Goal: Communication & Community: Answer question/provide support

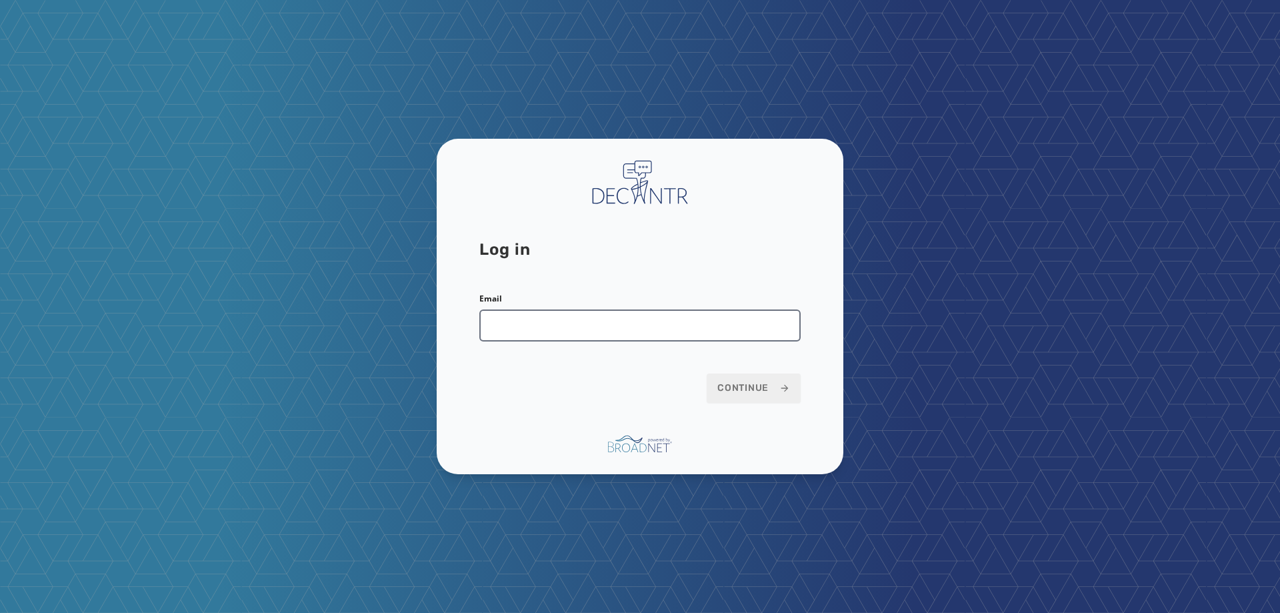
click at [549, 326] on input "Email" at bounding box center [639, 325] width 321 height 32
type input "**********"
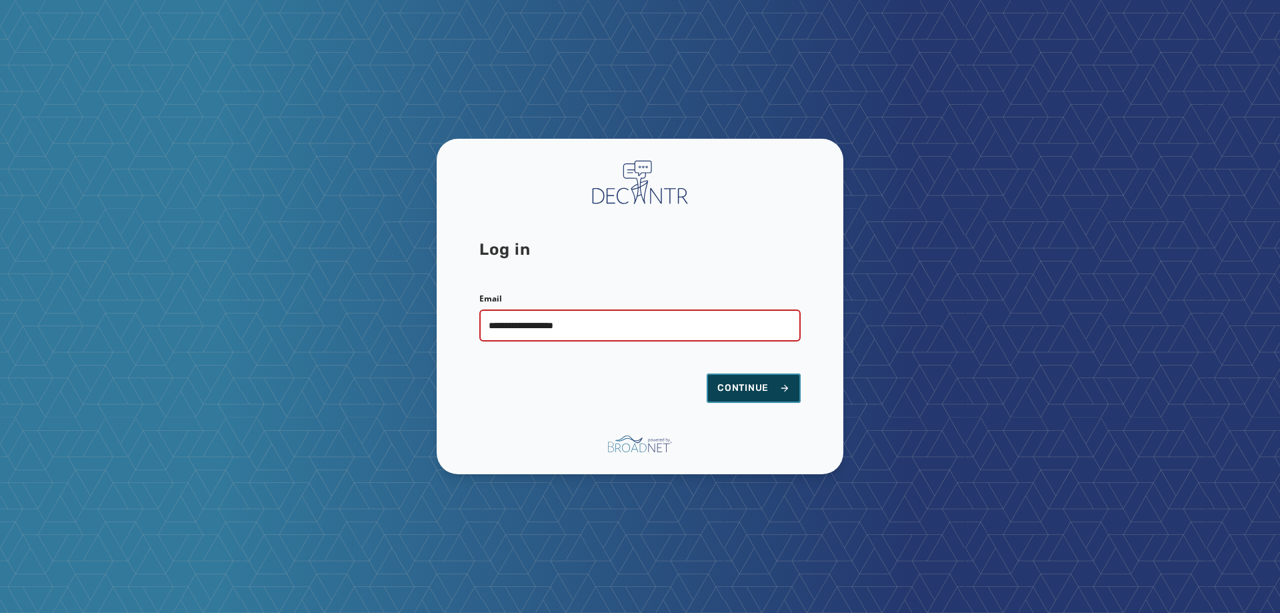
click at [758, 391] on span "Continue" at bounding box center [753, 387] width 73 height 13
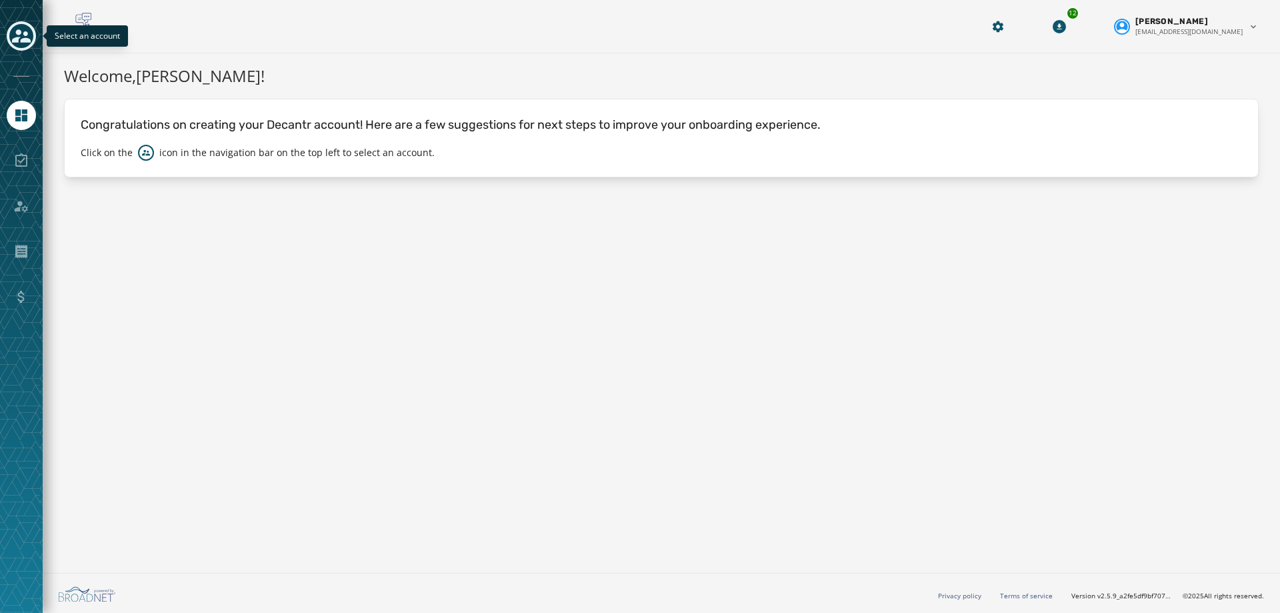
click at [19, 35] on icon "Toggle account select drawer" at bounding box center [21, 36] width 19 height 19
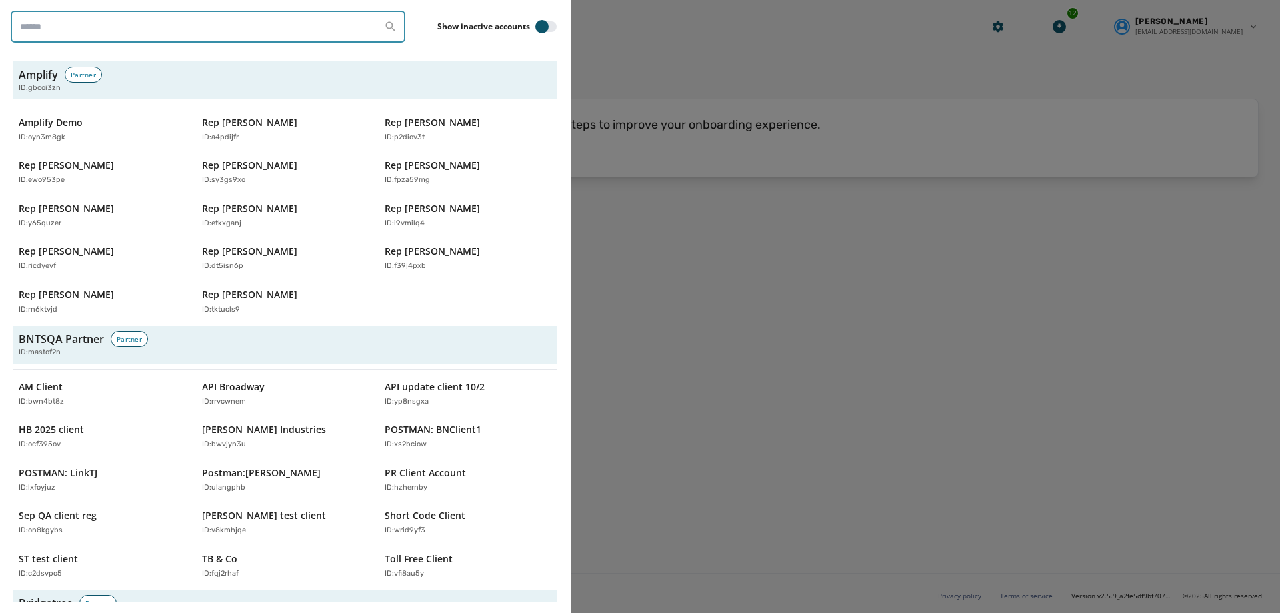
click at [172, 33] on input "search" at bounding box center [208, 27] width 395 height 32
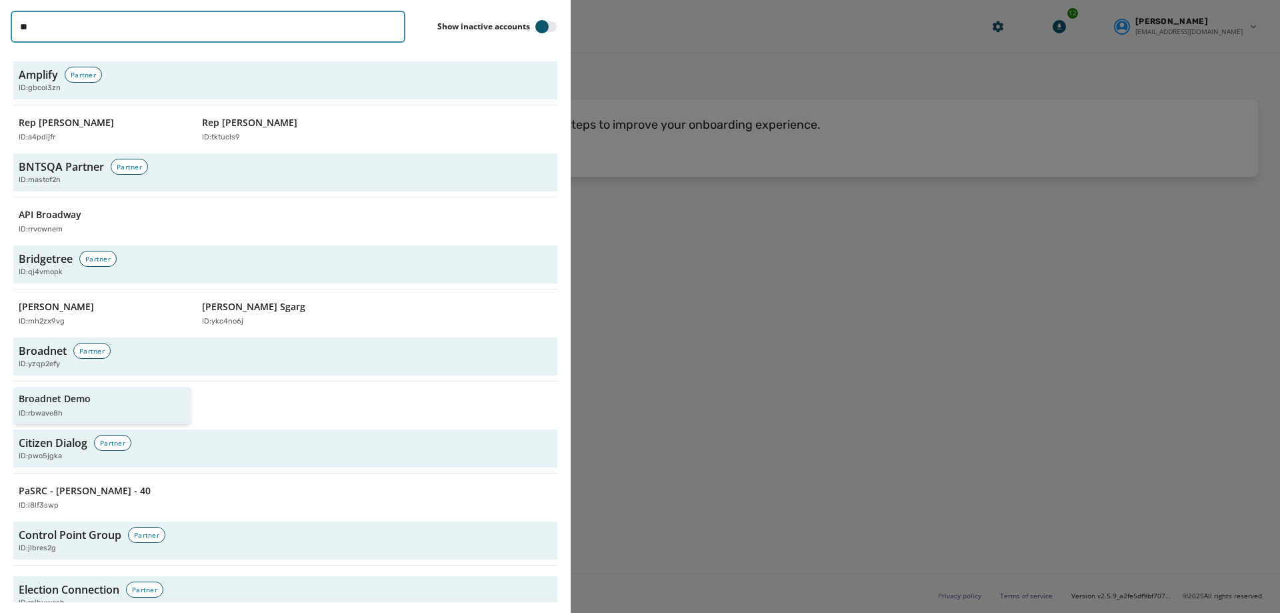
type input "**"
click at [47, 401] on p "Broadnet Demo" at bounding box center [55, 398] width 72 height 13
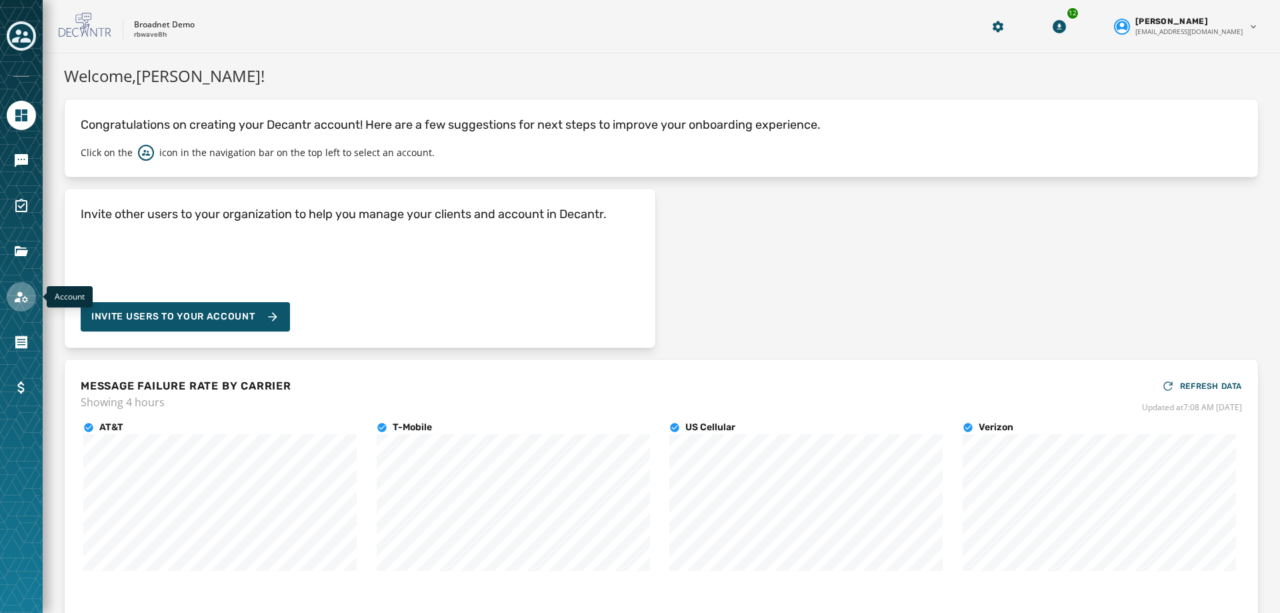
click at [7, 300] on link "Navigate to Account" at bounding box center [21, 296] width 29 height 29
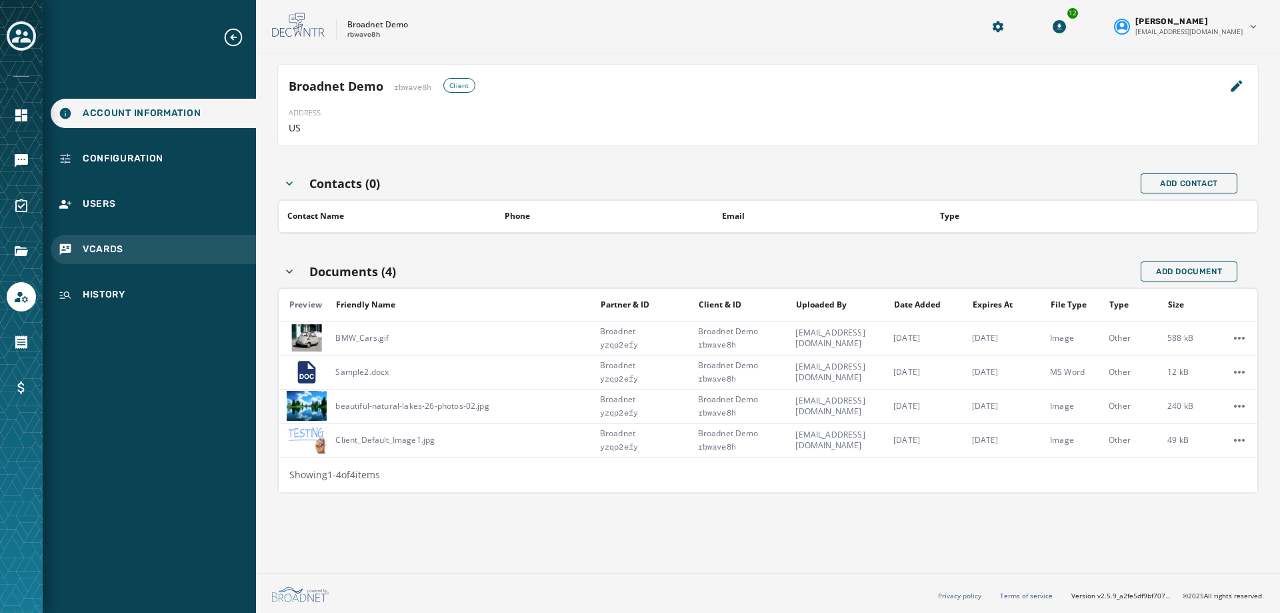
click at [93, 253] on span "vCards" at bounding box center [103, 249] width 41 height 13
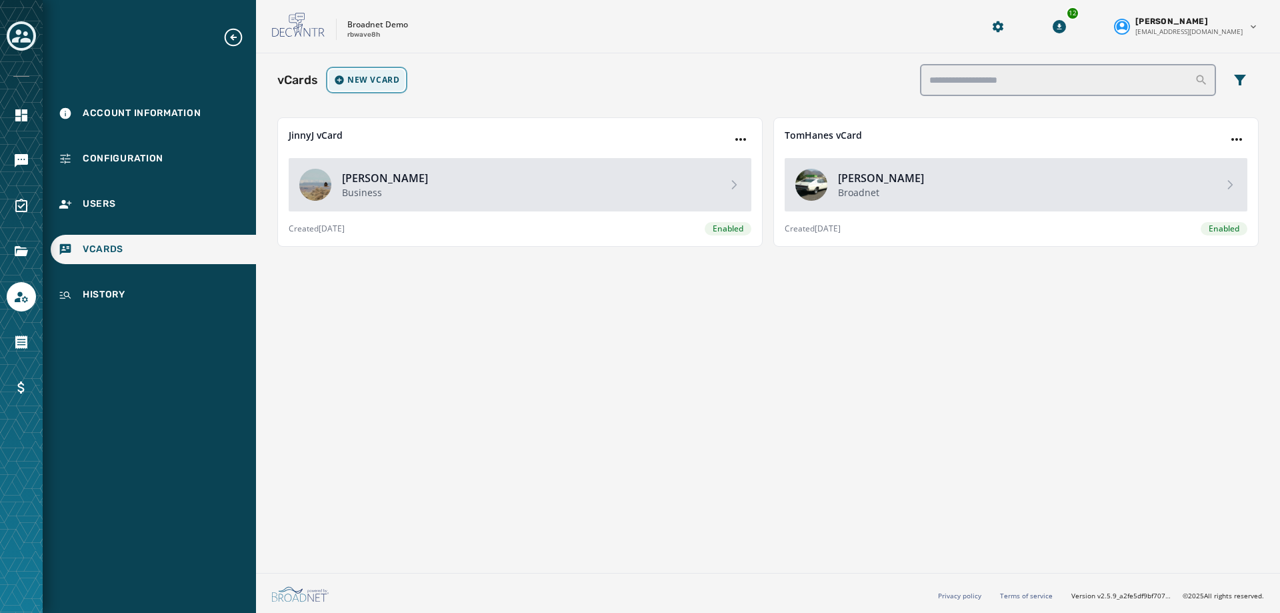
click at [352, 78] on span "New vCard" at bounding box center [373, 80] width 52 height 11
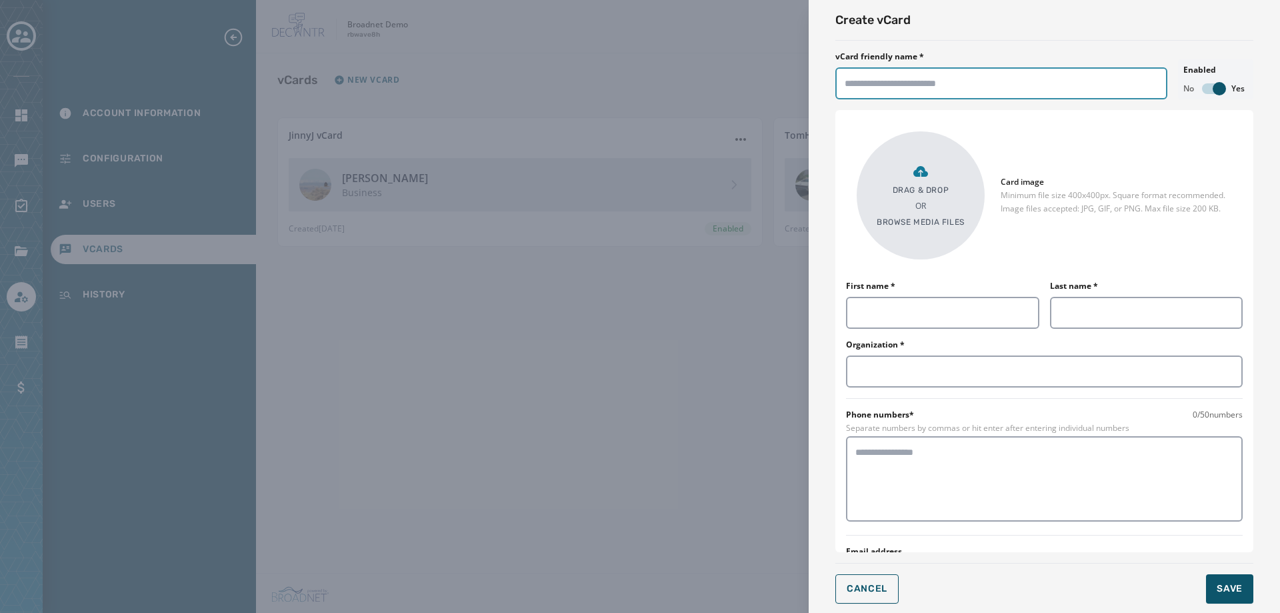
click at [901, 80] on input "vCard friendly name *" at bounding box center [1001, 83] width 332 height 32
type input "********"
click at [949, 309] on input "First name *" at bounding box center [942, 313] width 193 height 32
type input "****"
click at [1099, 305] on input "Last name *" at bounding box center [1146, 313] width 193 height 32
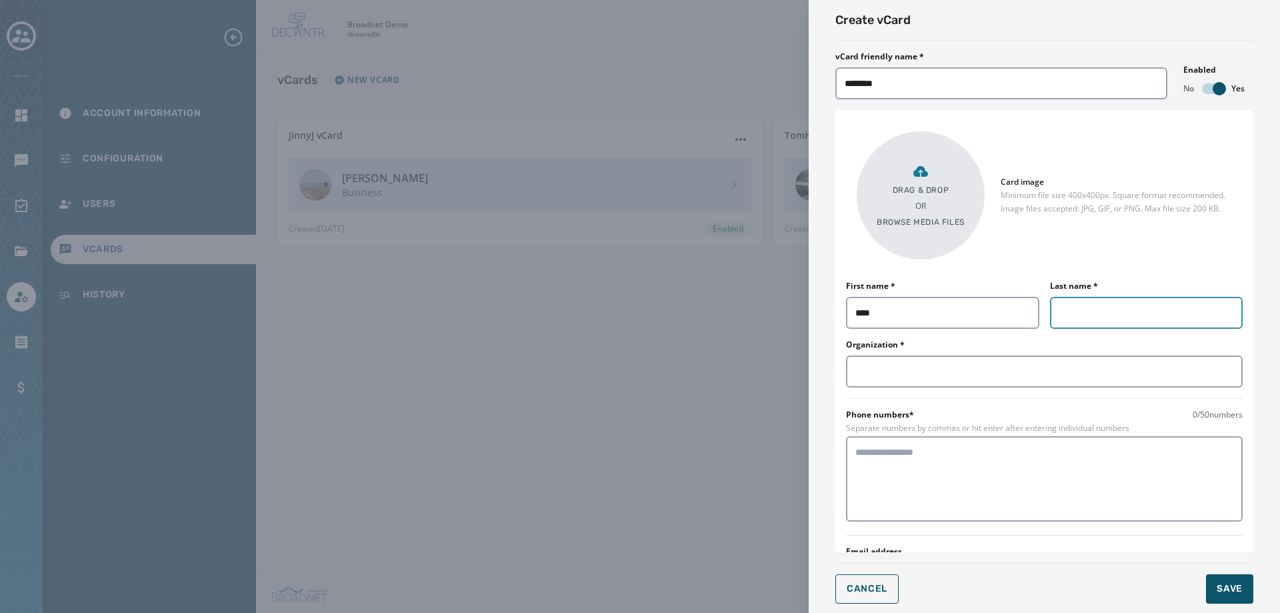
type input "*****"
click at [1032, 372] on input "Organization *" at bounding box center [1044, 371] width 397 height 32
type input "**********"
click at [938, 473] on textarea at bounding box center [1044, 478] width 378 height 67
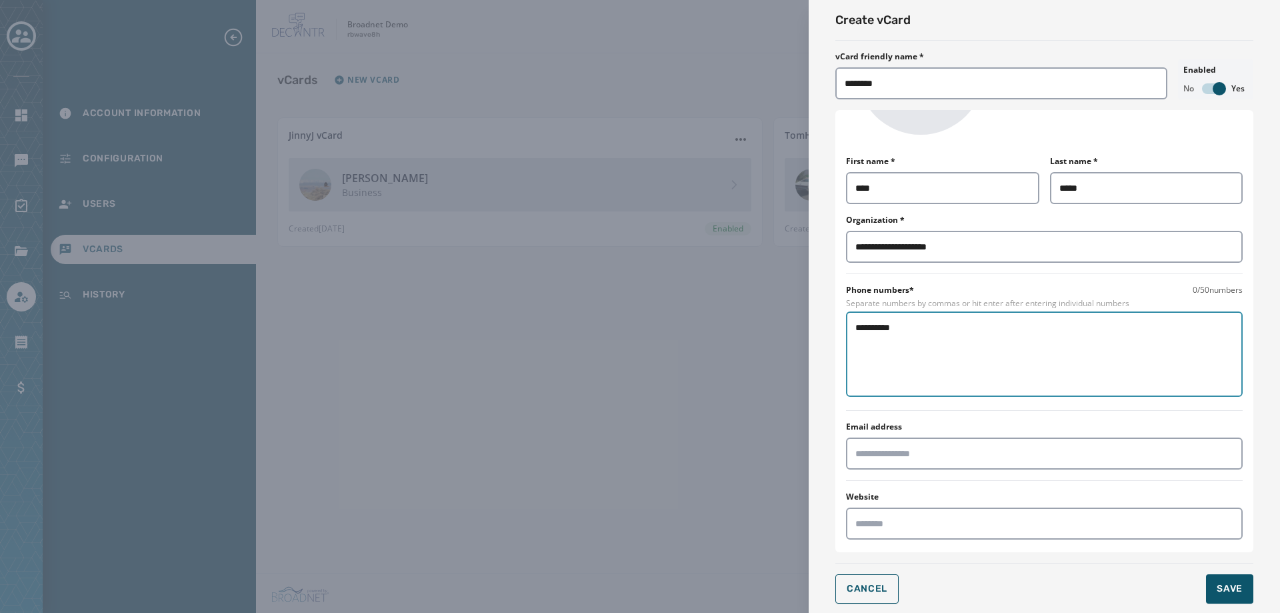
scroll to position [133, 0]
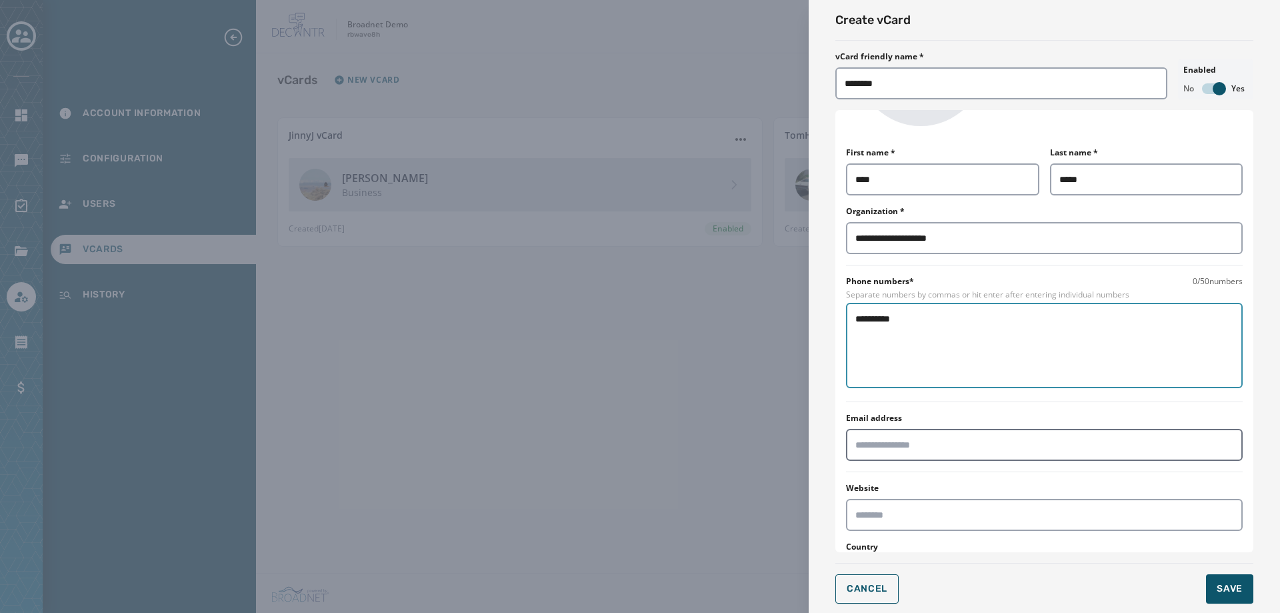
type textarea "**********"
click at [935, 439] on input "Email address" at bounding box center [1044, 445] width 397 height 32
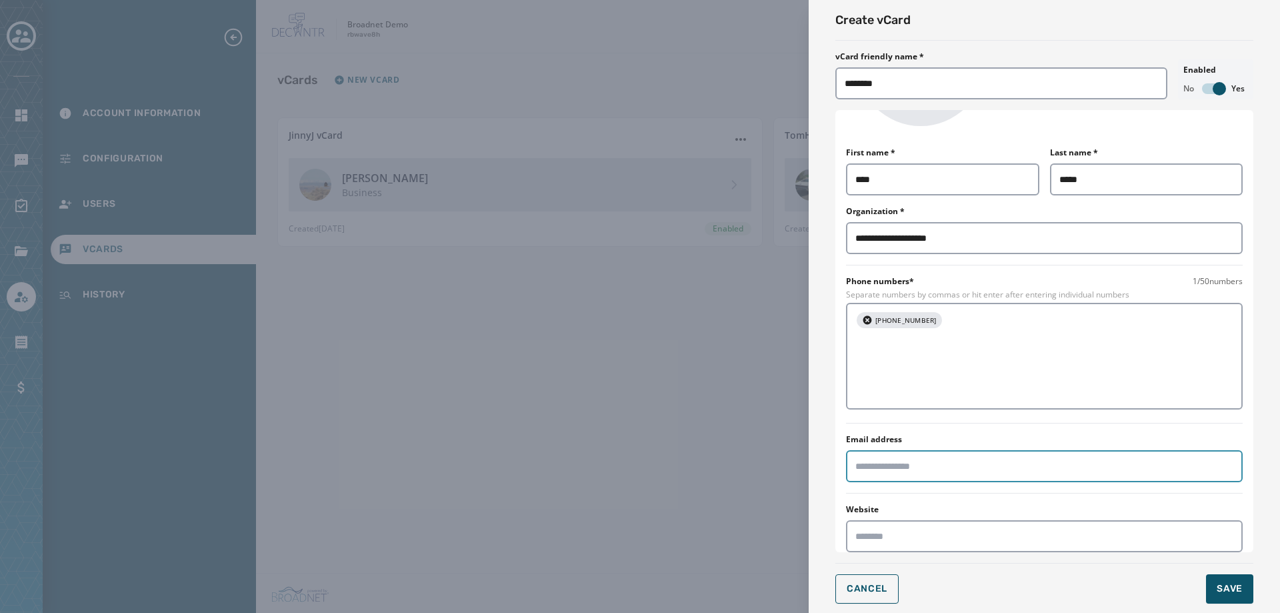
type input "**********"
click at [905, 521] on input "Website" at bounding box center [1044, 536] width 397 height 32
type input "**********"
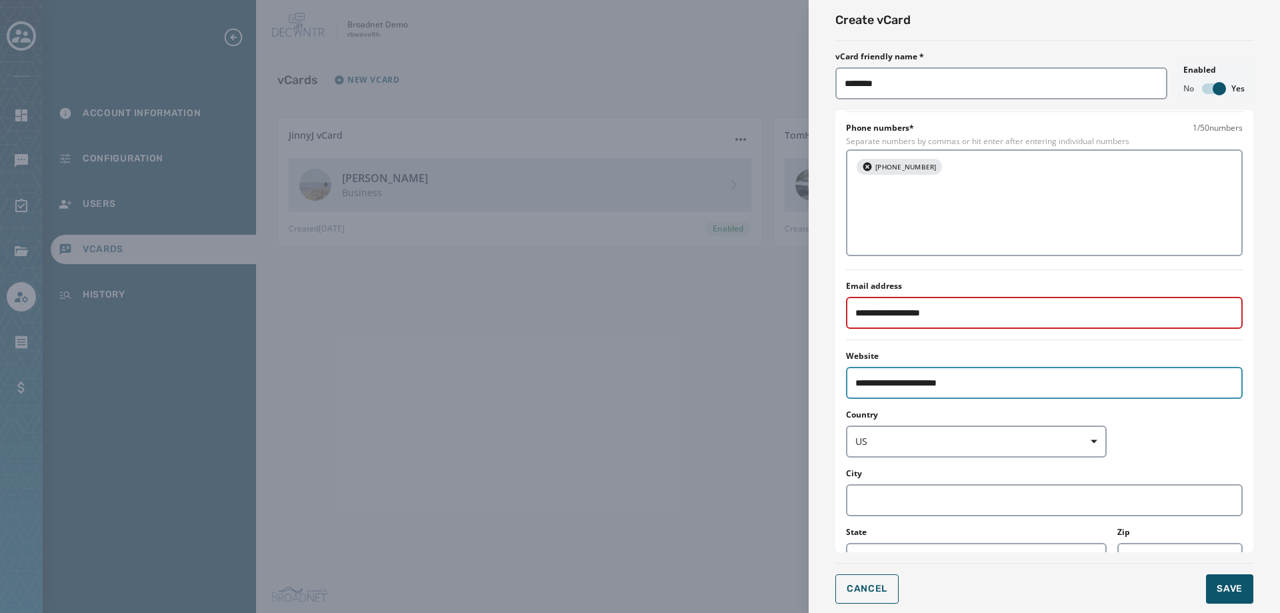
scroll to position [333, 0]
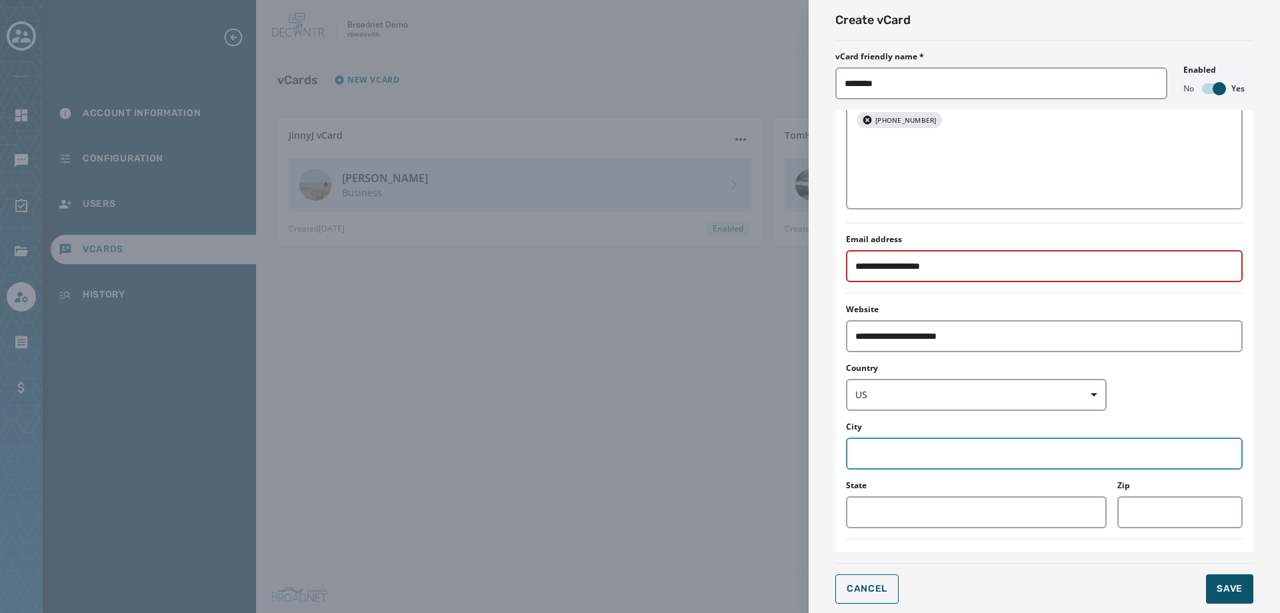
click at [893, 437] on input "City" at bounding box center [1044, 453] width 397 height 32
type input "******"
click at [911, 496] on input "State" at bounding box center [976, 512] width 261 height 32
type input "**"
click at [1164, 496] on input "Zip" at bounding box center [1179, 512] width 125 height 32
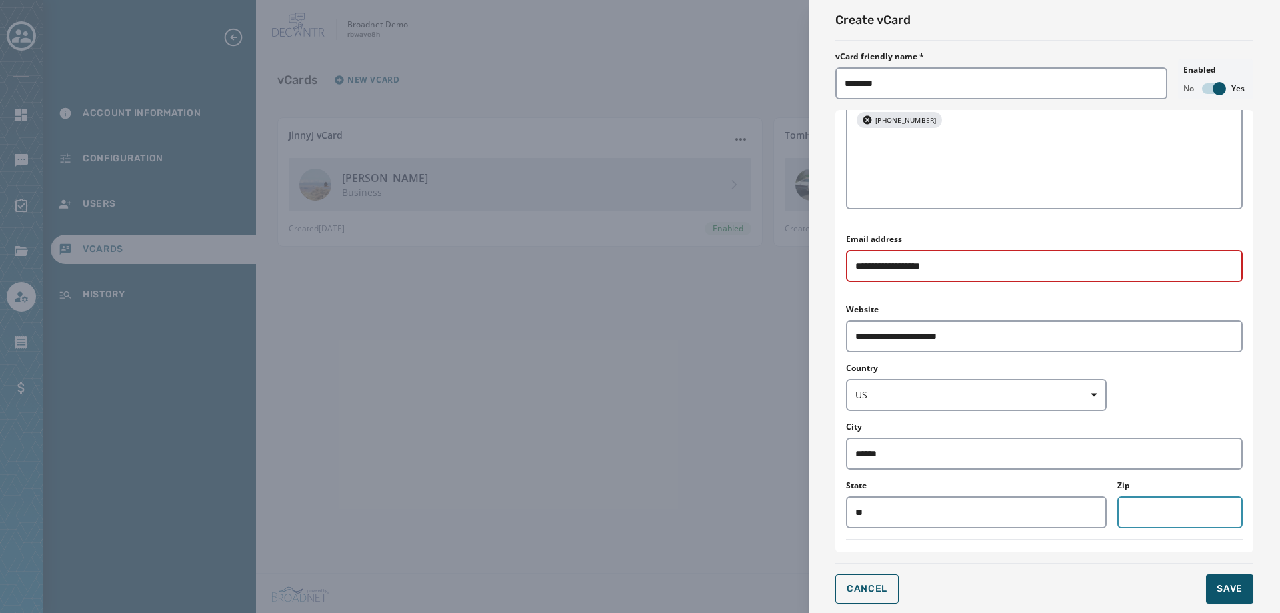
type input "*****"
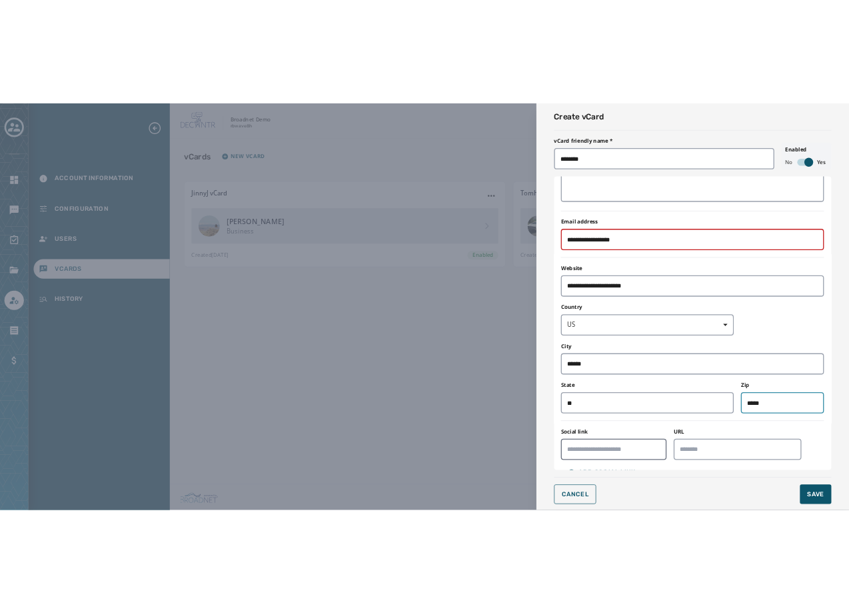
scroll to position [401, 0]
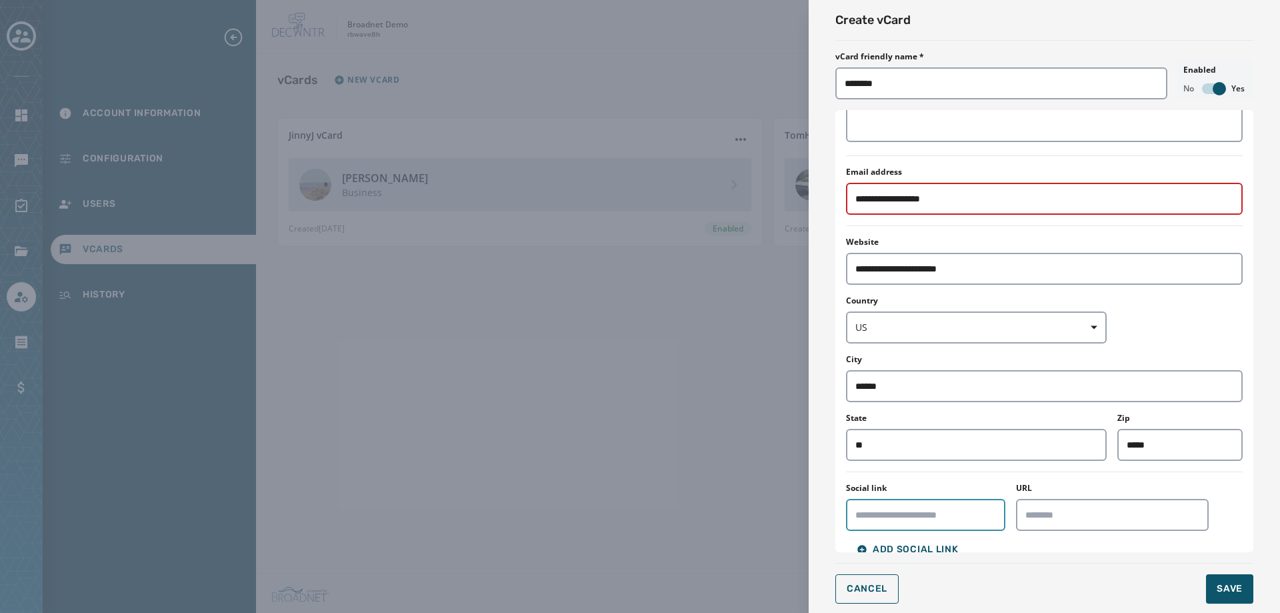
click at [934, 499] on input "Social link" at bounding box center [925, 515] width 159 height 32
type input "**********"
click at [1091, 499] on input "URL" at bounding box center [1112, 515] width 193 height 32
type input "**********"
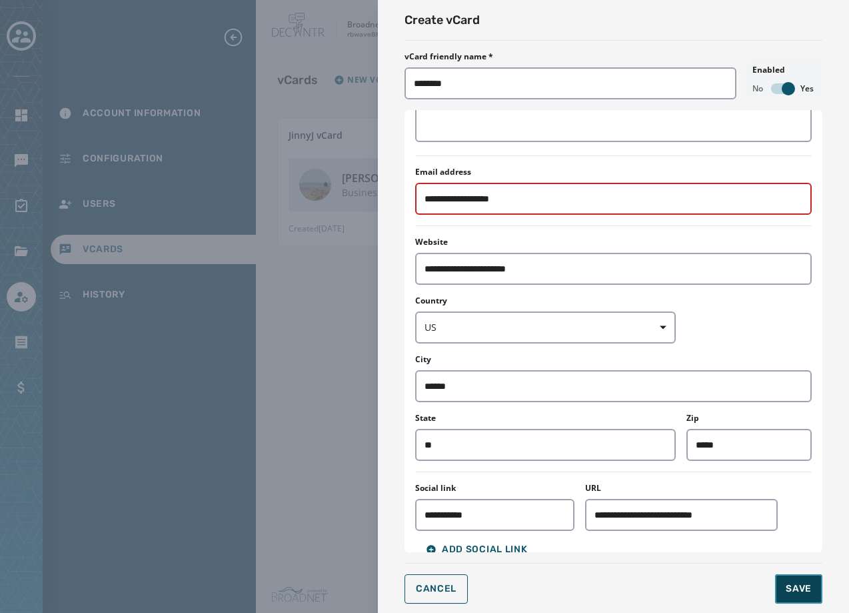
click at [788, 578] on button "Save" at bounding box center [798, 588] width 47 height 29
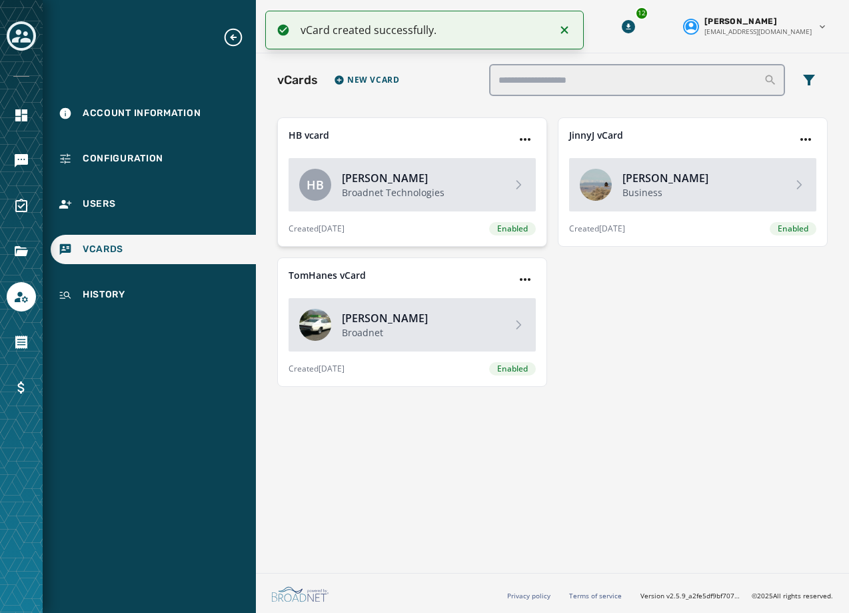
click at [402, 191] on p "Broadnet Technologies" at bounding box center [421, 192] width 159 height 13
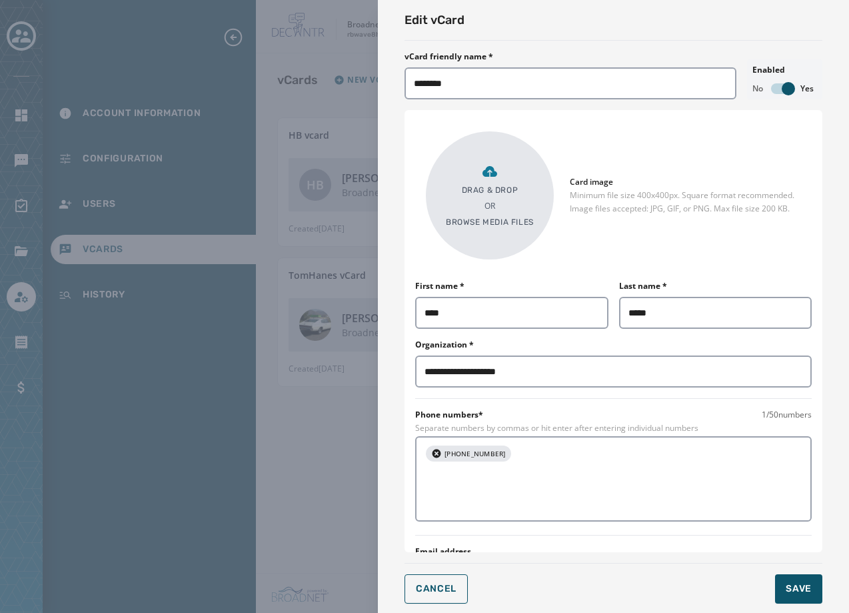
click at [514, 191] on p "Drag & Drop" at bounding box center [490, 190] width 57 height 11
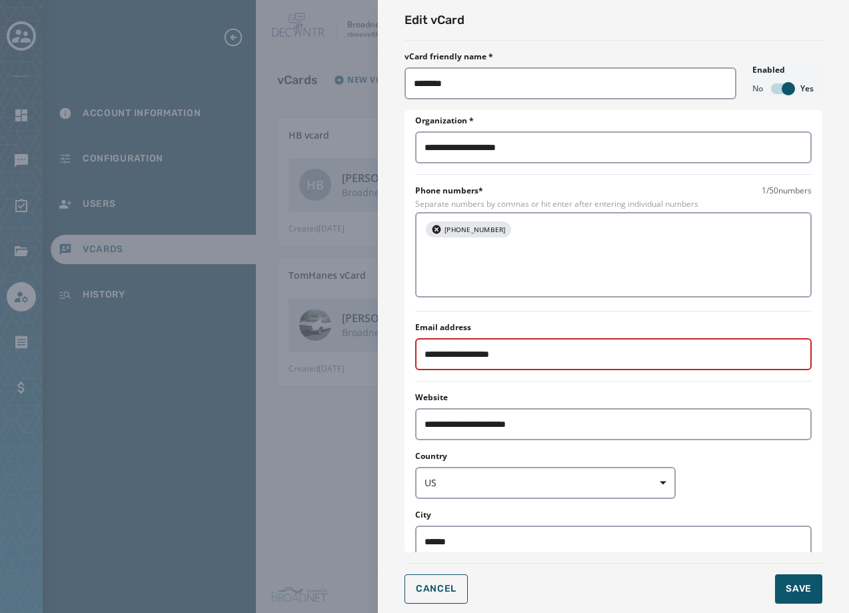
scroll to position [201, 0]
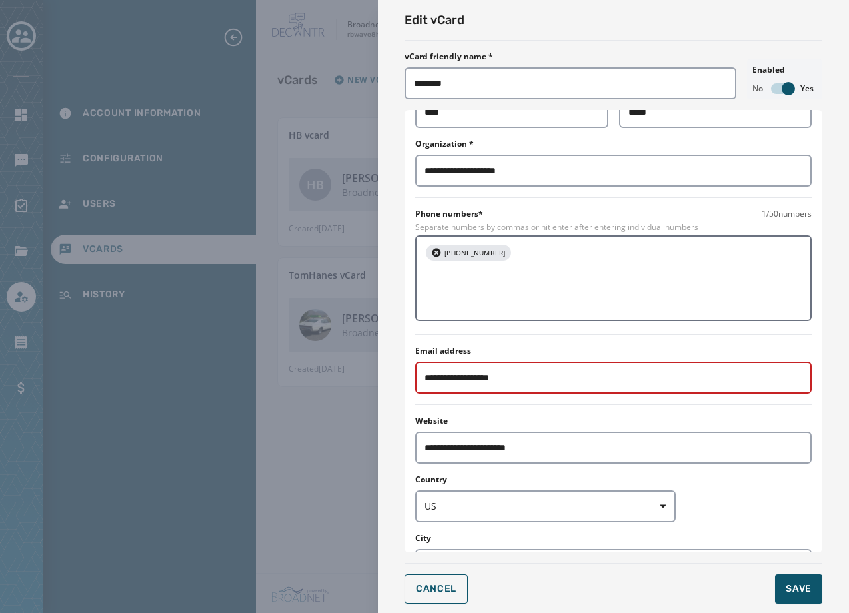
click at [518, 254] on textarea at bounding box center [660, 278] width 285 height 67
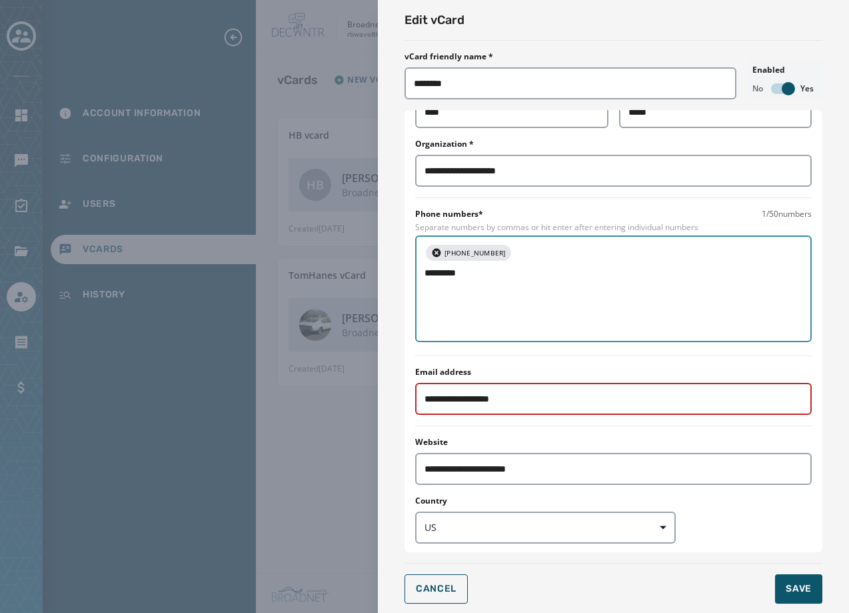
type textarea "**********"
click at [433, 255] on icon "button" at bounding box center [436, 252] width 11 height 11
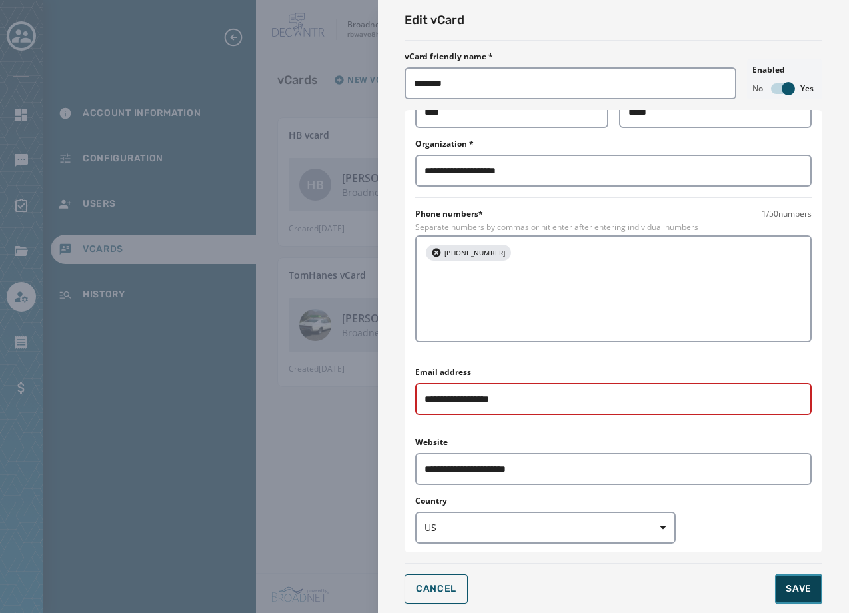
click at [784, 586] on button "Save" at bounding box center [798, 588] width 47 height 29
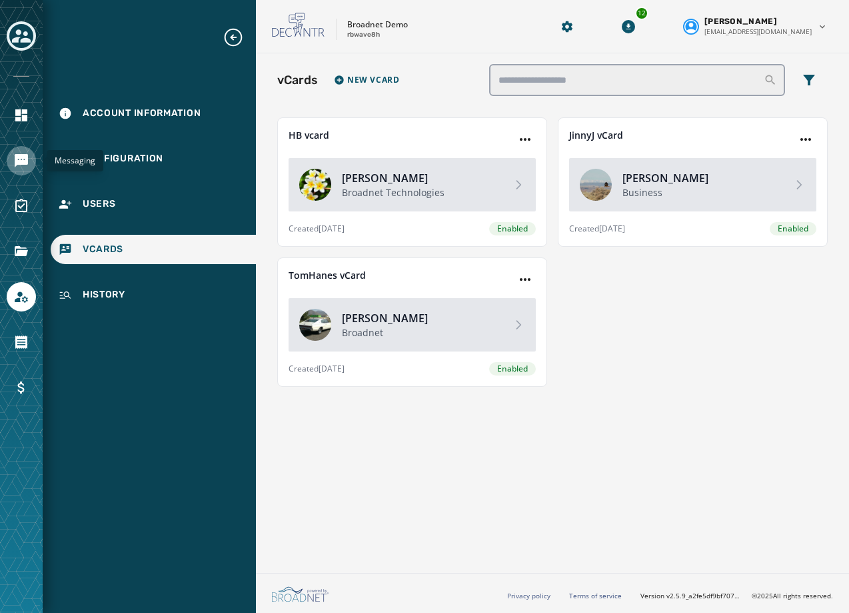
click at [26, 161] on icon "Navigate to Messaging" at bounding box center [21, 160] width 13 height 13
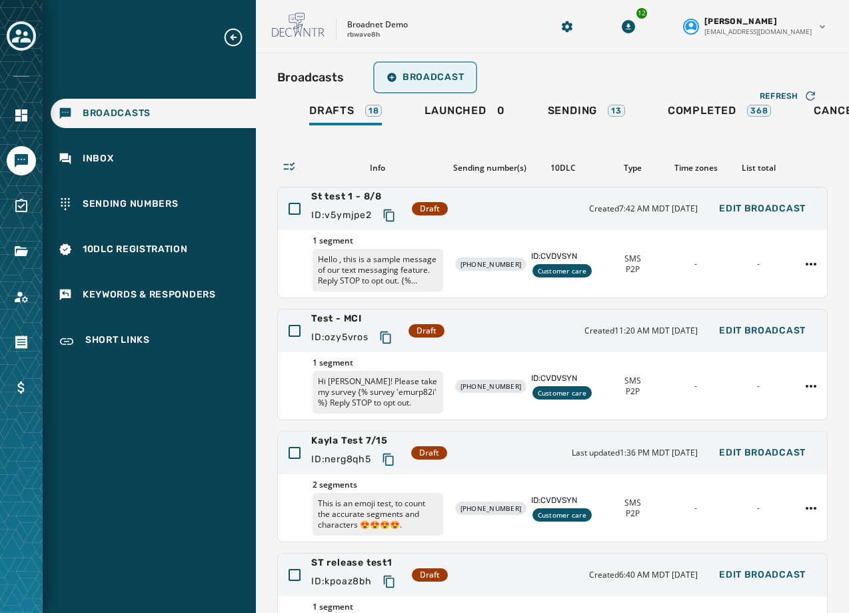
click at [441, 77] on span "Broadcast" at bounding box center [425, 77] width 77 height 11
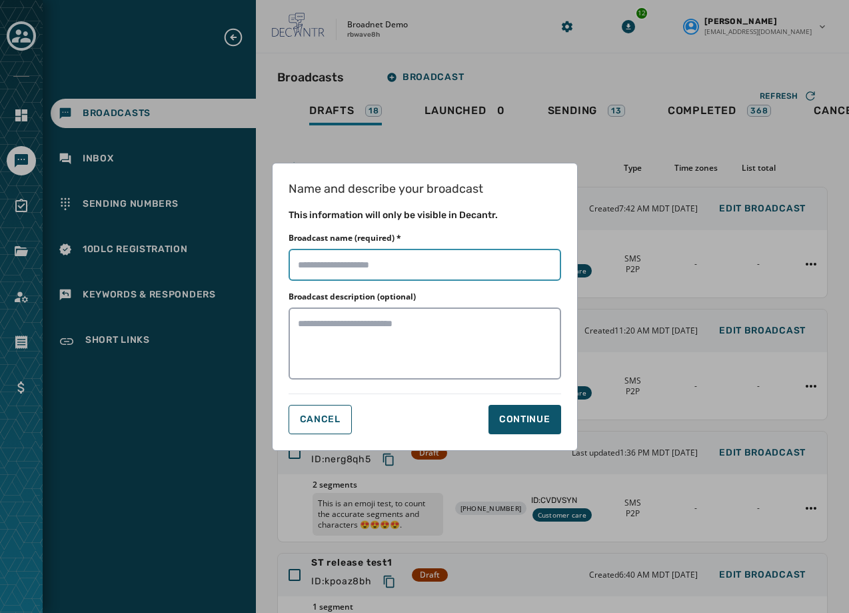
click at [425, 280] on input "Broadcast name (required) *" at bounding box center [425, 265] width 273 height 32
click at [431, 262] on input "Broadcast name (required) *" at bounding box center [425, 265] width 273 height 32
type input "**********"
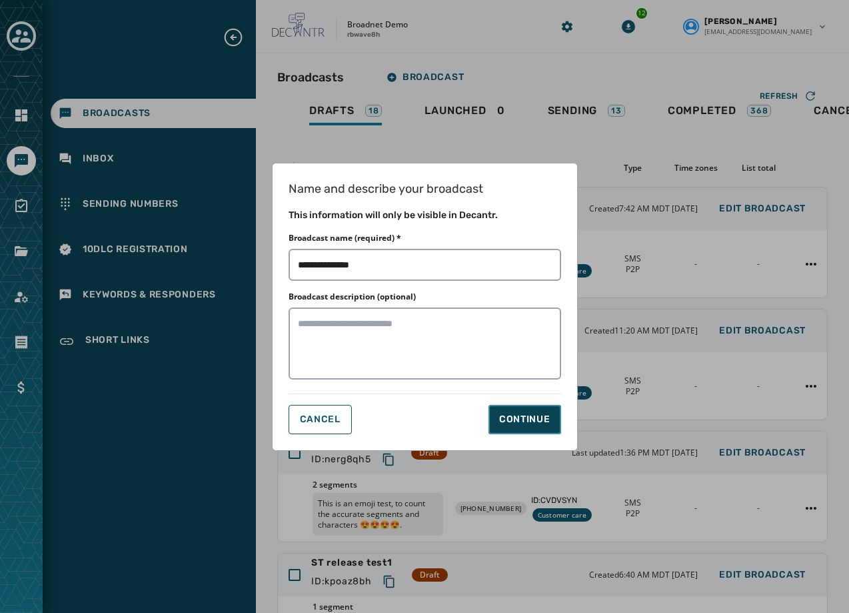
click at [505, 413] on div "Continue" at bounding box center [524, 419] width 51 height 13
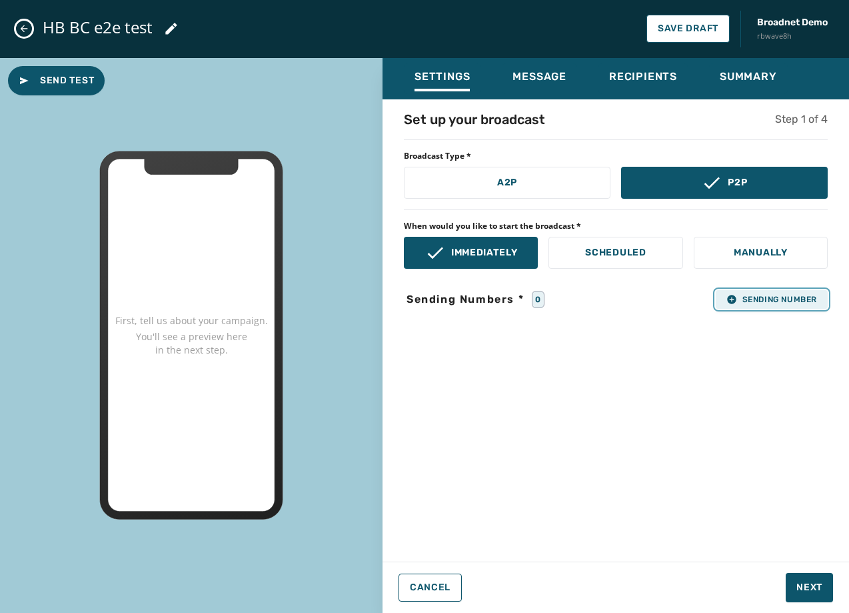
click at [739, 303] on span "Sending Number" at bounding box center [772, 299] width 91 height 11
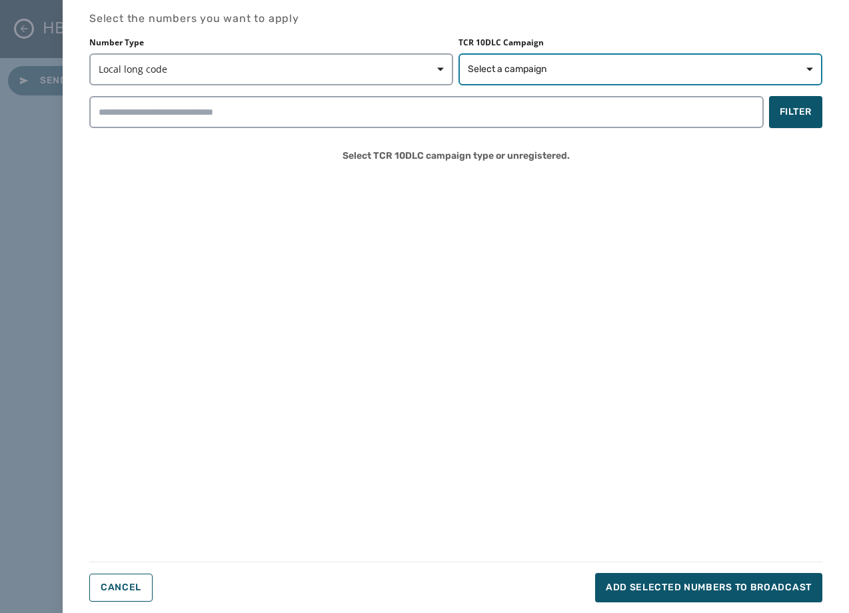
click at [622, 63] on span "Select a campaign" at bounding box center [640, 69] width 345 height 13
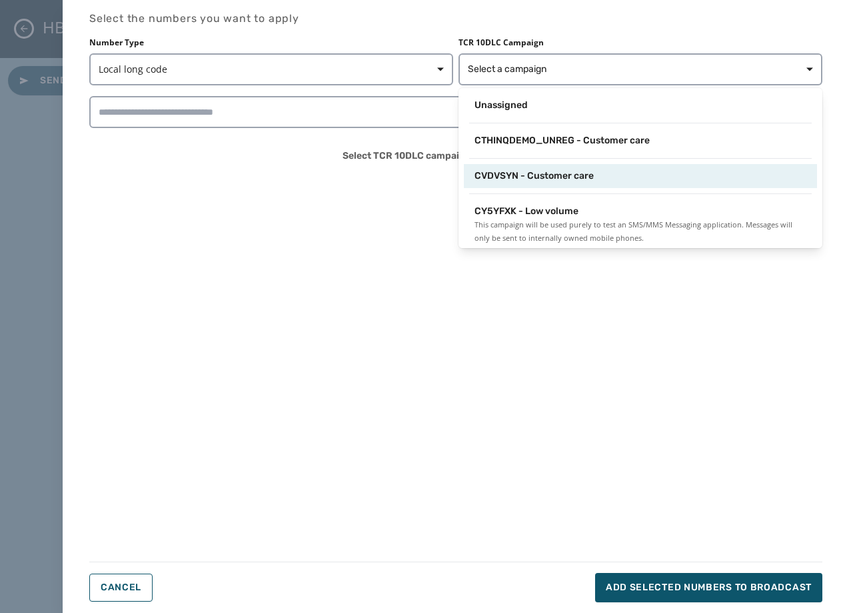
click at [571, 173] on span "CVDVSYN - Customer care" at bounding box center [534, 175] width 119 height 13
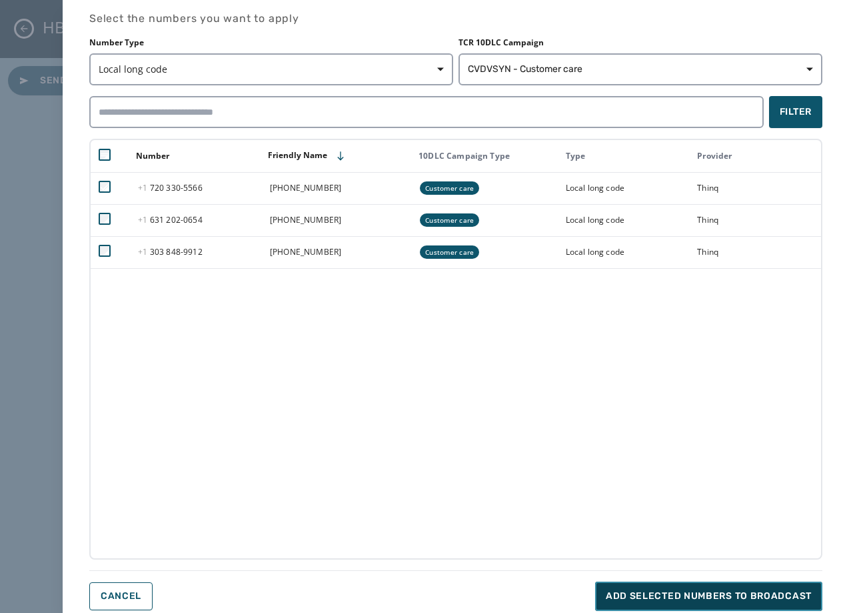
click at [629, 591] on span "Add selected numbers to broadcast" at bounding box center [709, 595] width 206 height 13
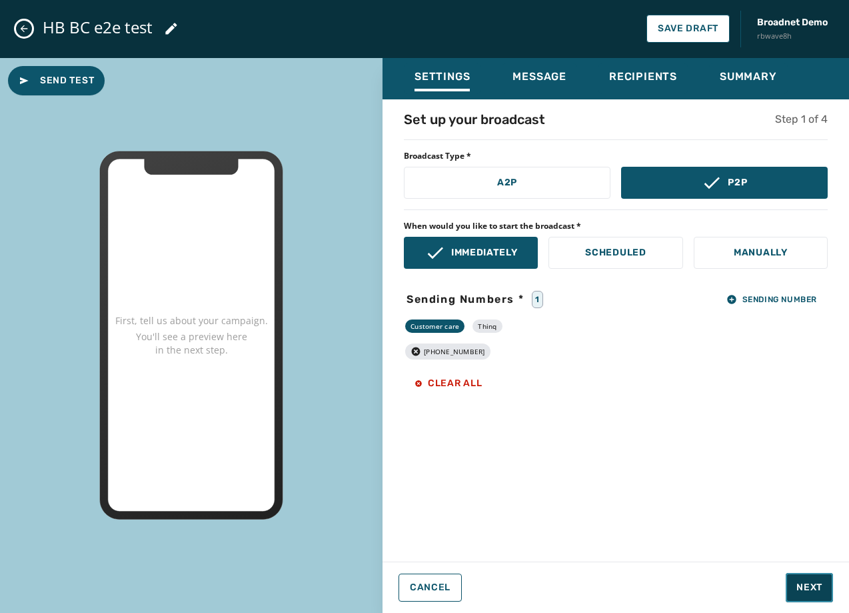
click at [821, 583] on span "Next" at bounding box center [810, 587] width 26 height 13
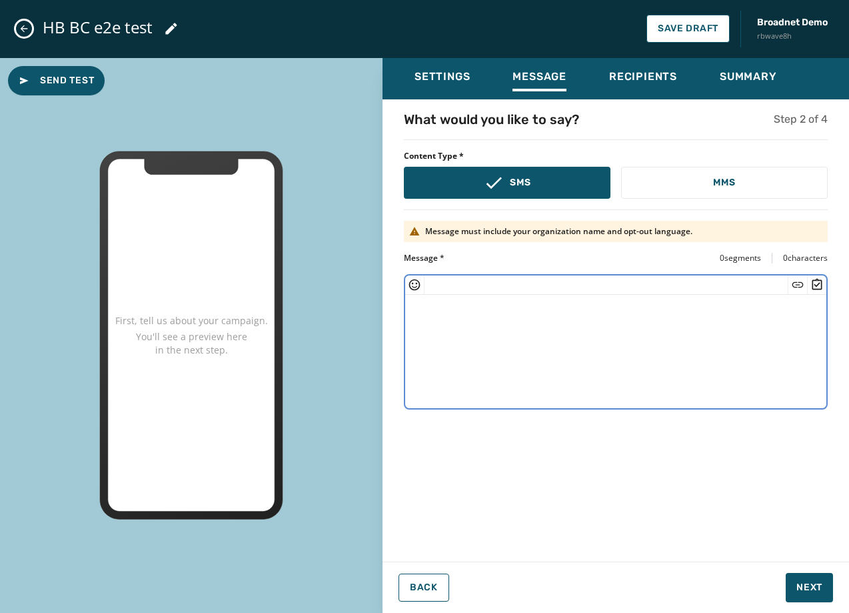
click at [743, 338] on textarea at bounding box center [615, 349] width 421 height 109
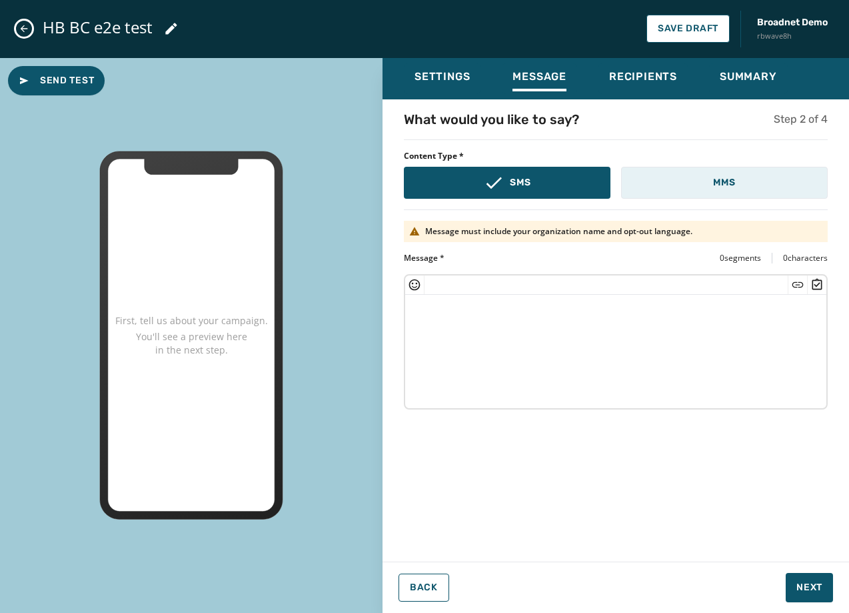
click at [745, 175] on button "MMS" at bounding box center [724, 183] width 207 height 32
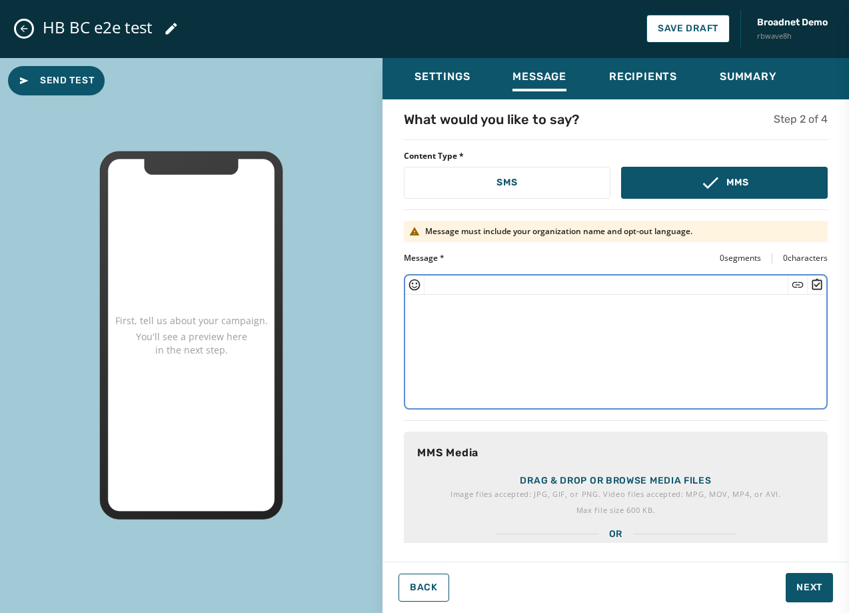
click at [579, 315] on textarea at bounding box center [615, 349] width 421 height 109
paste textarea "**********"
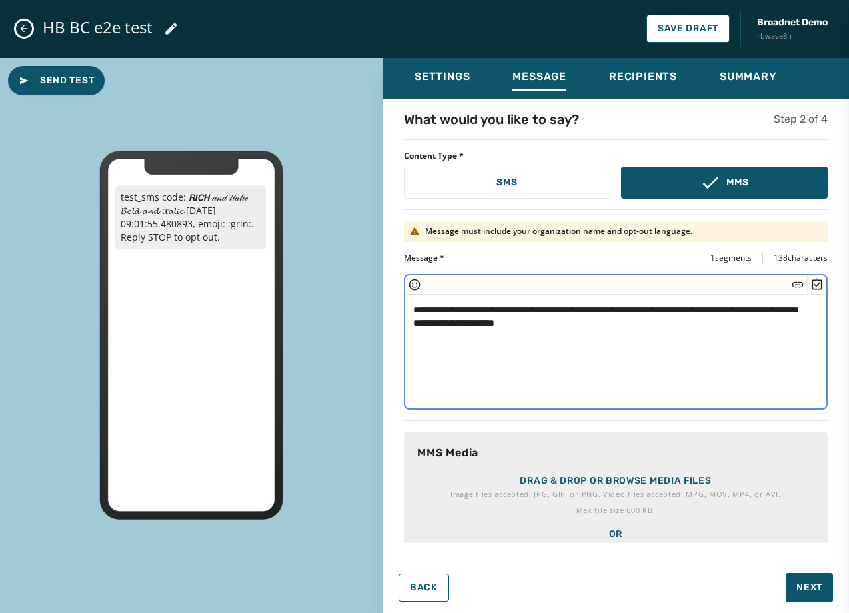
click at [791, 286] on icon "Insert Short Link" at bounding box center [797, 284] width 13 height 13
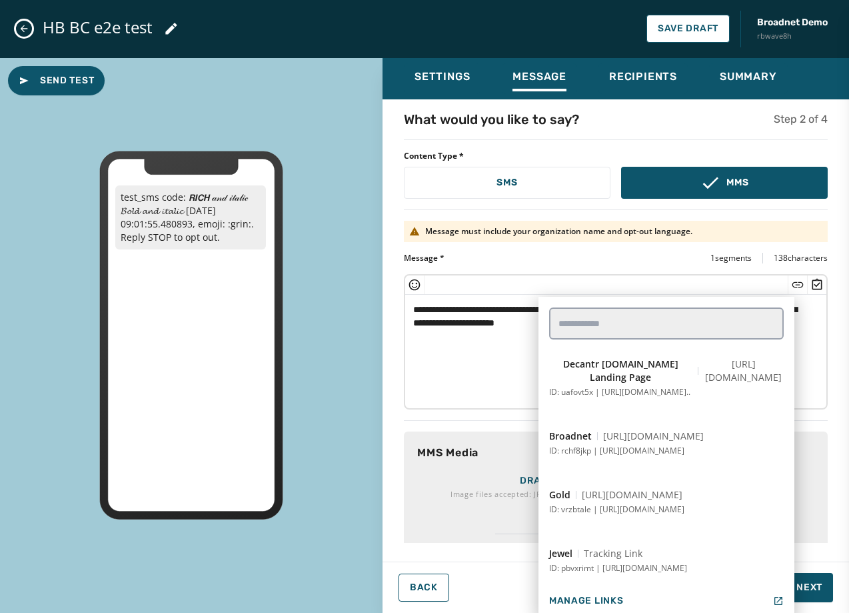
scroll to position [267, 0]
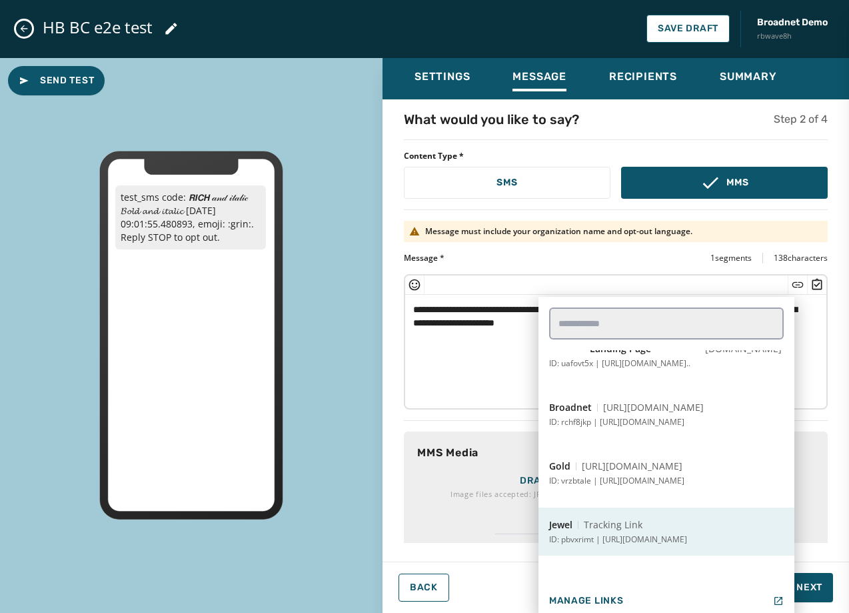
click at [665, 522] on button "Jewel Tracking Link ID: pbvxrimt | [URL][DOMAIN_NAME]" at bounding box center [667, 531] width 256 height 48
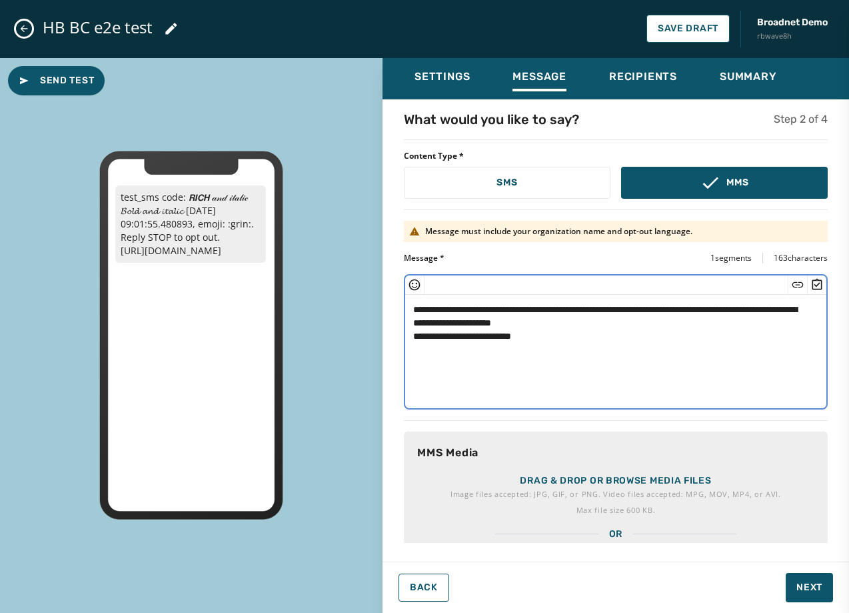
click at [813, 285] on icon "Insert Survey" at bounding box center [818, 283] width 10 height 11
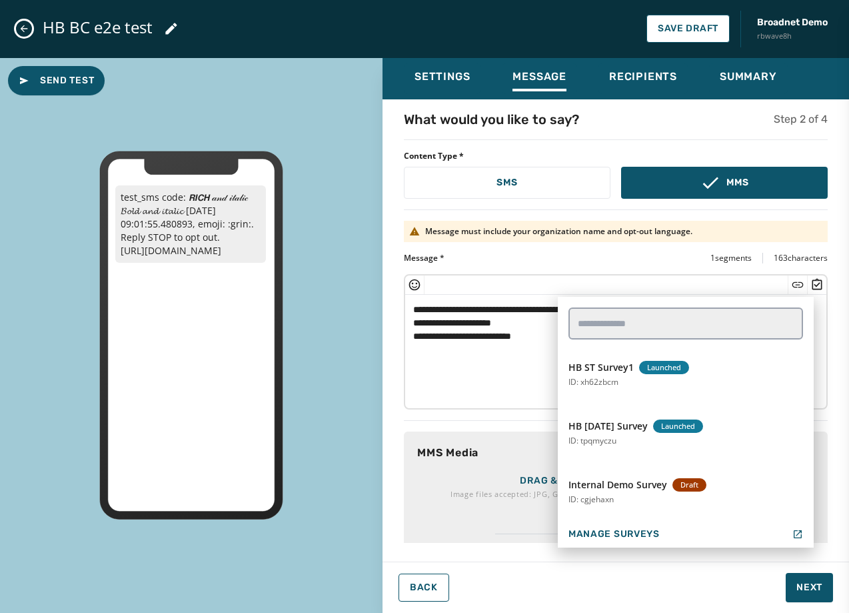
click at [688, 597] on div "Back Next" at bounding box center [616, 587] width 467 height 29
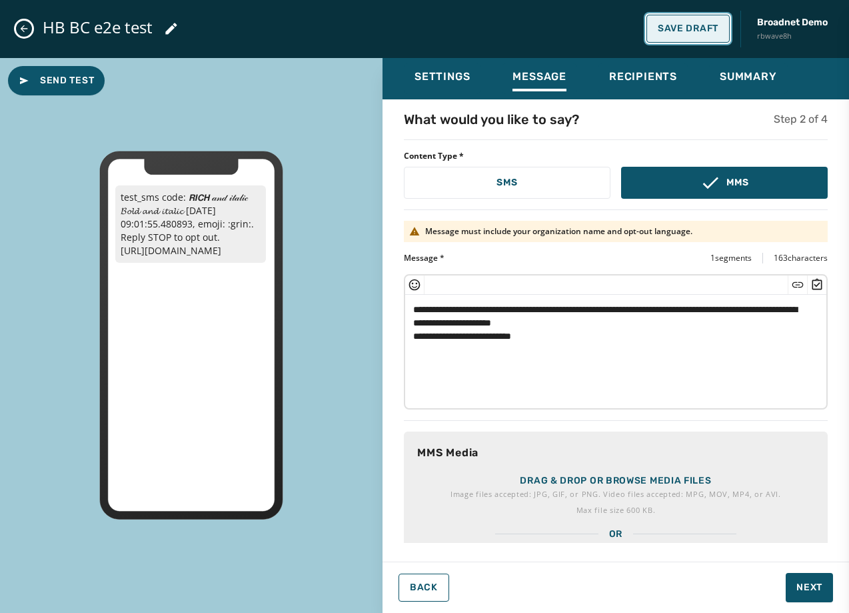
click at [679, 28] on span "Save Draft" at bounding box center [688, 28] width 61 height 11
type textarea "**********"
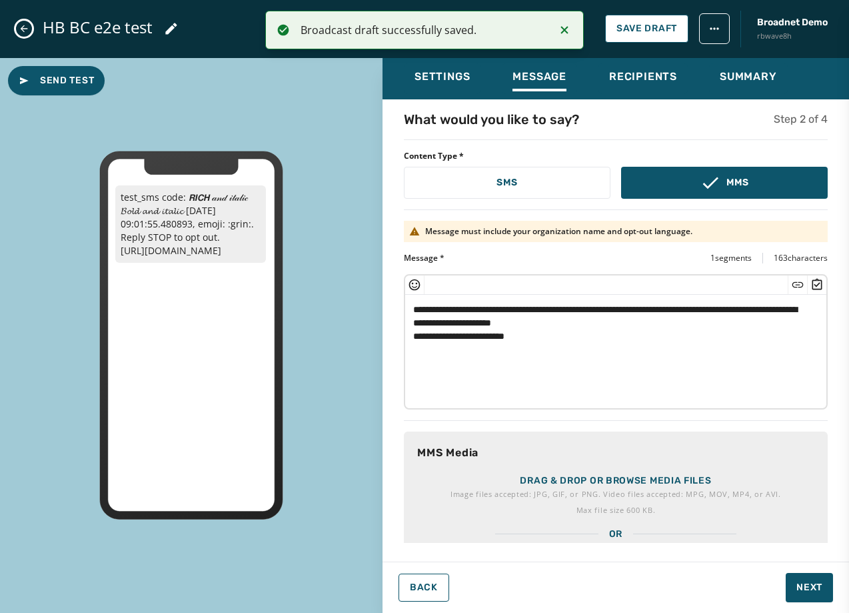
click at [27, 31] on icon "Close admin drawer" at bounding box center [24, 28] width 11 height 11
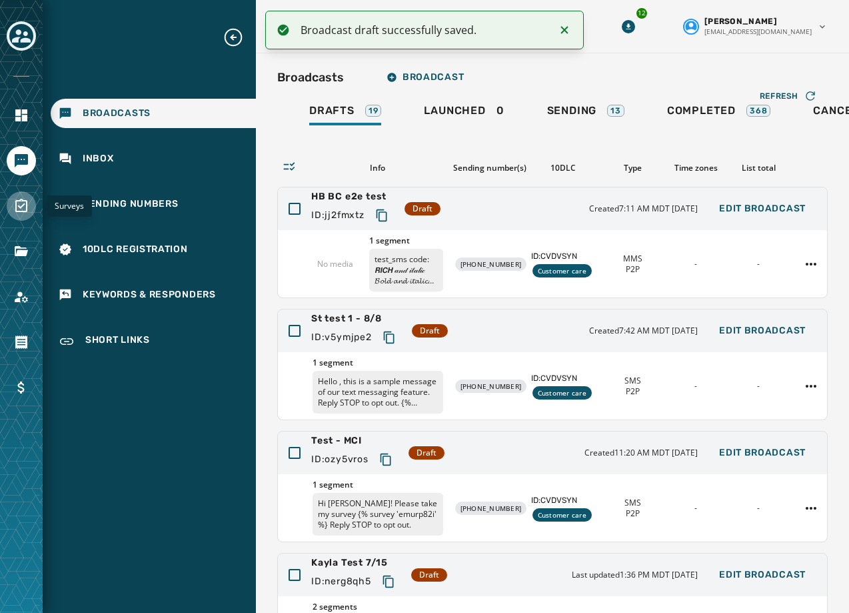
click at [20, 208] on icon "Navigate to Surveys" at bounding box center [21, 205] width 12 height 13
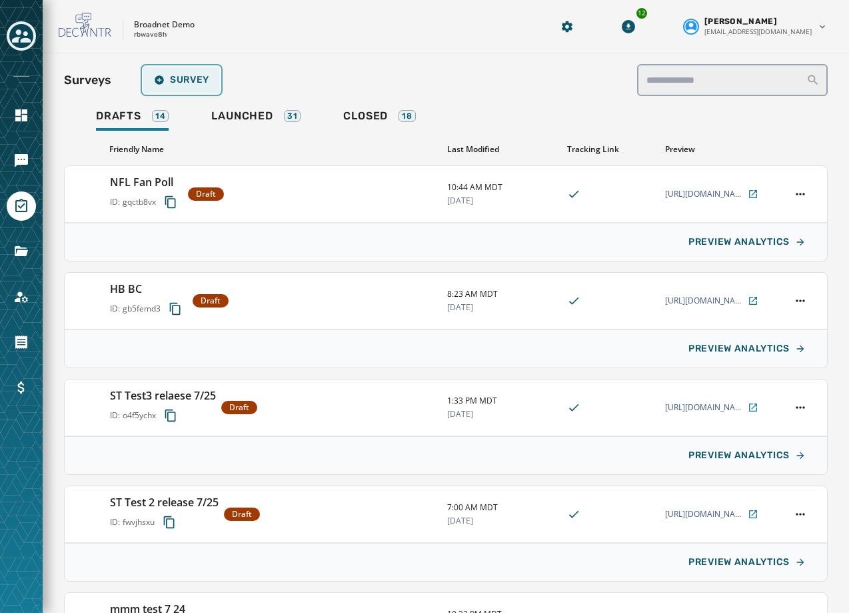
click at [191, 84] on span "Survey" at bounding box center [181, 80] width 55 height 11
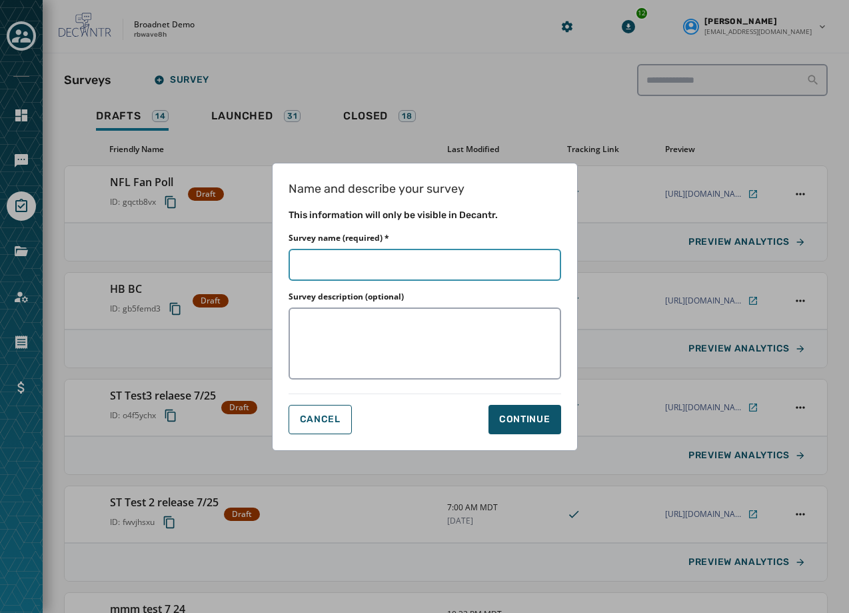
click at [365, 255] on input "Survey name (required) *" at bounding box center [425, 265] width 273 height 32
type input "*****"
type input "*******"
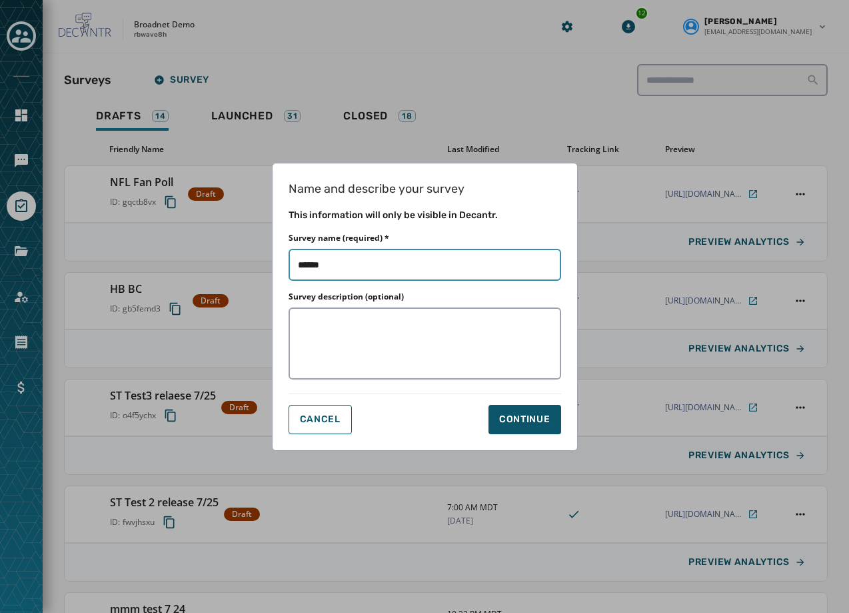
type input "*******"
type input "********"
type input "*********"
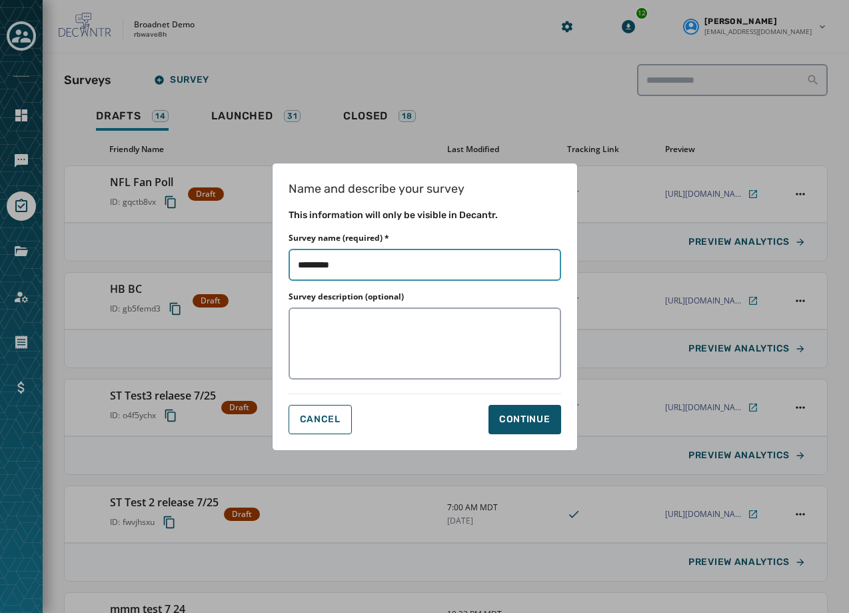
type input "**********"
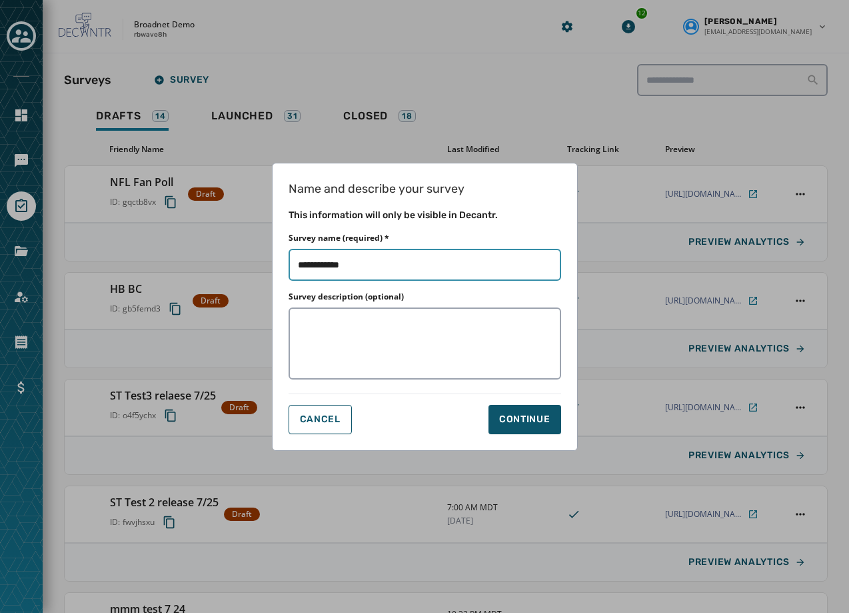
type input "**********"
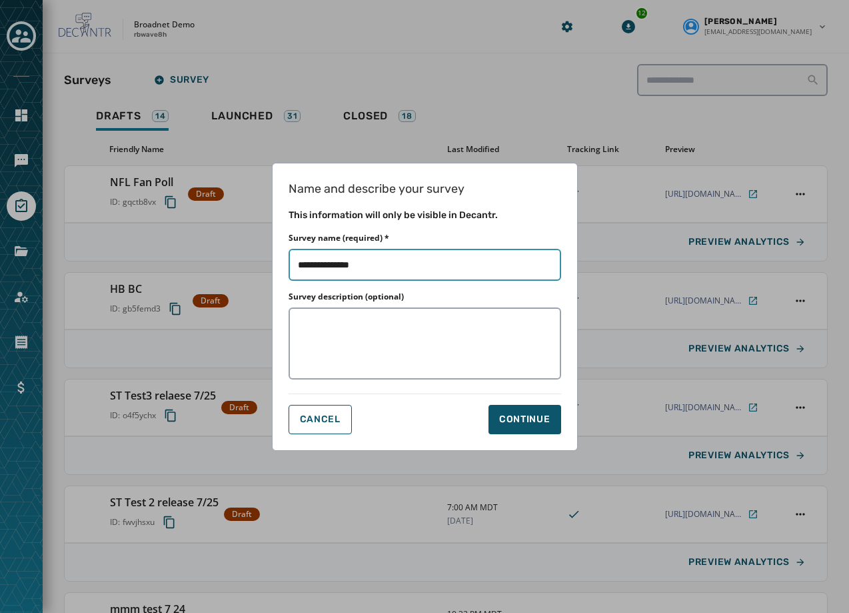
type input "**********"
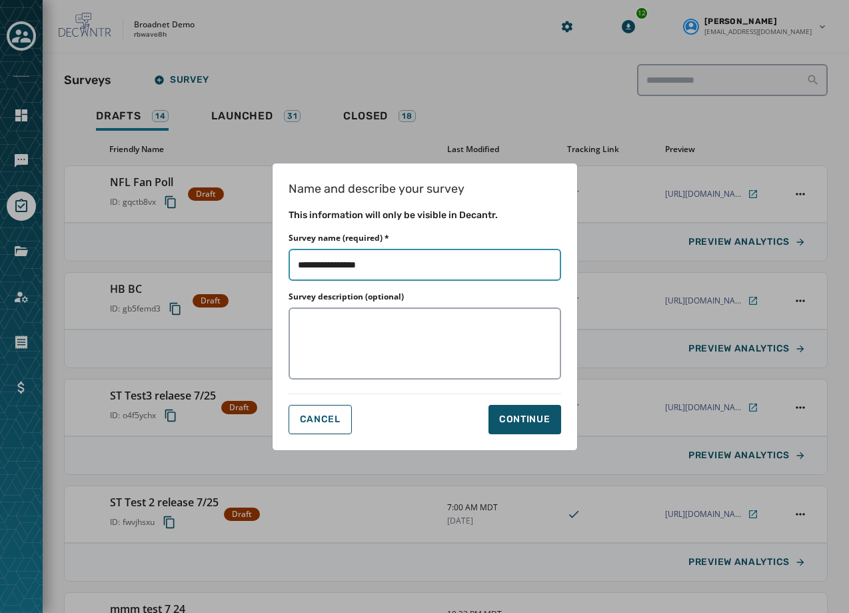
type input "**********"
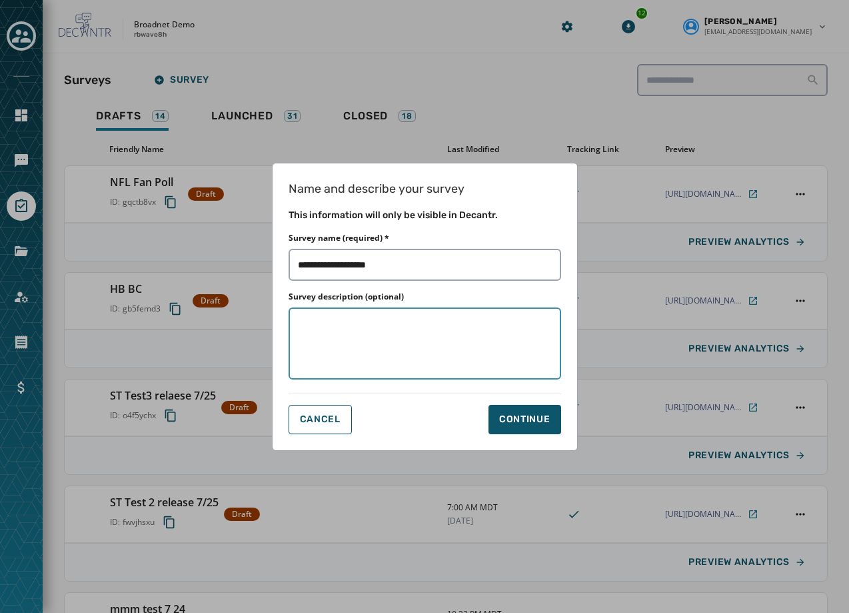
click at [475, 350] on textarea "Survey description (optional)" at bounding box center [425, 343] width 273 height 72
type input "*"
type textarea "**"
type input "***"
type textarea "***"
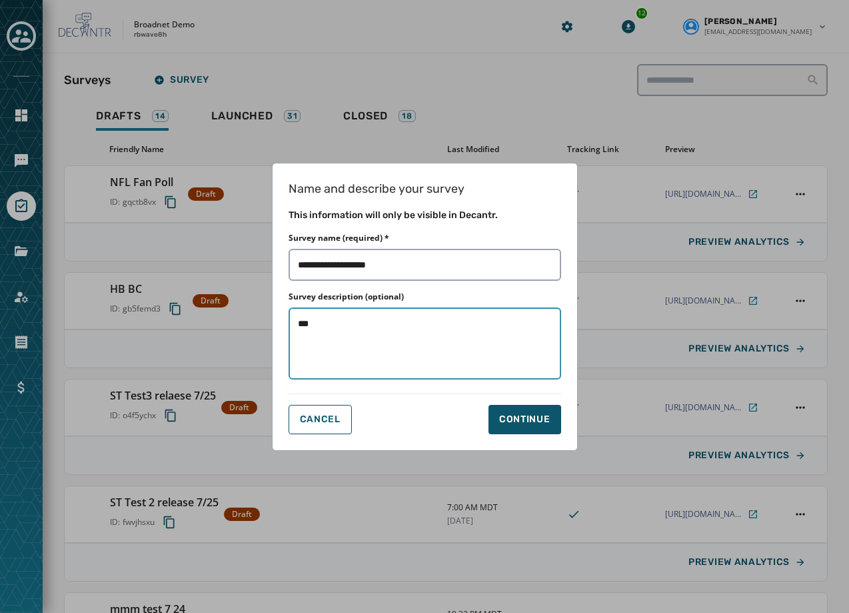
type input "****"
type textarea "****"
type input "****"
type textarea "****"
type input "******"
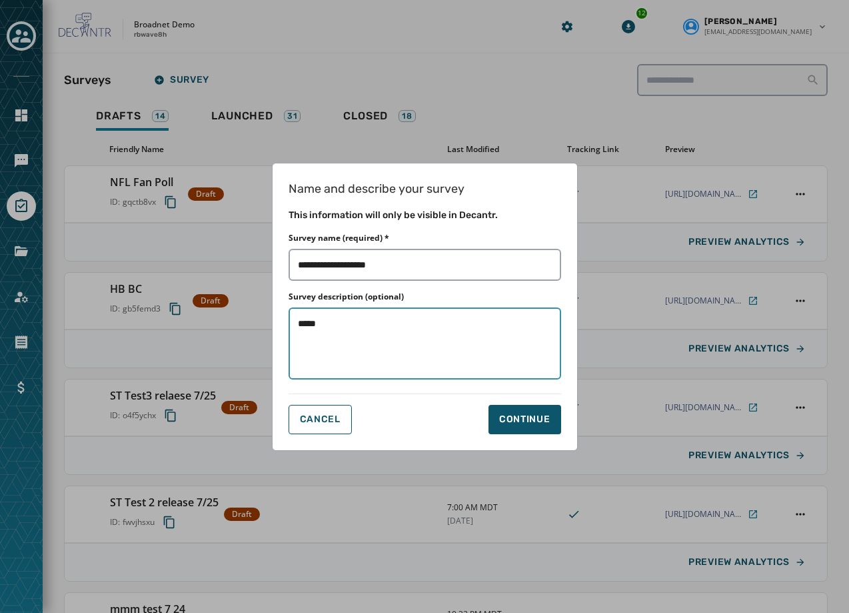
type textarea "******"
type input "*******"
type textarea "*******"
type input "*******"
type textarea "*******"
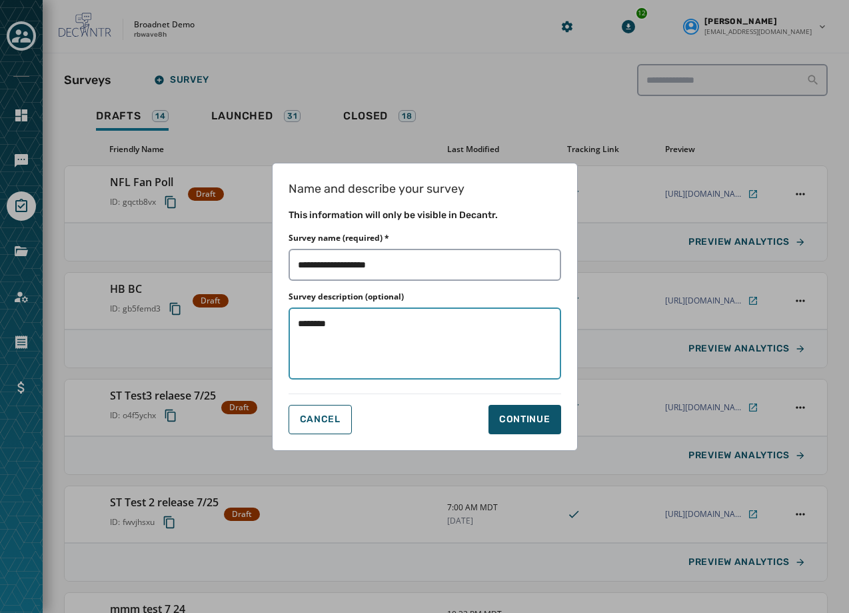
type input "*********"
type textarea "*********"
type input "*********"
type textarea "*********"
type input "**********"
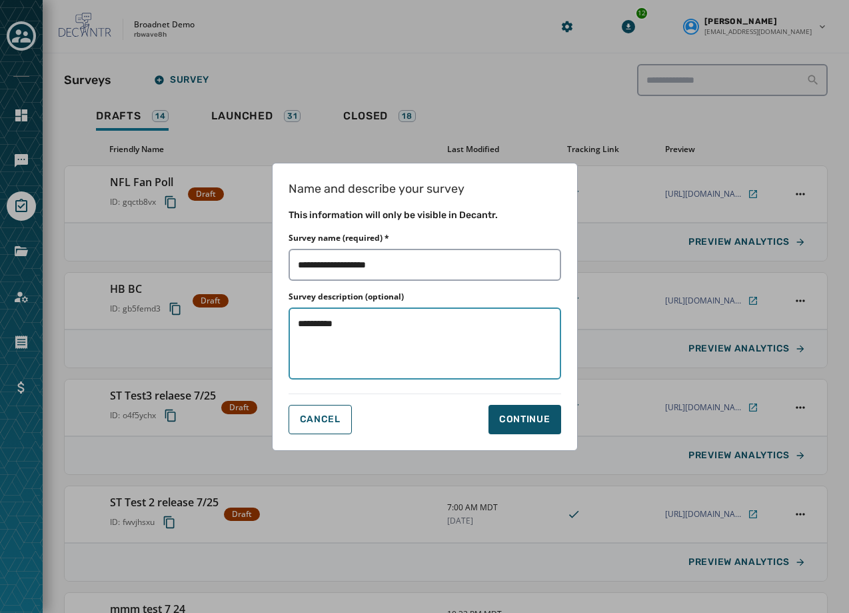
type textarea "**********"
type input "**********"
type textarea "**********"
type input "**********"
type textarea "**********"
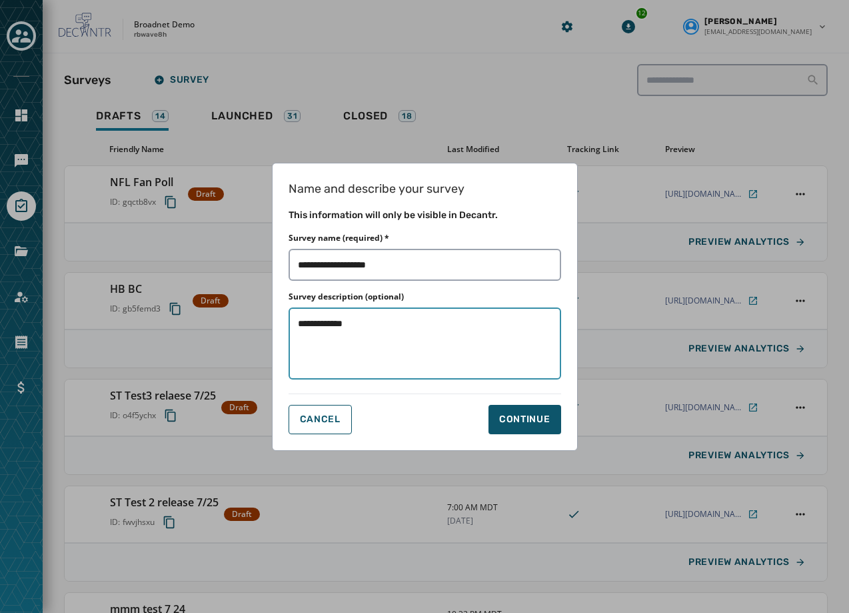
type input "**********"
type textarea "**********"
type input "**********"
type textarea "**********"
type input "**********"
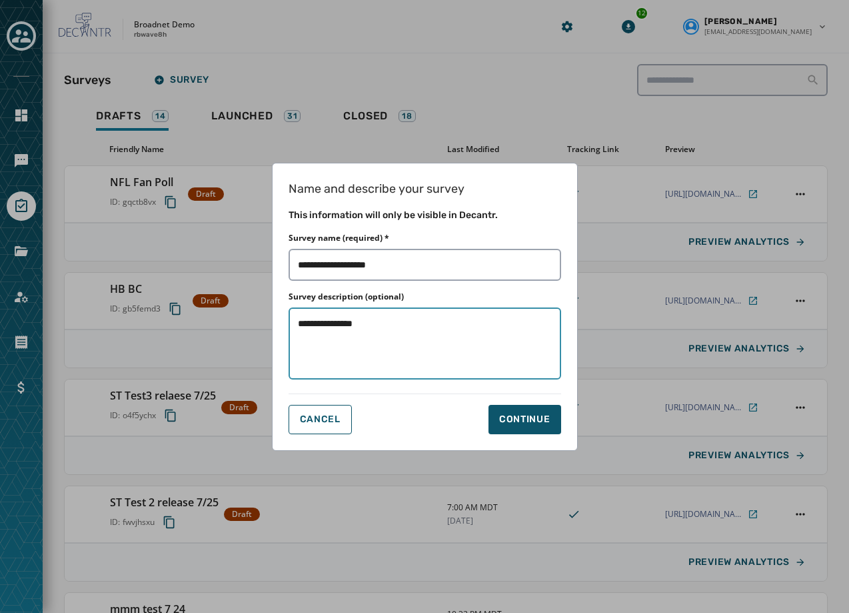
type textarea "**********"
type input "**********"
type textarea "**********"
type input "**********"
type textarea "**********"
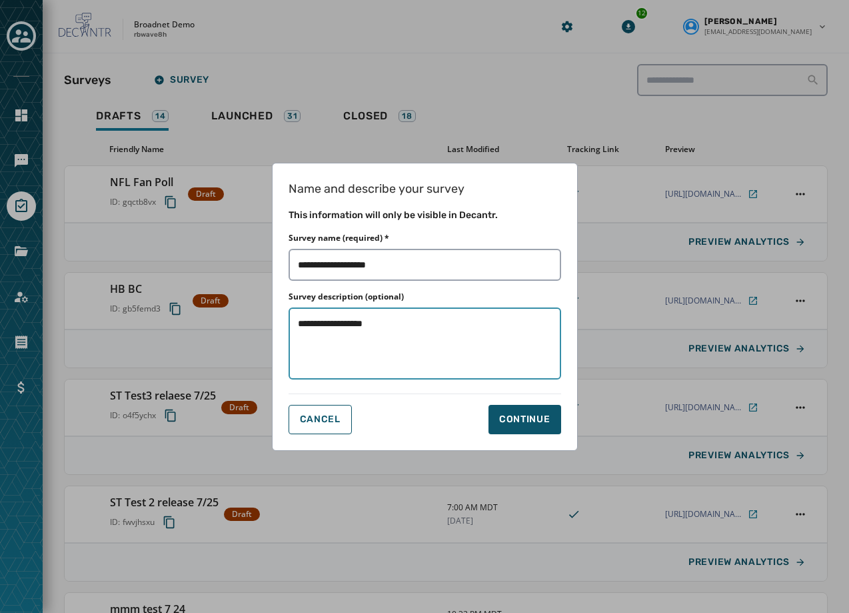
type input "**********"
type textarea "**********"
type input "**********"
type textarea "**********"
type input "**********"
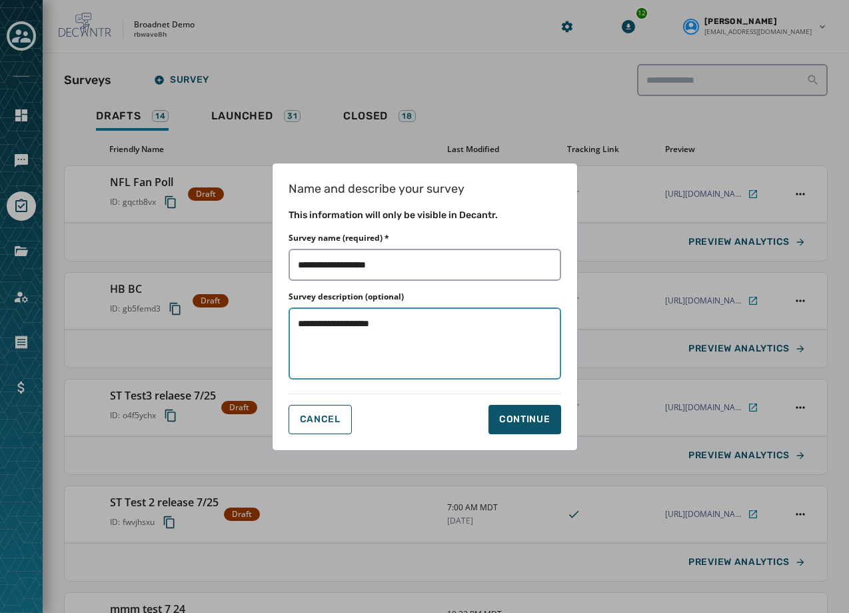
type textarea "**********"
type input "**********"
type textarea "**********"
type input "**********"
type textarea "**********"
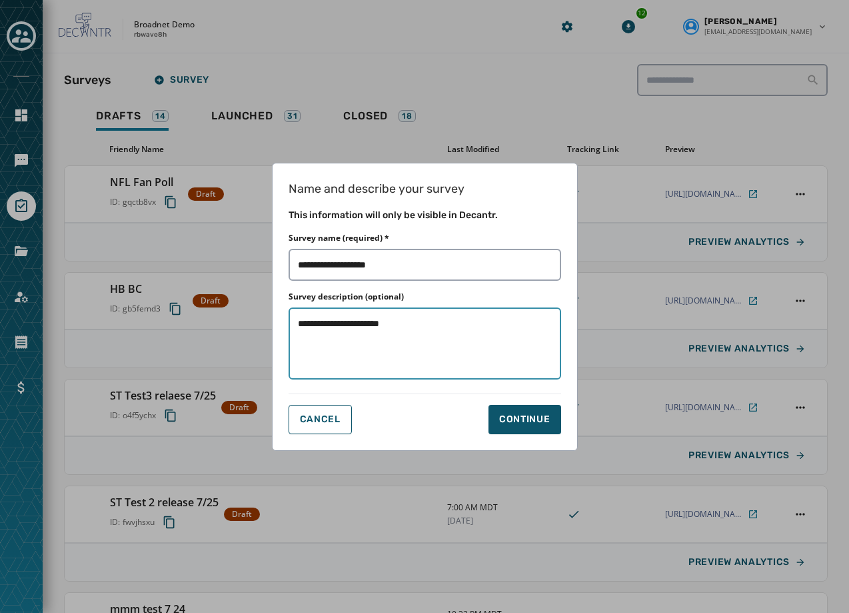
type input "**********"
type textarea "**********"
type input "**********"
type textarea "**********"
type input "**********"
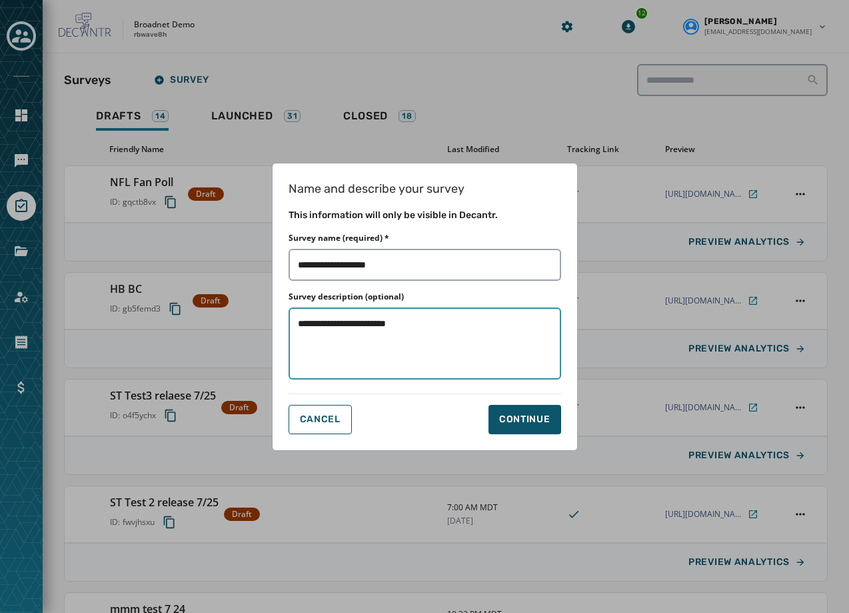
type textarea "**********"
type input "**********"
type textarea "**********"
type input "**********"
type textarea "**********"
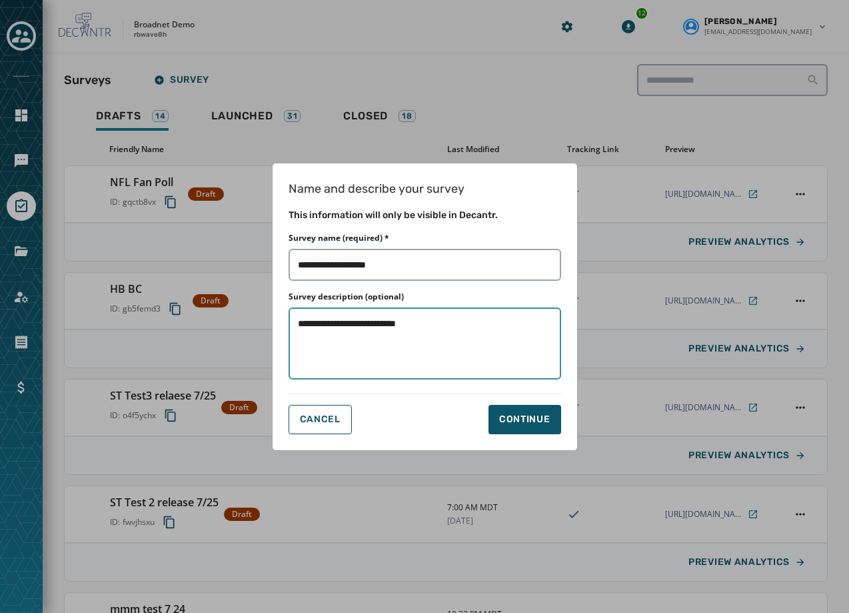
type input "**********"
type textarea "**********"
type input "**********"
type textarea "**********"
type input "**********"
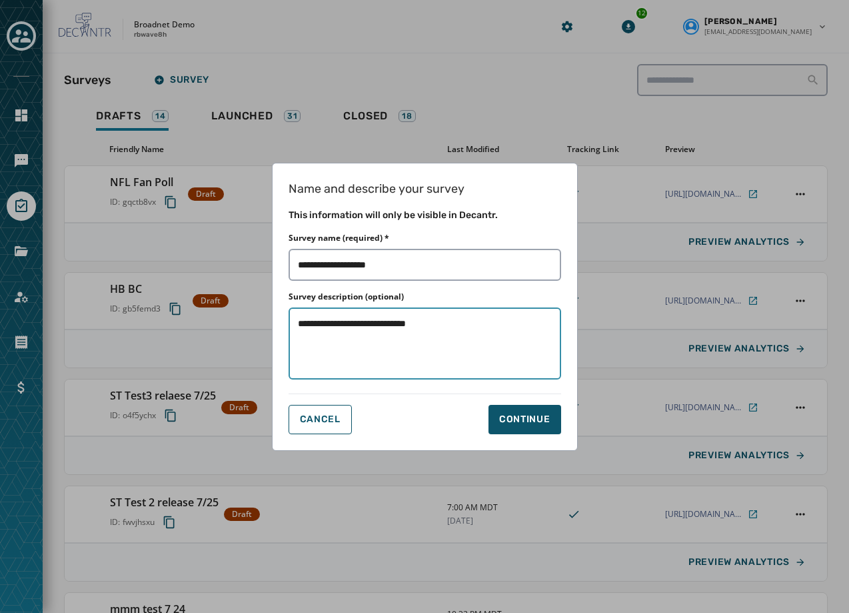
type textarea "**********"
type input "**********"
type textarea "**********"
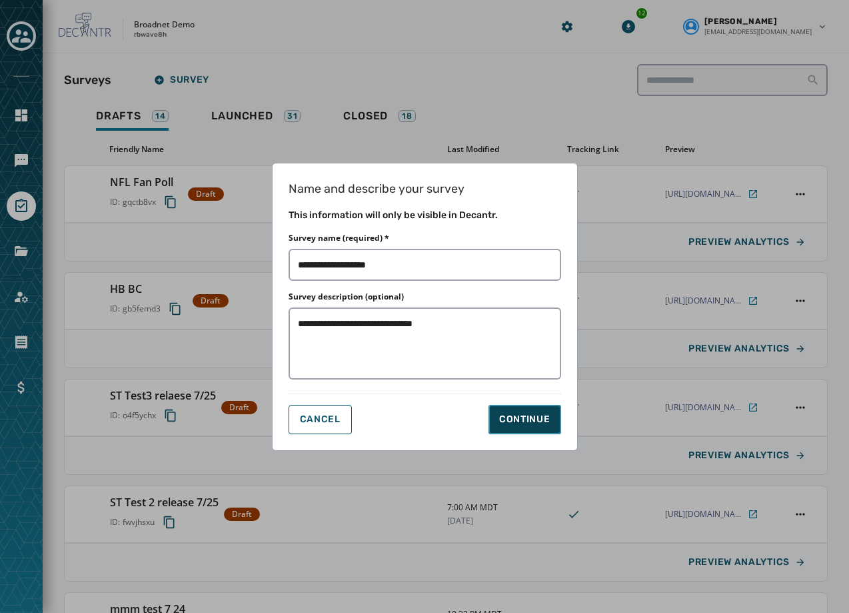
click at [515, 416] on div "Continue" at bounding box center [524, 419] width 51 height 13
type input "**********"
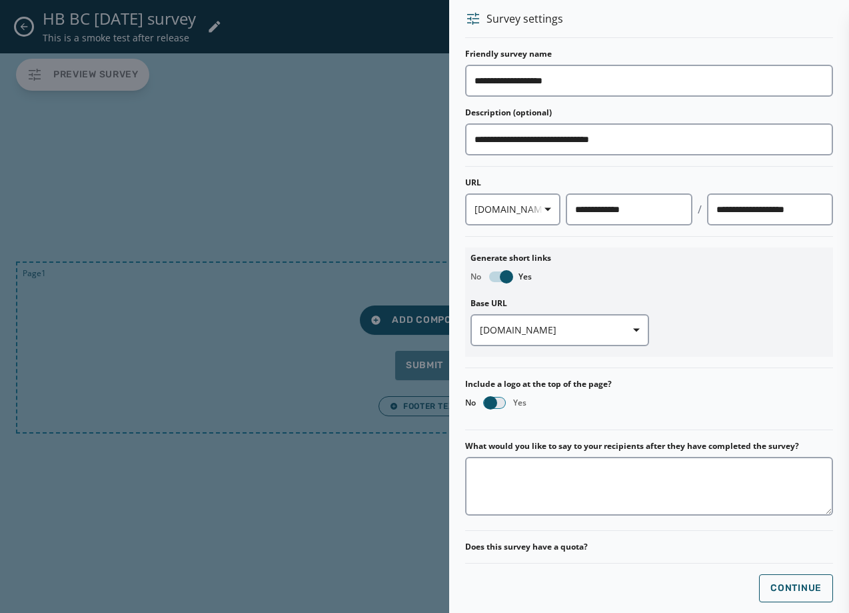
click at [499, 405] on button "button" at bounding box center [494, 402] width 21 height 11
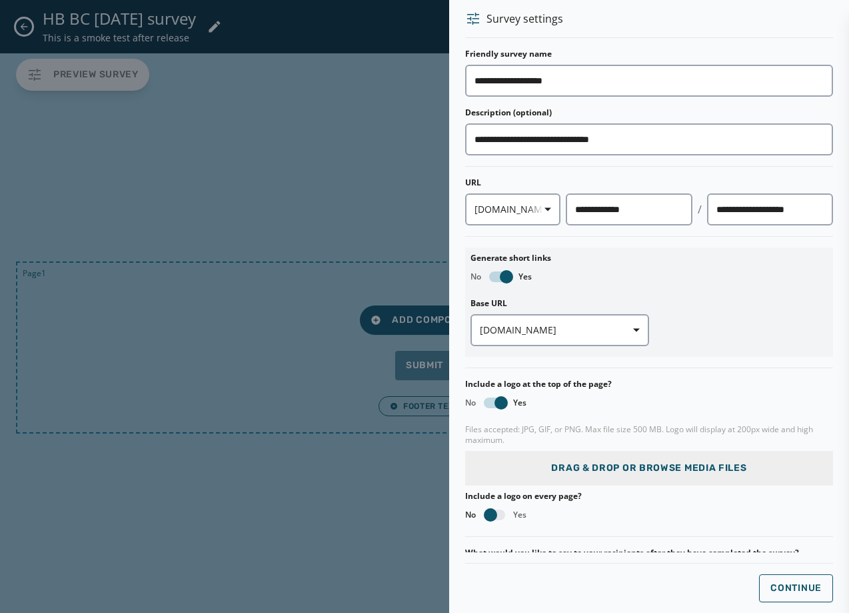
click at [655, 472] on span "Drag & Drop or browse media files" at bounding box center [648, 467] width 195 height 13
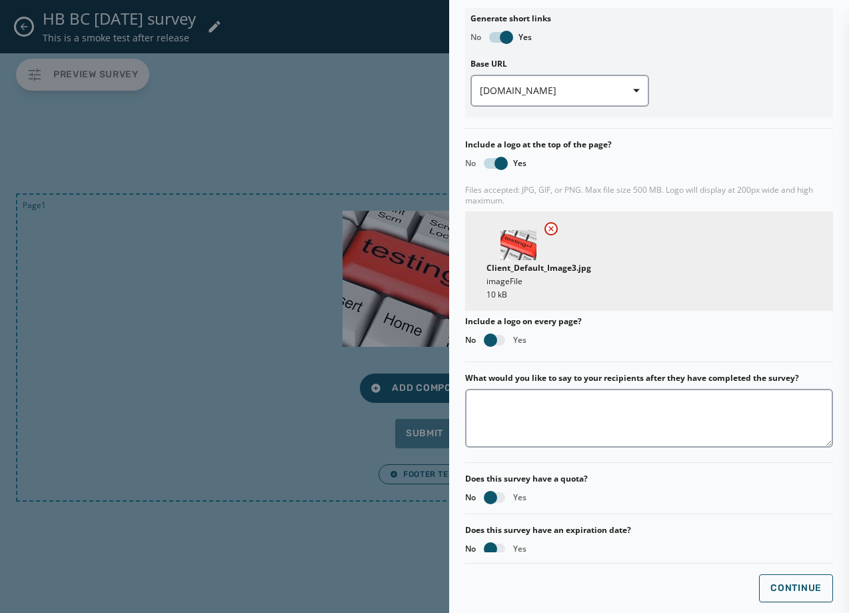
scroll to position [241, 0]
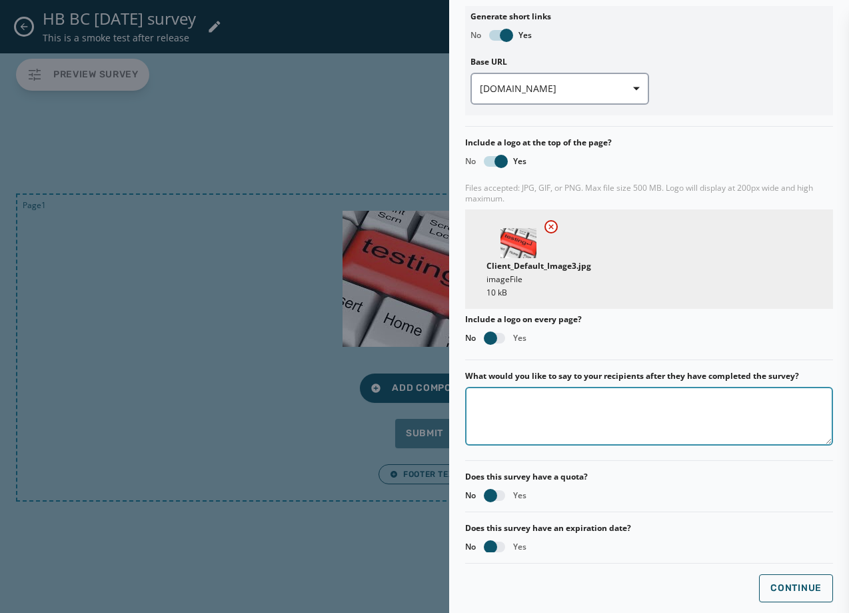
click at [551, 400] on textarea "What would you like to say to your recipients after they have completed the sur…" at bounding box center [649, 416] width 368 height 59
type textarea "**********"
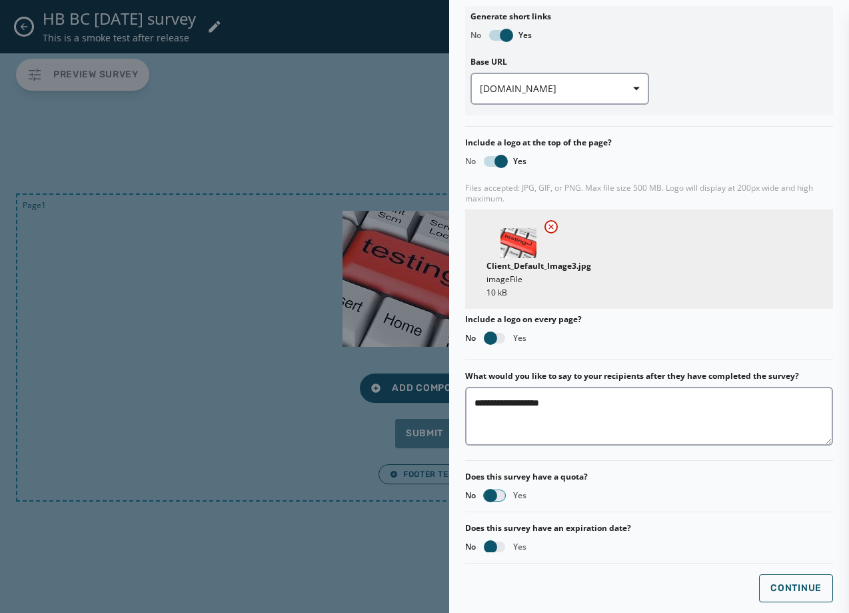
click at [493, 501] on span "button" at bounding box center [490, 495] width 13 height 13
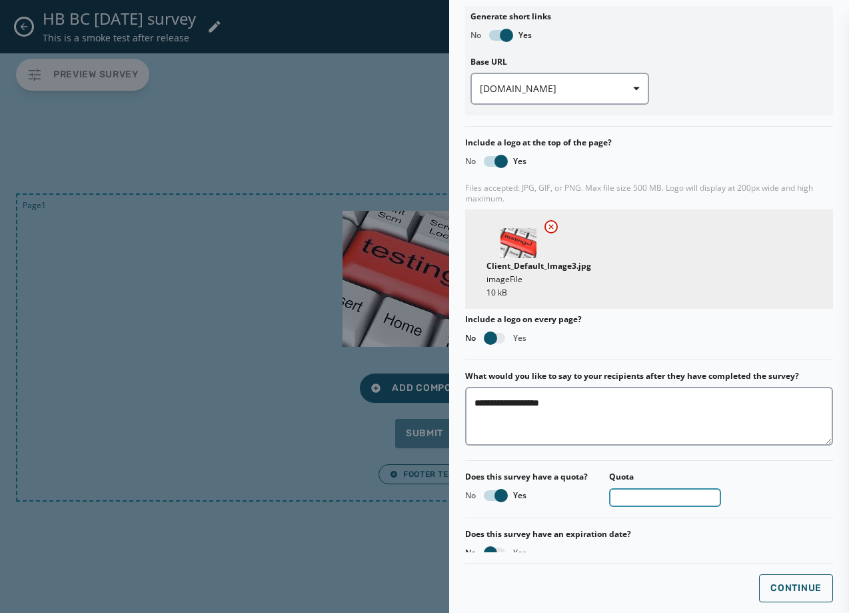
drag, startPoint x: 661, startPoint y: 500, endPoint x: 577, endPoint y: 495, distance: 83.5
click at [577, 495] on div "Does this survey have a quota? No Yes Quota *" at bounding box center [649, 488] width 368 height 35
click at [721, 494] on input "*" at bounding box center [665, 497] width 112 height 19
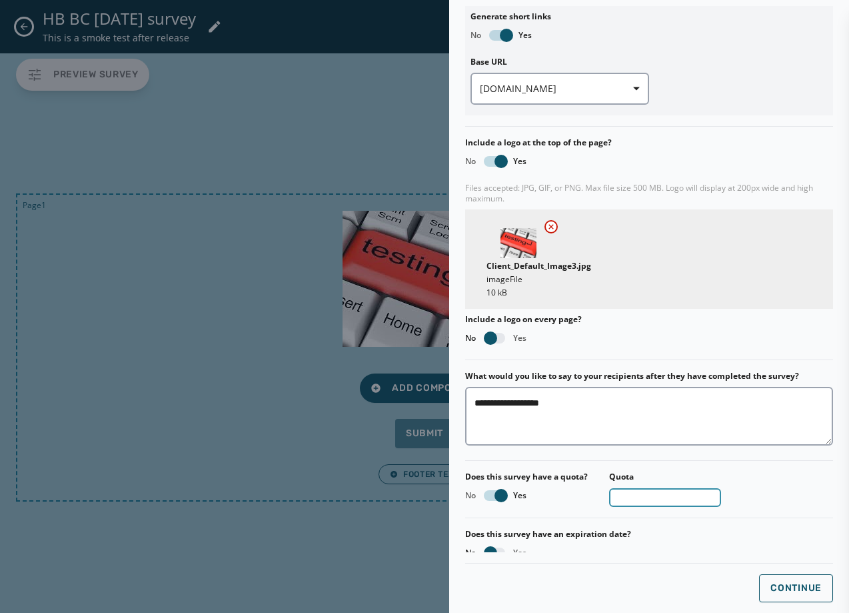
click at [721, 494] on input "*" at bounding box center [665, 497] width 112 height 19
click at [719, 501] on input "*" at bounding box center [665, 497] width 112 height 19
type input "*"
click at [720, 491] on input "*" at bounding box center [665, 497] width 112 height 19
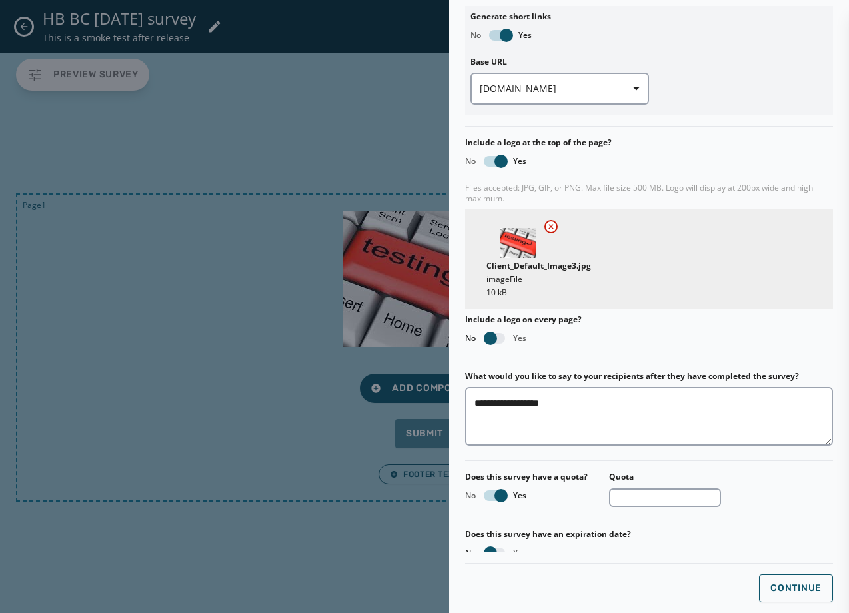
click at [699, 523] on div "**********" at bounding box center [649, 182] width 368 height 751
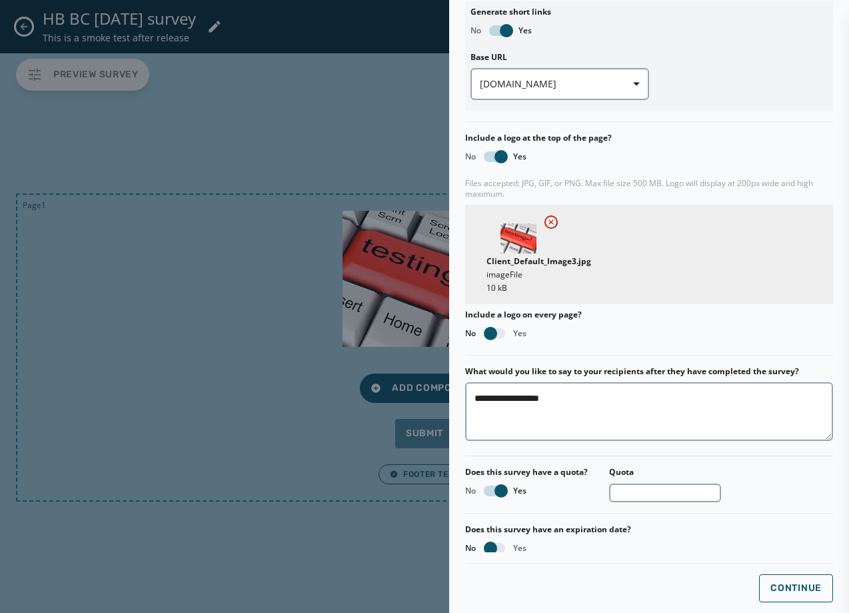
scroll to position [247, 0]
click at [775, 583] on span "Continue" at bounding box center [796, 588] width 51 height 11
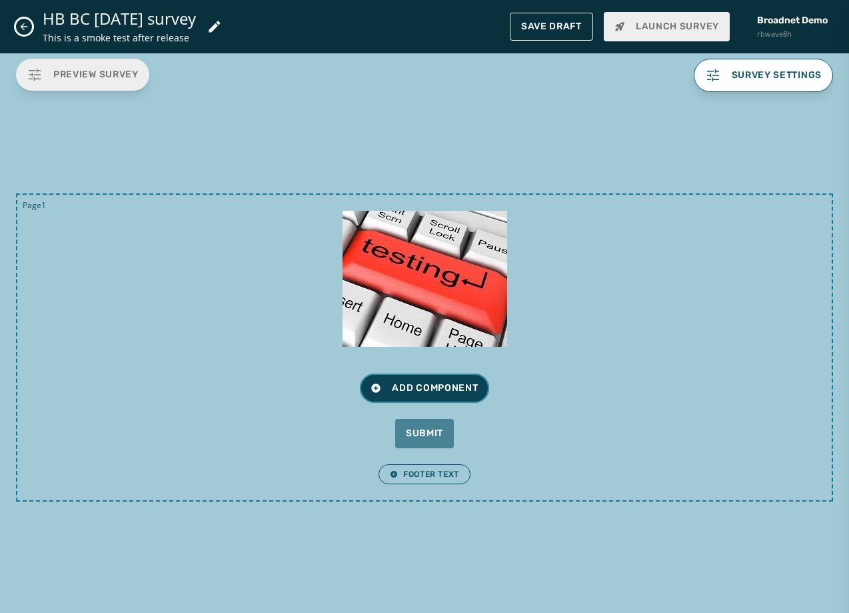
click at [435, 393] on span "Add Component" at bounding box center [424, 387] width 107 height 13
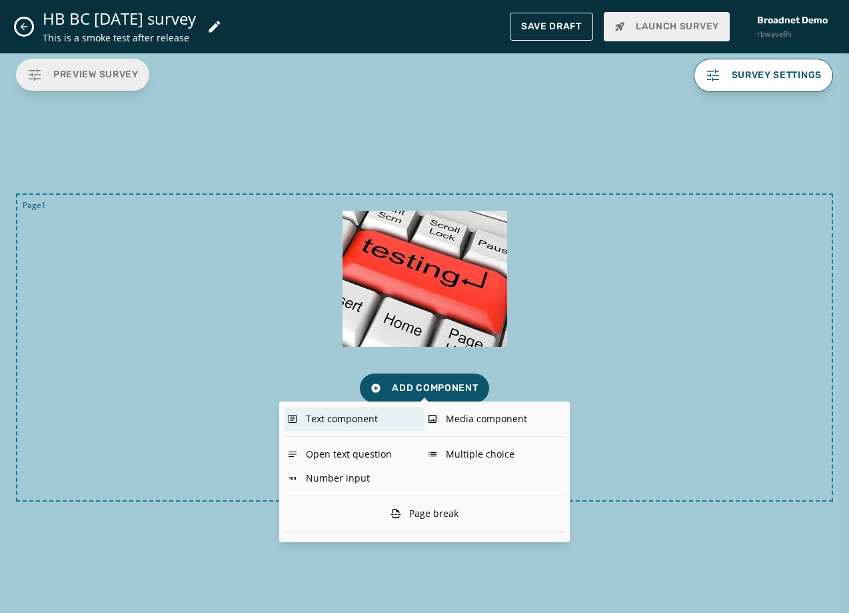
click at [361, 414] on div "Text component" at bounding box center [355, 419] width 140 height 24
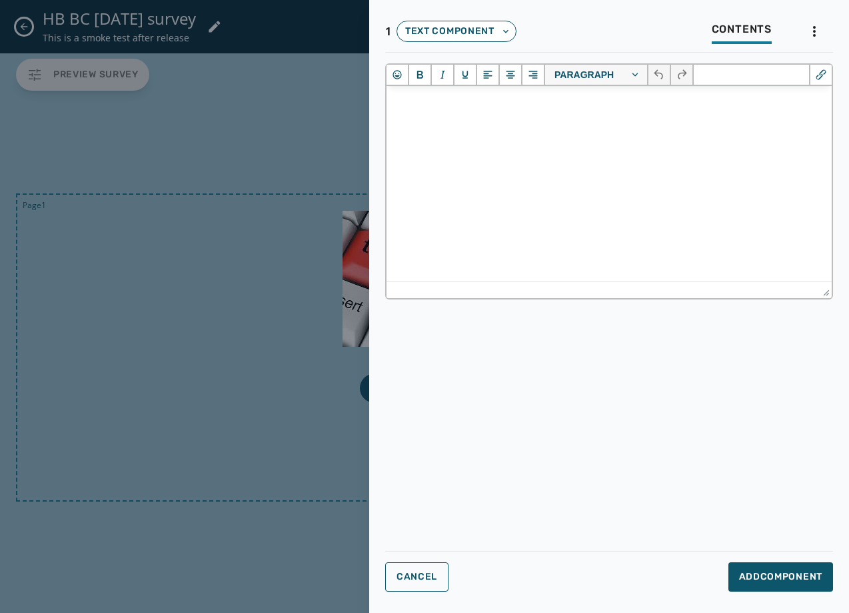
scroll to position [0, 0]
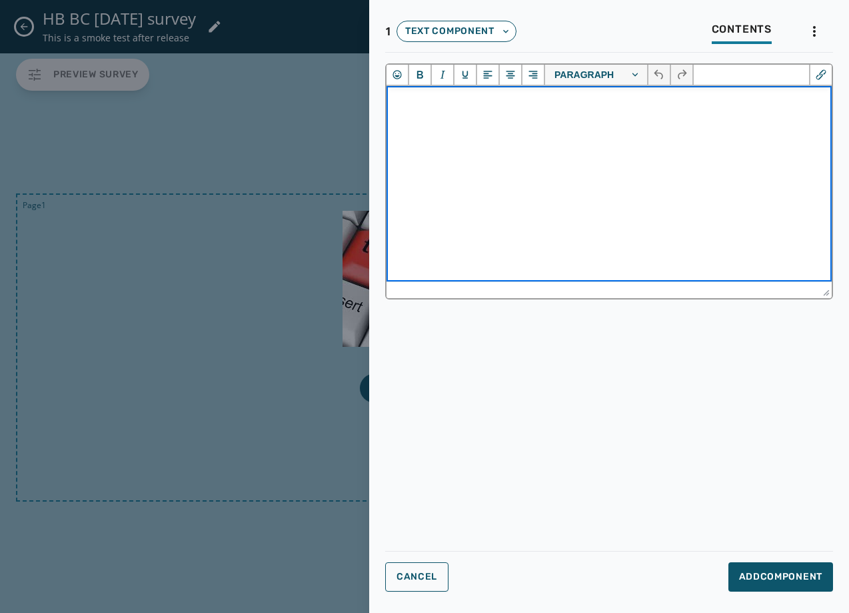
click at [601, 113] on html at bounding box center [609, 104] width 445 height 36
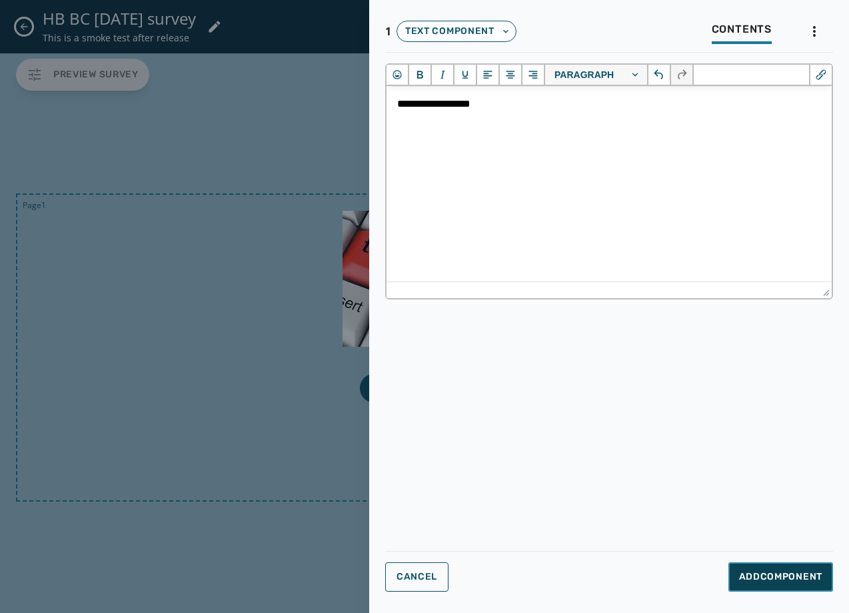
click at [762, 568] on button "Add Component" at bounding box center [781, 576] width 105 height 29
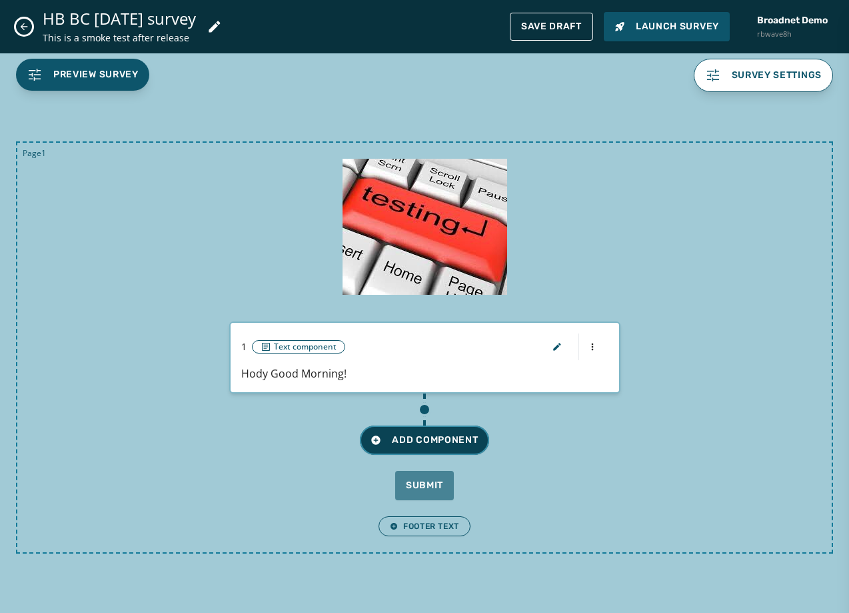
click at [417, 430] on button "Add Component" at bounding box center [424, 439] width 129 height 29
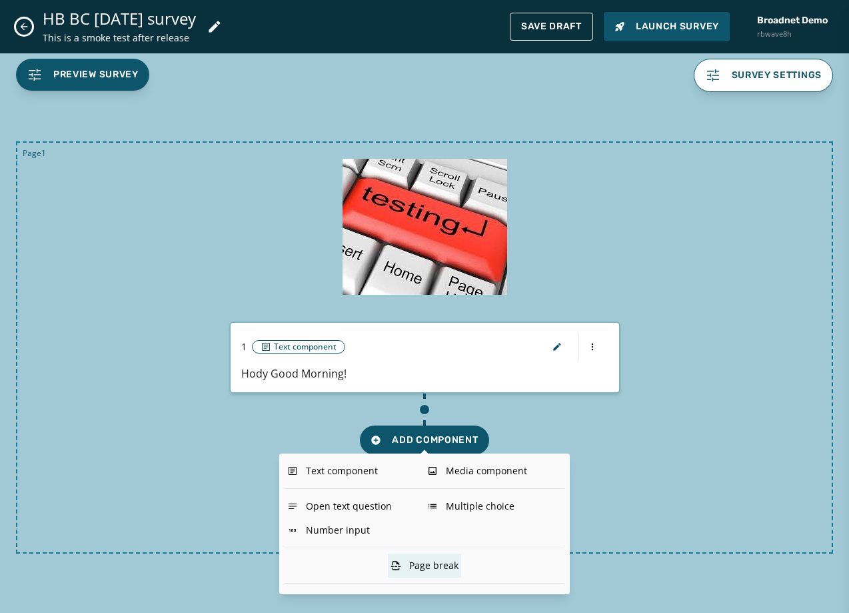
click at [436, 568] on div "Page break" at bounding box center [424, 565] width 73 height 24
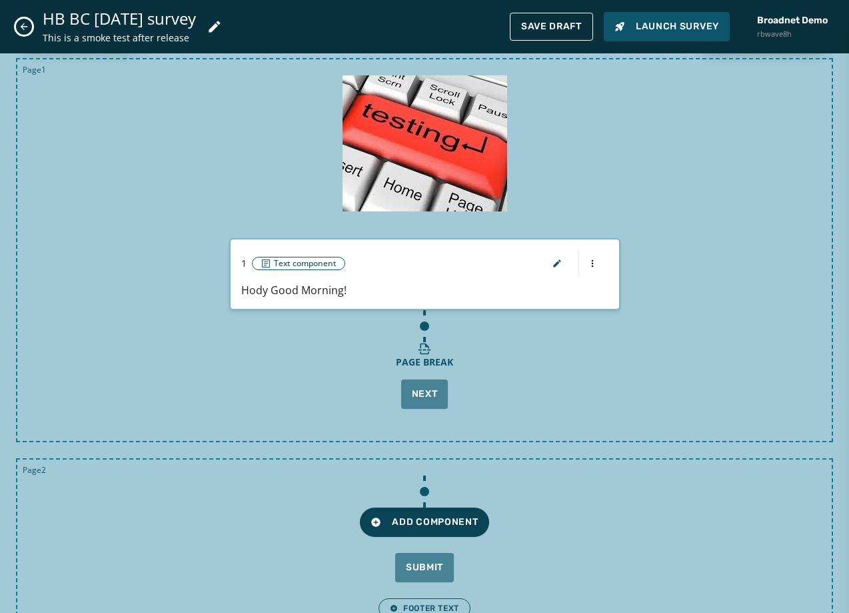
scroll to position [78, 0]
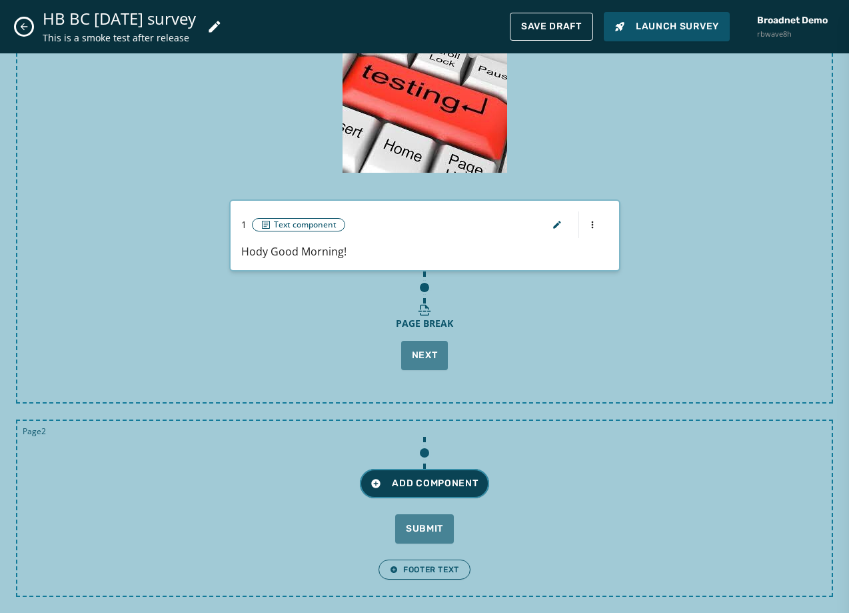
click at [441, 475] on button "Add Component" at bounding box center [424, 483] width 129 height 29
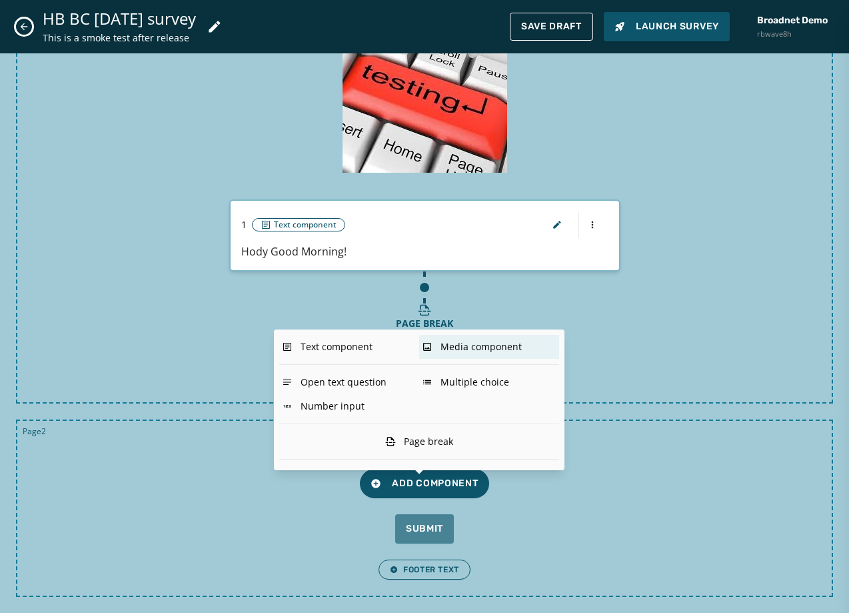
click at [471, 354] on div "Media component" at bounding box center [489, 347] width 140 height 24
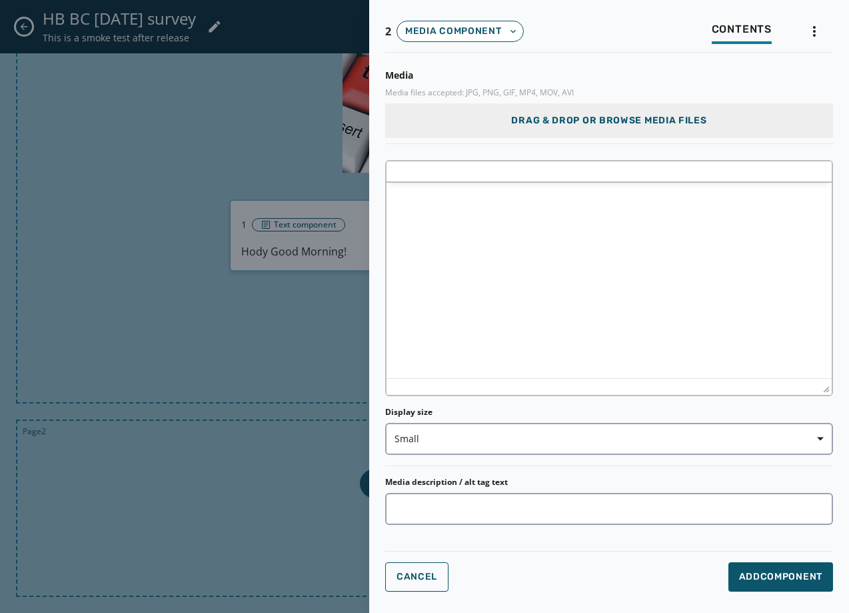
scroll to position [0, 0]
click at [478, 219] on html at bounding box center [609, 201] width 445 height 36
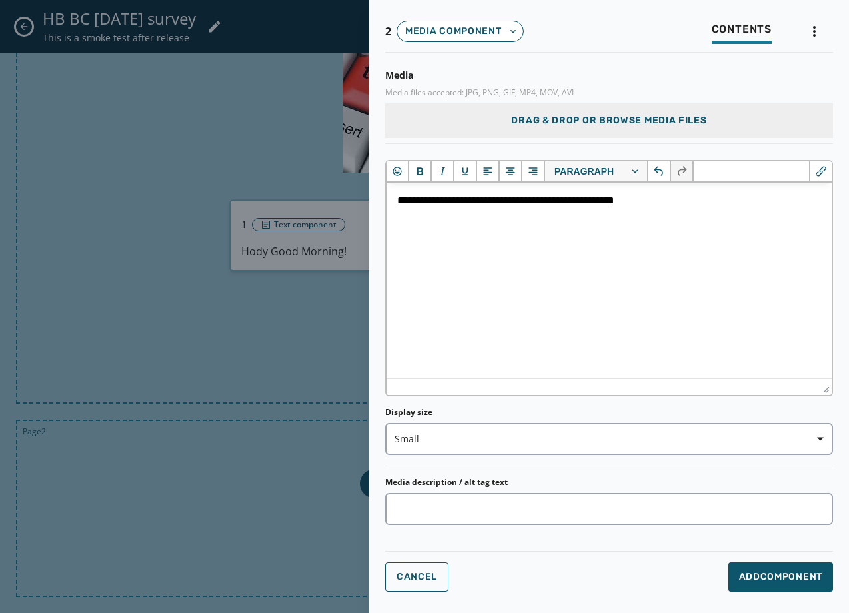
click at [651, 129] on div "Drag & Drop or browse media files" at bounding box center [609, 120] width 448 height 35
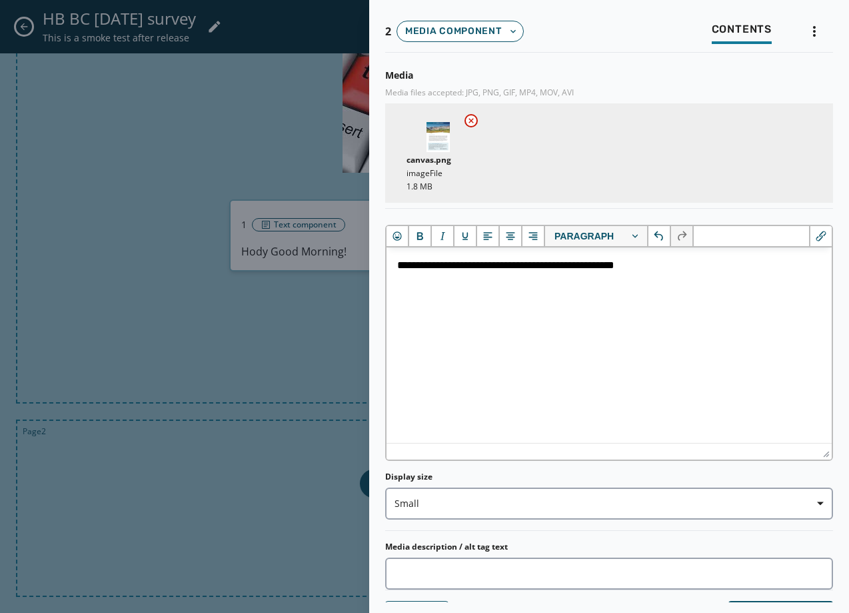
click at [436, 133] on img at bounding box center [438, 137] width 23 height 30
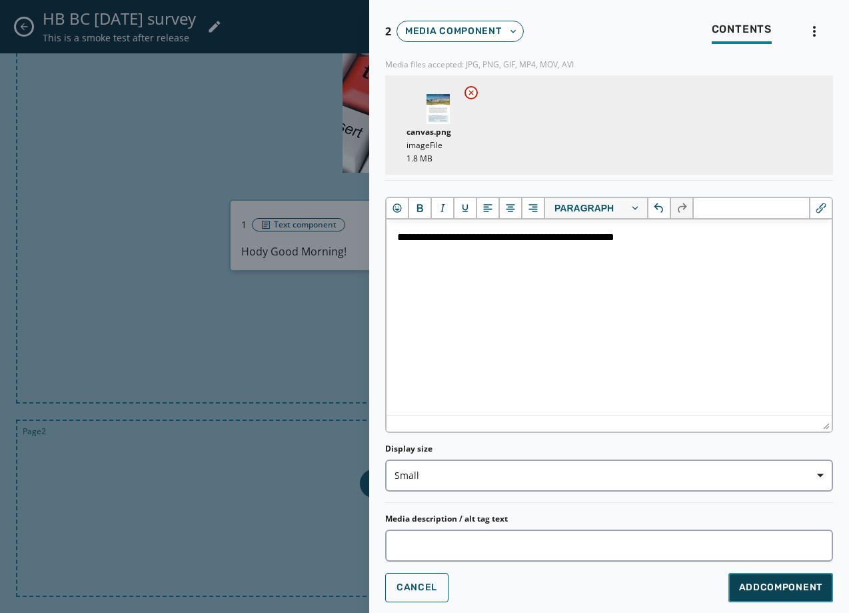
drag, startPoint x: 783, startPoint y: 589, endPoint x: 681, endPoint y: 451, distance: 172.0
click at [681, 452] on form "Media Media files accepted: JPG, PNG, GIF, MP4, MOV, AVI canvas.png image File …" at bounding box center [609, 304] width 448 height 539
click at [794, 581] on span "Add Component" at bounding box center [780, 587] width 83 height 13
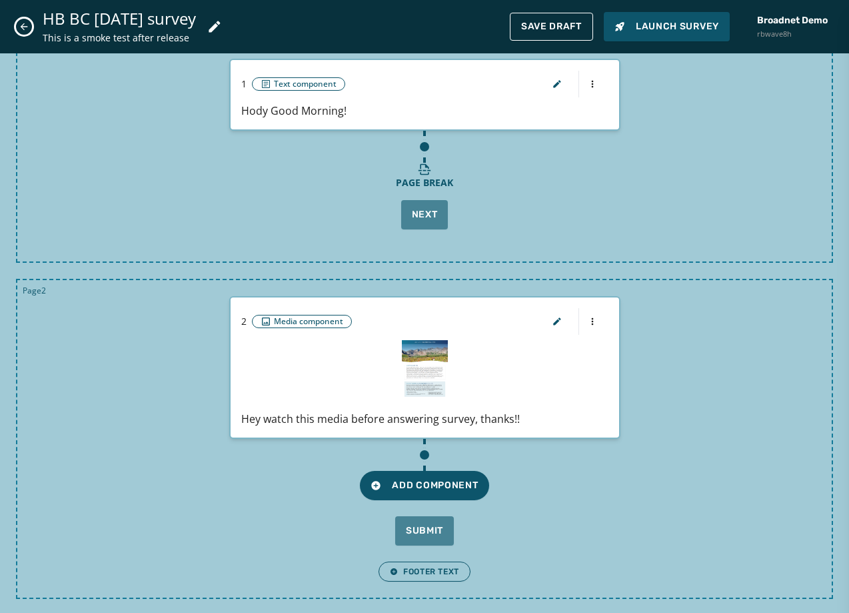
scroll to position [221, 0]
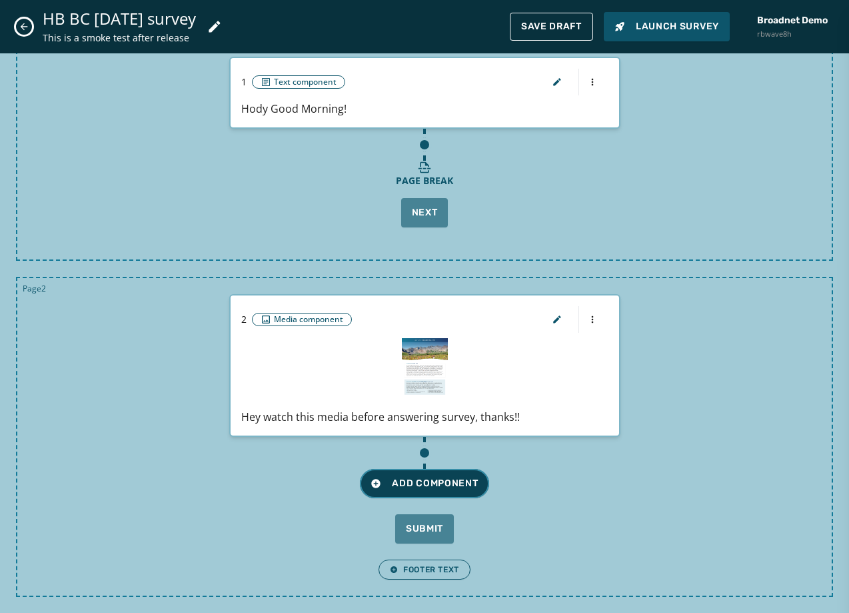
click at [447, 490] on button "Add Component" at bounding box center [424, 483] width 129 height 29
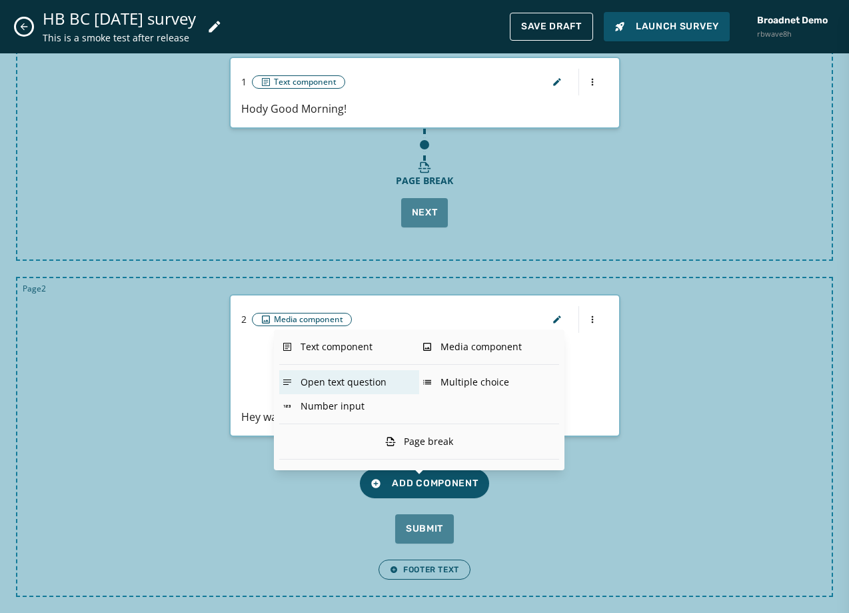
click at [361, 388] on div "Open text question" at bounding box center [349, 382] width 140 height 24
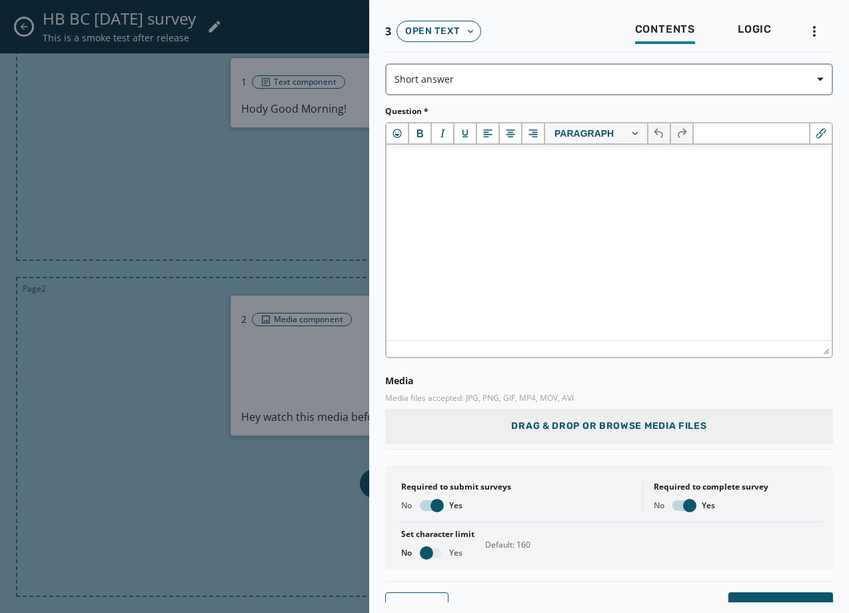
scroll to position [0, 0]
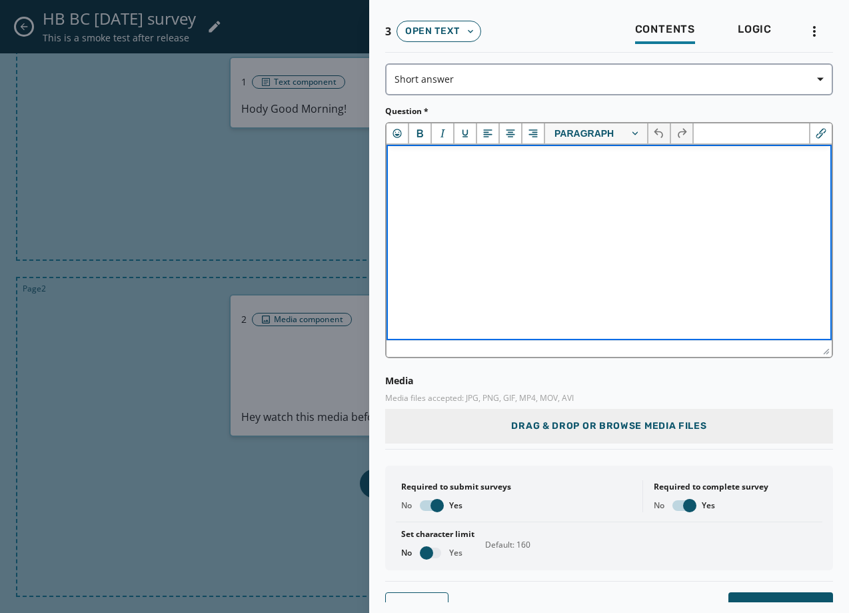
click at [513, 181] on html at bounding box center [609, 163] width 445 height 36
click at [413, 599] on button "Cancel" at bounding box center [416, 606] width 63 height 29
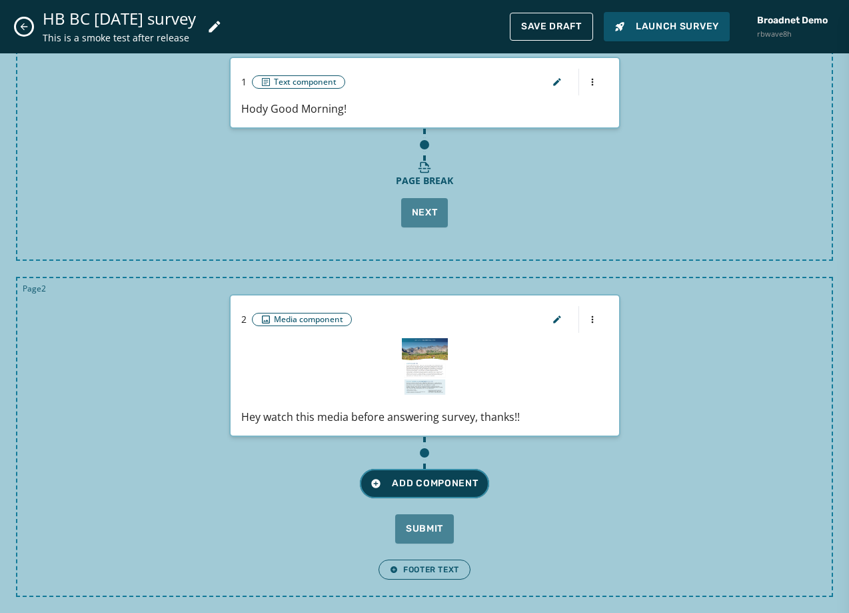
click at [443, 485] on span "Add Component" at bounding box center [424, 483] width 107 height 13
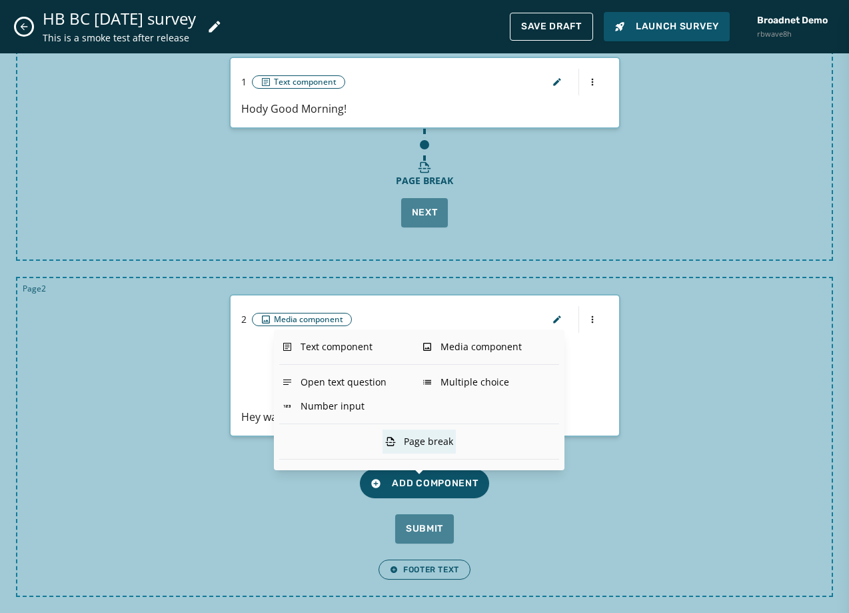
click at [446, 439] on div "Page break" at bounding box center [419, 441] width 73 height 24
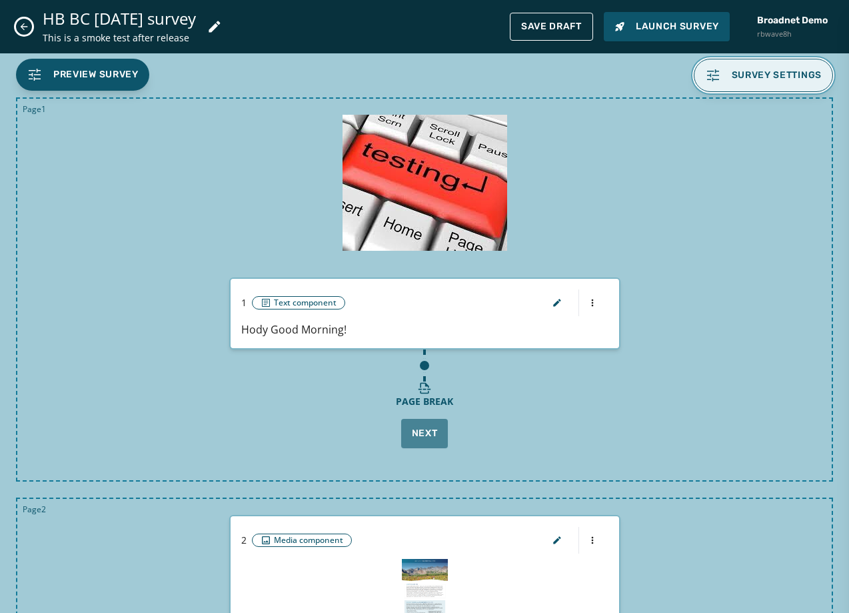
click at [777, 65] on button "Survey settings" at bounding box center [764, 75] width 140 height 33
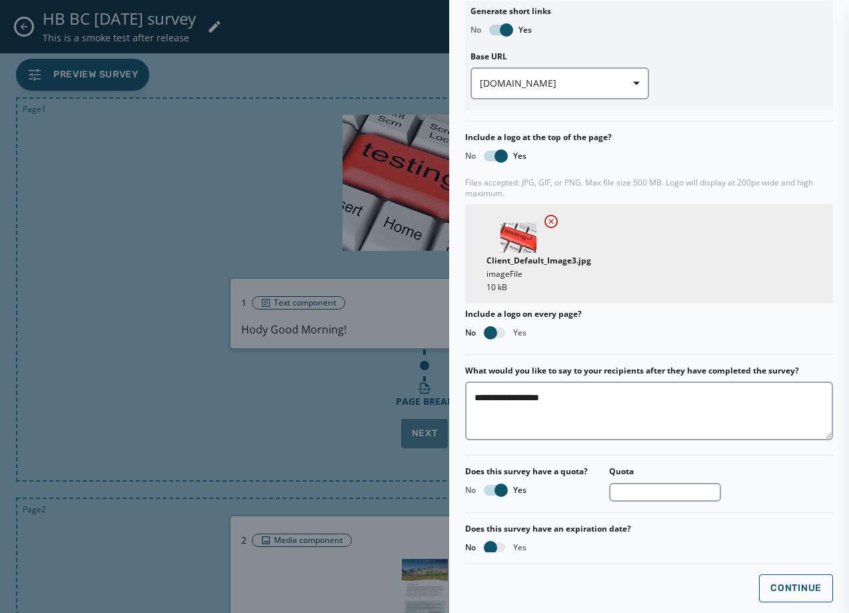
click at [500, 327] on div "Include a logo on every page? No Yes" at bounding box center [649, 323] width 368 height 29
click at [498, 331] on button "button" at bounding box center [494, 332] width 21 height 11
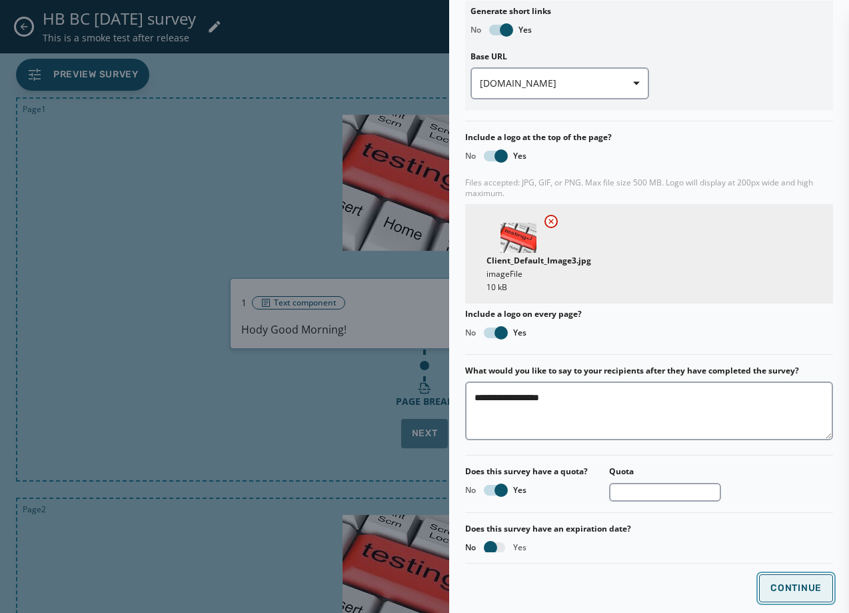
click at [793, 592] on span "Continue" at bounding box center [796, 588] width 51 height 11
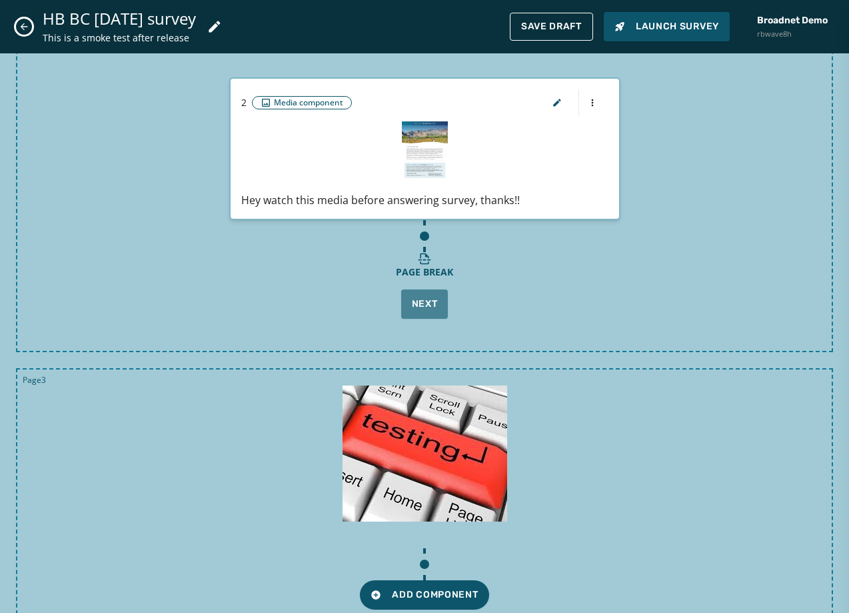
scroll to position [711, 0]
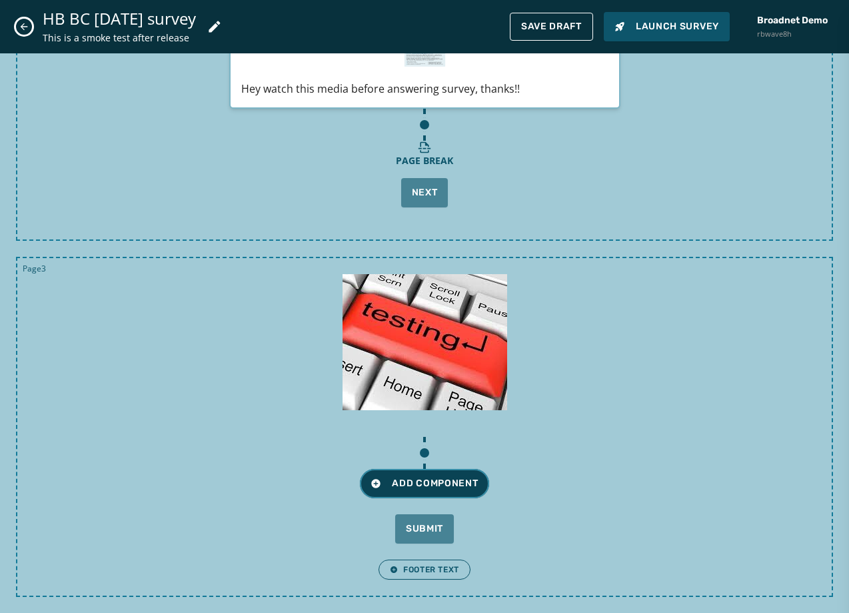
click at [453, 484] on span "Add Component" at bounding box center [424, 483] width 107 height 13
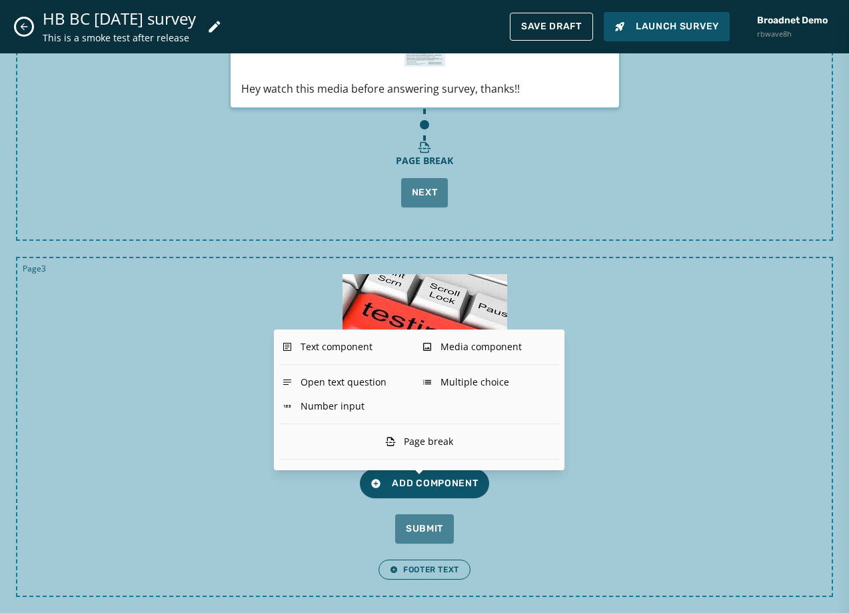
click at [642, 519] on div "Add Component Submit" at bounding box center [424, 490] width 783 height 107
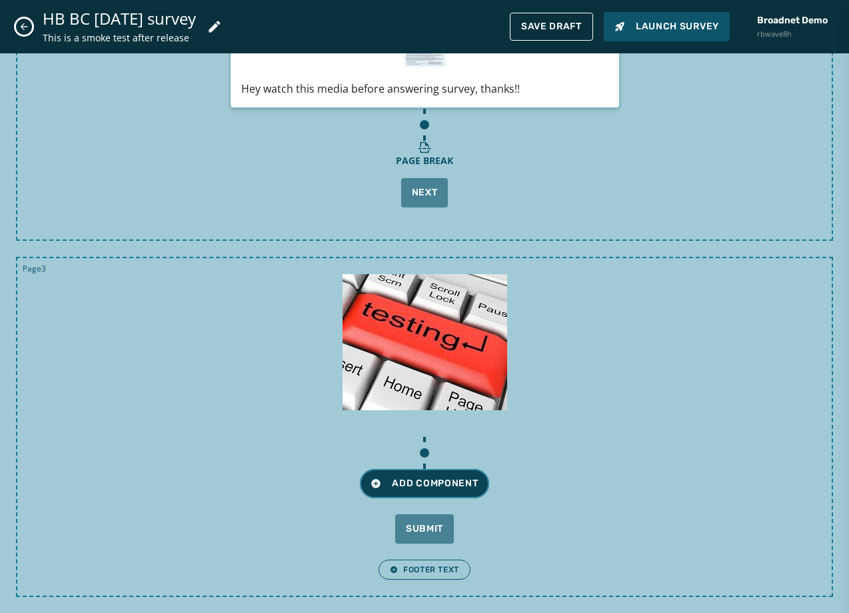
click at [437, 480] on span "Add Component" at bounding box center [424, 483] width 107 height 13
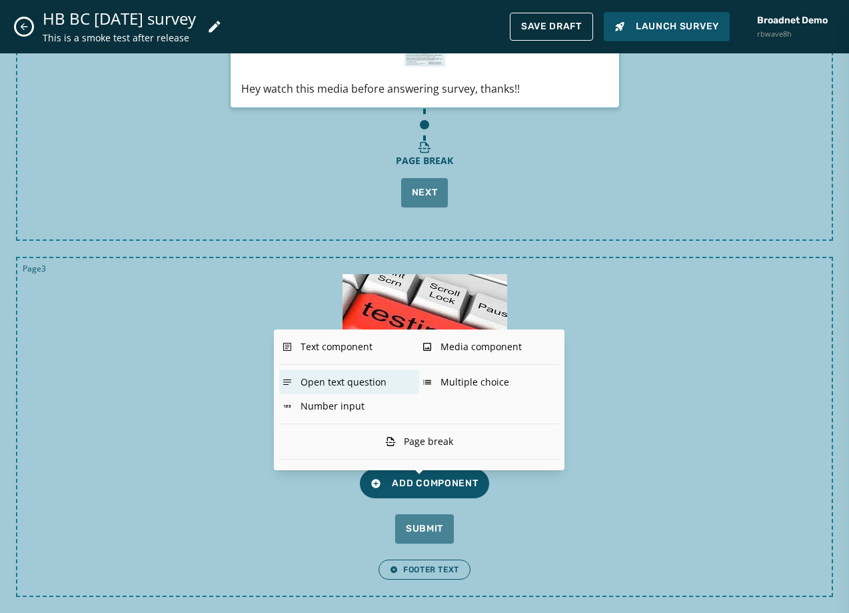
click at [375, 386] on div "Open text question" at bounding box center [349, 382] width 140 height 24
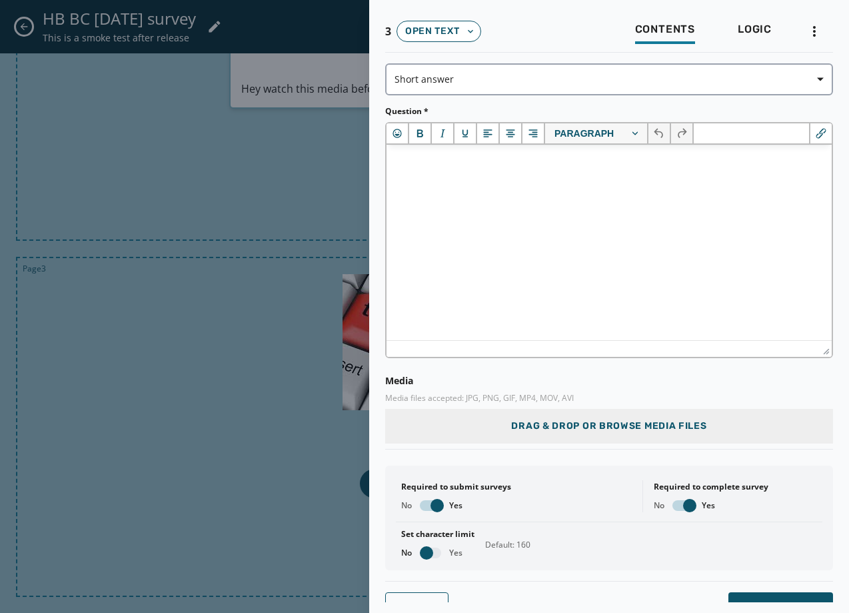
scroll to position [0, 0]
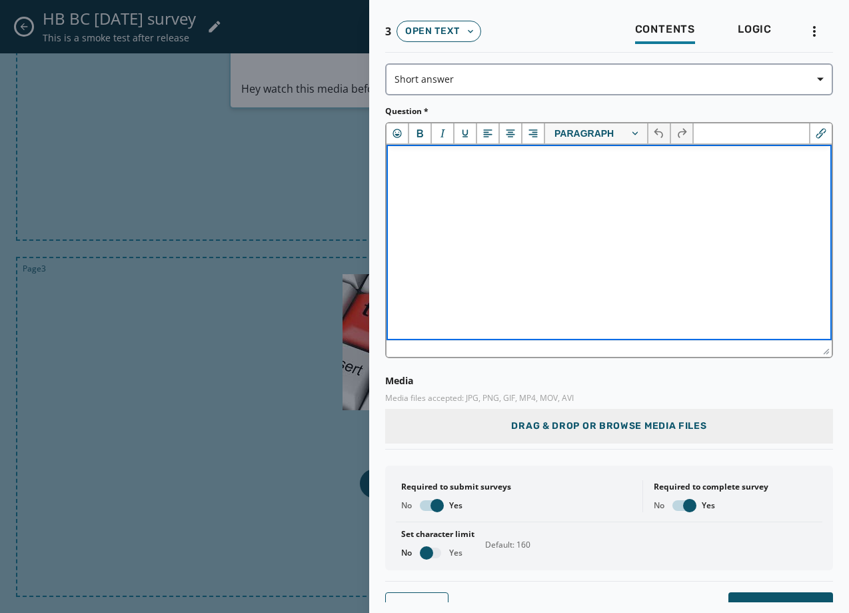
click at [563, 181] on html at bounding box center [609, 163] width 445 height 36
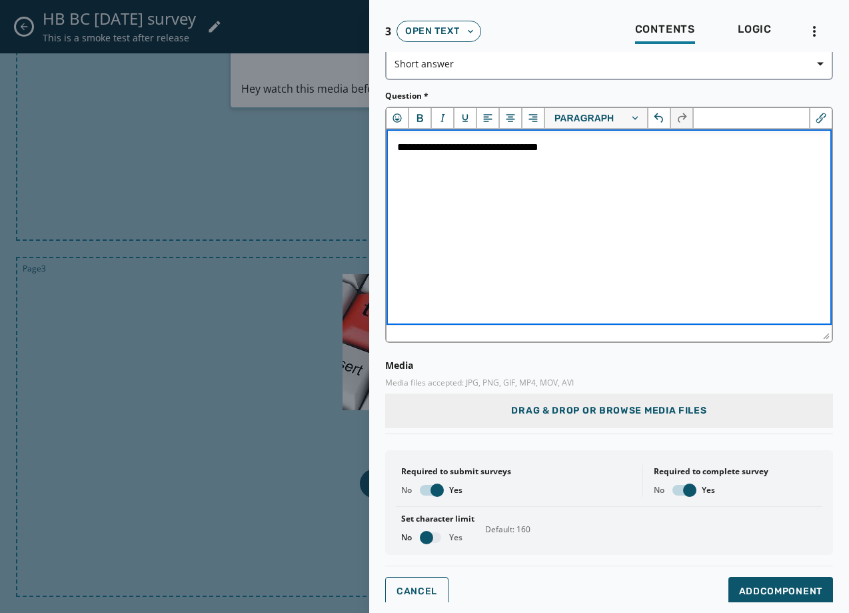
scroll to position [19, 0]
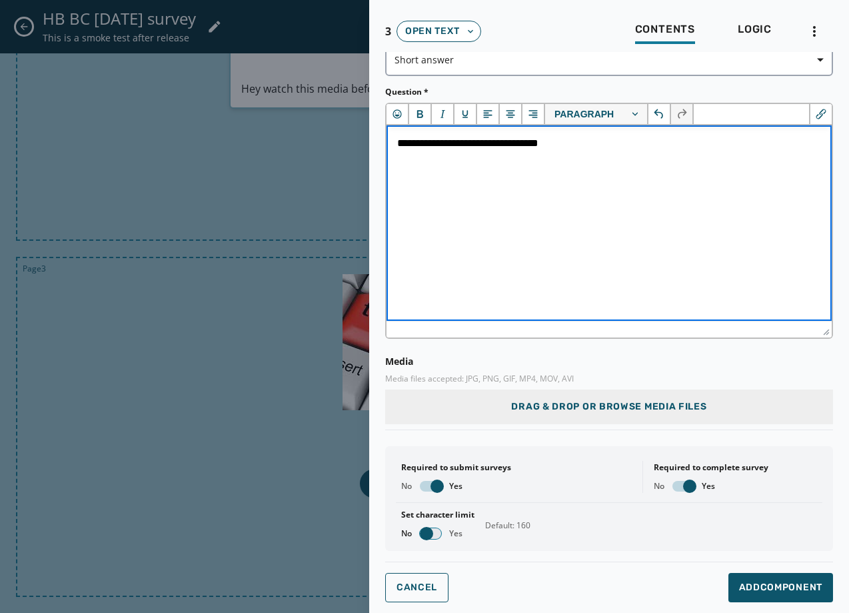
click at [429, 533] on span "button" at bounding box center [426, 533] width 13 height 13
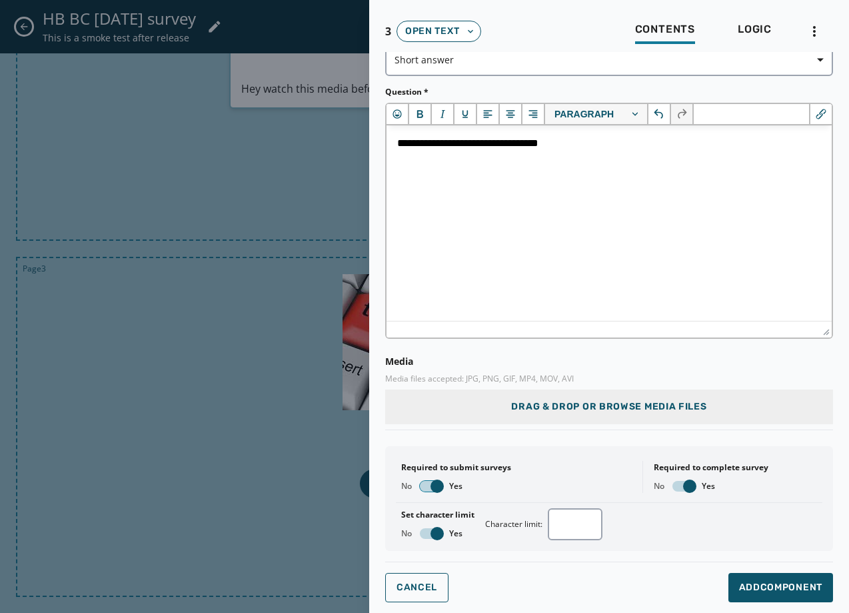
click at [444, 484] on span "button" at bounding box center [437, 485] width 13 height 13
click at [683, 485] on span "button" at bounding box center [689, 485] width 13 height 13
click at [745, 581] on span "Add Component" at bounding box center [780, 587] width 83 height 13
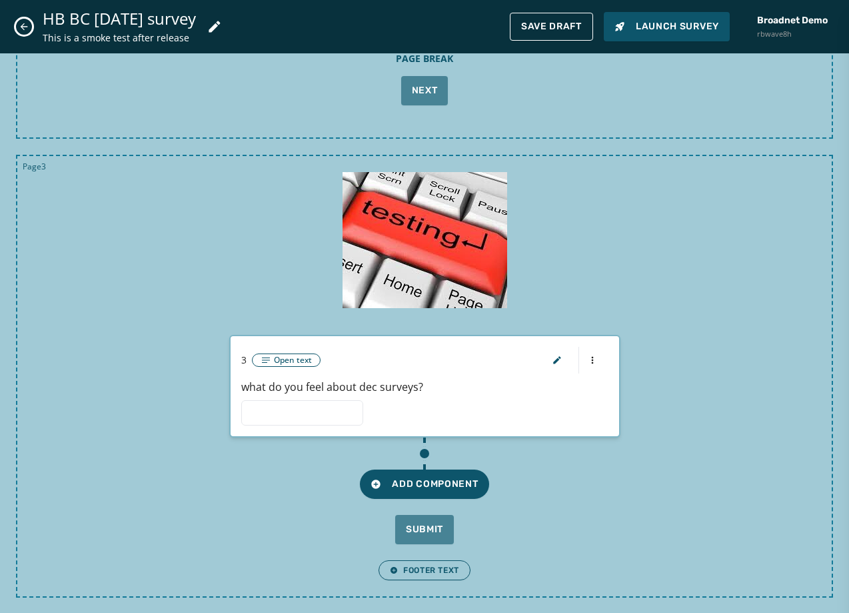
scroll to position [814, 0]
click at [435, 488] on span "Add Component" at bounding box center [424, 483] width 107 height 13
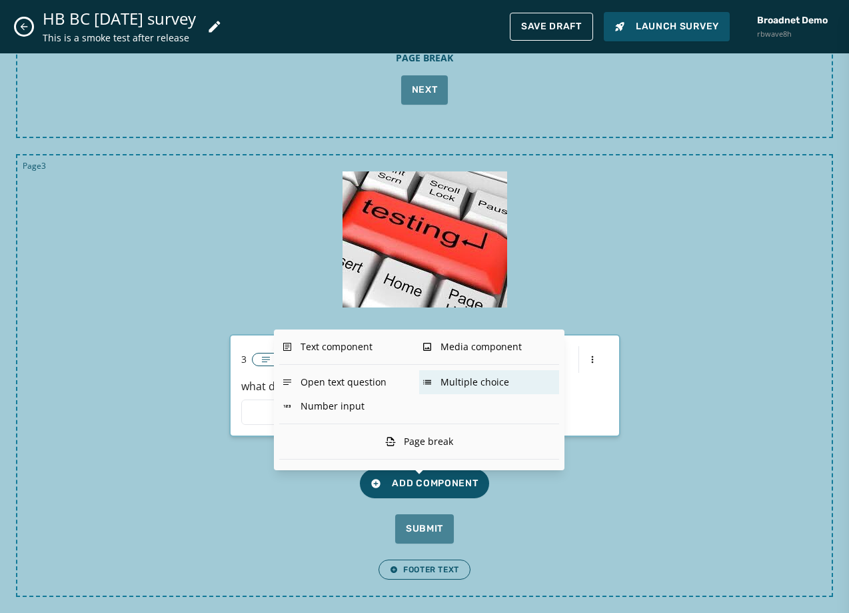
click at [437, 383] on div "Multiple choice" at bounding box center [489, 382] width 140 height 24
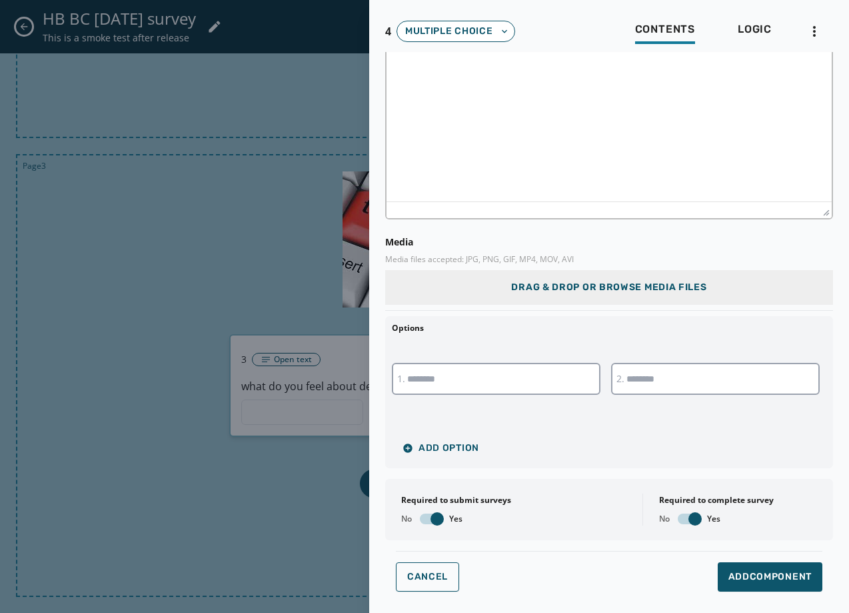
scroll to position [0, 0]
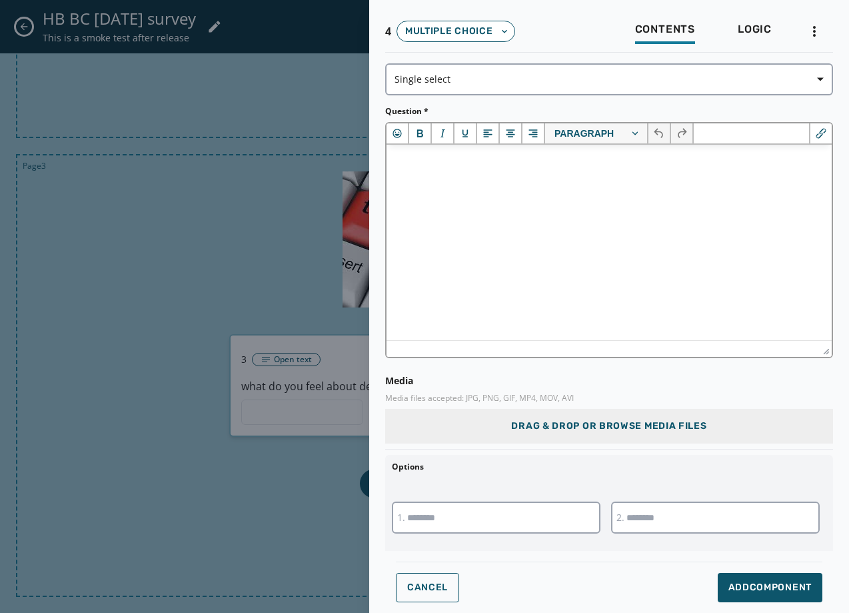
click at [448, 157] on p "Rich Text Area" at bounding box center [609, 162] width 424 height 15
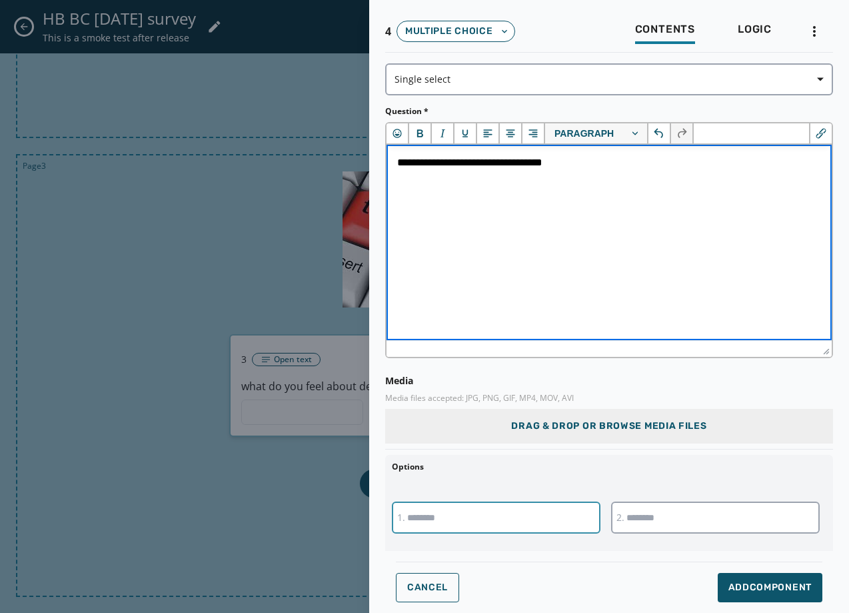
click at [434, 515] on input "text" at bounding box center [496, 517] width 209 height 32
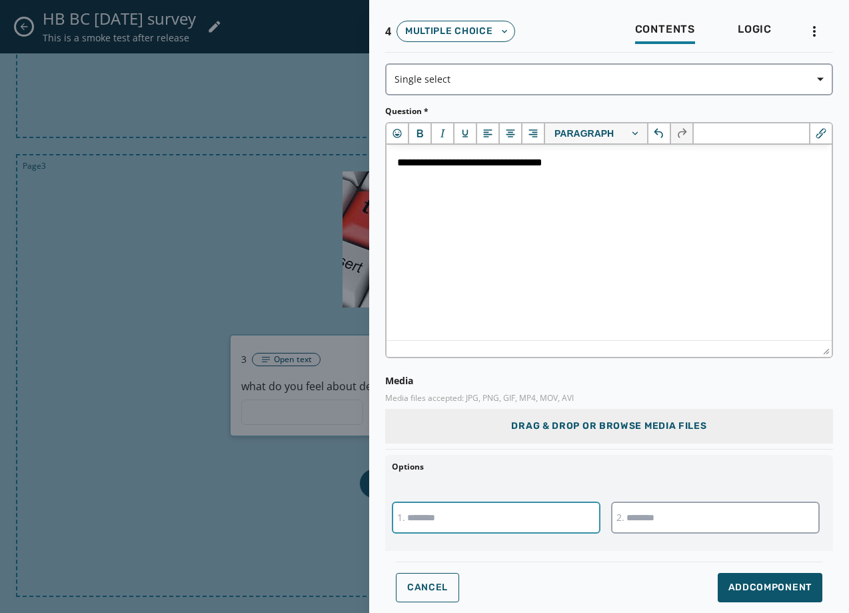
type input "****"
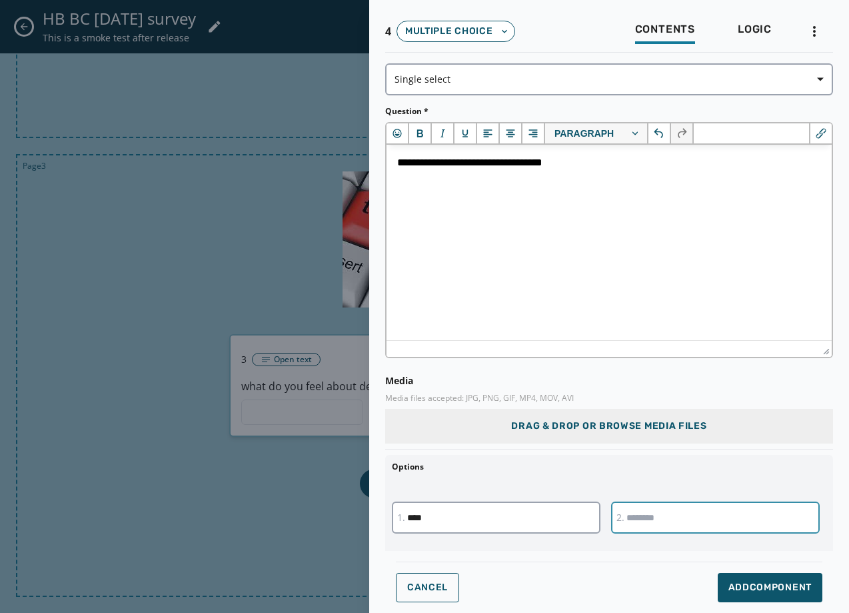
click at [683, 531] on input "text" at bounding box center [715, 517] width 209 height 32
type input "***"
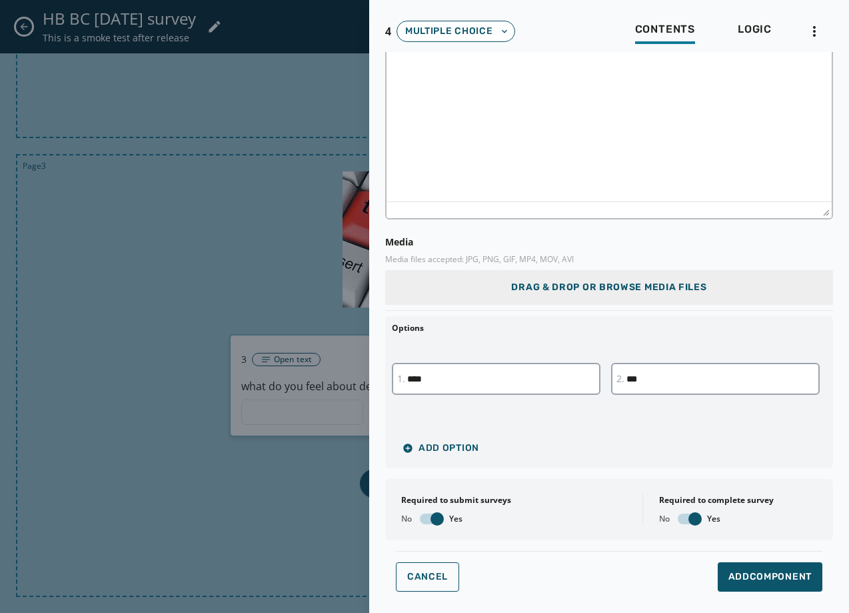
click at [445, 522] on div "No Yes" at bounding box center [456, 518] width 110 height 11
click at [441, 521] on span "button" at bounding box center [437, 518] width 13 height 13
click at [689, 518] on span "button" at bounding box center [695, 518] width 13 height 13
click at [729, 575] on span "Add Component" at bounding box center [770, 576] width 83 height 13
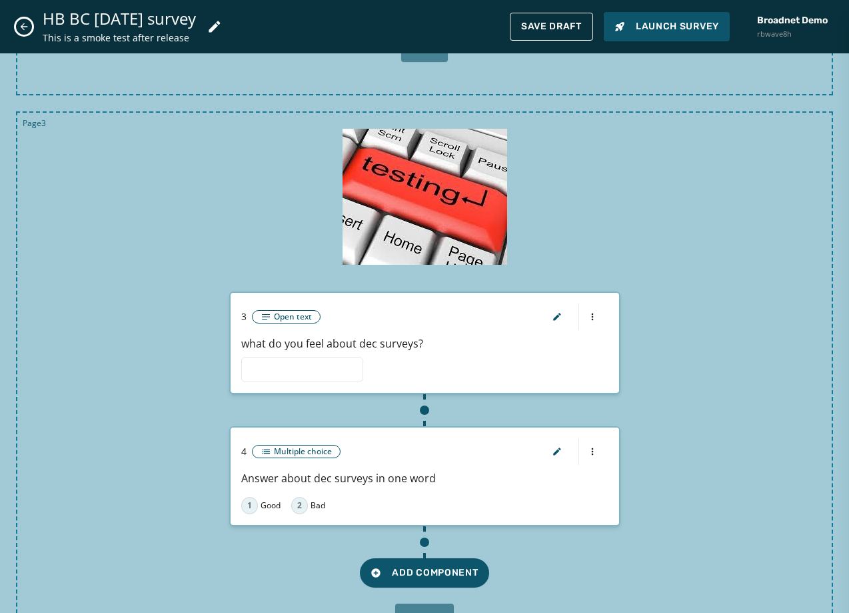
scroll to position [881, 0]
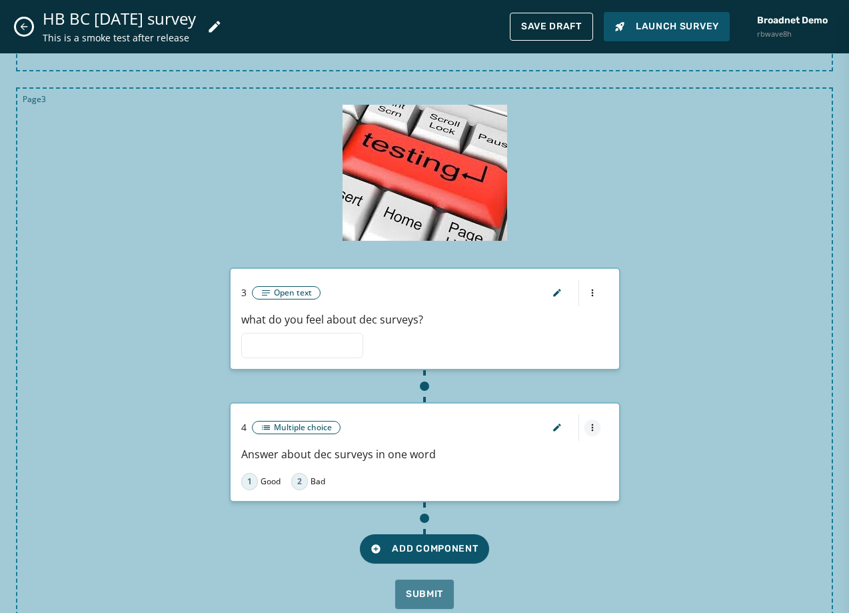
click at [581, 426] on html "Skip To Main Content Broadnet Demo rbwave8h 12 [PERSON_NAME] [EMAIL_ADDRESS][DO…" at bounding box center [424, 306] width 849 height 613
click at [575, 475] on div "Delete component" at bounding box center [585, 472] width 128 height 21
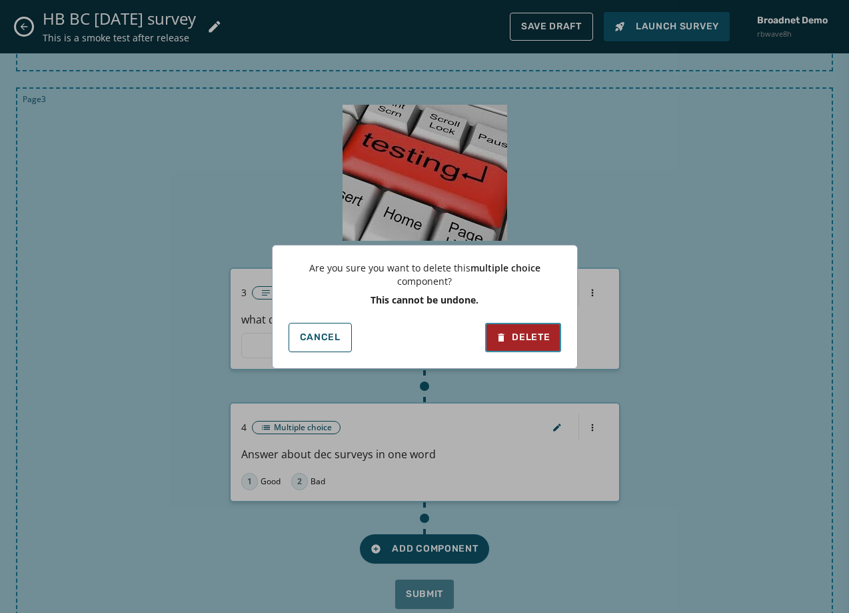
click at [523, 343] on div "Delete" at bounding box center [523, 337] width 54 height 13
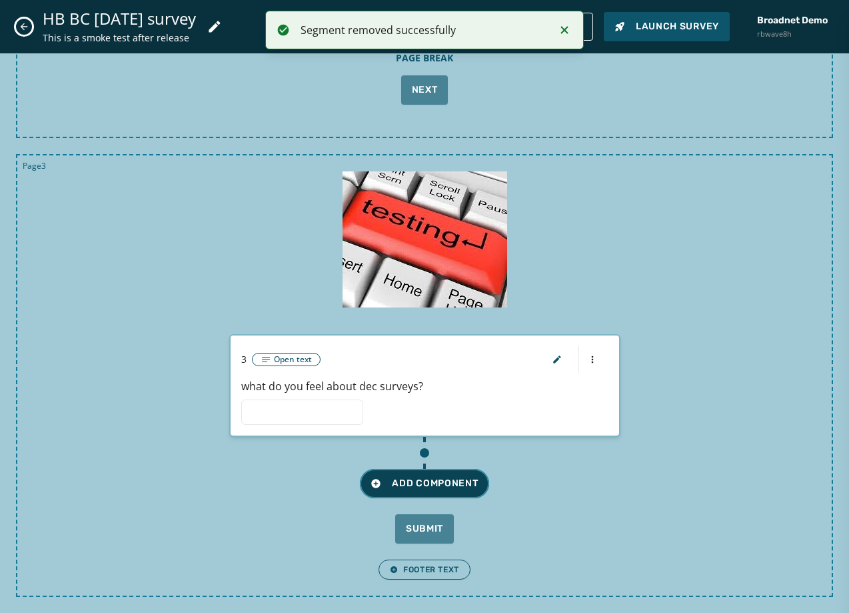
click at [439, 492] on button "Add Component" at bounding box center [424, 483] width 129 height 29
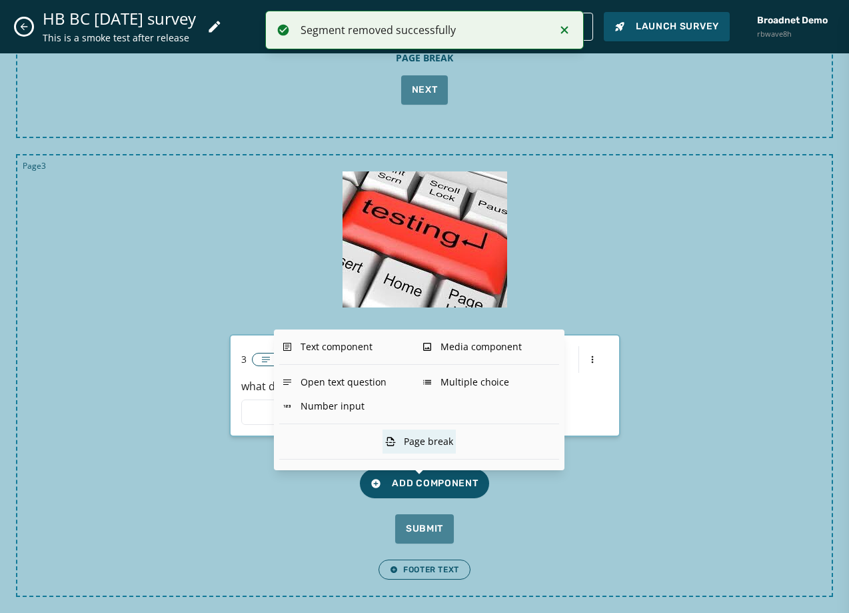
click at [448, 444] on div "Page break" at bounding box center [419, 441] width 73 height 24
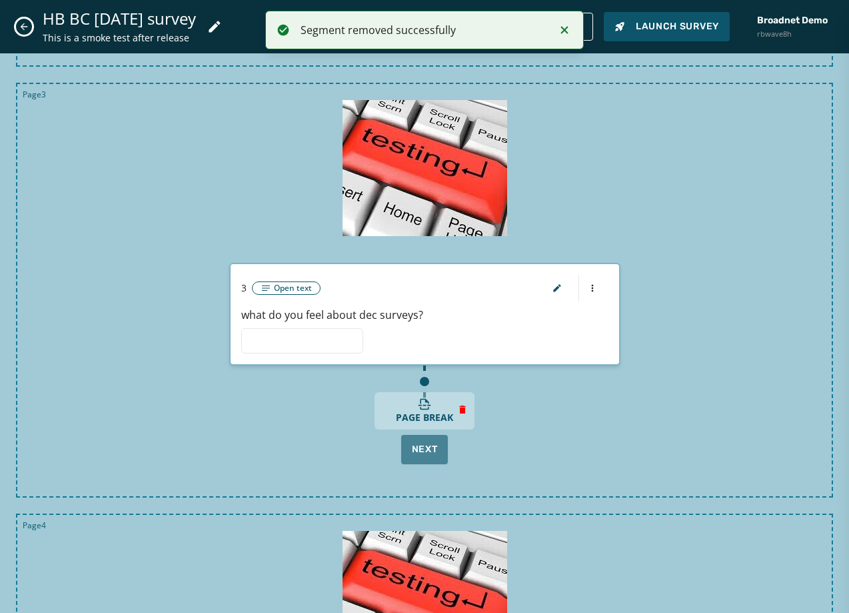
scroll to position [1080, 0]
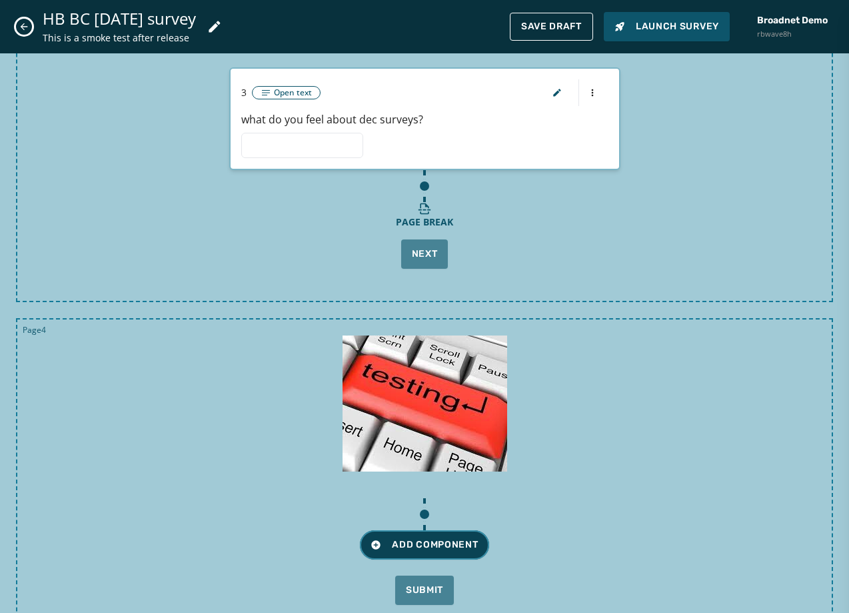
click at [419, 540] on span "Add Component" at bounding box center [424, 544] width 107 height 13
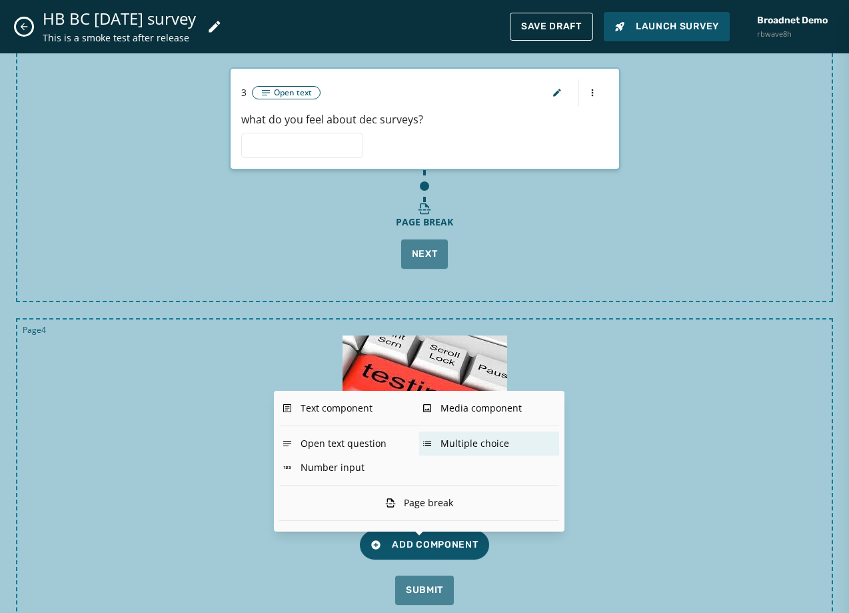
click at [475, 447] on div "Multiple choice" at bounding box center [489, 443] width 140 height 24
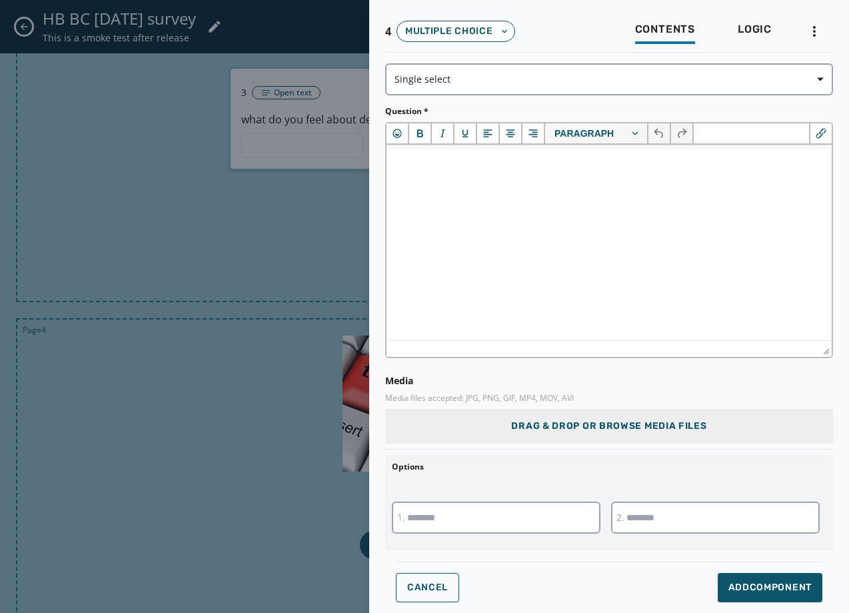
scroll to position [0, 0]
click at [585, 181] on html at bounding box center [609, 163] width 445 height 36
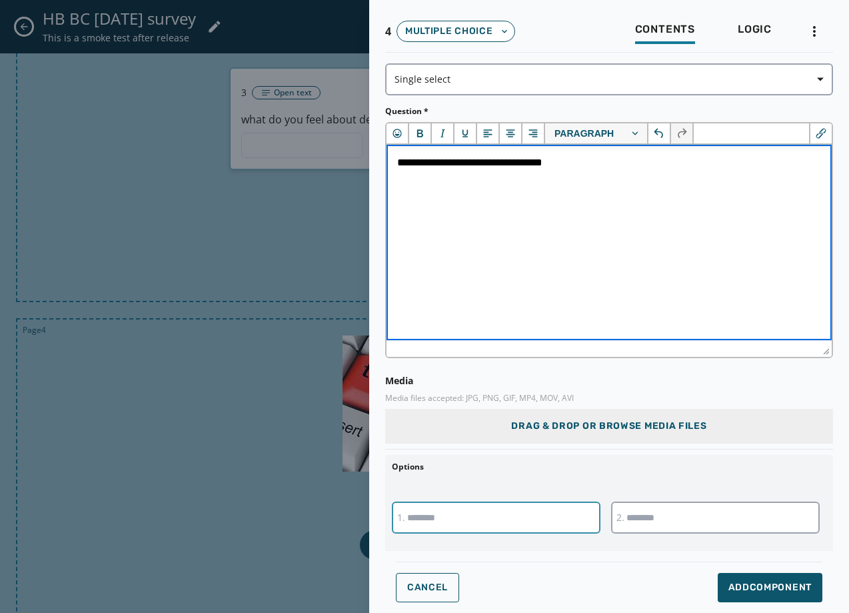
click at [539, 523] on input "text" at bounding box center [496, 517] width 209 height 32
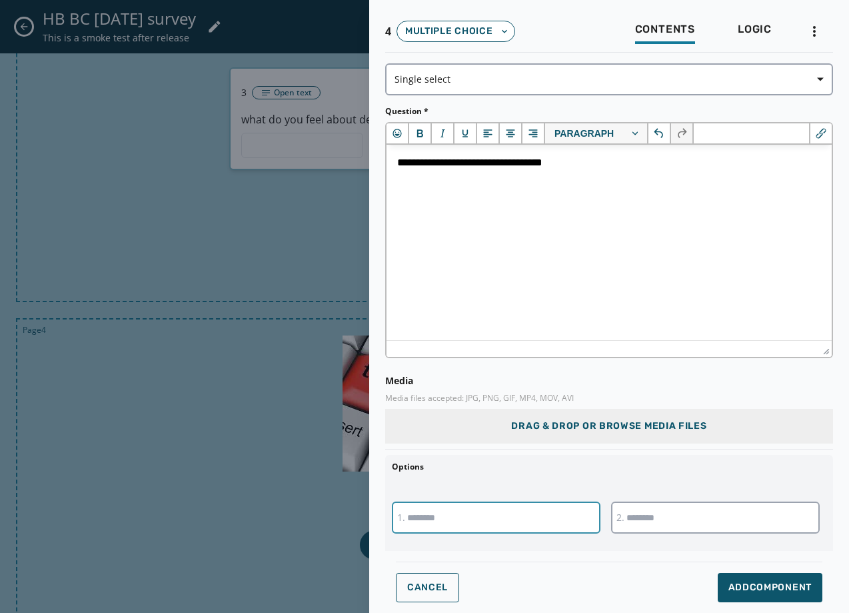
type input "****"
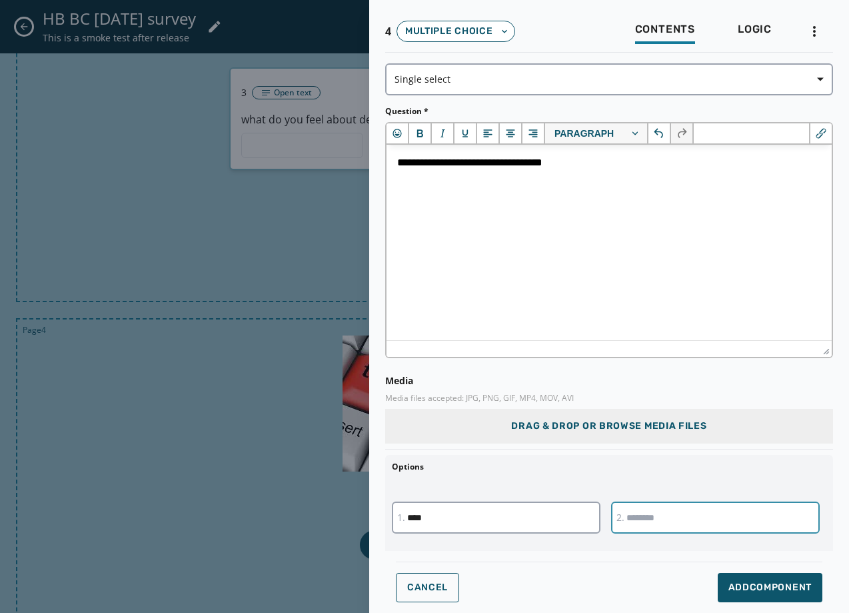
click at [667, 521] on input "text" at bounding box center [715, 517] width 209 height 32
type input "***"
click at [759, 584] on span "Add Component" at bounding box center [770, 587] width 83 height 13
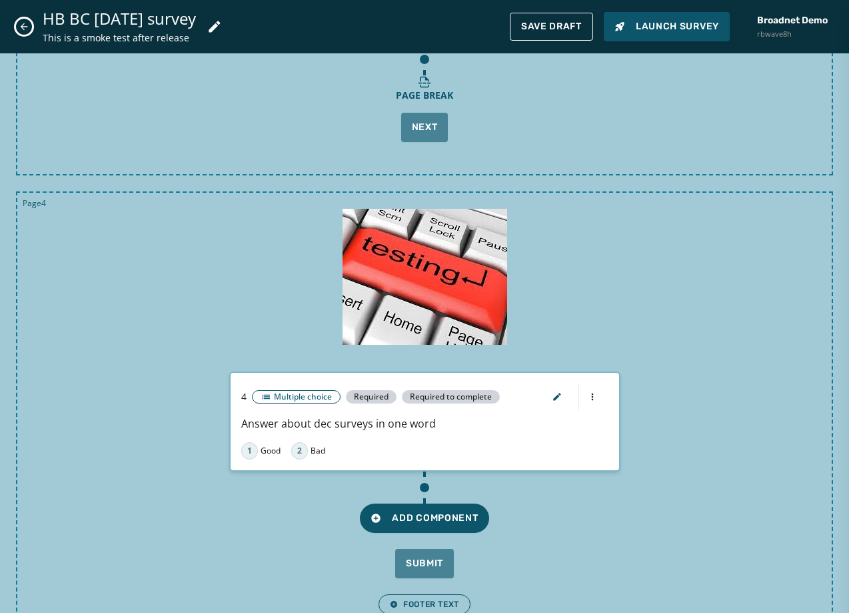
scroll to position [1242, 0]
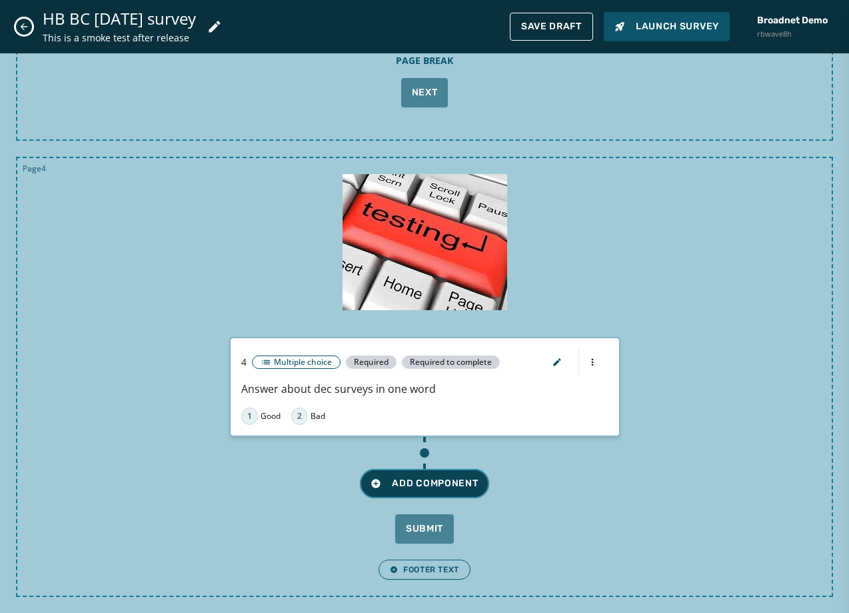
click at [414, 487] on span "Add Component" at bounding box center [424, 483] width 107 height 13
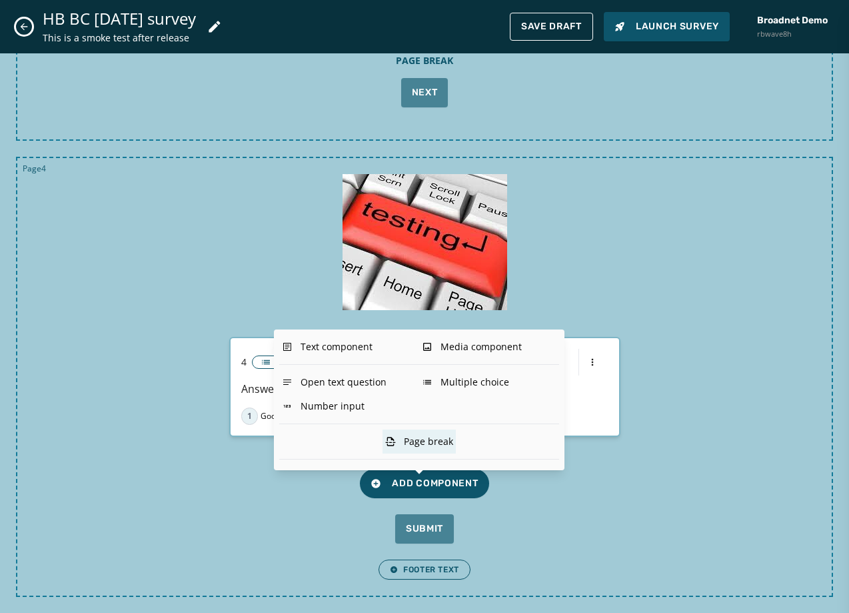
click at [449, 442] on div "Page break" at bounding box center [419, 441] width 73 height 24
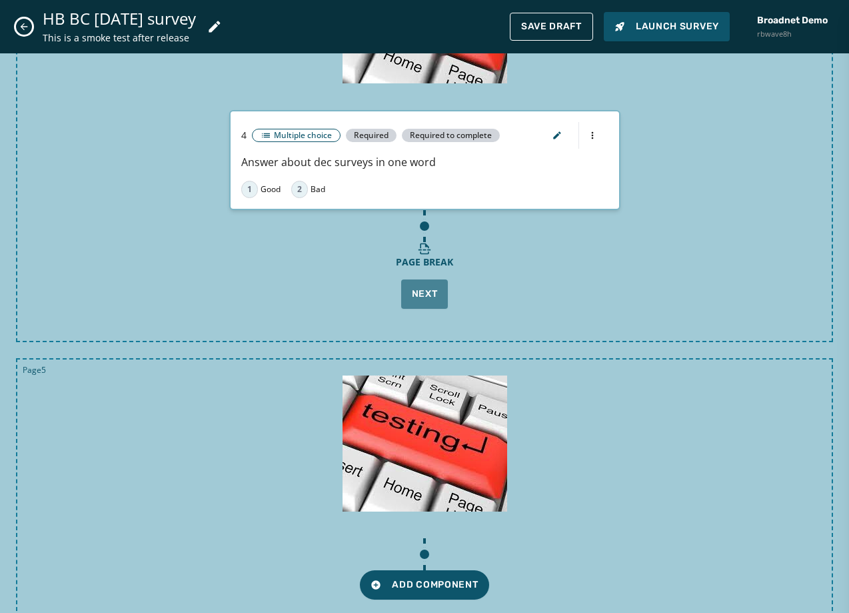
scroll to position [1508, 0]
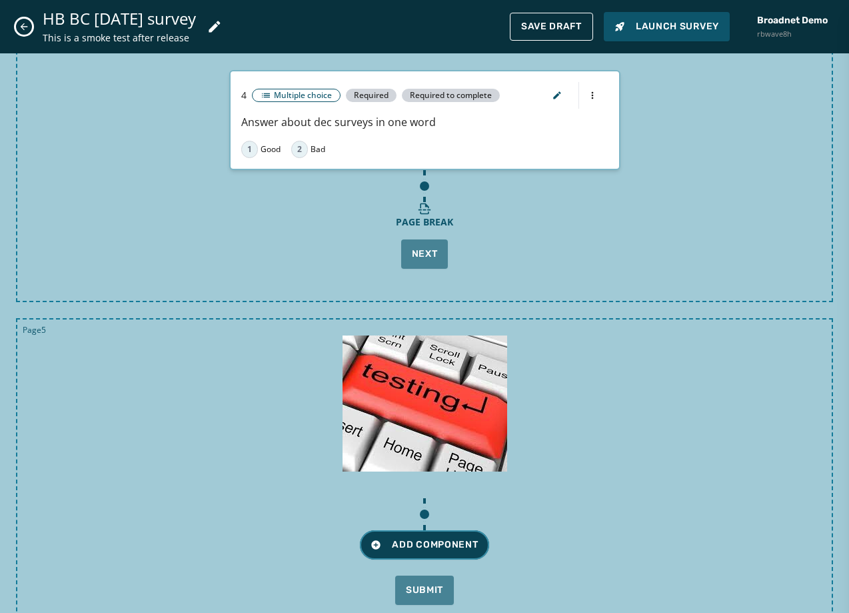
click at [450, 544] on span "Add Component" at bounding box center [424, 544] width 107 height 13
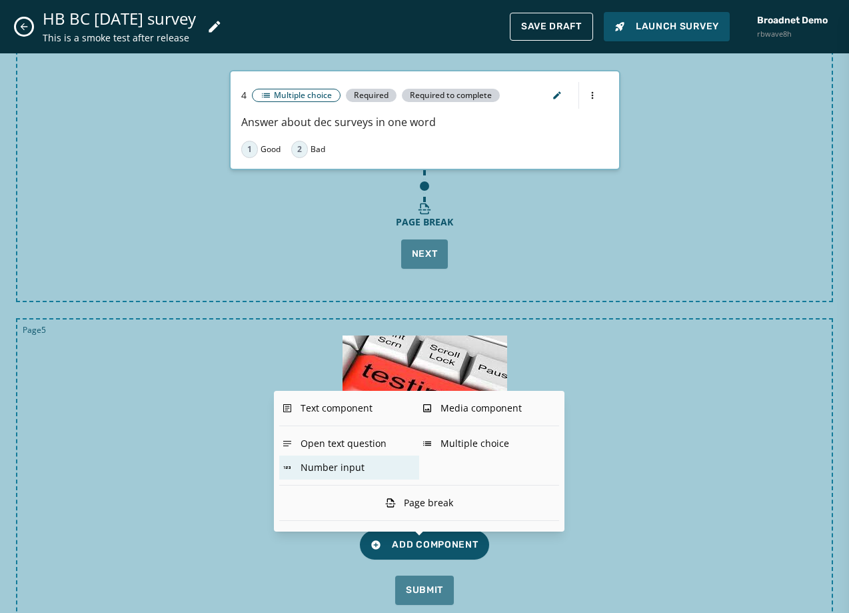
click at [331, 470] on div "Number input" at bounding box center [349, 467] width 140 height 24
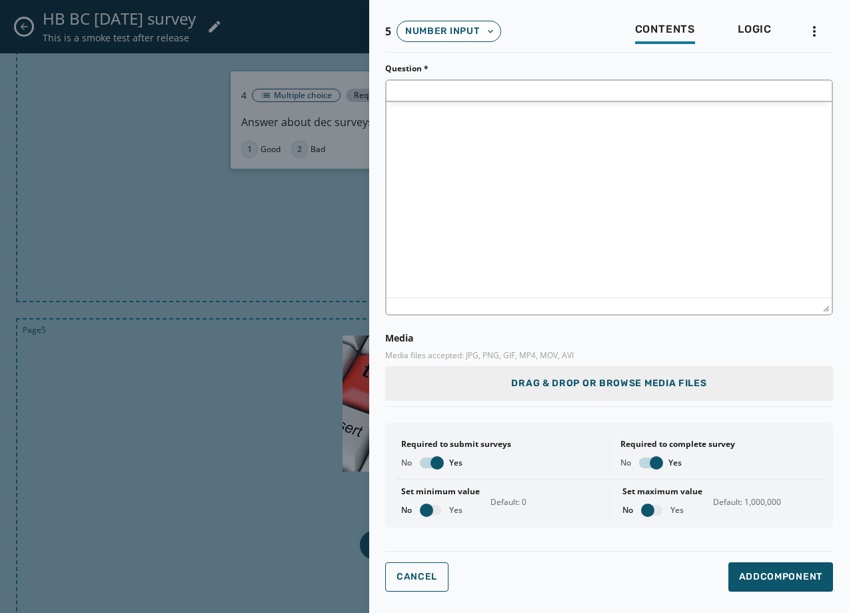
scroll to position [0, 0]
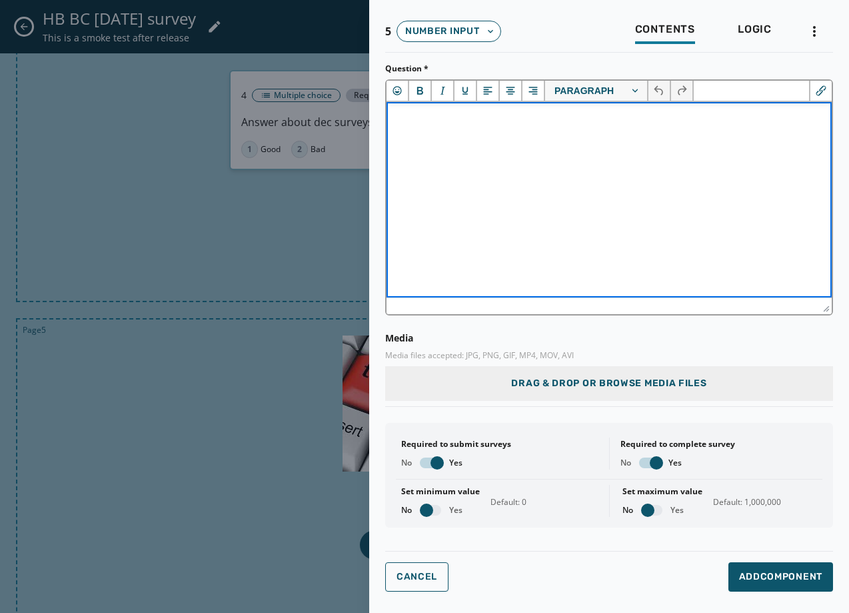
click at [491, 138] on html at bounding box center [609, 120] width 445 height 36
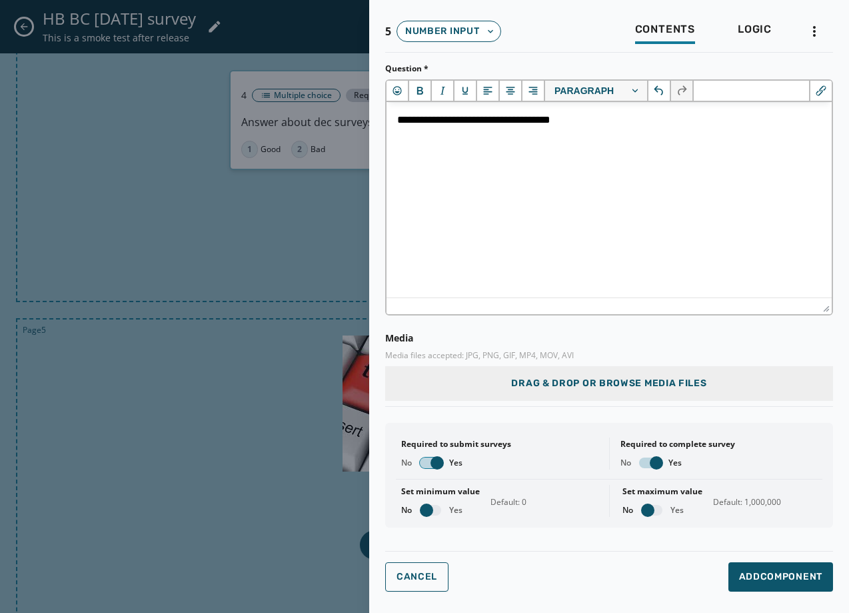
click at [436, 459] on span "button" at bounding box center [437, 462] width 13 height 13
click at [654, 464] on span "button" at bounding box center [656, 462] width 13 height 13
click at [434, 509] on button "button" at bounding box center [430, 510] width 21 height 11
type input "*"
click at [586, 498] on input "*" at bounding box center [545, 501] width 108 height 32
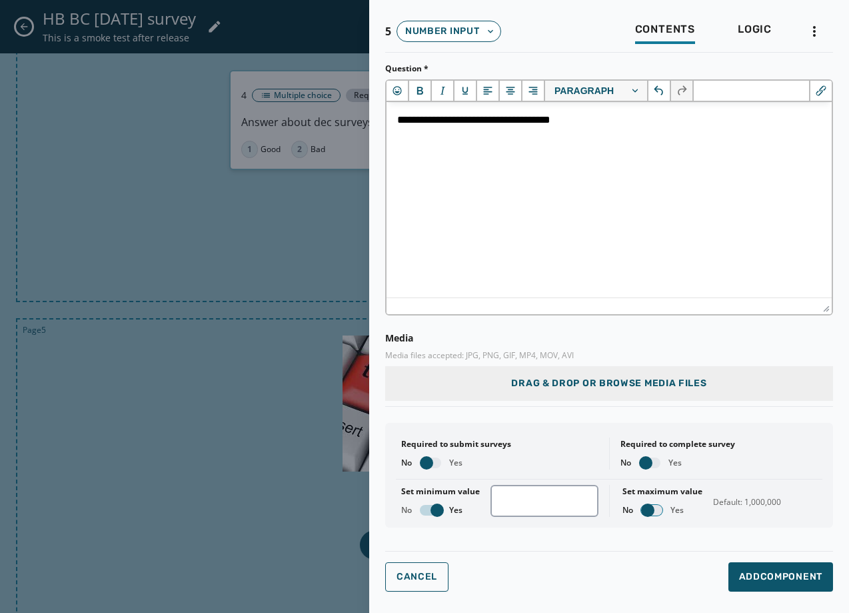
click at [647, 510] on span "button" at bounding box center [647, 509] width 13 height 13
drag, startPoint x: 733, startPoint y: 503, endPoint x: 856, endPoint y: 521, distance: 124.6
click at [849, 521] on html "Skip To Main Content Broadnet Demo rbwave8h 12 [PERSON_NAME] [EMAIL_ADDRESS][DO…" at bounding box center [424, 306] width 849 height 613
type input "*"
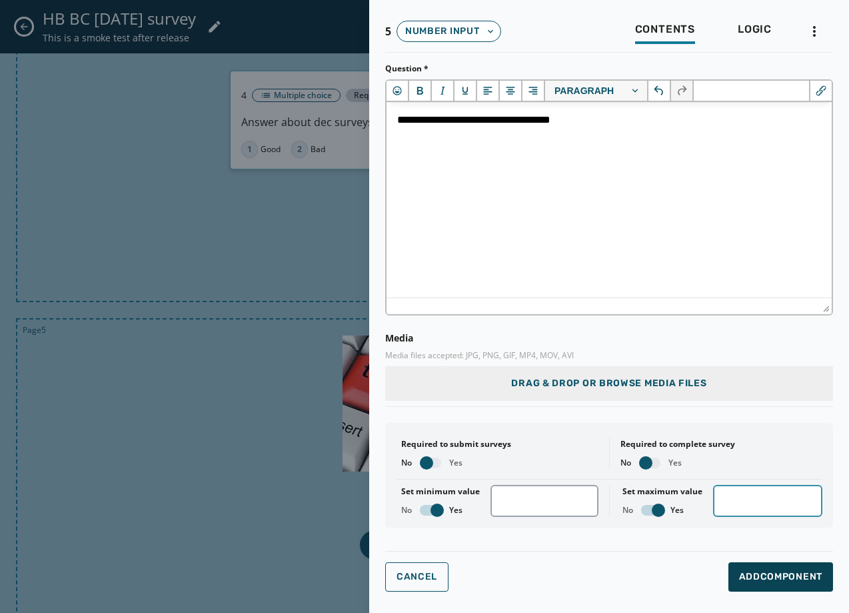
type input "*"
click at [788, 587] on button "Add Component" at bounding box center [781, 576] width 105 height 29
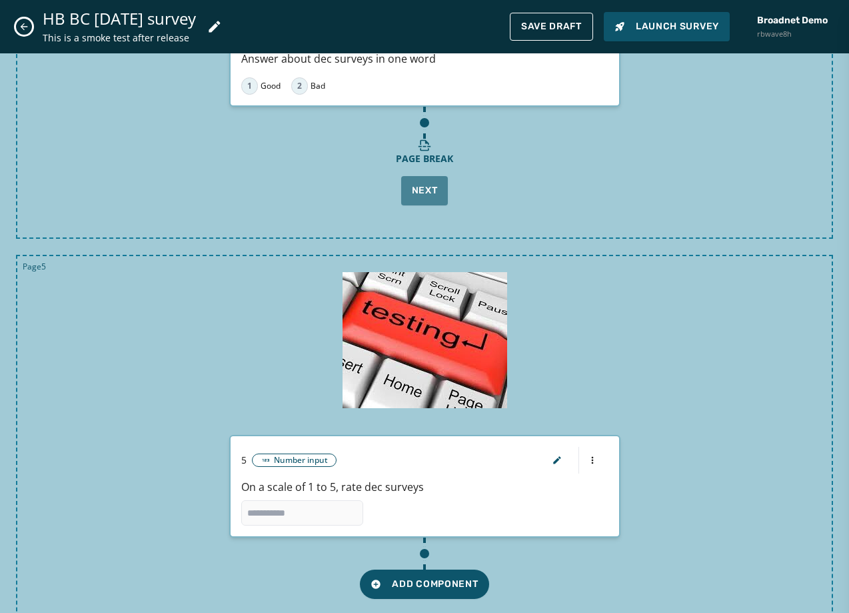
scroll to position [1672, 0]
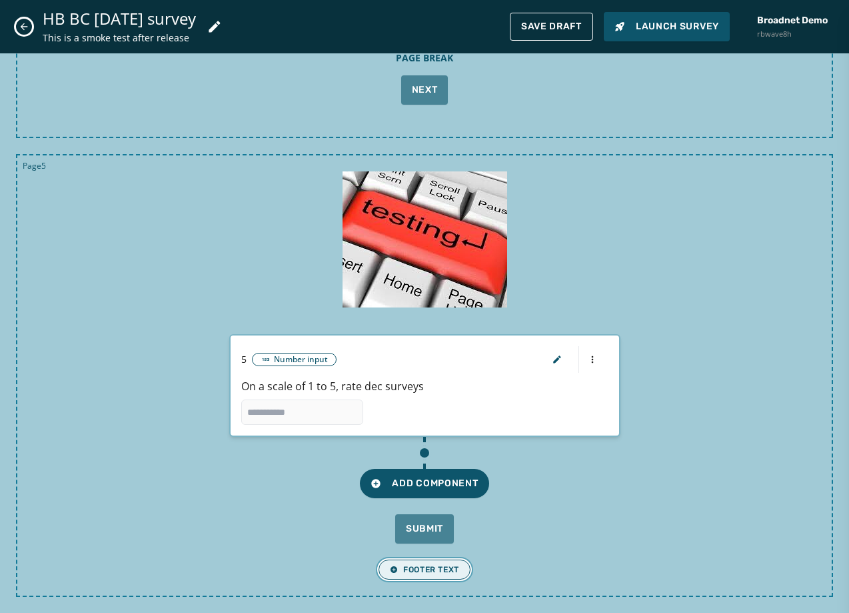
click at [403, 564] on span "Footer Text" at bounding box center [424, 569] width 69 height 11
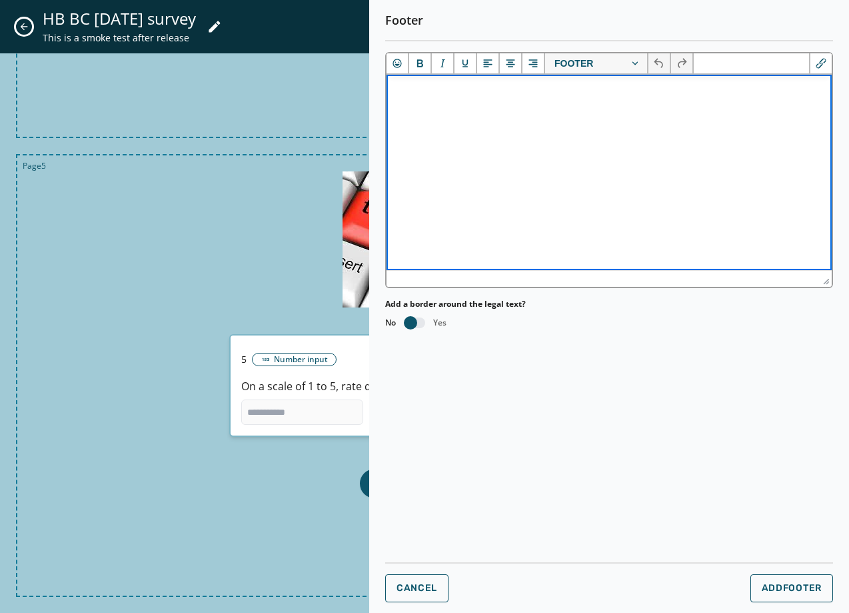
click at [561, 111] on html at bounding box center [609, 93] width 445 height 36
click at [392, 61] on icon "Emojis" at bounding box center [397, 63] width 13 height 13
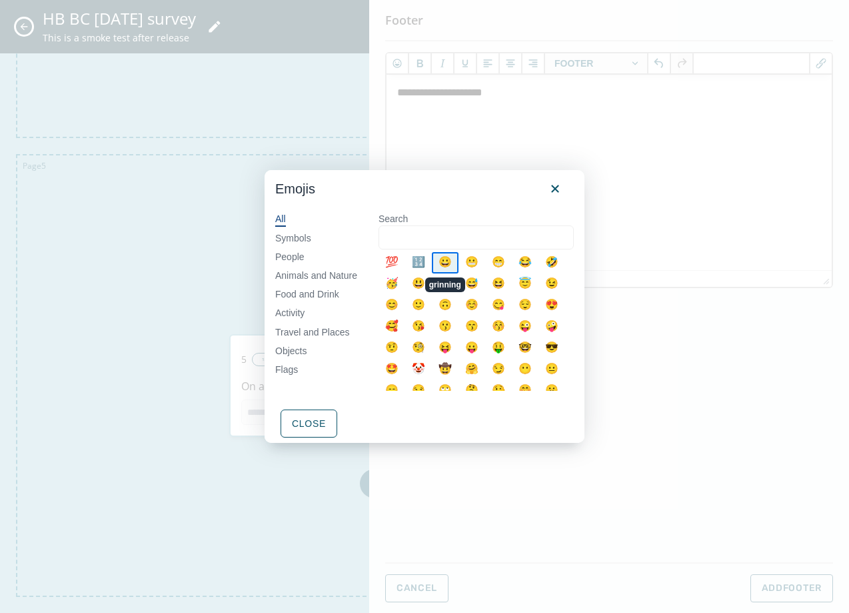
click at [448, 268] on div "😀" at bounding box center [445, 262] width 27 height 21
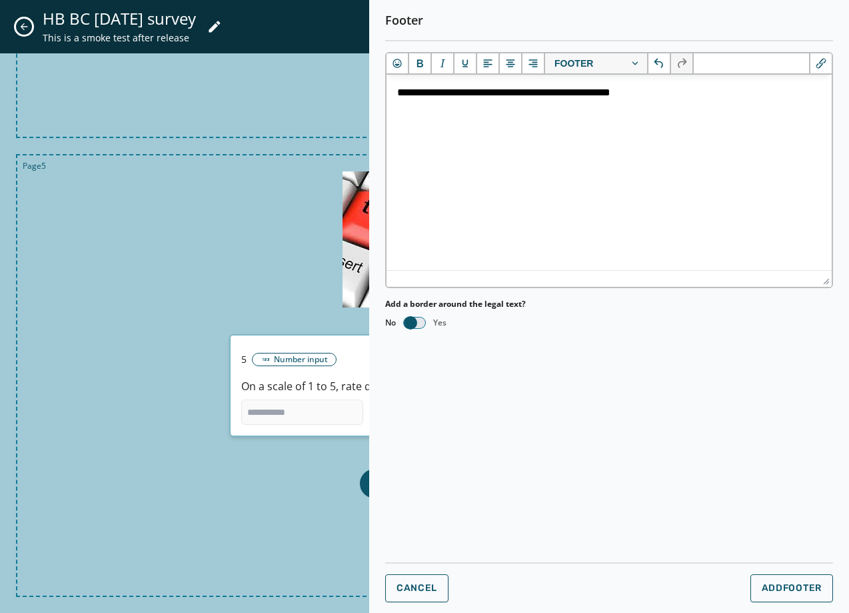
click at [412, 327] on span "button" at bounding box center [410, 322] width 13 height 13
click at [424, 323] on span "button" at bounding box center [421, 322] width 13 height 13
click at [411, 321] on span "button" at bounding box center [410, 322] width 13 height 13
click at [777, 587] on span "Add Footer" at bounding box center [792, 588] width 60 height 11
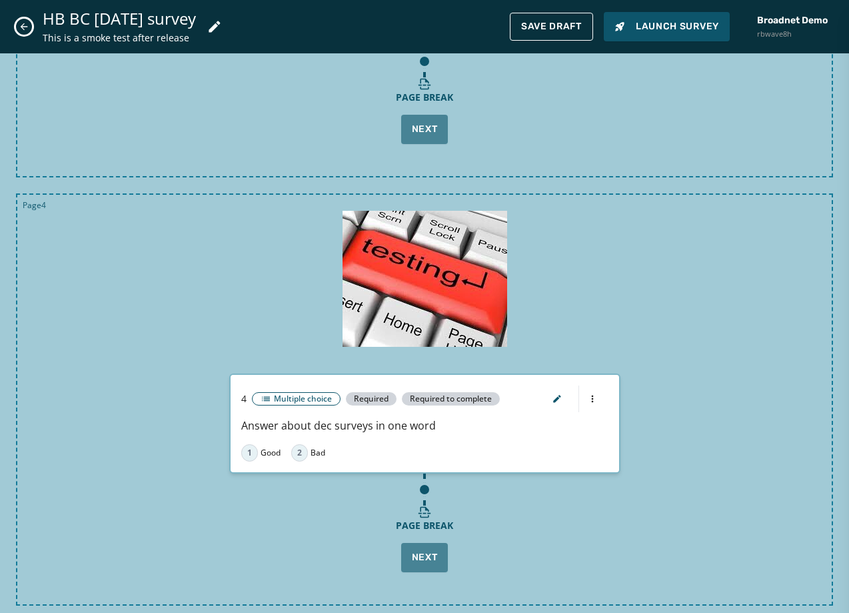
scroll to position [1026, 0]
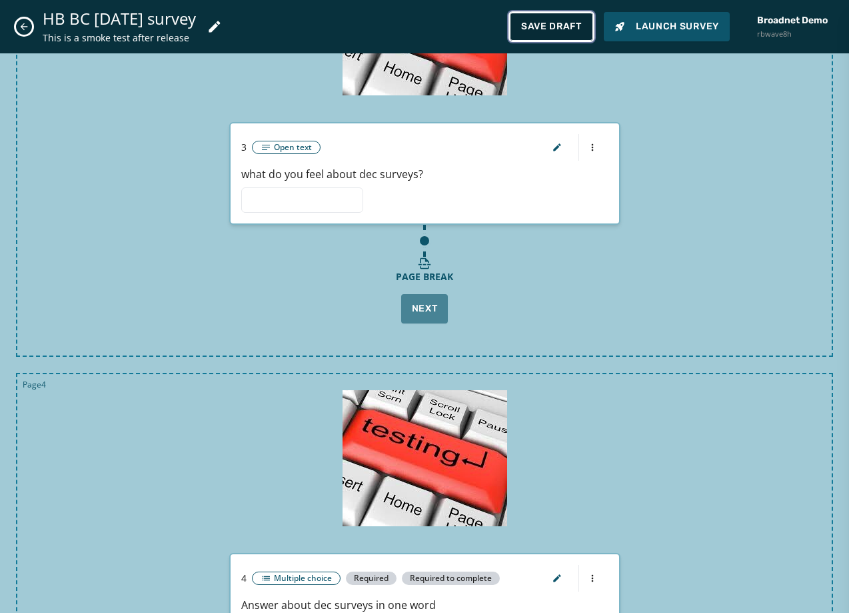
click at [547, 17] on button "Save Draft" at bounding box center [551, 27] width 83 height 28
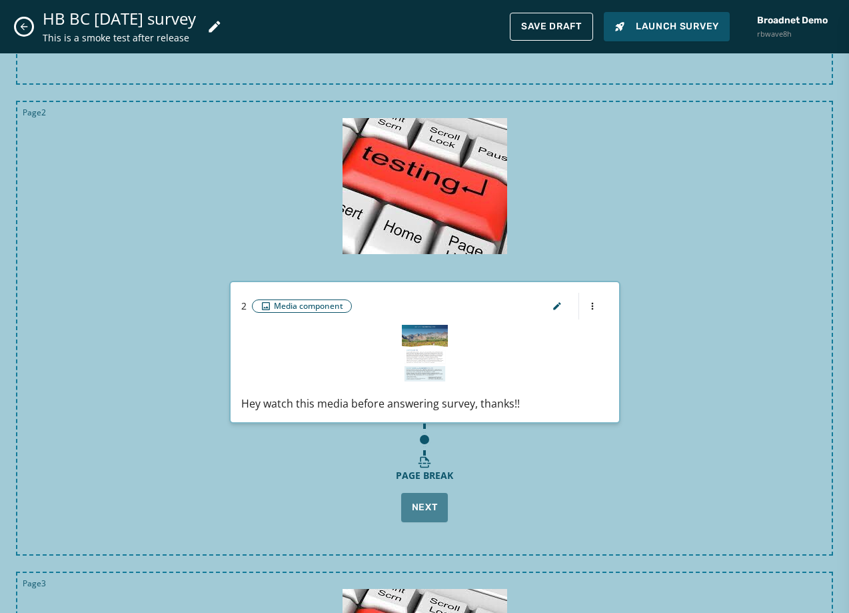
scroll to position [226, 0]
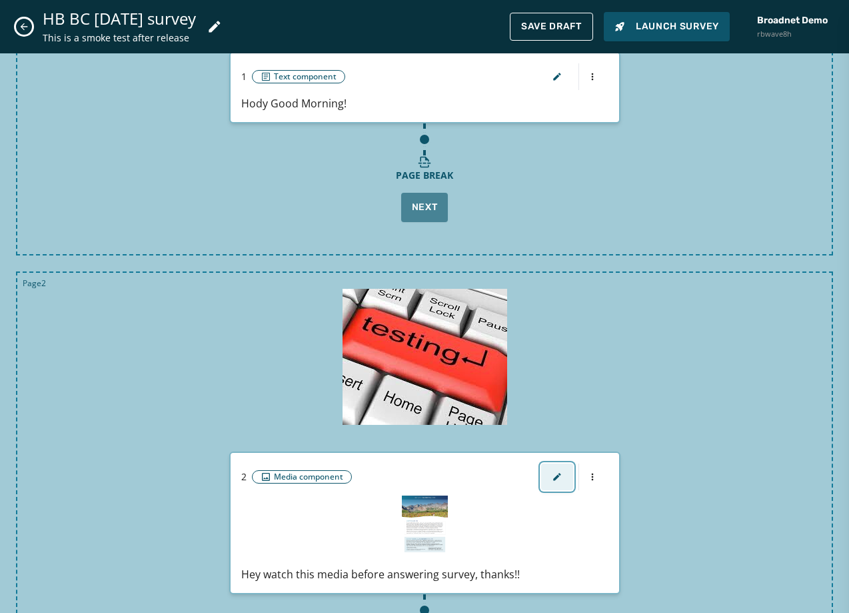
click at [543, 478] on button "button" at bounding box center [557, 476] width 32 height 27
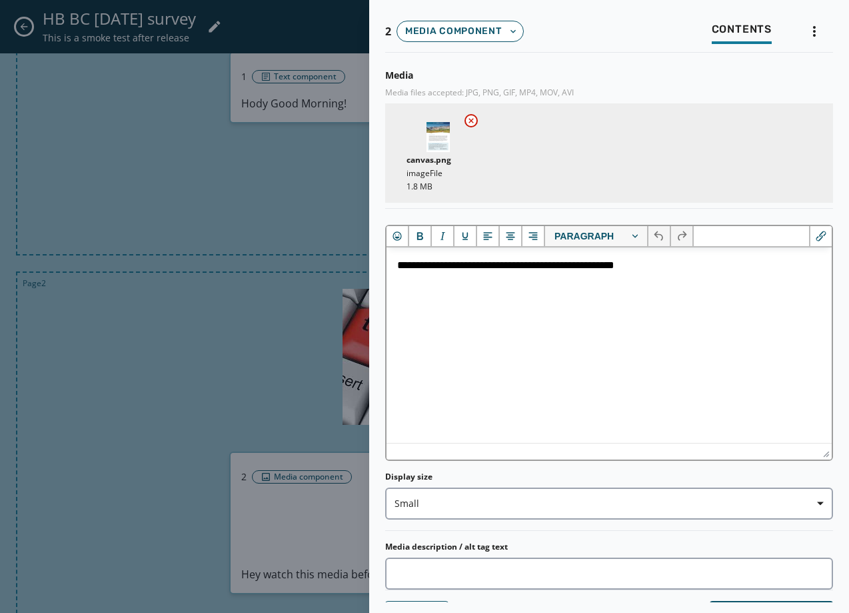
scroll to position [0, 0]
click at [477, 122] on button at bounding box center [471, 120] width 13 height 13
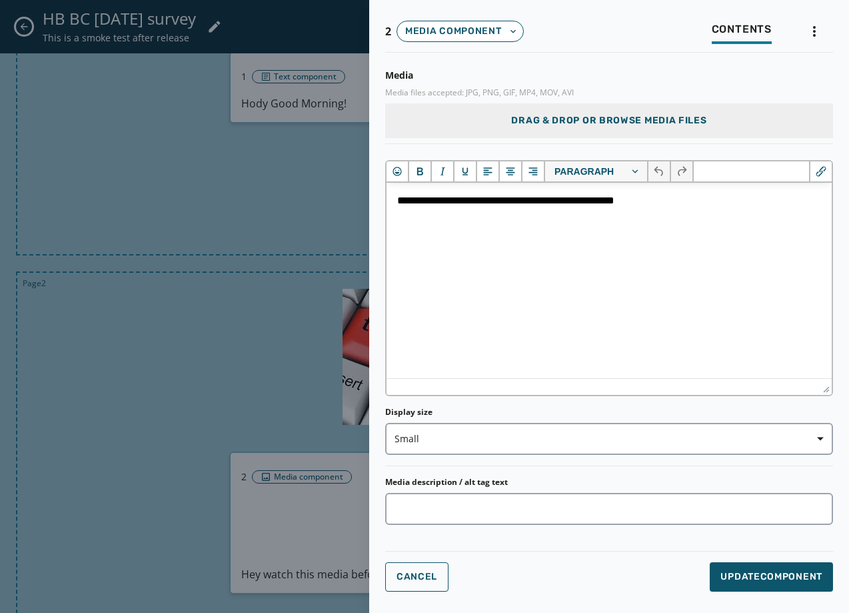
click at [567, 125] on span "Drag & Drop or browse media files" at bounding box center [608, 120] width 195 height 13
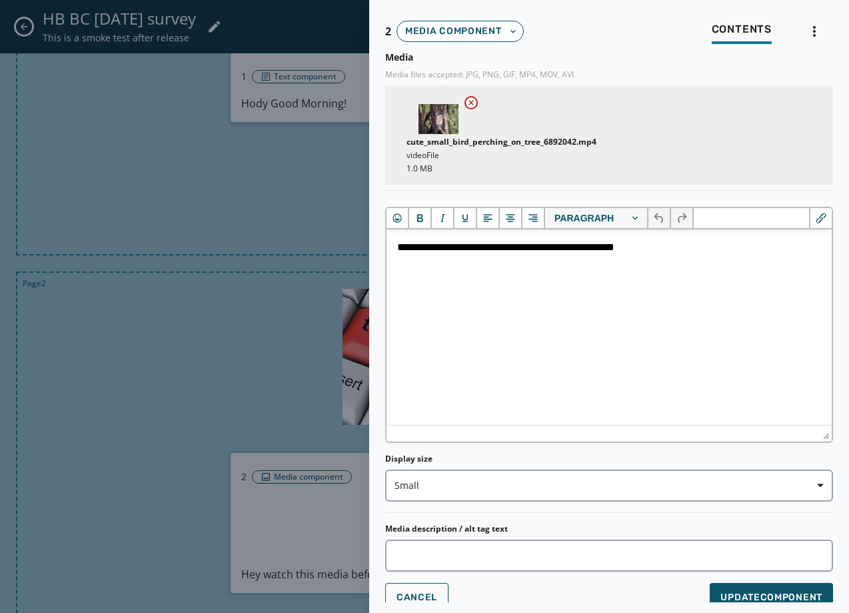
scroll to position [28, 0]
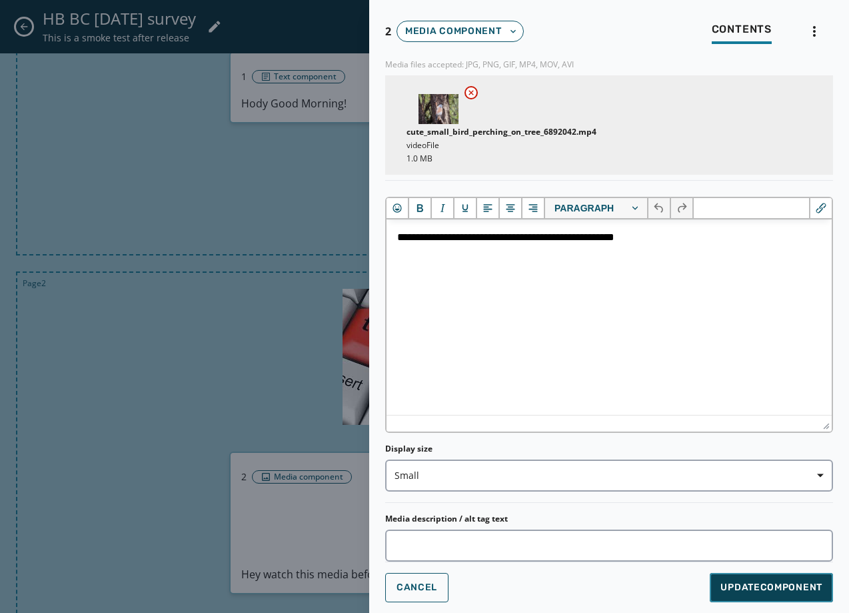
click at [743, 592] on span "Update Component" at bounding box center [772, 587] width 102 height 13
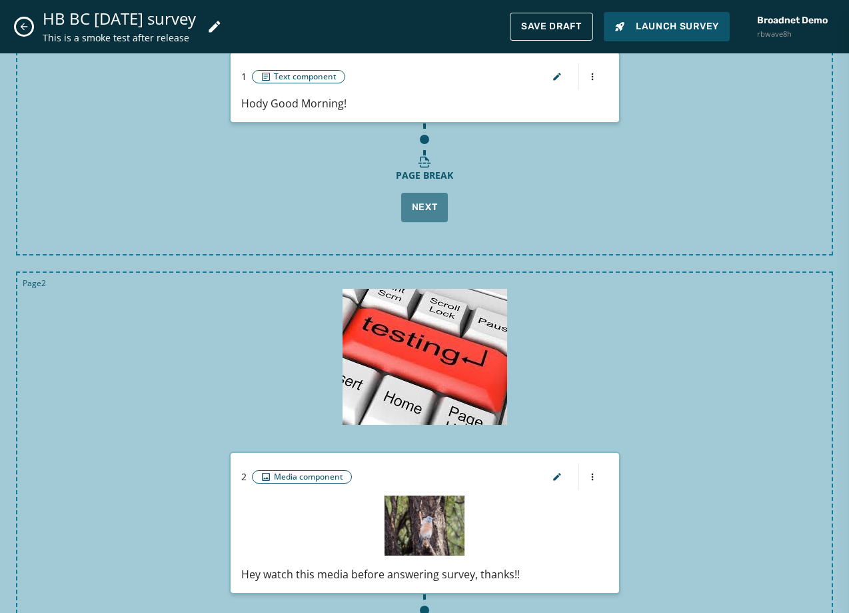
scroll to position [0, 0]
click at [561, 37] on button "Save Draft" at bounding box center [551, 27] width 83 height 28
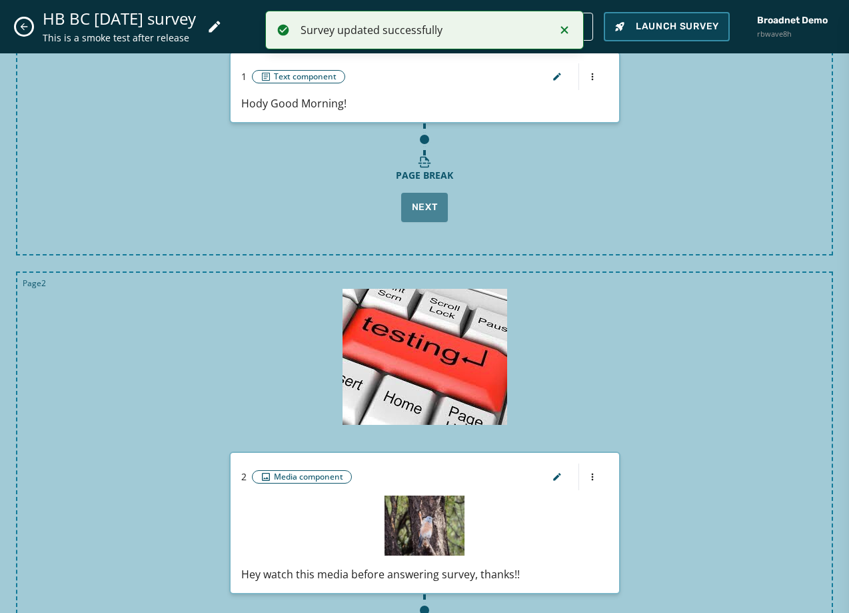
click at [679, 35] on button "Launch Survey" at bounding box center [667, 26] width 126 height 29
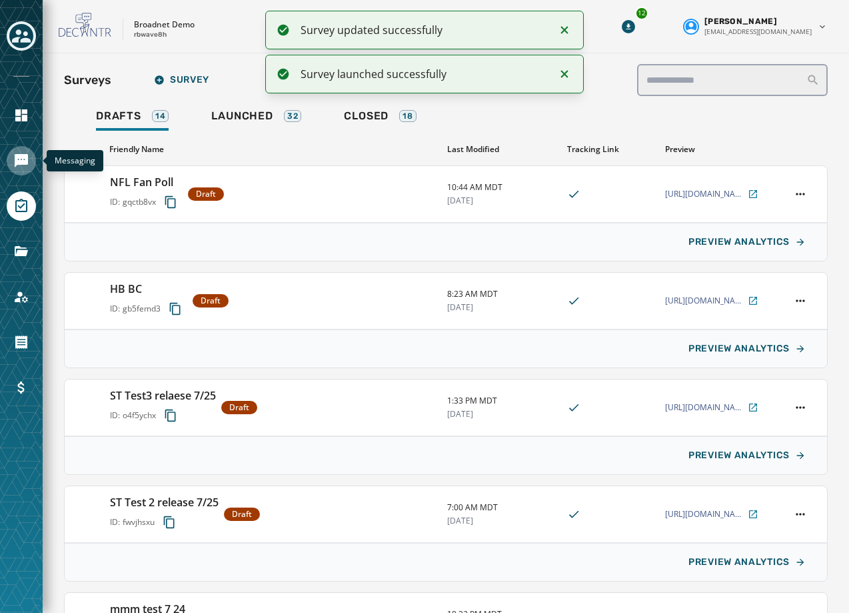
click at [16, 161] on icon "Navigate to Messaging" at bounding box center [21, 160] width 13 height 13
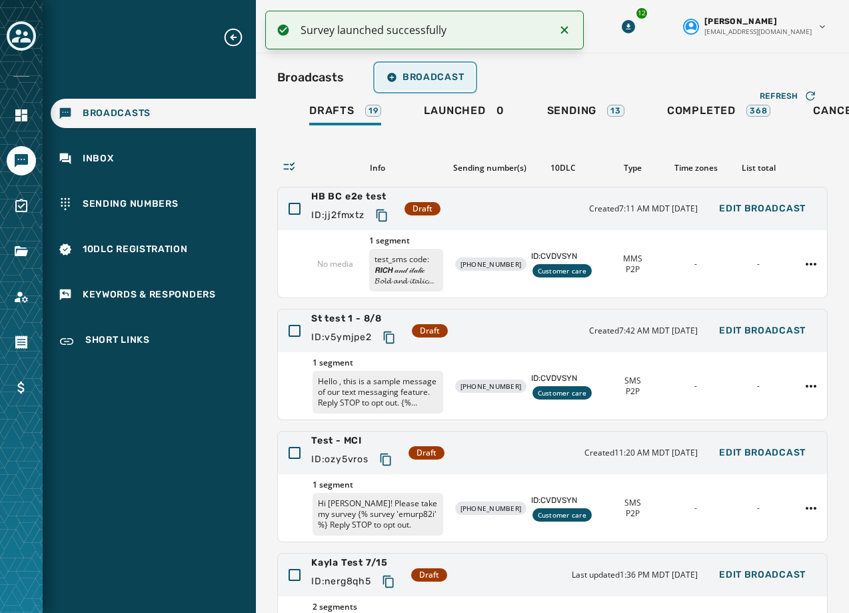
click at [432, 75] on span "Broadcast" at bounding box center [425, 77] width 77 height 11
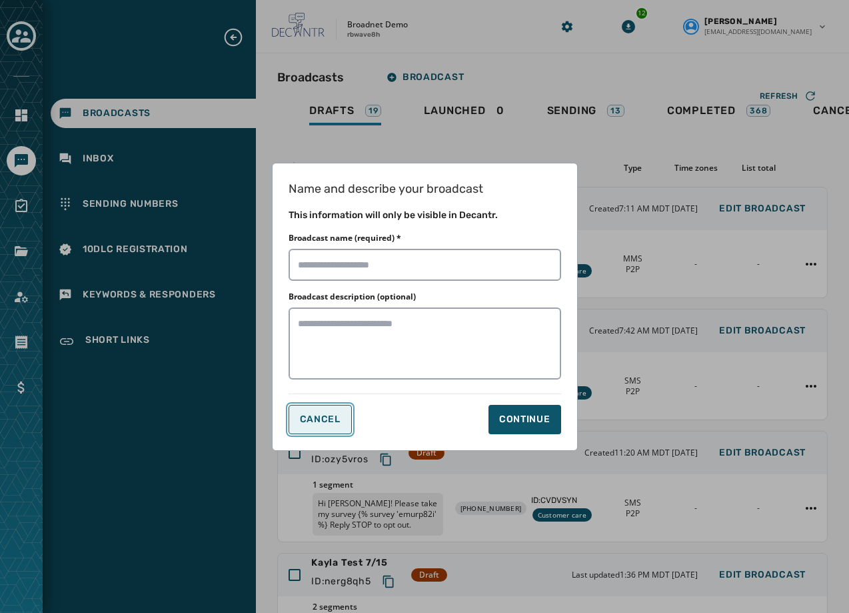
click at [327, 418] on span "Cancel" at bounding box center [320, 419] width 41 height 11
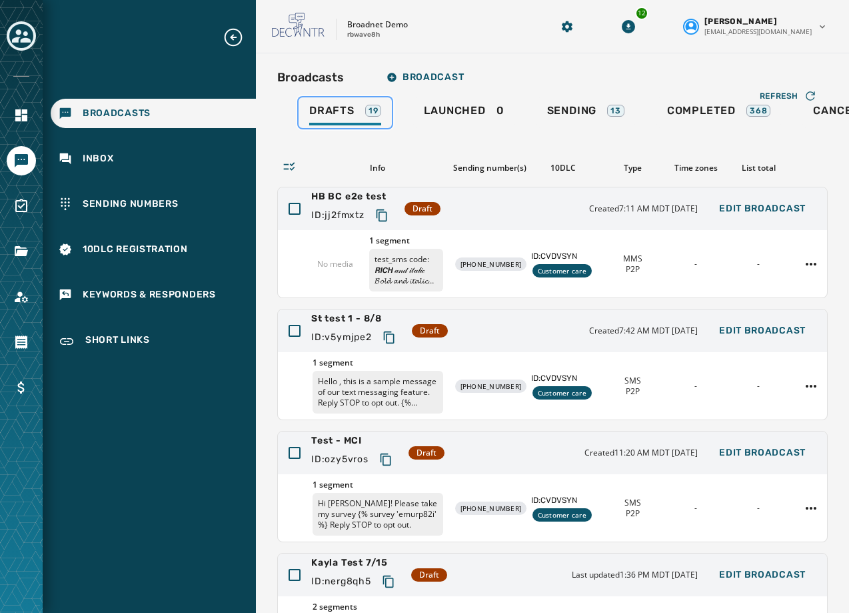
click at [329, 104] on span "Drafts" at bounding box center [331, 110] width 45 height 13
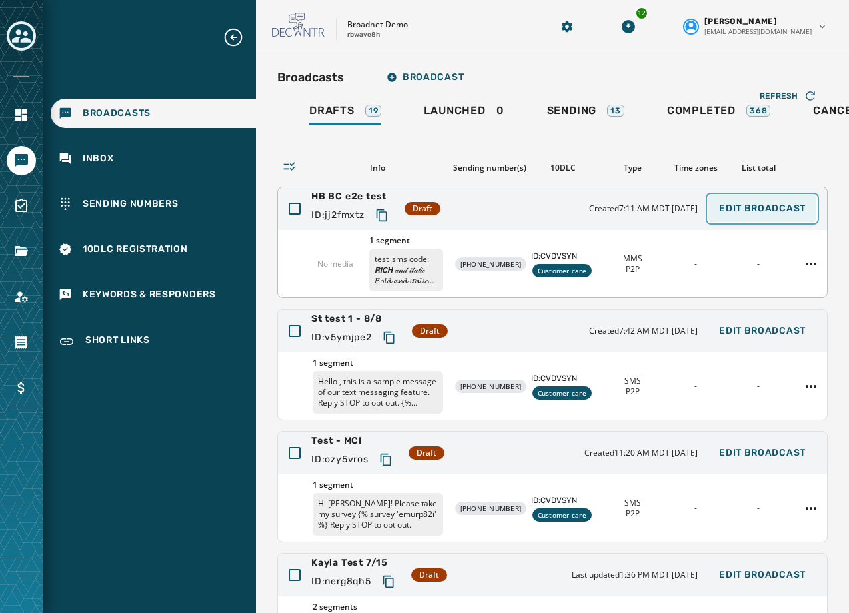
click at [749, 211] on span "Edit Broadcast" at bounding box center [762, 208] width 87 height 11
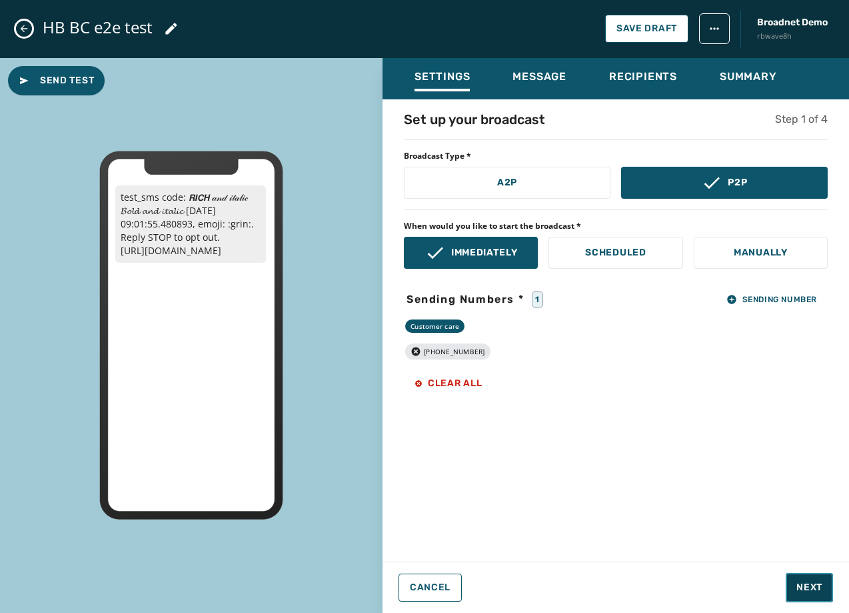
click at [793, 593] on button "Next" at bounding box center [809, 587] width 47 height 29
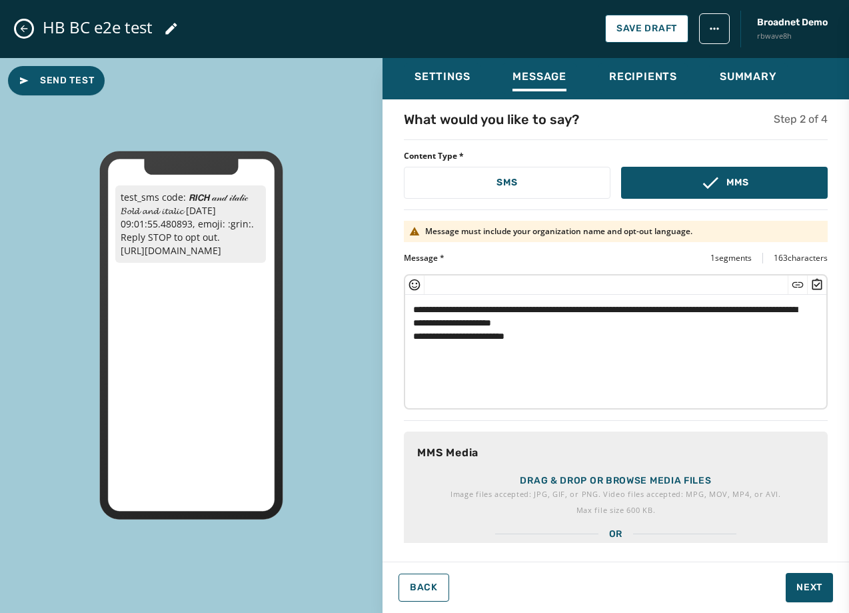
click at [551, 327] on textarea "**********" at bounding box center [610, 349] width 411 height 109
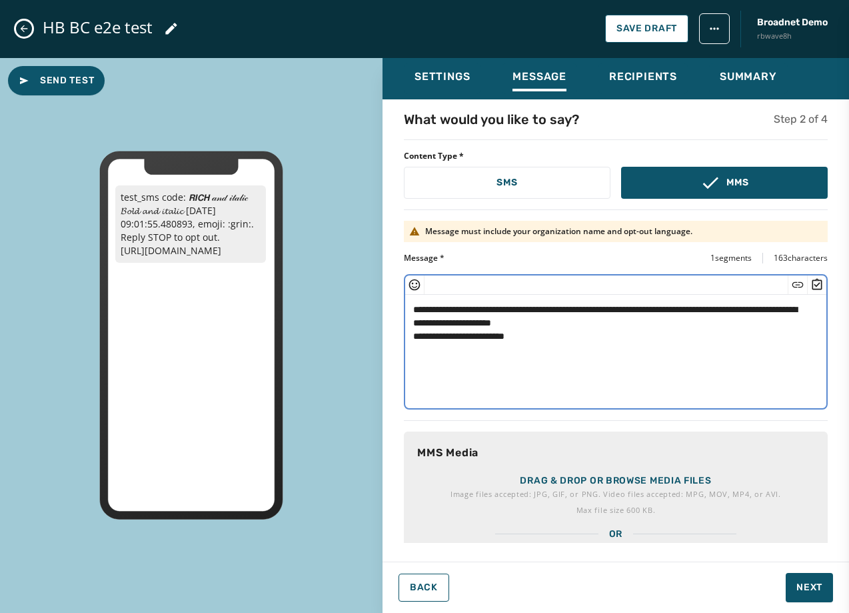
click at [551, 333] on textarea "**********" at bounding box center [610, 349] width 411 height 109
click at [811, 283] on icon "Insert Survey" at bounding box center [817, 284] width 13 height 13
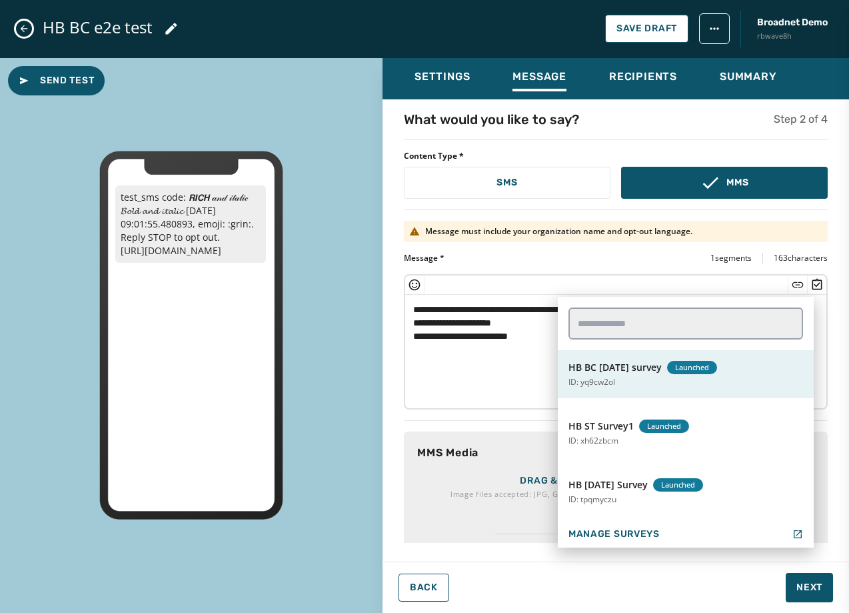
click at [621, 367] on span "HB BC [DATE] survey" at bounding box center [615, 367] width 93 height 13
type textarea "**********"
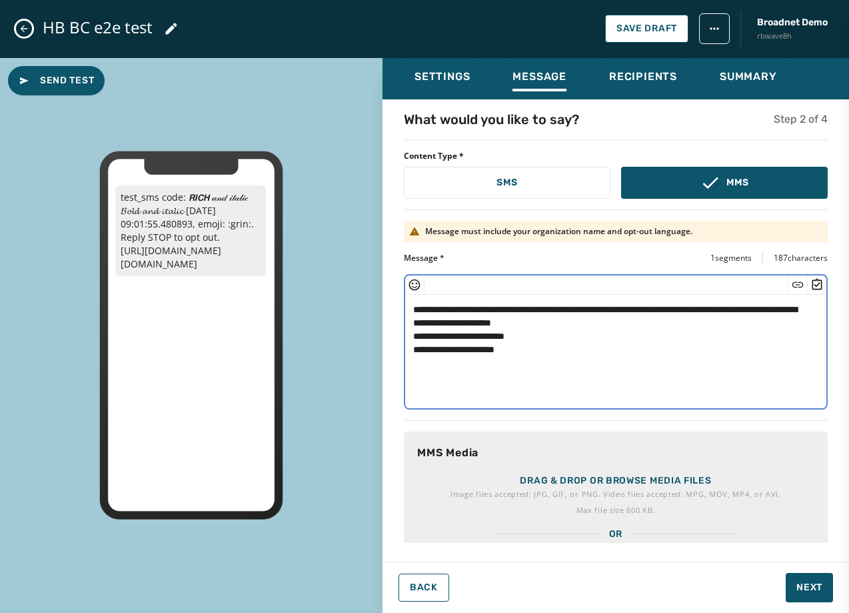
scroll to position [65, 0]
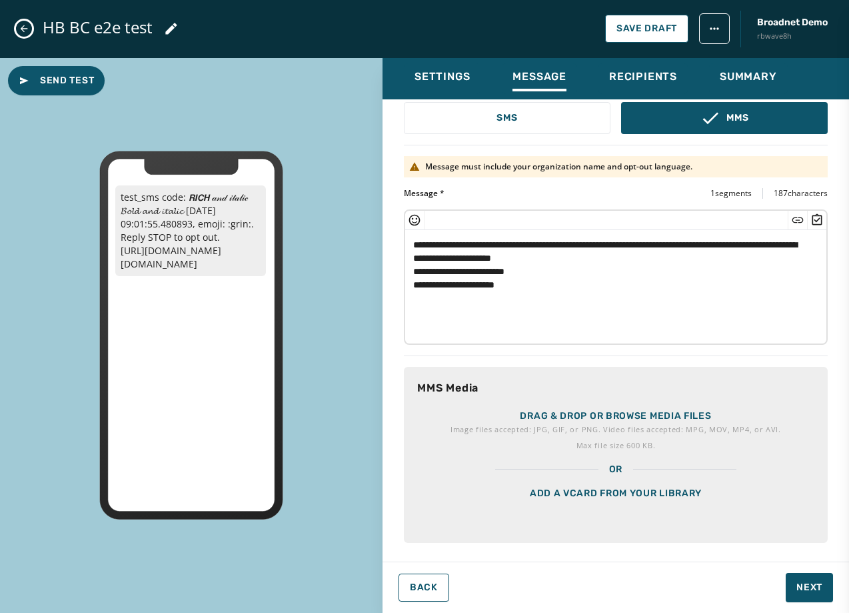
click at [593, 487] on div "Add a vCard from your library" at bounding box center [616, 509] width 424 height 67
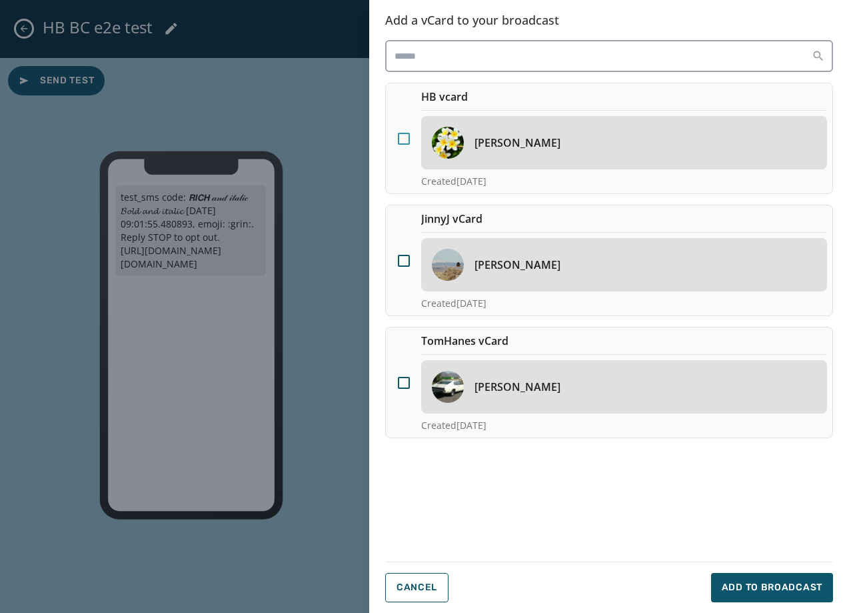
click at [399, 135] on div at bounding box center [404, 139] width 12 height 12
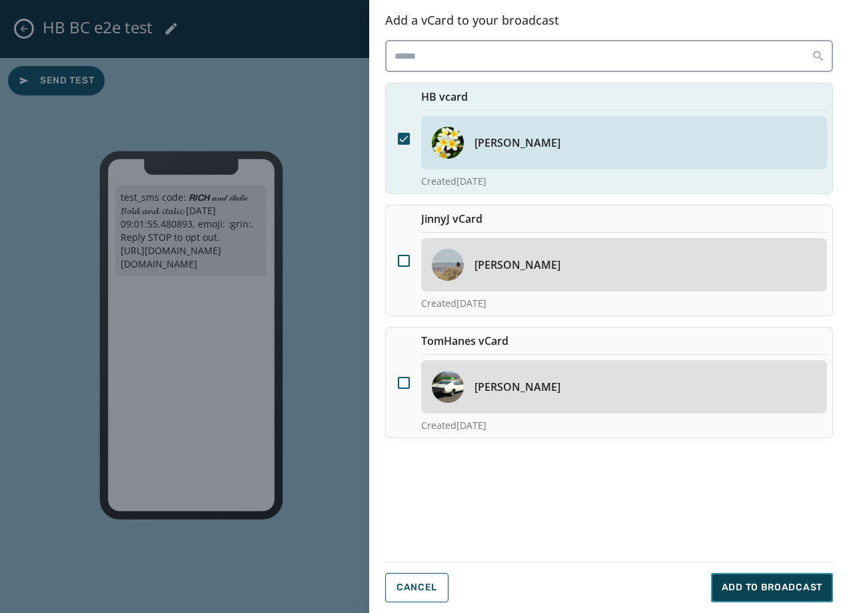
click at [783, 591] on span "Add to Broadcast" at bounding box center [772, 587] width 101 height 13
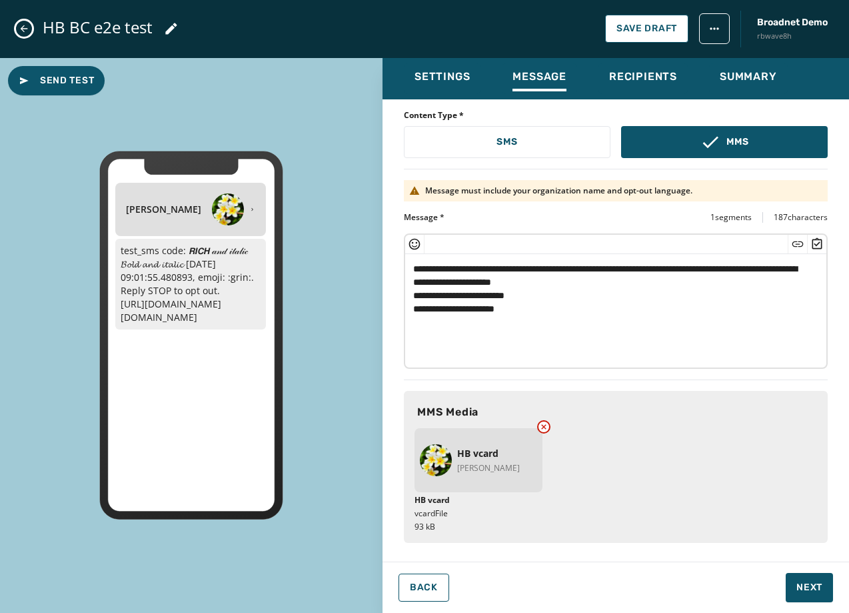
click at [175, 23] on icon at bounding box center [170, 28] width 11 height 11
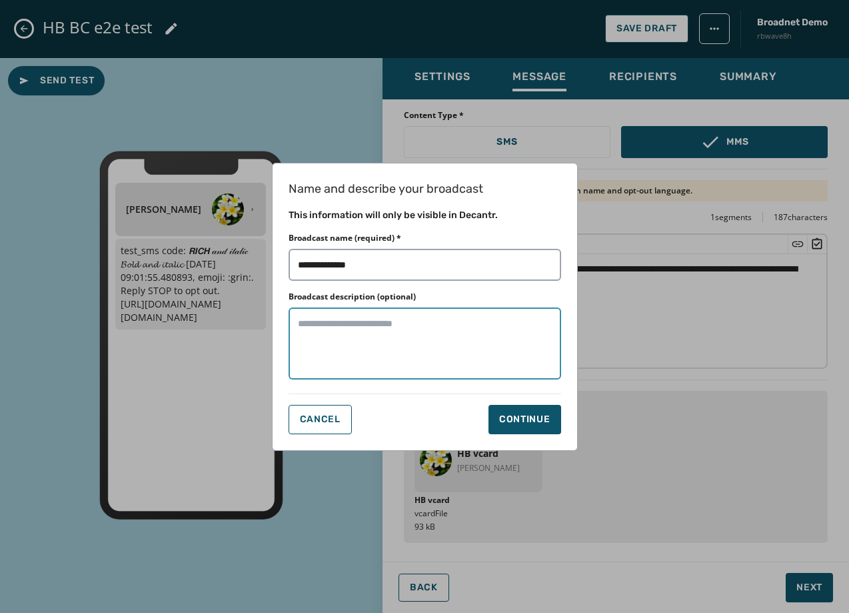
click at [403, 328] on textarea "Broadcast description (optional)" at bounding box center [425, 343] width 273 height 72
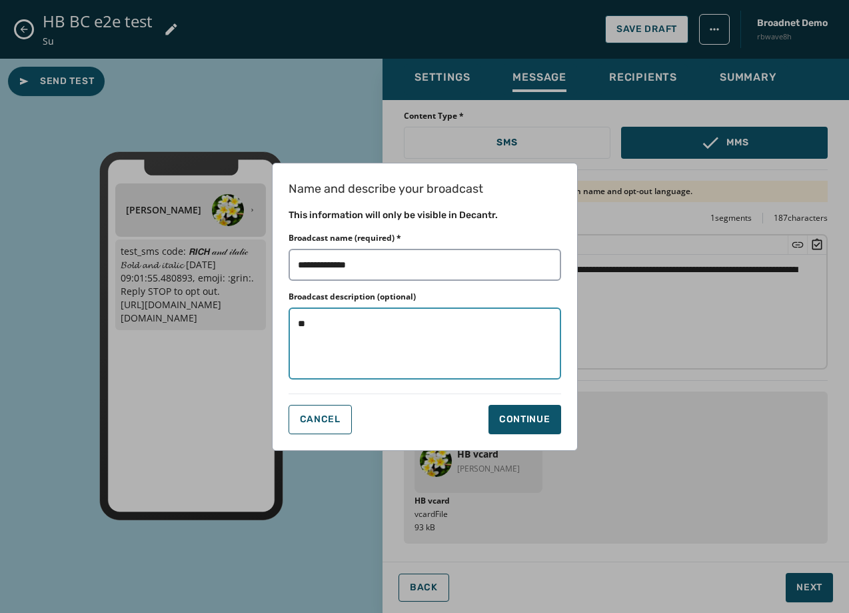
type textarea "*"
type textarea "**********"
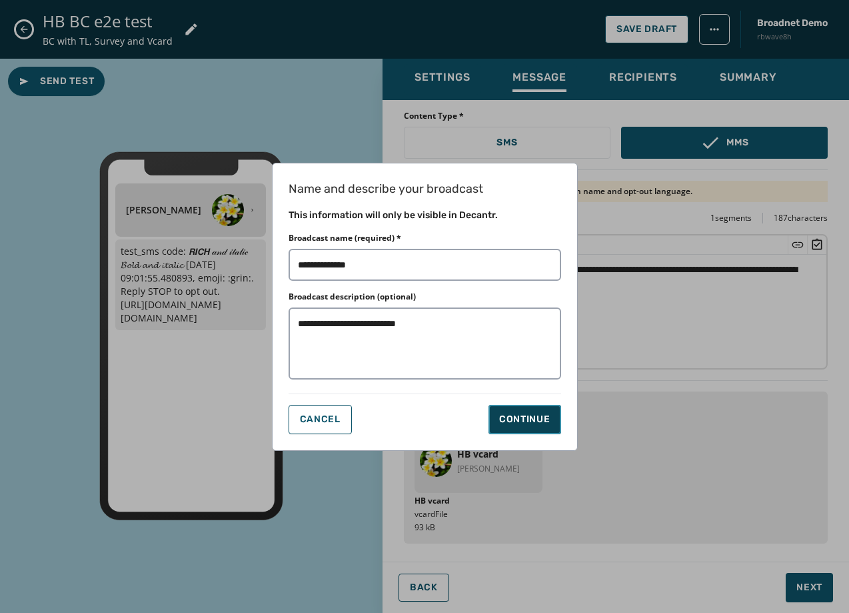
click at [541, 416] on div "Continue" at bounding box center [524, 419] width 51 height 13
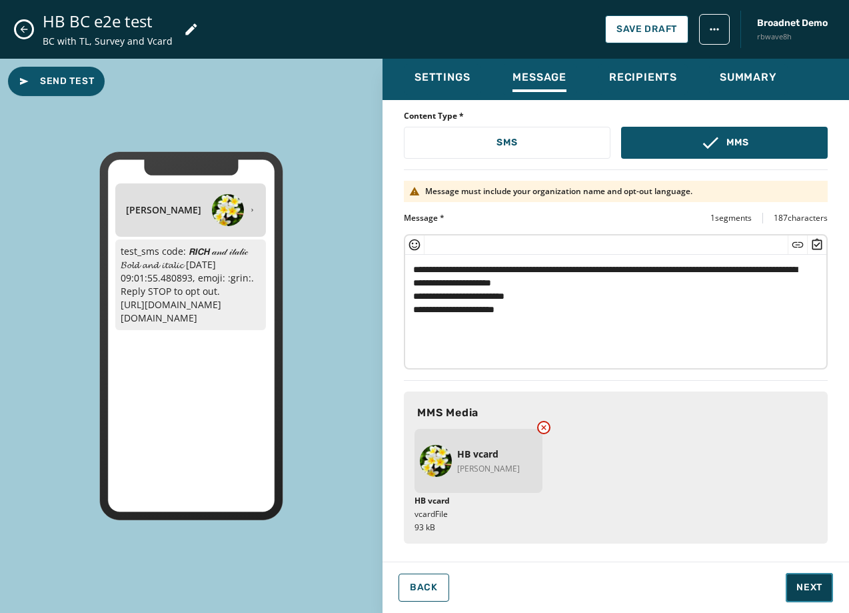
click at [795, 578] on button "Next" at bounding box center [809, 587] width 47 height 29
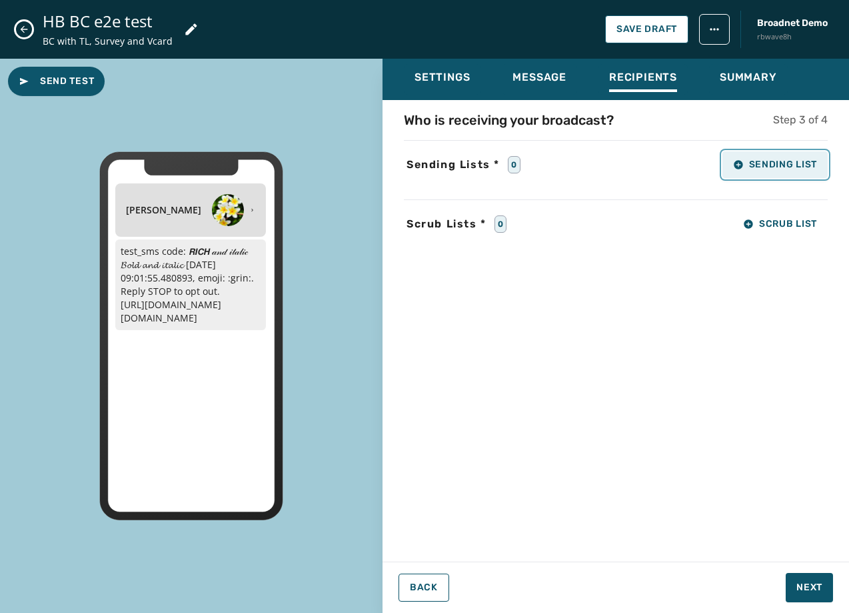
click at [741, 170] on button "Sending List" at bounding box center [775, 164] width 105 height 27
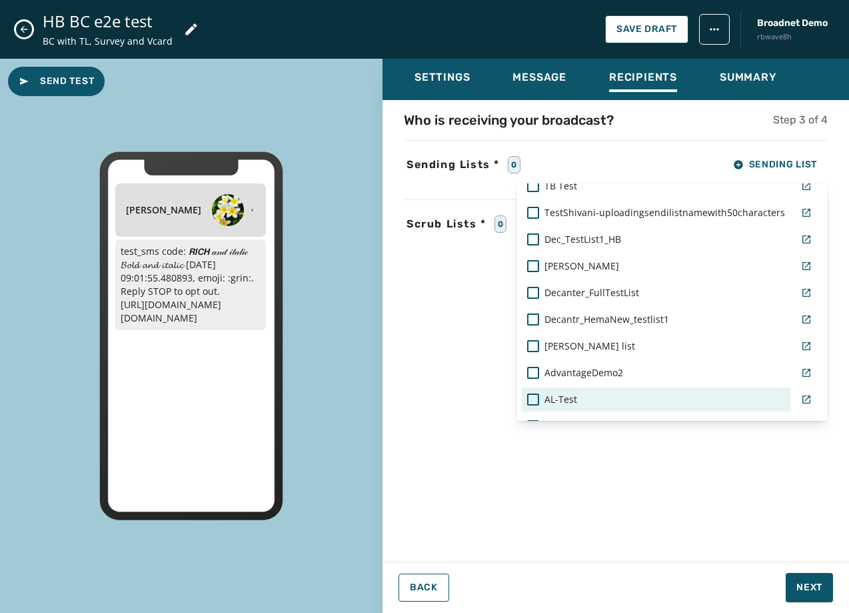
scroll to position [638, 0]
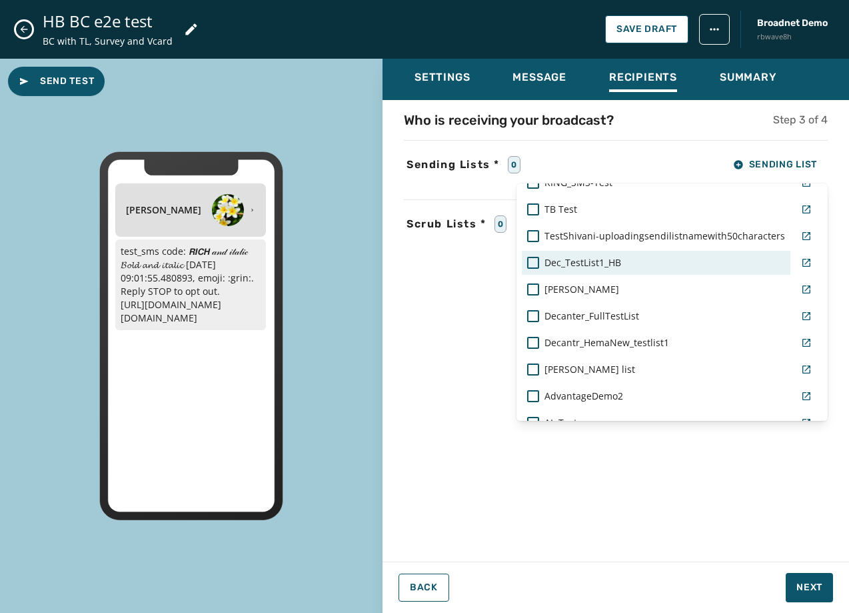
click at [592, 262] on span "Dec_TestList1_HB" at bounding box center [583, 262] width 77 height 13
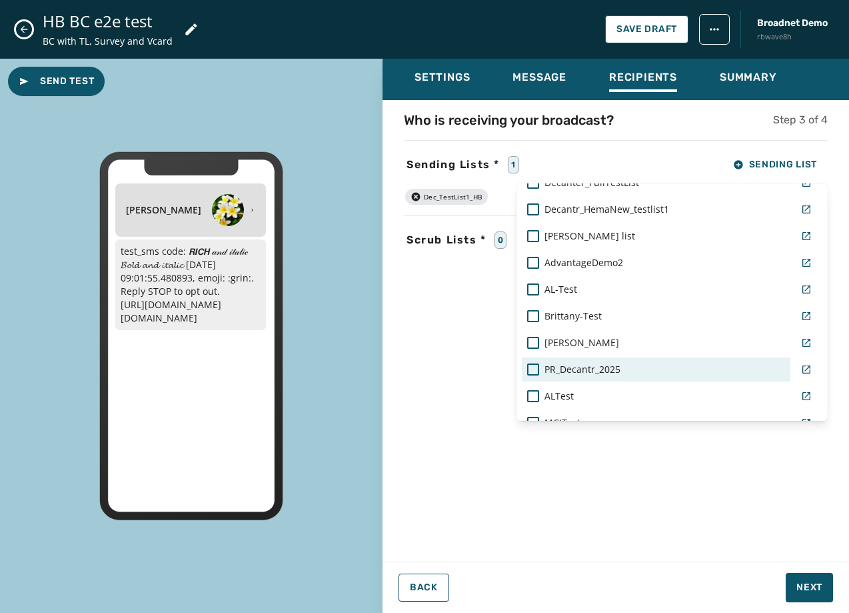
scroll to position [705, 0]
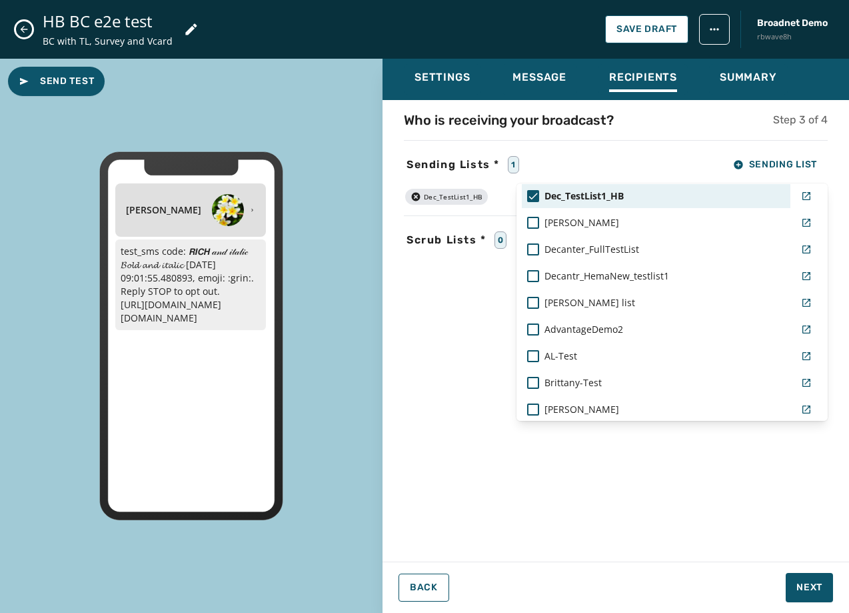
click at [535, 190] on icon at bounding box center [533, 196] width 12 height 12
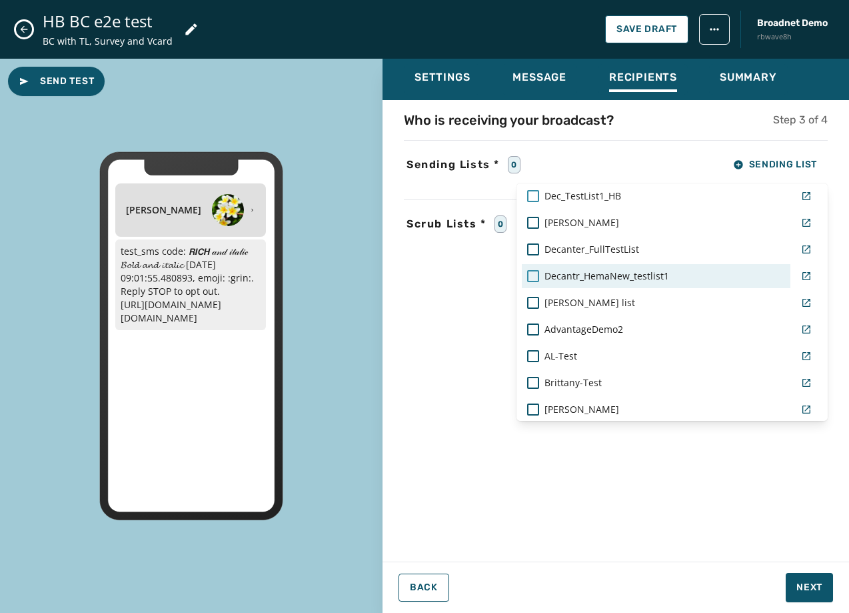
click at [535, 273] on div at bounding box center [533, 276] width 12 height 12
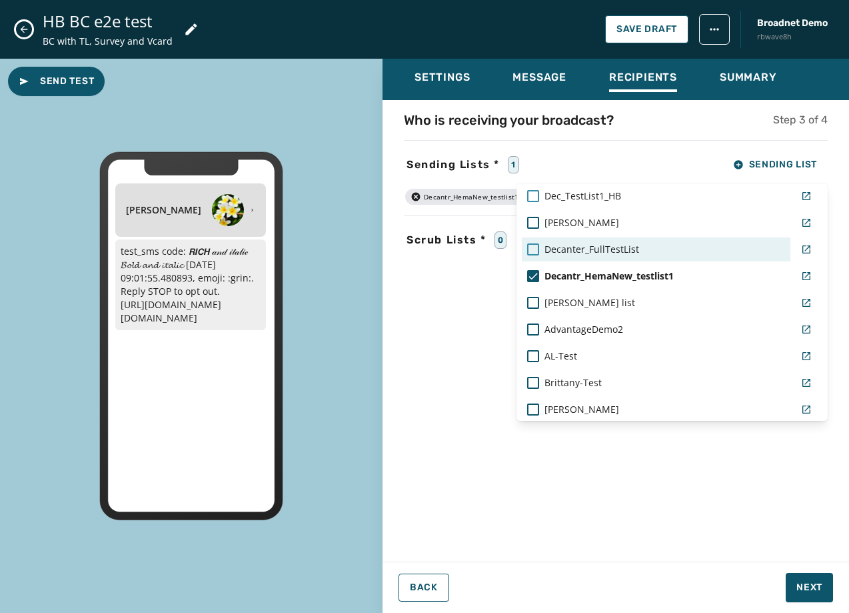
click at [533, 251] on div at bounding box center [533, 249] width 12 height 12
click at [813, 576] on div "Settings Message Recipients Summary Who is receiving your broadcast? Step 3 of …" at bounding box center [616, 330] width 467 height 543
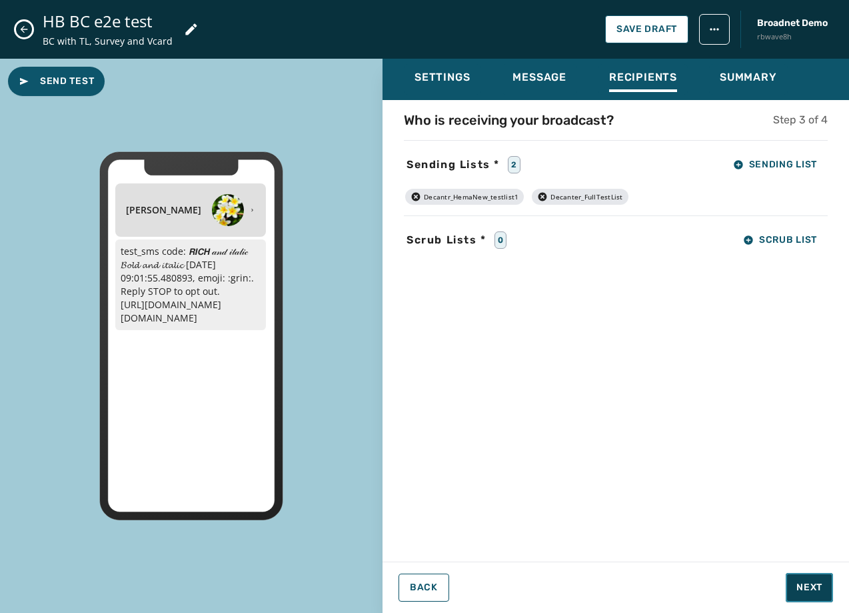
click at [813, 579] on button "Next" at bounding box center [809, 587] width 47 height 29
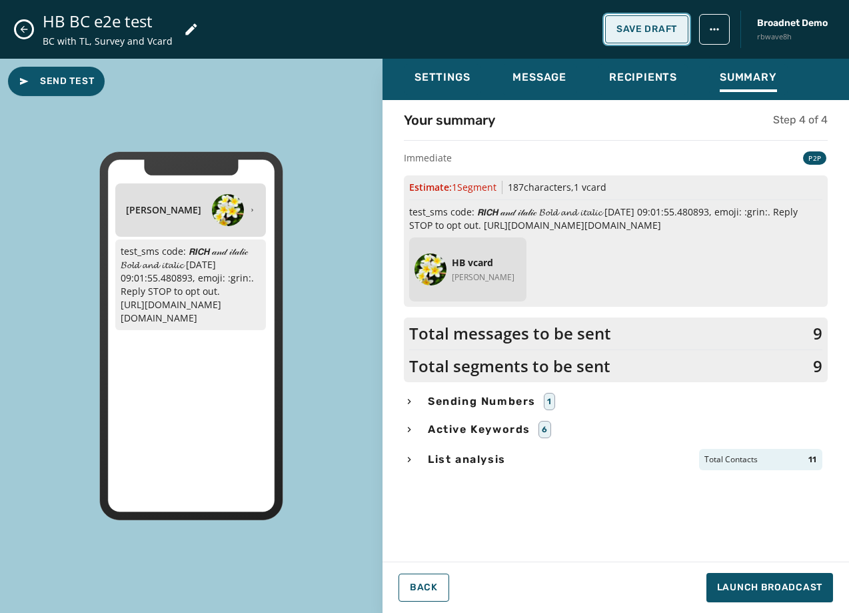
click at [625, 30] on span "Save Draft" at bounding box center [647, 29] width 61 height 11
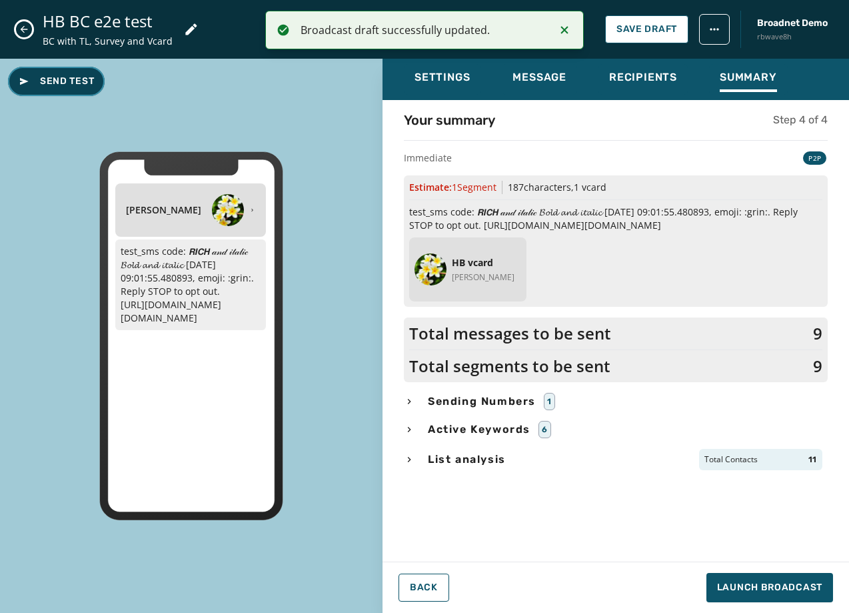
click at [60, 81] on span "Send Test" at bounding box center [56, 81] width 75 height 13
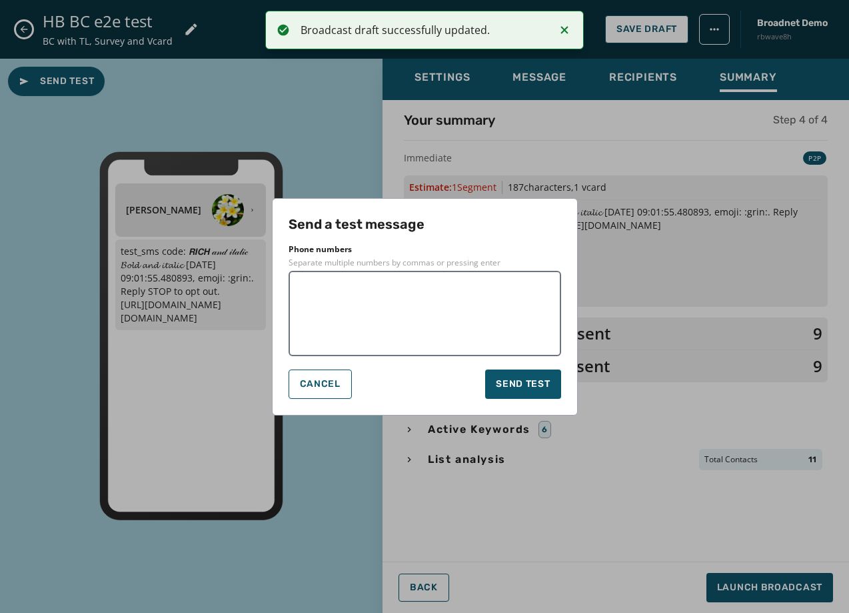
click at [497, 288] on textarea at bounding box center [425, 313] width 254 height 67
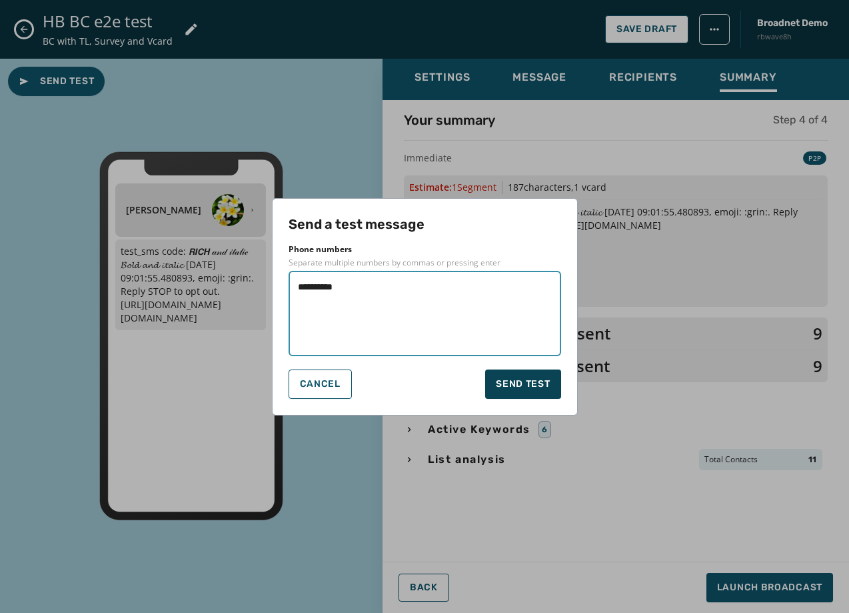
type textarea "**********"
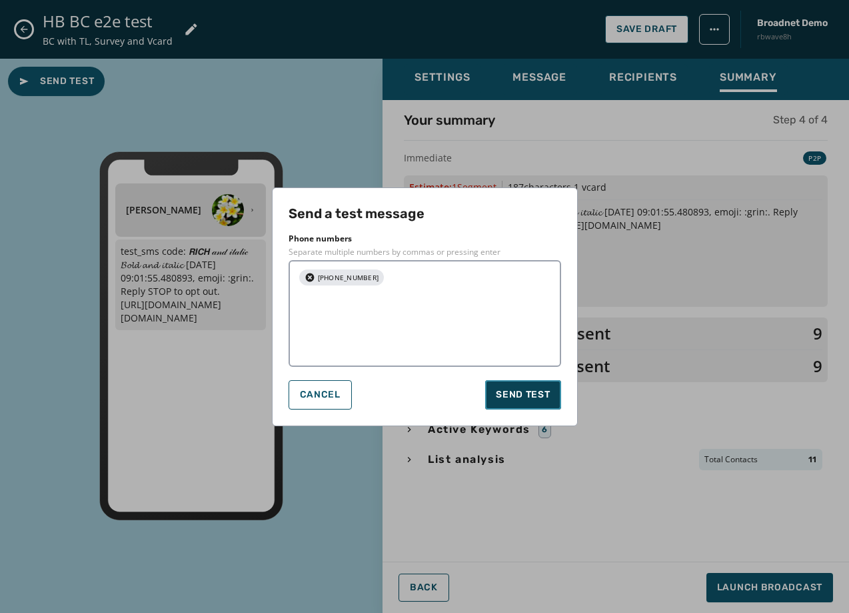
click at [510, 380] on button "Send test" at bounding box center [522, 394] width 75 height 29
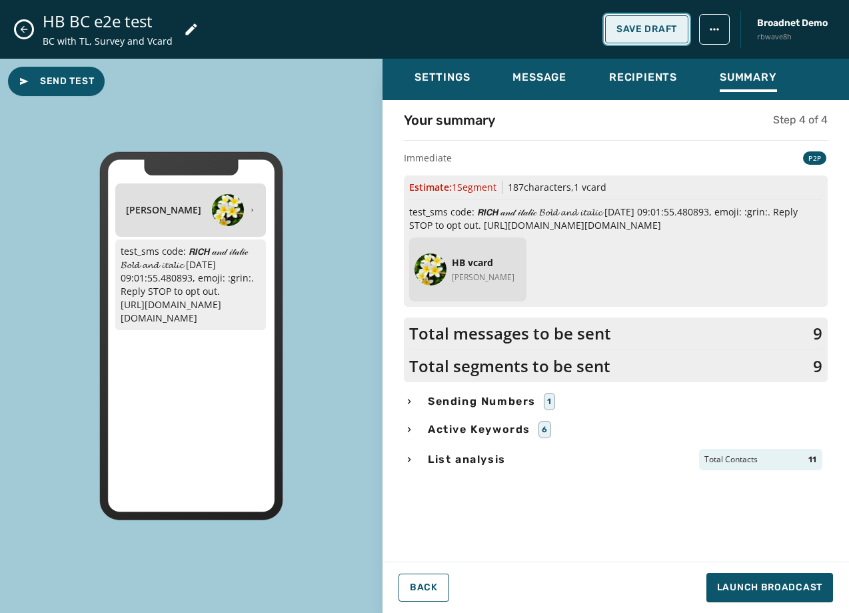
click at [644, 36] on button "Save Draft" at bounding box center [646, 29] width 83 height 28
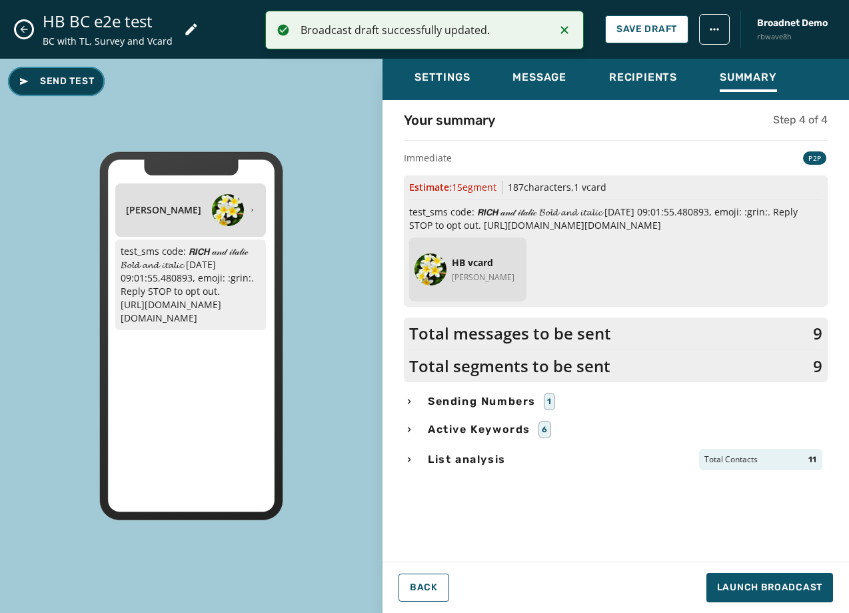
click at [57, 83] on span "Send Test" at bounding box center [56, 81] width 75 height 13
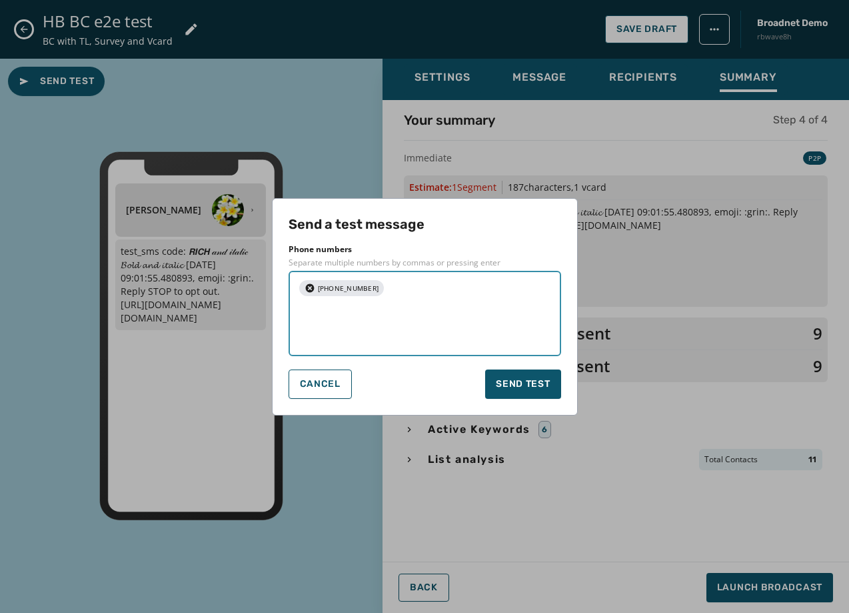
drag, startPoint x: 375, startPoint y: 290, endPoint x: 267, endPoint y: 281, distance: 107.7
click at [267, 281] on div "Send a test message Phone numbers Separate multiple numbers by commas or pressi…" at bounding box center [424, 306] width 849 height 613
type textarea "**********"
click at [526, 392] on button "Send test" at bounding box center [522, 383] width 75 height 29
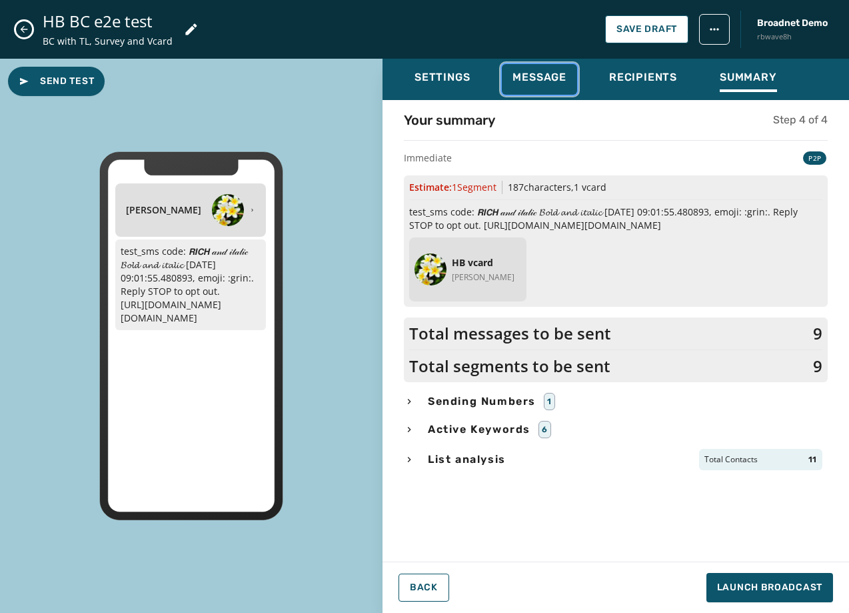
click at [559, 79] on span "Message" at bounding box center [540, 77] width 54 height 13
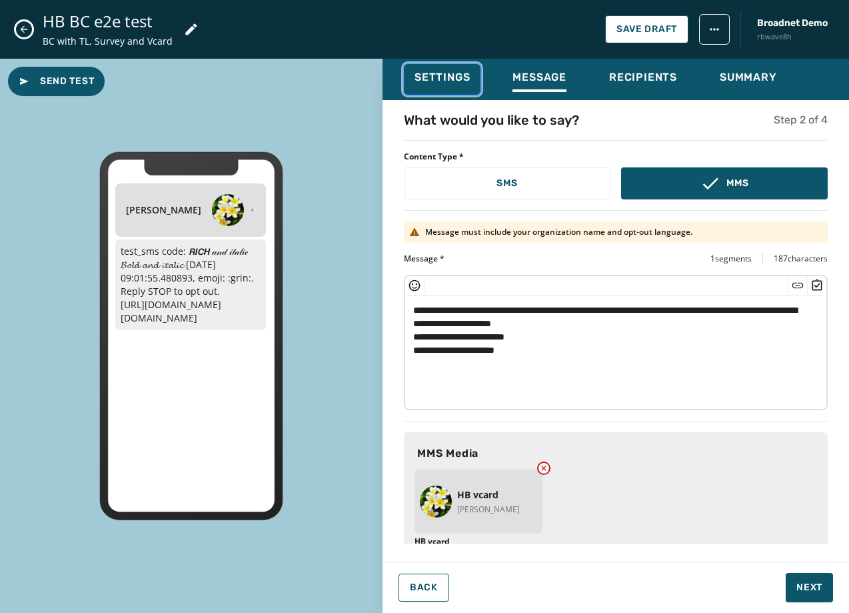
click at [442, 81] on span "Settings" at bounding box center [442, 77] width 55 height 13
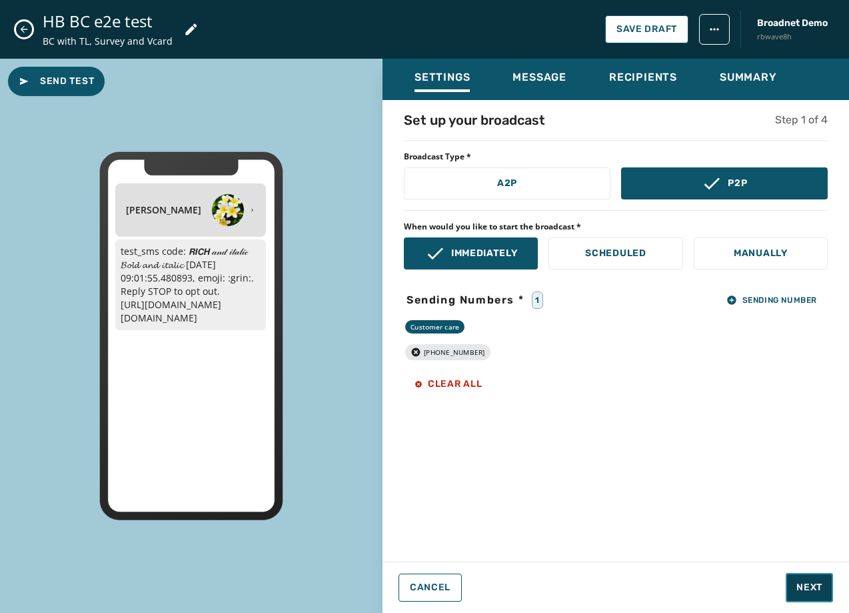
click at [803, 581] on span "Next" at bounding box center [810, 587] width 26 height 13
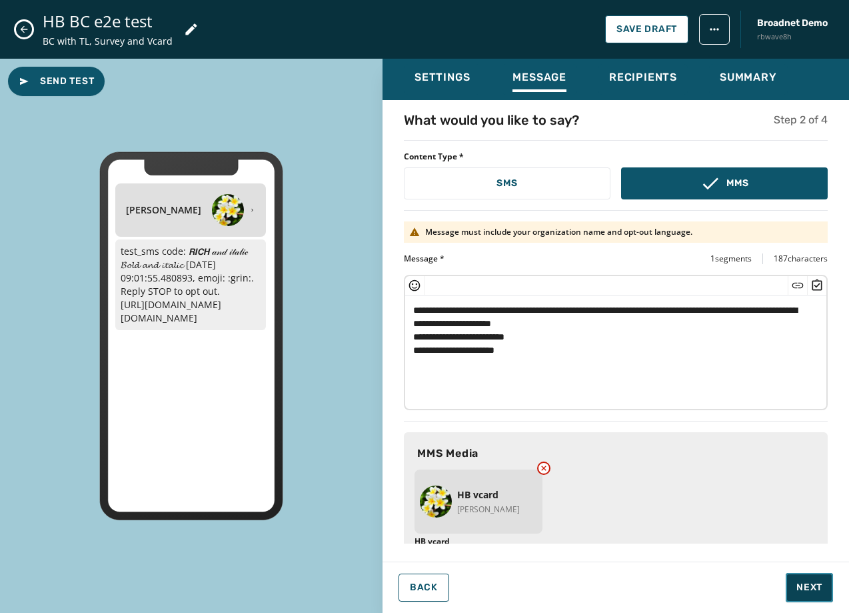
click at [803, 581] on span "Next" at bounding box center [810, 587] width 26 height 13
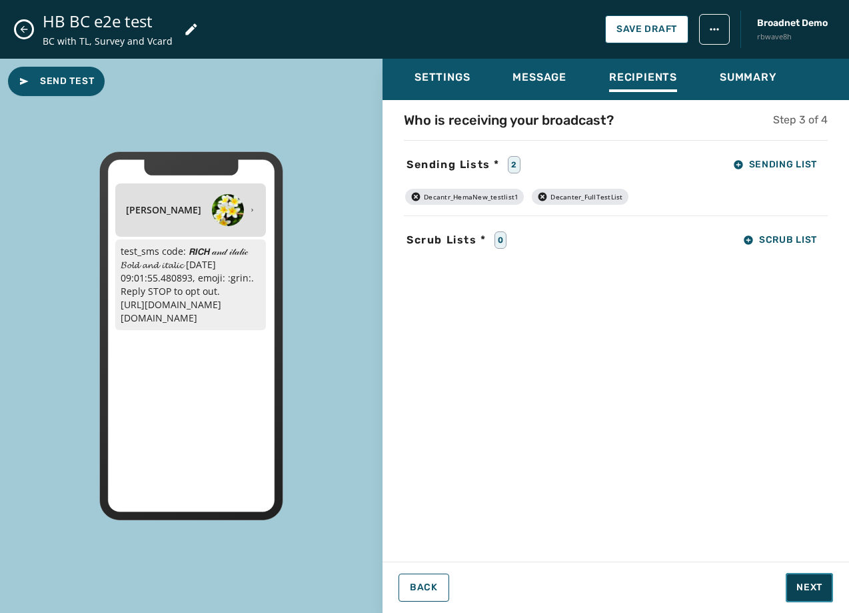
click at [803, 581] on span "Next" at bounding box center [810, 587] width 26 height 13
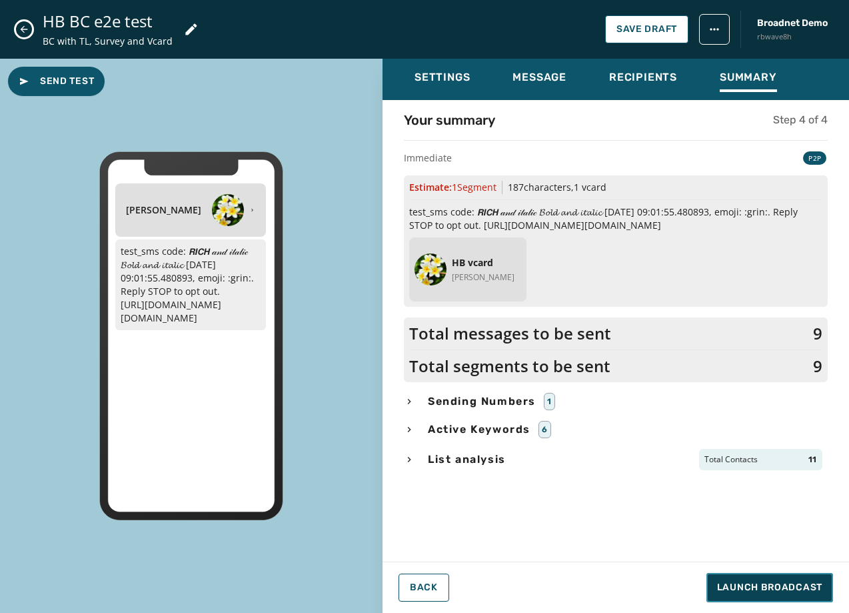
click at [803, 581] on span "Launch Broadcast" at bounding box center [769, 587] width 105 height 13
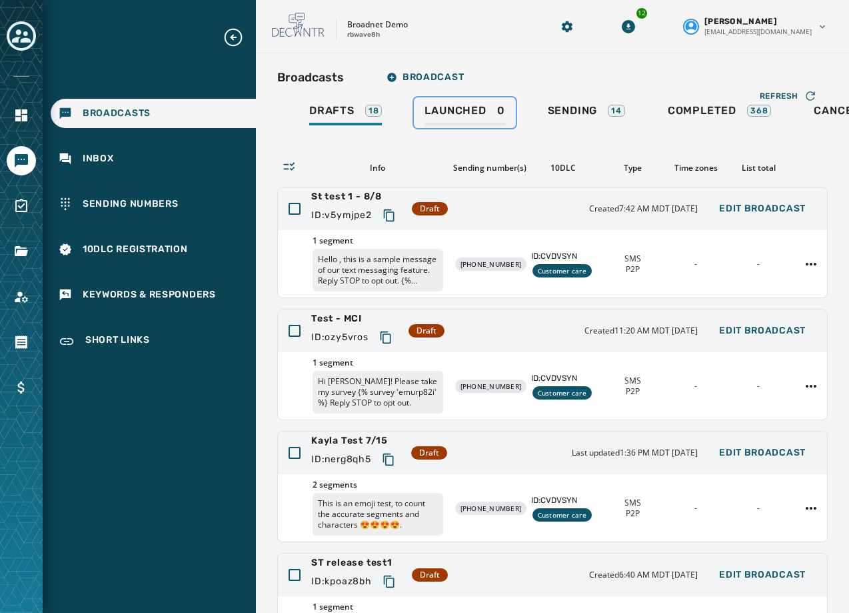
click at [479, 117] on span "Launched" at bounding box center [455, 110] width 61 height 13
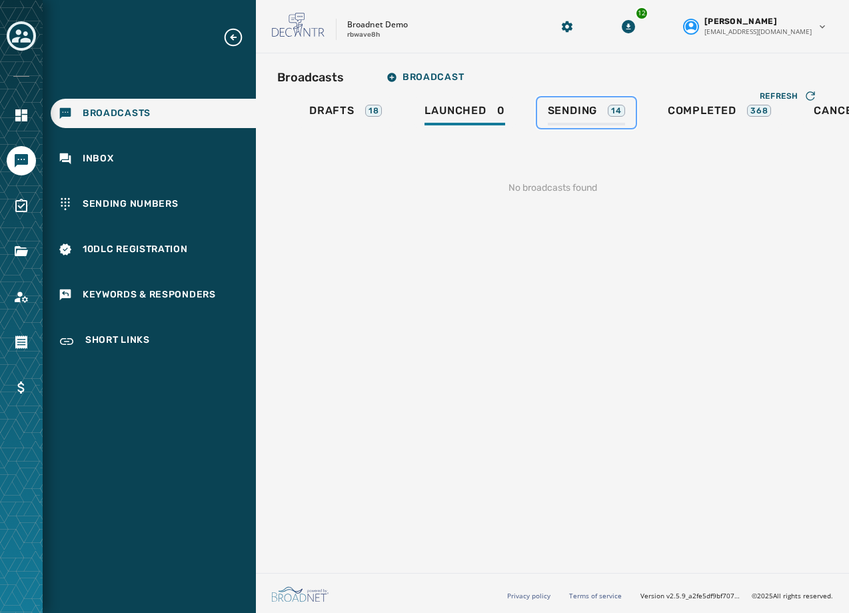
click at [579, 115] on span "Sending" at bounding box center [573, 110] width 50 height 13
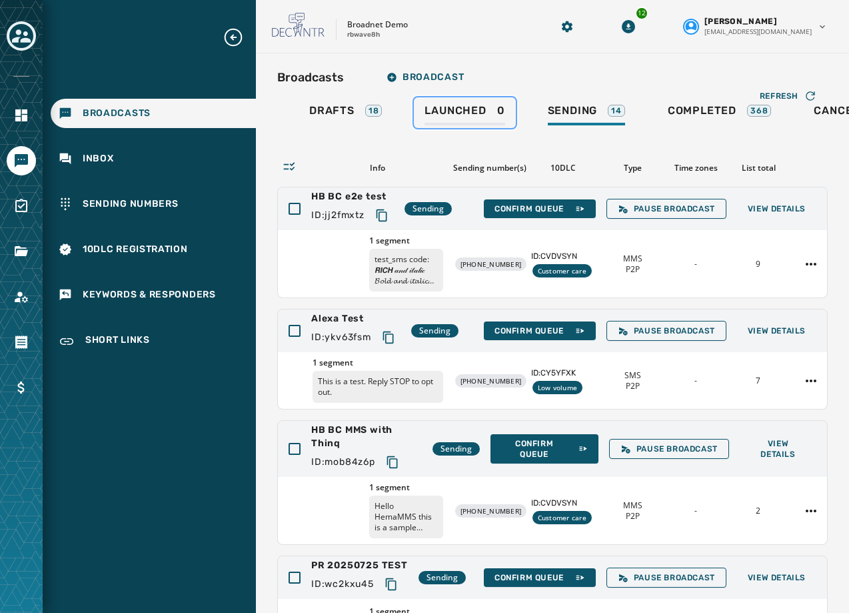
click at [454, 113] on span "Launched" at bounding box center [455, 110] width 61 height 13
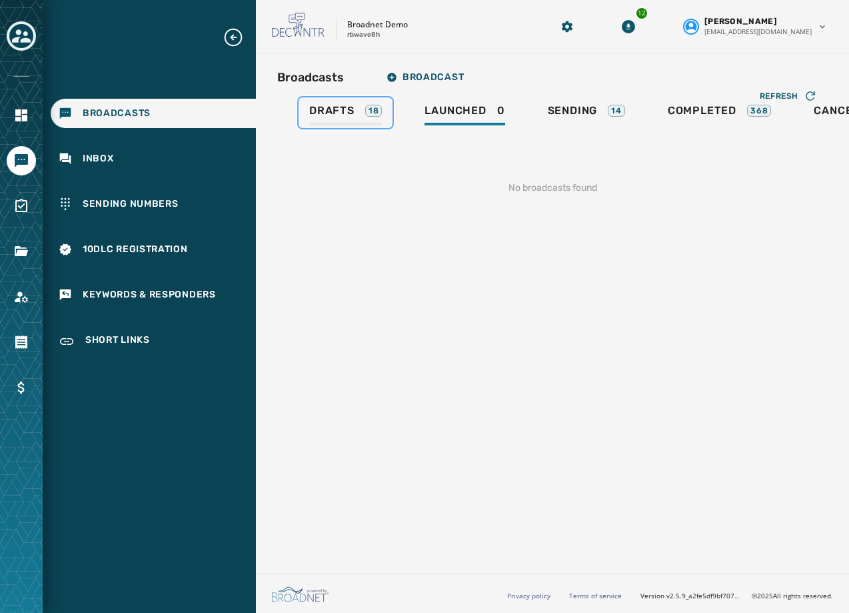
click at [341, 124] on div "Drafts 18" at bounding box center [345, 114] width 73 height 21
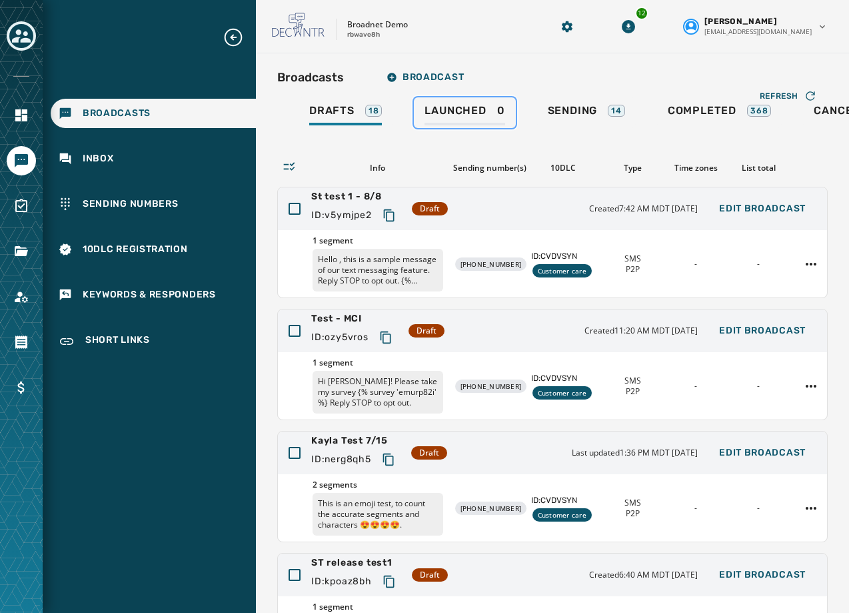
click at [463, 106] on span "Launched" at bounding box center [455, 110] width 61 height 13
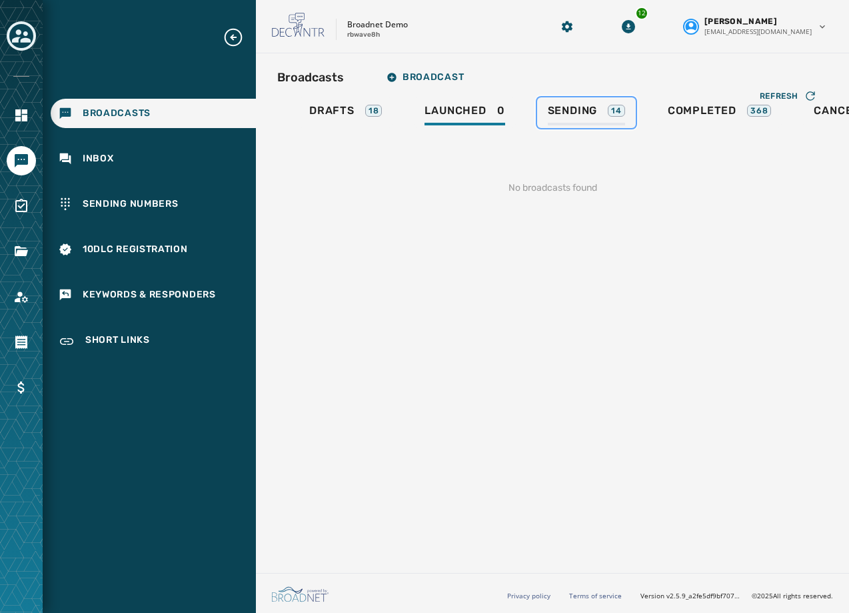
click at [553, 117] on div "Sending 14" at bounding box center [586, 114] width 77 height 21
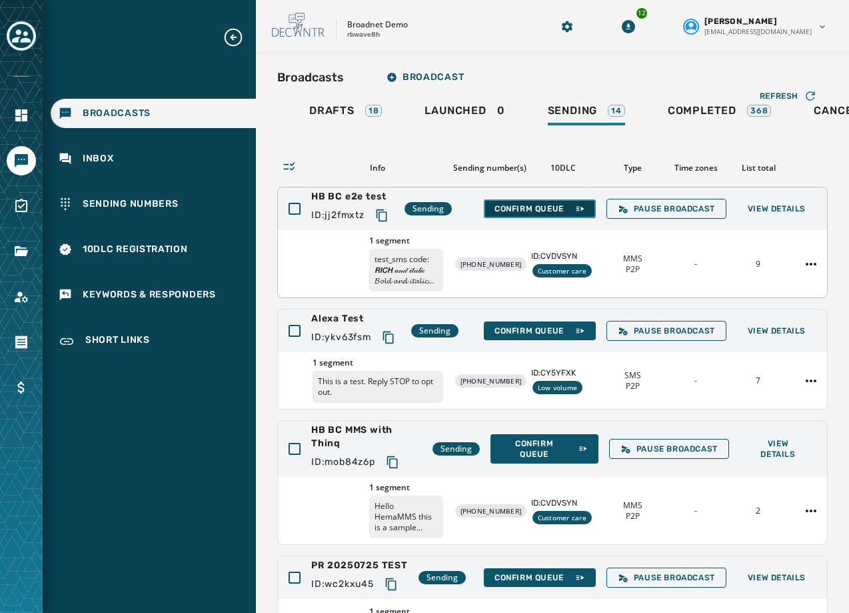
click at [510, 200] on button "Confirm Queue" at bounding box center [540, 208] width 112 height 19
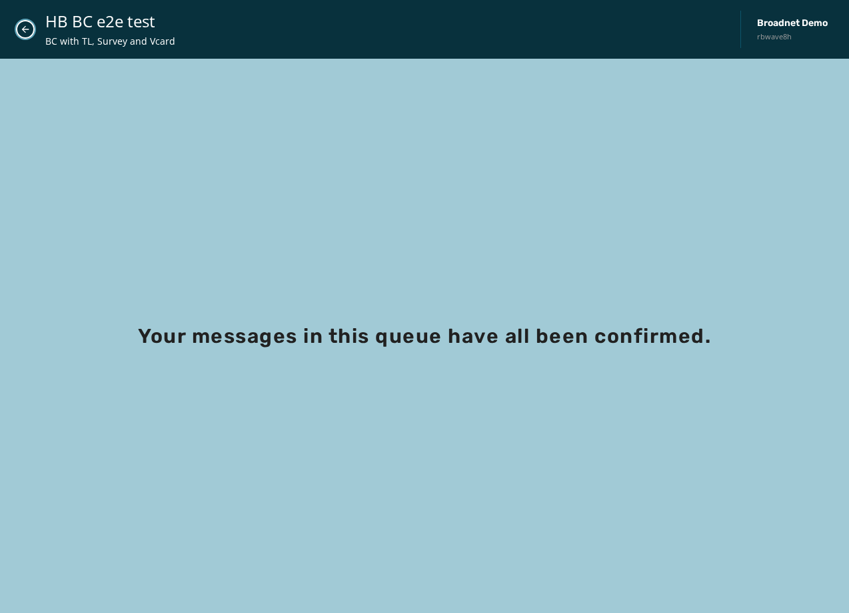
click at [27, 24] on icon "Close admin drawer" at bounding box center [25, 29] width 11 height 11
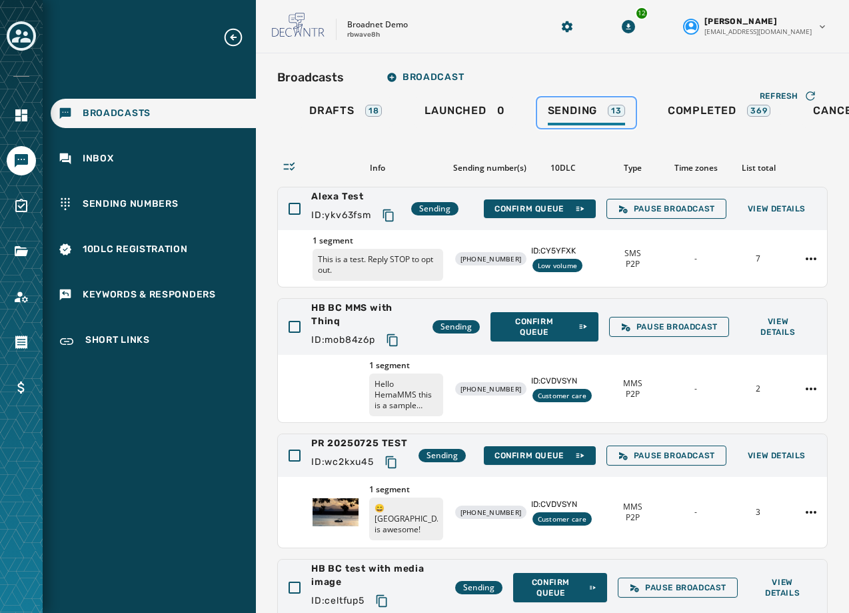
click at [583, 113] on span "Sending" at bounding box center [573, 110] width 50 height 13
click at [689, 116] on span "Completed" at bounding box center [702, 110] width 69 height 13
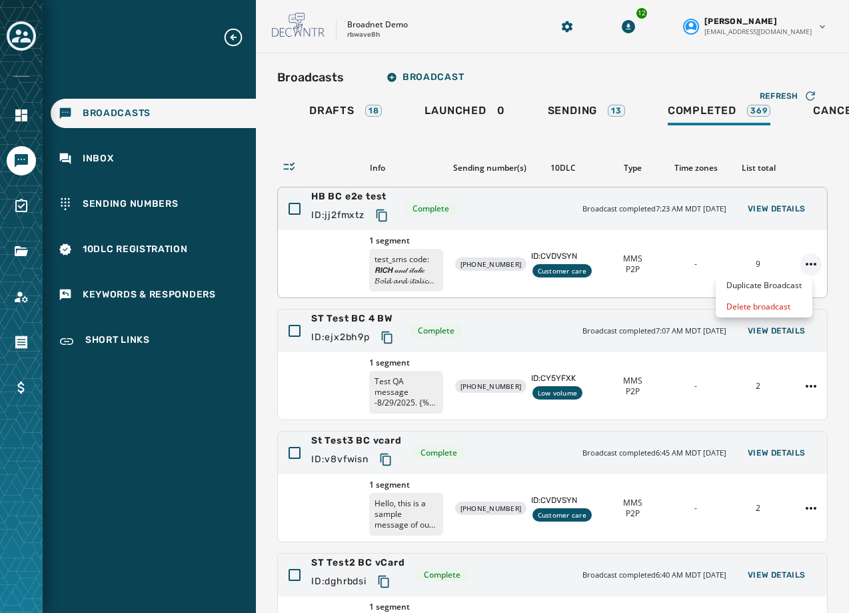
click at [801, 264] on html "Broadcasts Inbox Sending Numbers 10DLC Registration Keywords & Responders Short…" at bounding box center [424, 306] width 849 height 613
click at [773, 284] on div "Duplicate Broadcast" at bounding box center [764, 285] width 97 height 21
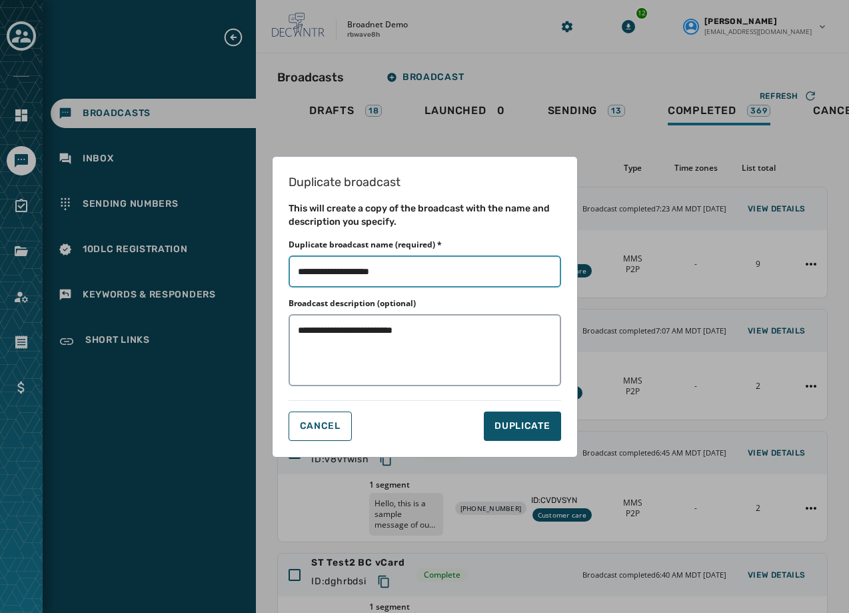
click at [465, 276] on input "Duplicate broadcast name (required) *" at bounding box center [425, 271] width 273 height 32
type input "**********"
click at [517, 420] on span "DUPLICATE" at bounding box center [522, 425] width 55 height 13
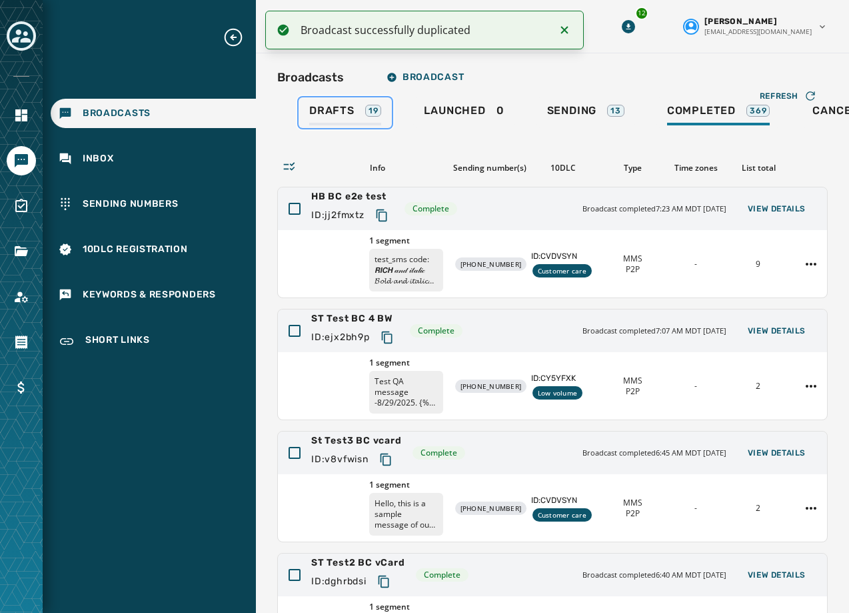
click at [317, 111] on span "Drafts" at bounding box center [331, 110] width 45 height 13
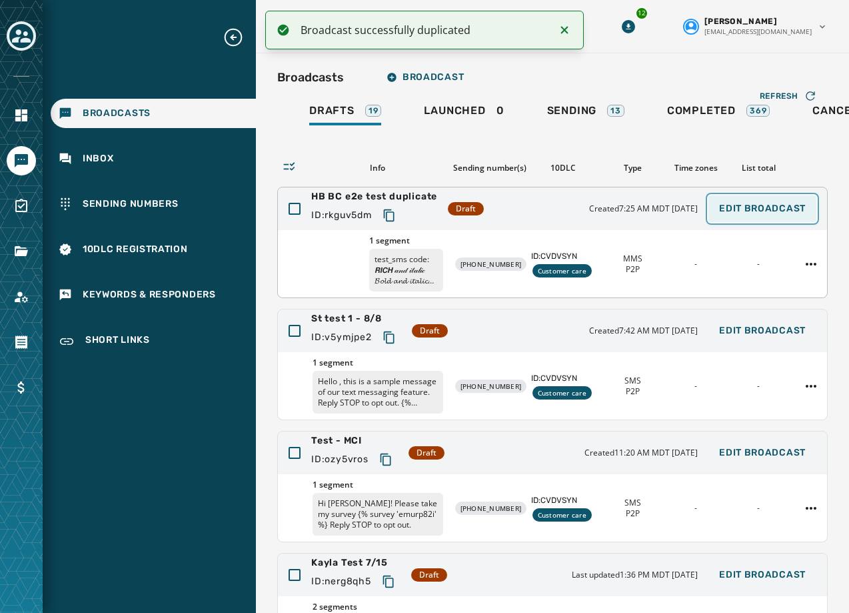
click at [763, 205] on span "Edit Broadcast" at bounding box center [762, 208] width 87 height 11
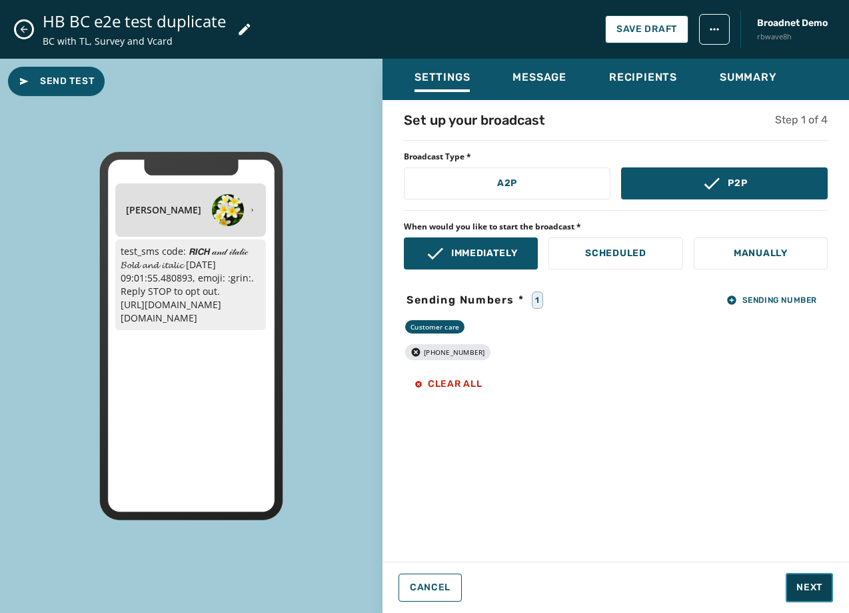
click at [800, 587] on span "Next" at bounding box center [810, 587] width 26 height 13
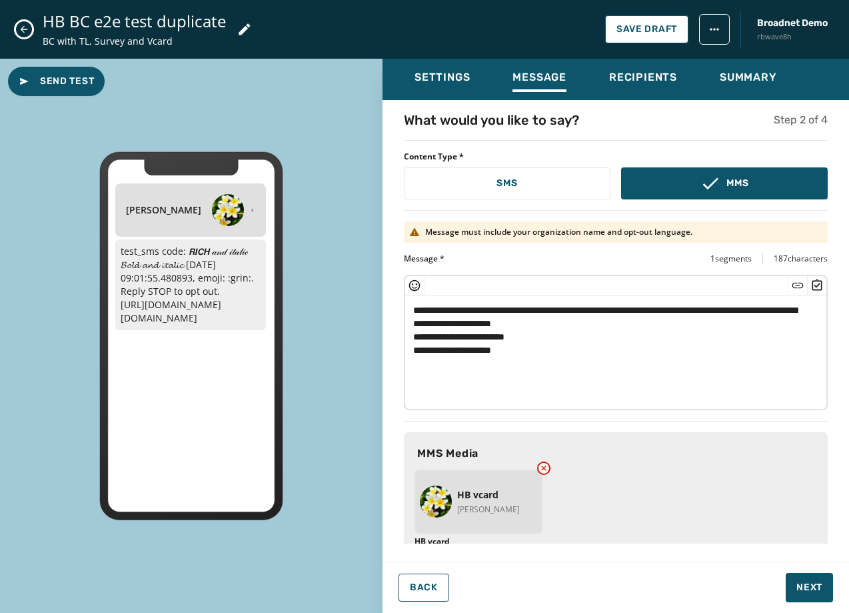
click at [540, 339] on textarea "**********" at bounding box center [610, 349] width 411 height 109
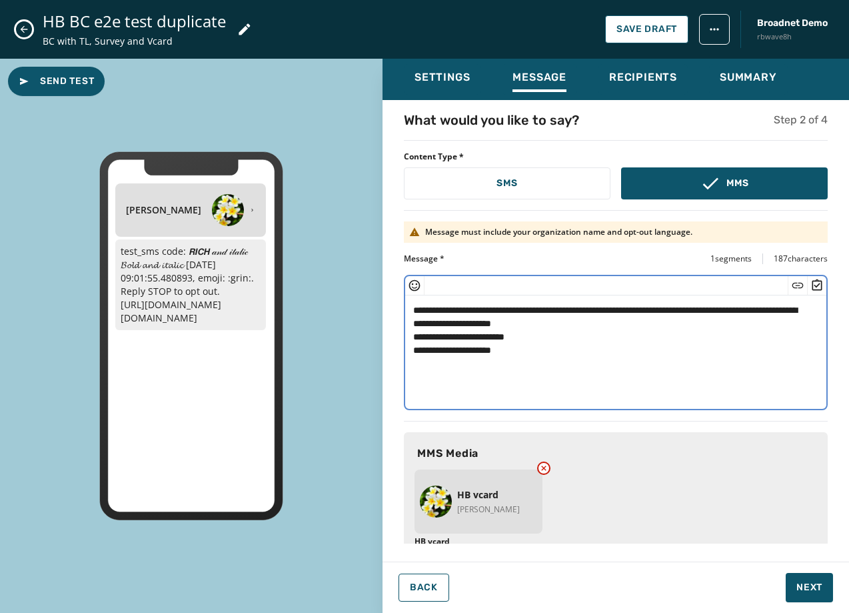
click at [550, 345] on textarea "**********" at bounding box center [610, 349] width 411 height 109
click at [547, 330] on textarea "**********" at bounding box center [610, 349] width 411 height 109
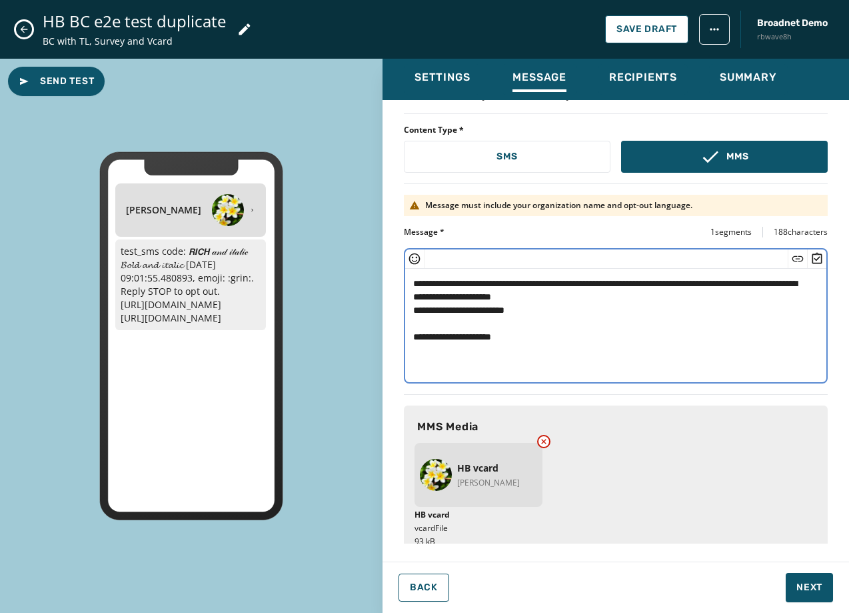
scroll to position [41, 0]
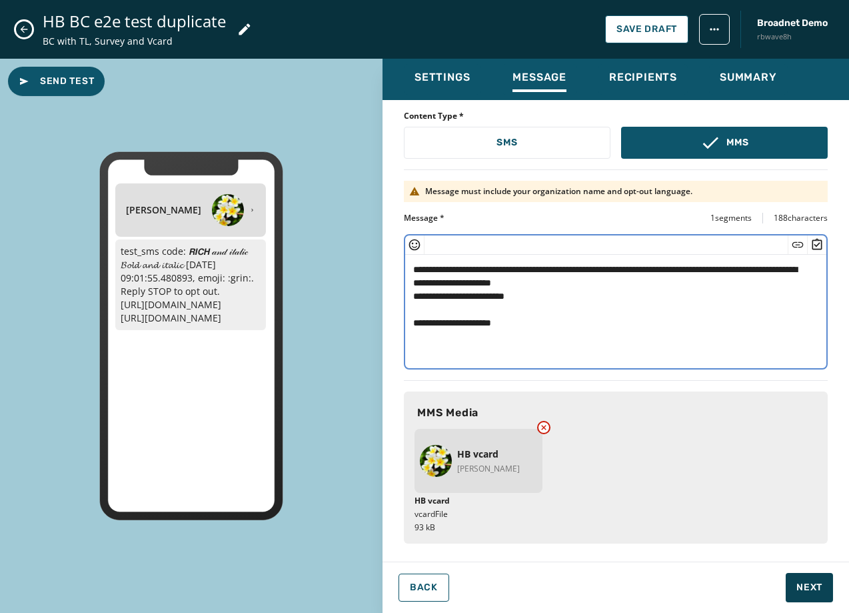
type textarea "**********"
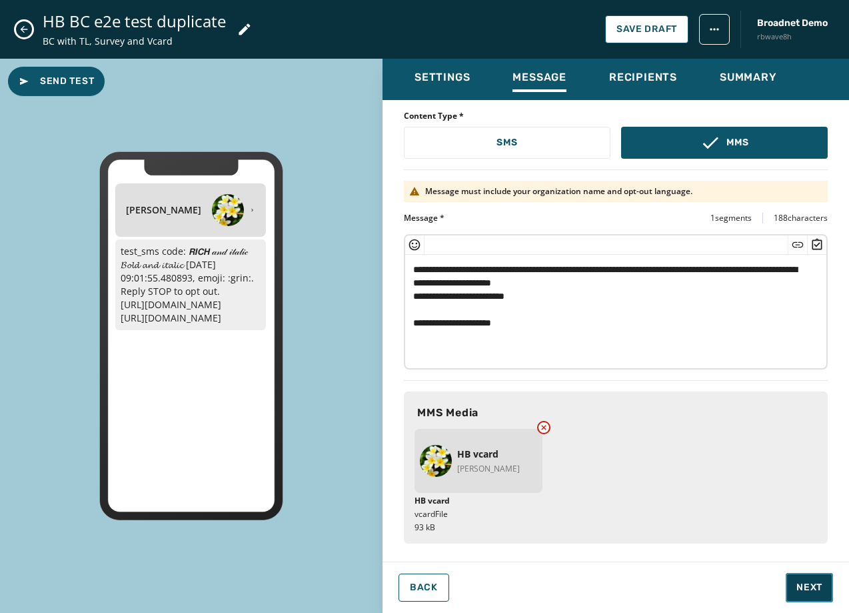
click at [805, 583] on span "Next" at bounding box center [810, 587] width 26 height 13
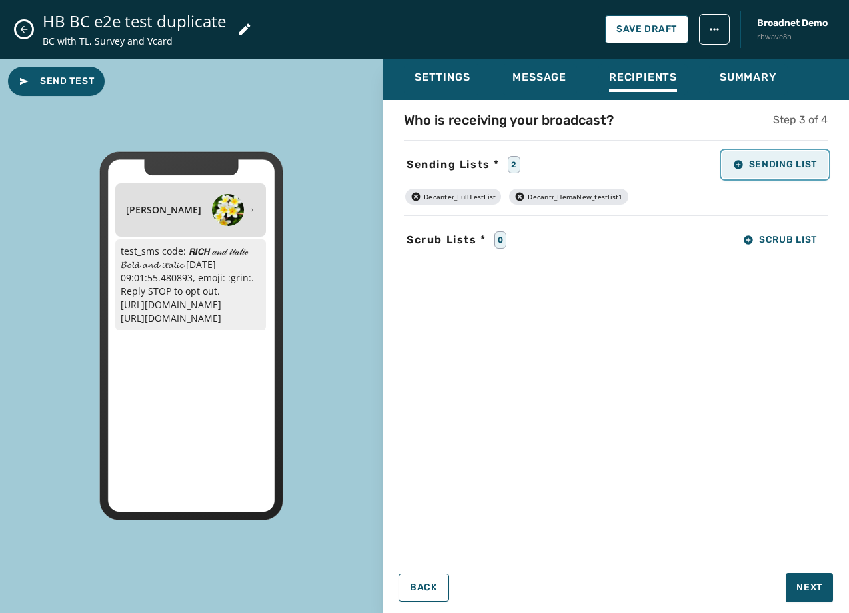
click at [759, 163] on span "Sending List" at bounding box center [775, 164] width 84 height 11
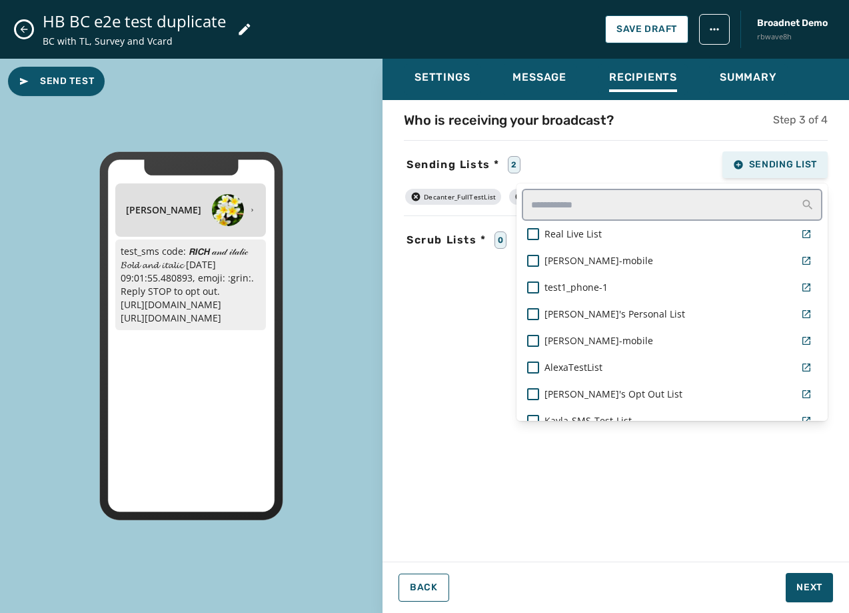
scroll to position [545, 0]
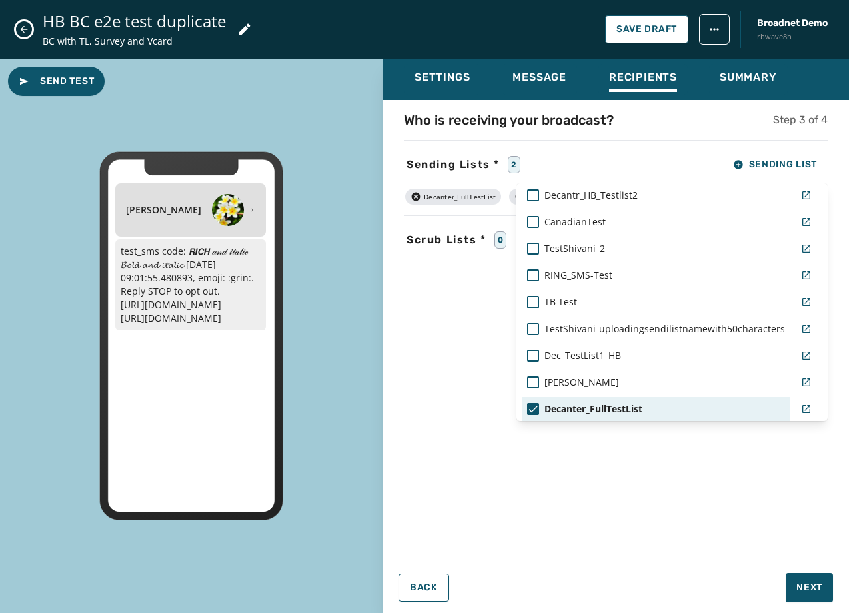
click at [529, 407] on icon at bounding box center [533, 409] width 12 height 12
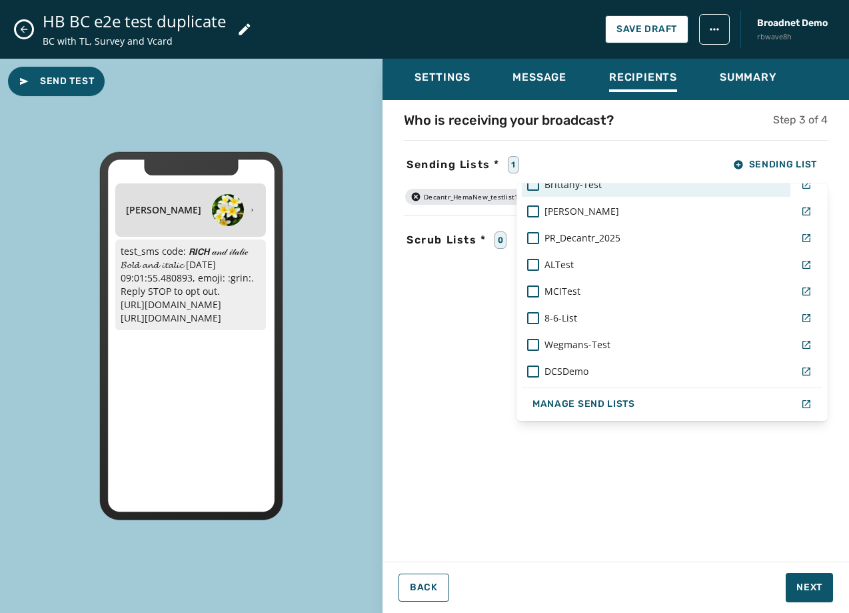
scroll to position [905, 0]
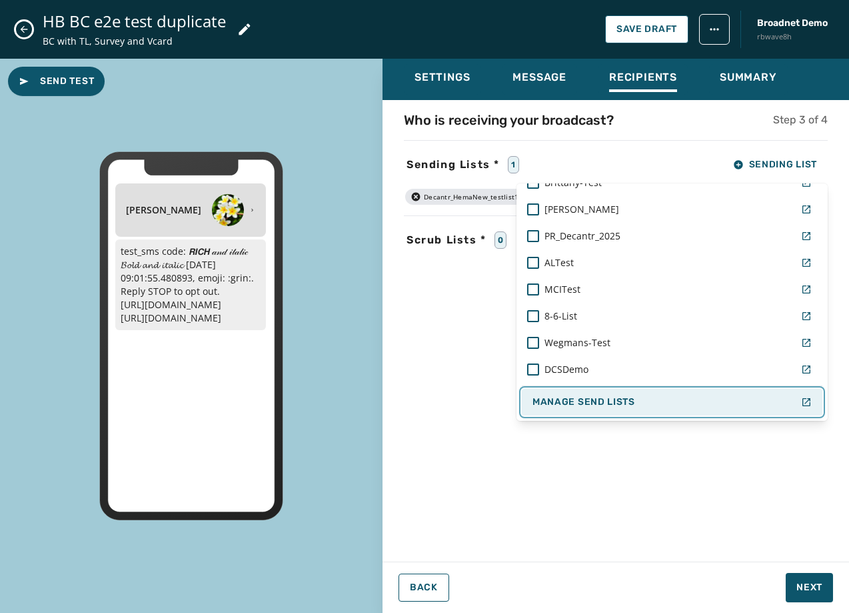
click at [629, 407] on span "Manage Send Lists" at bounding box center [584, 402] width 103 height 11
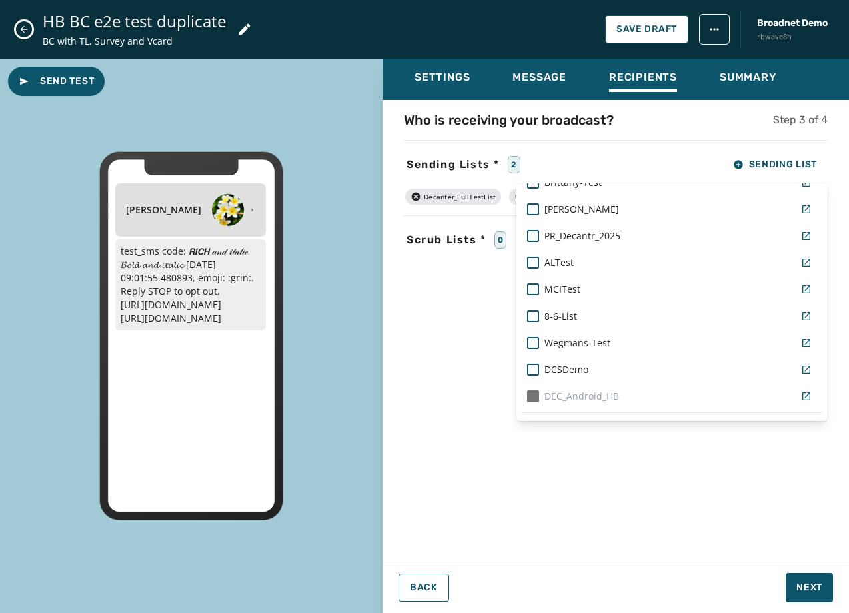
click at [613, 37] on div "HB BC e2e test duplicate BC with TL, Survey and Vcard Save Draft Broadnet Demo …" at bounding box center [424, 306] width 849 height 613
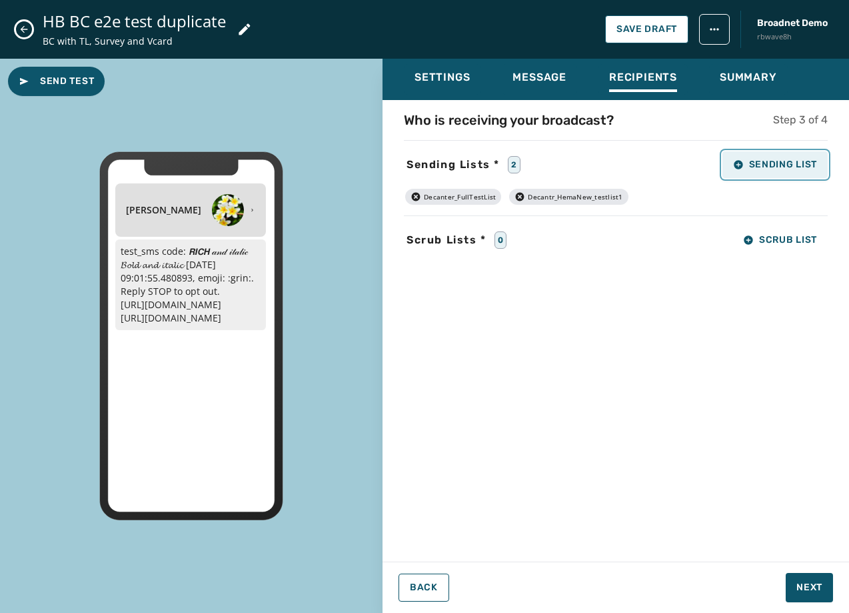
click at [749, 176] on button "Sending List" at bounding box center [775, 164] width 105 height 27
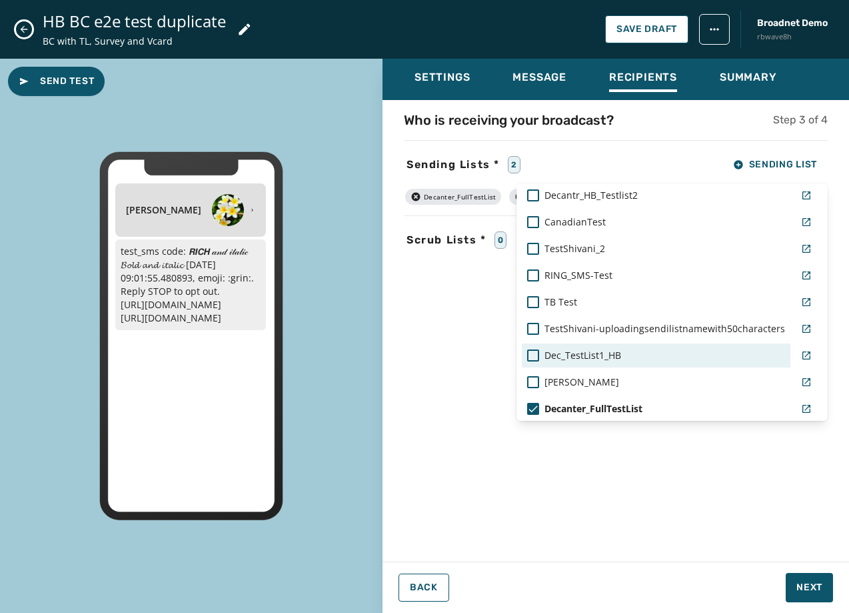
scroll to position [931, 0]
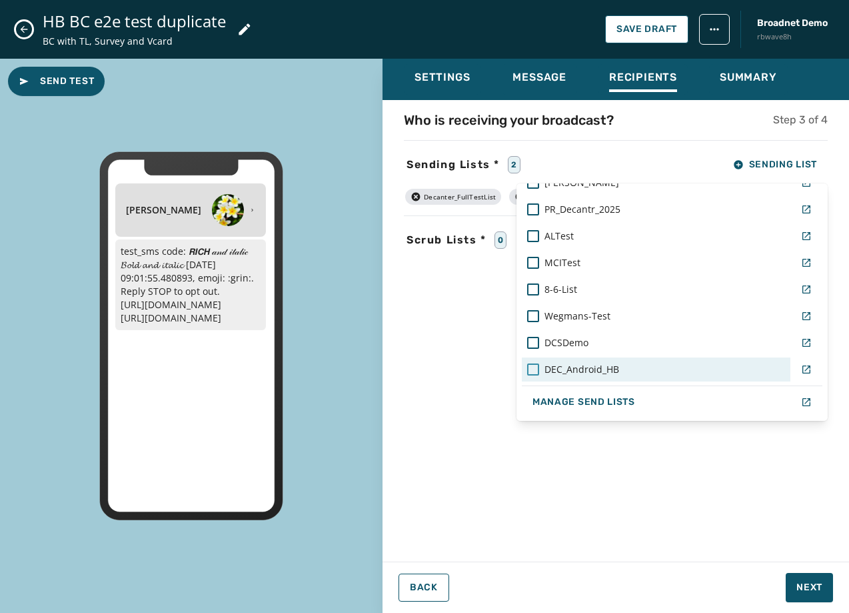
click at [534, 369] on div at bounding box center [533, 369] width 12 height 12
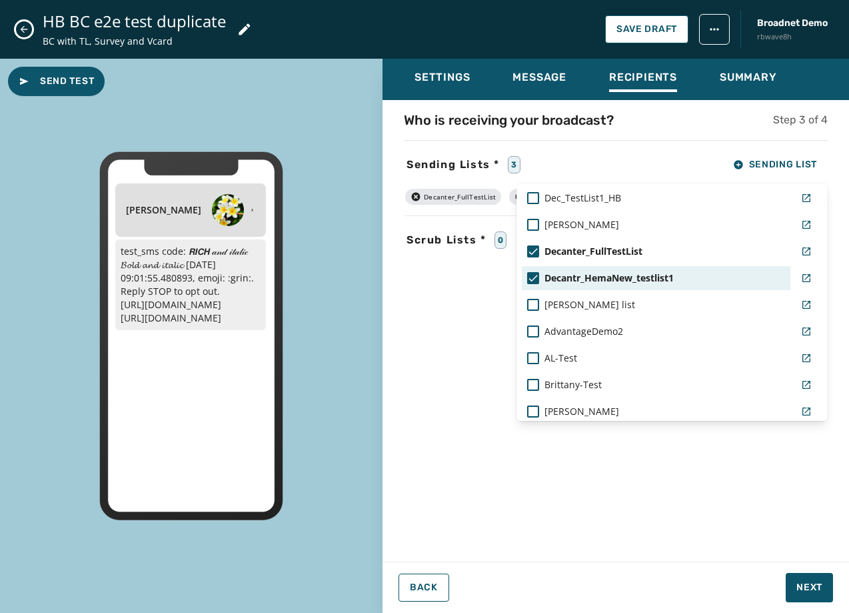
scroll to position [665, 0]
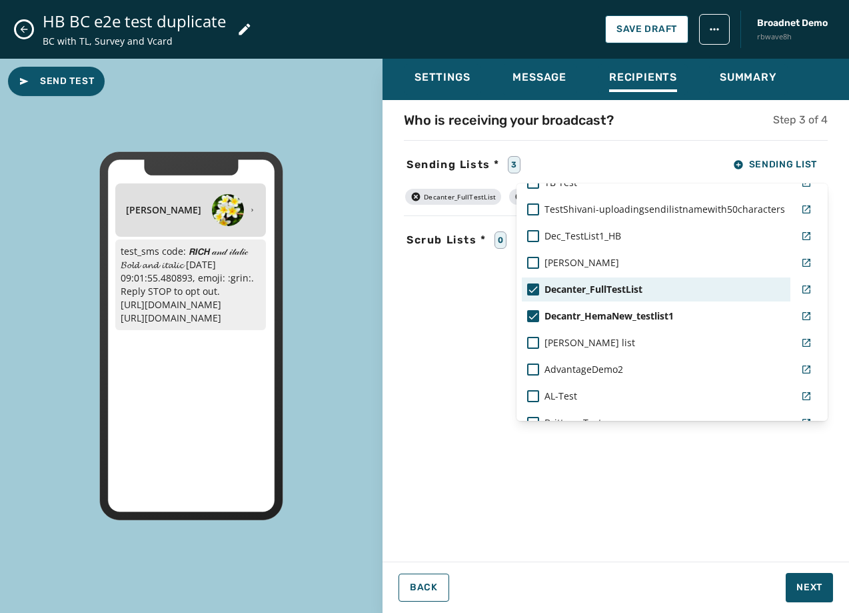
click at [533, 290] on icon at bounding box center [533, 289] width 9 height 7
click at [794, 588] on div "Settings Message Recipients Summary Who is receiving your broadcast? Step 3 of …" at bounding box center [616, 330] width 467 height 543
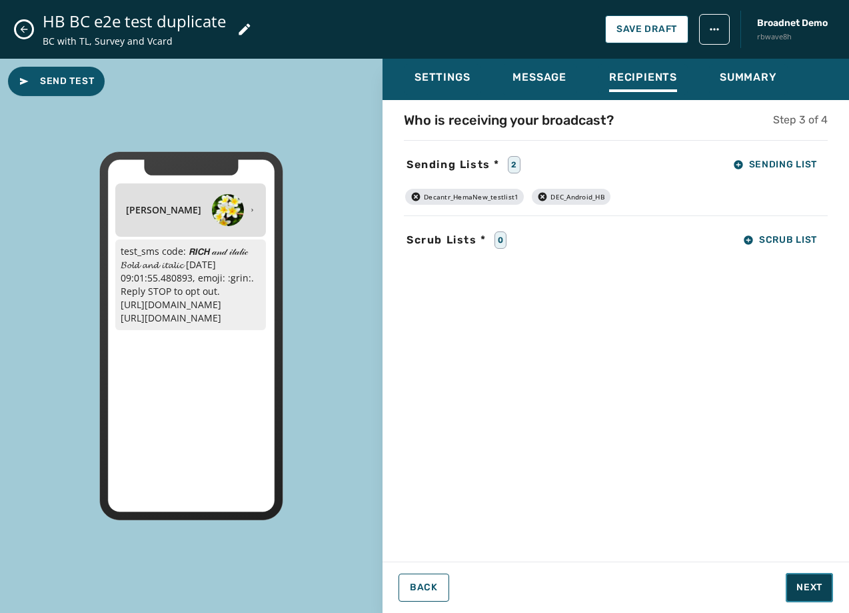
click at [805, 592] on span "Next" at bounding box center [810, 587] width 26 height 13
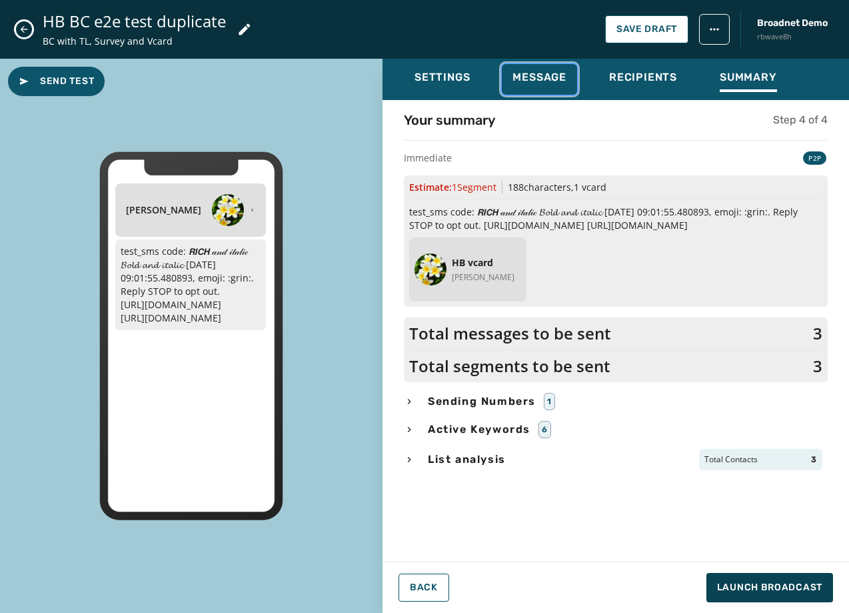
click at [547, 86] on div "Message" at bounding box center [540, 81] width 54 height 21
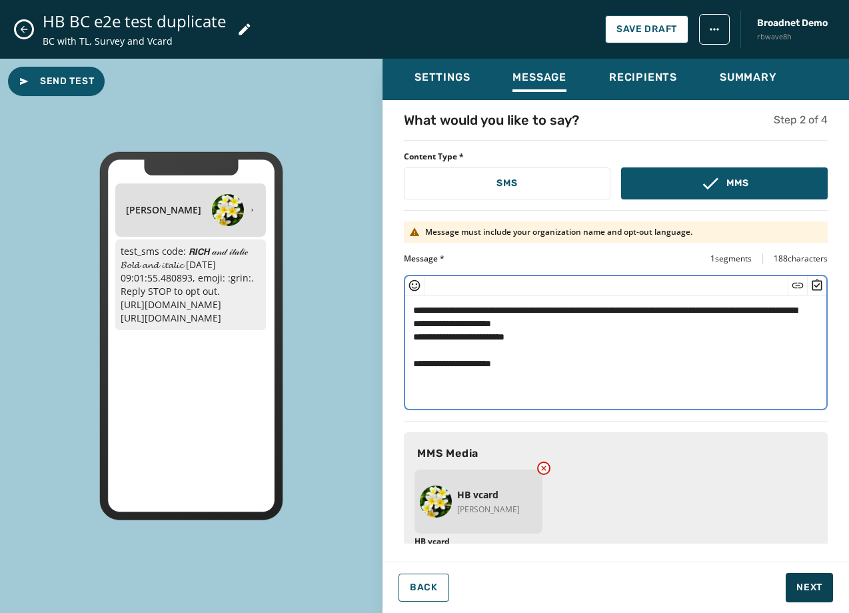
click at [555, 325] on textarea "**********" at bounding box center [610, 349] width 411 height 109
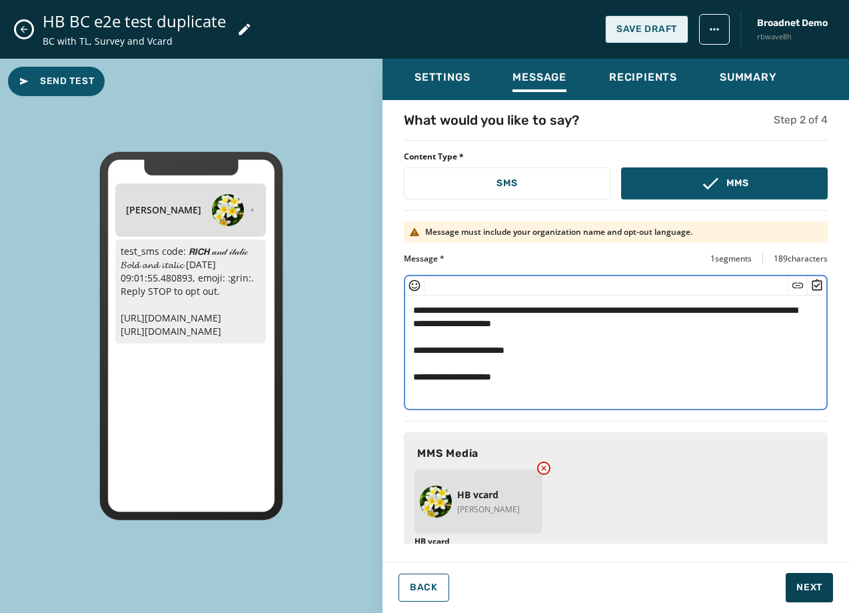
type textarea "**********"
click at [652, 22] on button "Save Draft" at bounding box center [646, 29] width 83 height 28
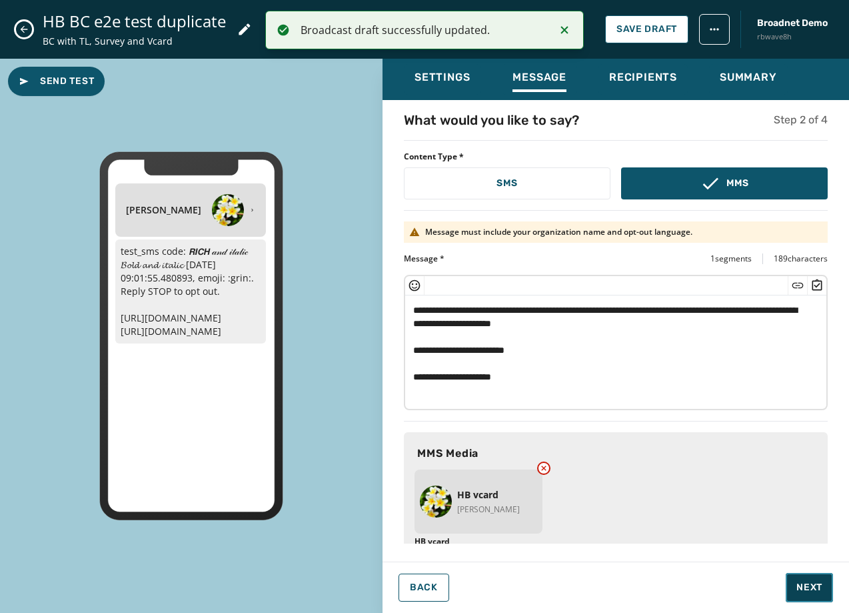
click at [811, 583] on span "Next" at bounding box center [810, 587] width 26 height 13
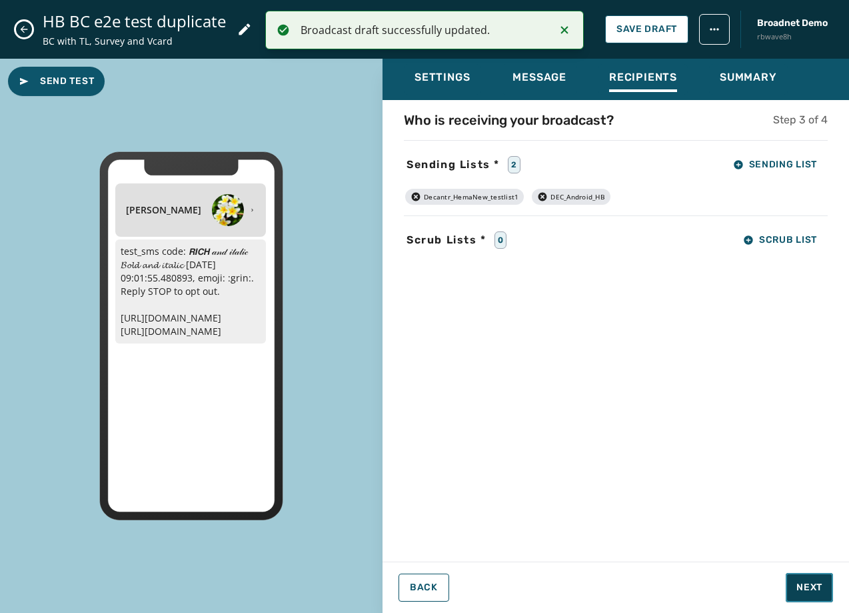
click at [811, 583] on span "Next" at bounding box center [810, 587] width 26 height 13
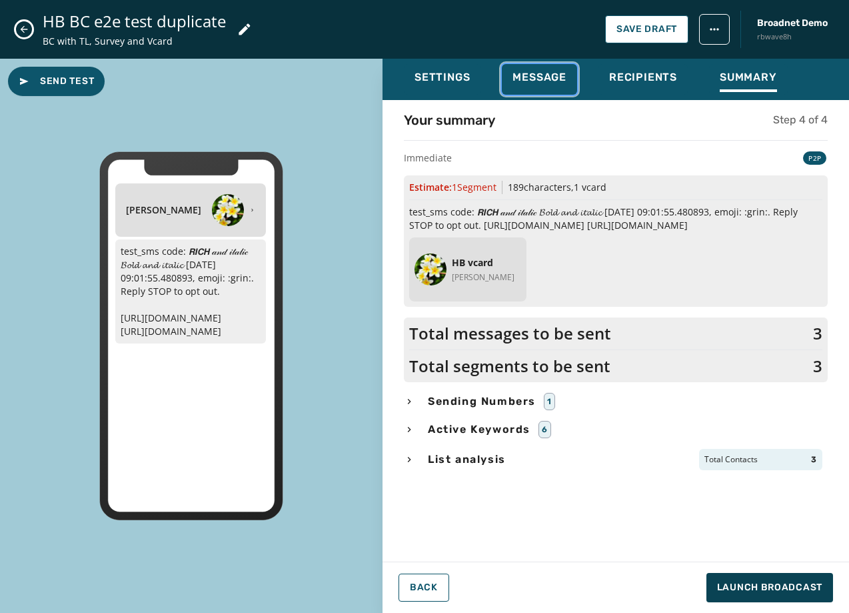
click at [519, 71] on span "Message" at bounding box center [540, 77] width 54 height 13
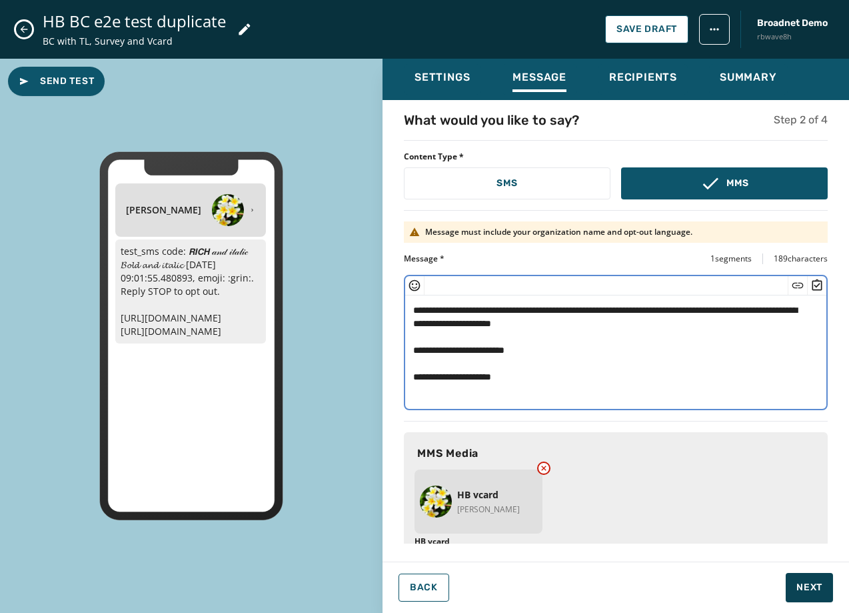
click at [765, 312] on textarea "**********" at bounding box center [610, 349] width 411 height 109
click at [631, 335] on textarea "**********" at bounding box center [610, 349] width 411 height 109
click at [597, 328] on textarea "**********" at bounding box center [610, 349] width 411 height 109
click at [765, 309] on textarea "**********" at bounding box center [610, 349] width 411 height 109
click at [418, 283] on icon "Insert Emoji" at bounding box center [414, 285] width 13 height 13
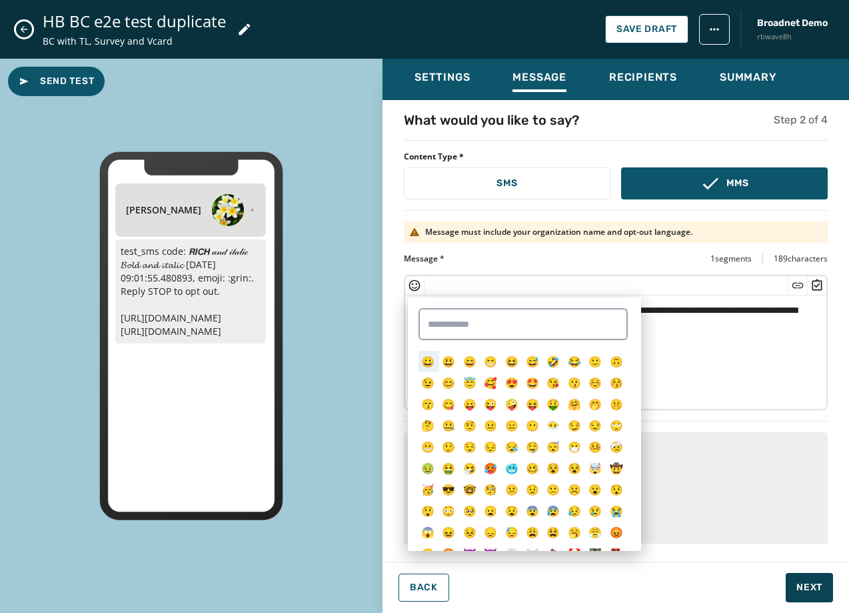
click at [428, 359] on span "😀" at bounding box center [427, 361] width 13 height 15
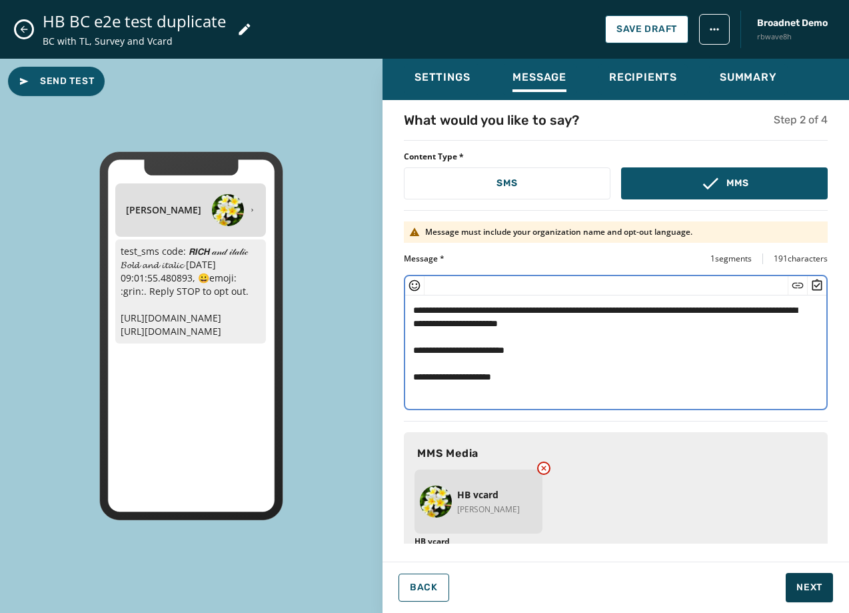
drag, startPoint x: 778, startPoint y: 309, endPoint x: 442, endPoint y: 325, distance: 336.3
click at [442, 325] on textarea "**********" at bounding box center [610, 349] width 411 height 109
click at [801, 311] on textarea "**********" at bounding box center [610, 349] width 411 height 109
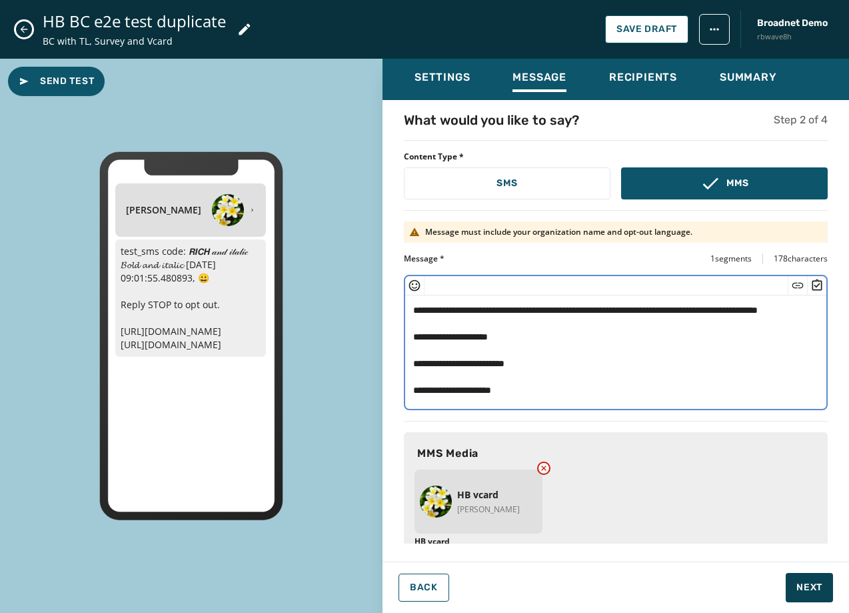
drag, startPoint x: 541, startPoint y: 335, endPoint x: 400, endPoint y: 338, distance: 140.7
click at [400, 338] on div "**********" at bounding box center [616, 327] width 467 height 433
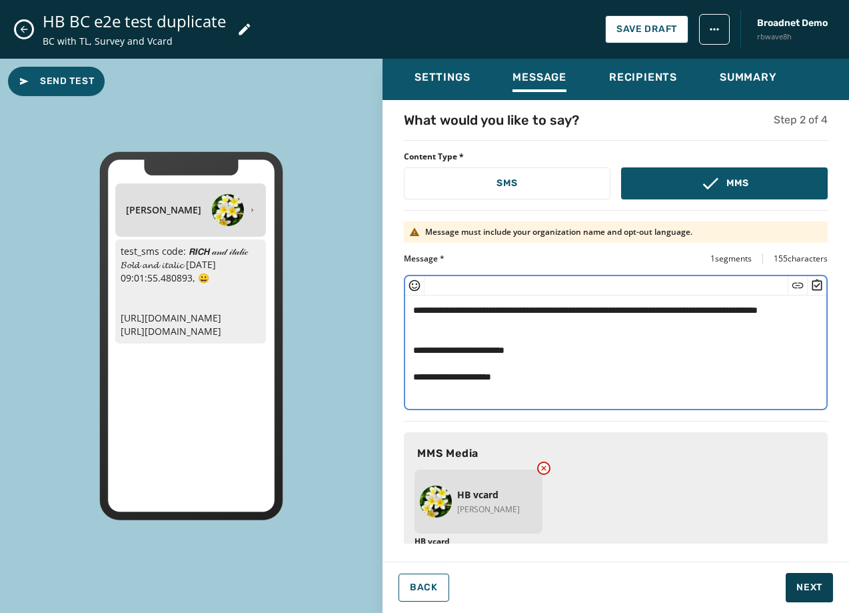
click at [551, 383] on textarea "**********" at bounding box center [610, 349] width 411 height 109
paste textarea "**********"
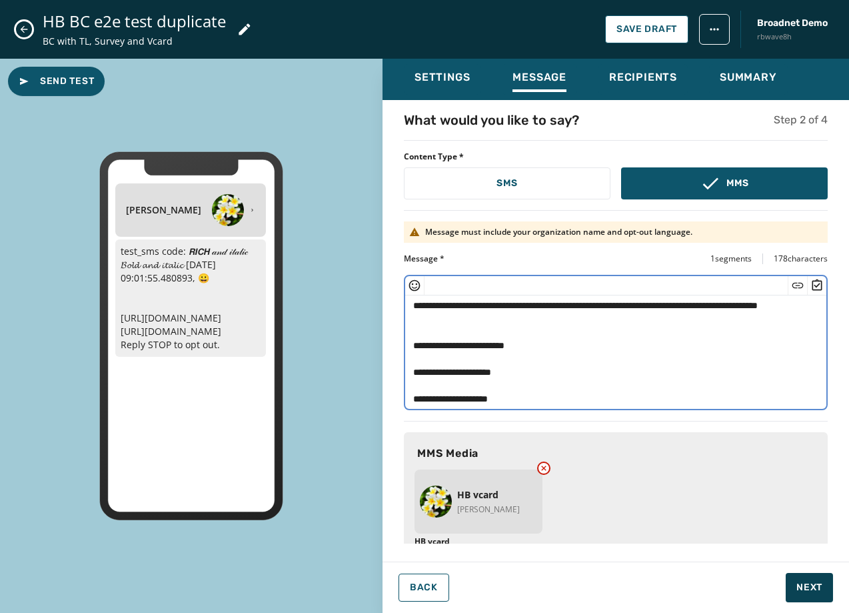
click at [431, 323] on textarea "**********" at bounding box center [610, 349] width 411 height 109
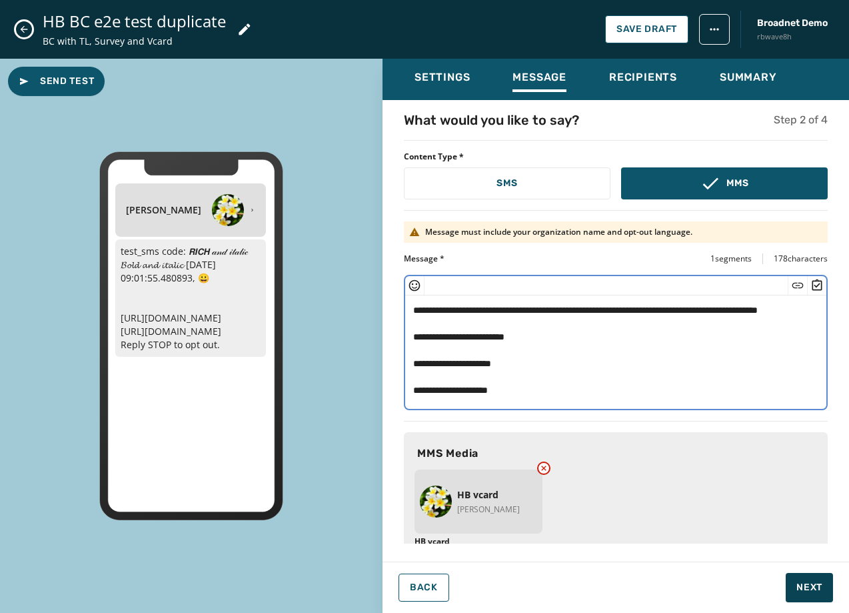
scroll to position [0, 0]
type textarea "**********"
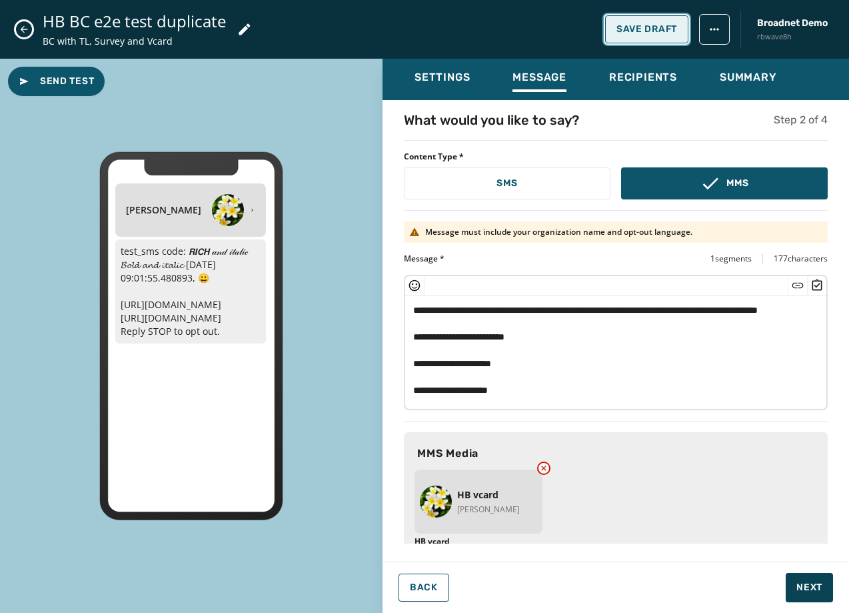
click at [637, 21] on button "Save Draft" at bounding box center [646, 29] width 83 height 28
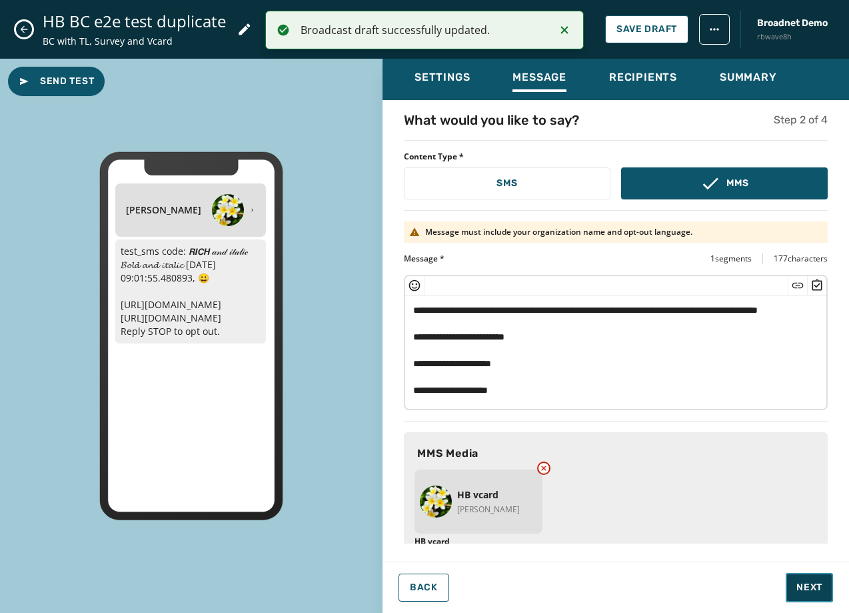
click at [811, 578] on button "Next" at bounding box center [809, 587] width 47 height 29
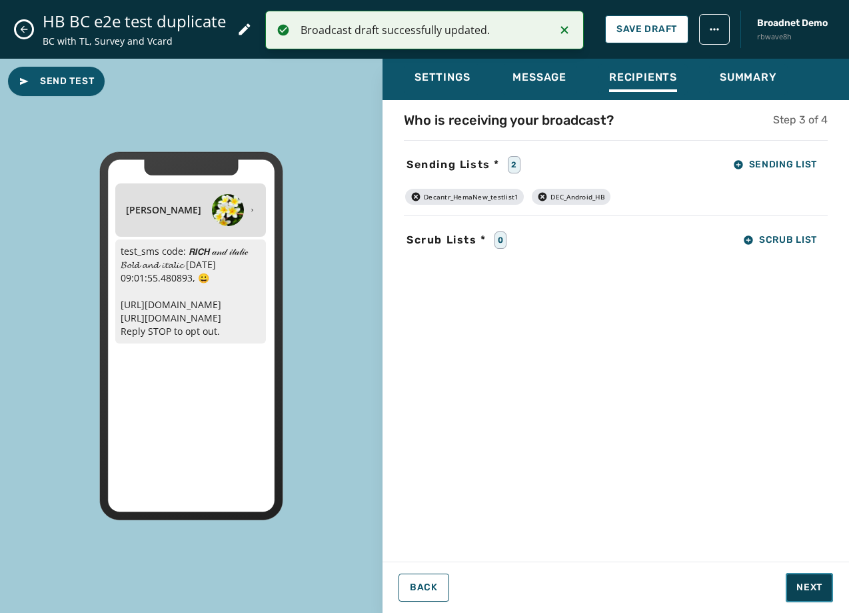
click at [809, 579] on button "Next" at bounding box center [809, 587] width 47 height 29
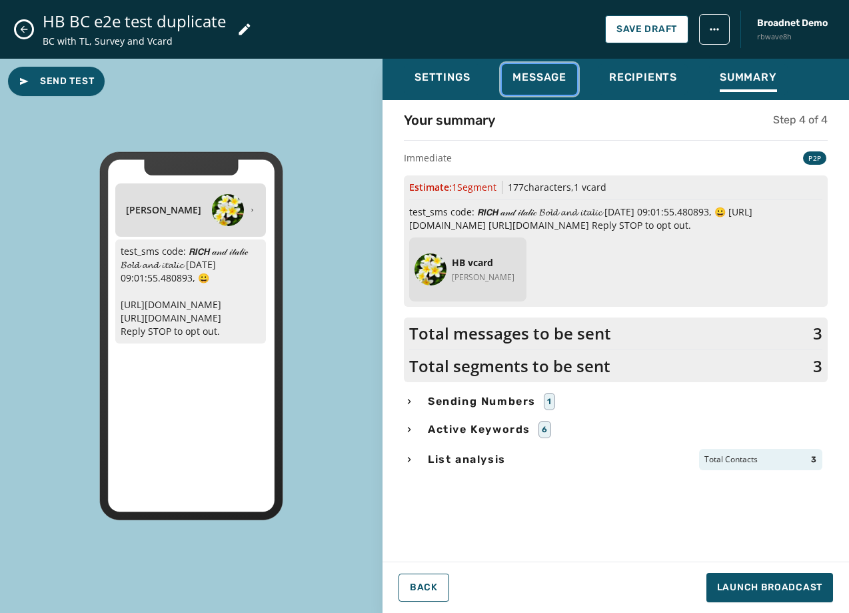
click at [540, 79] on span "Message" at bounding box center [540, 77] width 54 height 13
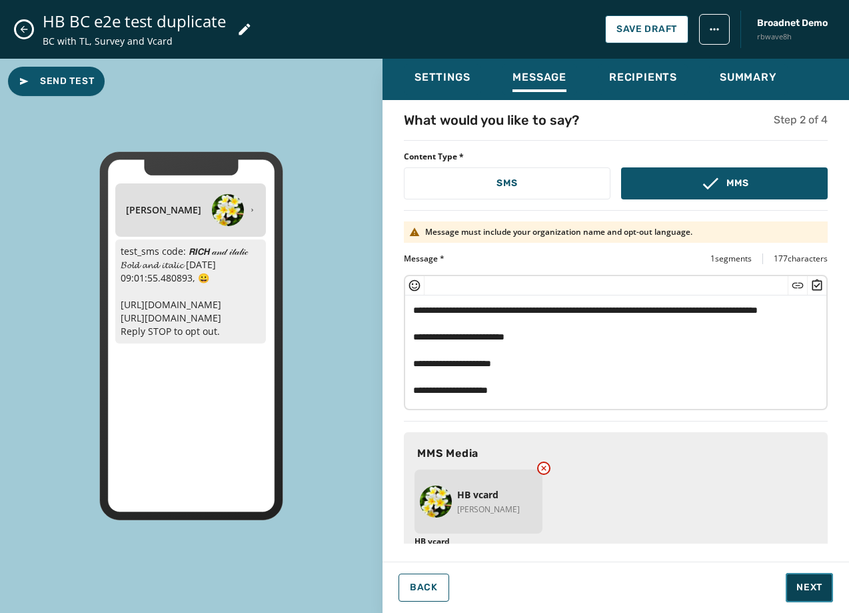
click at [789, 581] on button "Next" at bounding box center [809, 587] width 47 height 29
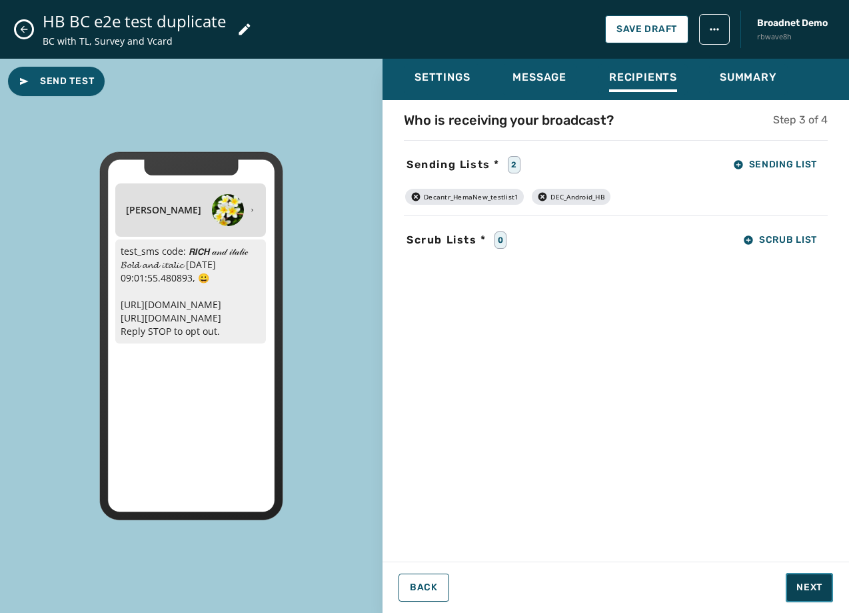
click at [789, 581] on button "Next" at bounding box center [809, 587] width 47 height 29
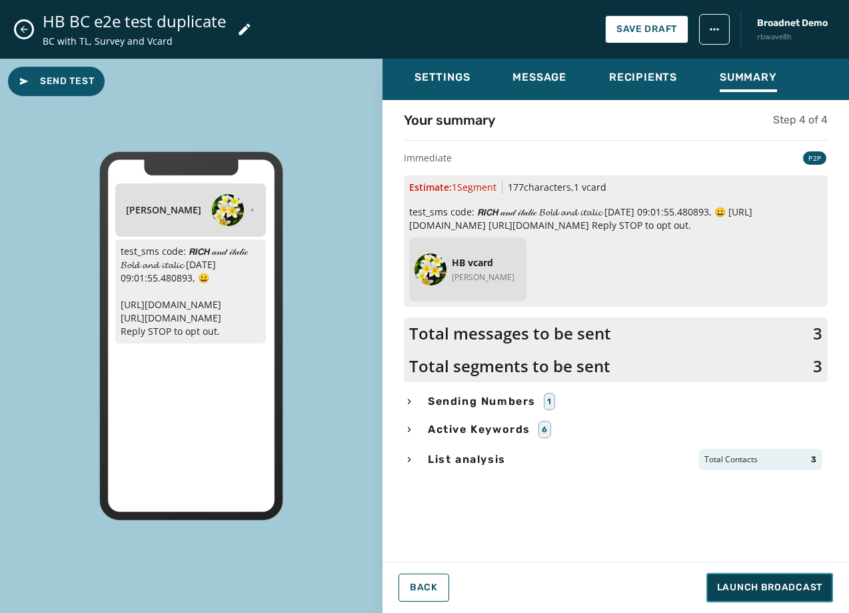
click at [788, 585] on span "Launch Broadcast" at bounding box center [769, 587] width 105 height 13
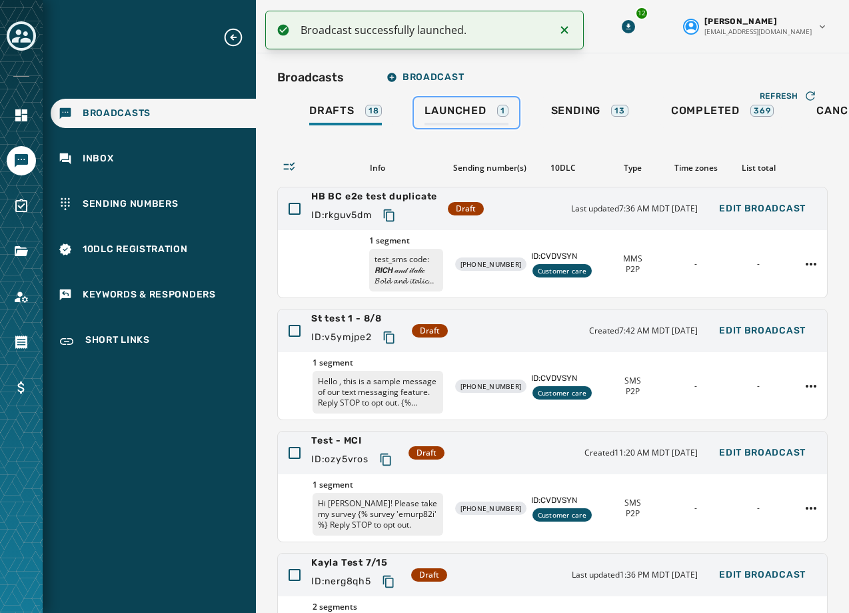
click at [442, 119] on div "Launched 1" at bounding box center [466, 114] width 83 height 21
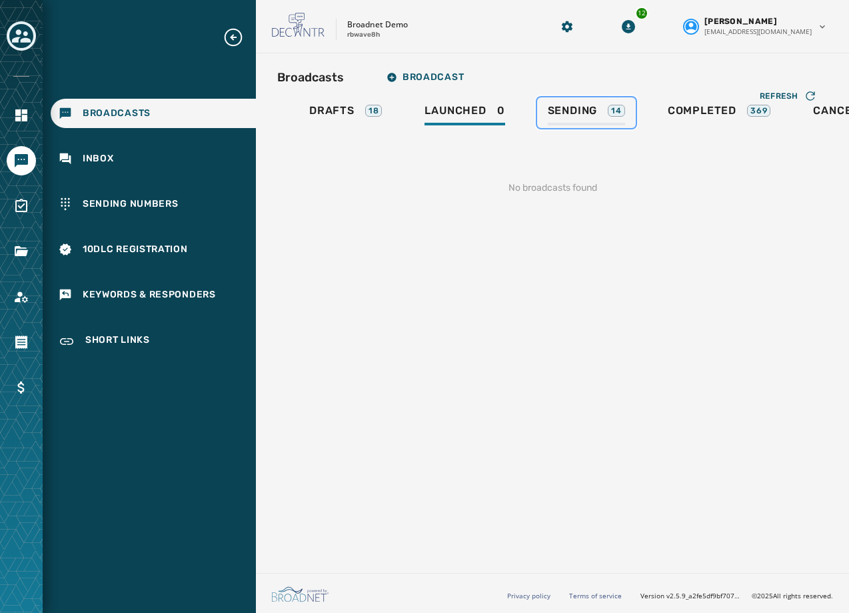
click at [561, 116] on span "Sending" at bounding box center [573, 110] width 50 height 13
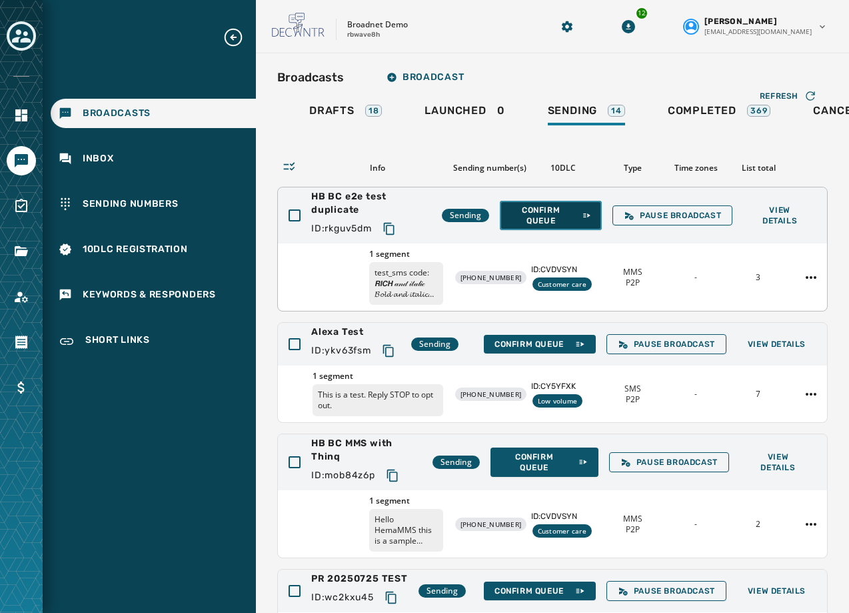
click at [547, 215] on span "Confirm Queue" at bounding box center [551, 215] width 81 height 21
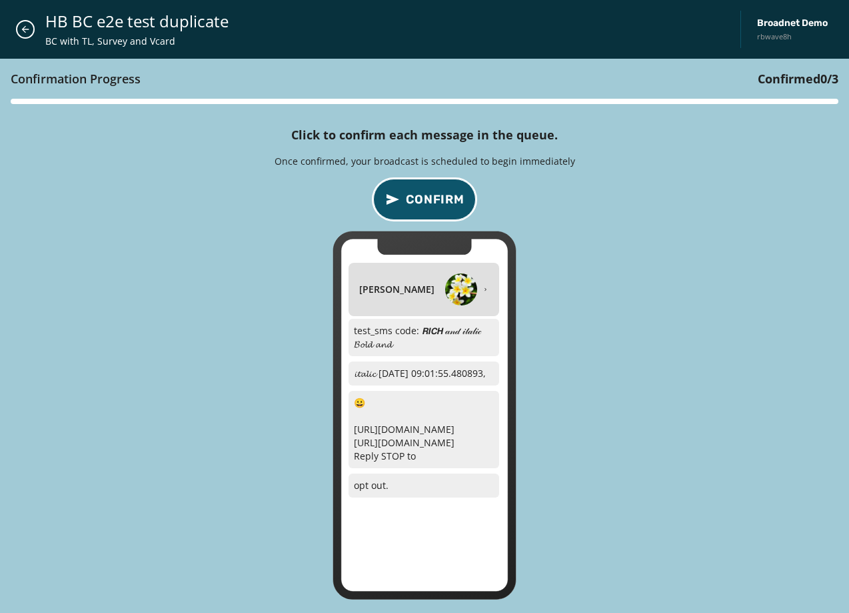
click at [440, 192] on span "Confirm" at bounding box center [435, 199] width 59 height 19
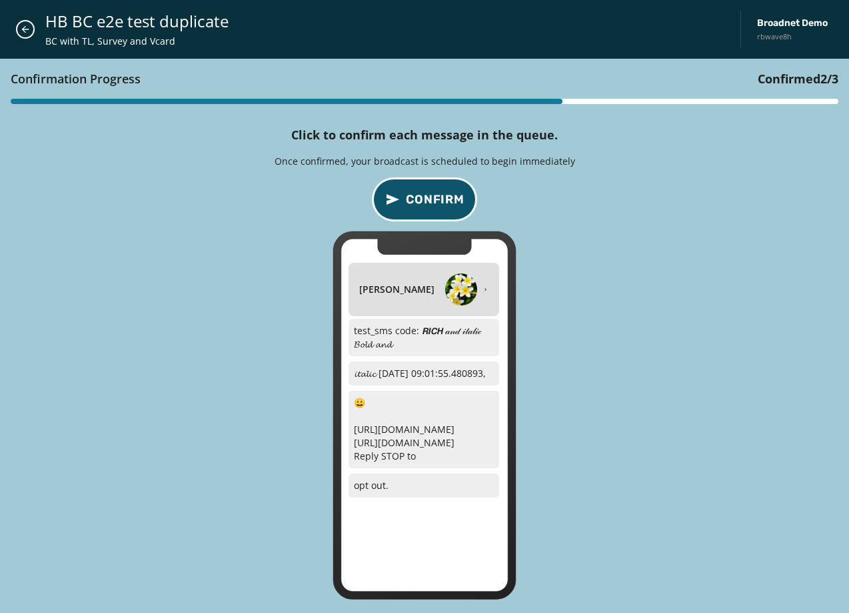
click at [440, 192] on span "Confirm" at bounding box center [435, 199] width 59 height 19
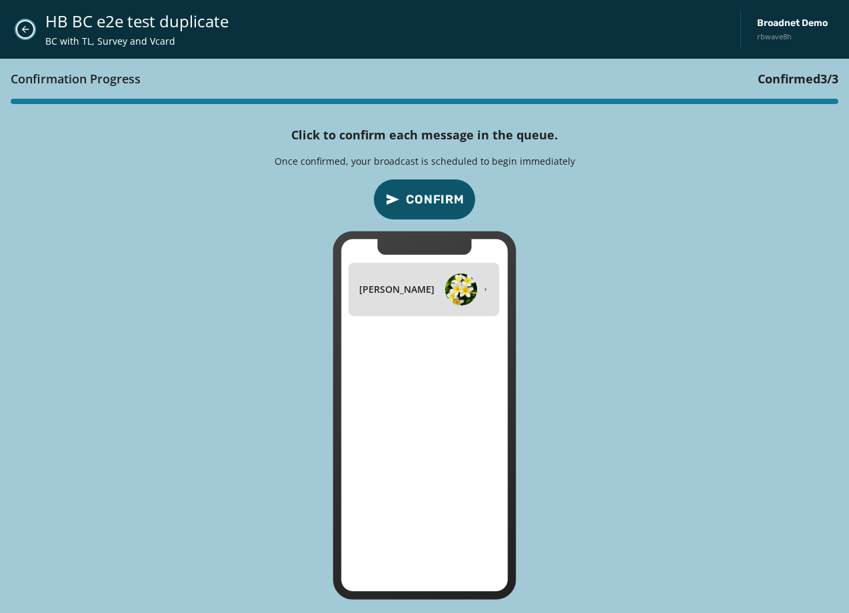
click at [30, 26] on icon "Close admin drawer" at bounding box center [25, 29] width 11 height 11
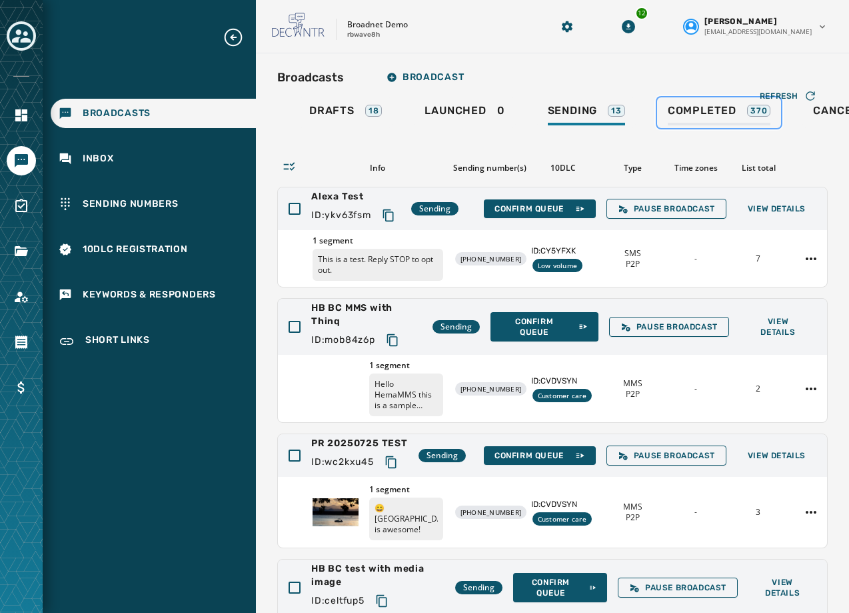
click at [712, 116] on span "Completed" at bounding box center [702, 110] width 69 height 13
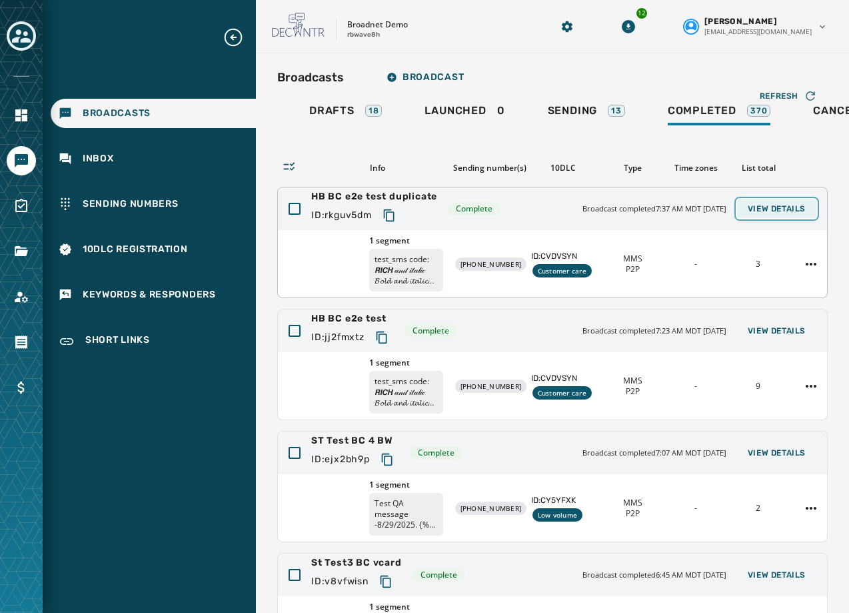
click at [755, 212] on span "View Details" at bounding box center [777, 208] width 58 height 11
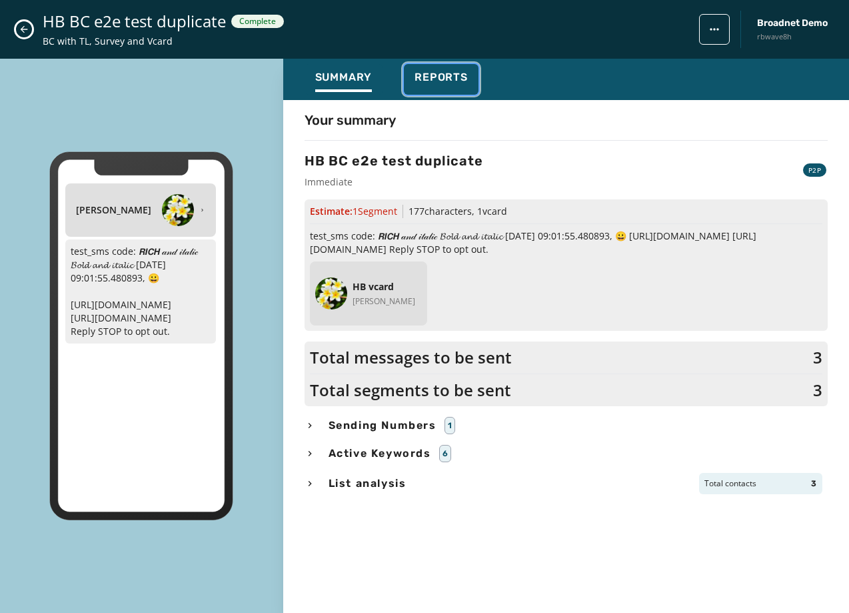
click at [443, 75] on span "Reports" at bounding box center [441, 77] width 53 height 13
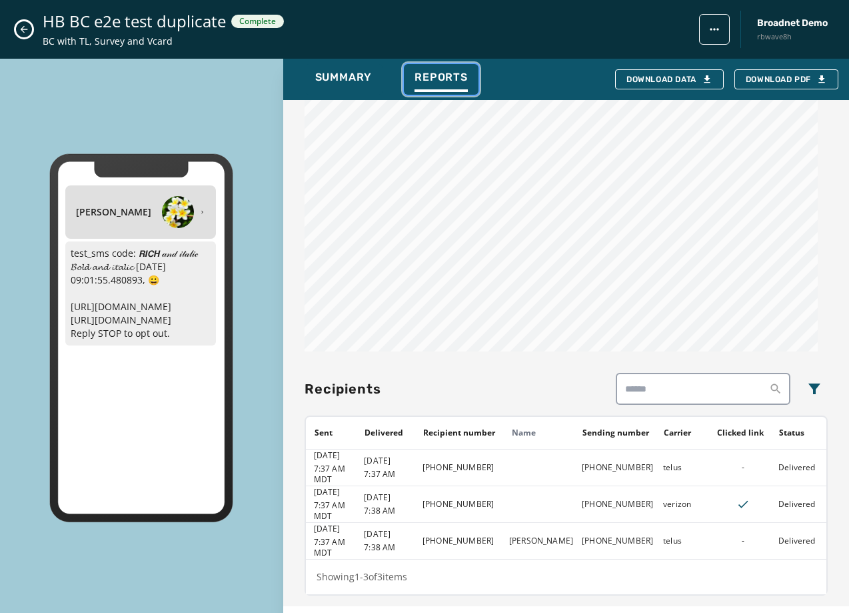
scroll to position [669, 0]
click at [25, 35] on button "Close admin drawer" at bounding box center [24, 29] width 16 height 16
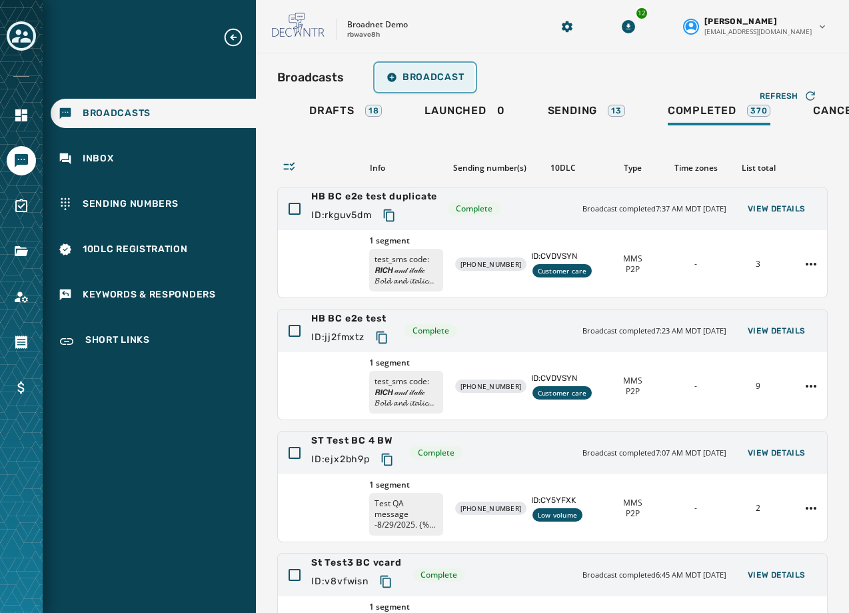
click at [417, 80] on span "Broadcast" at bounding box center [425, 77] width 77 height 11
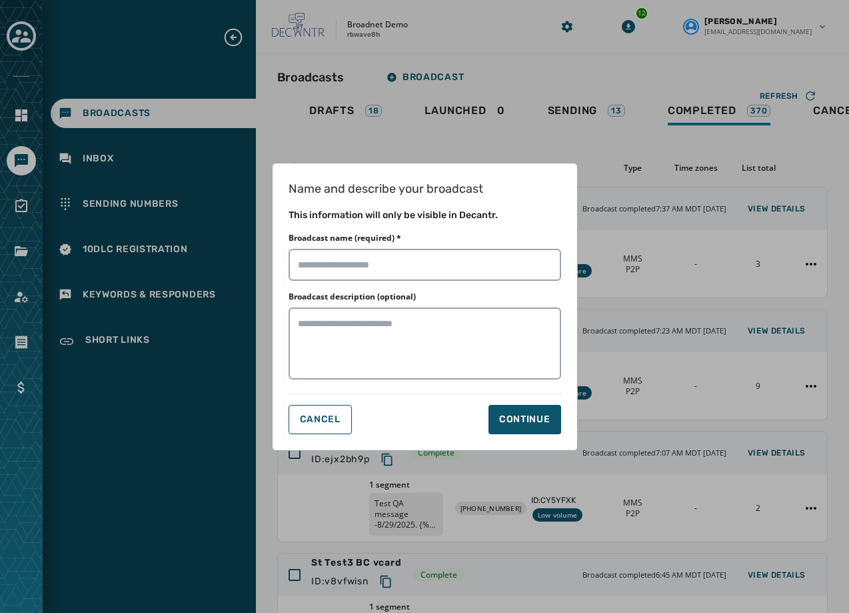
click at [127, 385] on div "Name and describe your broadcast This information will only be visible in Decan…" at bounding box center [424, 306] width 849 height 613
click at [297, 425] on button "Cancel" at bounding box center [320, 419] width 63 height 29
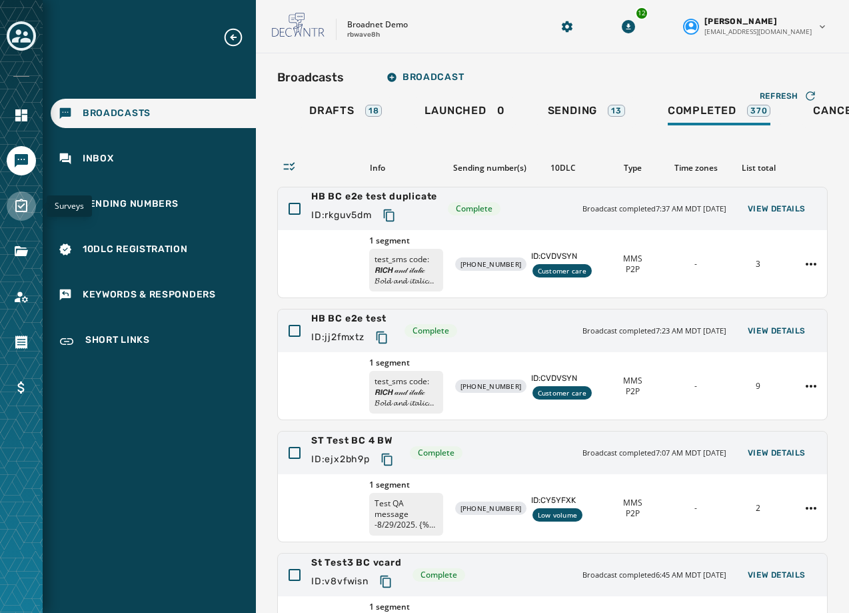
click at [17, 207] on icon "Navigate to Surveys" at bounding box center [21, 205] width 12 height 13
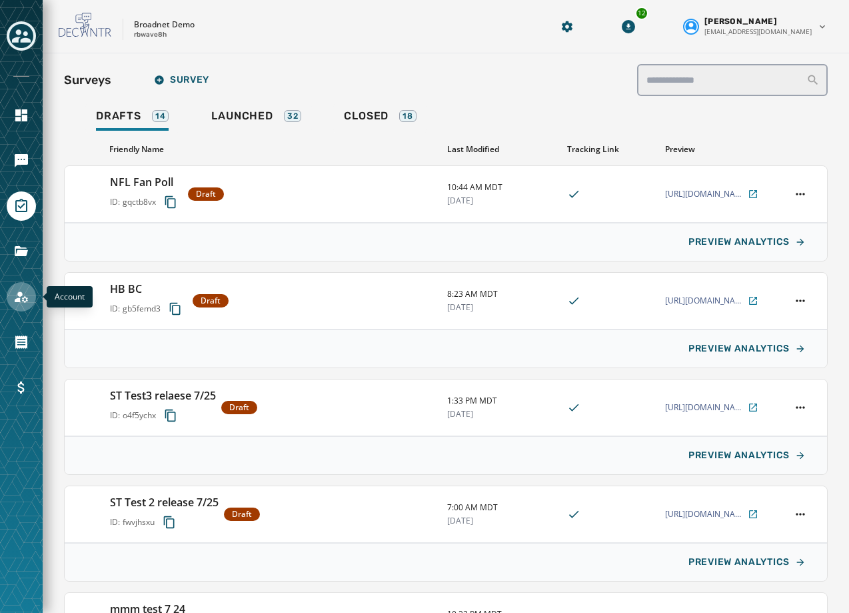
click at [21, 304] on icon "Navigate to Account" at bounding box center [21, 297] width 16 height 16
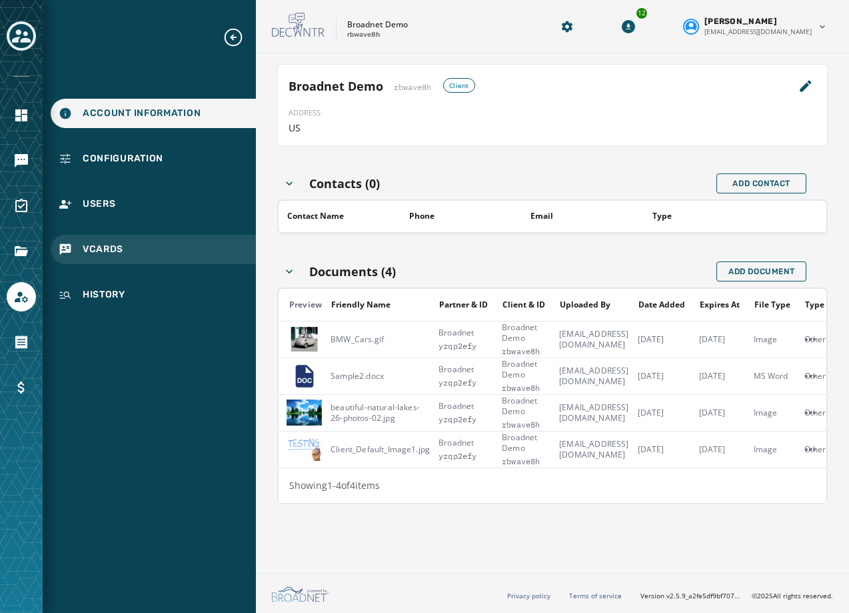
click at [115, 255] on span "vCards" at bounding box center [103, 249] width 41 height 13
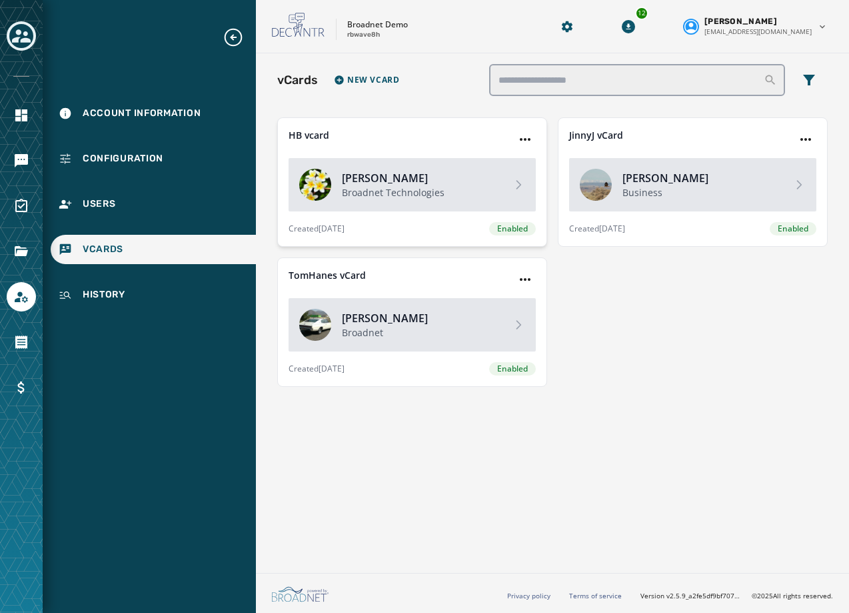
click at [399, 199] on p "Broadnet Technologies" at bounding box center [421, 192] width 159 height 13
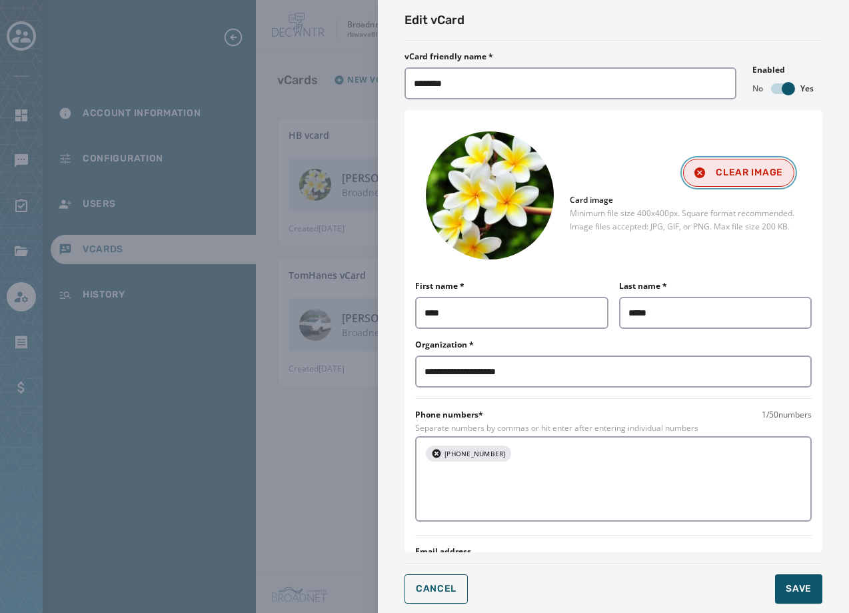
click at [713, 167] on span "Clear Image" at bounding box center [739, 172] width 89 height 11
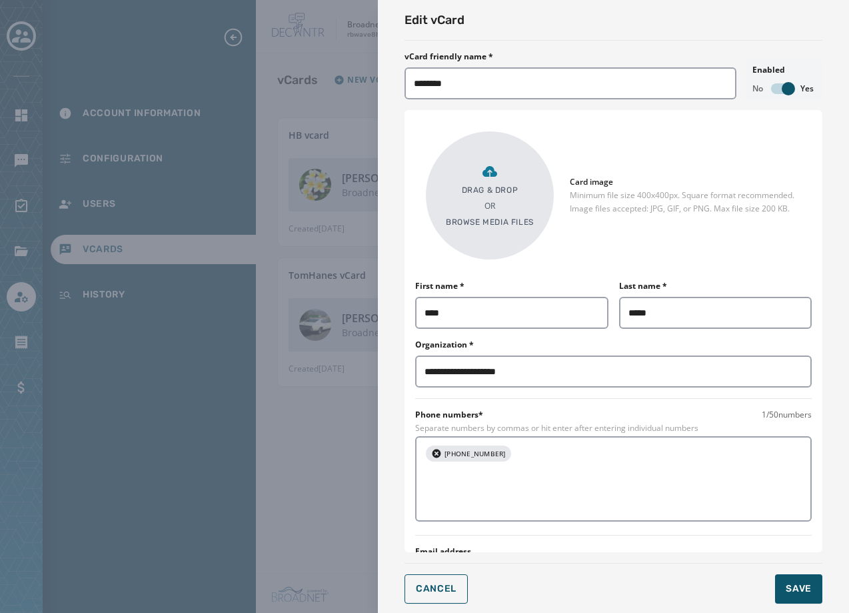
click at [497, 204] on div "Drag & Drop OR Browse media files" at bounding box center [490, 195] width 88 height 64
click at [453, 193] on div "Drag & Drop OR Browse media files" at bounding box center [490, 195] width 88 height 64
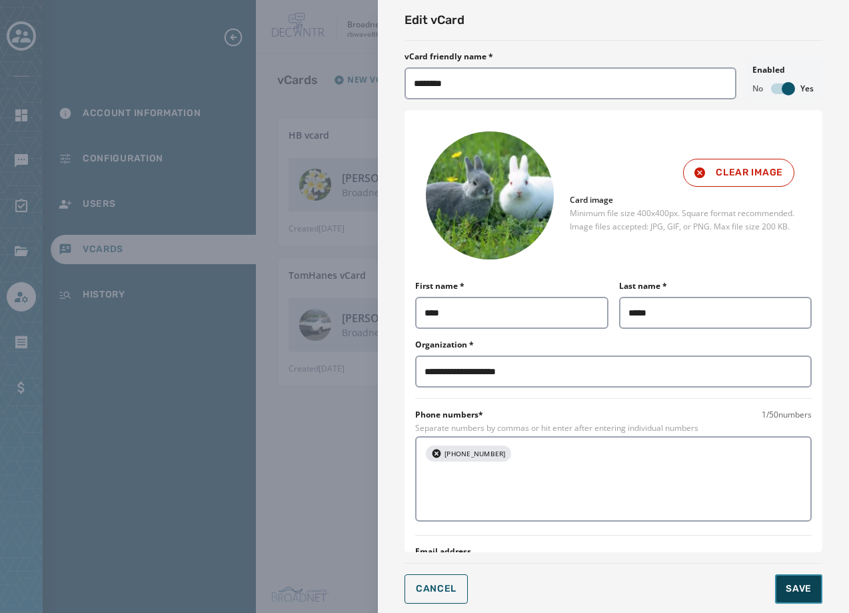
click at [794, 589] on span "Save" at bounding box center [799, 588] width 26 height 13
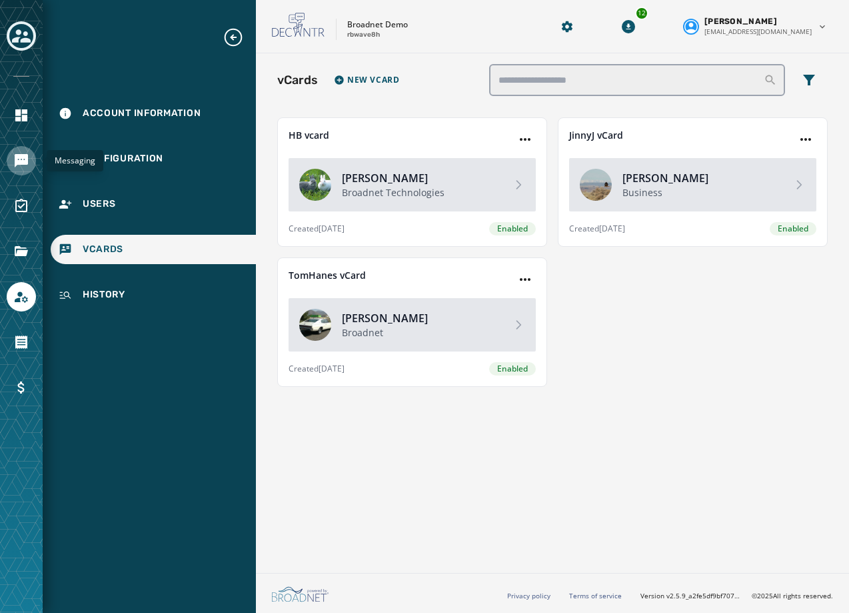
click at [25, 166] on icon "Navigate to Messaging" at bounding box center [21, 161] width 16 height 16
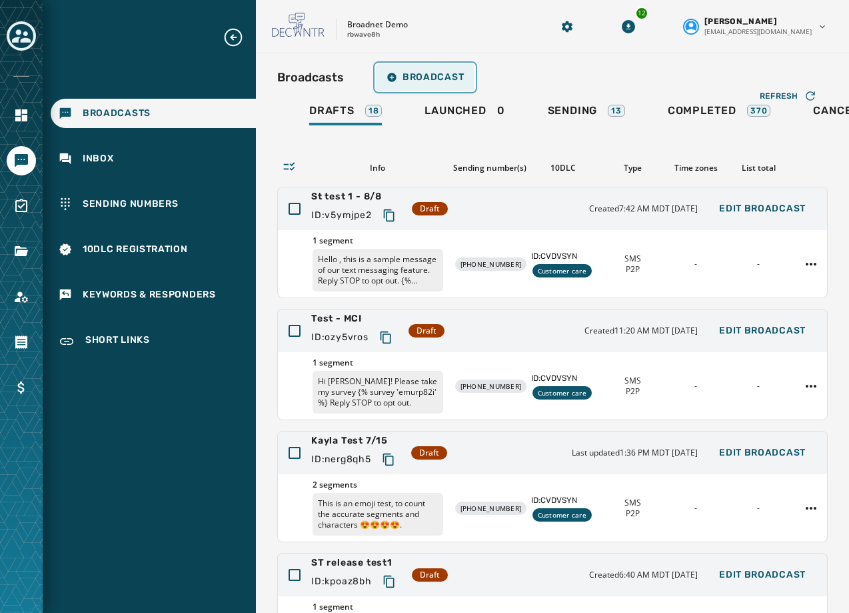
click at [415, 73] on span "Broadcast" at bounding box center [425, 77] width 77 height 11
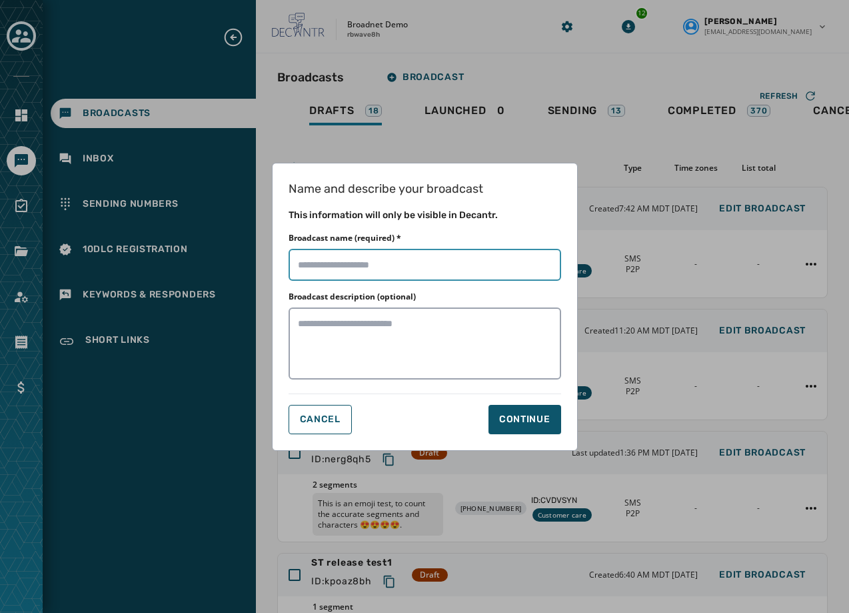
click at [397, 261] on input "Broadcast name (required) *" at bounding box center [425, 265] width 273 height 32
type input "**********"
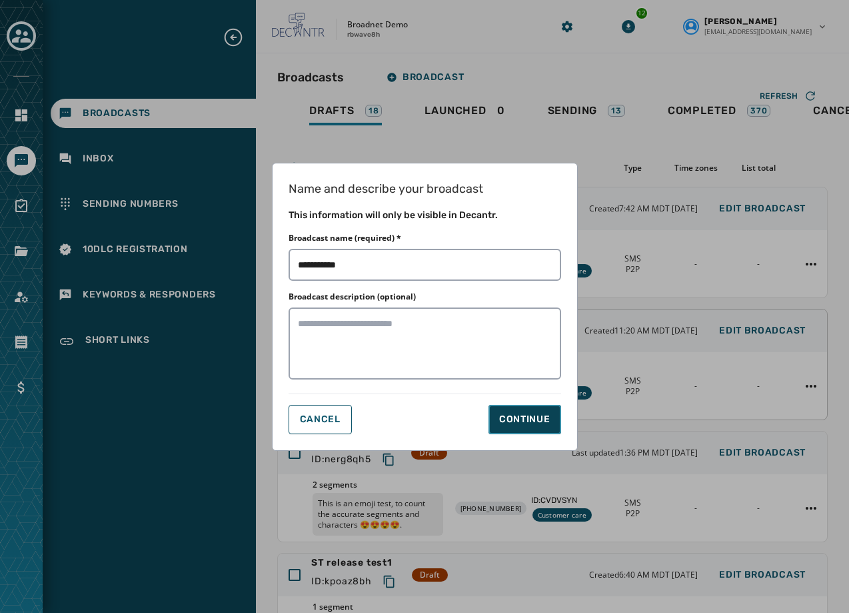
click at [499, 418] on div "Continue" at bounding box center [524, 419] width 51 height 13
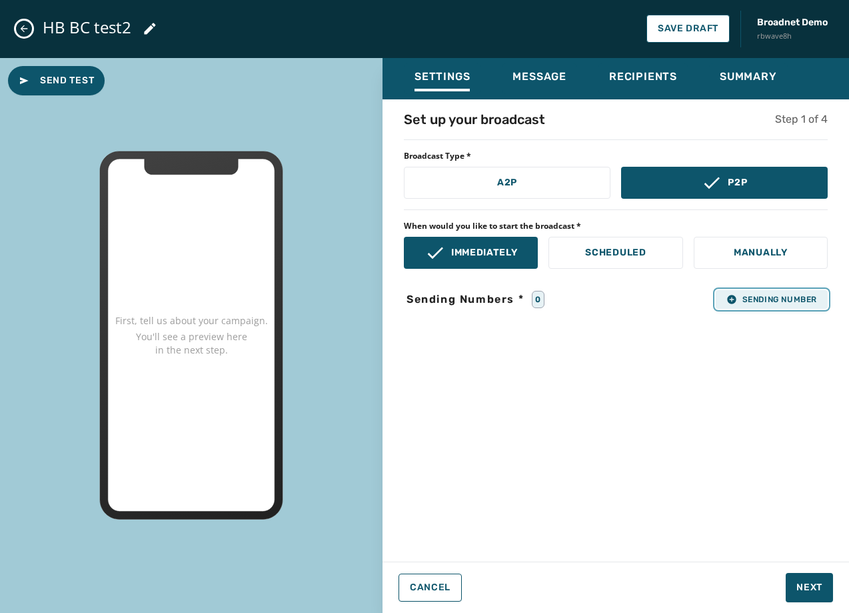
click at [731, 304] on icon "button" at bounding box center [732, 299] width 11 height 11
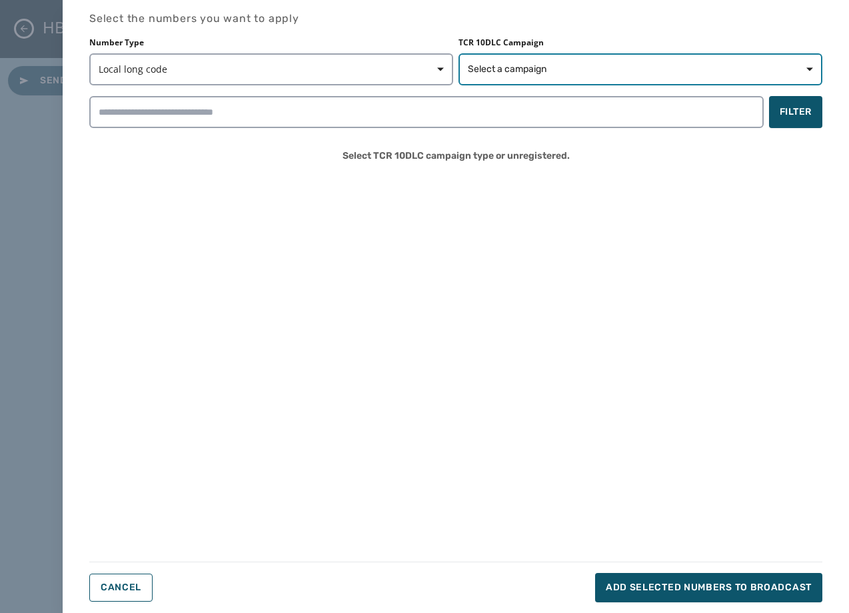
click at [629, 77] on button "Select a campaign" at bounding box center [641, 69] width 364 height 32
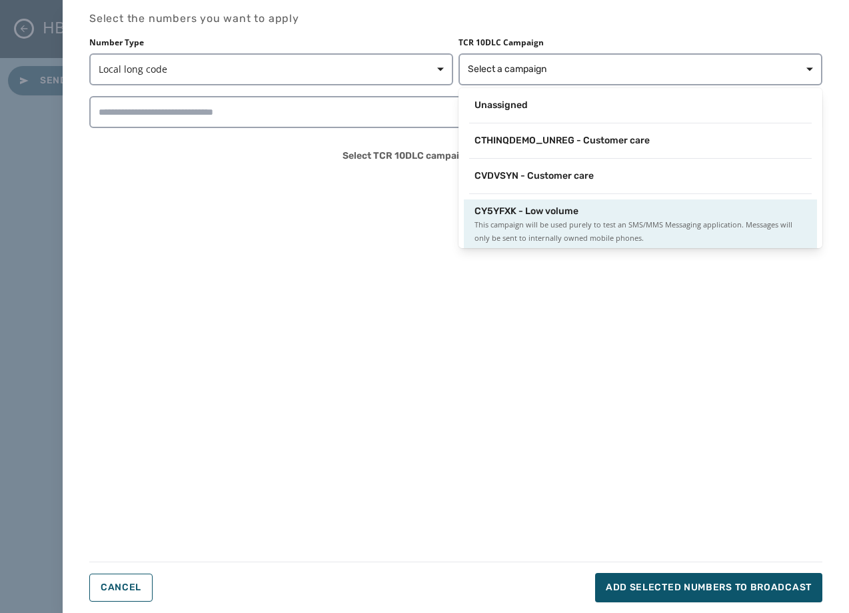
scroll to position [2, 0]
click at [604, 207] on div "CY5YFXK - Low volume" at bounding box center [641, 209] width 332 height 13
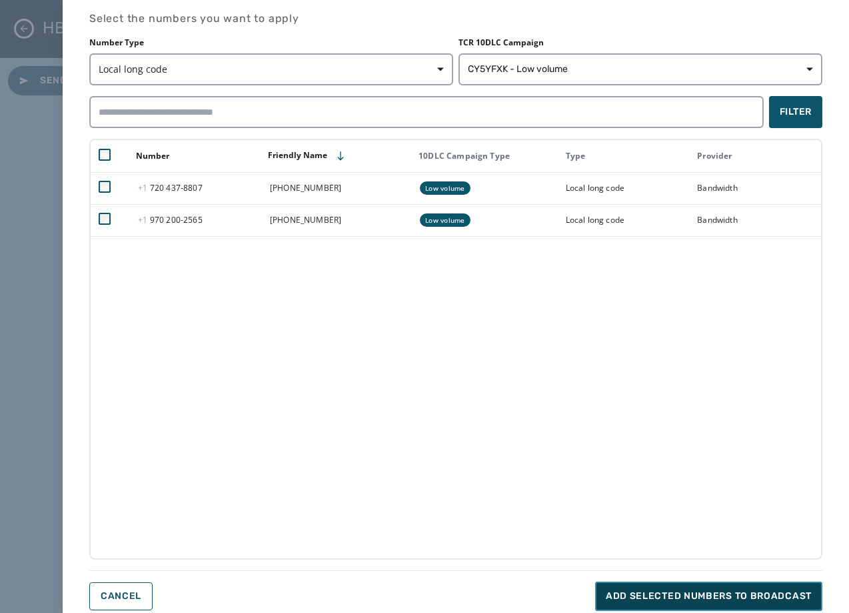
click at [641, 588] on button "Add selected numbers to broadcast" at bounding box center [708, 595] width 227 height 29
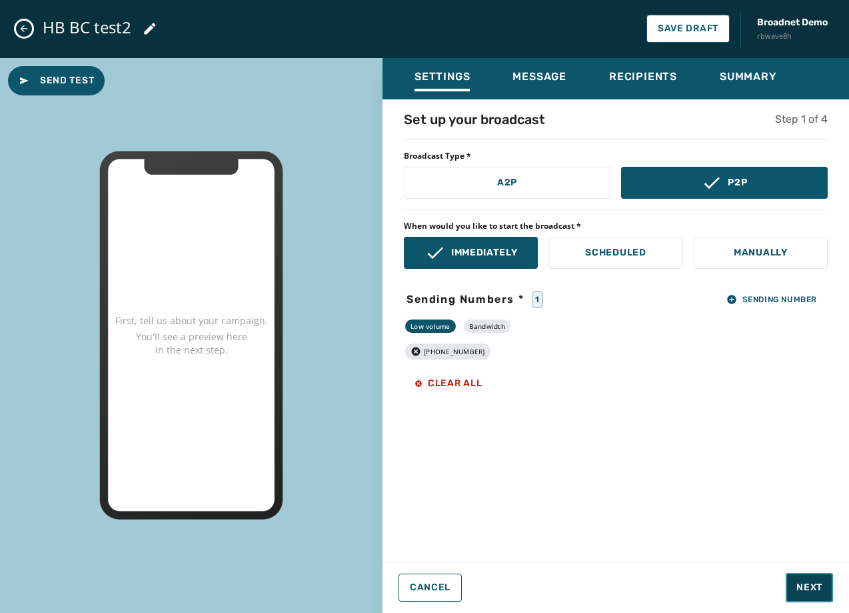
click at [801, 587] on span "Next" at bounding box center [810, 587] width 26 height 13
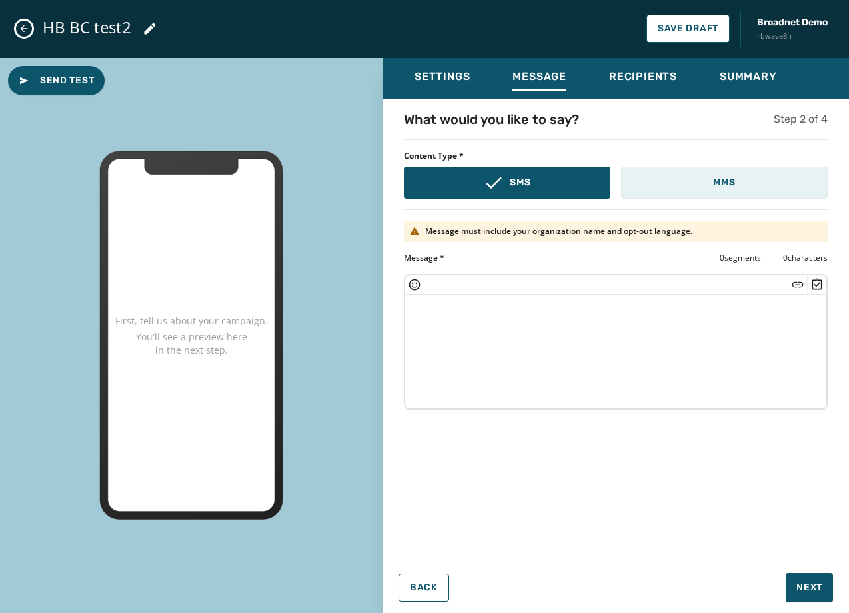
click at [681, 183] on button "MMS" at bounding box center [724, 183] width 207 height 32
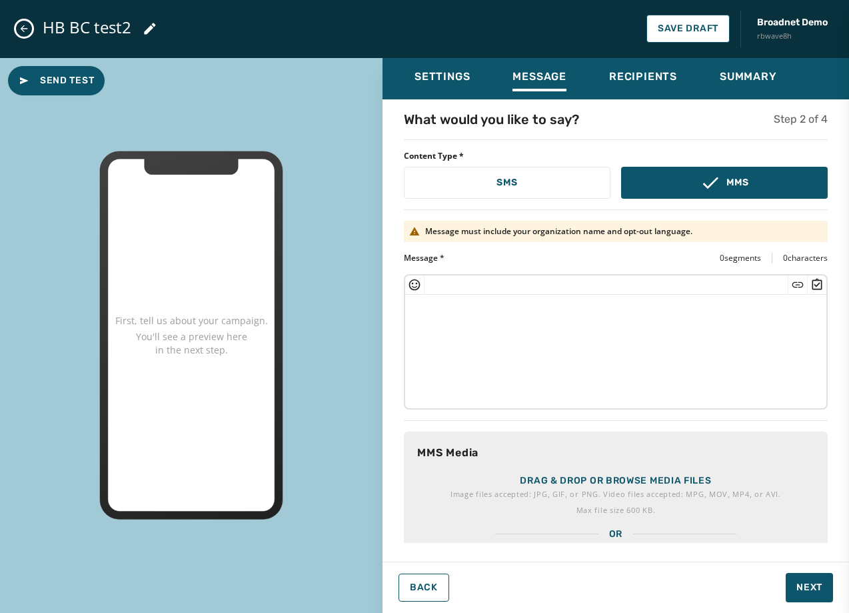
click at [583, 489] on p "Image files accepted: JPG, GIF, or PNG. Video files accepted: MPG, MOV, MP4, or…" at bounding box center [616, 493] width 331 height 13
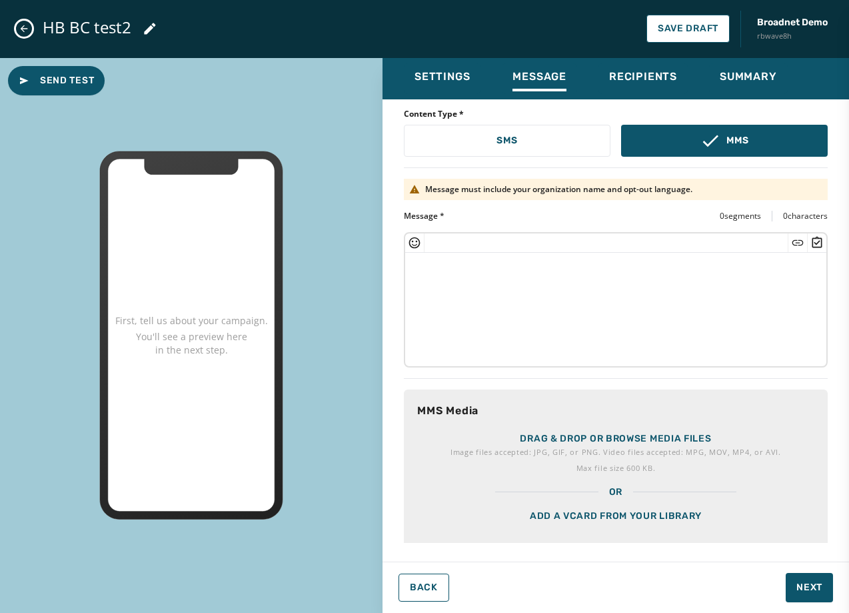
scroll to position [65, 0]
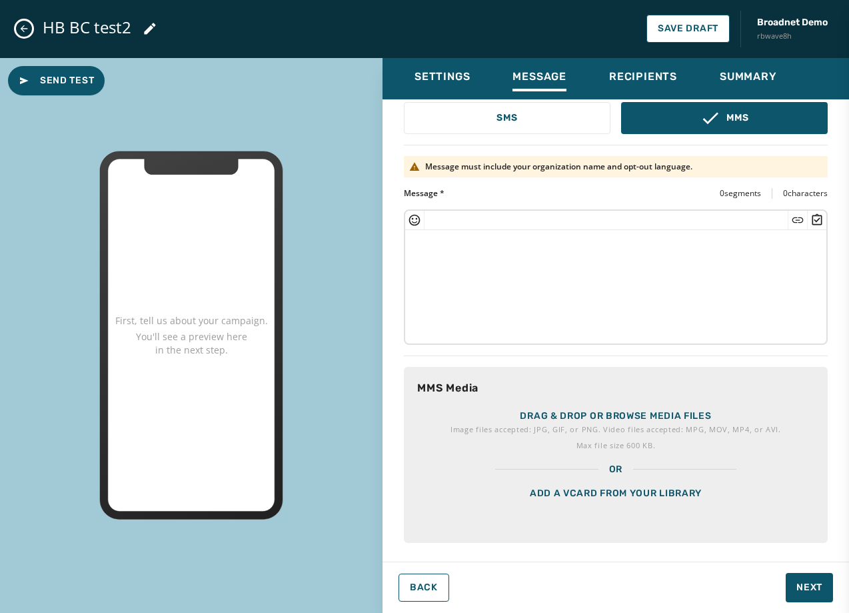
click at [615, 499] on div "Add a vCard from your library" at bounding box center [616, 509] width 424 height 67
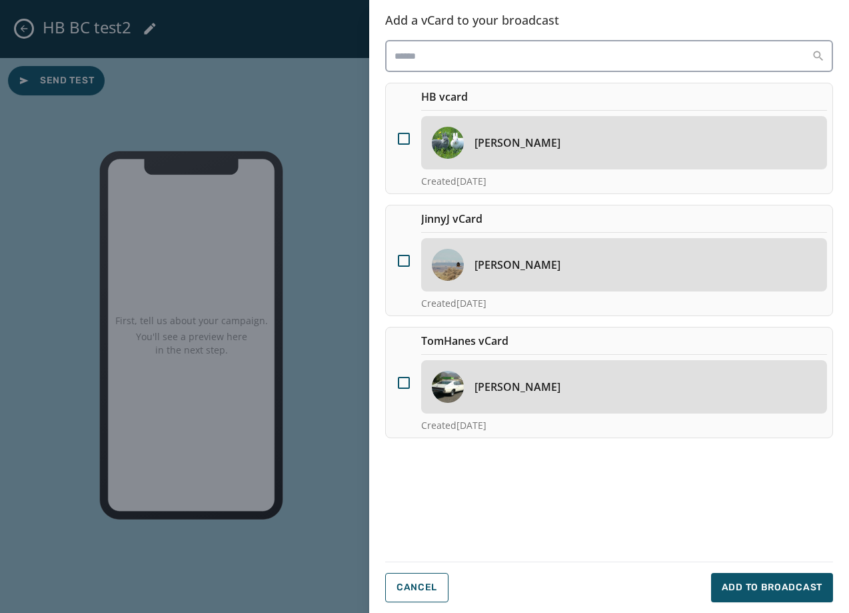
click at [415, 136] on div at bounding box center [403, 138] width 25 height 99
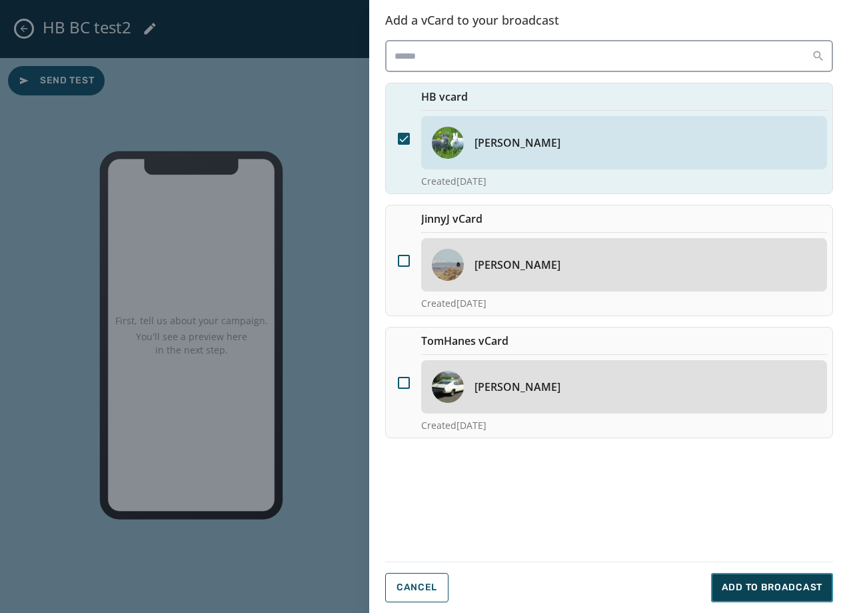
click at [812, 595] on button "Add to Broadcast" at bounding box center [772, 587] width 122 height 29
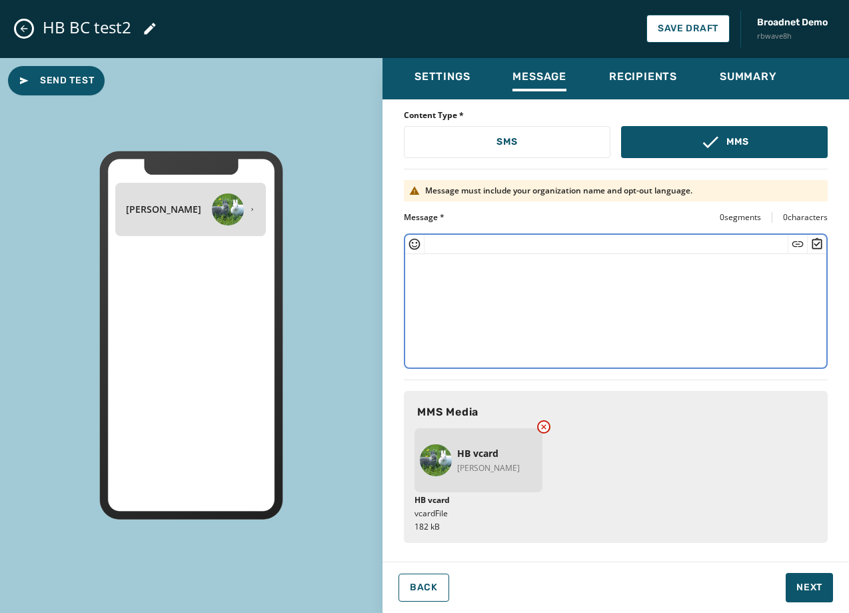
click at [598, 325] on textarea at bounding box center [615, 308] width 421 height 109
type textarea "*"
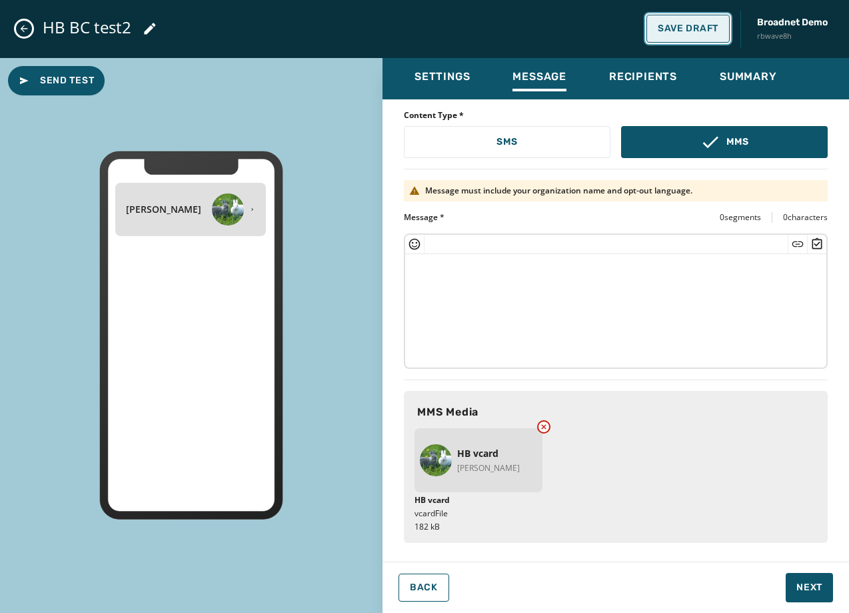
click at [694, 29] on span "Save Draft" at bounding box center [688, 28] width 61 height 11
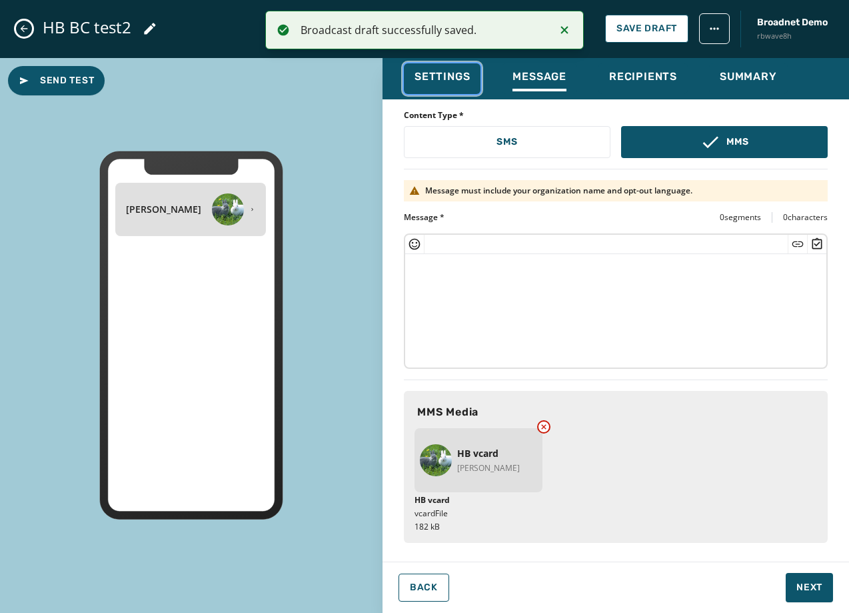
click at [438, 72] on span "Settings" at bounding box center [442, 76] width 55 height 13
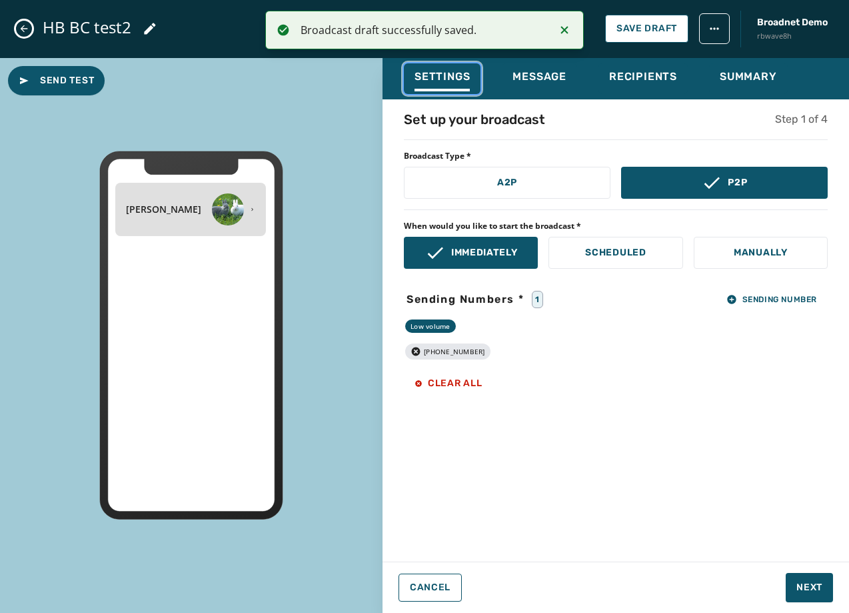
scroll to position [0, 0]
click at [737, 300] on span "Sending Number" at bounding box center [772, 299] width 91 height 11
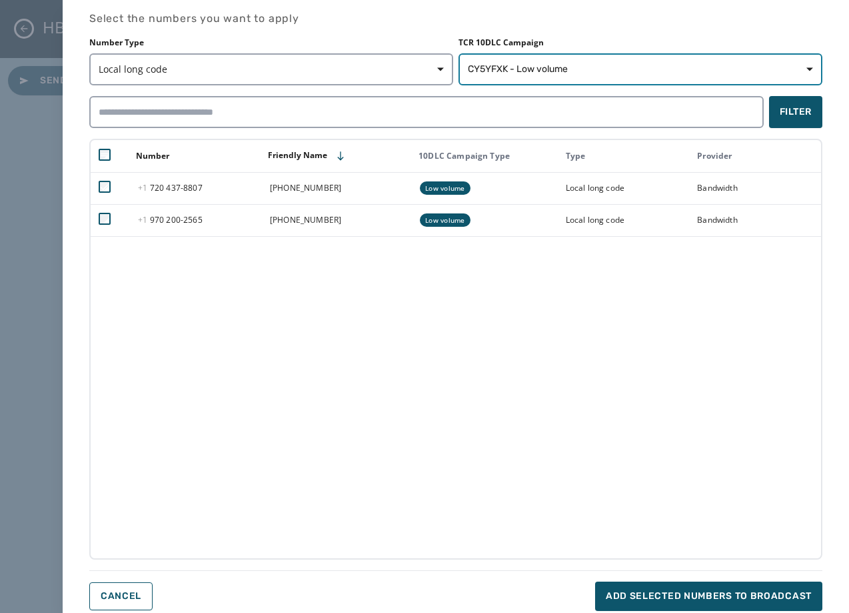
click at [497, 56] on button "CY5YFXK - Low volume" at bounding box center [641, 69] width 364 height 32
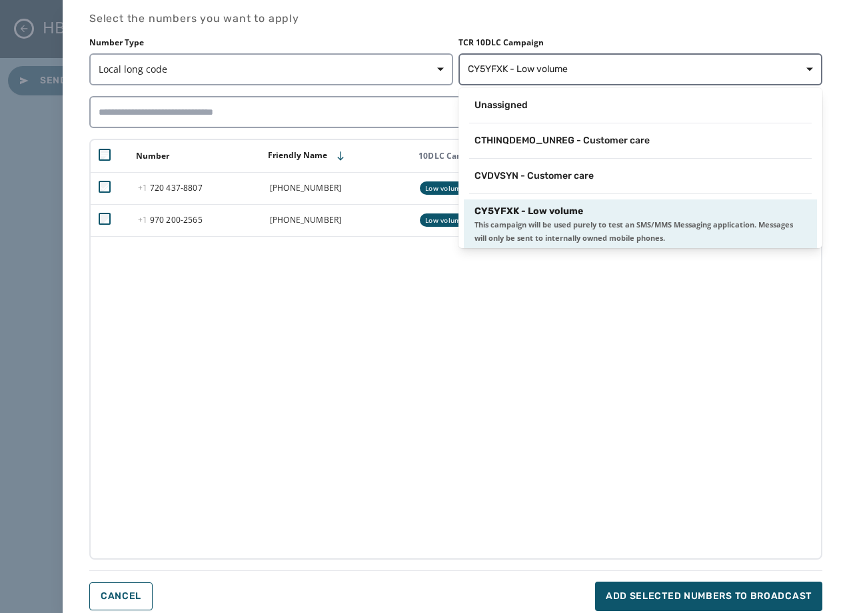
scroll to position [2, 0]
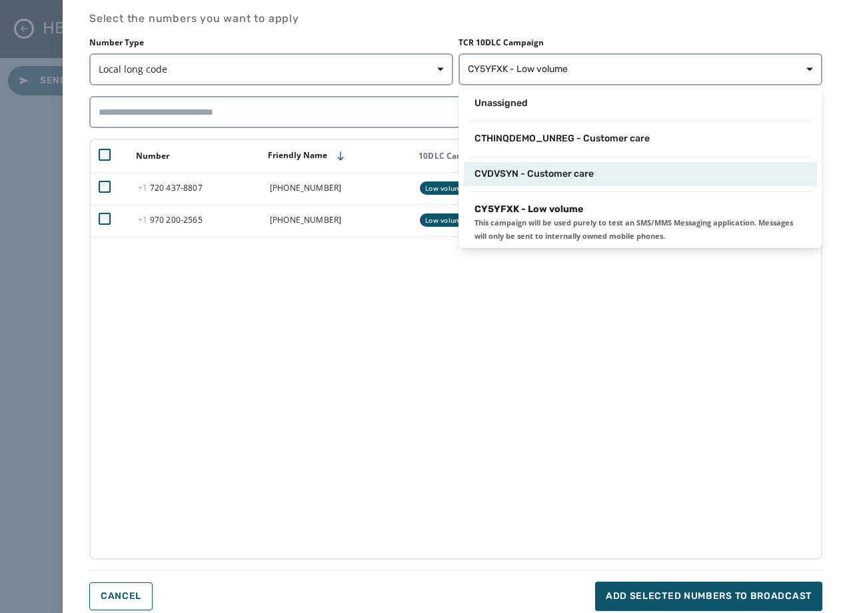
click at [504, 163] on div "CVDVSYN - Customer care" at bounding box center [640, 174] width 353 height 24
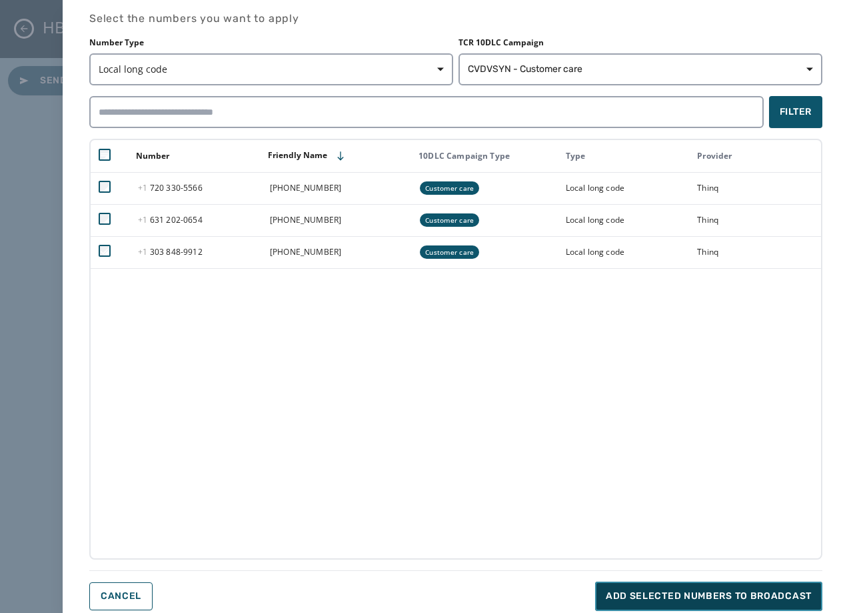
click at [711, 599] on span "Add selected numbers to broadcast" at bounding box center [709, 595] width 206 height 13
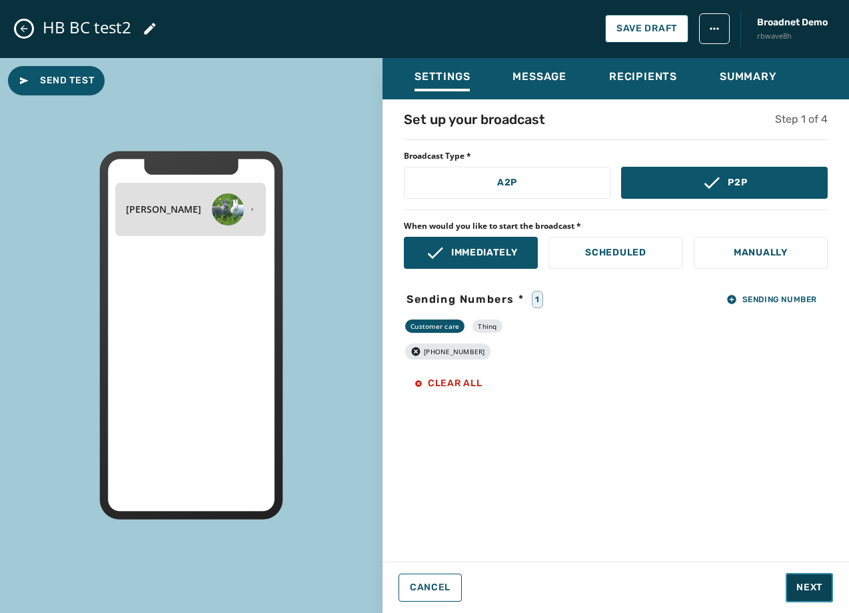
click at [802, 579] on button "Next" at bounding box center [809, 587] width 47 height 29
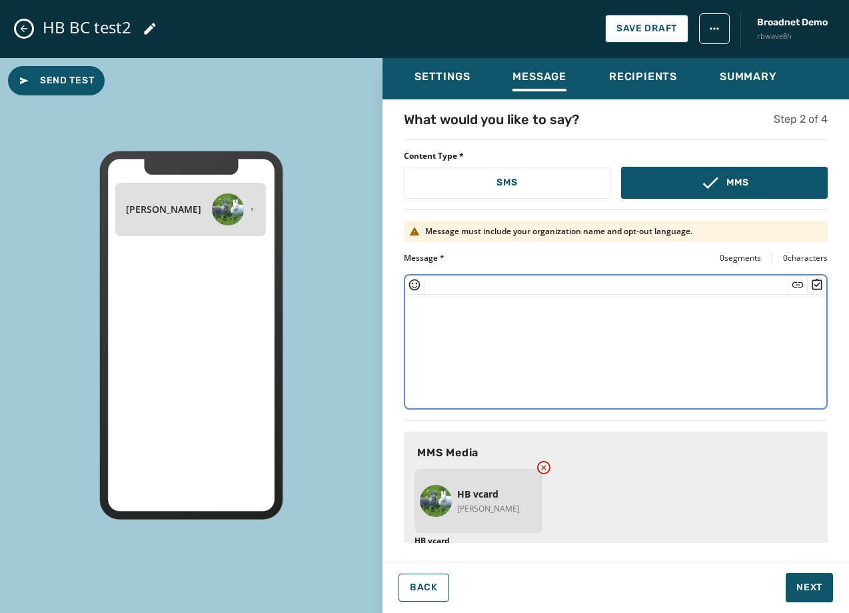
click at [469, 315] on textarea at bounding box center [615, 349] width 421 height 109
paste textarea "**********"
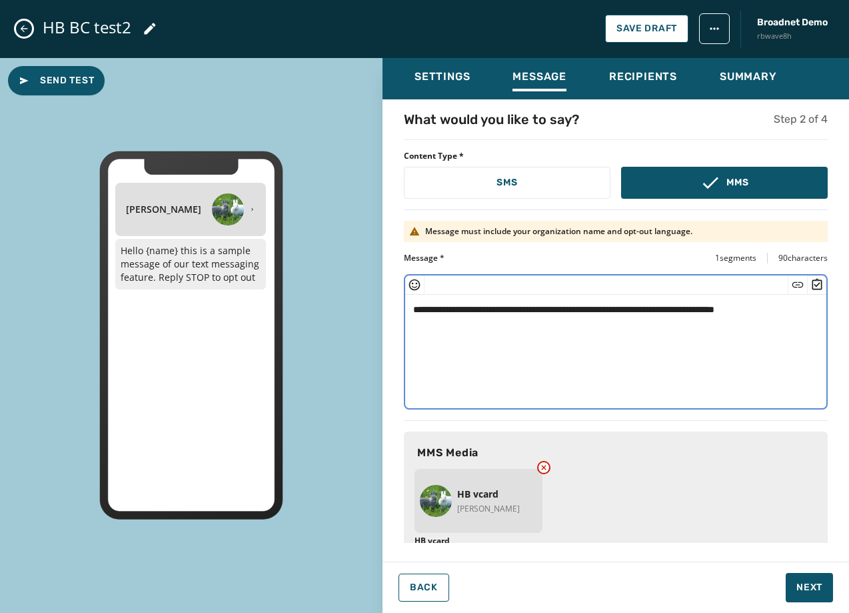
drag, startPoint x: 469, startPoint y: 312, endPoint x: 438, endPoint y: 312, distance: 30.7
click at [438, 312] on textarea "**********" at bounding box center [610, 349] width 411 height 109
click at [709, 309] on textarea "**********" at bounding box center [610, 349] width 411 height 109
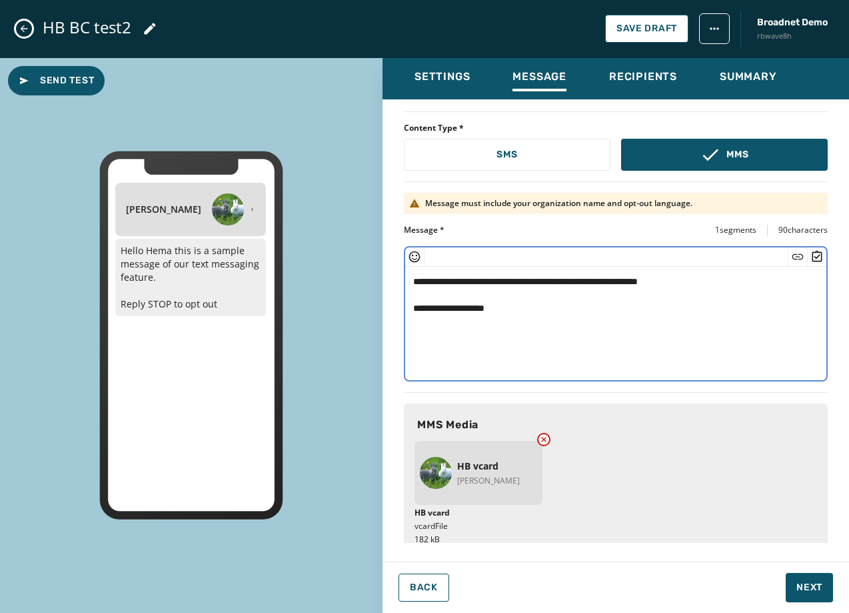
scroll to position [41, 0]
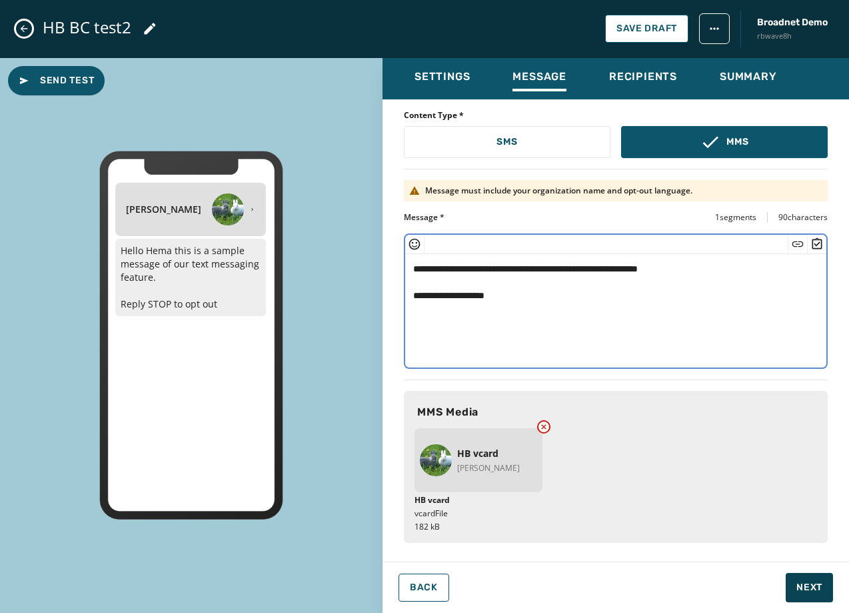
type textarea "**********"
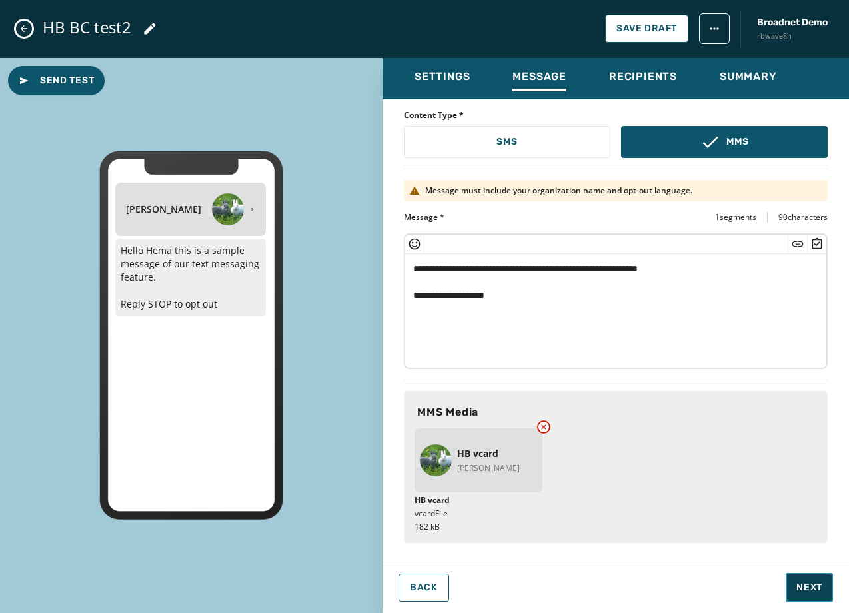
click at [815, 587] on span "Next" at bounding box center [810, 587] width 26 height 13
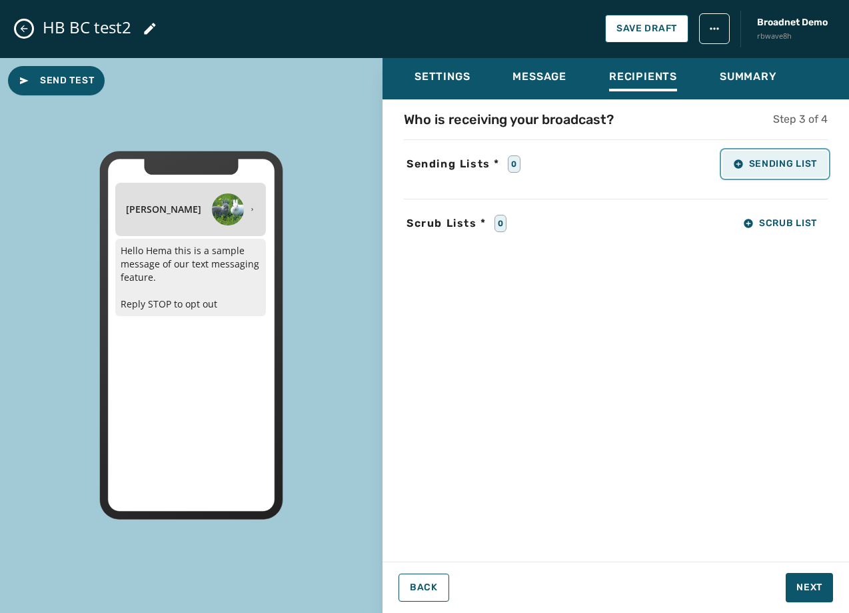
click at [743, 159] on icon "button" at bounding box center [738, 164] width 11 height 11
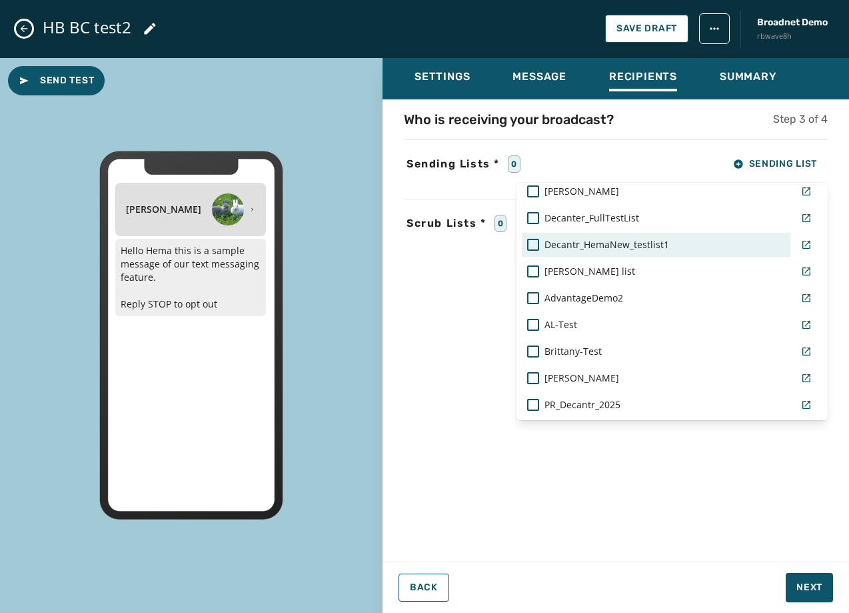
scroll to position [931, 0]
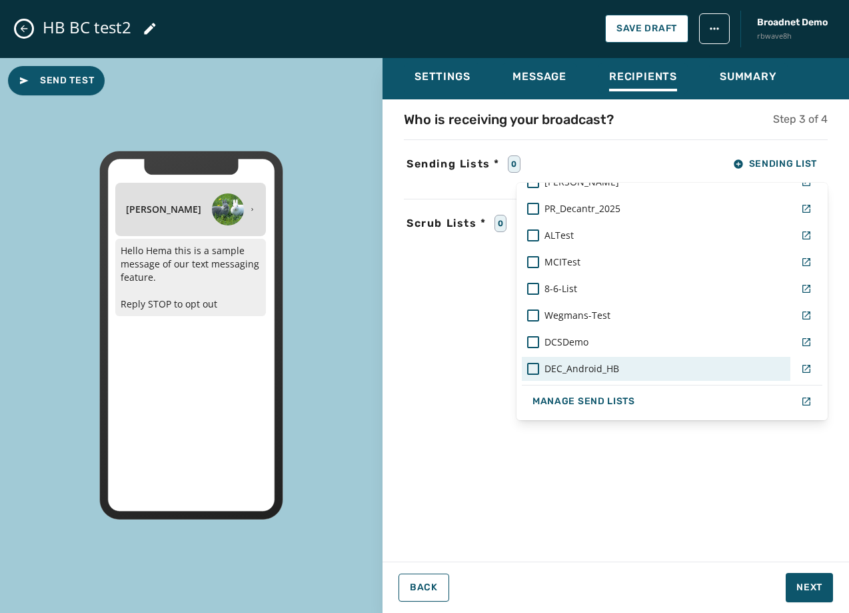
click at [563, 373] on span "DEC_Android_HB" at bounding box center [582, 368] width 75 height 13
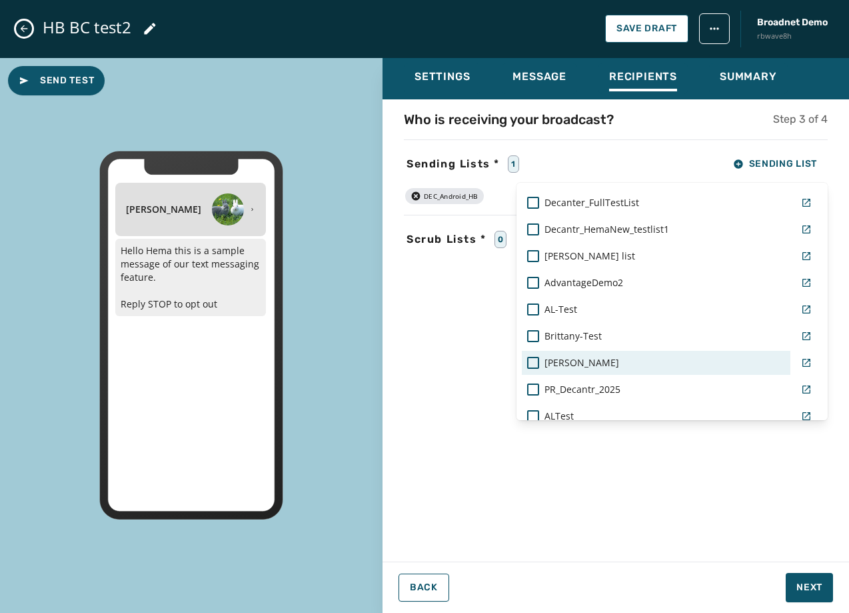
scroll to position [731, 0]
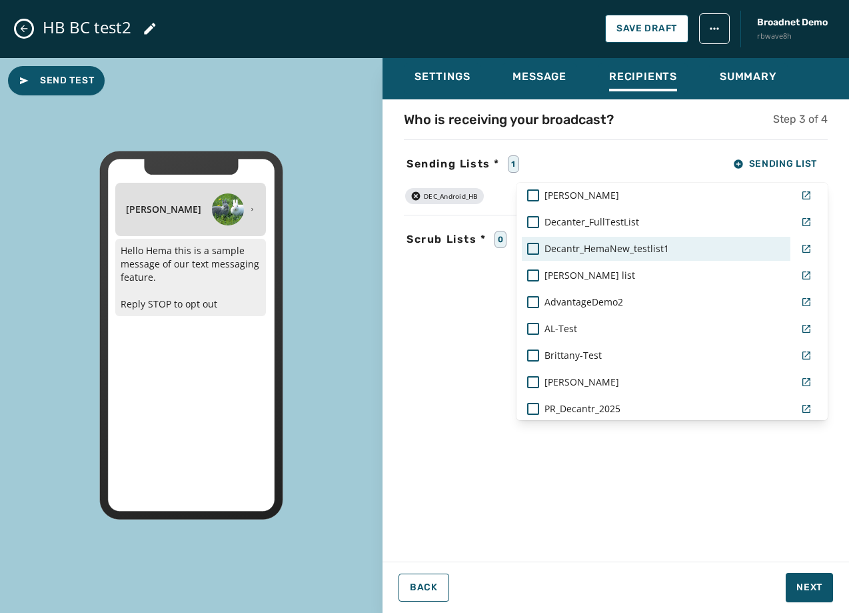
click at [623, 257] on div "Decantr_HemaNew_testlist1" at bounding box center [656, 249] width 269 height 24
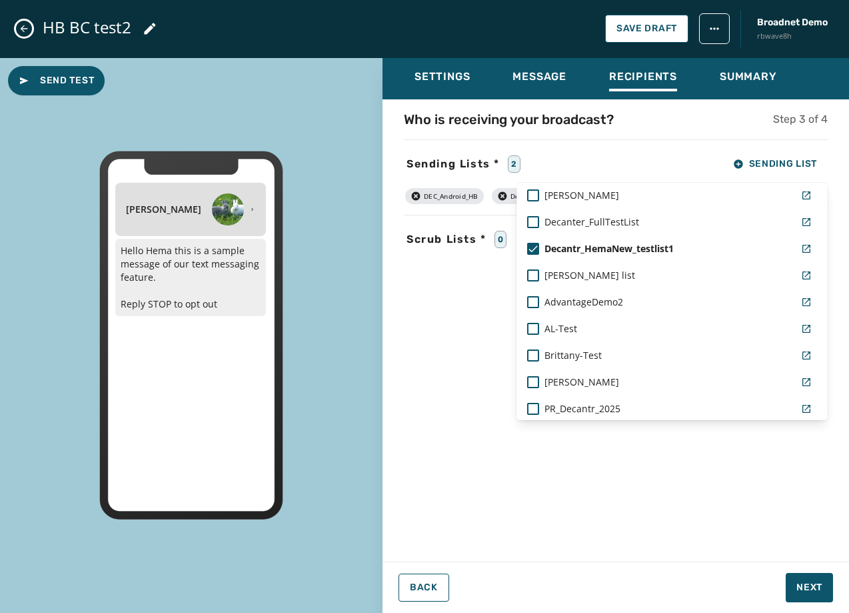
click at [807, 583] on div "Settings Message Recipients Summary Who is receiving your broadcast? Step 3 of …" at bounding box center [616, 330] width 467 height 545
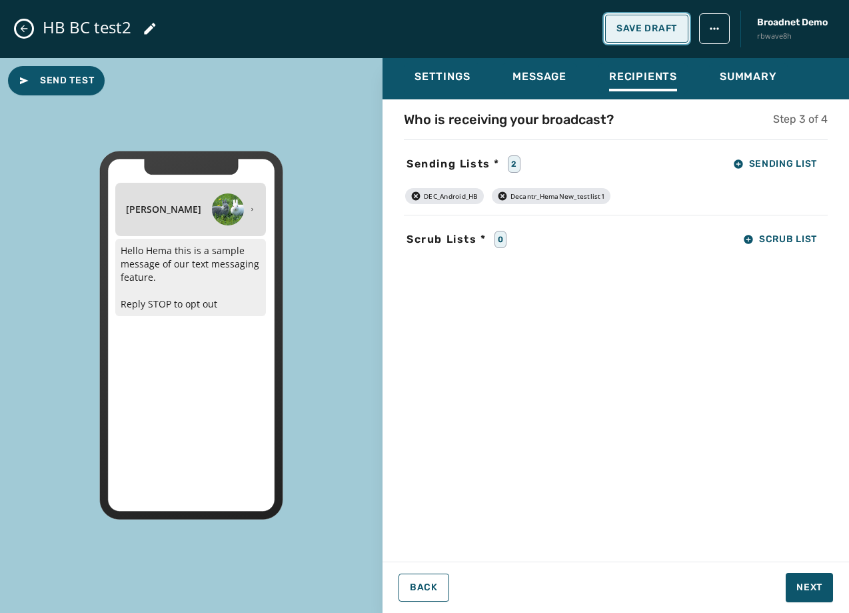
click at [631, 27] on span "Save Draft" at bounding box center [647, 28] width 61 height 11
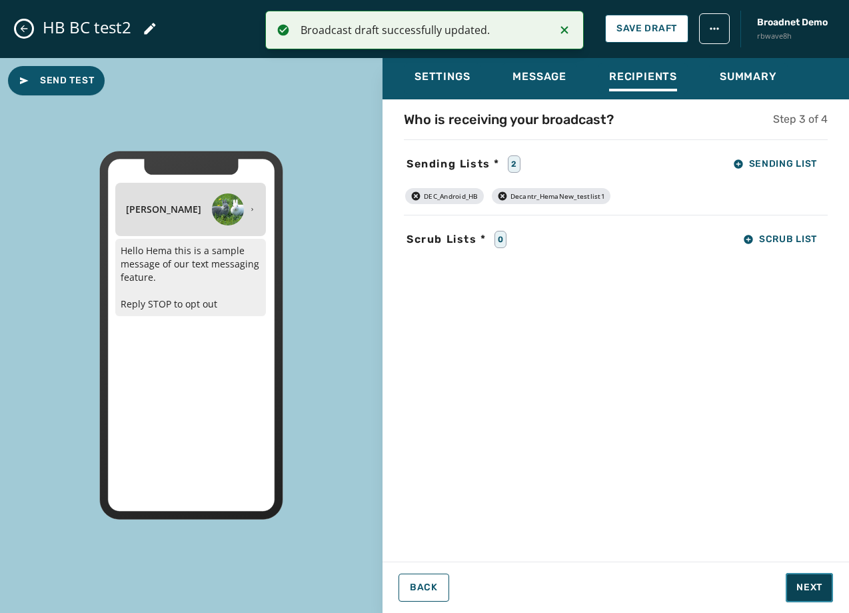
click at [819, 595] on button "Next" at bounding box center [809, 587] width 47 height 29
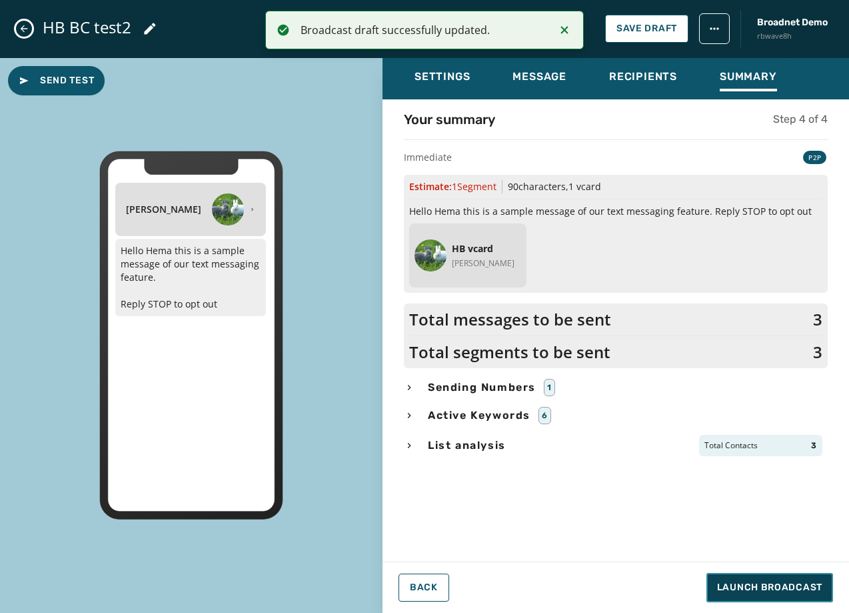
click at [819, 595] on button "Launch Broadcast" at bounding box center [770, 587] width 127 height 29
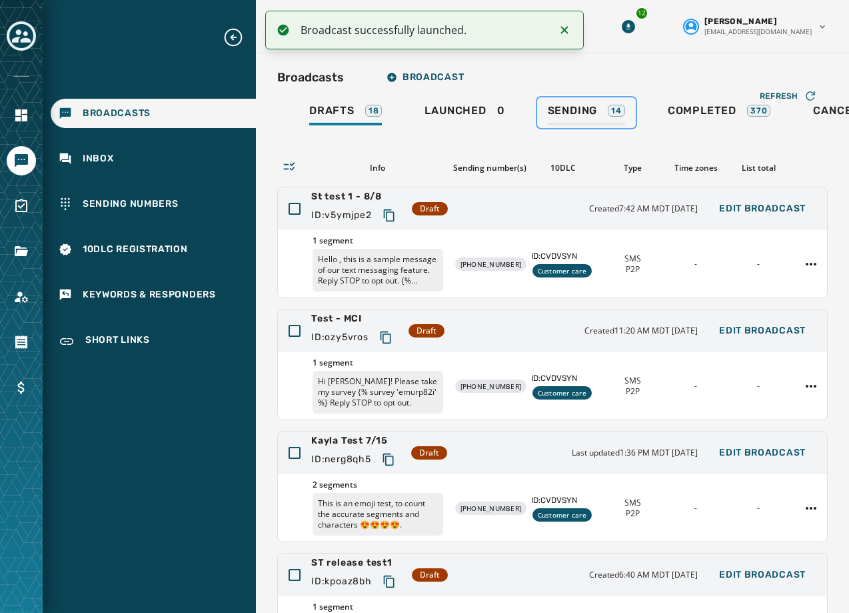
click at [589, 111] on span "Sending" at bounding box center [573, 110] width 50 height 13
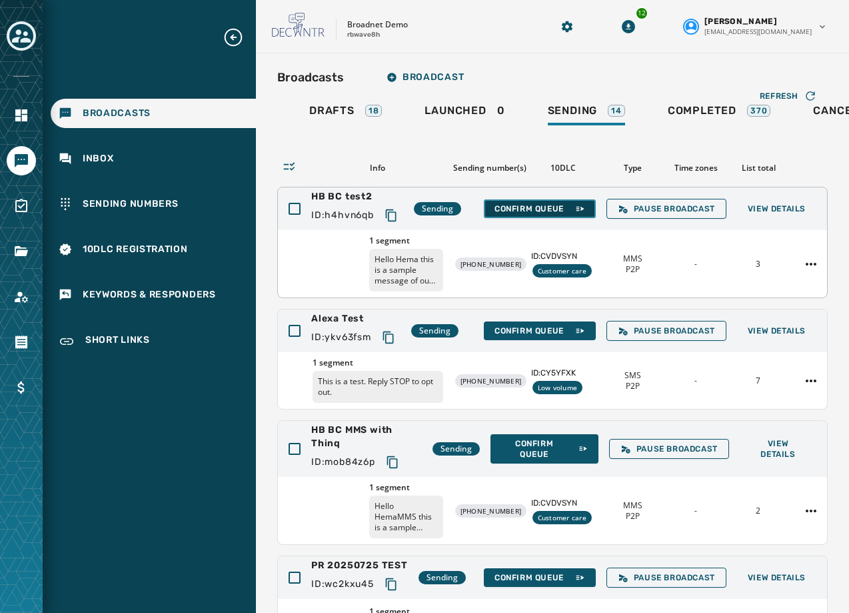
click at [537, 203] on span "Confirm Queue" at bounding box center [540, 208] width 91 height 11
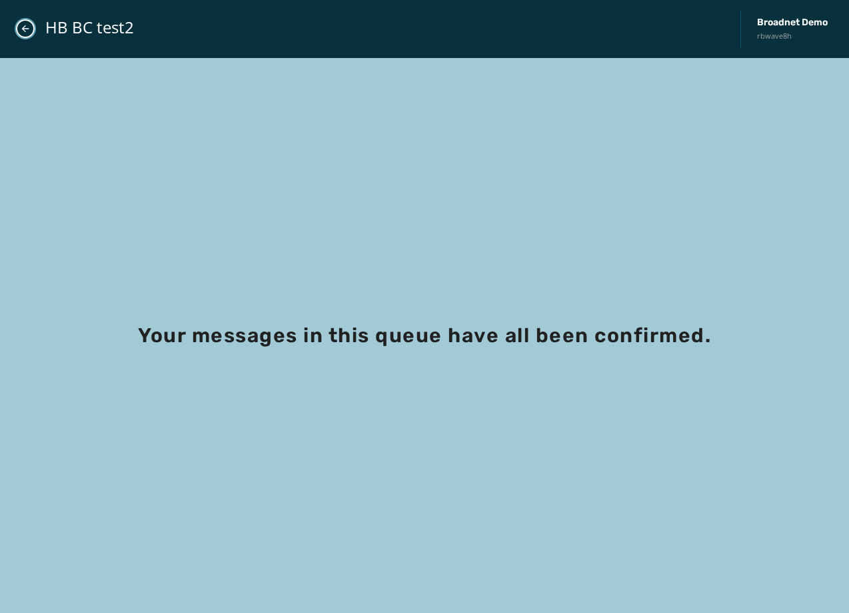
click at [25, 35] on button "Close admin drawer" at bounding box center [25, 28] width 19 height 19
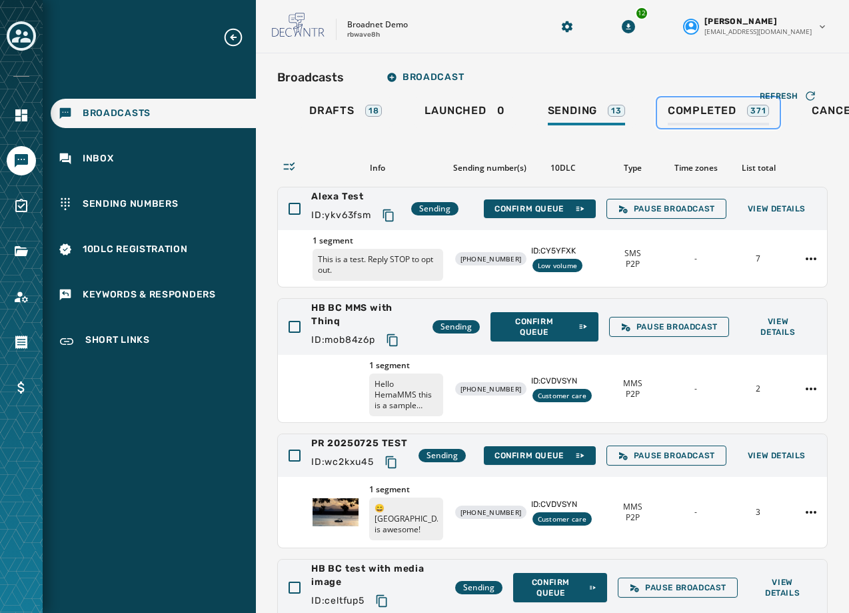
click at [749, 110] on div "371" at bounding box center [758, 111] width 22 height 12
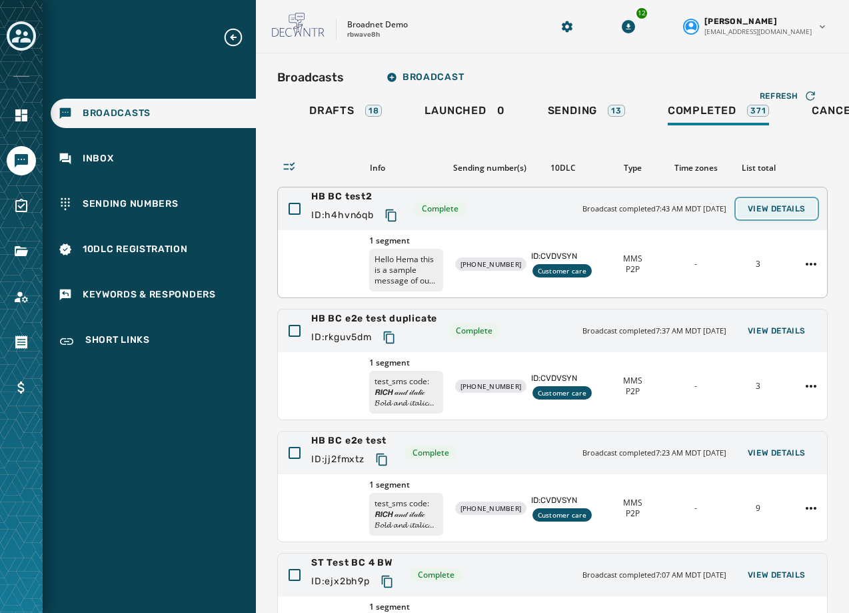
click at [771, 209] on span "View Details" at bounding box center [777, 208] width 58 height 11
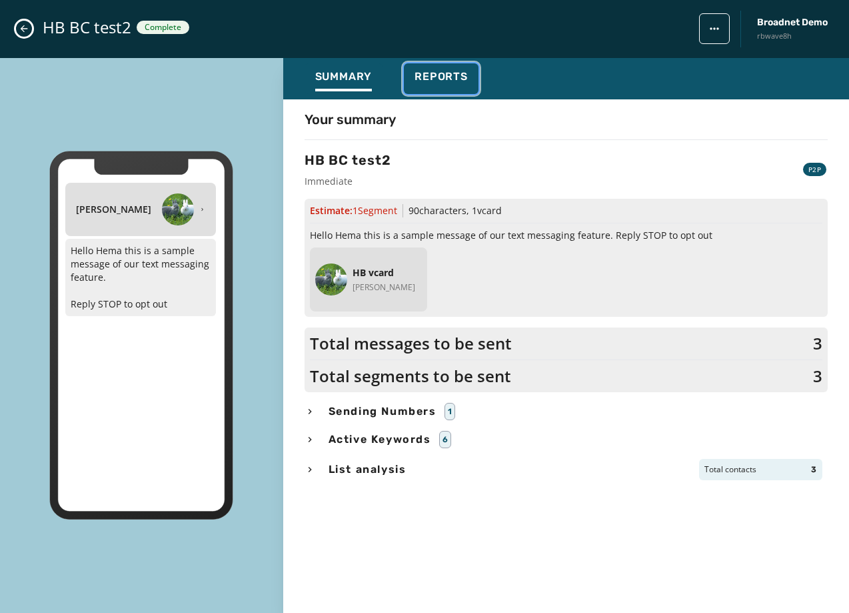
click at [439, 77] on span "Reports" at bounding box center [441, 76] width 53 height 13
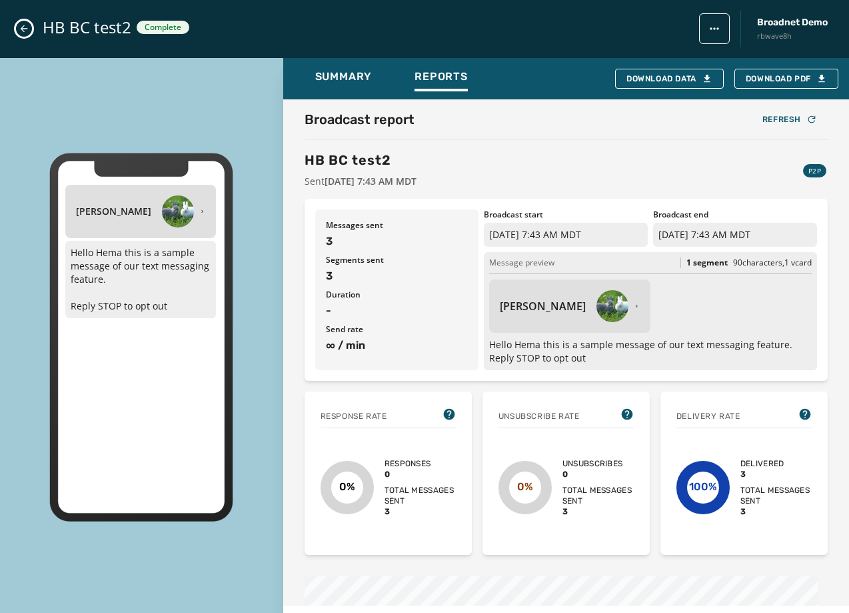
click at [22, 29] on icon "Close admin drawer" at bounding box center [24, 28] width 7 height 7
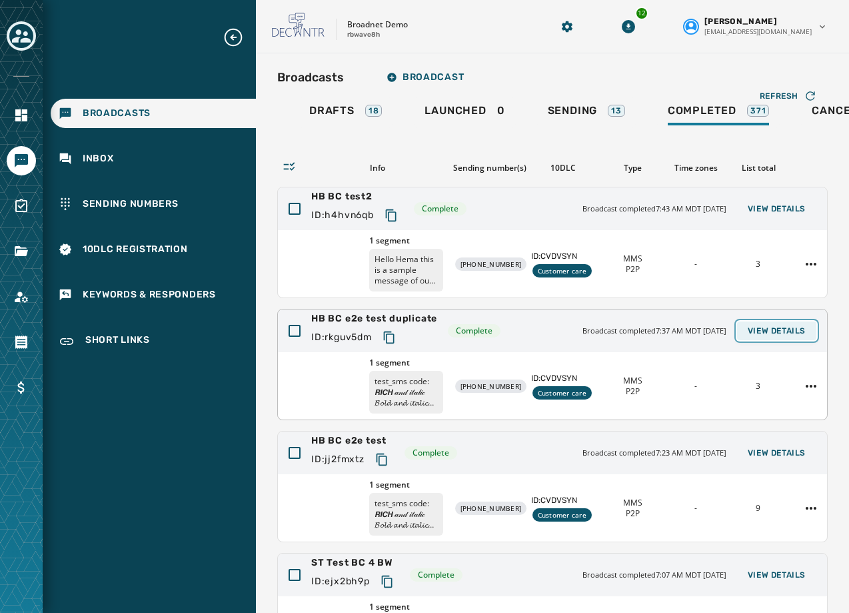
click at [795, 333] on span "View Details" at bounding box center [777, 330] width 58 height 11
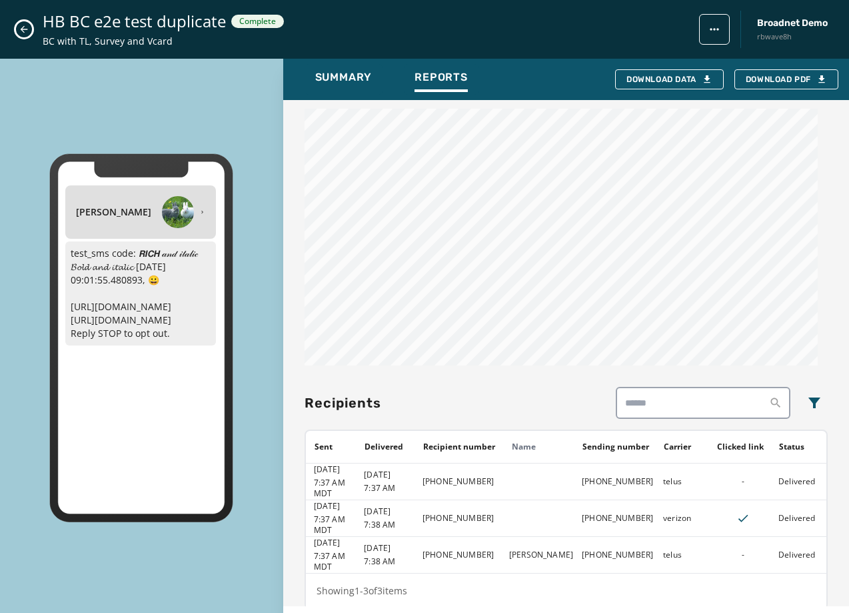
scroll to position [667, 0]
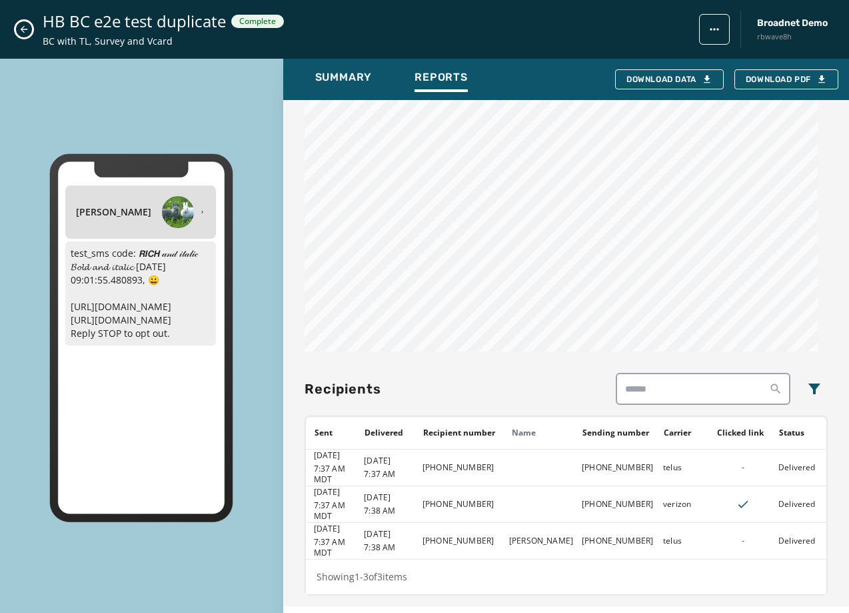
click at [27, 28] on icon "Close admin drawer" at bounding box center [24, 29] width 11 height 11
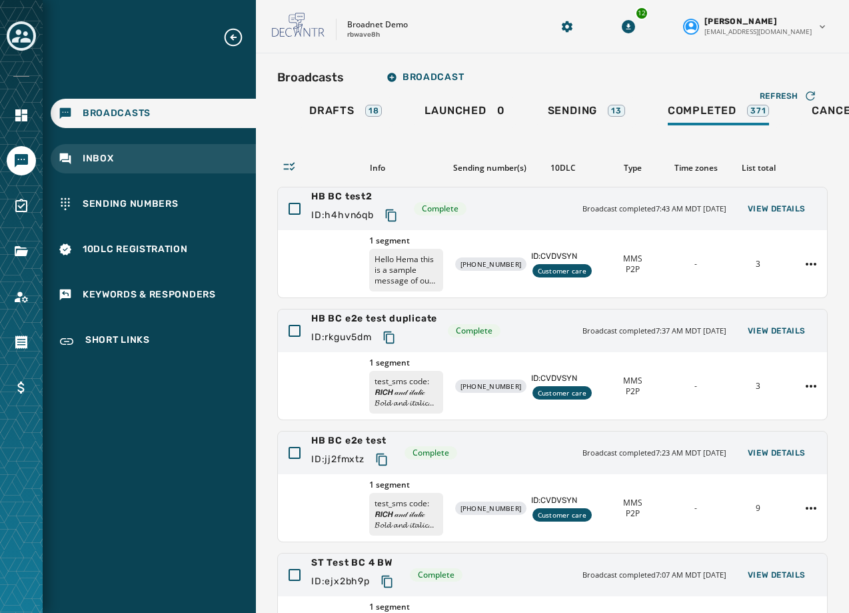
click at [89, 159] on span "Inbox" at bounding box center [98, 158] width 31 height 13
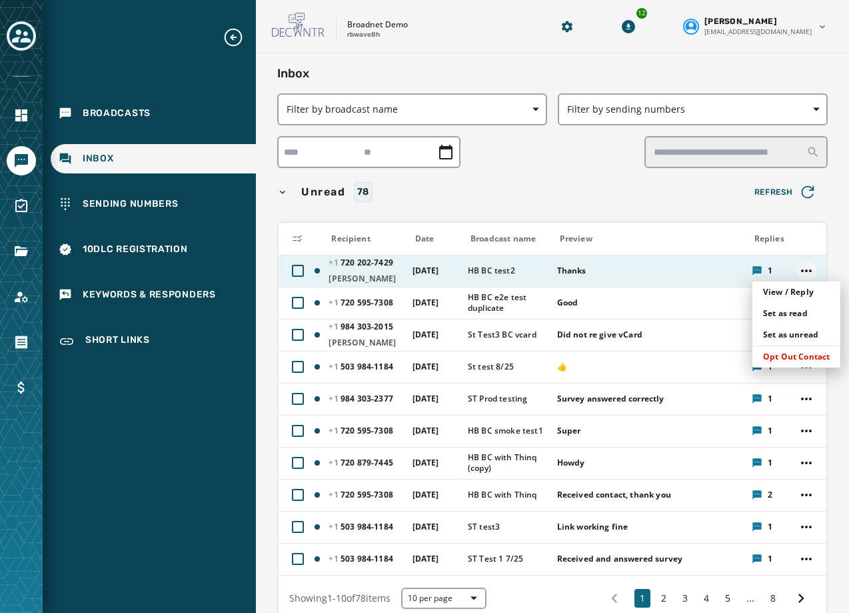
click at [795, 271] on html "Broadcasts Inbox Sending Numbers 10DLC Registration Keywords & Responders Short…" at bounding box center [424, 306] width 849 height 613
click at [795, 294] on div "View / Reply" at bounding box center [797, 291] width 88 height 21
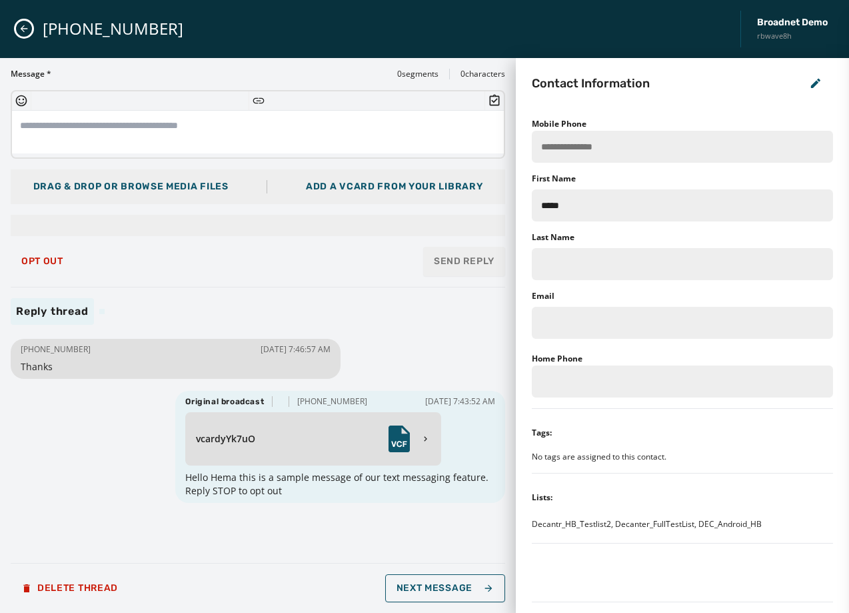
click at [110, 129] on textarea at bounding box center [258, 132] width 492 height 43
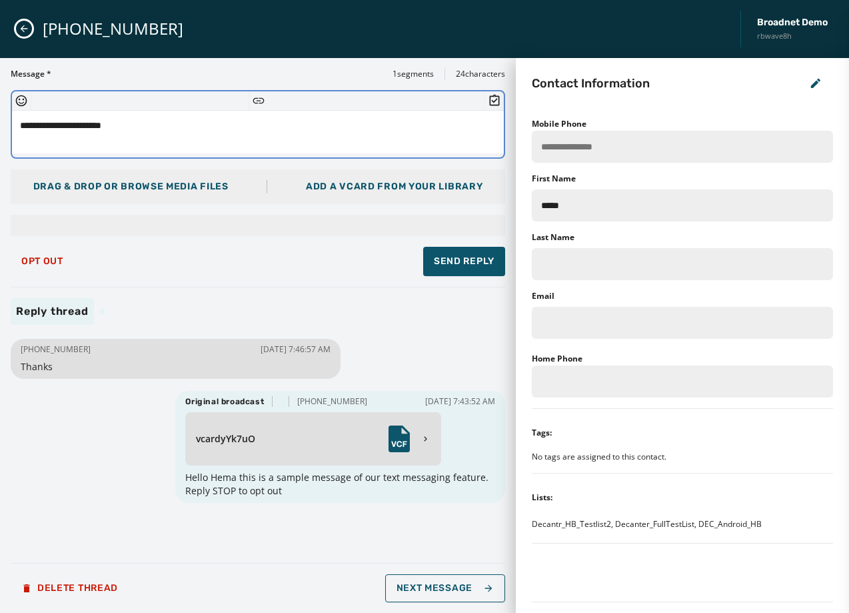
type textarea "**********"
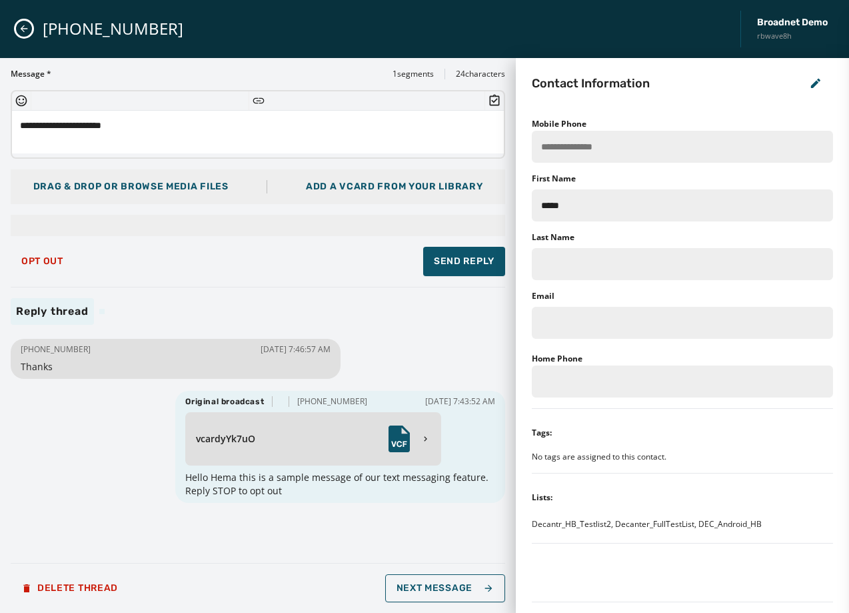
click at [356, 191] on div "Add a vCard from your library" at bounding box center [394, 186] width 177 height 13
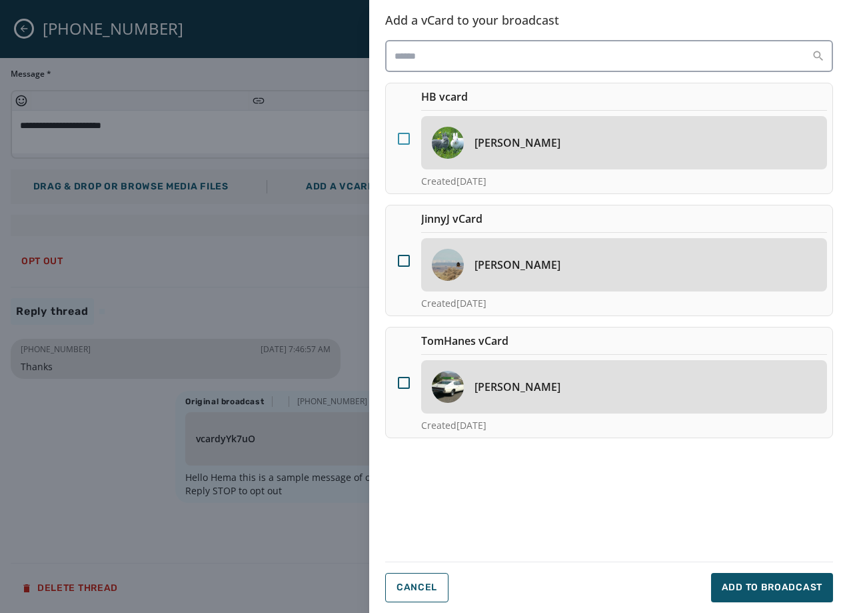
click at [403, 141] on div at bounding box center [404, 139] width 12 height 12
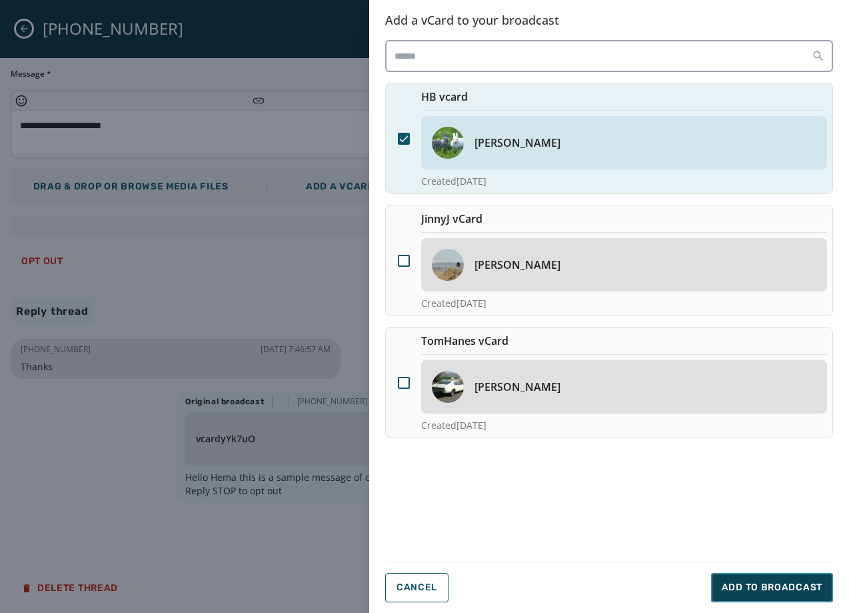
click at [745, 588] on span "Add to Broadcast" at bounding box center [772, 587] width 101 height 13
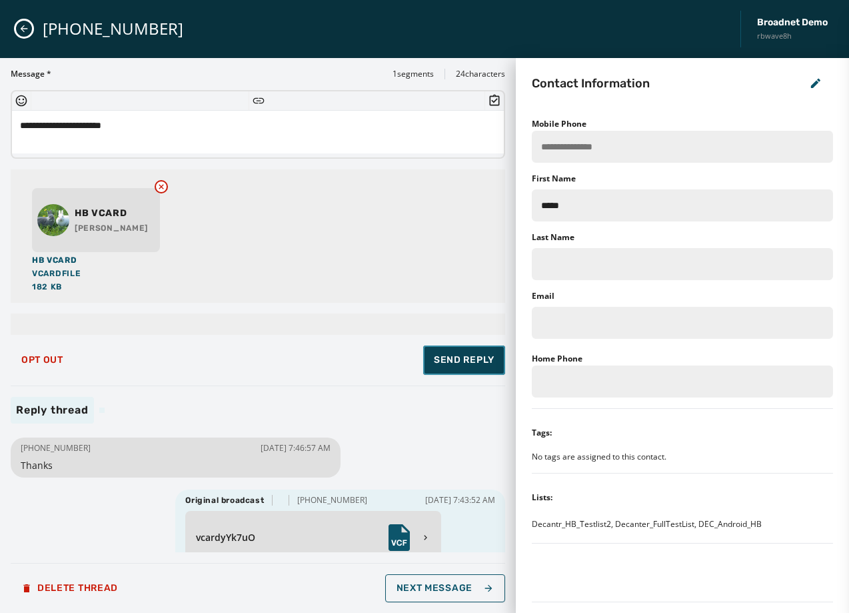
click at [462, 364] on span "Send Reply" at bounding box center [464, 359] width 61 height 13
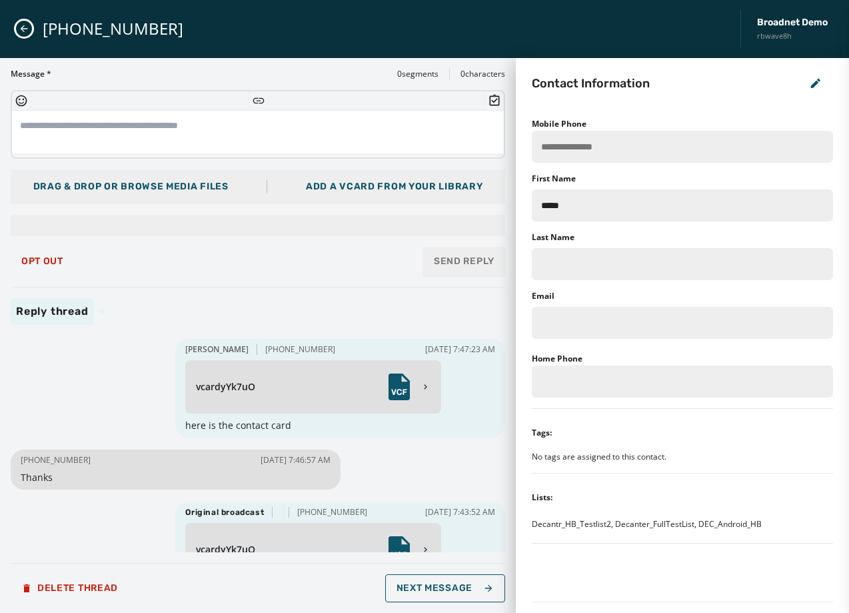
click at [25, 33] on icon "Close admin drawer" at bounding box center [24, 28] width 11 height 11
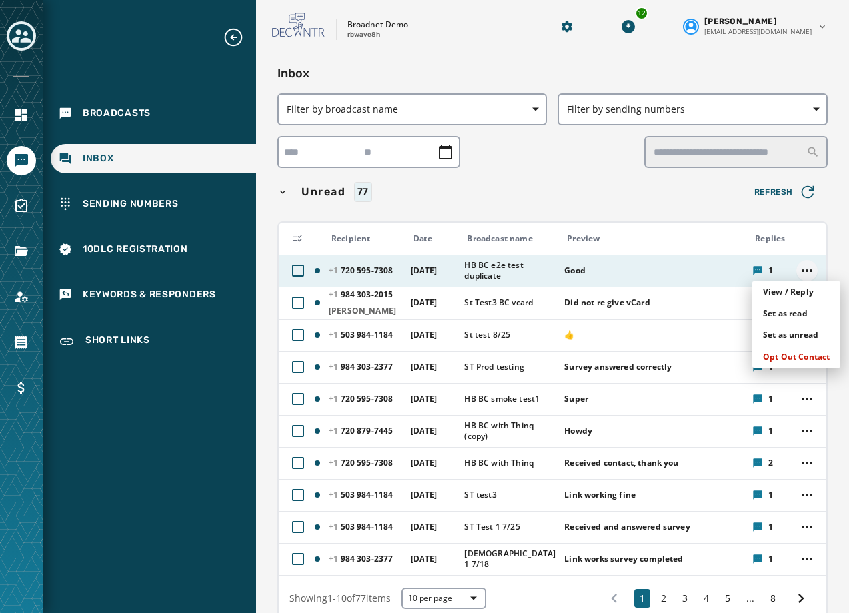
click at [800, 271] on html "Broadcasts Inbox Sending Numbers 10DLC Registration Keywords & Responders Short…" at bounding box center [424, 306] width 849 height 613
click at [792, 293] on div "View / Reply" at bounding box center [797, 291] width 88 height 21
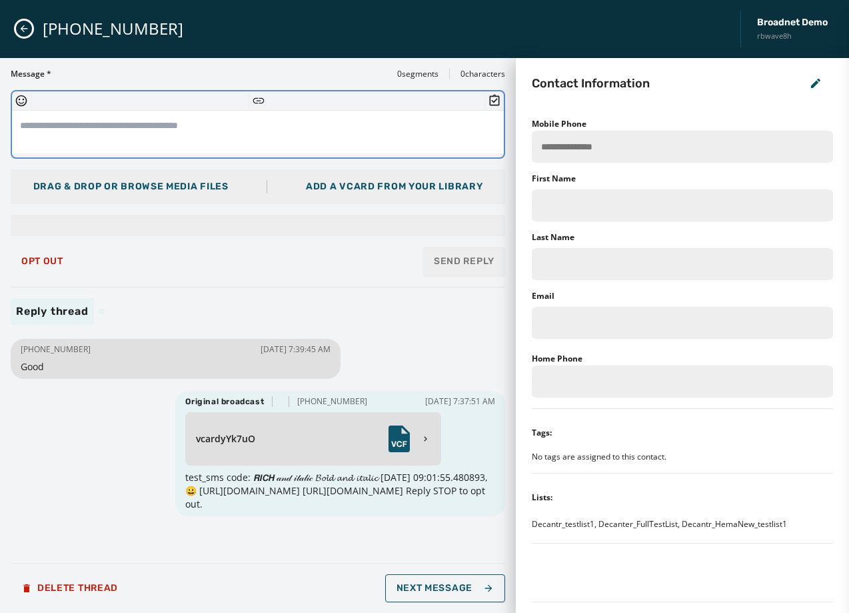
click at [91, 125] on textarea at bounding box center [258, 132] width 492 height 43
type textarea "**********"
click at [351, 192] on div "Add a vCard from your library" at bounding box center [394, 186] width 177 height 13
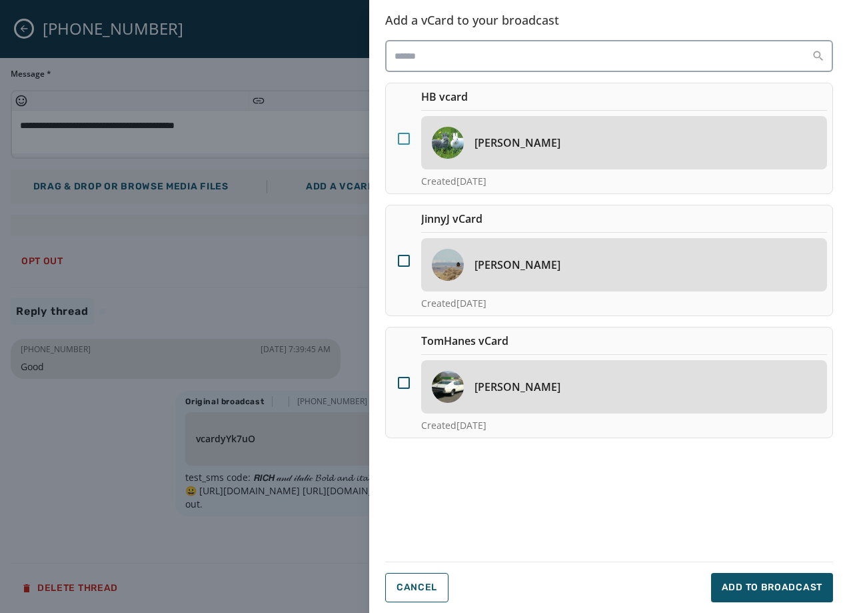
click at [399, 141] on div at bounding box center [404, 139] width 12 height 12
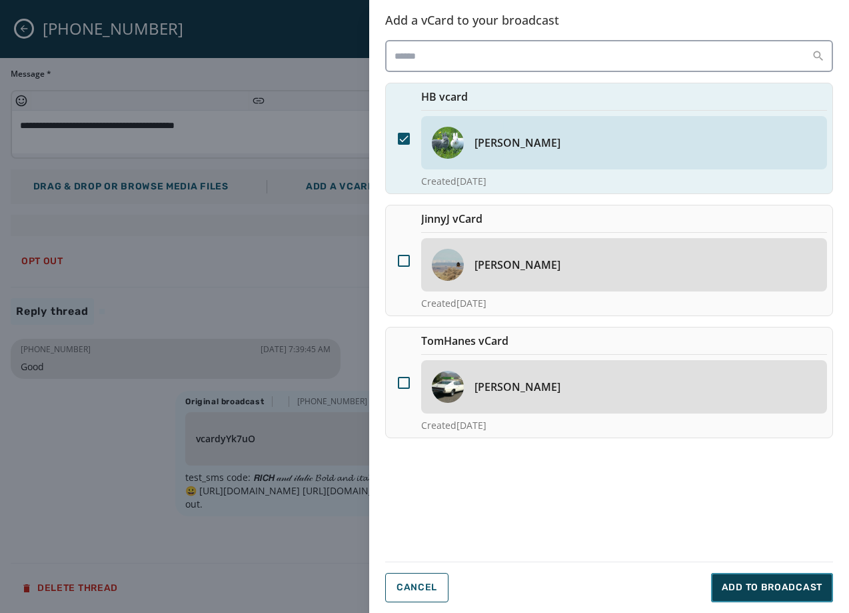
click at [739, 579] on button "Add to Broadcast" at bounding box center [772, 587] width 122 height 29
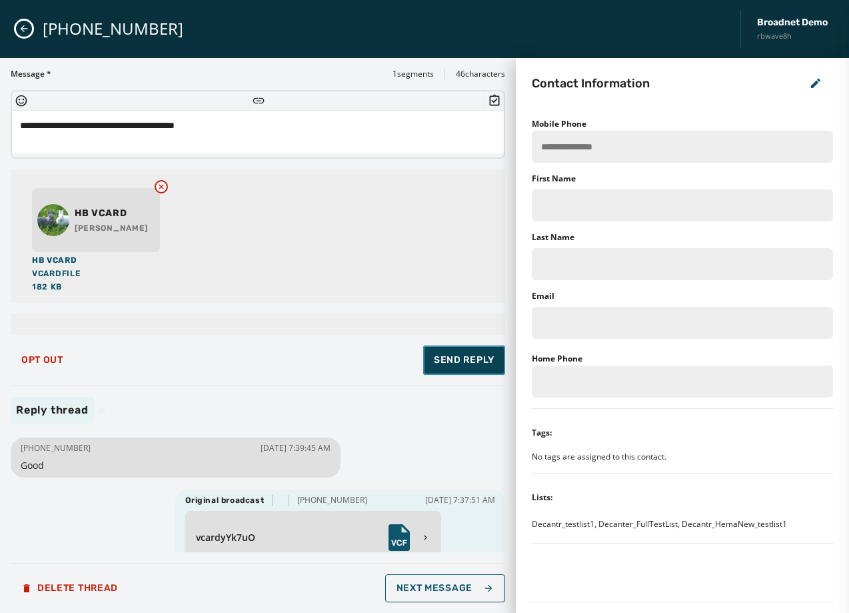
click at [475, 365] on span "Send Reply" at bounding box center [464, 359] width 61 height 13
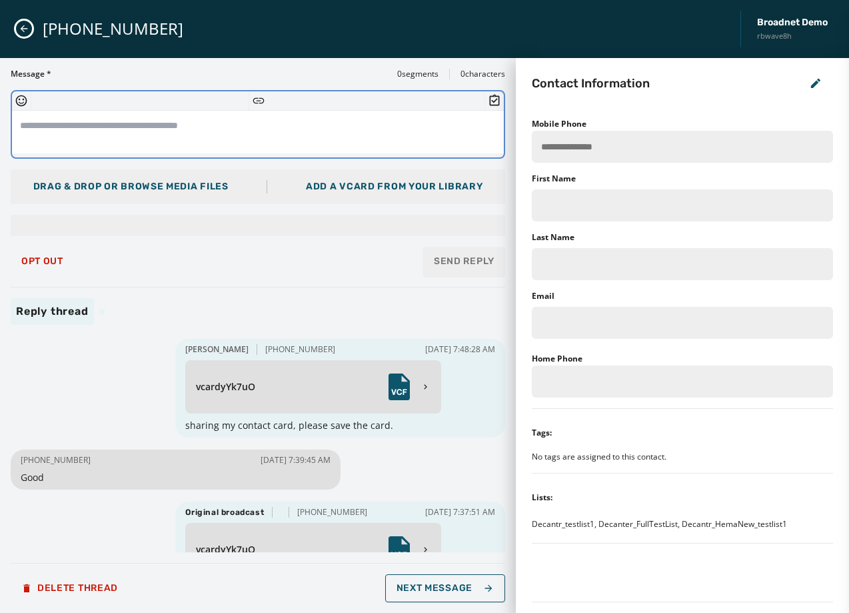
click at [19, 135] on textarea at bounding box center [258, 132] width 492 height 43
type textarea "**********"
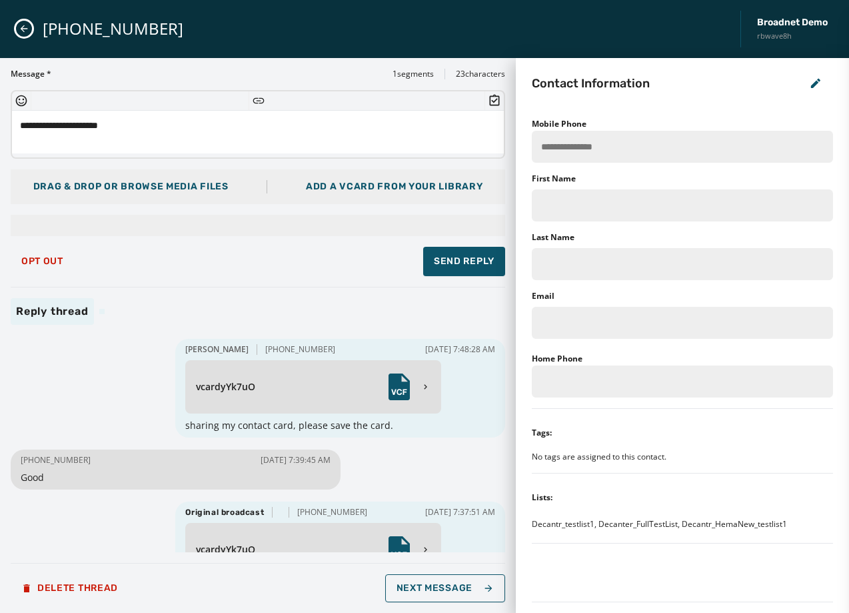
click at [67, 184] on span "Drag & Drop or browse media files" at bounding box center [130, 186] width 195 height 11
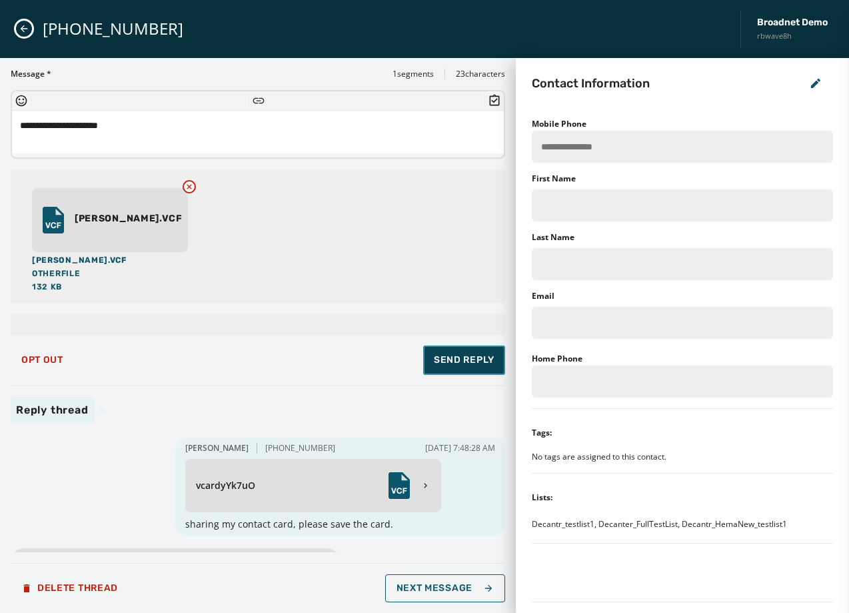
click at [454, 349] on button "Send Reply" at bounding box center [464, 359] width 82 height 29
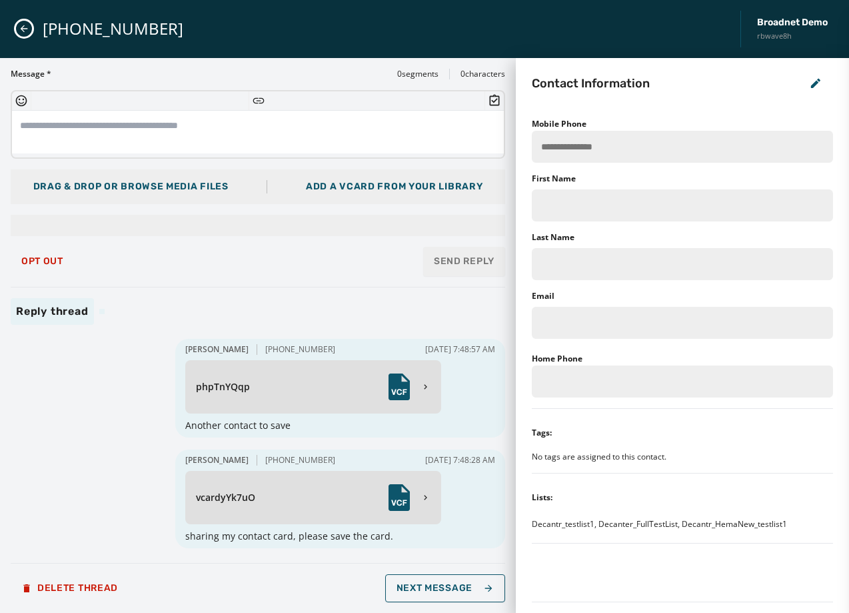
click at [16, 28] on button "Close admin drawer" at bounding box center [24, 29] width 16 height 16
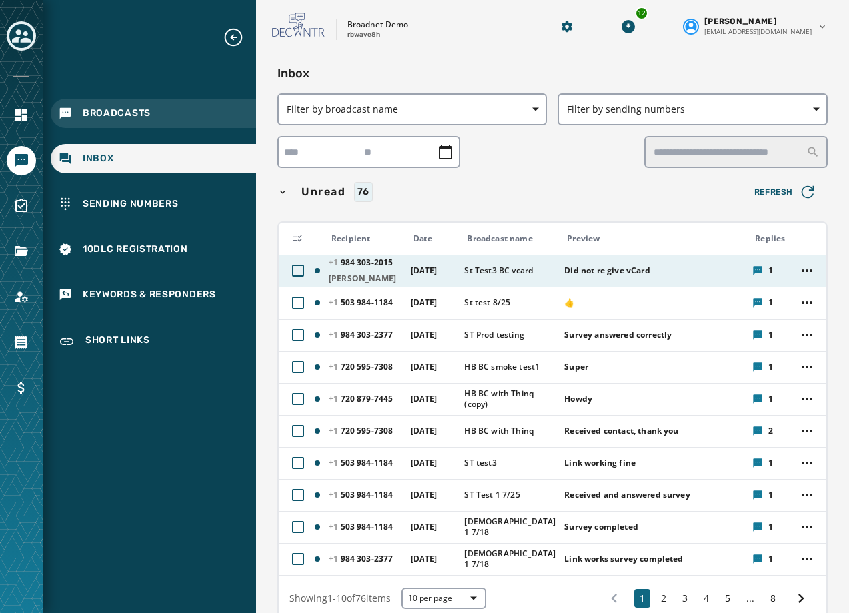
click at [118, 111] on span "Broadcasts" at bounding box center [117, 113] width 68 height 13
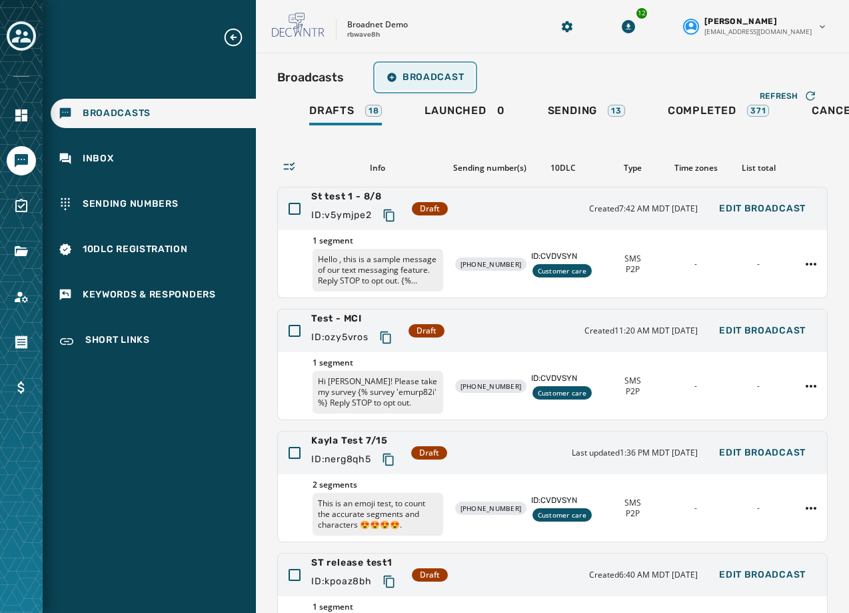
click at [413, 75] on span "Broadcast" at bounding box center [425, 77] width 77 height 11
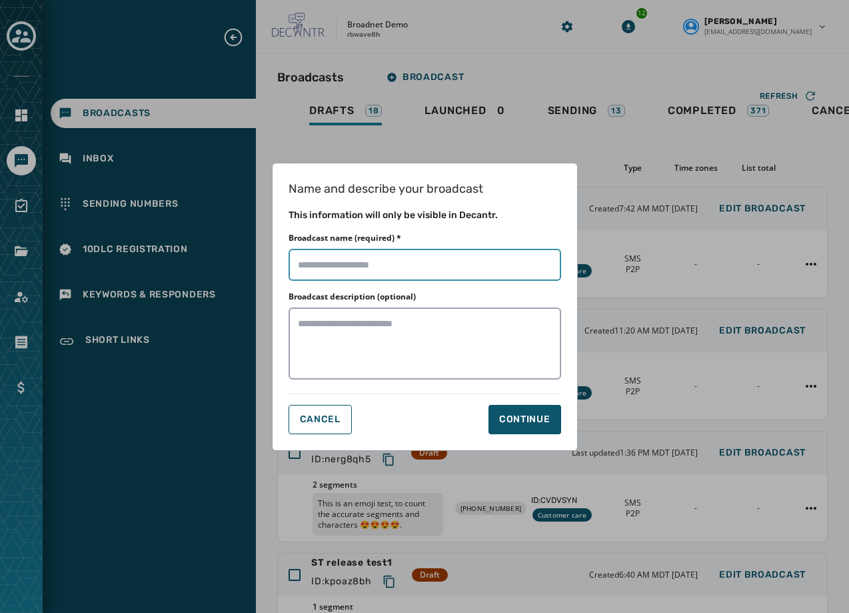
click at [417, 257] on input "Broadcast name (required) *" at bounding box center [425, 265] width 273 height 32
type input "**********"
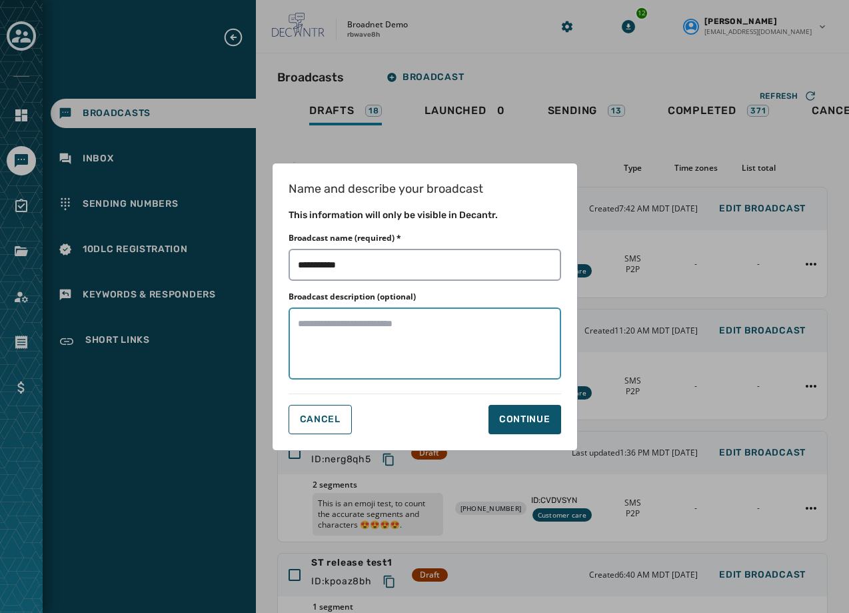
click at [447, 369] on textarea "Broadcast description (optional)" at bounding box center [425, 343] width 273 height 72
type textarea "**********"
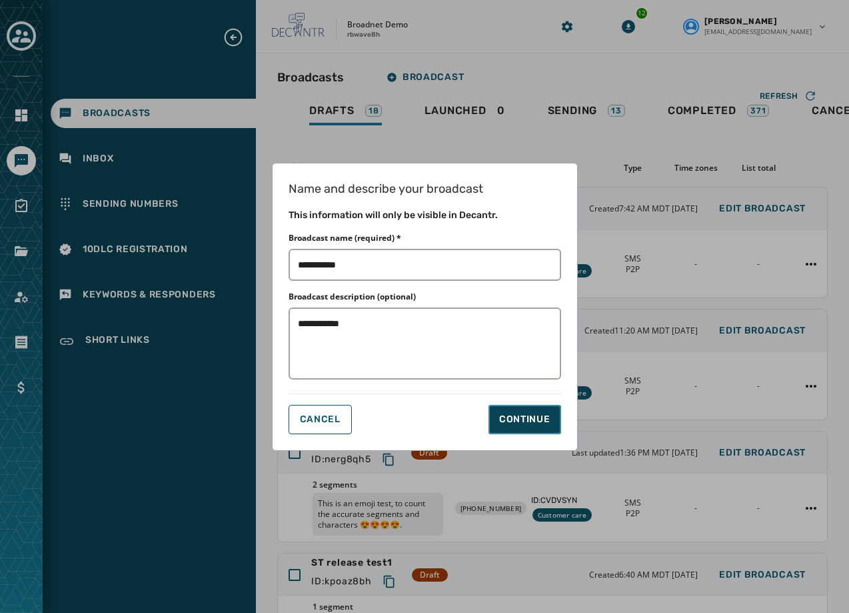
click at [537, 417] on div "Continue" at bounding box center [524, 419] width 51 height 13
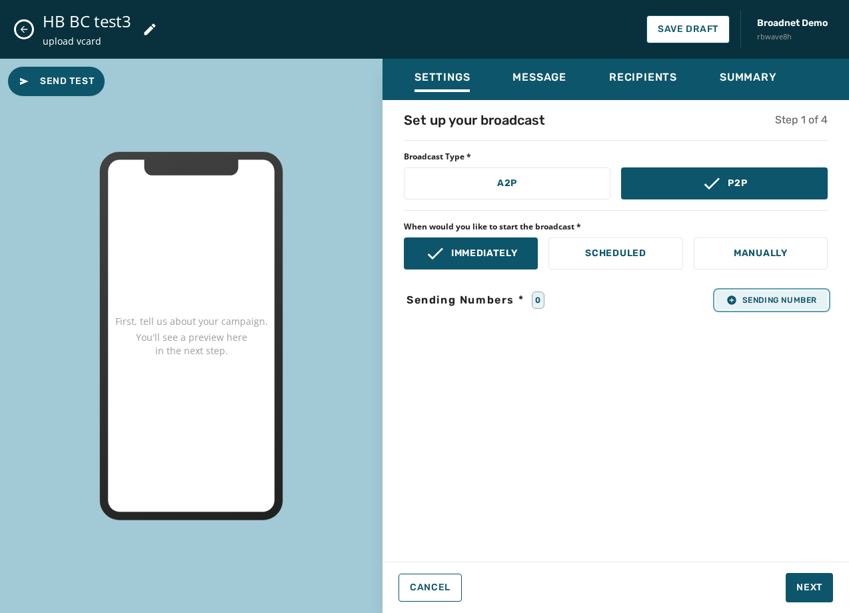
click at [762, 291] on button "Sending Number" at bounding box center [772, 300] width 112 height 19
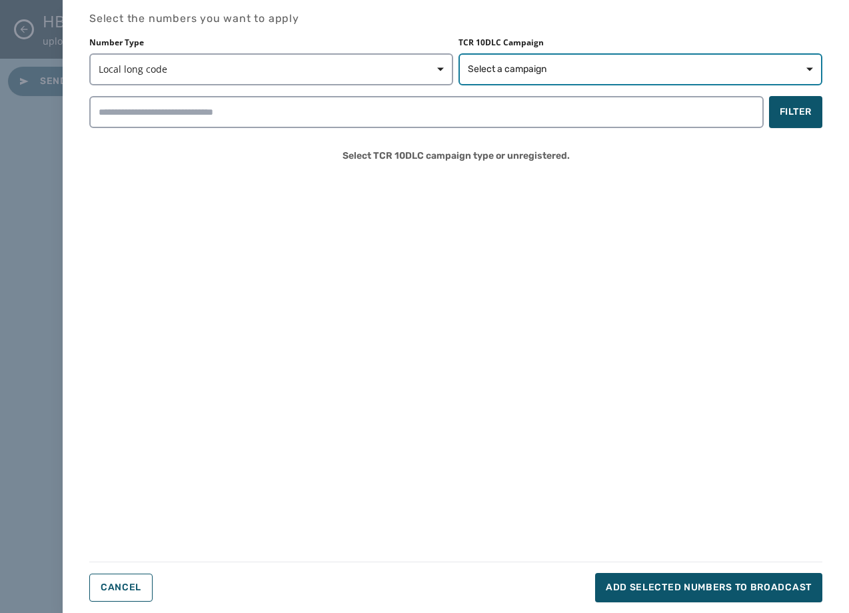
click at [723, 80] on button "Select a campaign" at bounding box center [641, 69] width 364 height 32
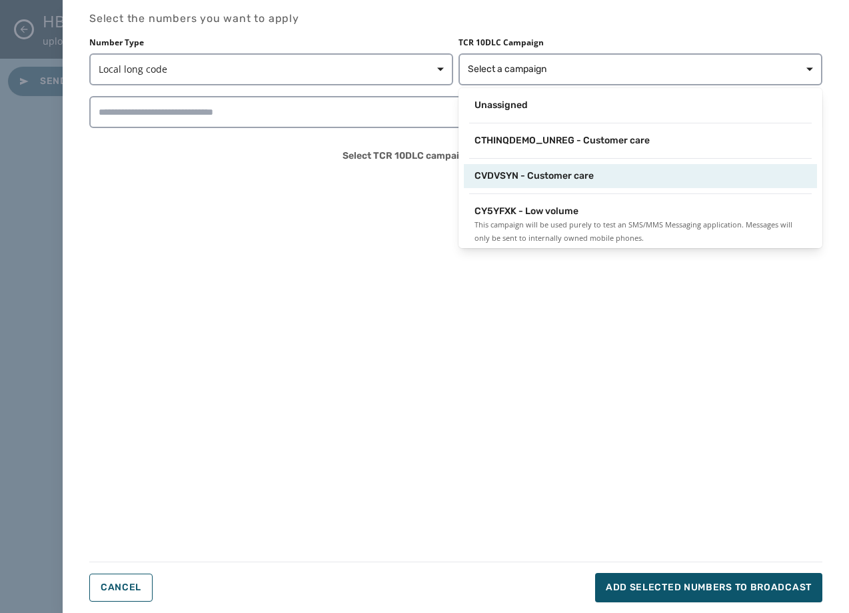
click at [627, 178] on div "CVDVSYN - Customer care" at bounding box center [641, 175] width 332 height 13
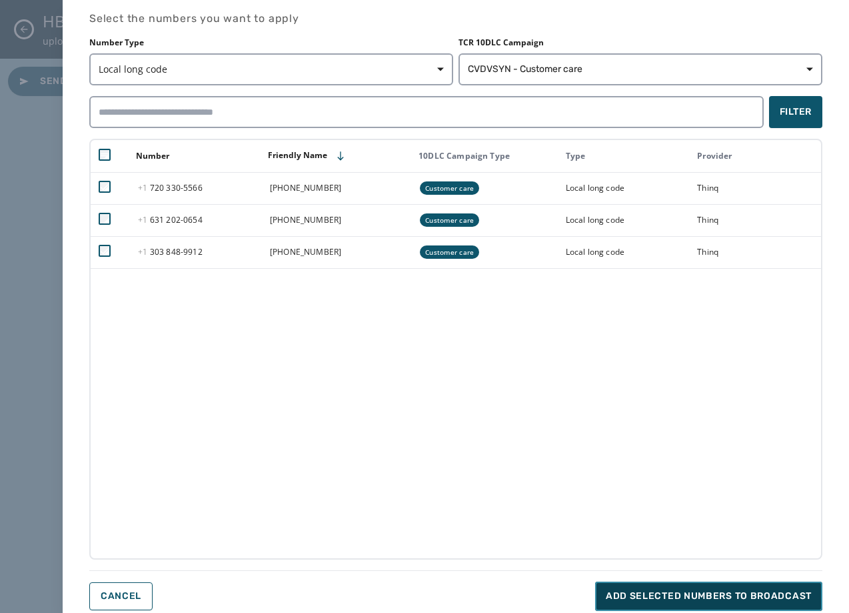
click at [697, 593] on span "Add selected numbers to broadcast" at bounding box center [709, 595] width 206 height 13
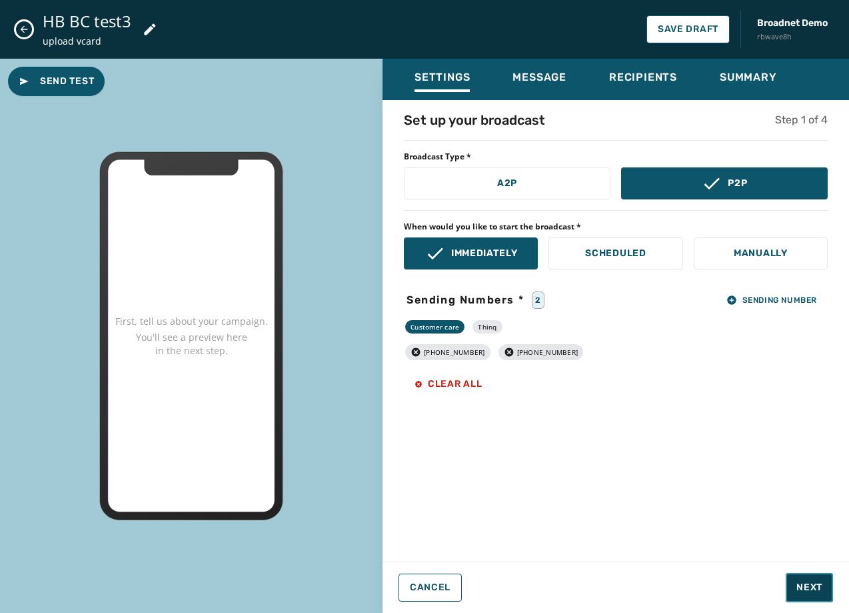
click at [814, 584] on span "Next" at bounding box center [810, 587] width 26 height 13
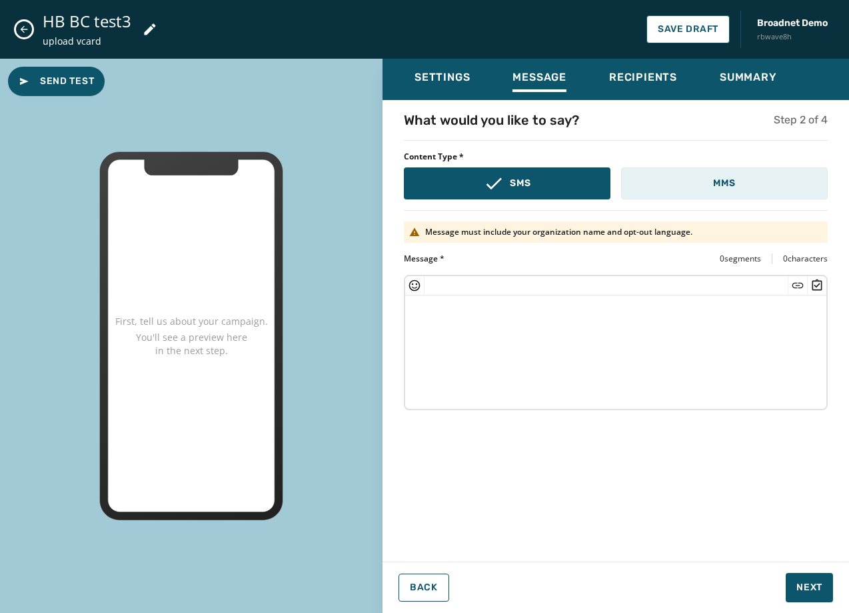
click at [745, 191] on button "MMS" at bounding box center [724, 183] width 207 height 32
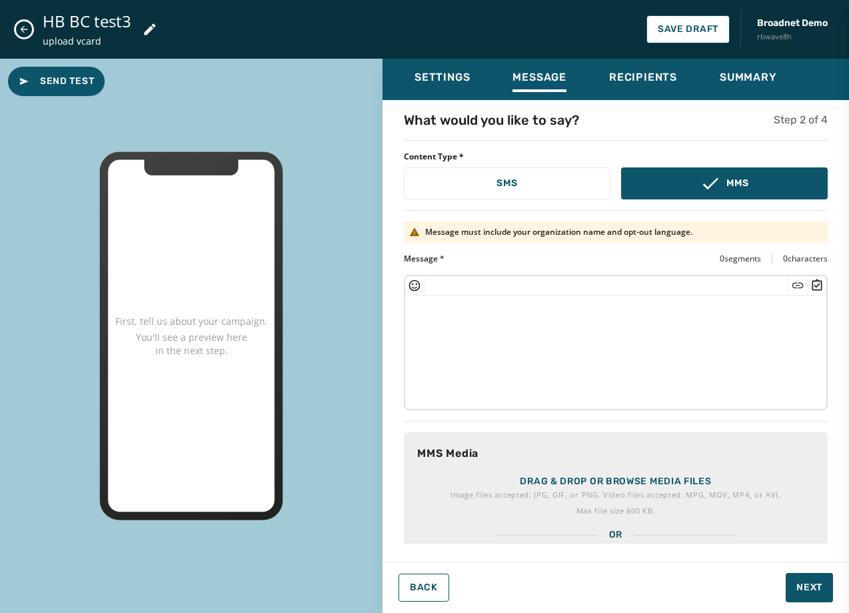
click at [644, 504] on p "Max file size 600 KB." at bounding box center [616, 510] width 331 height 13
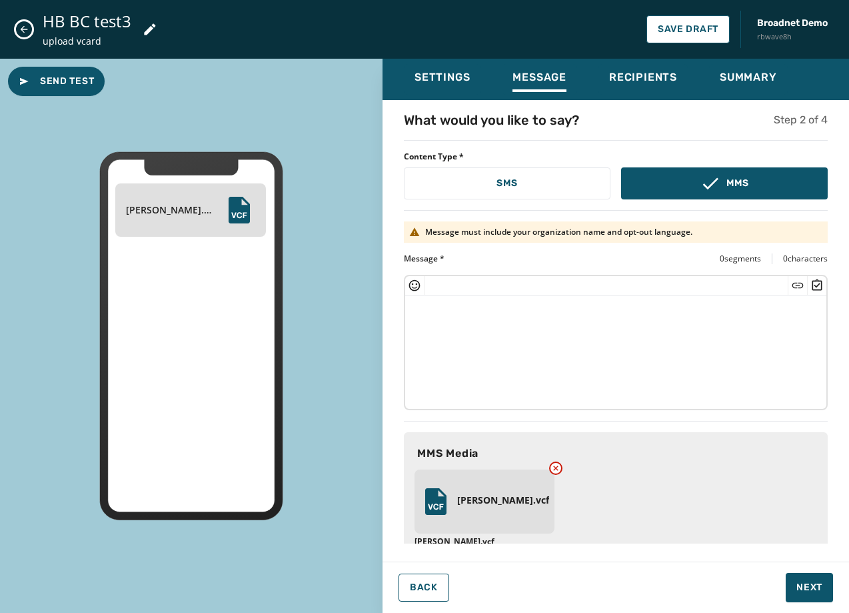
click at [513, 347] on textarea at bounding box center [615, 349] width 421 height 109
click at [803, 583] on span "Next" at bounding box center [810, 587] width 26 height 13
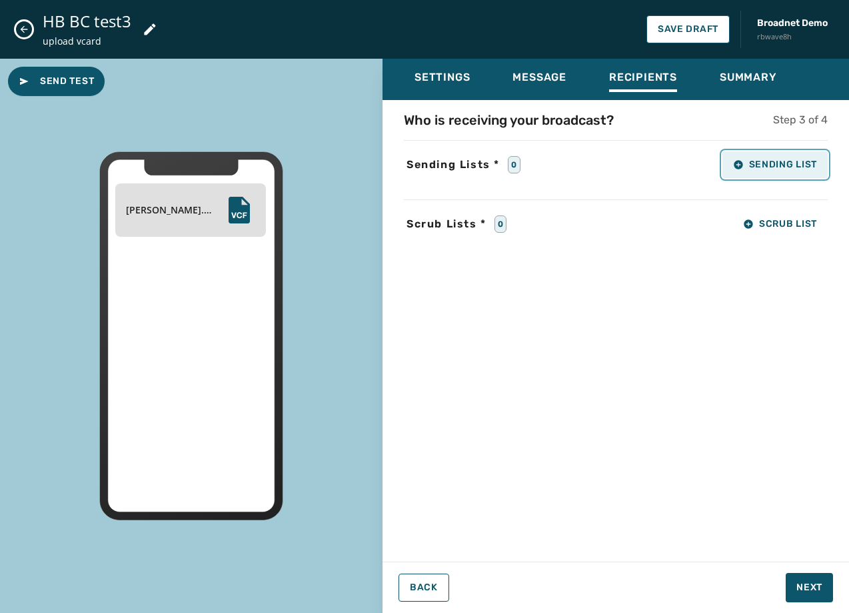
click at [787, 171] on button "Sending List" at bounding box center [775, 164] width 105 height 27
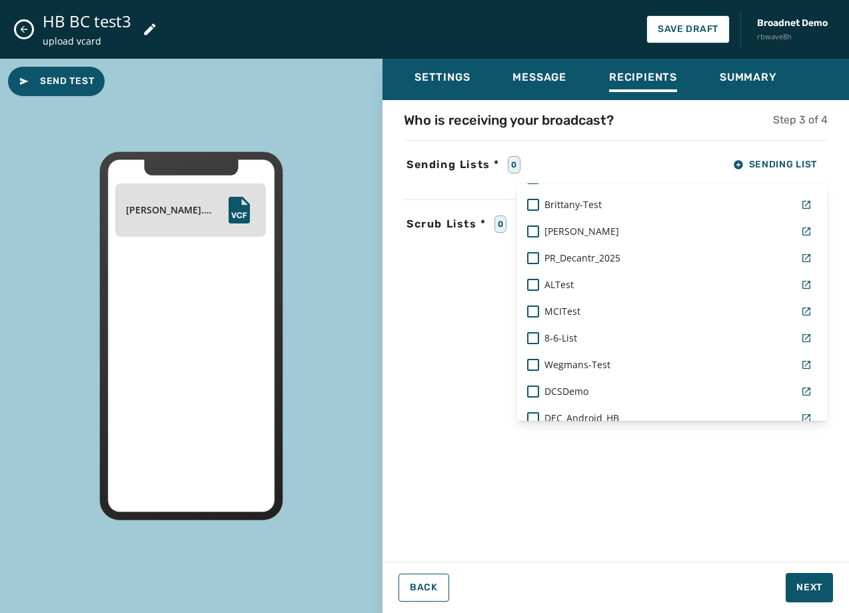
scroll to position [931, 0]
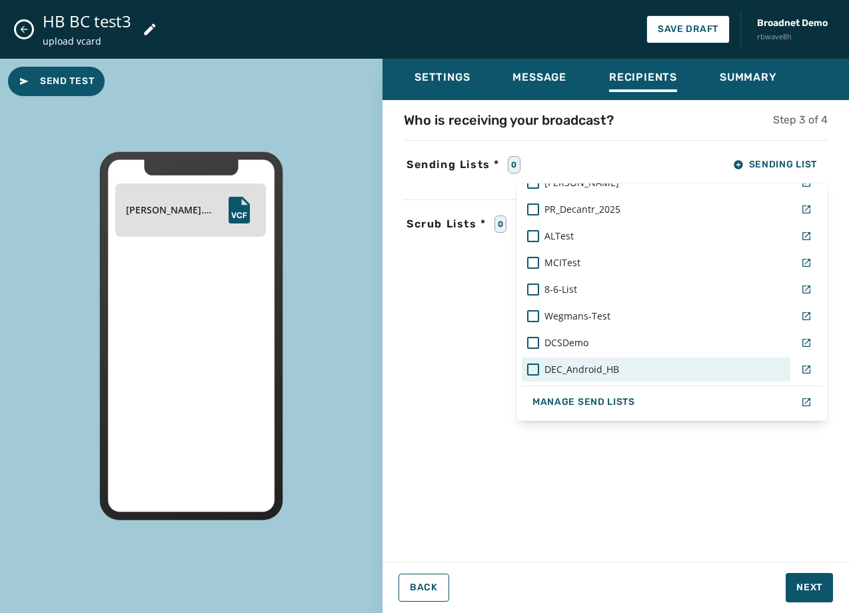
click at [619, 373] on div "DEC_Android_HB" at bounding box center [656, 369] width 258 height 13
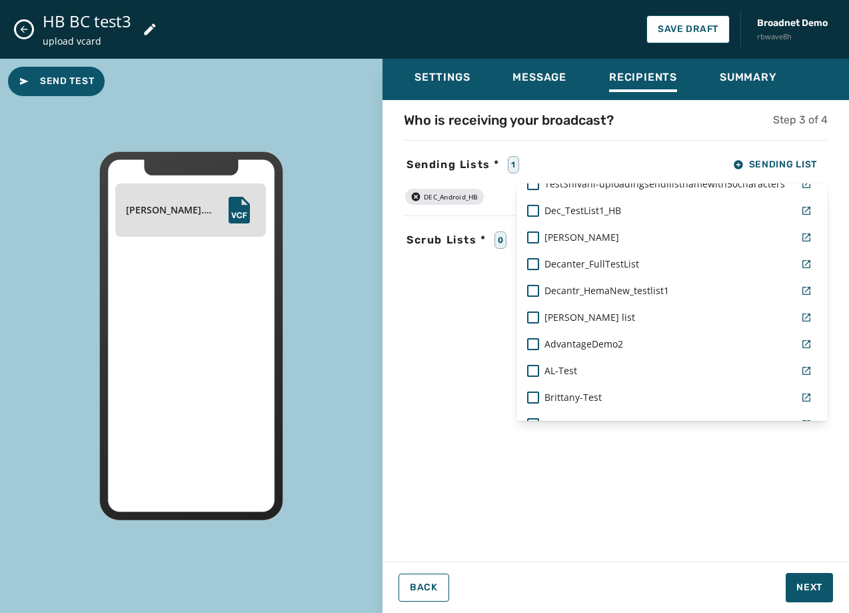
scroll to position [665, 0]
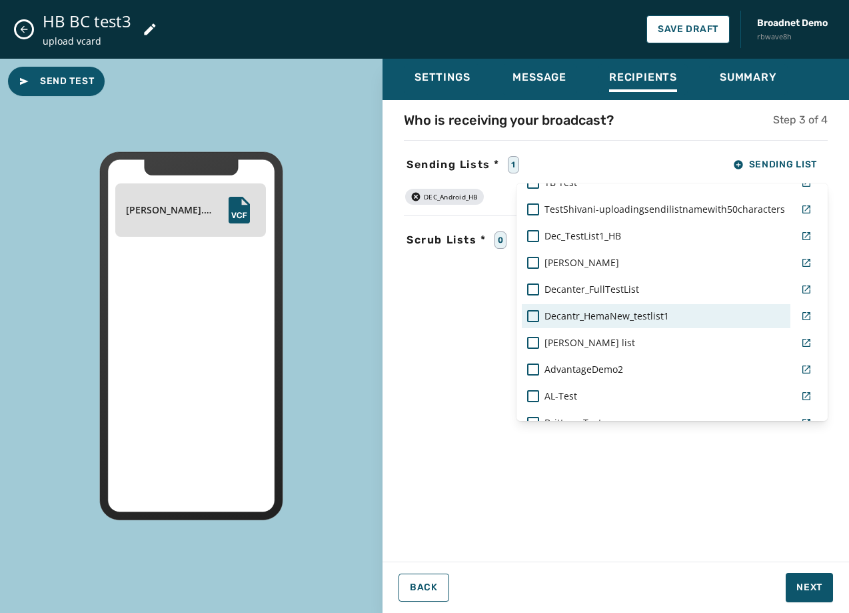
click at [588, 313] on span "Decantr_HemaNew_testlist1" at bounding box center [607, 315] width 125 height 13
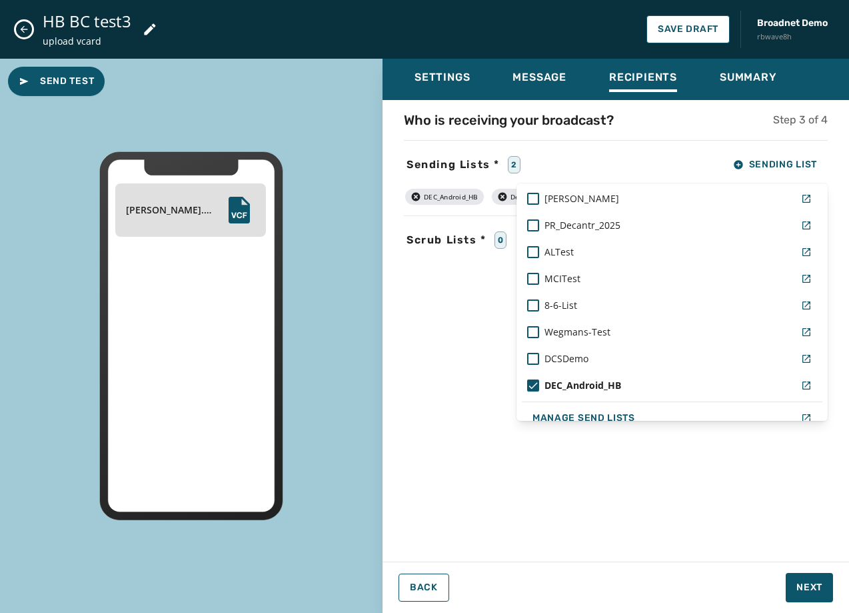
scroll to position [931, 0]
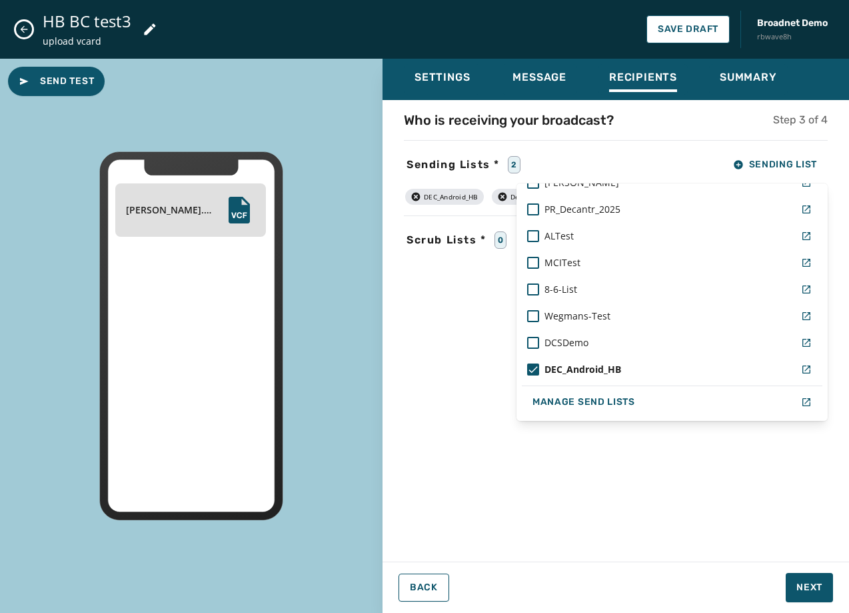
click at [811, 585] on div "Settings Message Recipients Summary Who is receiving your broadcast? Step 3 of …" at bounding box center [616, 330] width 467 height 543
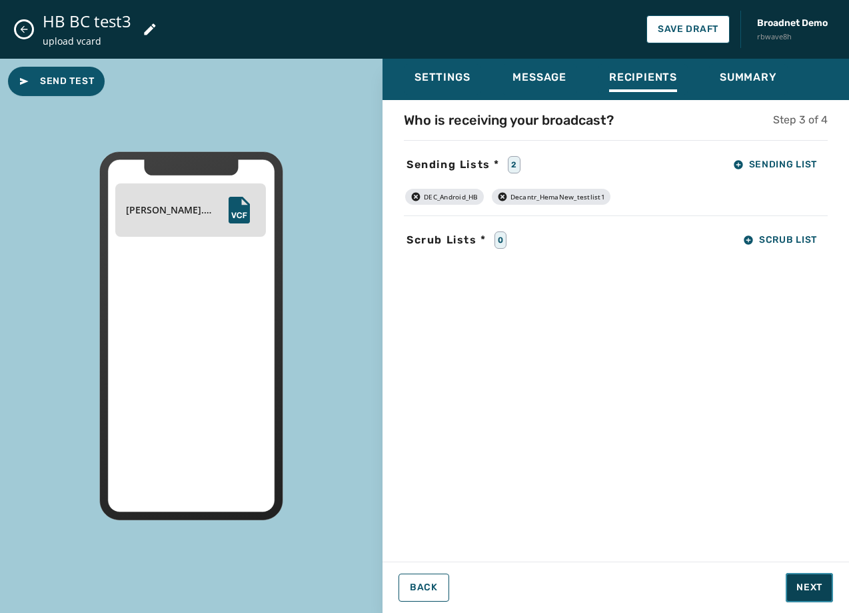
click at [811, 584] on span "Next" at bounding box center [810, 587] width 26 height 13
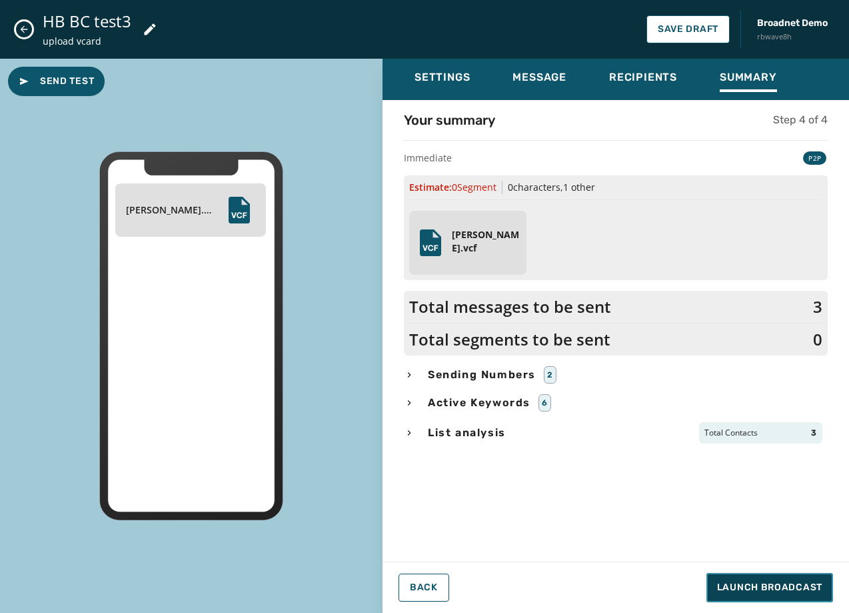
click at [811, 584] on span "Launch Broadcast" at bounding box center [769, 587] width 105 height 13
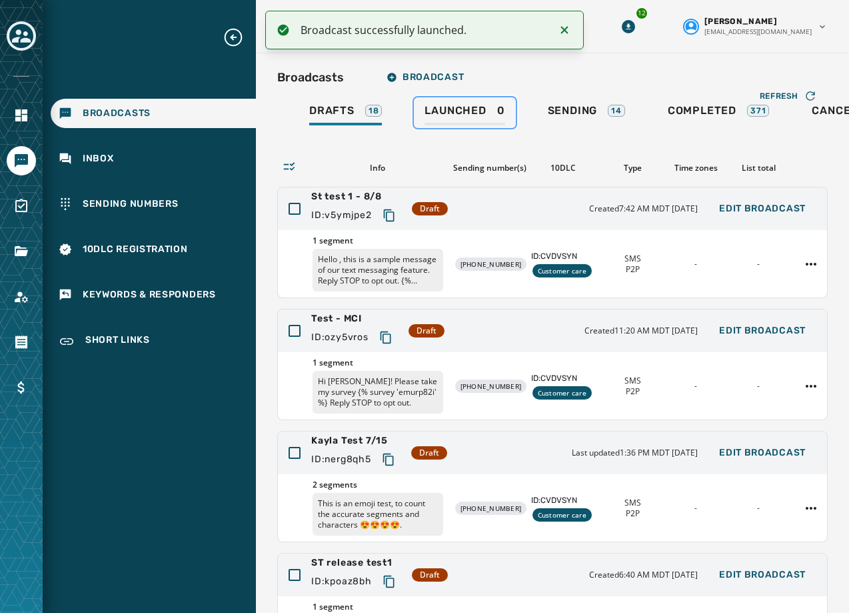
click at [483, 110] on span "Launched" at bounding box center [455, 110] width 61 height 13
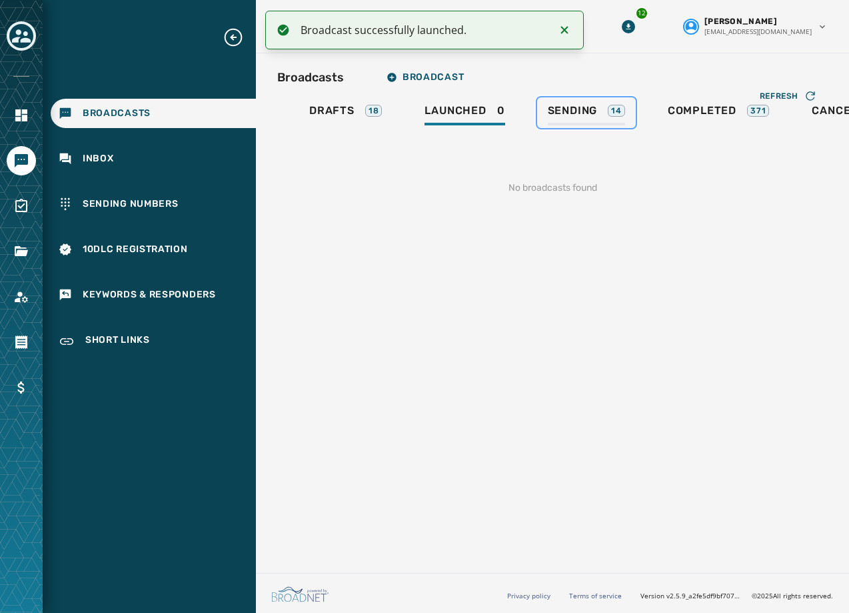
click at [601, 110] on div "Sending 14" at bounding box center [586, 114] width 77 height 21
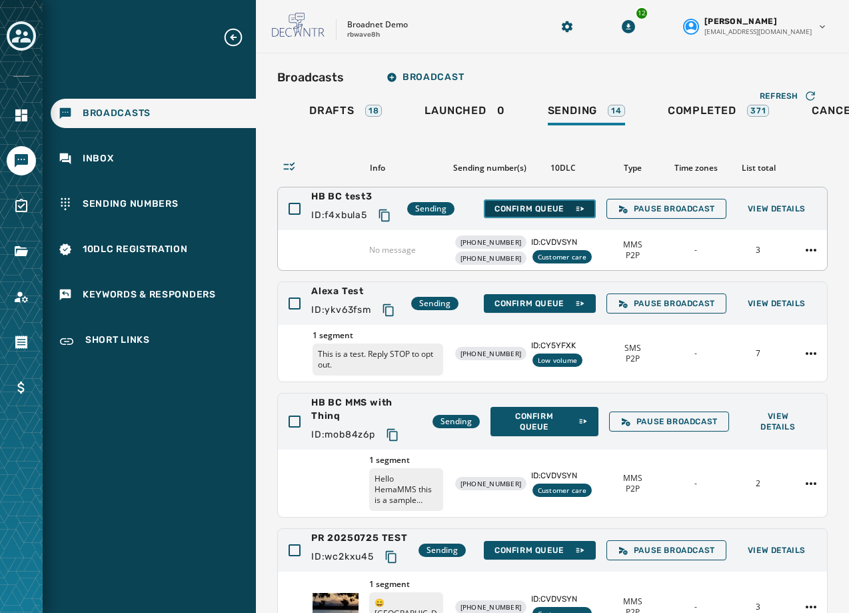
click at [549, 206] on span "Confirm Queue" at bounding box center [540, 208] width 91 height 11
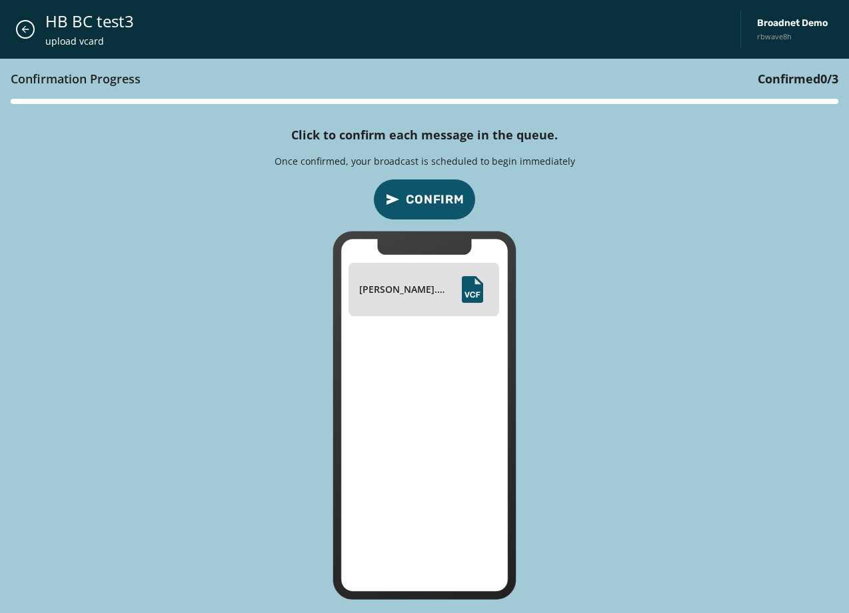
click at [437, 200] on span "Confirm" at bounding box center [435, 199] width 59 height 19
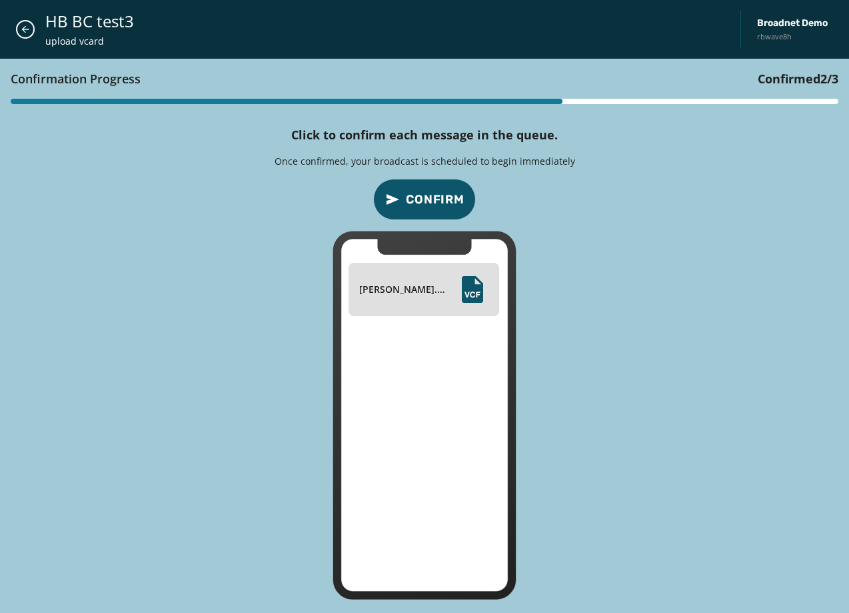
click at [437, 200] on span "Confirm" at bounding box center [435, 199] width 59 height 19
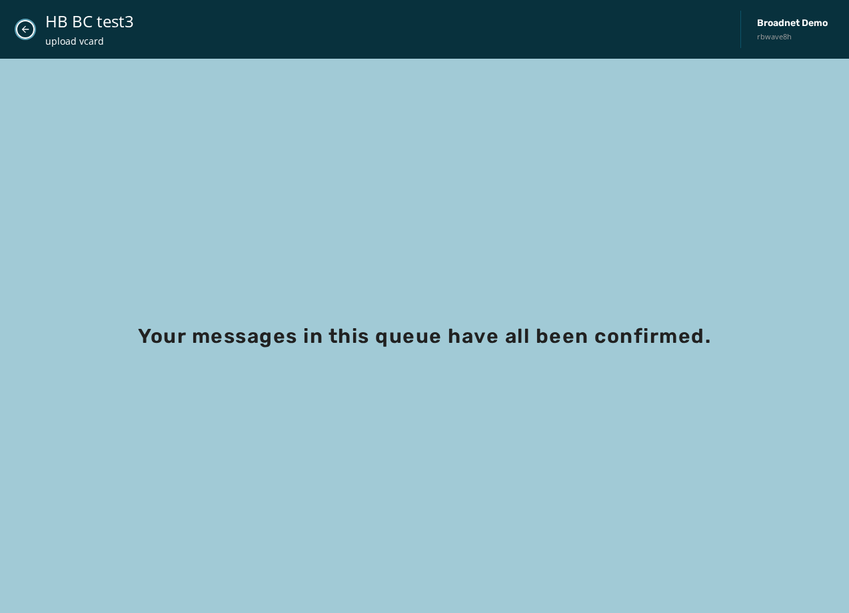
click at [25, 33] on icon "Close admin drawer" at bounding box center [25, 29] width 11 height 11
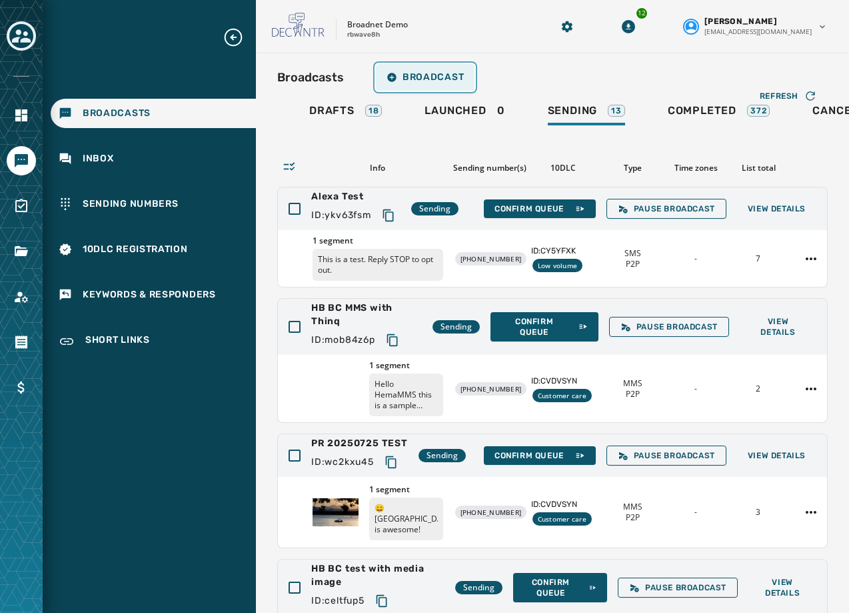
click at [432, 82] on span "Broadcast" at bounding box center [425, 77] width 77 height 11
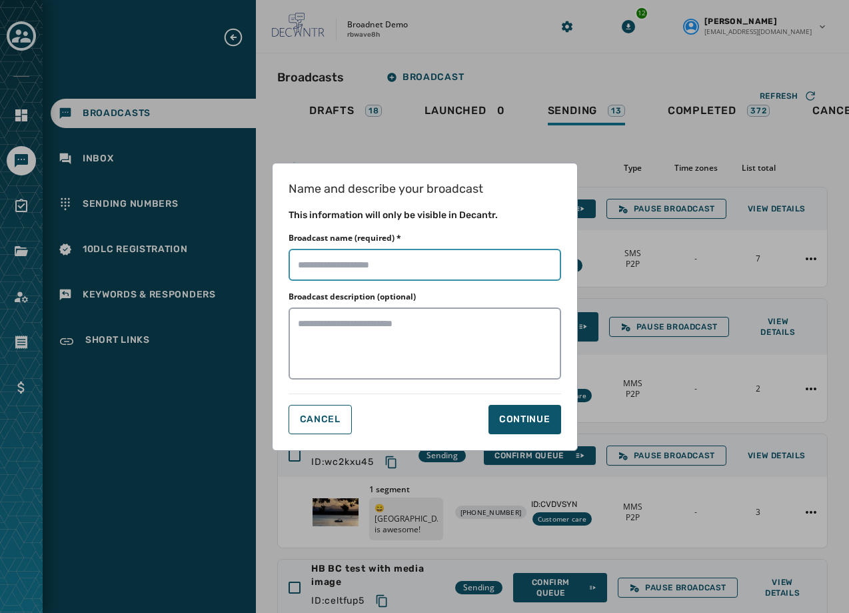
click at [346, 269] on input "Broadcast name (required) *" at bounding box center [425, 265] width 273 height 32
type input "**********"
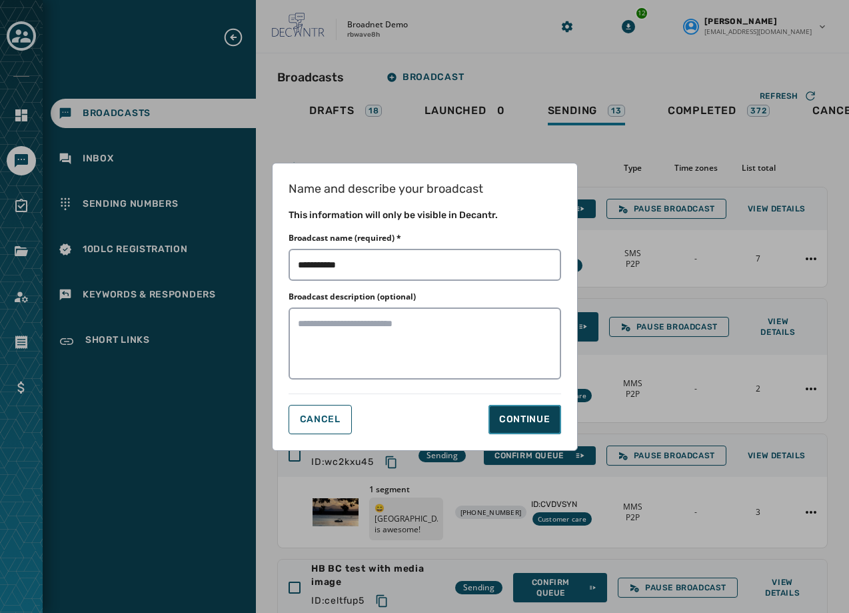
click at [518, 417] on div "Continue" at bounding box center [524, 419] width 51 height 13
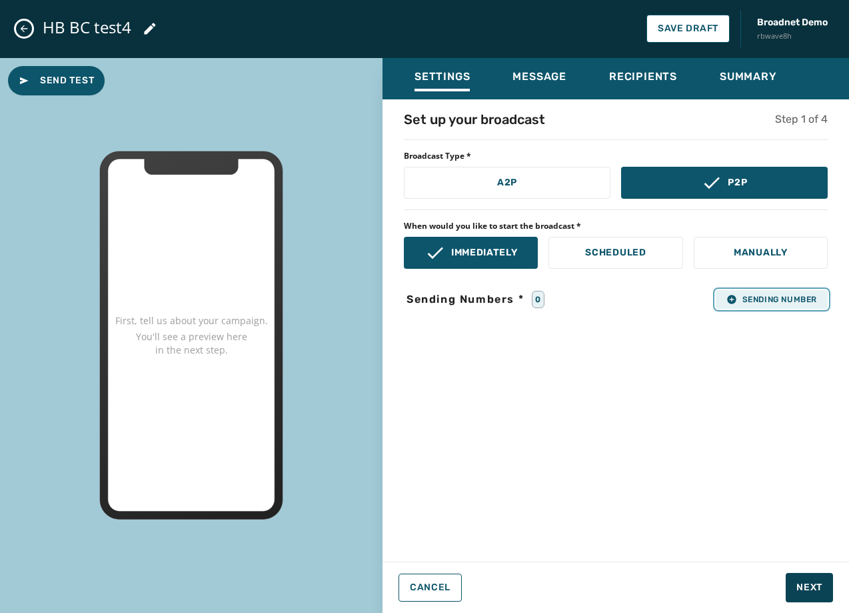
click at [749, 308] on button "Sending Number" at bounding box center [772, 299] width 112 height 19
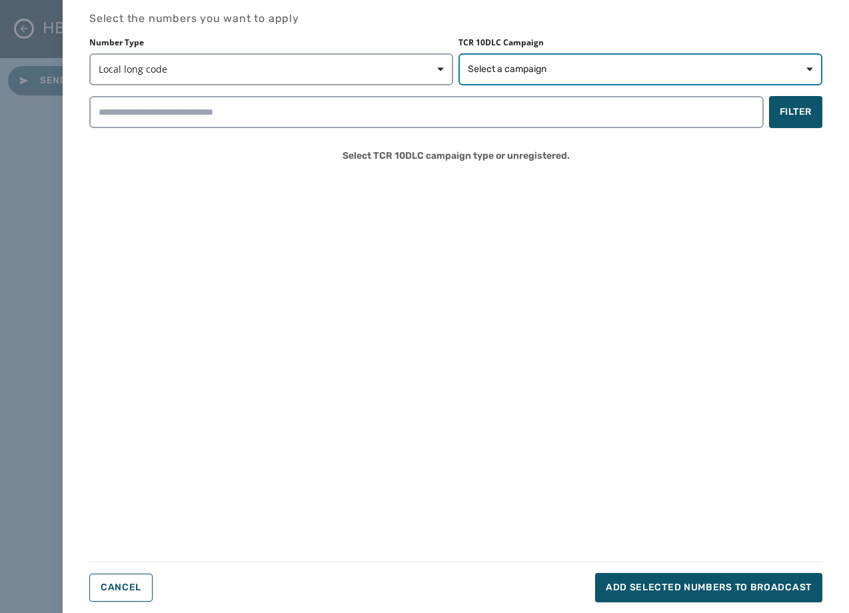
click at [500, 72] on span "Select a campaign" at bounding box center [507, 69] width 79 height 13
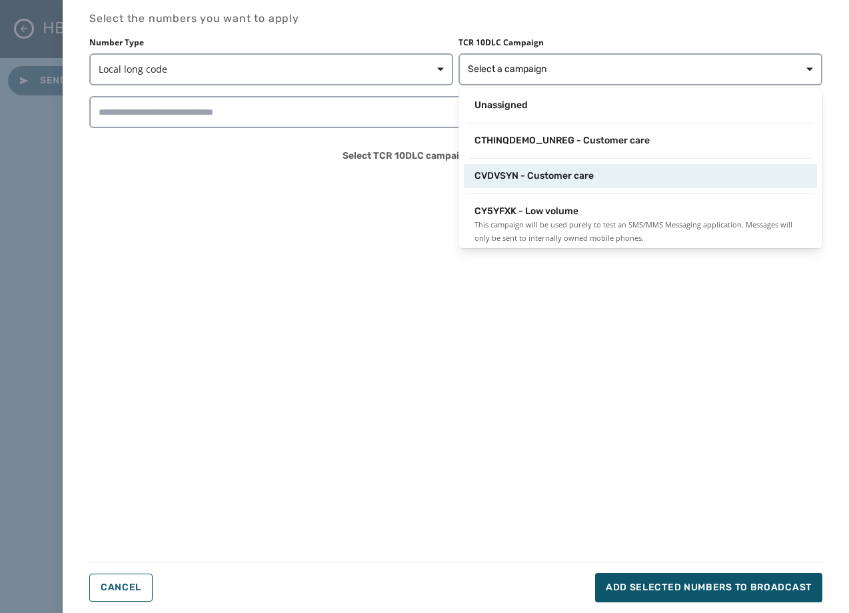
click at [513, 166] on div "CVDVSYN - Customer care" at bounding box center [640, 176] width 353 height 24
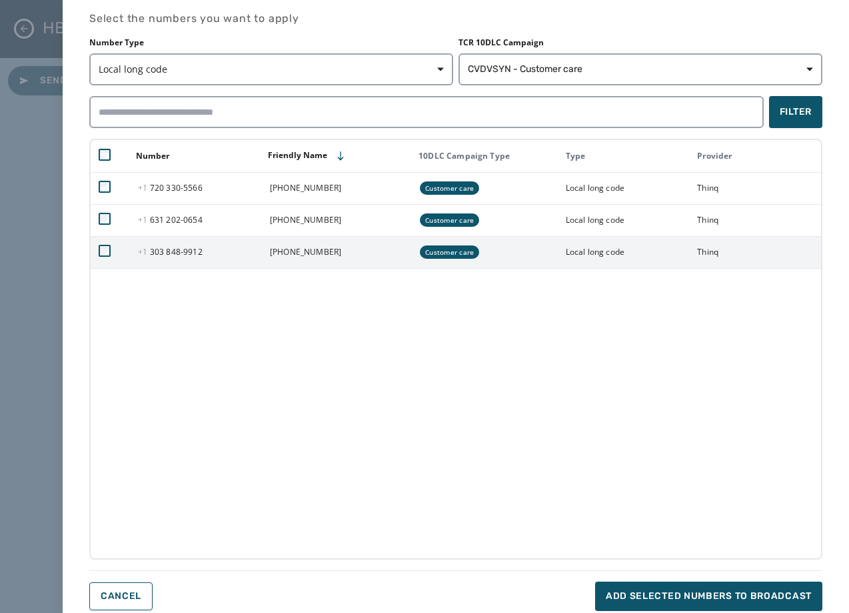
click at [111, 252] on td at bounding box center [110, 252] width 39 height 32
click at [98, 251] on td at bounding box center [110, 252] width 39 height 32
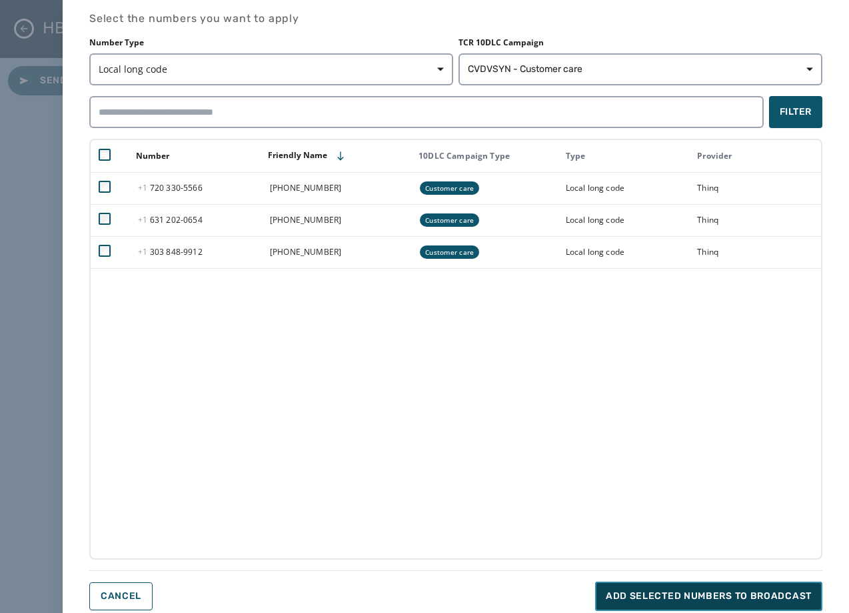
click at [667, 590] on span "Add selected numbers to broadcast" at bounding box center [709, 595] width 206 height 13
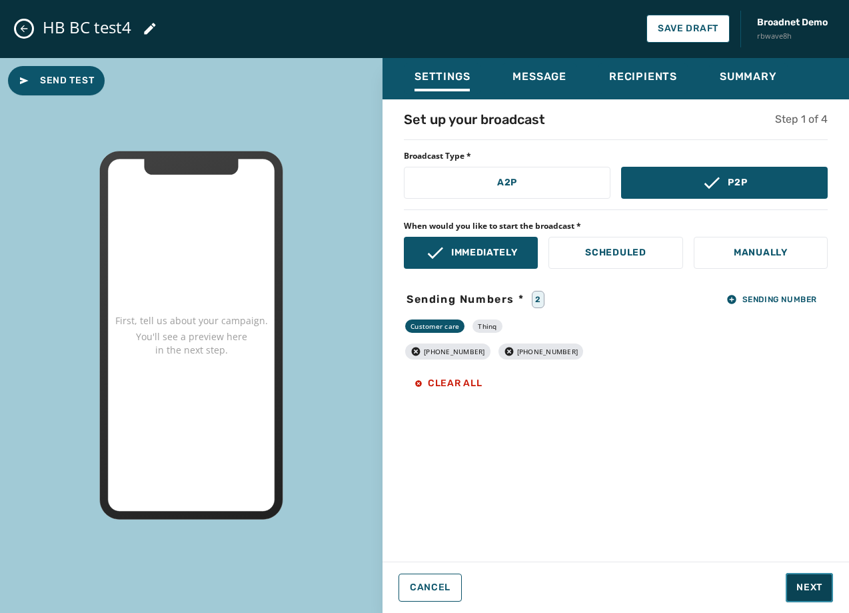
click at [804, 584] on span "Next" at bounding box center [810, 587] width 26 height 13
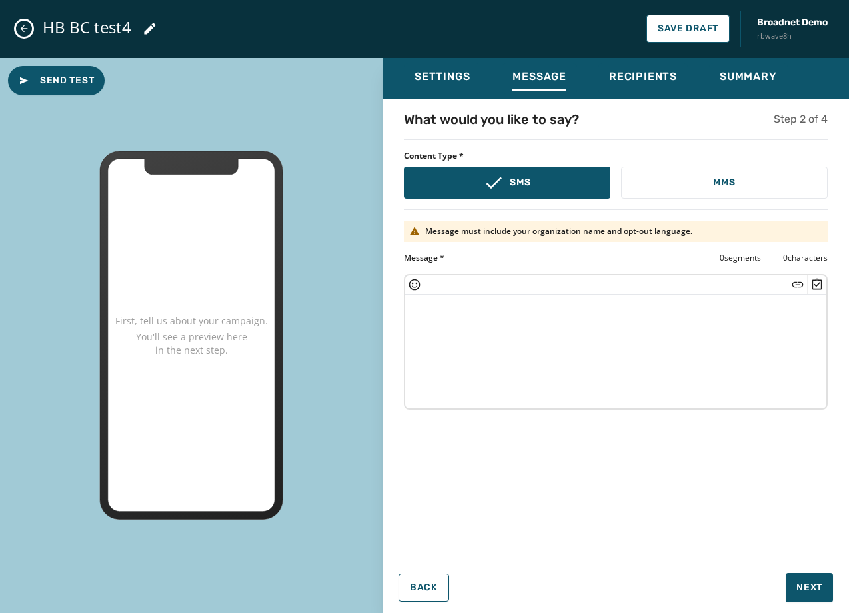
click at [716, 159] on span "Content Type *" at bounding box center [616, 156] width 424 height 11
click at [707, 189] on button "MMS" at bounding box center [724, 183] width 207 height 32
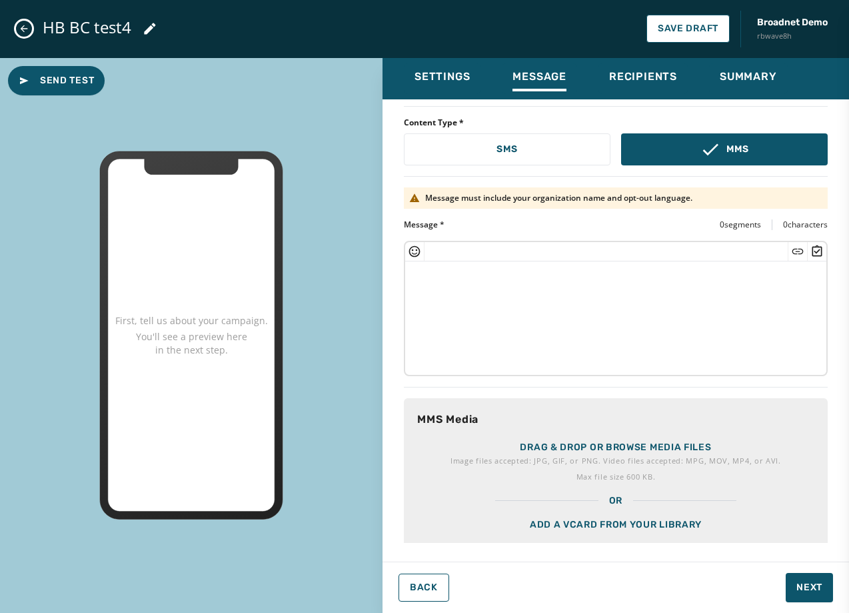
scroll to position [65, 0]
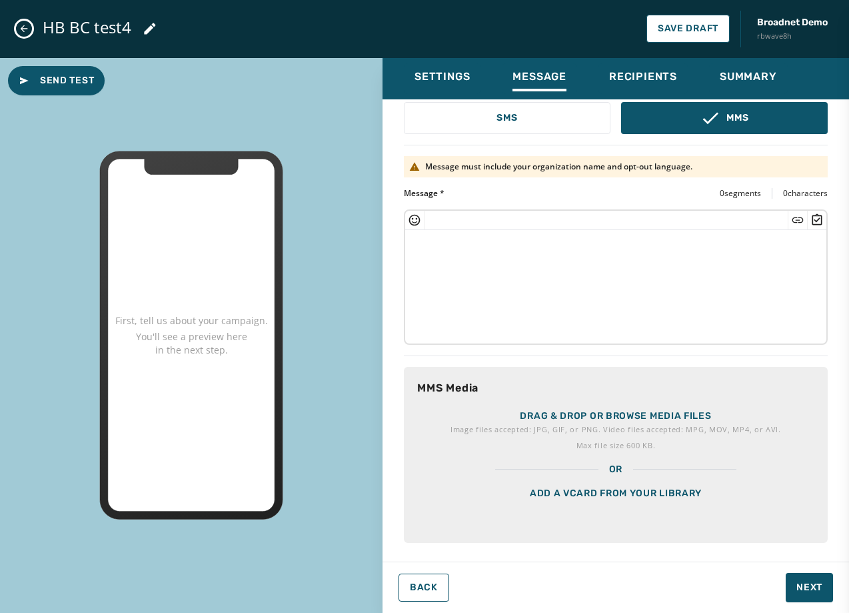
click at [608, 497] on div "Add a vCard from your library" at bounding box center [616, 509] width 424 height 67
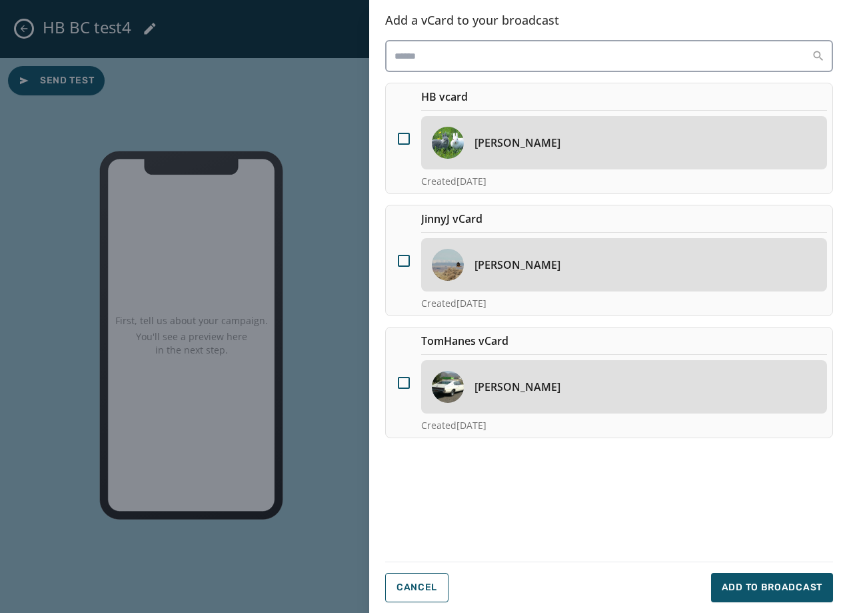
click at [541, 152] on div "[PERSON_NAME]" at bounding box center [624, 142] width 406 height 53
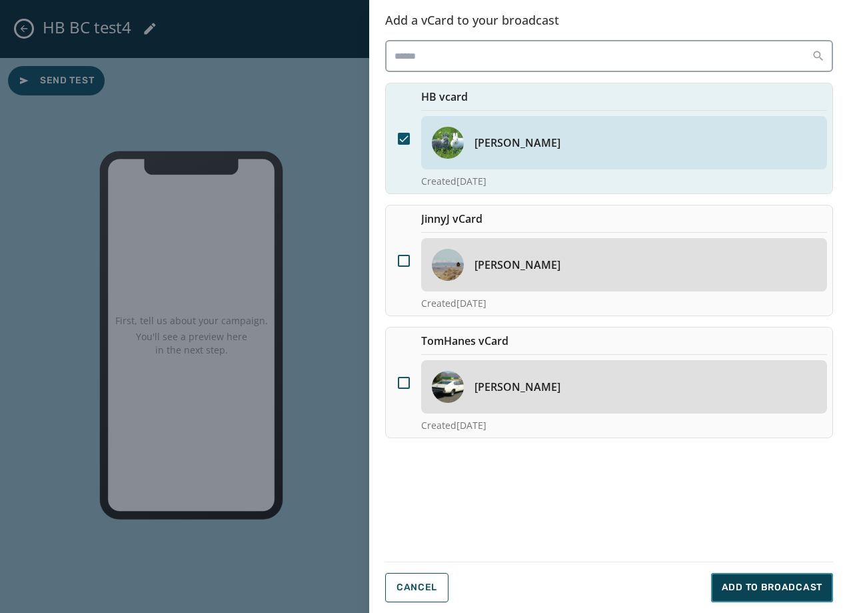
click at [756, 590] on span "Add to Broadcast" at bounding box center [772, 587] width 101 height 13
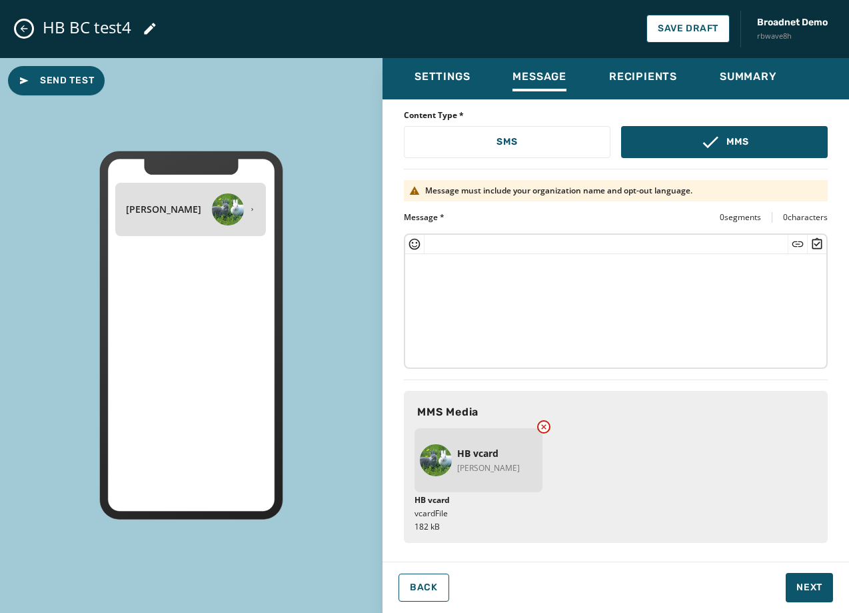
scroll to position [41, 0]
click at [826, 590] on button "Next" at bounding box center [809, 587] width 47 height 29
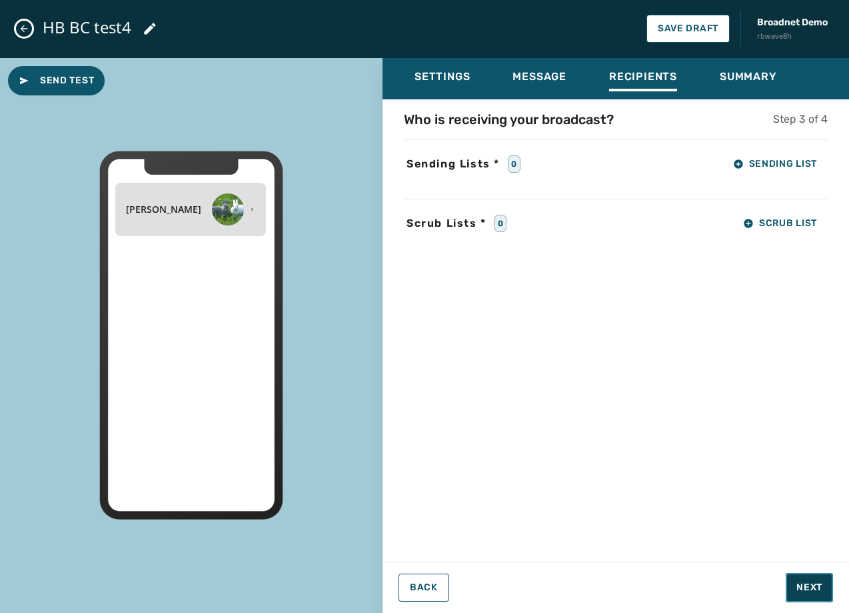
scroll to position [0, 0]
click at [731, 165] on button "Sending List" at bounding box center [775, 164] width 105 height 27
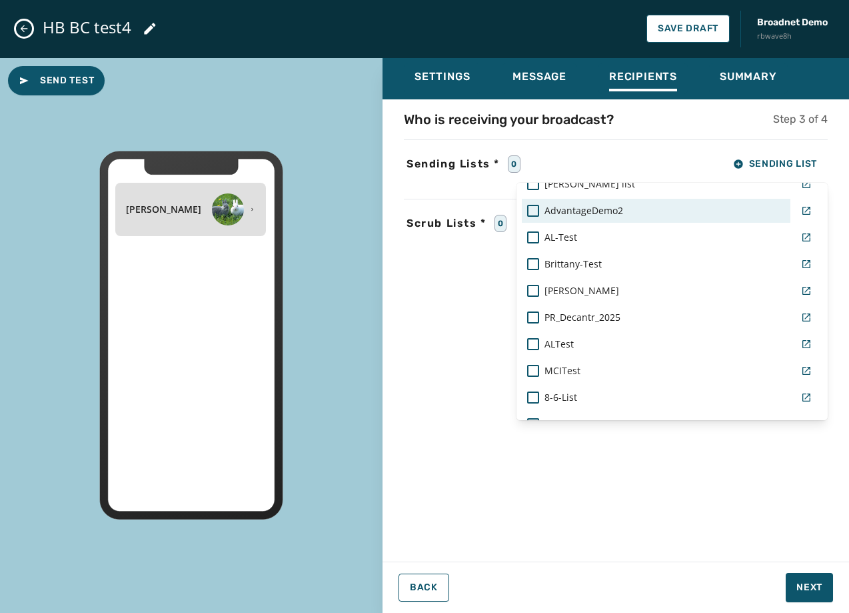
scroll to position [931, 0]
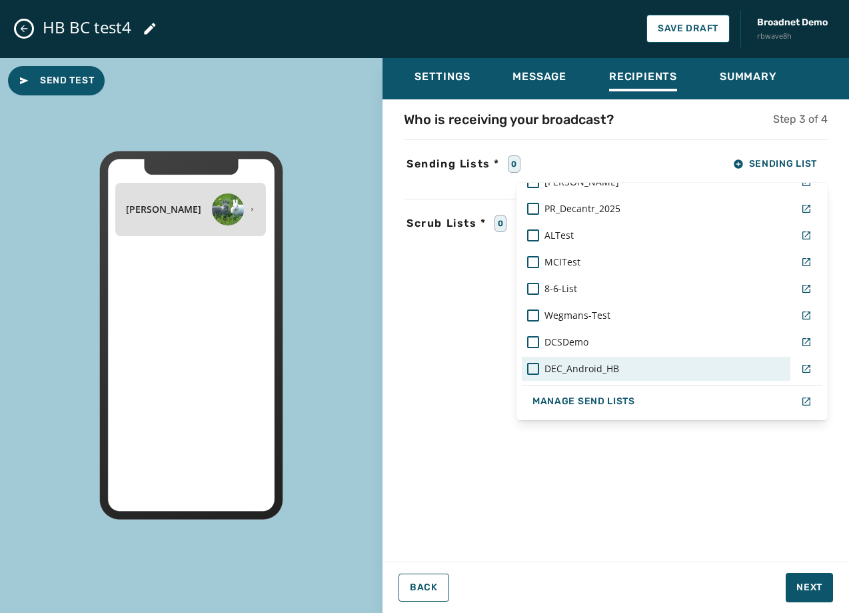
click at [655, 367] on div "DEC_Android_HB" at bounding box center [656, 368] width 258 height 13
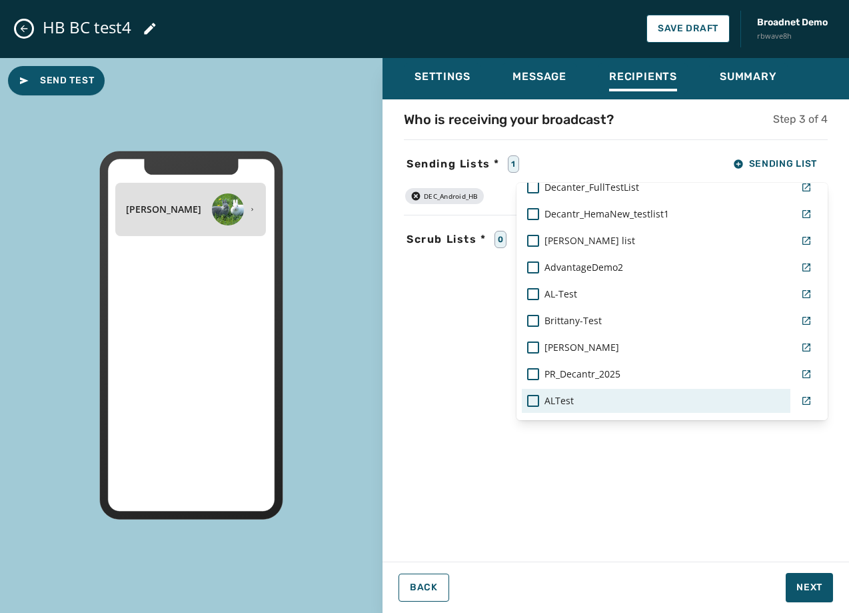
scroll to position [731, 0]
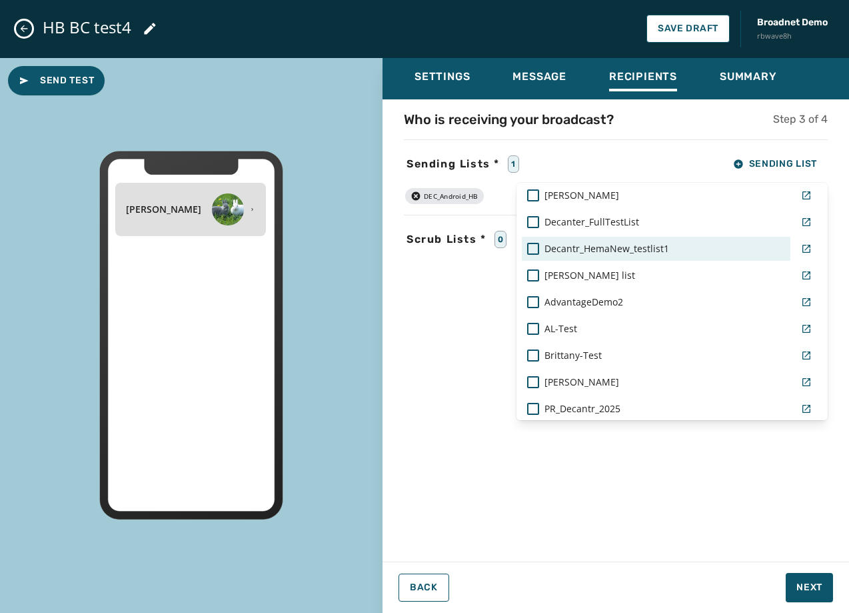
click at [590, 256] on div "Decantr_HemaNew_testlist1" at bounding box center [656, 249] width 269 height 24
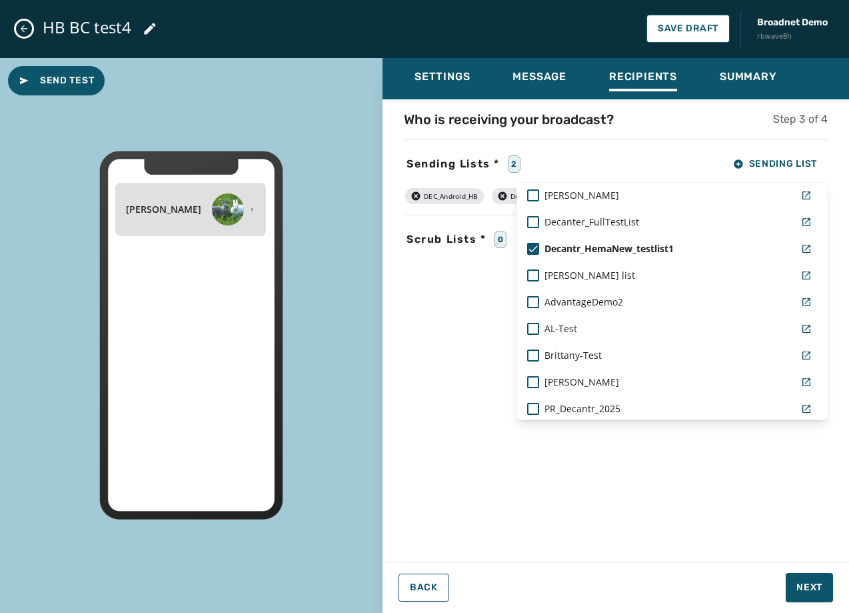
click at [812, 585] on div "Settings Message Recipients Summary Who is receiving your broadcast? Step 3 of …" at bounding box center [616, 330] width 467 height 545
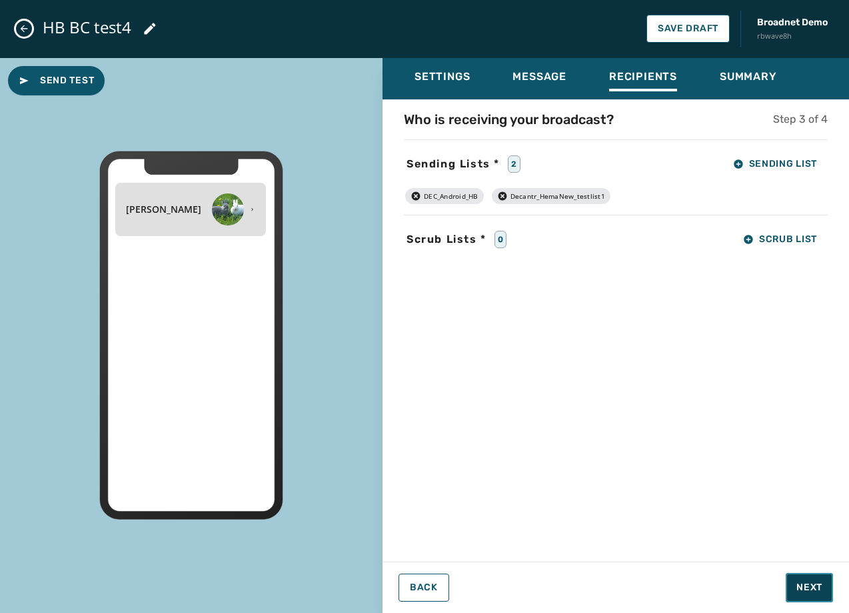
click at [812, 585] on span "Next" at bounding box center [810, 587] width 26 height 13
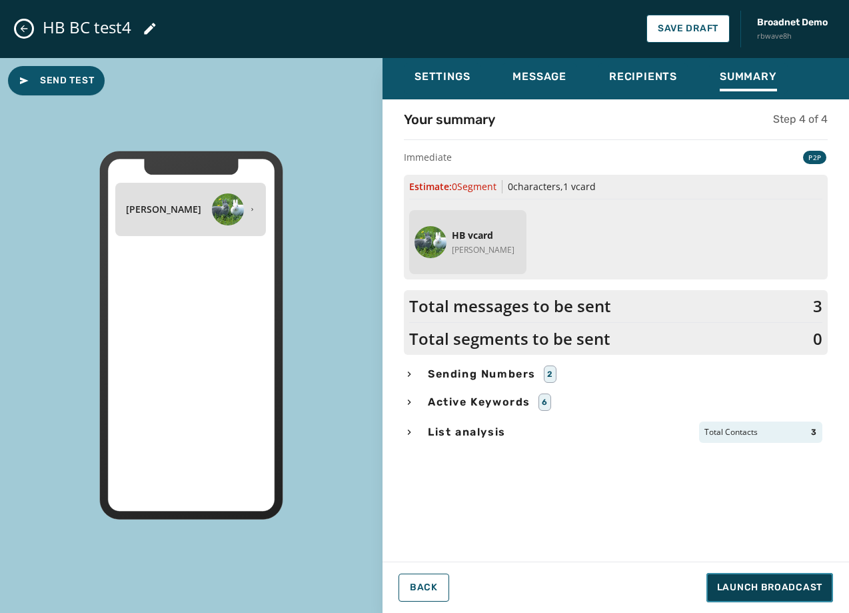
click at [812, 585] on span "Launch Broadcast" at bounding box center [769, 587] width 105 height 13
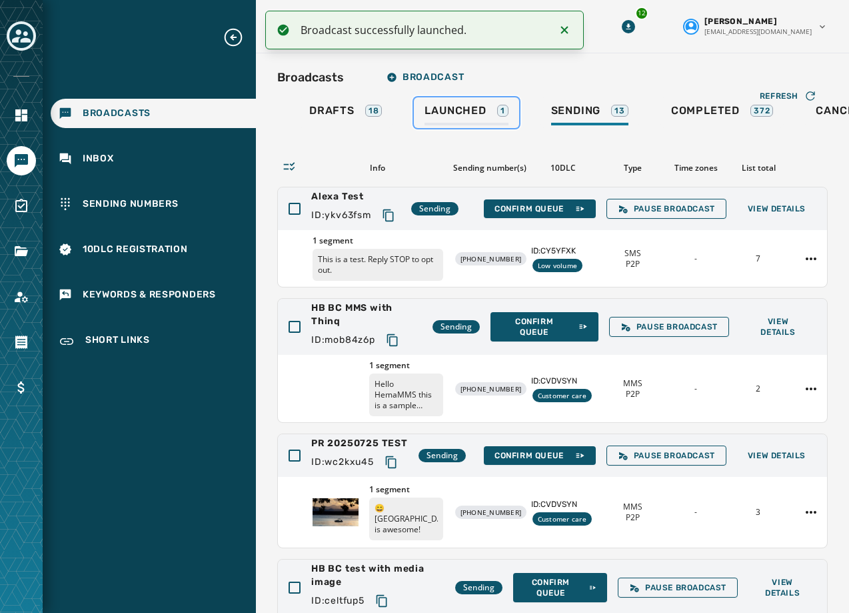
click at [446, 111] on span "Launched" at bounding box center [455, 110] width 61 height 13
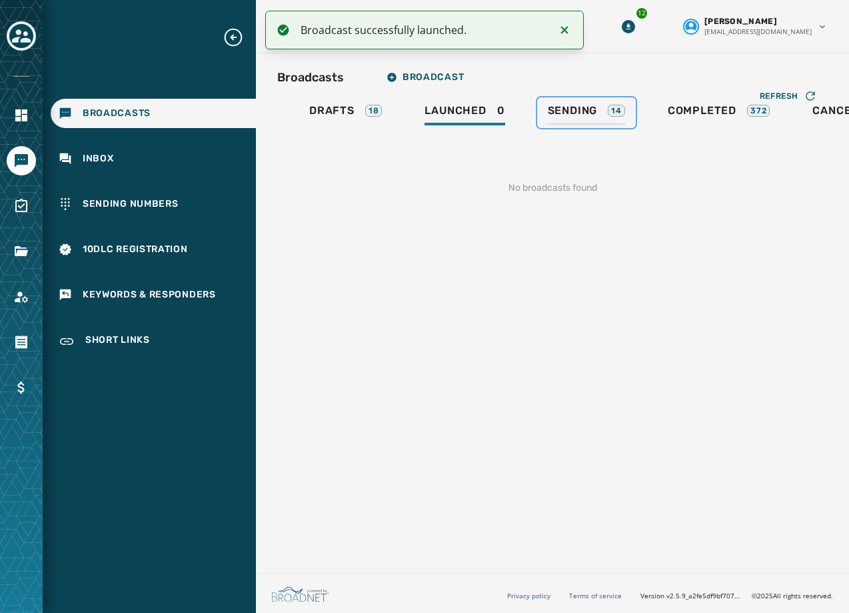
click at [589, 113] on span "Sending" at bounding box center [573, 110] width 50 height 13
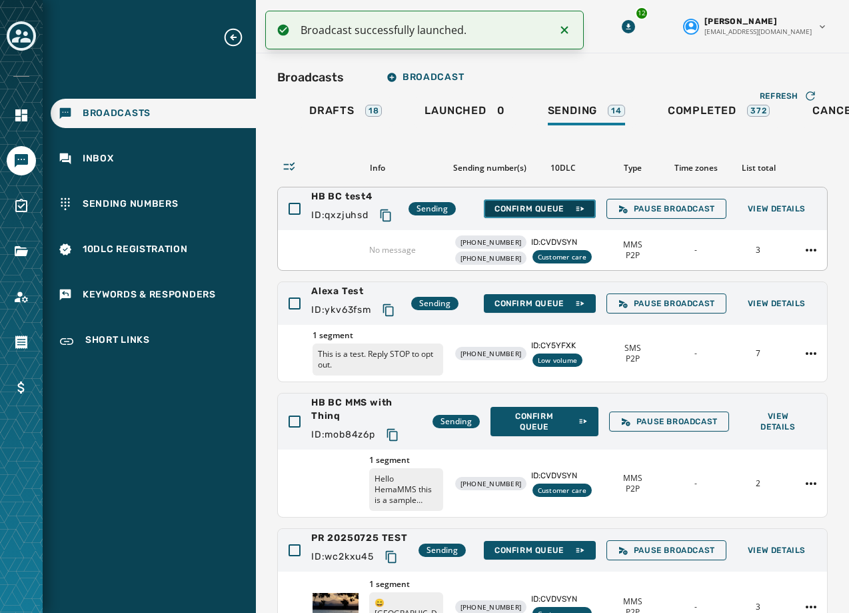
click at [497, 204] on span "Confirm Queue" at bounding box center [540, 208] width 91 height 11
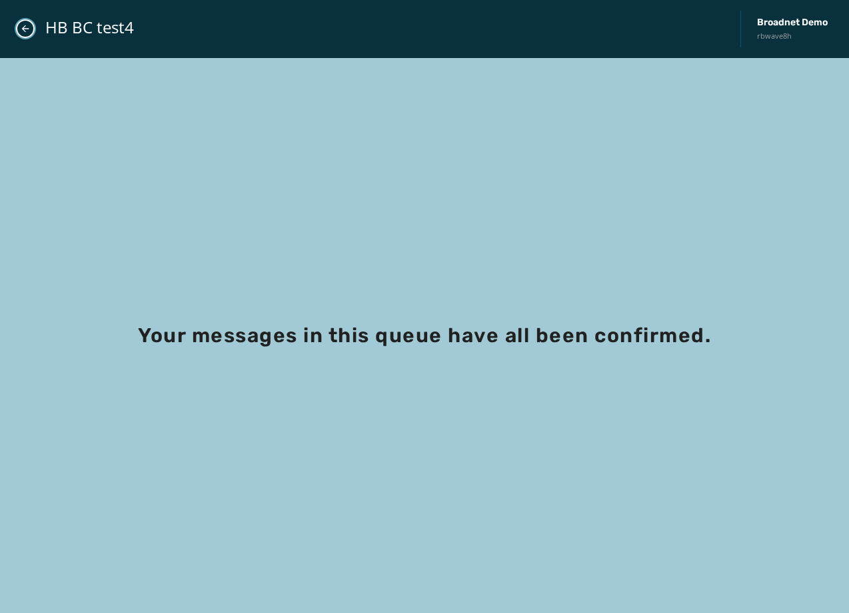
click at [27, 35] on button "Close admin drawer" at bounding box center [25, 28] width 19 height 19
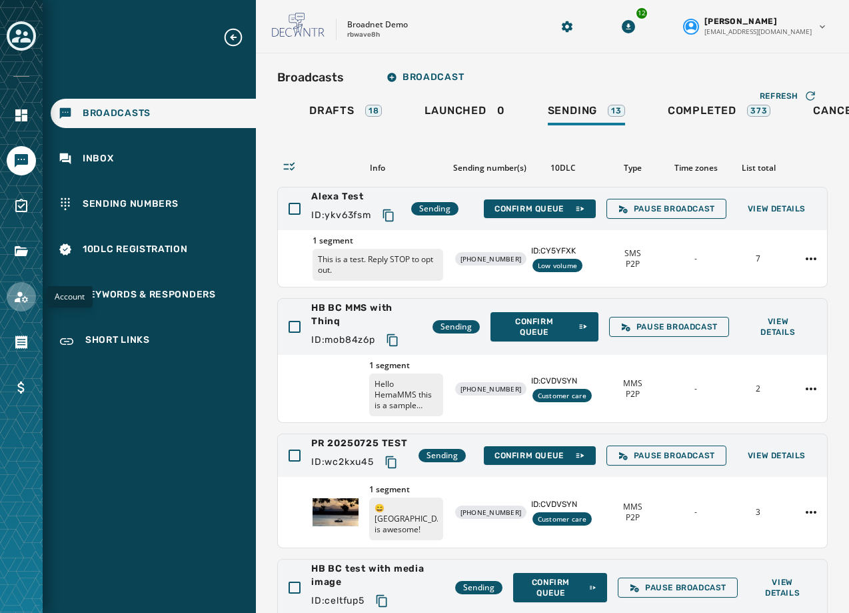
click at [15, 297] on icon "Navigate to Account" at bounding box center [21, 297] width 16 height 16
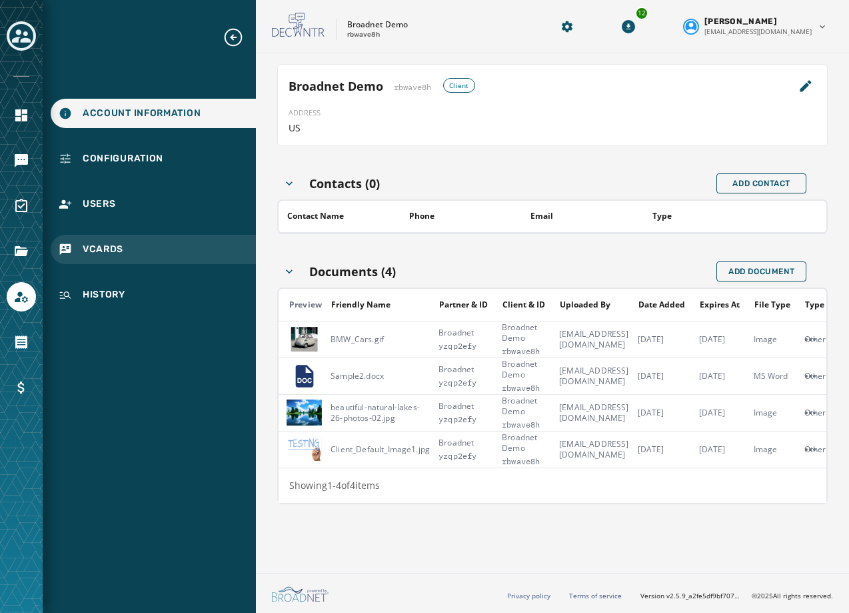
click at [99, 252] on span "vCards" at bounding box center [103, 249] width 41 height 13
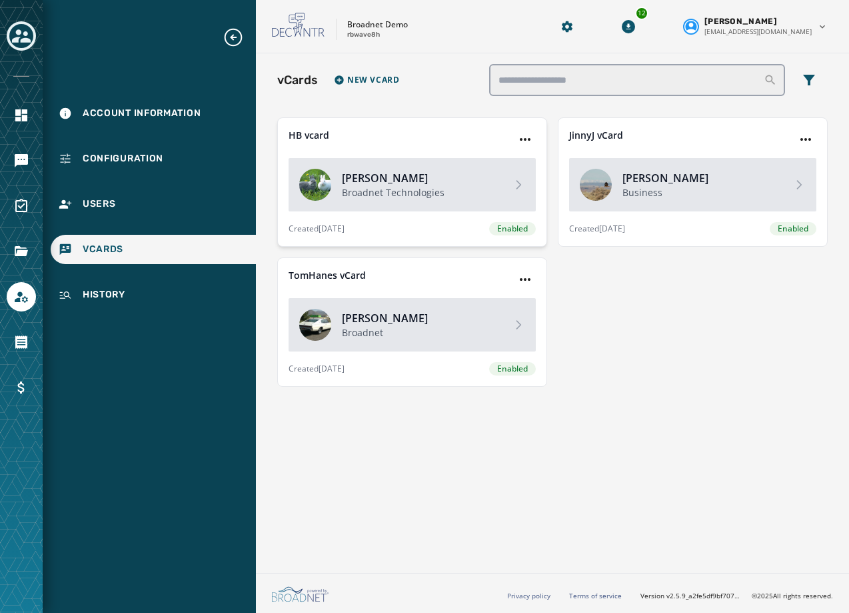
click at [352, 181] on h4 "[PERSON_NAME]" at bounding box center [421, 178] width 159 height 16
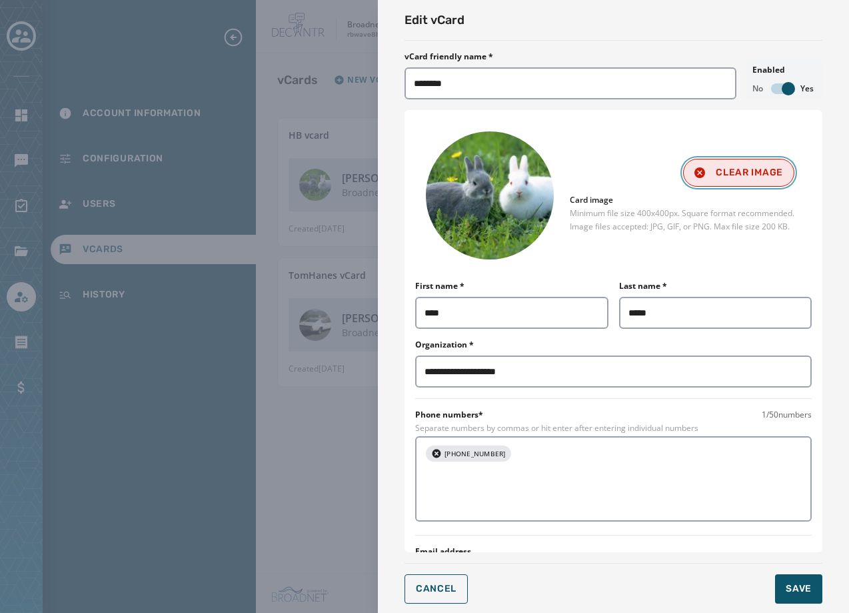
click at [695, 167] on icon "button" at bounding box center [700, 172] width 11 height 11
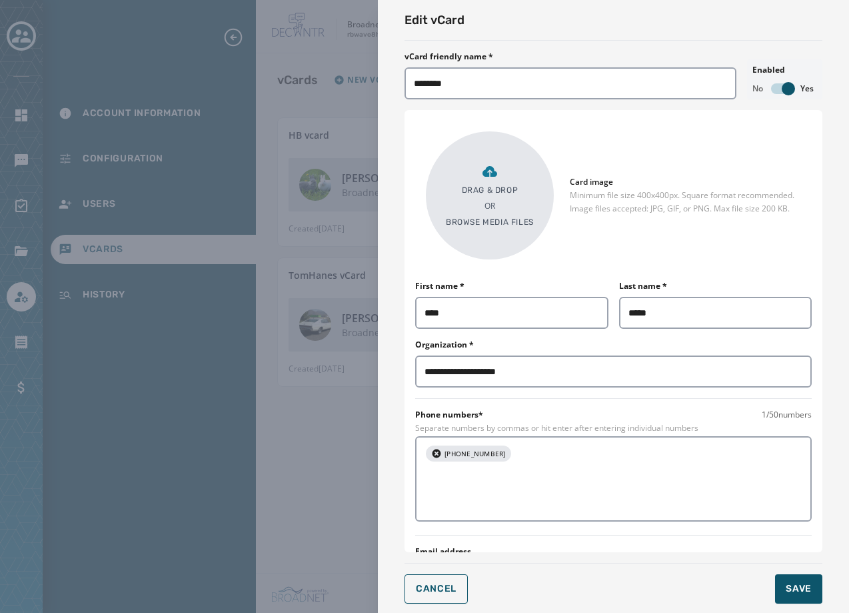
click at [517, 219] on p "Browse media files" at bounding box center [490, 222] width 88 height 11
click at [465, 190] on p "Drag & Drop" at bounding box center [490, 190] width 57 height 11
click at [467, 230] on div "Drag & Drop OR Browse media files" at bounding box center [490, 195] width 128 height 128
click at [470, 225] on p "Browse media files" at bounding box center [490, 222] width 88 height 11
click at [514, 215] on div "Drag & Drop OR Browse media files" at bounding box center [490, 195] width 88 height 64
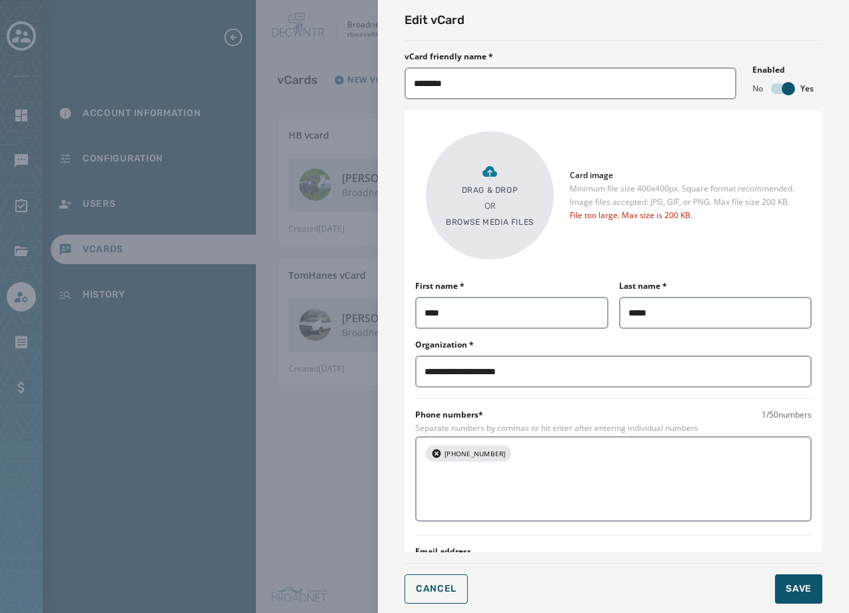
click at [508, 211] on div "Drag & Drop OR Browse media files" at bounding box center [490, 195] width 88 height 64
click at [488, 197] on div "Drag & Drop OR Browse media files" at bounding box center [490, 195] width 88 height 64
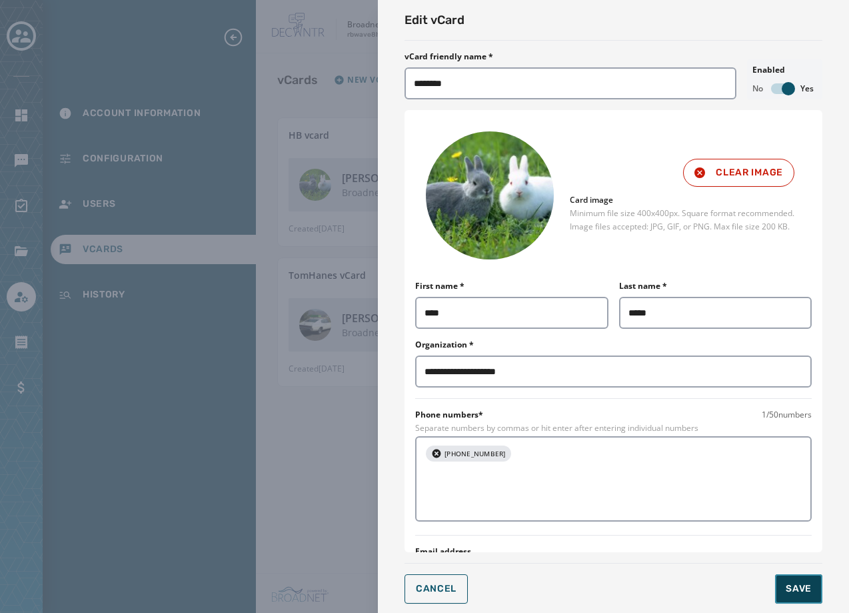
click at [798, 597] on button "Save" at bounding box center [798, 588] width 47 height 29
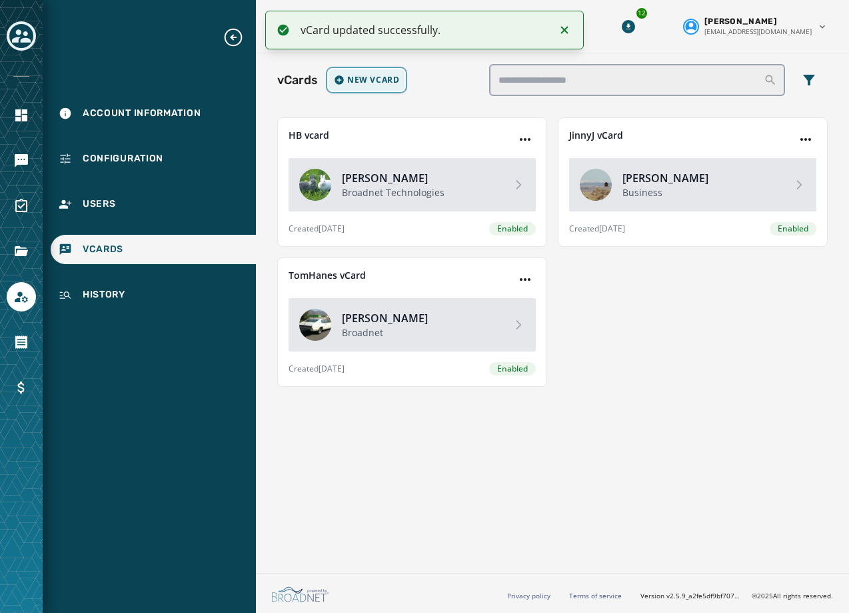
click at [369, 83] on span "New vCard" at bounding box center [373, 80] width 52 height 11
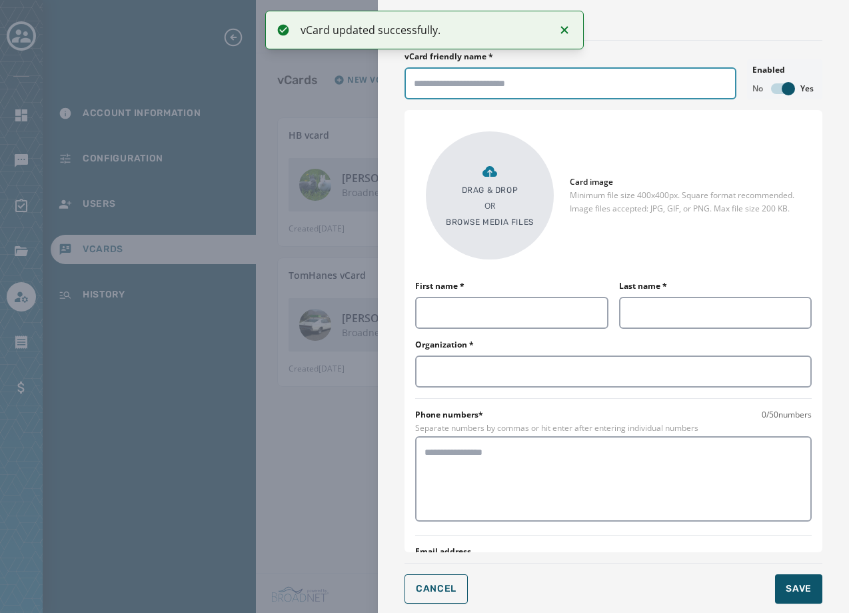
click at [571, 89] on input "vCard friendly name *" at bounding box center [571, 83] width 332 height 32
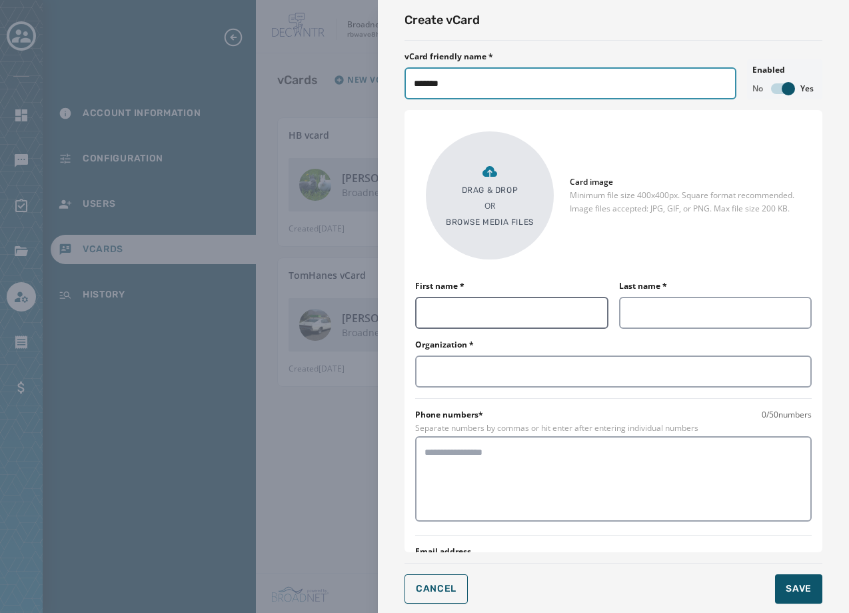
type input "*******"
click at [549, 306] on input "First name *" at bounding box center [511, 313] width 193 height 32
type input "******"
click at [657, 313] on input "Last name *" at bounding box center [715, 313] width 193 height 32
type input "****"
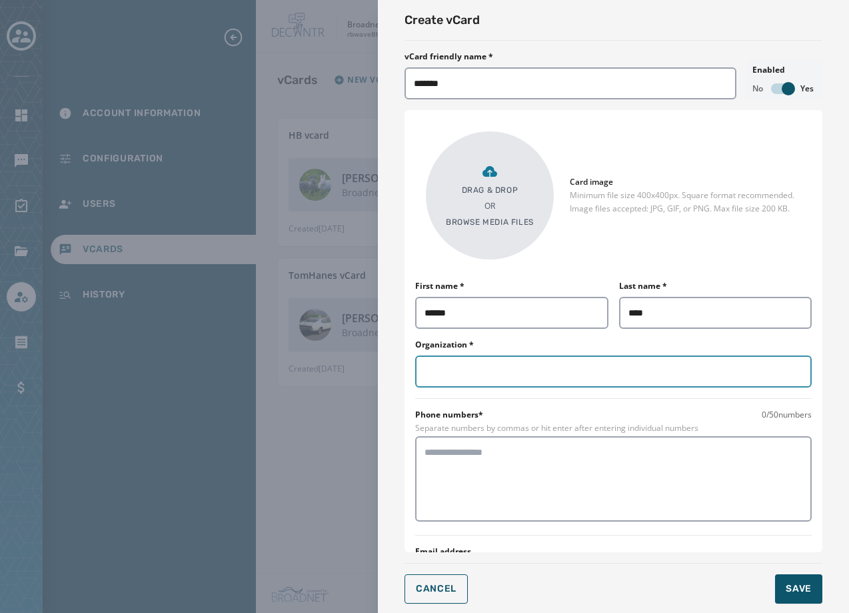
click at [543, 367] on input "Organization *" at bounding box center [613, 371] width 397 height 32
type input "*********"
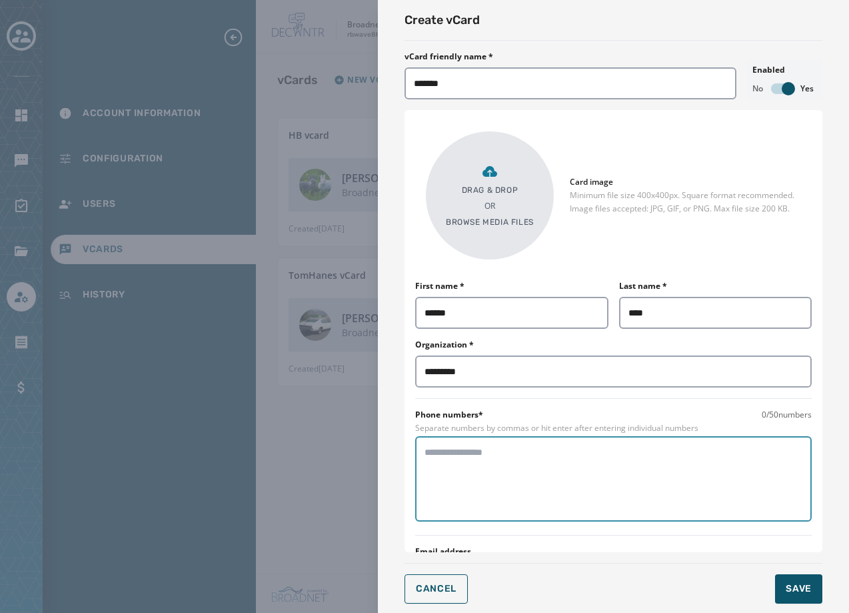
click at [519, 481] on textarea at bounding box center [614, 478] width 378 height 67
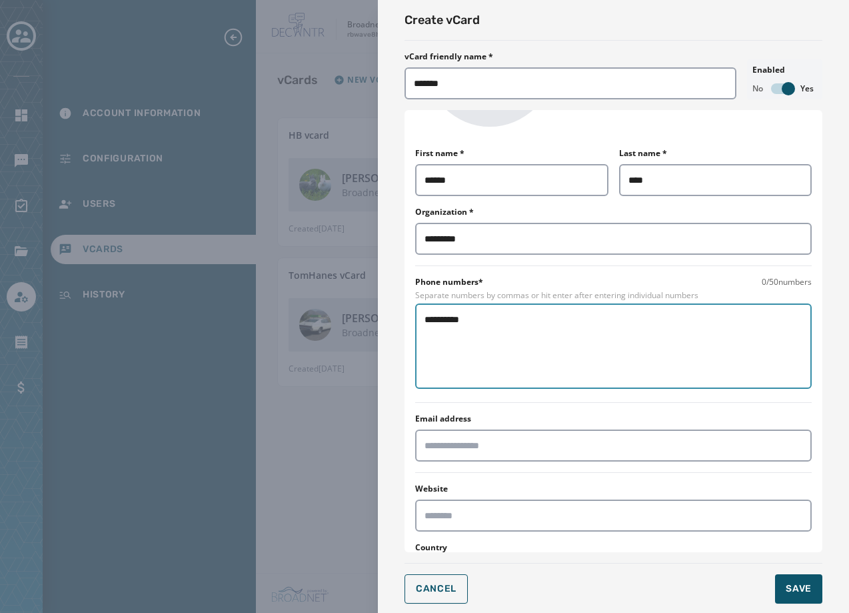
scroll to position [133, 0]
type textarea "**********"
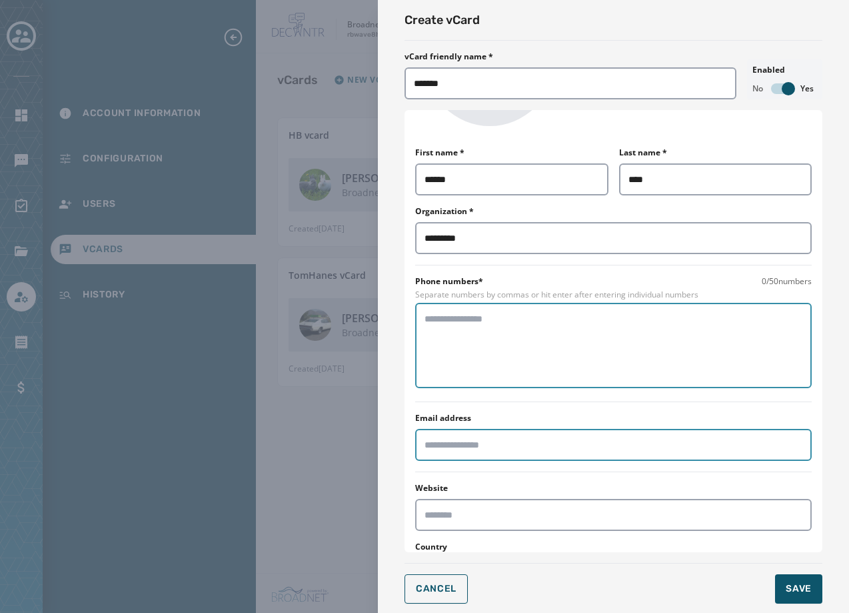
click at [497, 450] on input "Email address" at bounding box center [613, 445] width 397 height 32
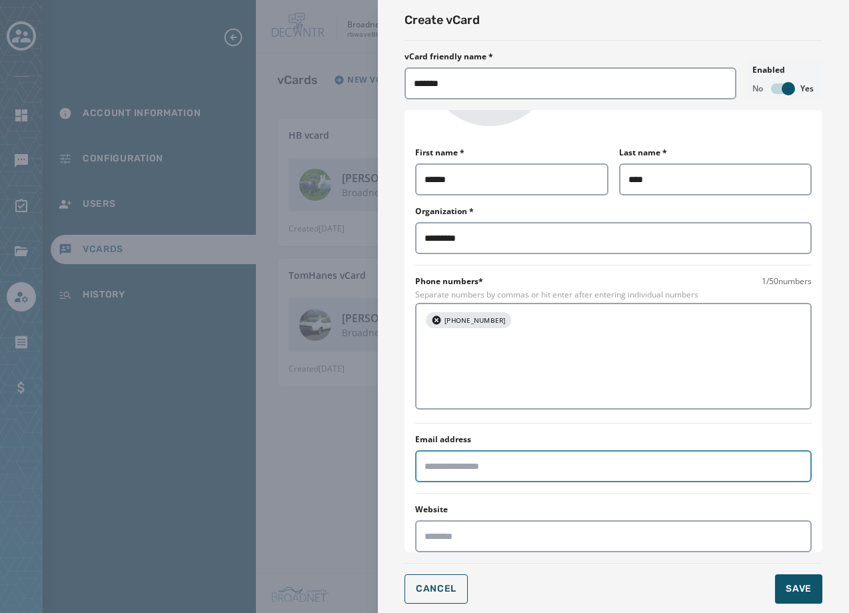
type input "**********"
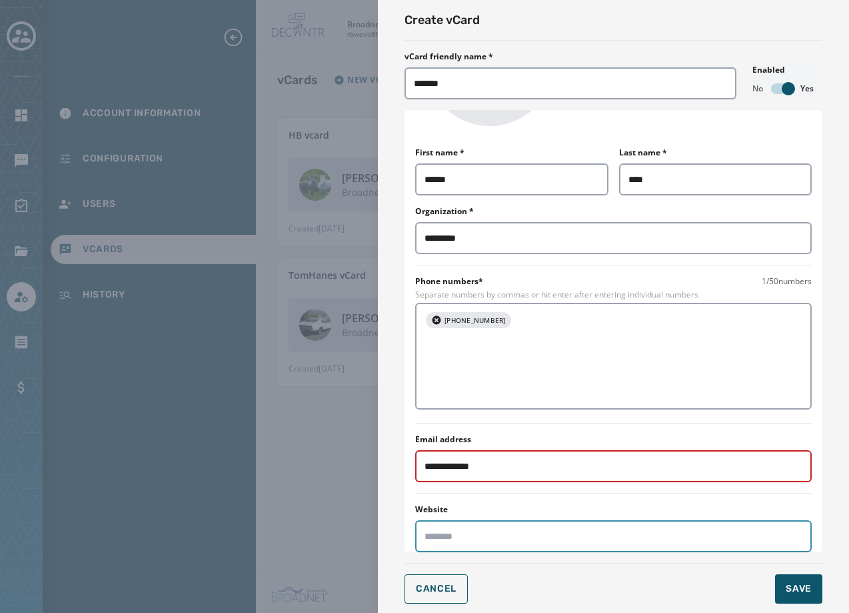
click at [467, 520] on input "Website" at bounding box center [613, 536] width 397 height 32
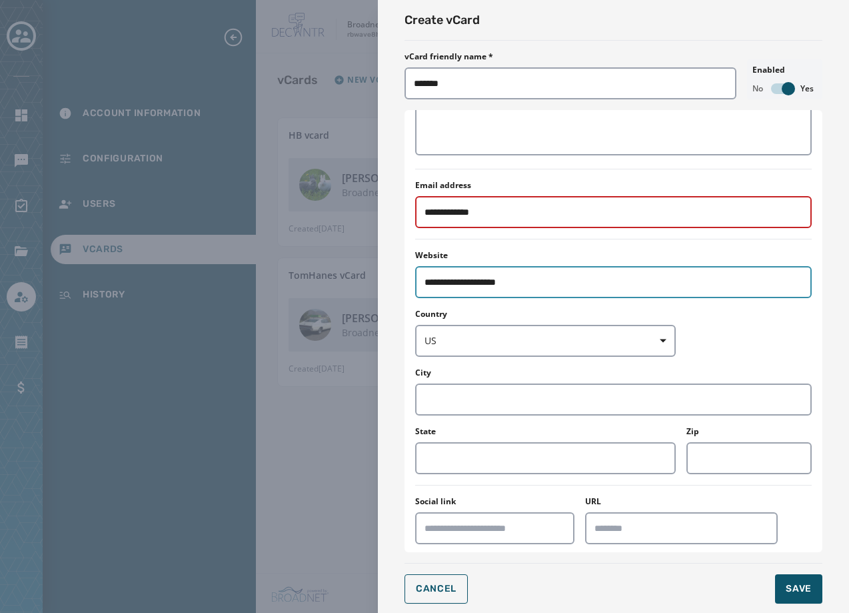
scroll to position [401, 0]
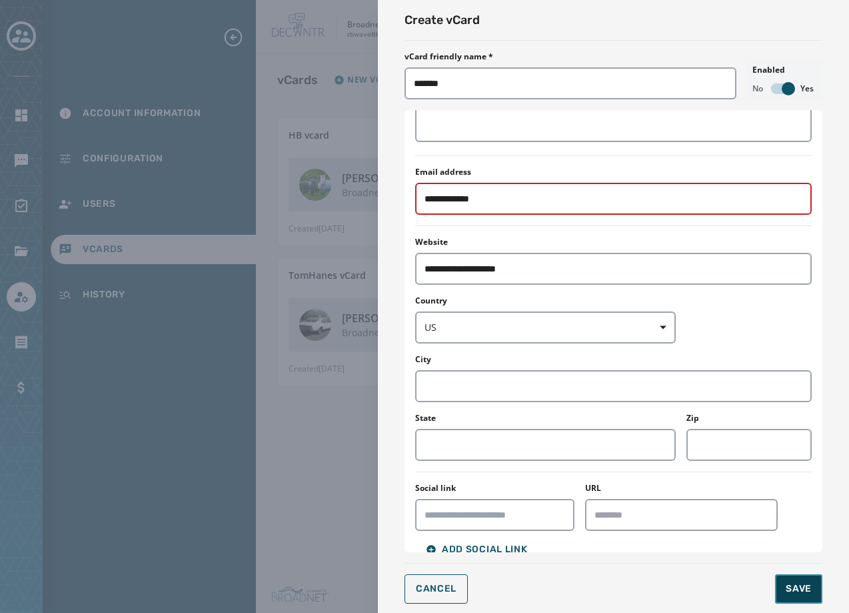
click at [791, 585] on span "Save" at bounding box center [799, 588] width 26 height 13
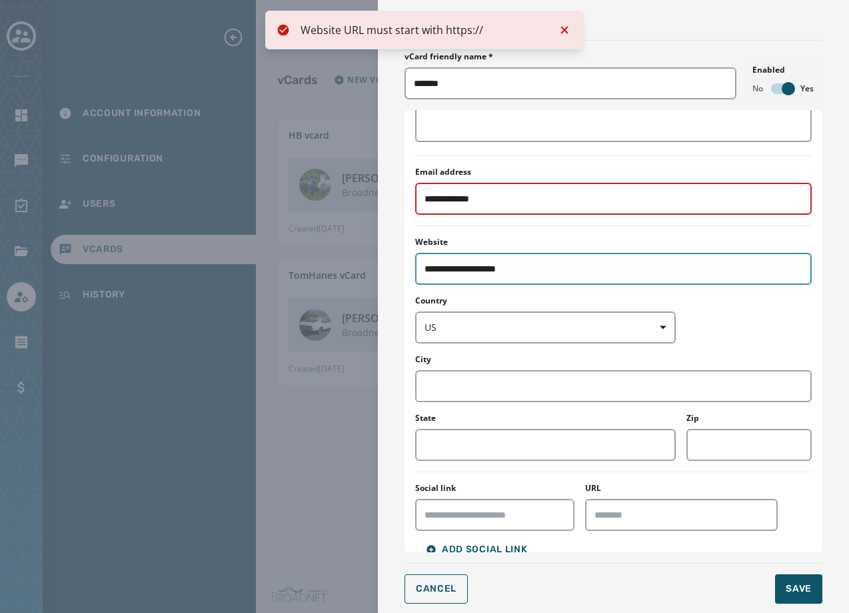
click at [441, 253] on input "**********" at bounding box center [613, 269] width 397 height 32
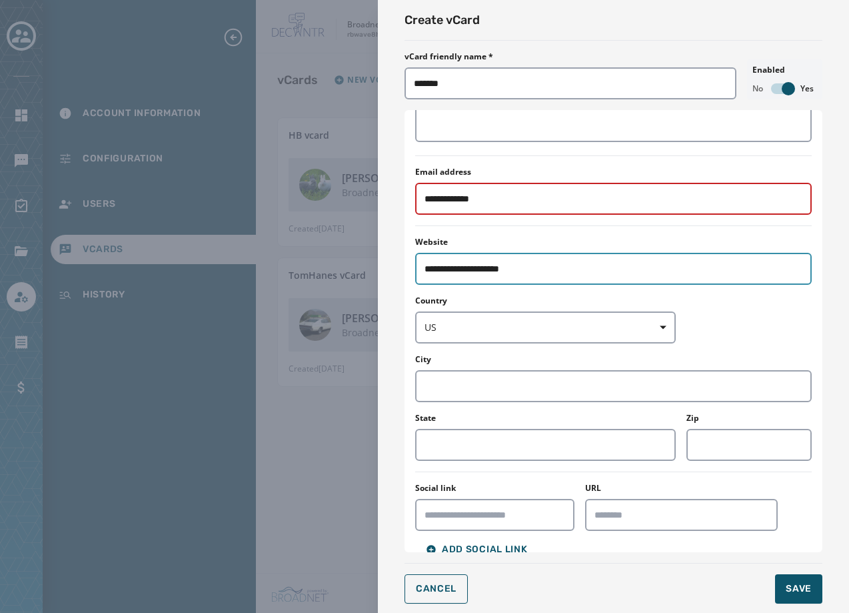
scroll to position [1, 0]
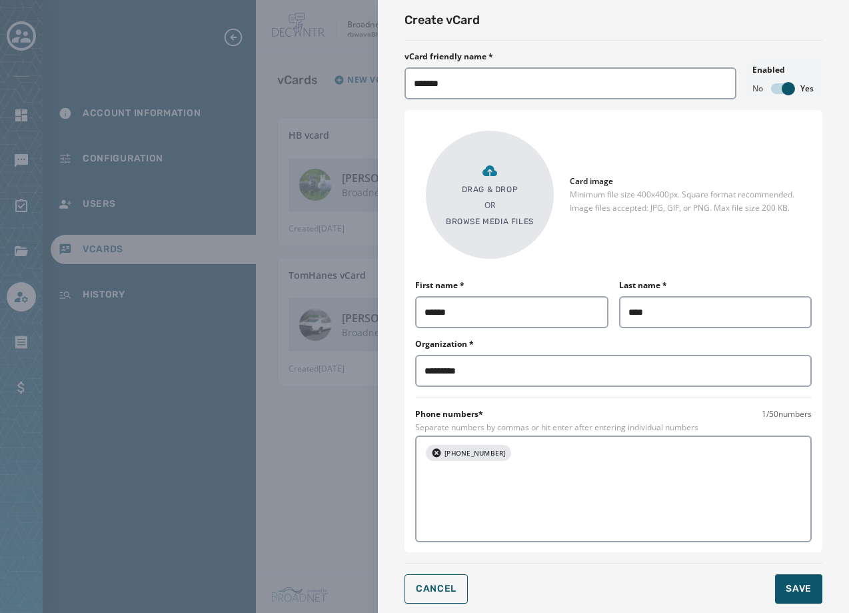
type input "**********"
click at [485, 209] on p "OR" at bounding box center [490, 205] width 11 height 11
click at [492, 226] on p "Browse media files" at bounding box center [490, 221] width 88 height 11
click at [482, 171] on icon at bounding box center [490, 171] width 16 height 16
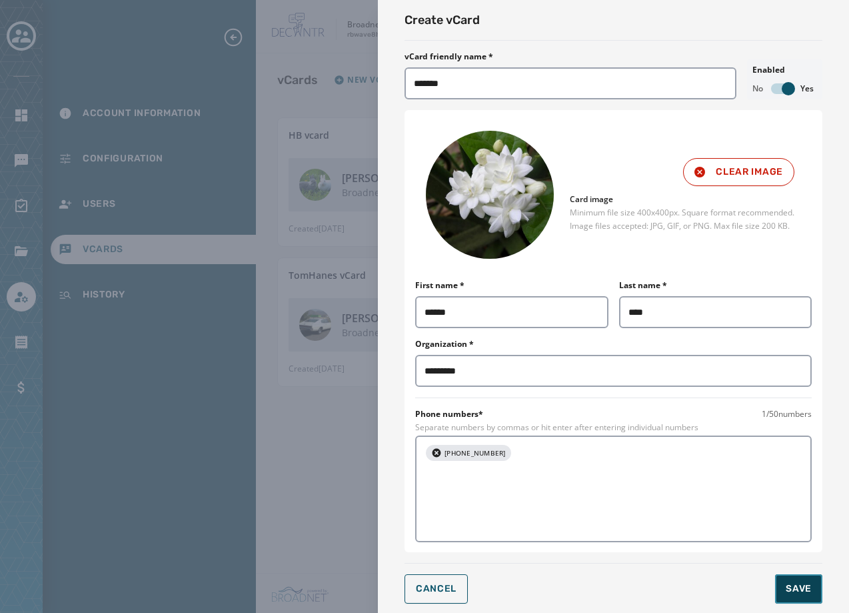
click at [799, 583] on span "Save" at bounding box center [799, 588] width 26 height 13
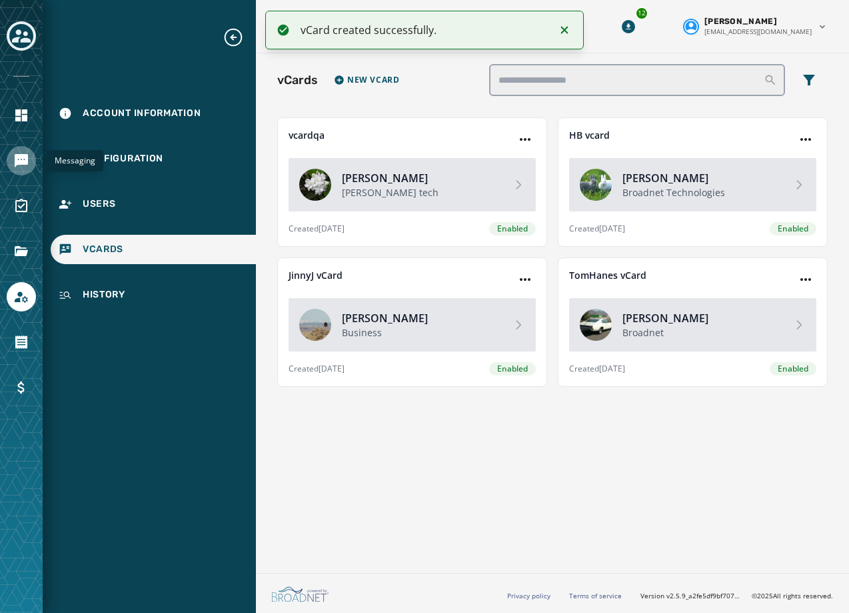
click at [16, 161] on icon "Navigate to Messaging" at bounding box center [21, 160] width 13 height 13
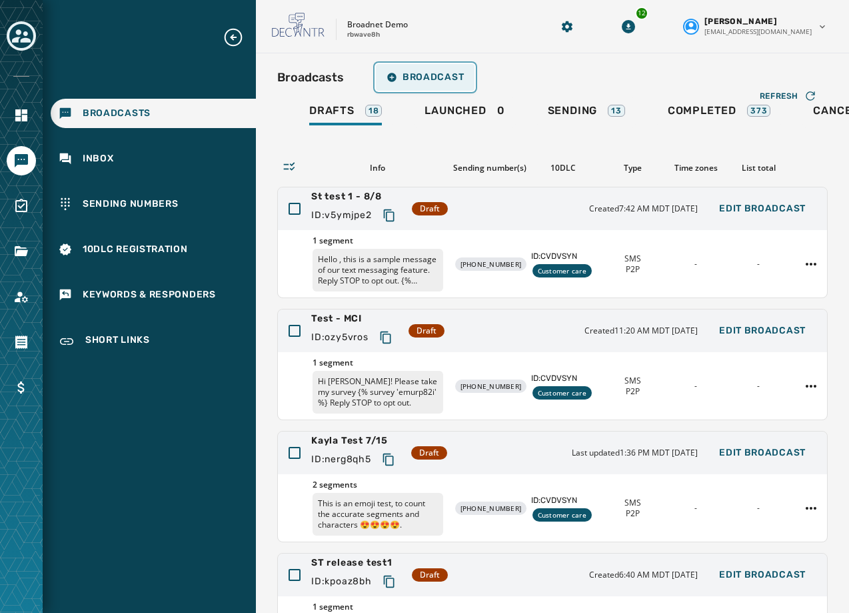
click at [429, 72] on span "Broadcast" at bounding box center [425, 77] width 77 height 11
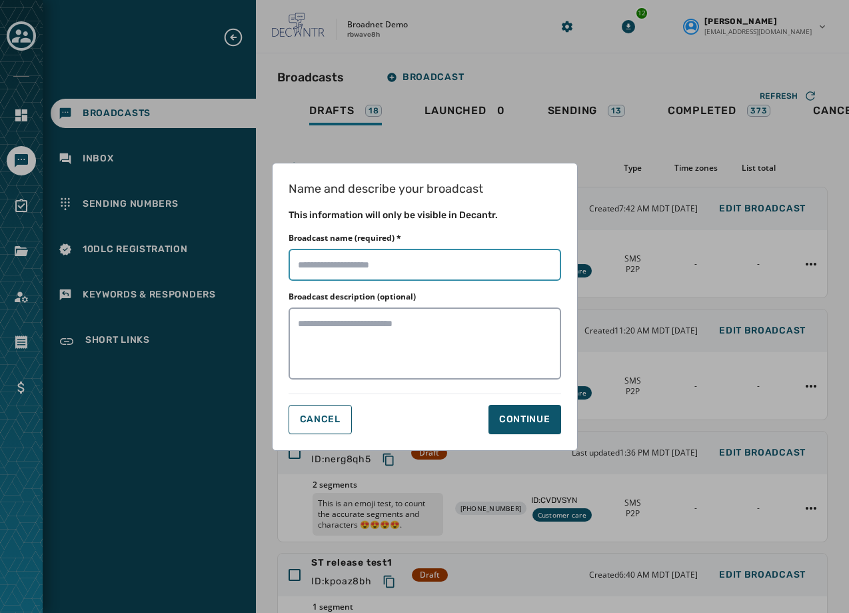
click at [492, 277] on input "Broadcast name (required) *" at bounding box center [425, 265] width 273 height 32
click at [365, 271] on input "Broadcast name (required) *" at bounding box center [425, 265] width 273 height 32
type input "**********"
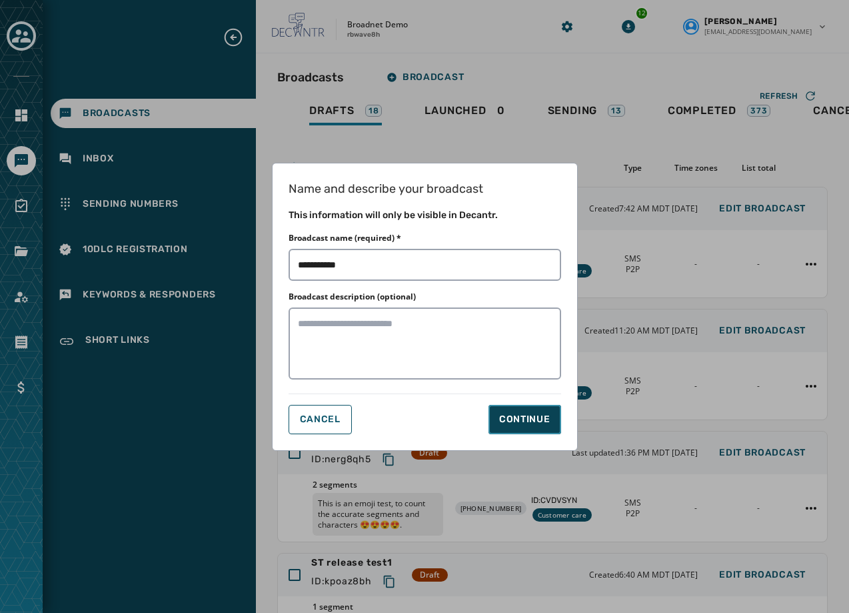
click at [500, 419] on div "Continue" at bounding box center [524, 419] width 51 height 13
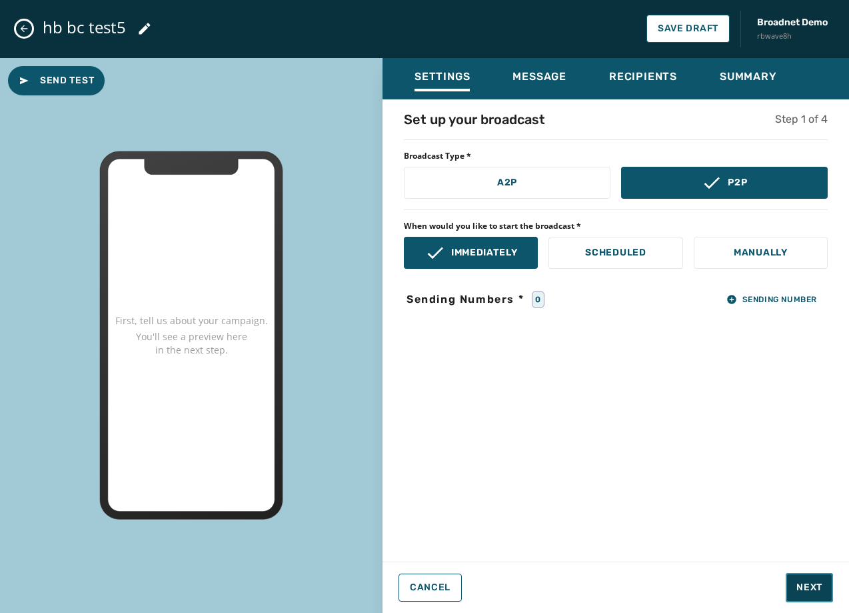
click at [806, 587] on span "Next" at bounding box center [810, 587] width 26 height 13
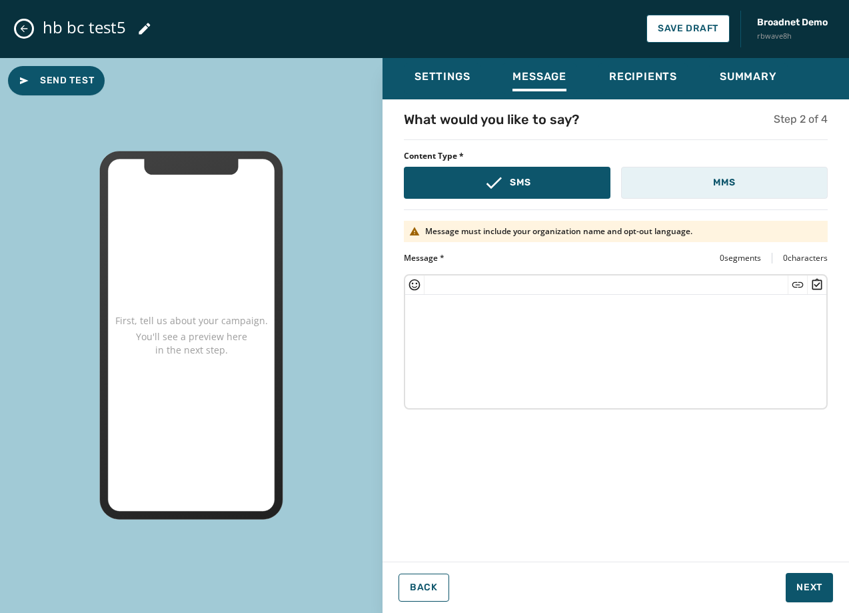
click at [677, 181] on button "MMS" at bounding box center [724, 183] width 207 height 32
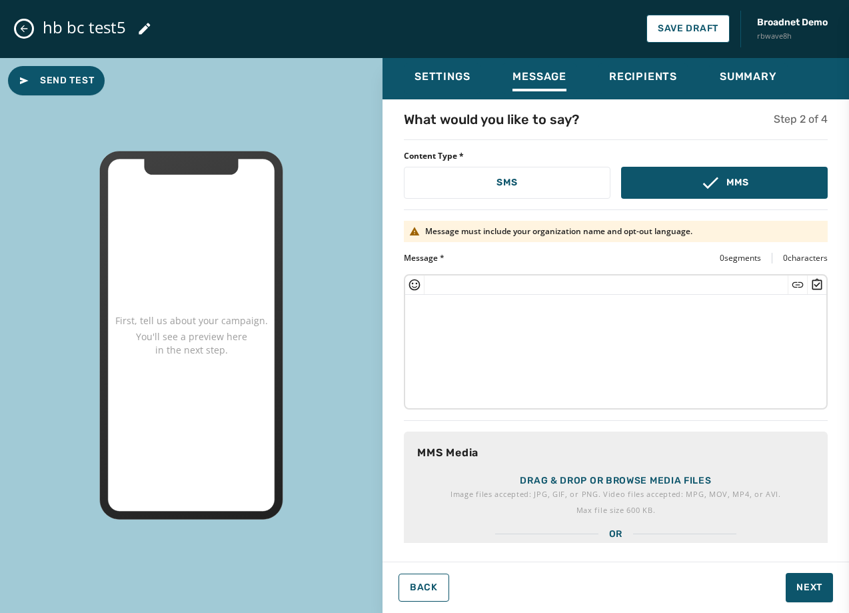
click at [533, 478] on p "Drag & drop or browse media files" at bounding box center [615, 480] width 191 height 13
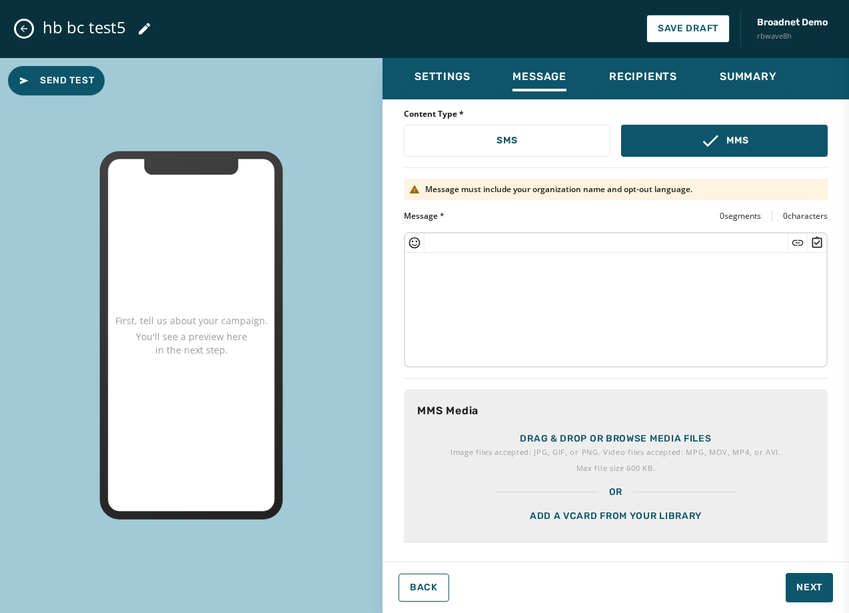
scroll to position [65, 0]
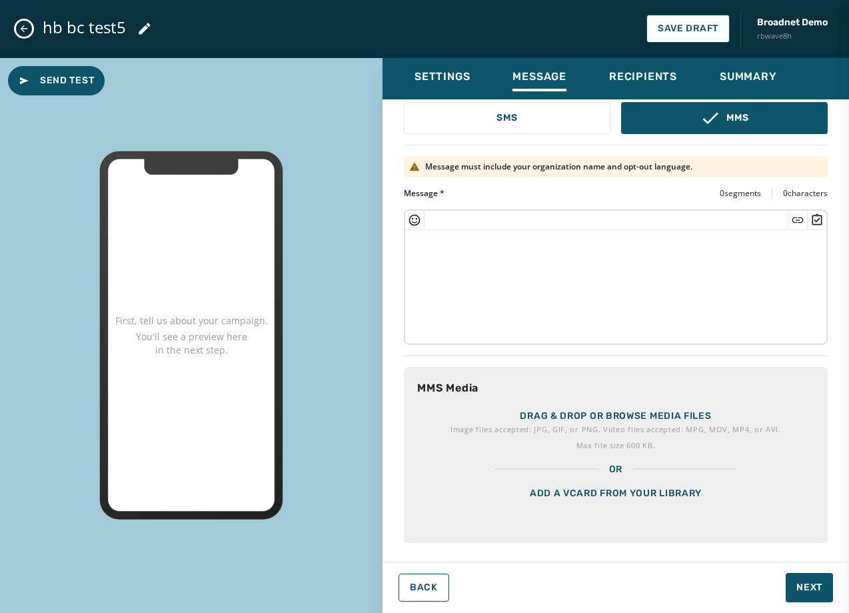
click at [571, 492] on div "Add a vCard from your library" at bounding box center [616, 509] width 424 height 67
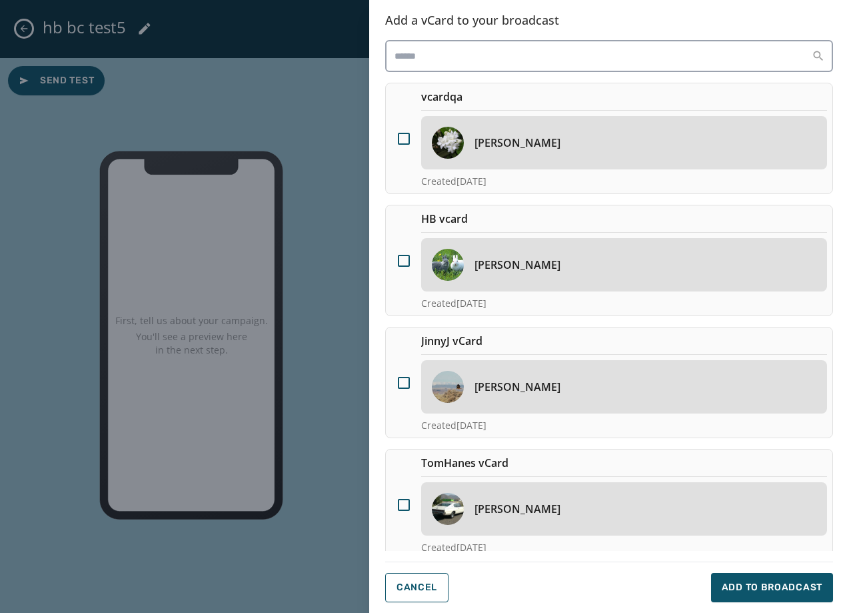
click at [513, 157] on div "[PERSON_NAME]" at bounding box center [624, 142] width 406 height 53
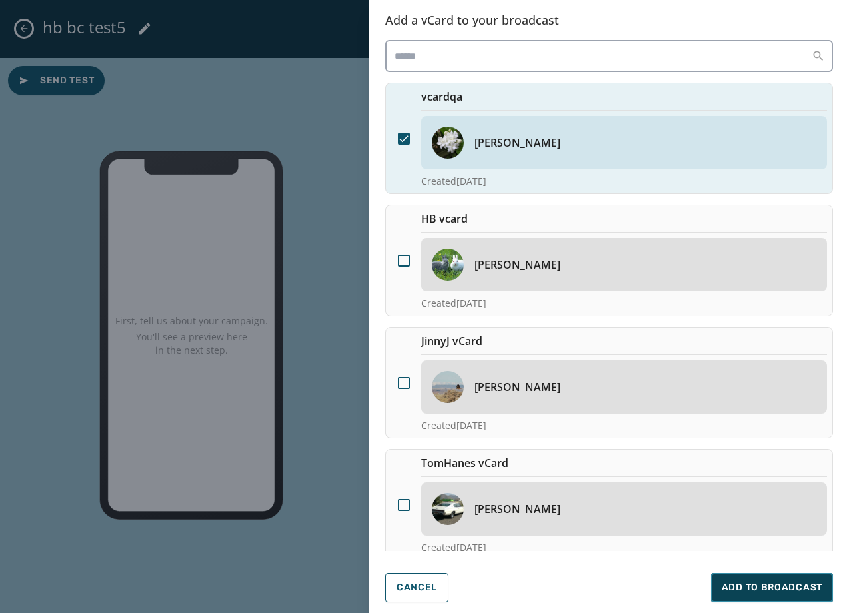
click at [796, 597] on button "Add to Broadcast" at bounding box center [772, 587] width 122 height 29
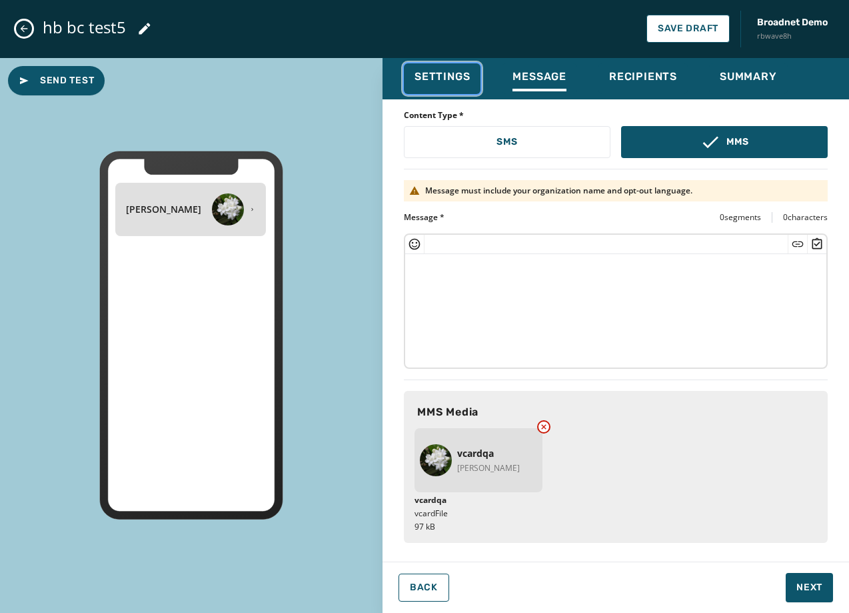
click at [450, 77] on span "Settings" at bounding box center [442, 76] width 55 height 13
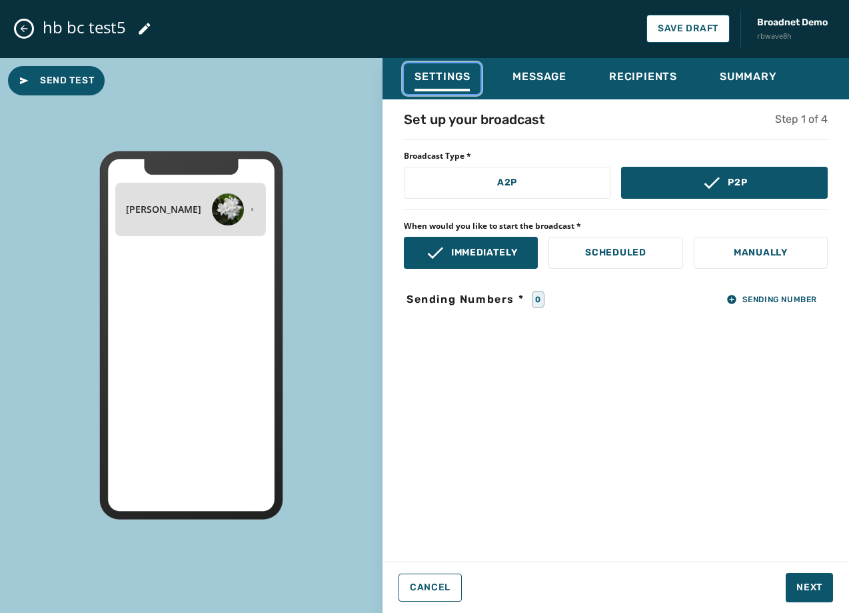
scroll to position [0, 0]
click at [765, 295] on span "Sending Number" at bounding box center [772, 299] width 91 height 11
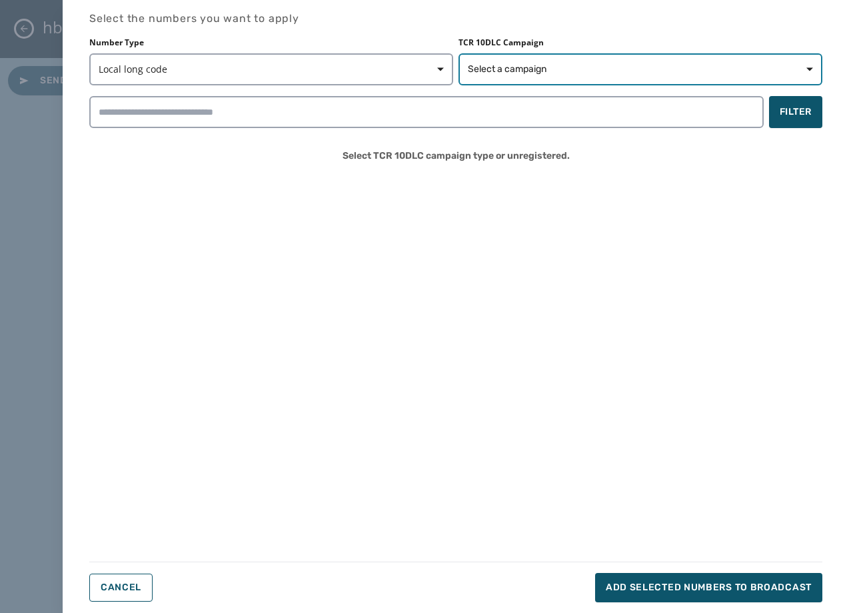
click at [552, 65] on span "Select a campaign" at bounding box center [640, 69] width 345 height 13
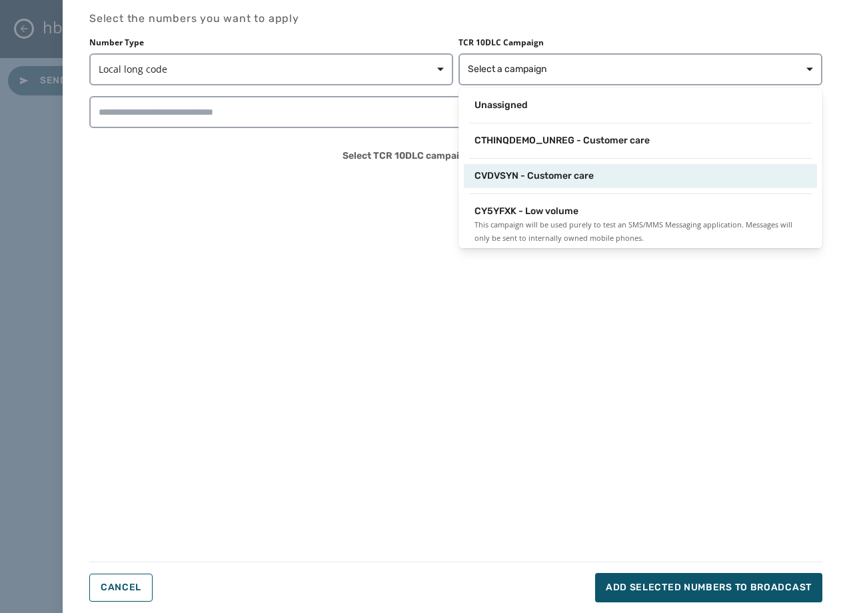
click at [537, 175] on span "CVDVSYN - Customer care" at bounding box center [534, 175] width 119 height 13
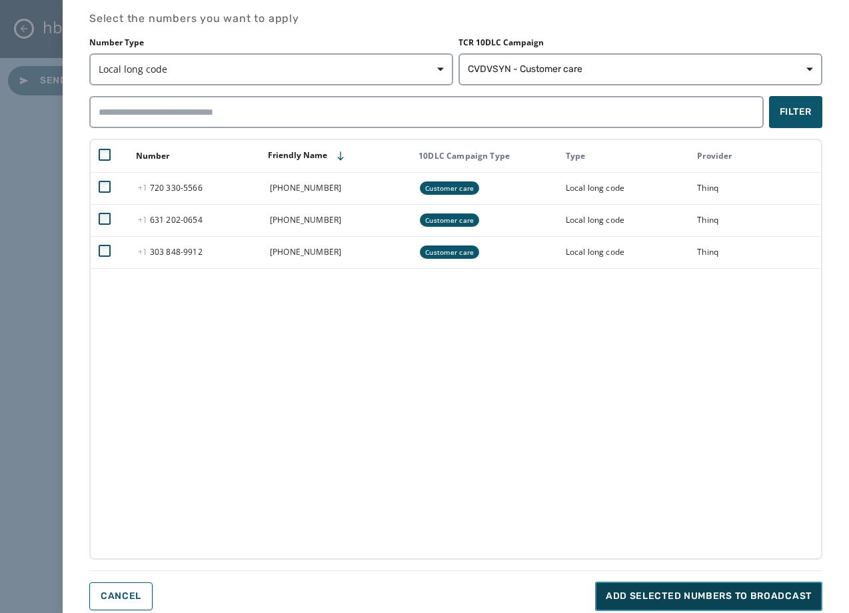
click at [644, 594] on span "Add selected numbers to broadcast" at bounding box center [709, 595] width 206 height 13
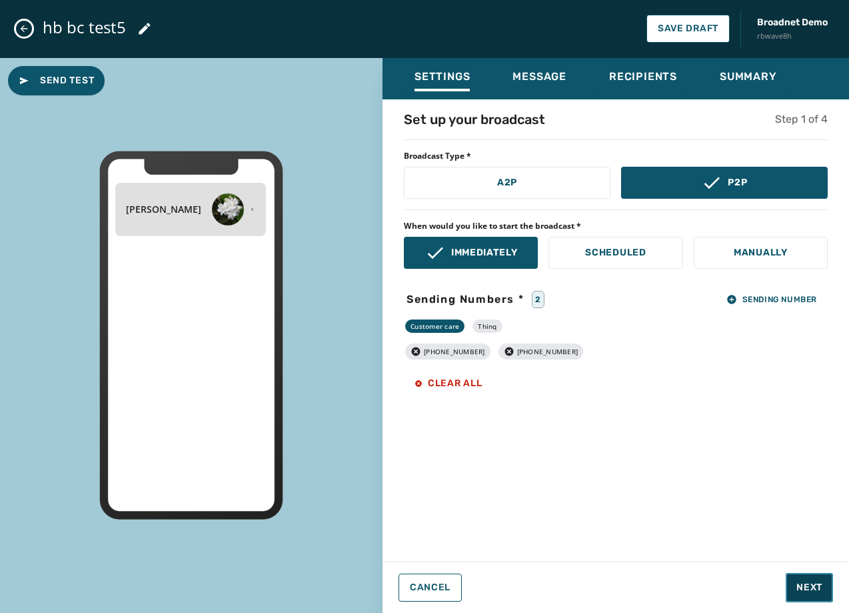
click at [804, 588] on span "Next" at bounding box center [810, 587] width 26 height 13
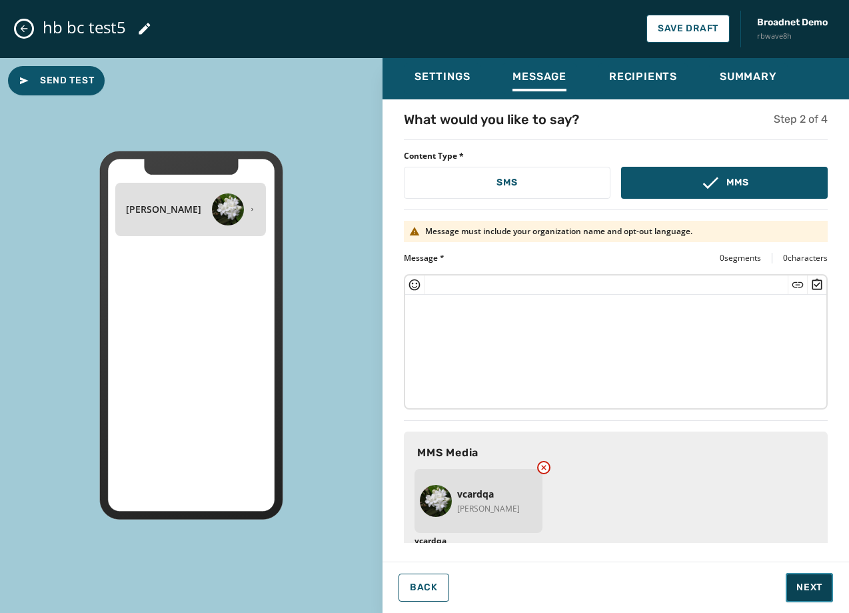
click at [804, 588] on span "Next" at bounding box center [810, 587] width 26 height 13
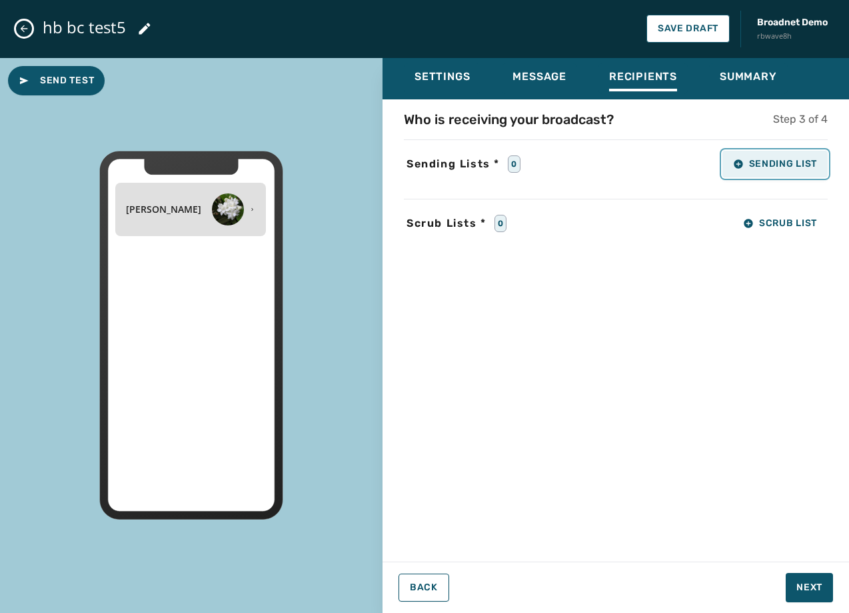
click at [742, 161] on icon "button" at bounding box center [738, 163] width 9 height 9
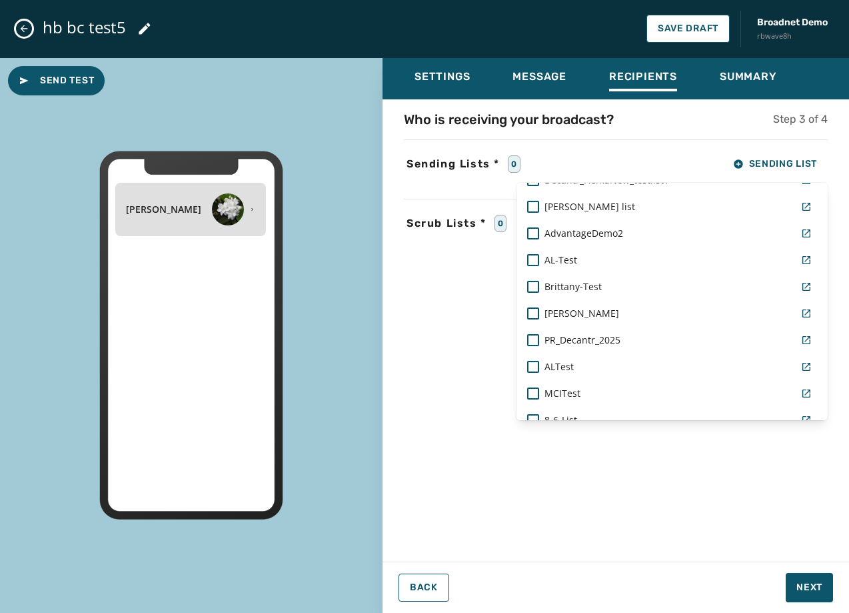
scroll to position [931, 0]
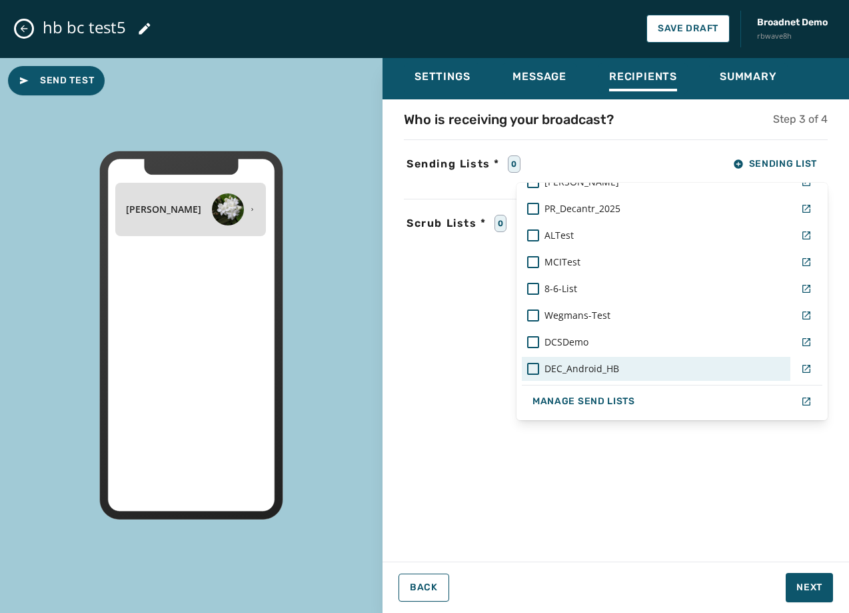
click at [588, 376] on div "DEC_Android_HB" at bounding box center [656, 369] width 269 height 24
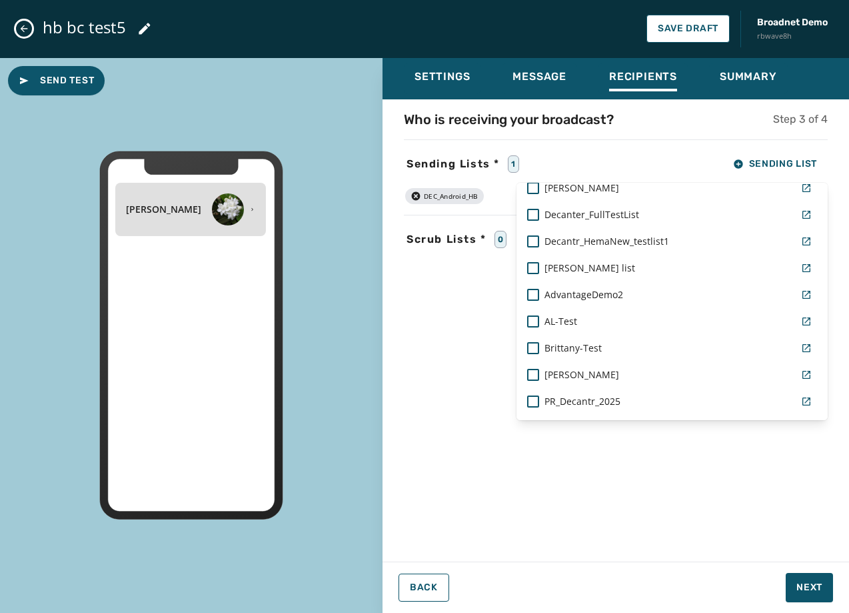
scroll to position [731, 0]
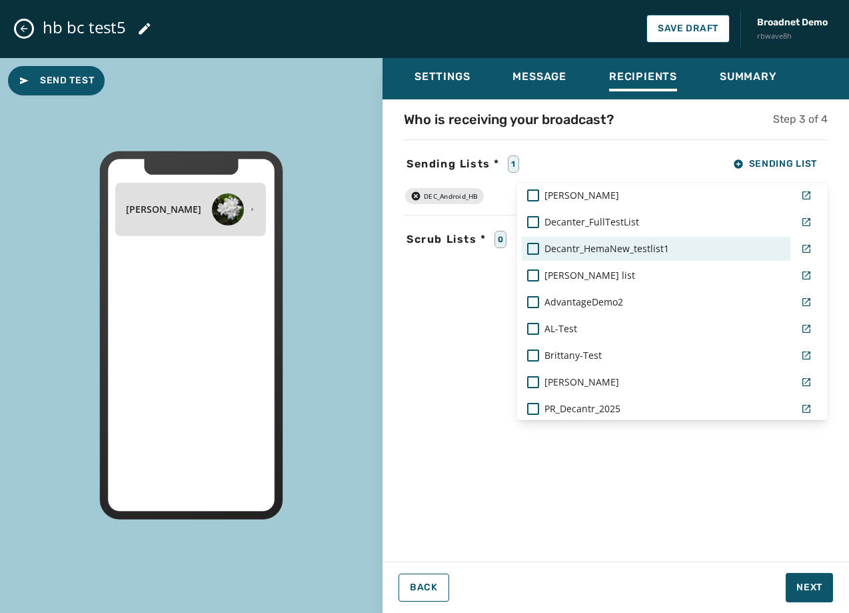
click at [601, 250] on span "Decantr_HemaNew_testlist1" at bounding box center [607, 248] width 125 height 13
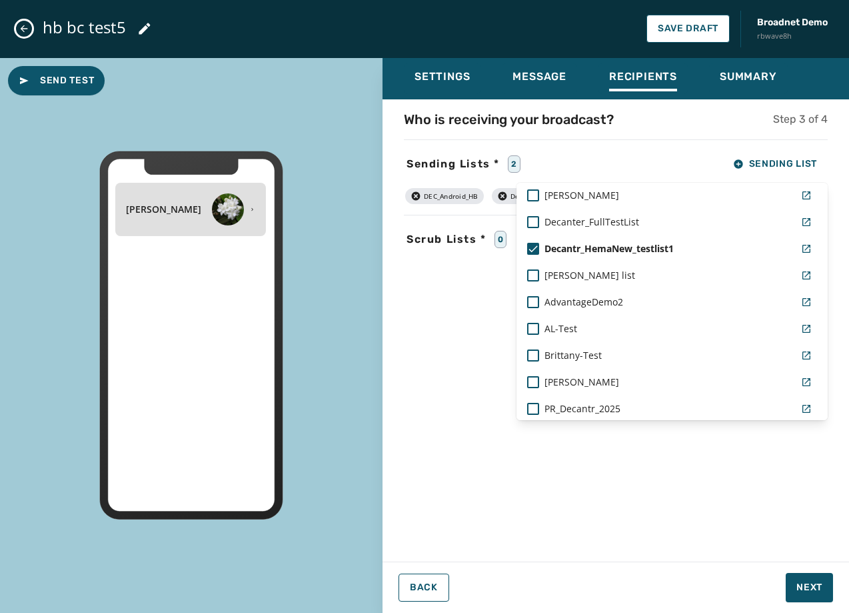
click at [805, 587] on div "Settings Message Recipients Summary Who is receiving your broadcast? Step 3 of …" at bounding box center [616, 330] width 467 height 545
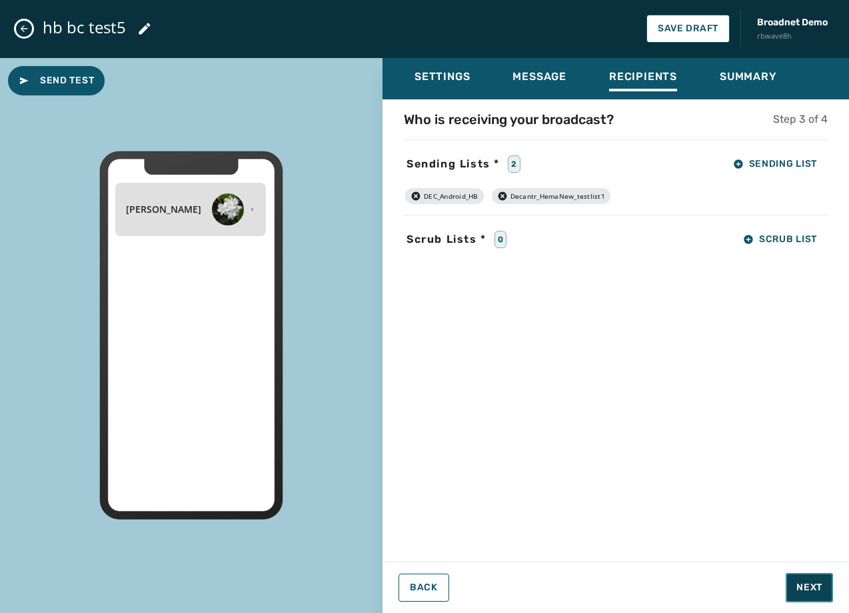
click at [805, 587] on span "Next" at bounding box center [810, 587] width 26 height 13
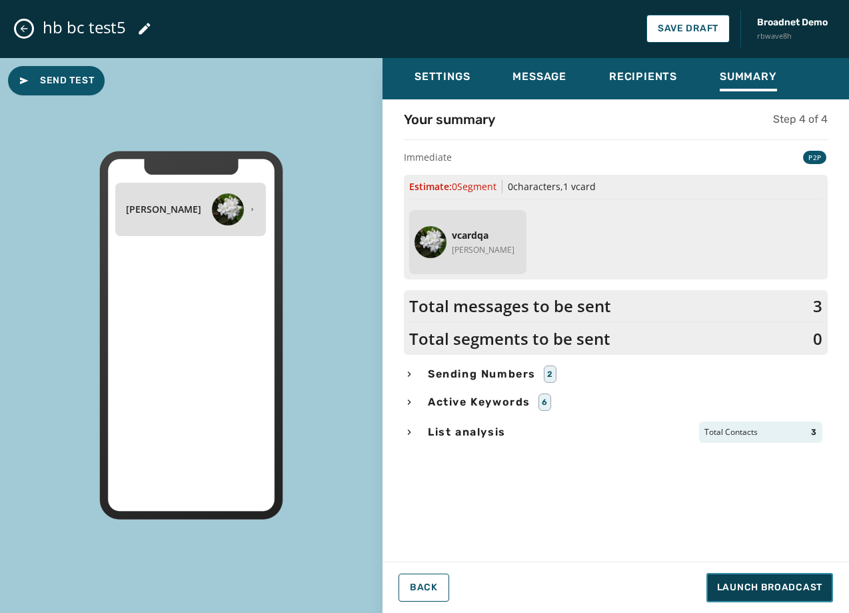
click at [805, 587] on span "Launch Broadcast" at bounding box center [769, 587] width 105 height 13
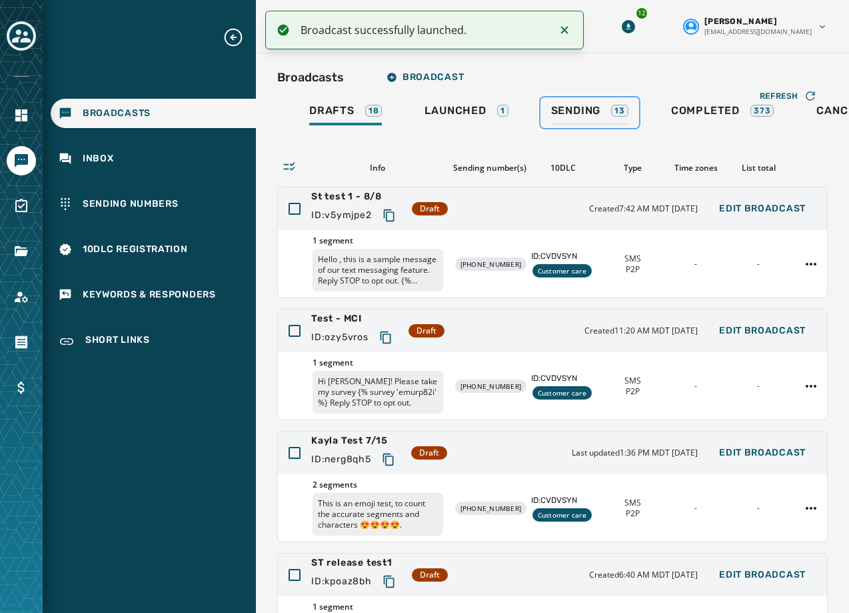
click at [557, 116] on span "Sending" at bounding box center [576, 110] width 50 height 13
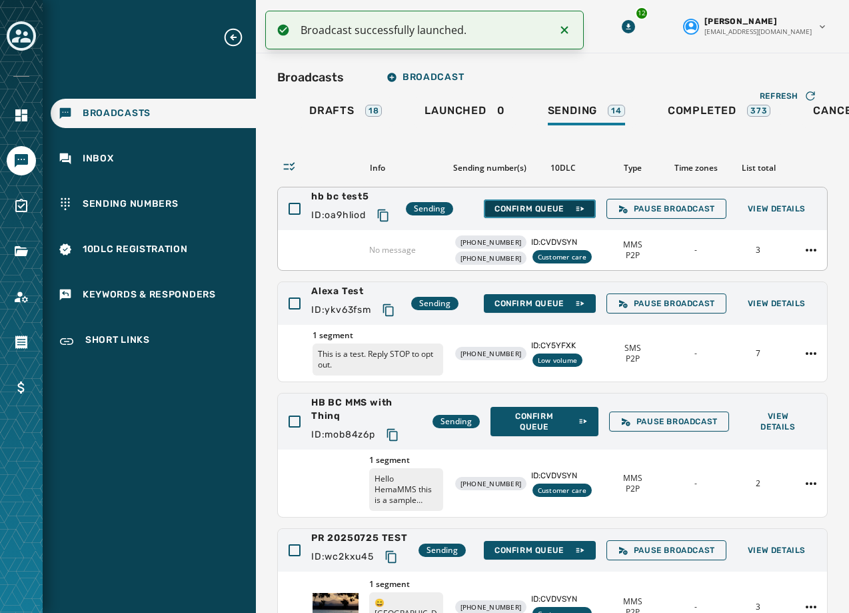
click at [511, 209] on span "Confirm Queue" at bounding box center [540, 208] width 91 height 11
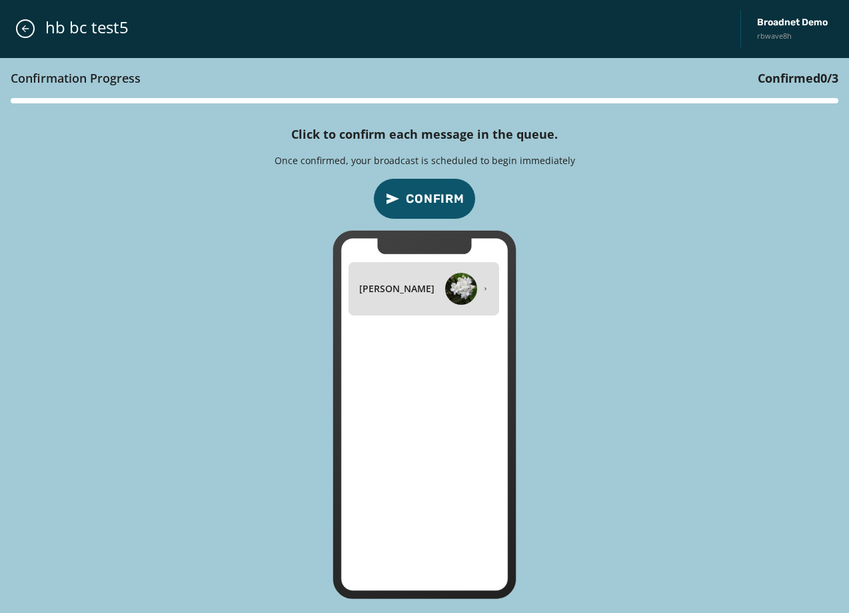
click at [423, 191] on span "Confirm" at bounding box center [435, 198] width 59 height 19
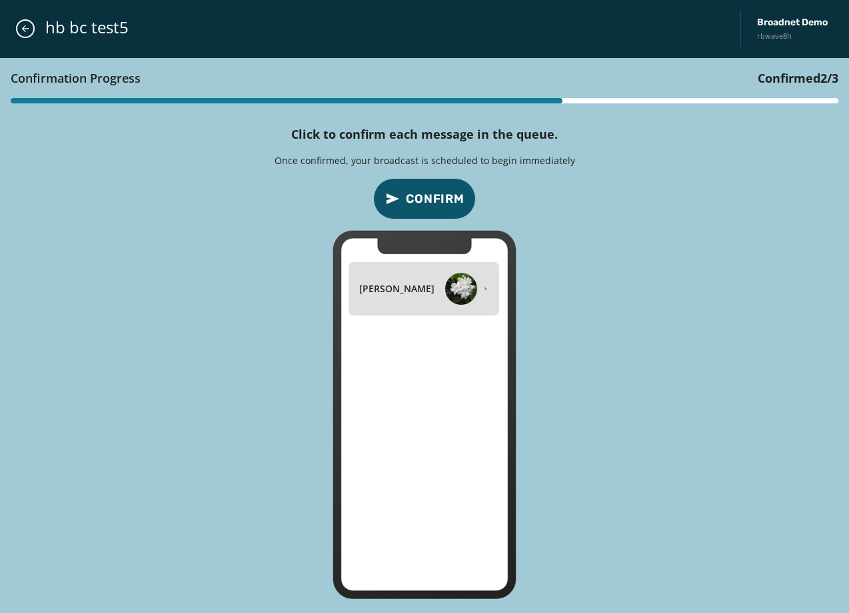
click at [423, 191] on span "Confirm" at bounding box center [435, 198] width 59 height 19
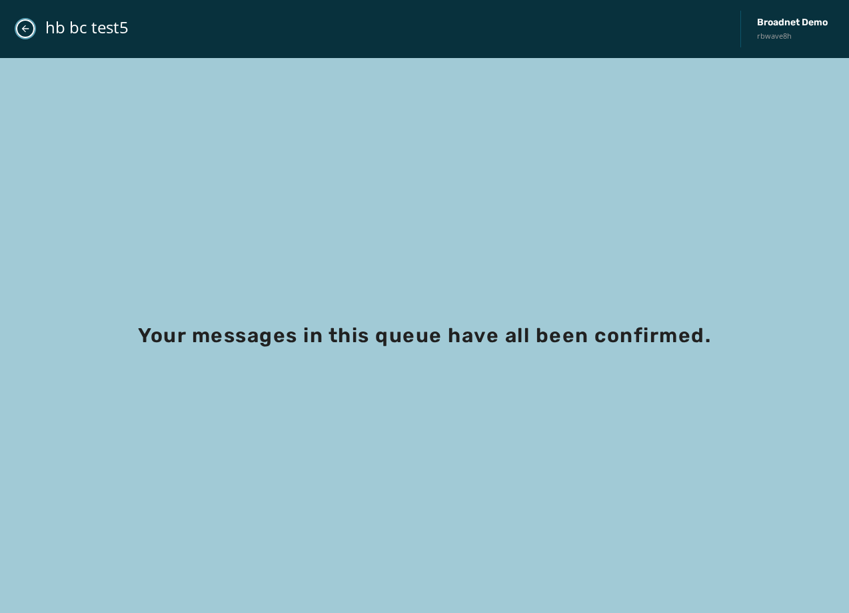
click at [27, 26] on icon "Close admin drawer" at bounding box center [25, 28] width 11 height 11
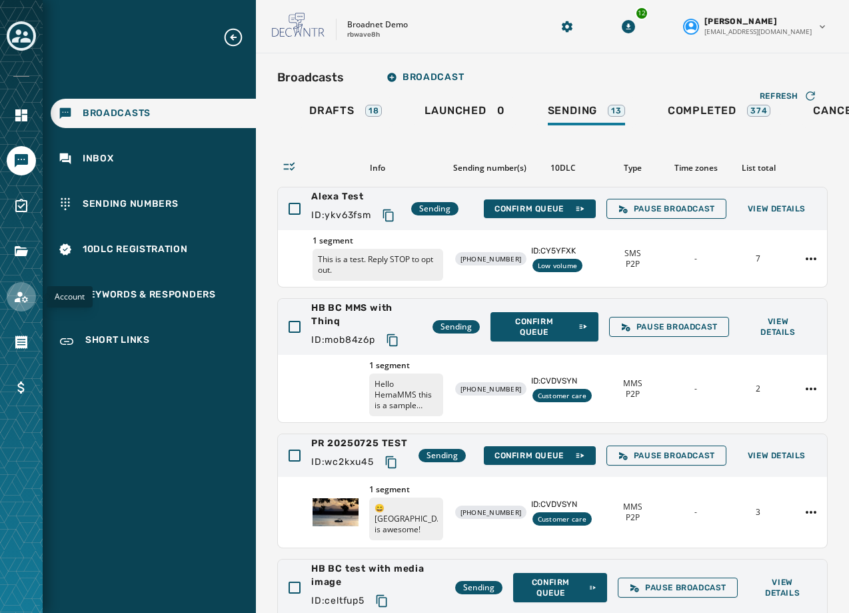
click at [9, 297] on link "Navigate to Account" at bounding box center [21, 296] width 29 height 29
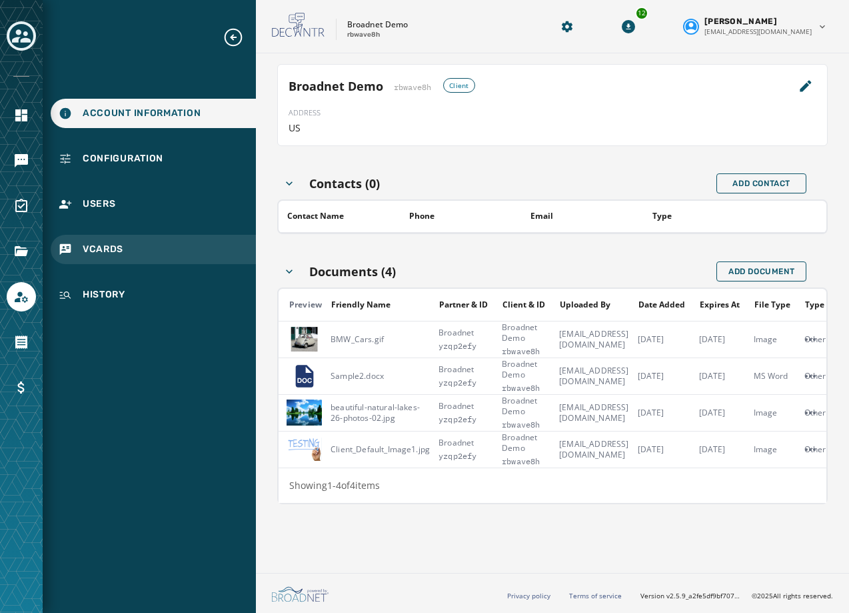
click at [101, 249] on span "vCards" at bounding box center [103, 249] width 41 height 13
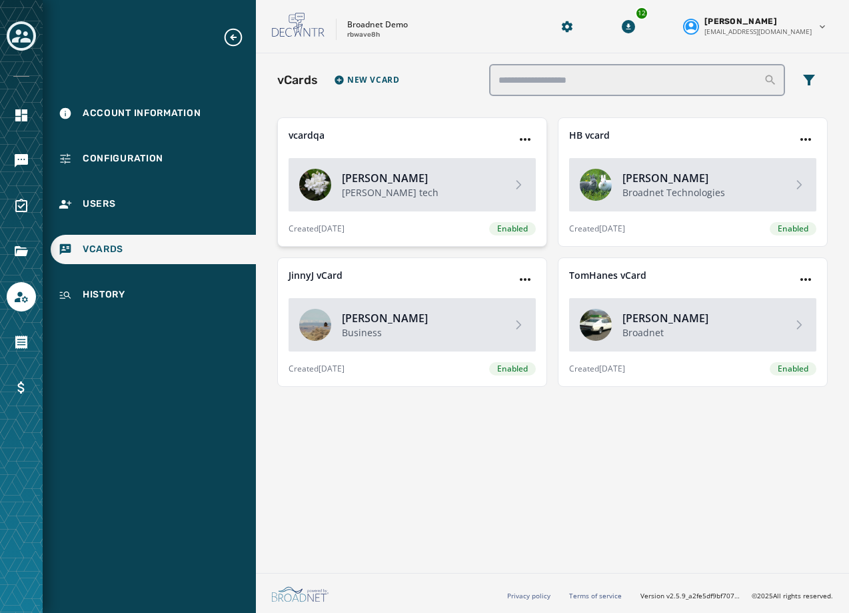
click at [375, 182] on h4 "[PERSON_NAME]" at bounding box center [421, 178] width 159 height 16
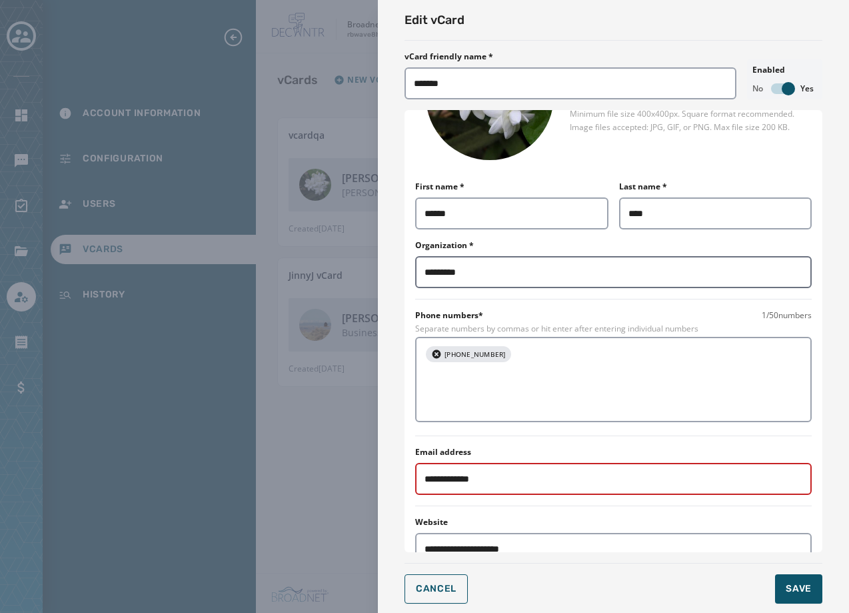
scroll to position [333, 0]
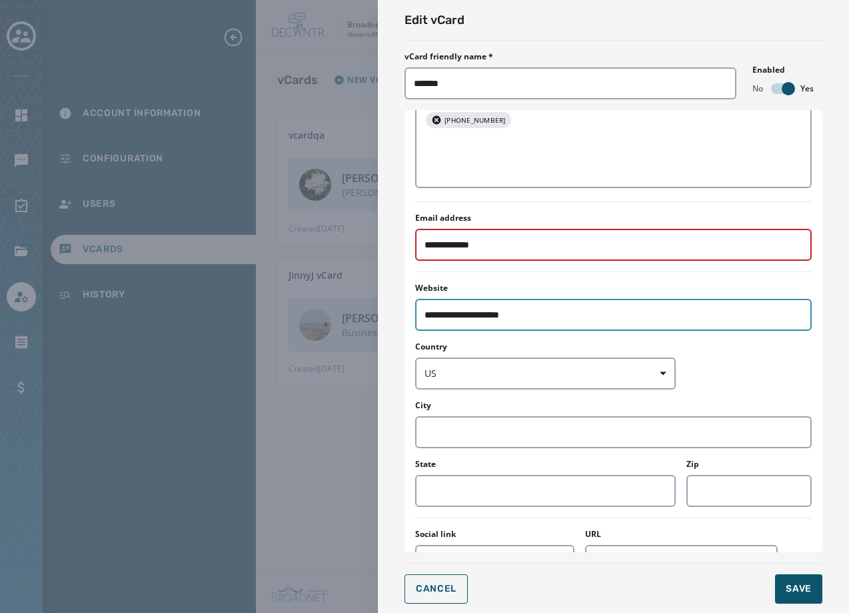
drag, startPoint x: 558, startPoint y: 323, endPoint x: 361, endPoint y: 323, distance: 196.6
click at [361, 323] on div "**********" at bounding box center [424, 306] width 849 height 613
click at [163, 297] on div "**********" at bounding box center [424, 306] width 849 height 613
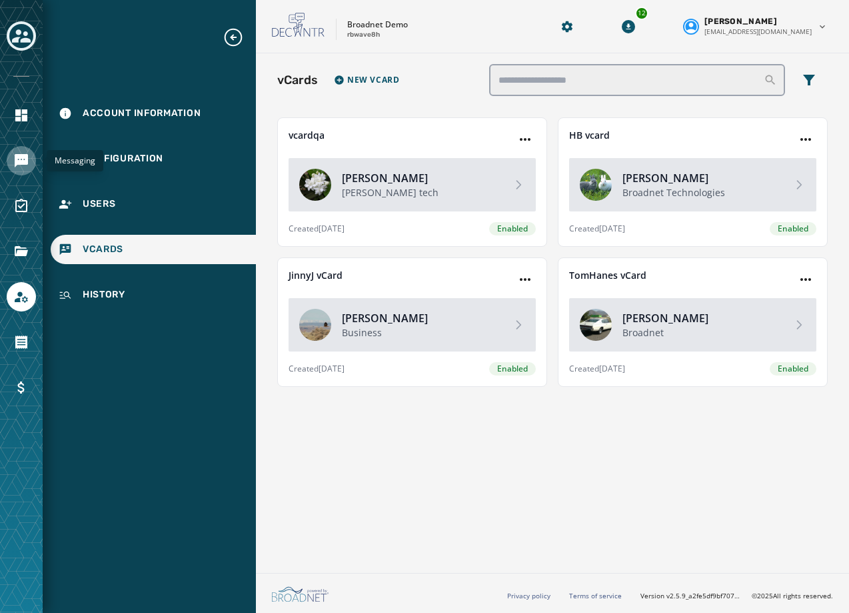
click at [8, 160] on link "Navigate to Messaging" at bounding box center [21, 160] width 29 height 29
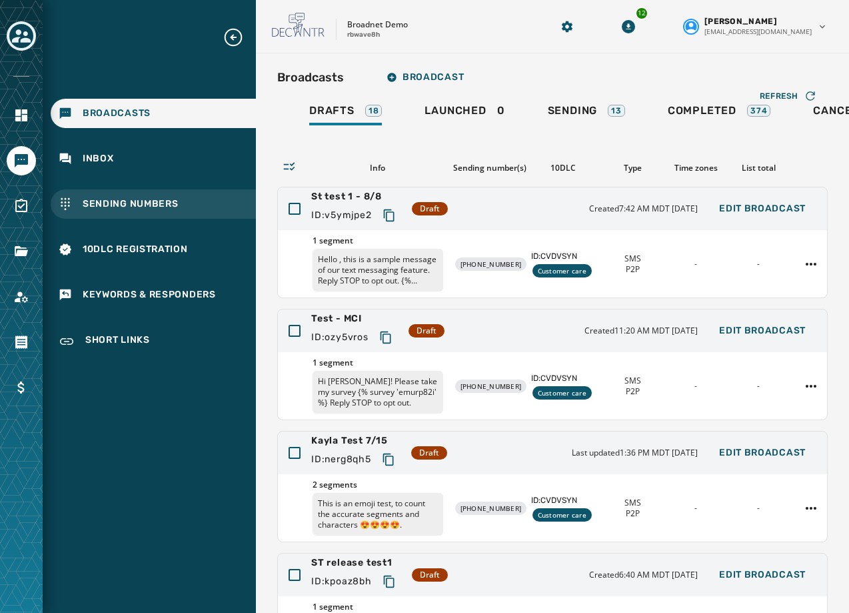
click at [107, 198] on span "Sending Numbers" at bounding box center [131, 203] width 96 height 13
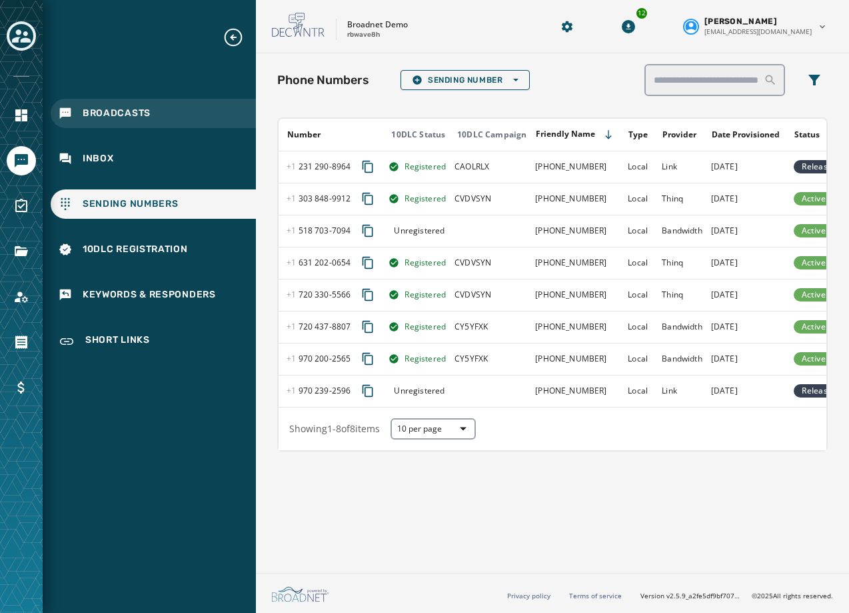
click at [89, 115] on span "Broadcasts" at bounding box center [117, 113] width 68 height 13
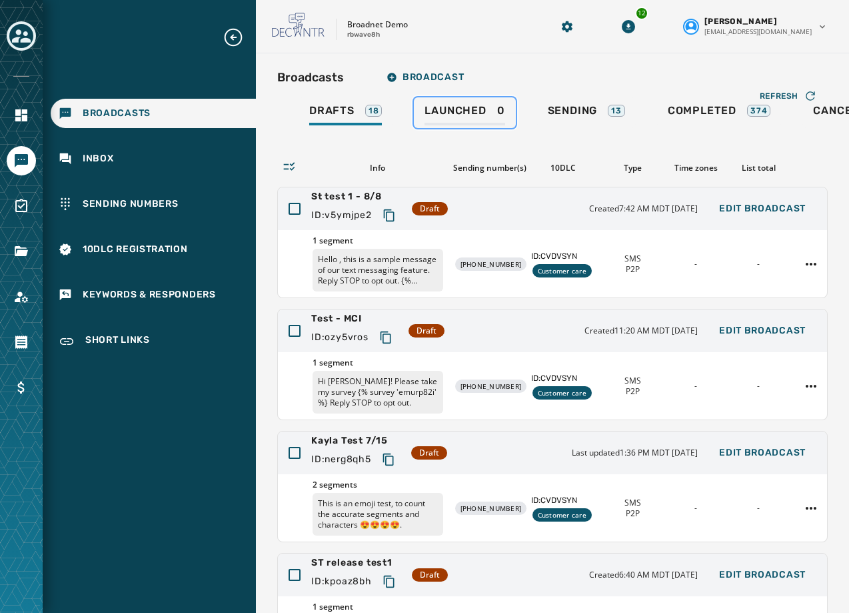
click at [464, 111] on span "Launched" at bounding box center [455, 110] width 61 height 13
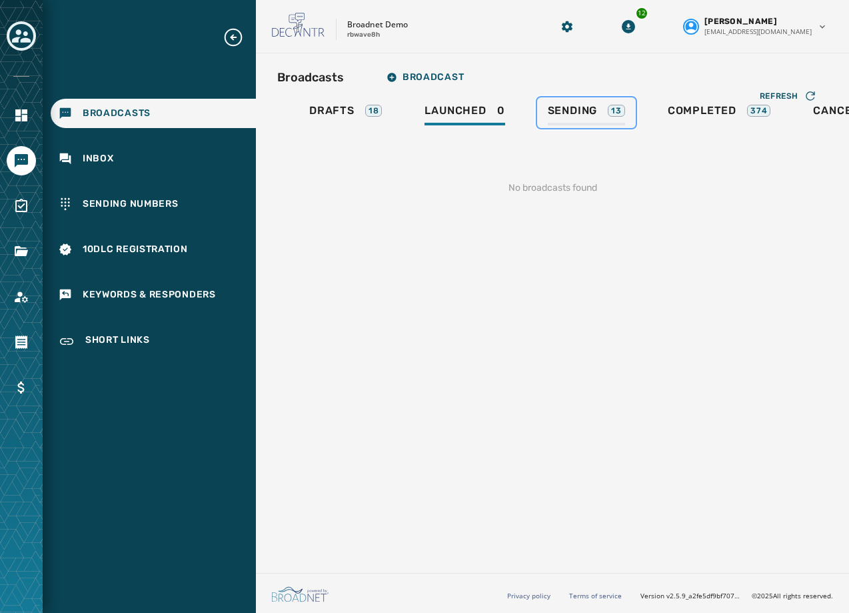
click at [569, 113] on span "Sending" at bounding box center [573, 110] width 50 height 13
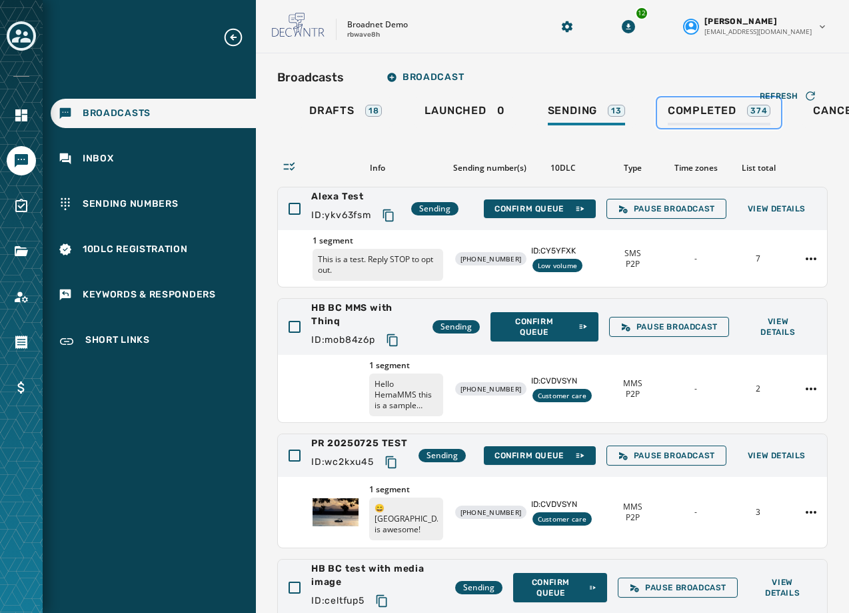
click at [695, 102] on link "Completed 374" at bounding box center [719, 112] width 125 height 31
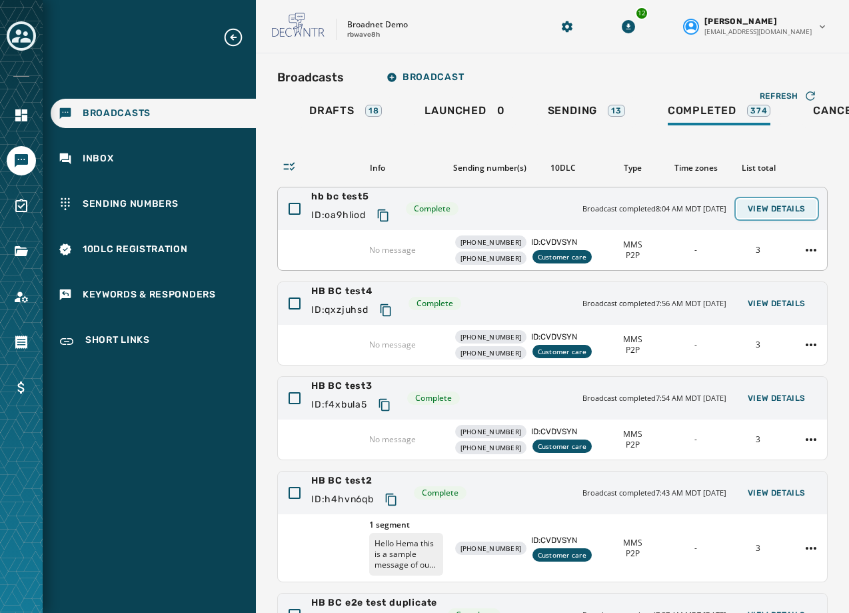
click at [755, 215] on button "View Details" at bounding box center [776, 208] width 79 height 19
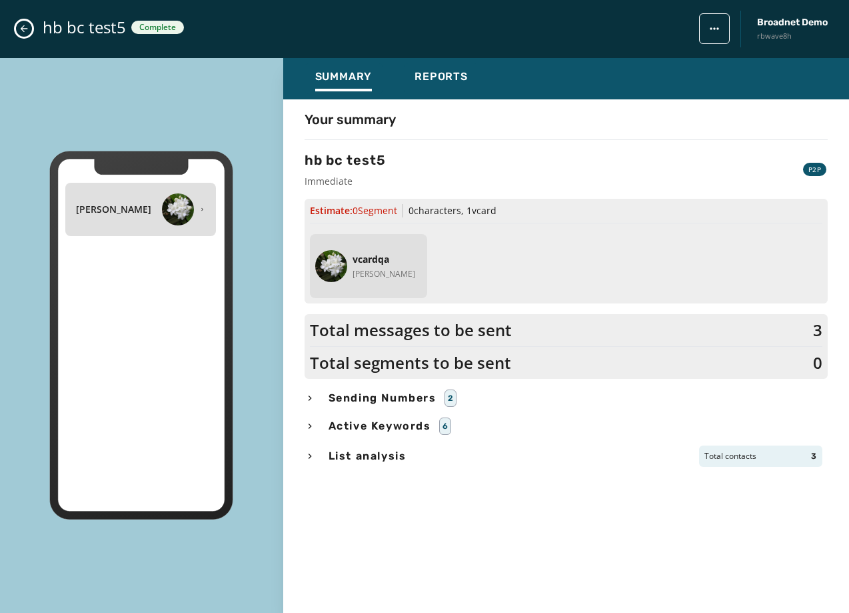
click at [18, 26] on button "Close admin drawer" at bounding box center [24, 29] width 16 height 16
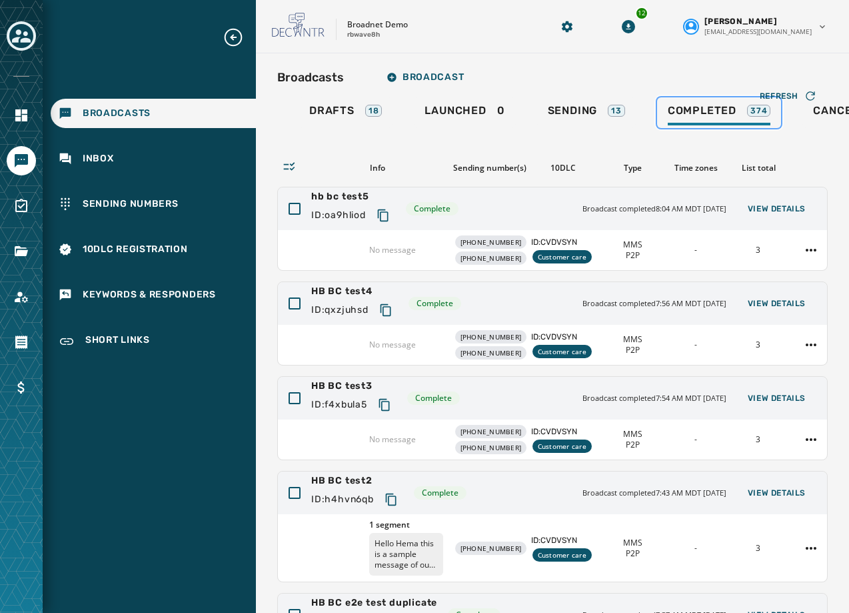
click at [697, 119] on div "Completed 374" at bounding box center [719, 114] width 103 height 21
click at [772, 201] on button "View Details" at bounding box center [776, 208] width 79 height 19
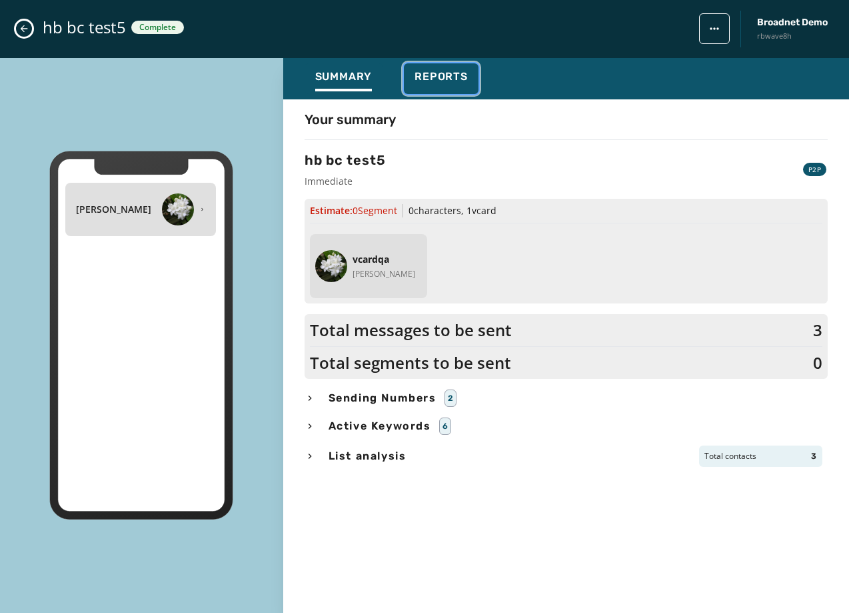
click at [439, 71] on span "Reports" at bounding box center [441, 76] width 53 height 13
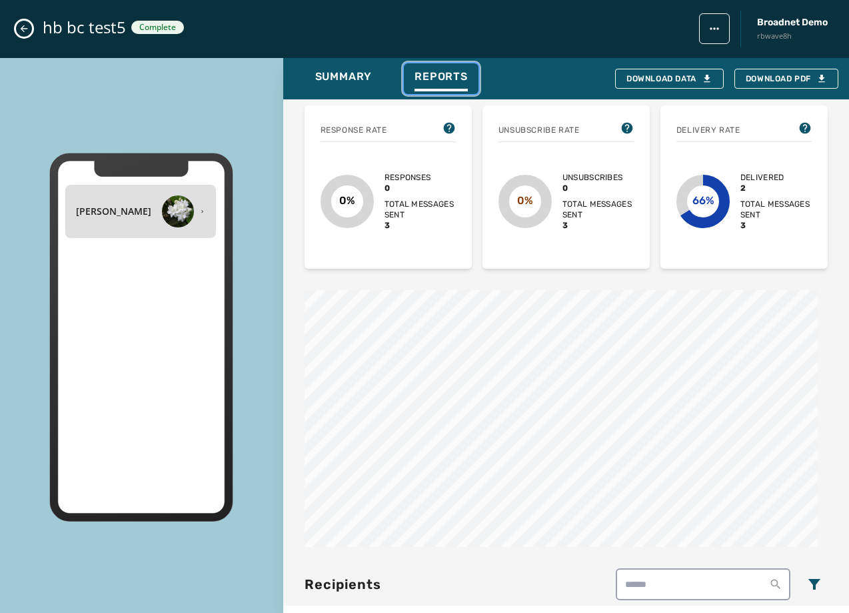
scroll to position [75, 0]
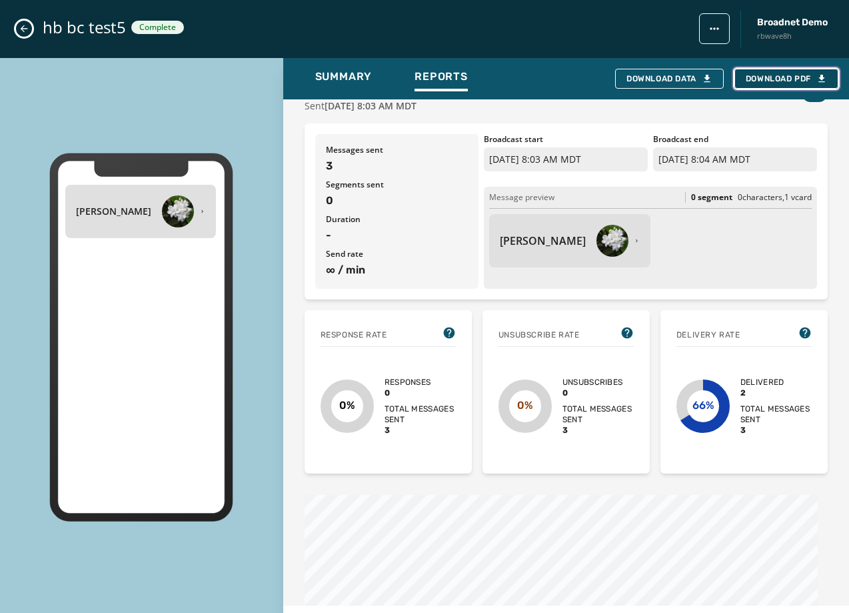
click at [789, 81] on span "Download PDF" at bounding box center [786, 78] width 81 height 11
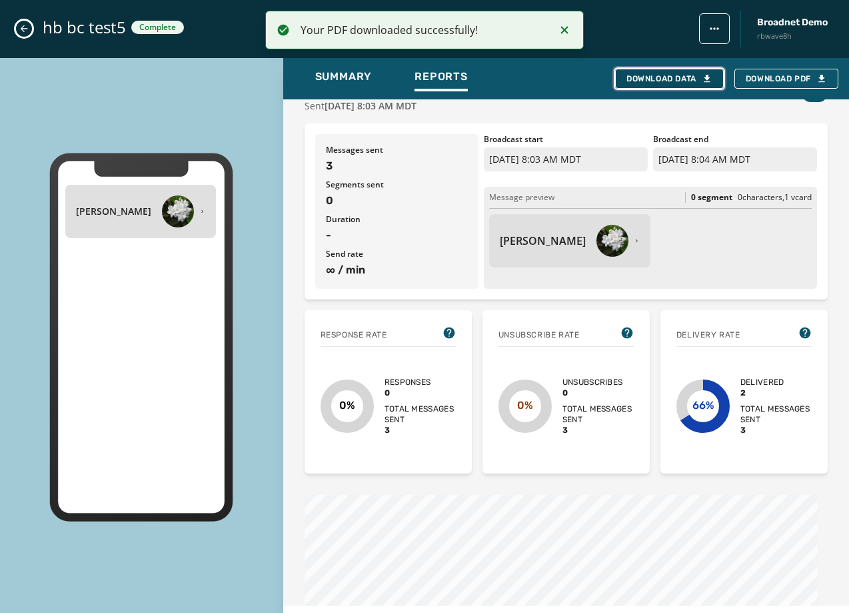
click at [669, 80] on div "Download Data" at bounding box center [670, 78] width 86 height 11
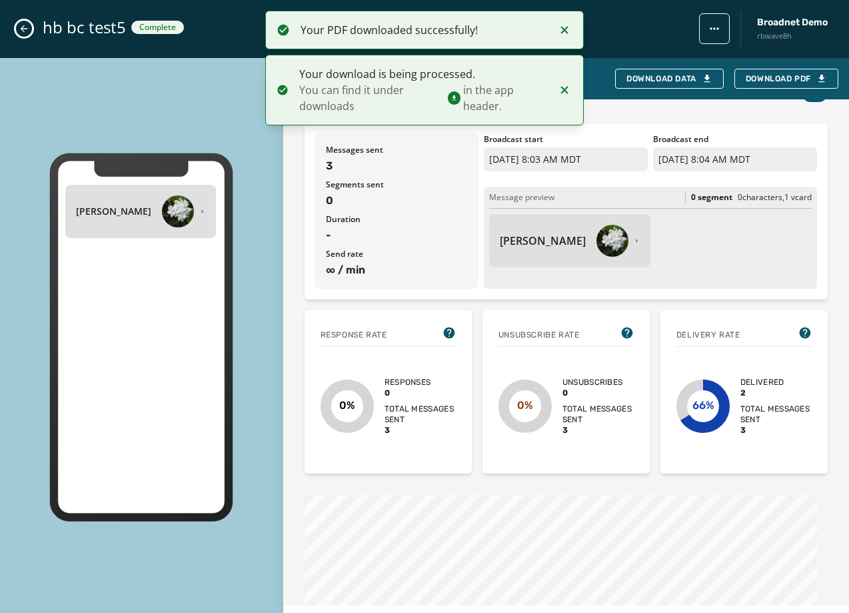
click at [572, 93] on icon "Notifications (F8)" at bounding box center [565, 90] width 16 height 16
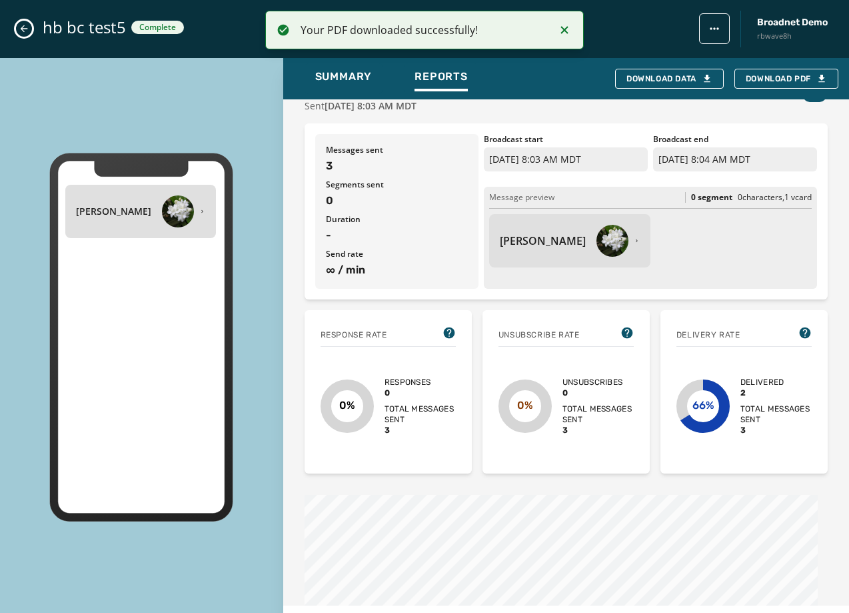
click at [15, 31] on div "hb bc test5 Complete Broadnet Demo rbwave8h" at bounding box center [424, 29] width 849 height 58
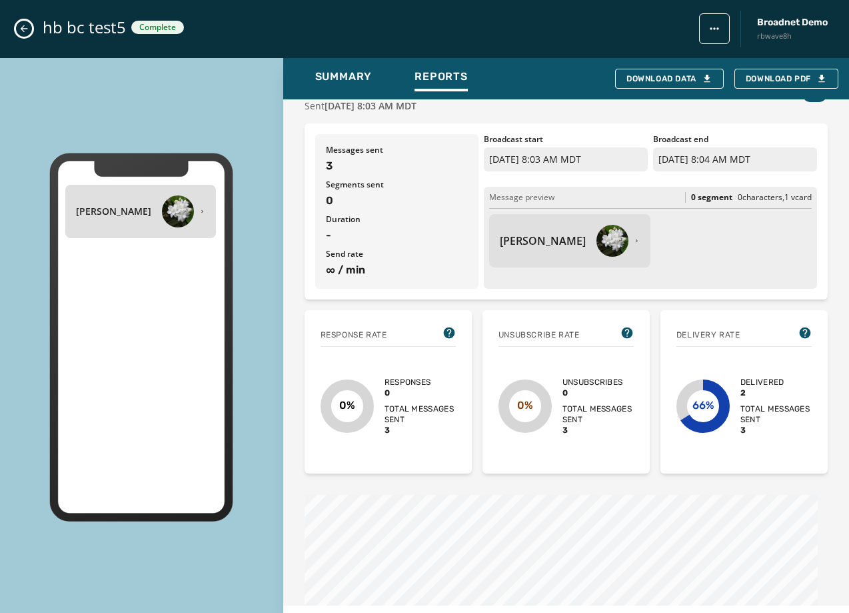
click at [25, 29] on icon "Close admin drawer" at bounding box center [24, 28] width 7 height 7
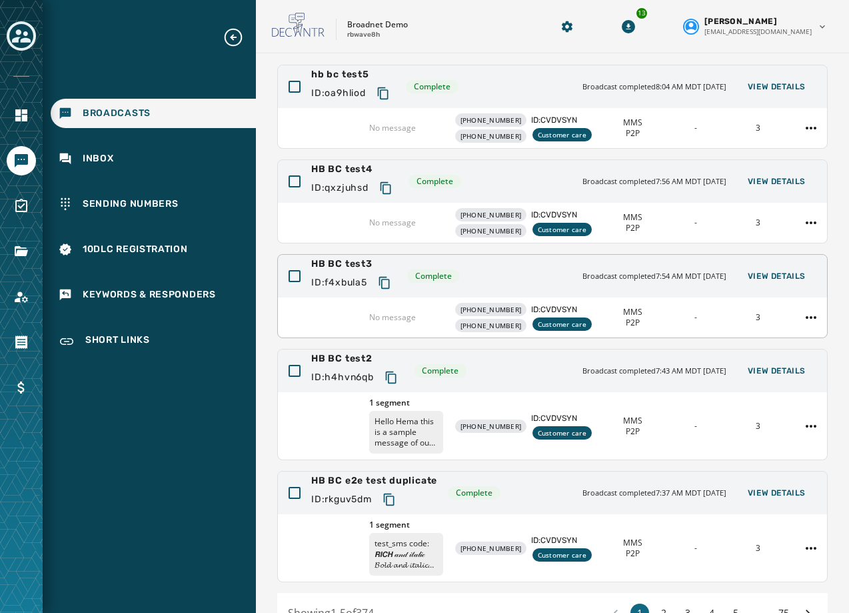
scroll to position [133, 0]
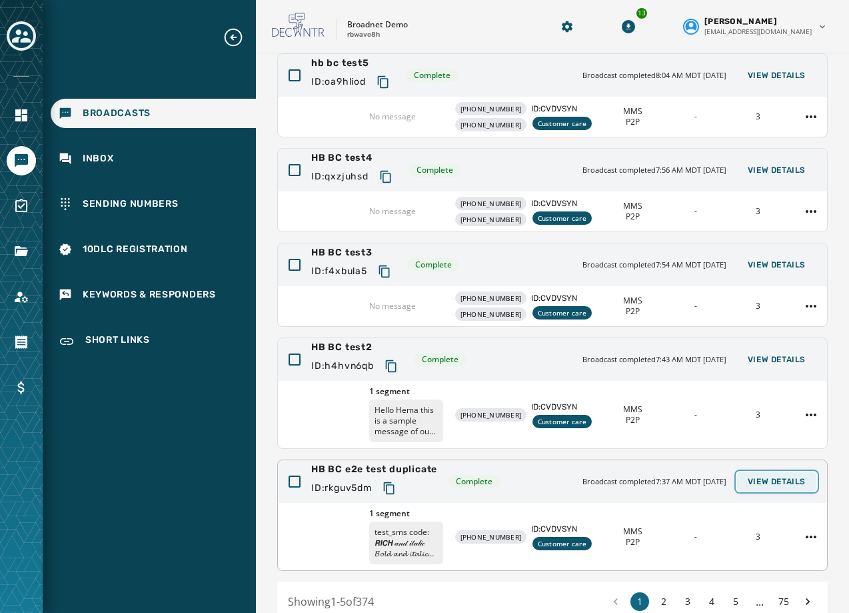
click at [765, 487] on span "View Details" at bounding box center [777, 481] width 58 height 11
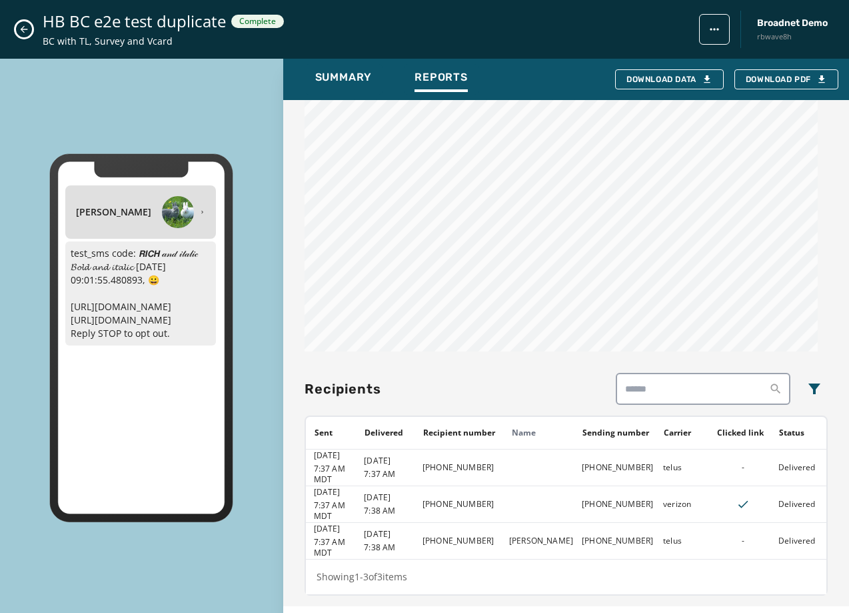
scroll to position [669, 0]
click at [23, 26] on icon "Close admin drawer" at bounding box center [24, 29] width 11 height 11
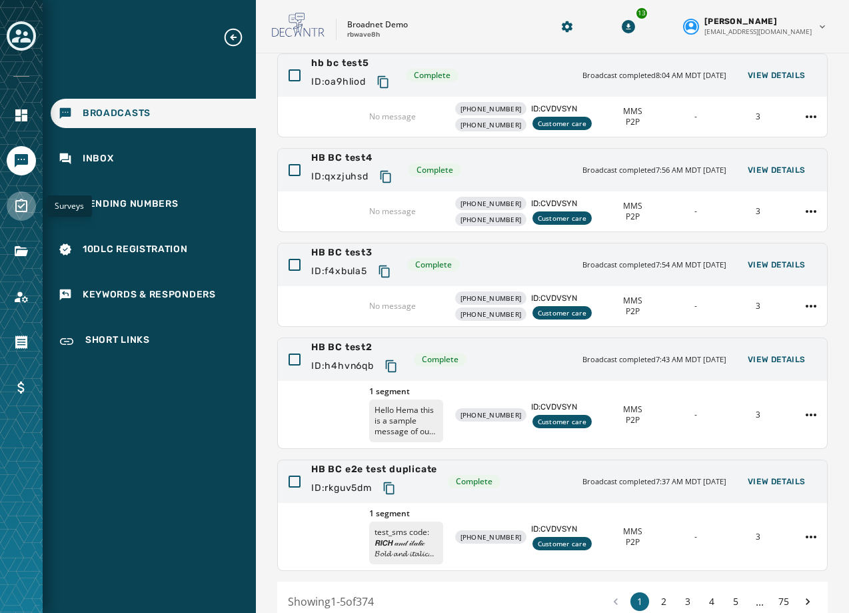
click at [7, 204] on link "Navigate to Surveys" at bounding box center [21, 205] width 29 height 29
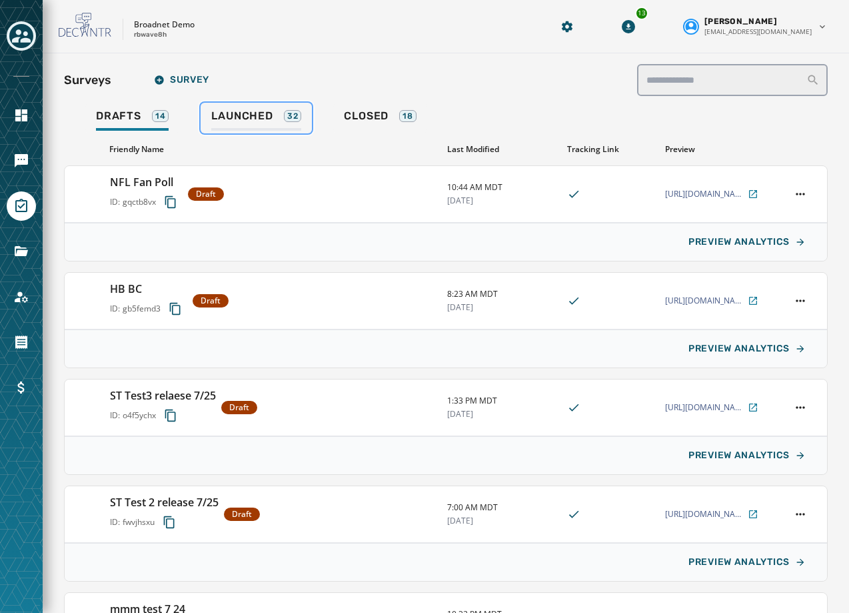
click at [247, 121] on span "Launched" at bounding box center [241, 115] width 61 height 13
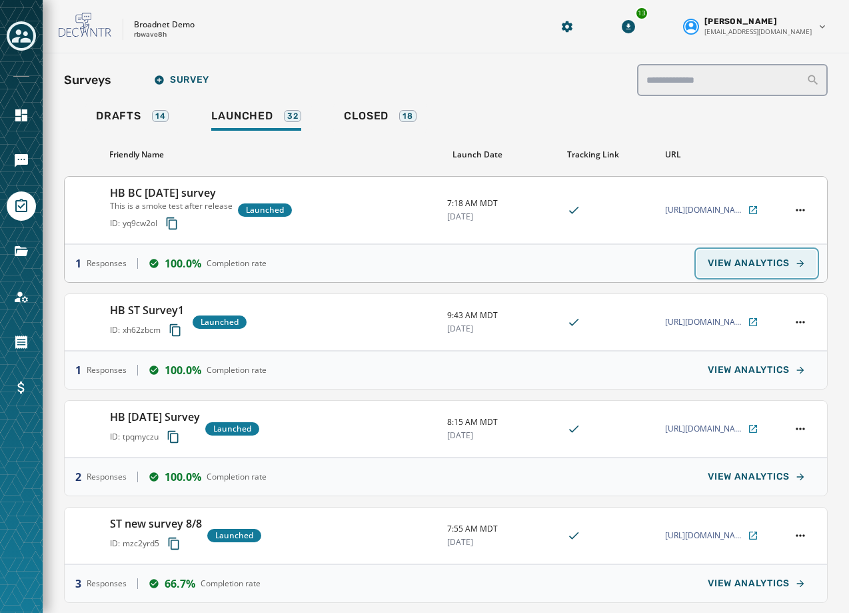
click at [727, 268] on span "VIEW ANALYTICS" at bounding box center [749, 263] width 82 height 11
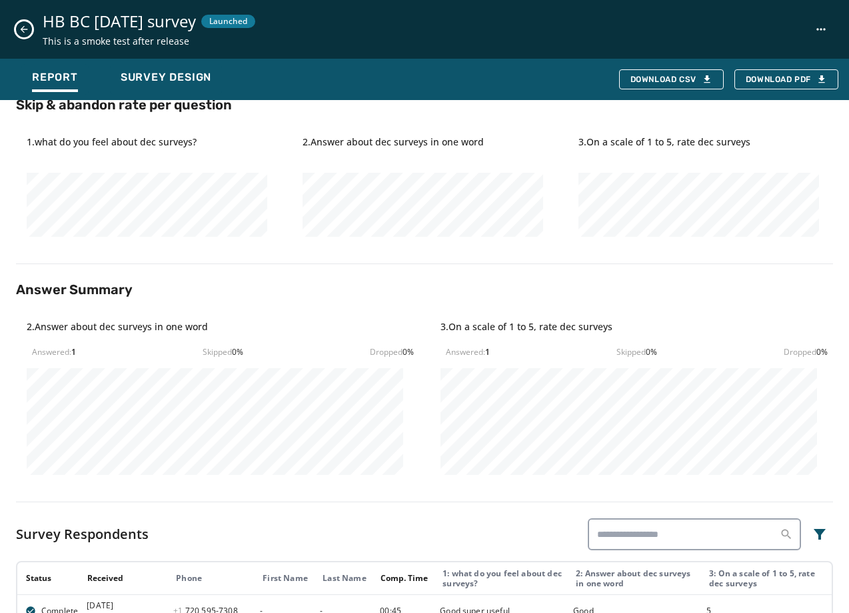
scroll to position [333, 0]
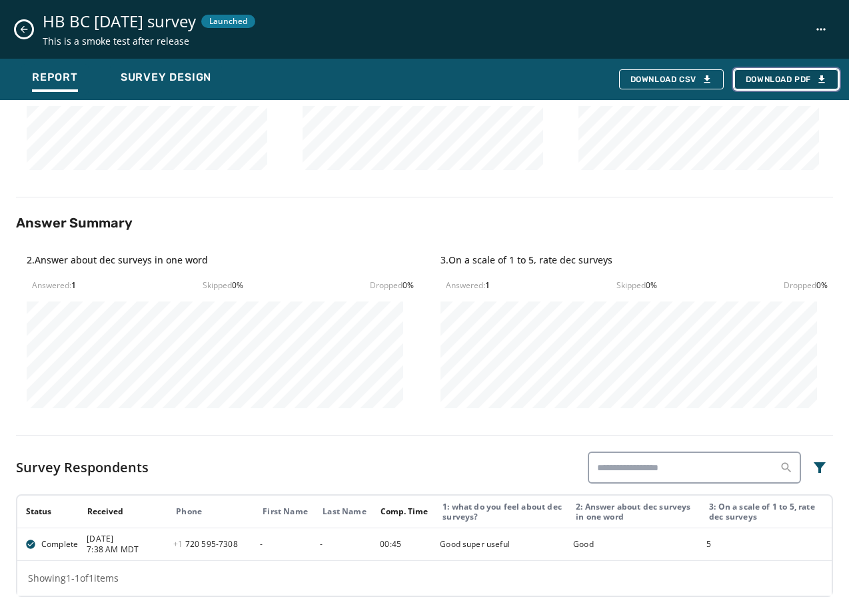
click at [754, 85] on button "Download PDF" at bounding box center [787, 79] width 104 height 20
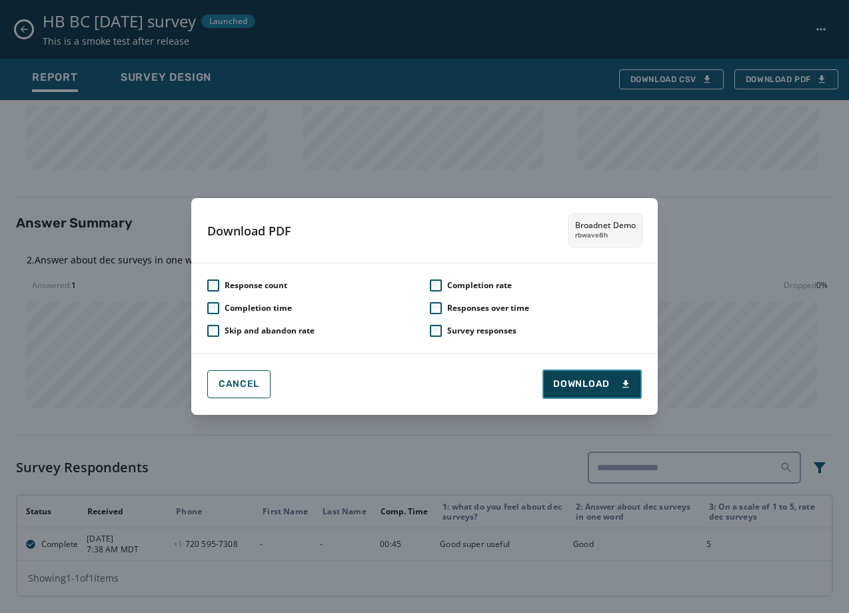
click at [572, 389] on span "Download" at bounding box center [592, 383] width 78 height 13
click at [265, 390] on button "Cancel" at bounding box center [238, 384] width 63 height 28
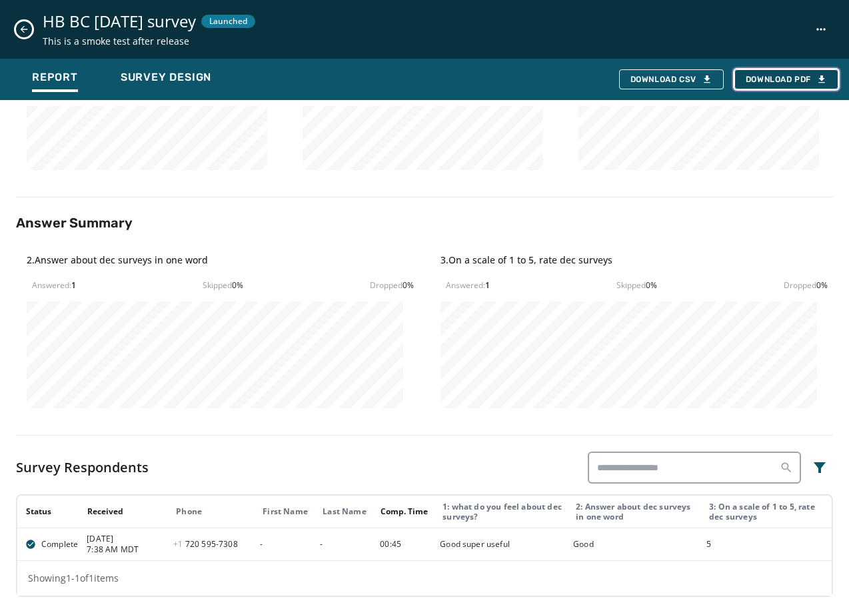
click at [802, 77] on span "Download PDF" at bounding box center [786, 79] width 81 height 11
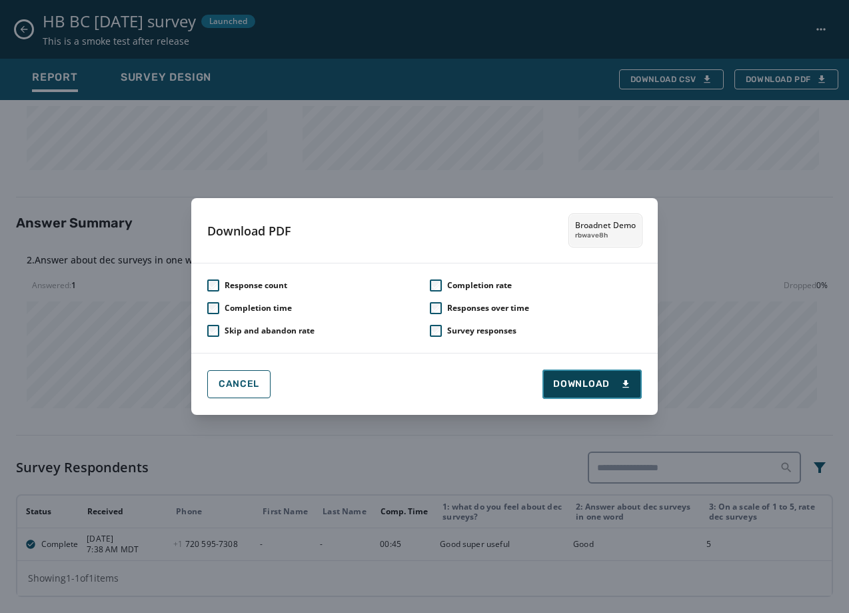
click at [595, 371] on button "Download" at bounding box center [592, 383] width 99 height 29
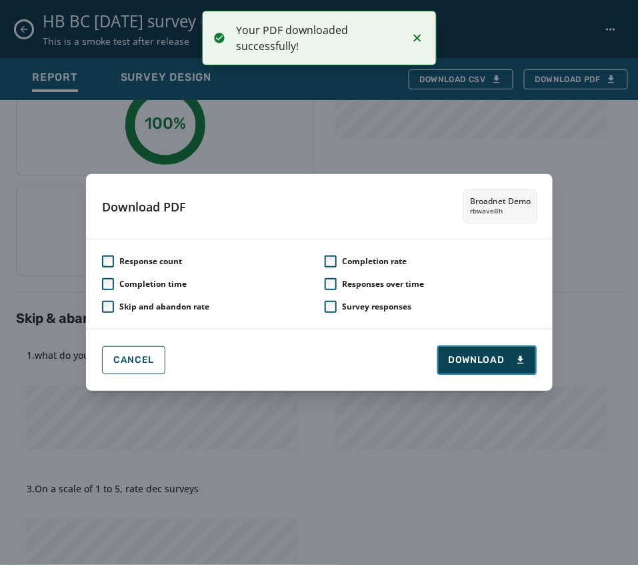
scroll to position [180, 0]
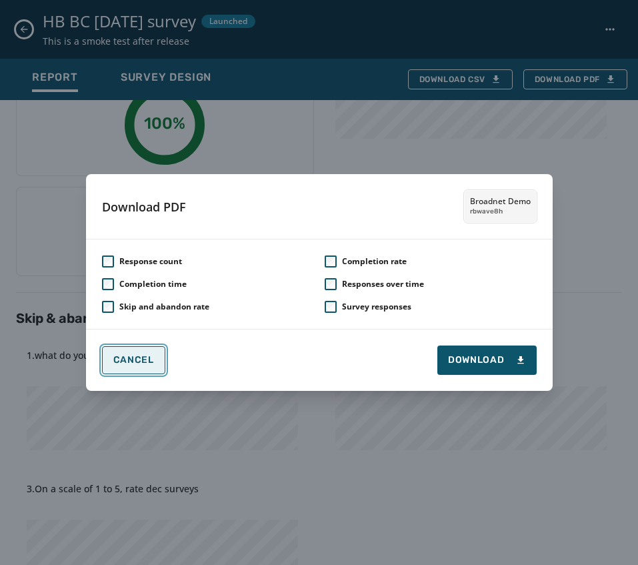
click at [152, 365] on button "Cancel" at bounding box center [133, 360] width 63 height 28
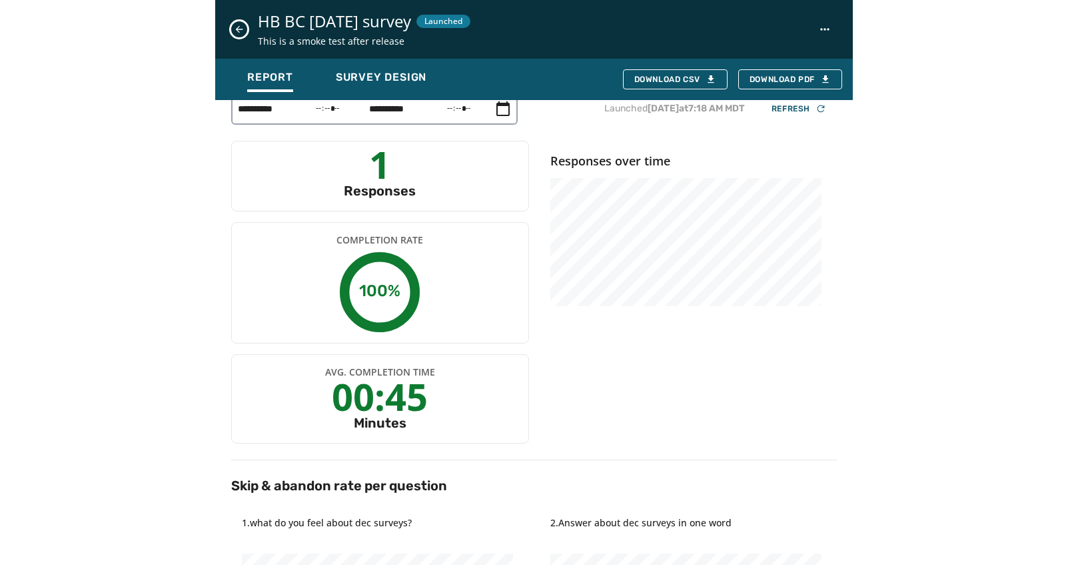
scroll to position [0, 0]
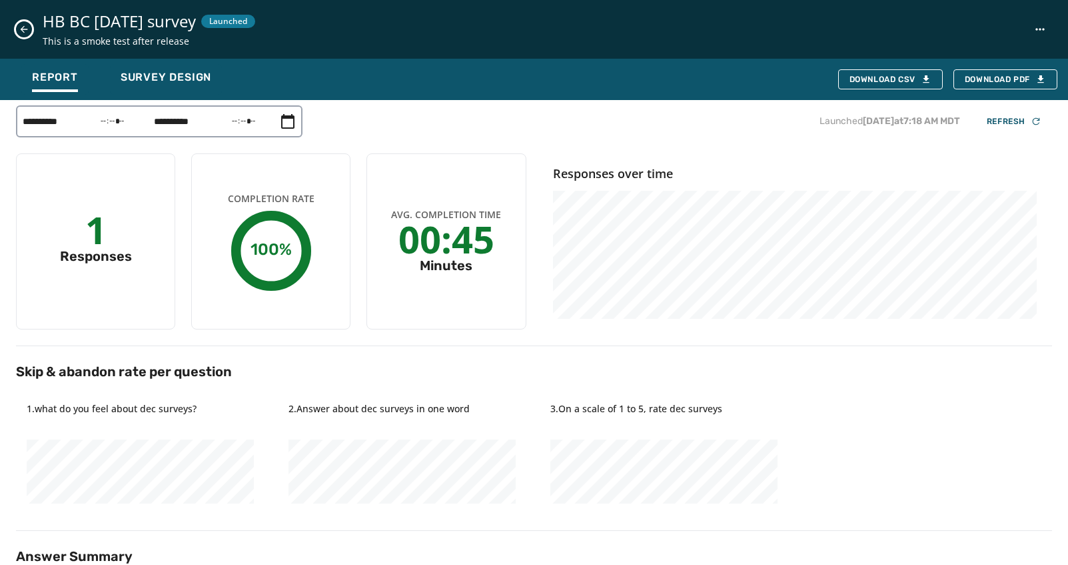
click at [291, 124] on icon at bounding box center [288, 121] width 16 height 16
click at [123, 121] on input "*****" at bounding box center [117, 121] width 51 height 25
click at [258, 120] on input "*****" at bounding box center [248, 121] width 51 height 25
click at [413, 133] on div "**********" at bounding box center [534, 121] width 1037 height 32
click at [105, 121] on input "*****" at bounding box center [117, 121] width 51 height 25
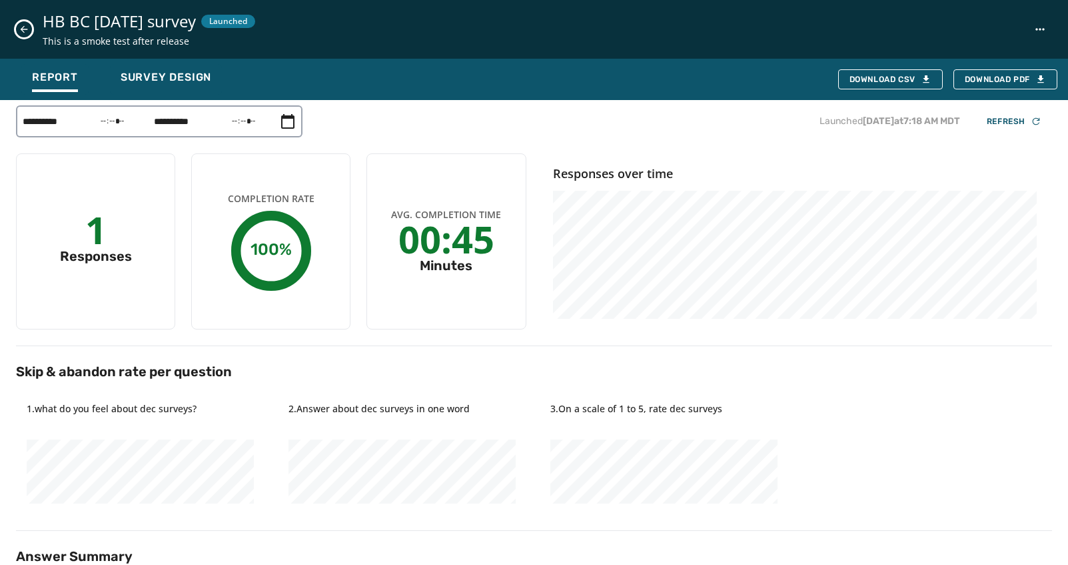
click at [345, 127] on div "Launched [DATE] 7:18 AM MDT Refresh" at bounding box center [678, 121] width 750 height 19
click at [116, 117] on input "*****" at bounding box center [117, 121] width 51 height 25
type input "*****"
click at [450, 159] on div "Avg. Completion Time 00:45 Minutes" at bounding box center [446, 241] width 159 height 176
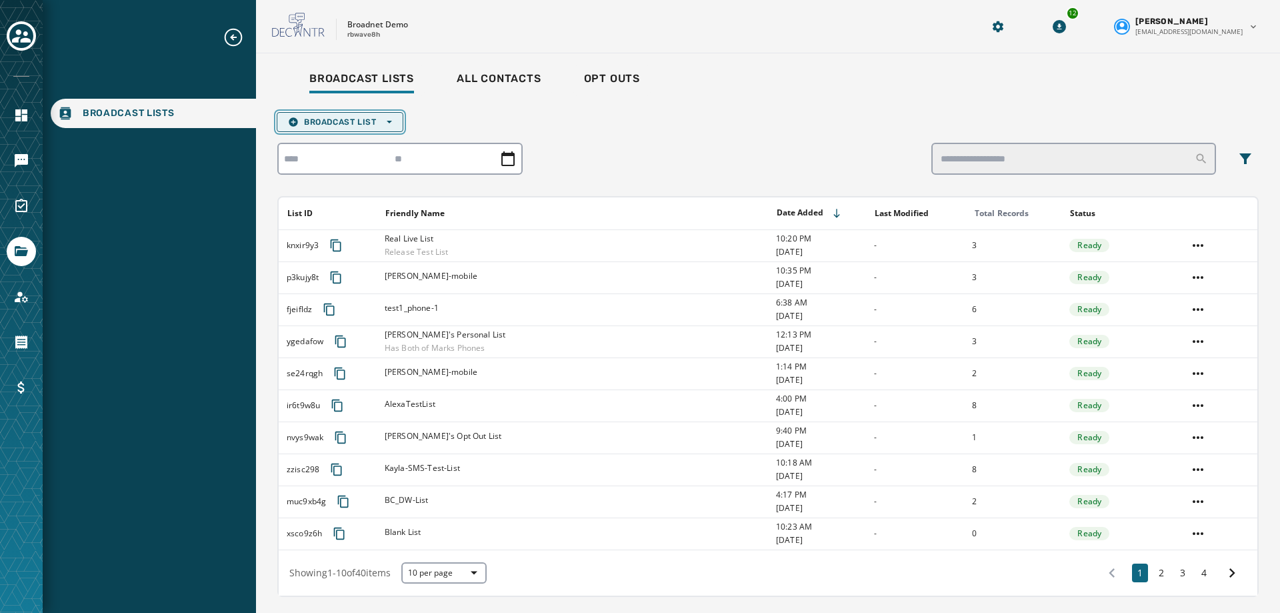
click at [307, 128] on button "Broadcast List Open options" at bounding box center [340, 122] width 127 height 20
click at [319, 148] on button "Upload List" at bounding box center [339, 142] width 125 height 19
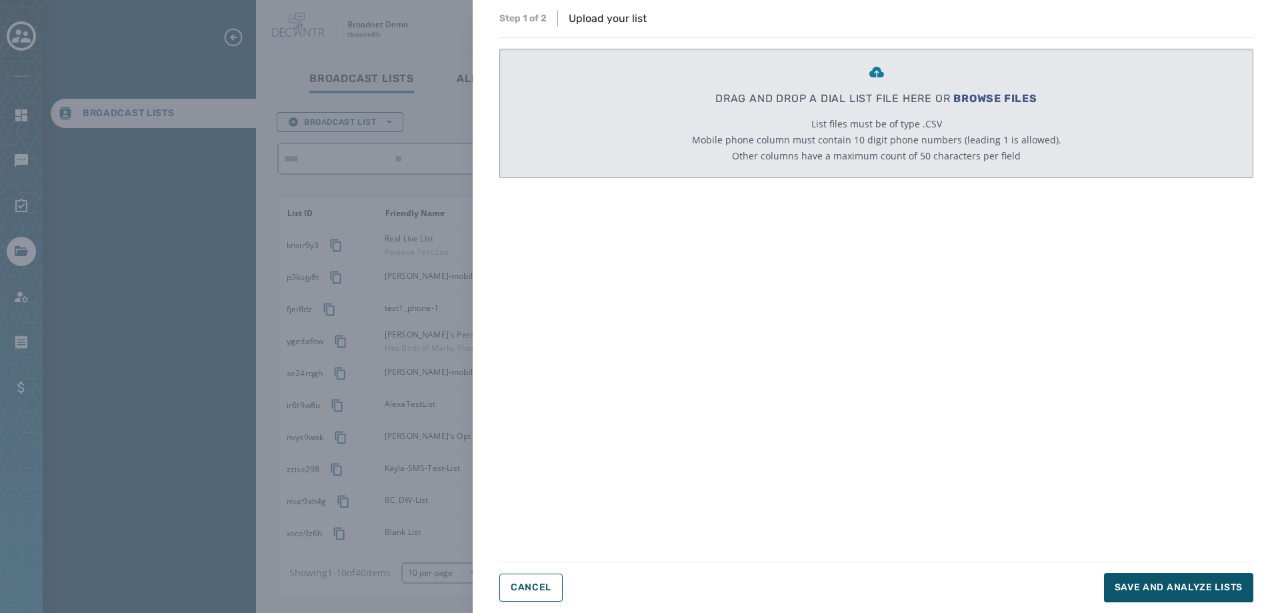
click at [979, 99] on span "BROWSE FILES" at bounding box center [995, 98] width 84 height 13
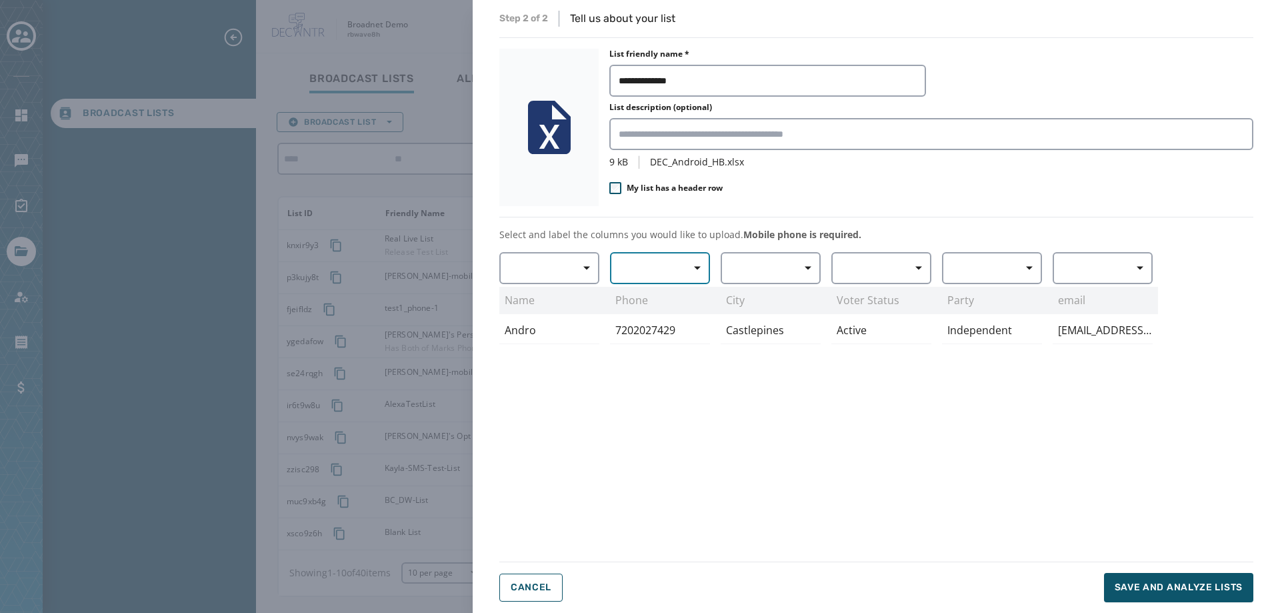
click at [660, 263] on button "button" at bounding box center [660, 268] width 100 height 32
click at [663, 324] on span "Home Phone" at bounding box center [656, 322] width 61 height 13
click at [545, 271] on button "button" at bounding box center [549, 268] width 100 height 32
drag, startPoint x: 548, startPoint y: 344, endPoint x: 568, endPoint y: 335, distance: 22.1
click at [549, 344] on span "First Name" at bounding box center [545, 346] width 61 height 13
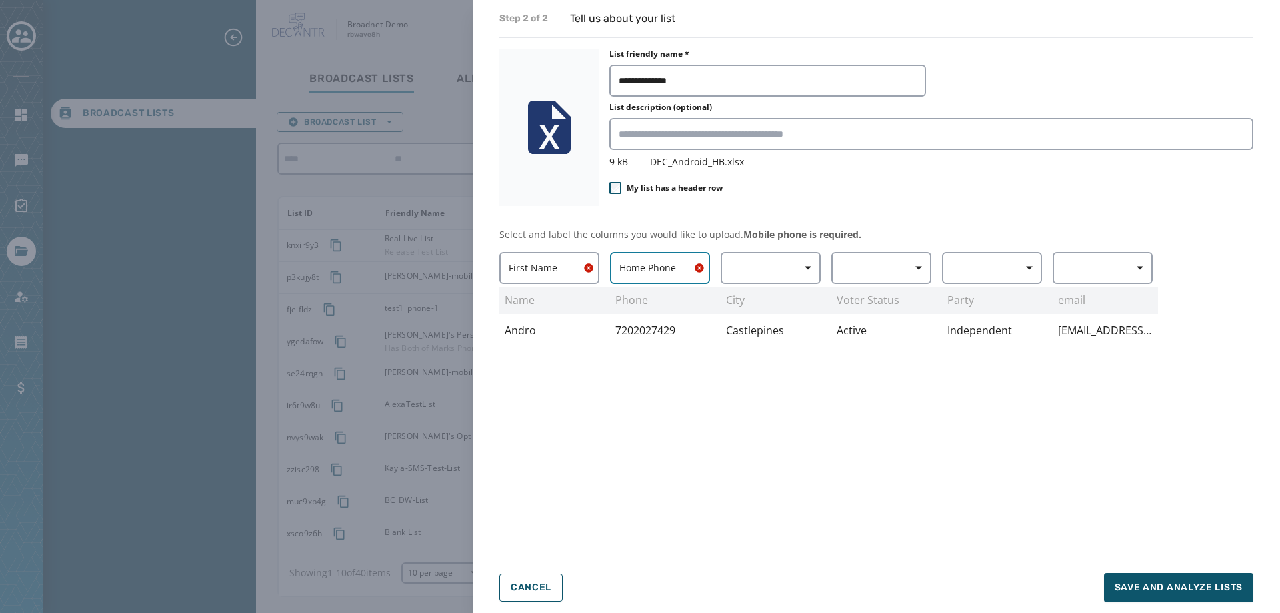
click at [652, 271] on span "Home Phone" at bounding box center [659, 267] width 81 height 13
click at [660, 301] on span "Mobile Phone" at bounding box center [656, 298] width 61 height 13
click at [1222, 593] on span "Save and analyze lists" at bounding box center [1178, 587] width 128 height 13
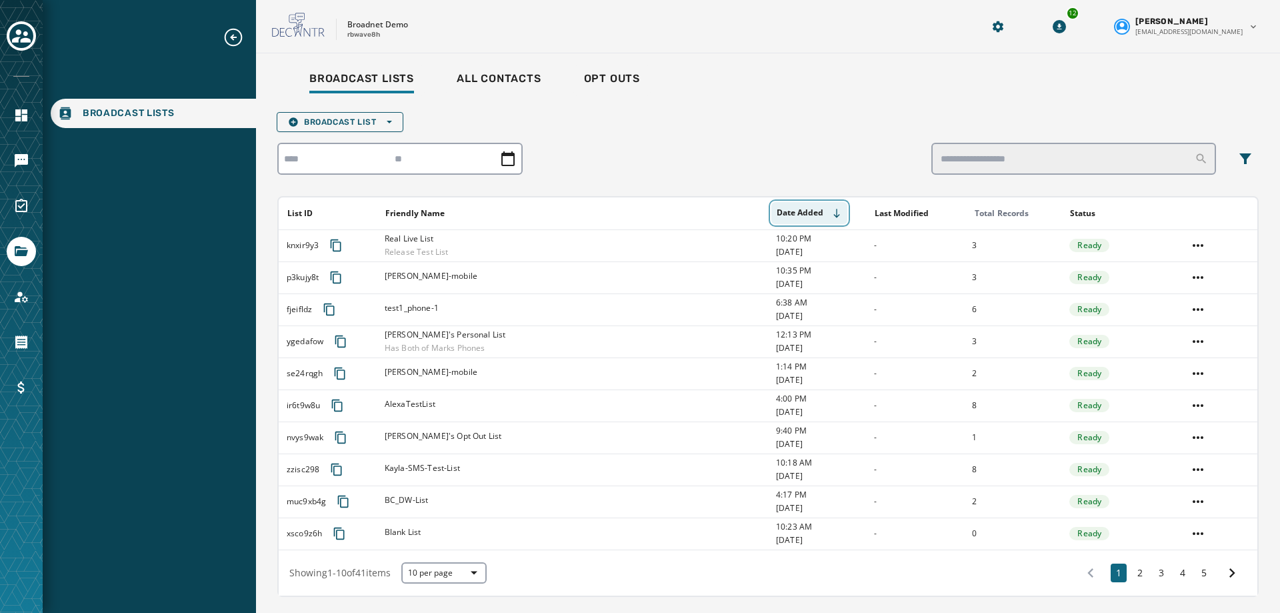
click at [815, 214] on button "Date Added" at bounding box center [809, 213] width 76 height 22
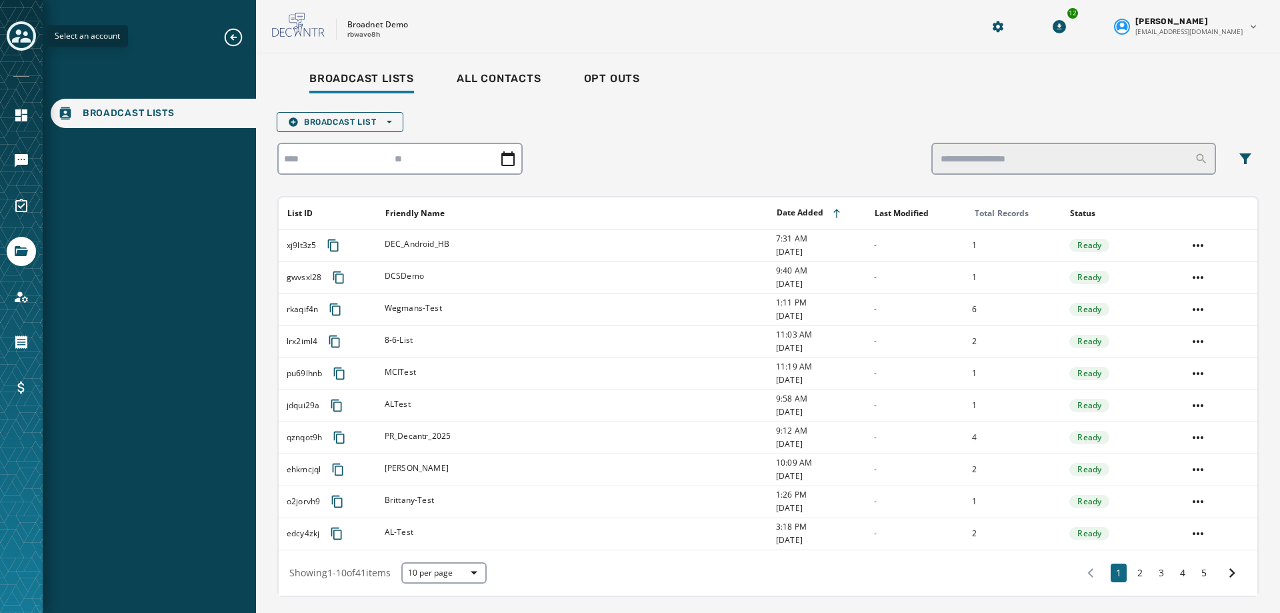
click at [17, 37] on icon "Toggle account select drawer" at bounding box center [21, 36] width 19 height 19
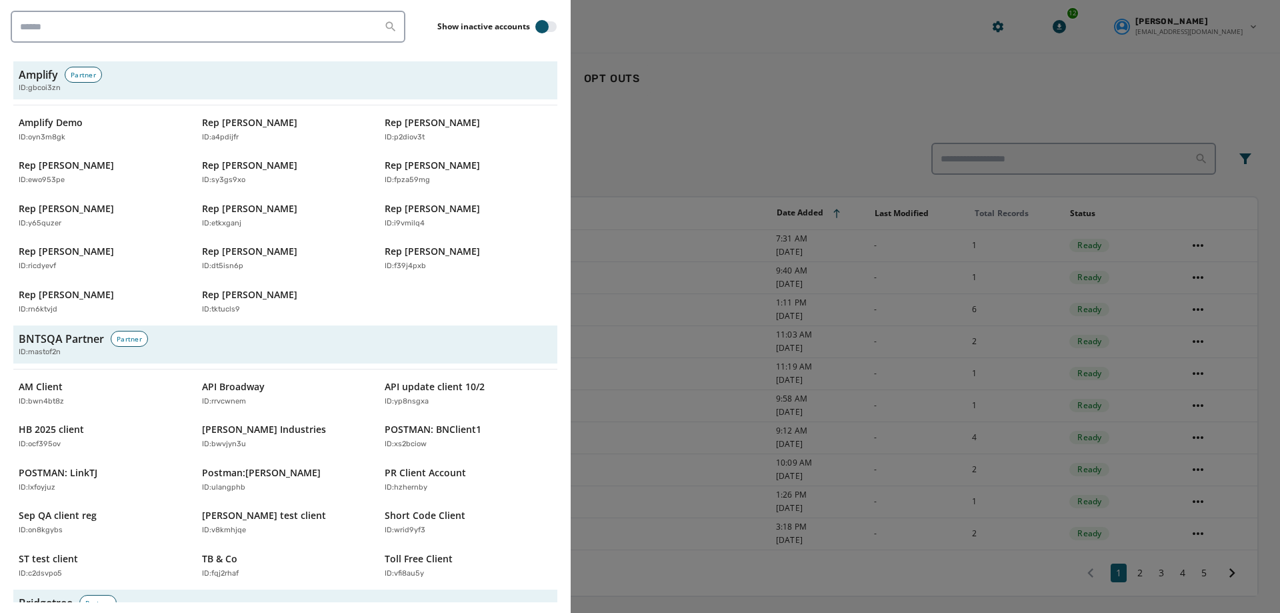
click at [653, 136] on div at bounding box center [640, 306] width 1280 height 613
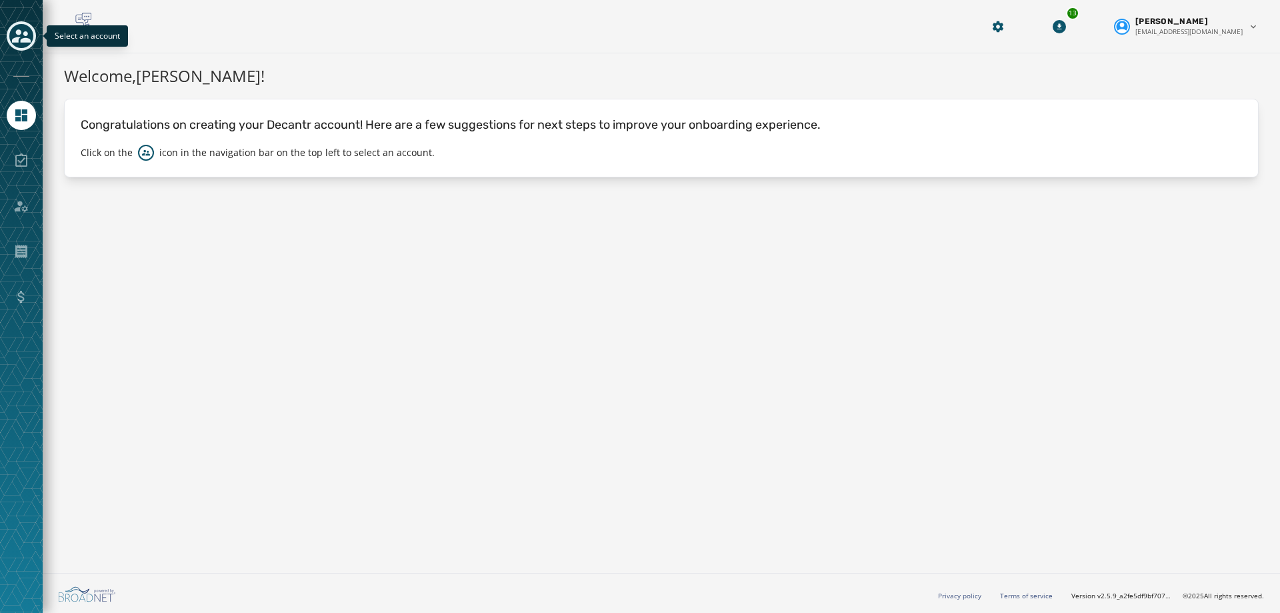
click at [29, 36] on icon "Toggle account select drawer" at bounding box center [21, 36] width 19 height 19
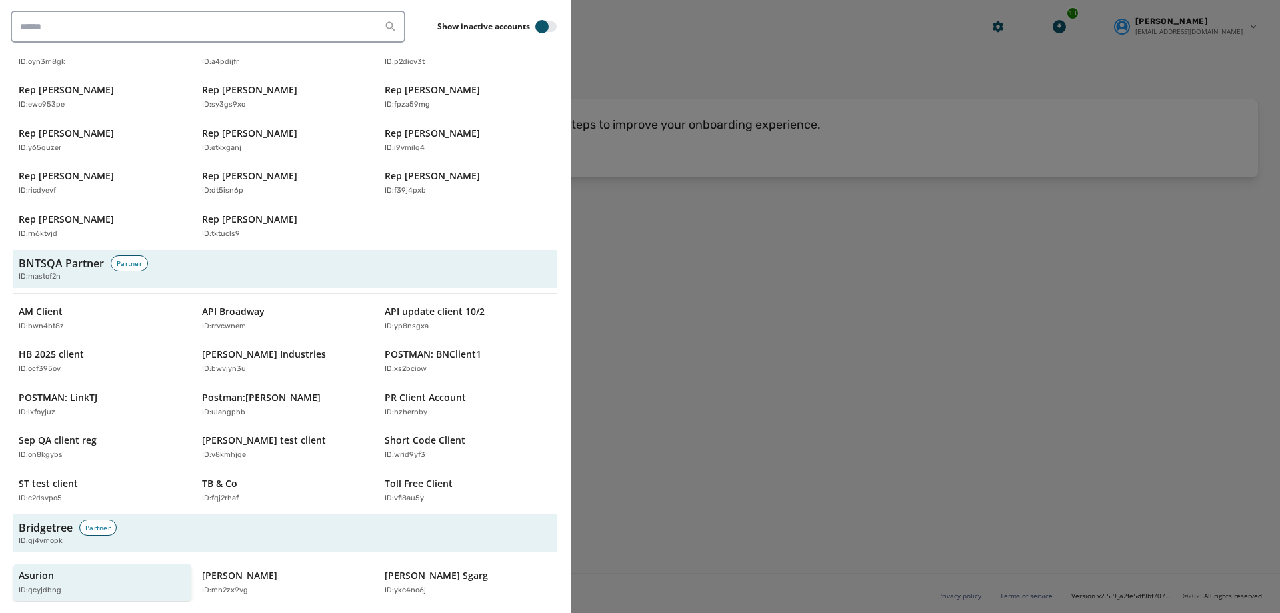
scroll to position [333, 0]
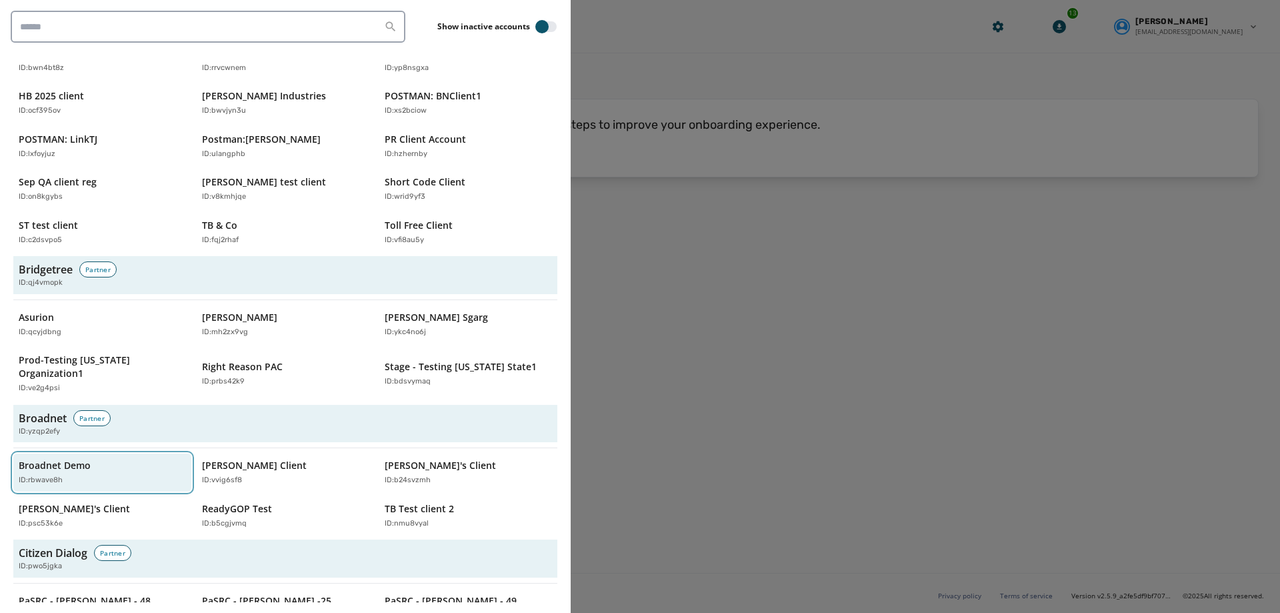
click at [61, 475] on p "ID: rbwave8h" at bounding box center [41, 480] width 44 height 11
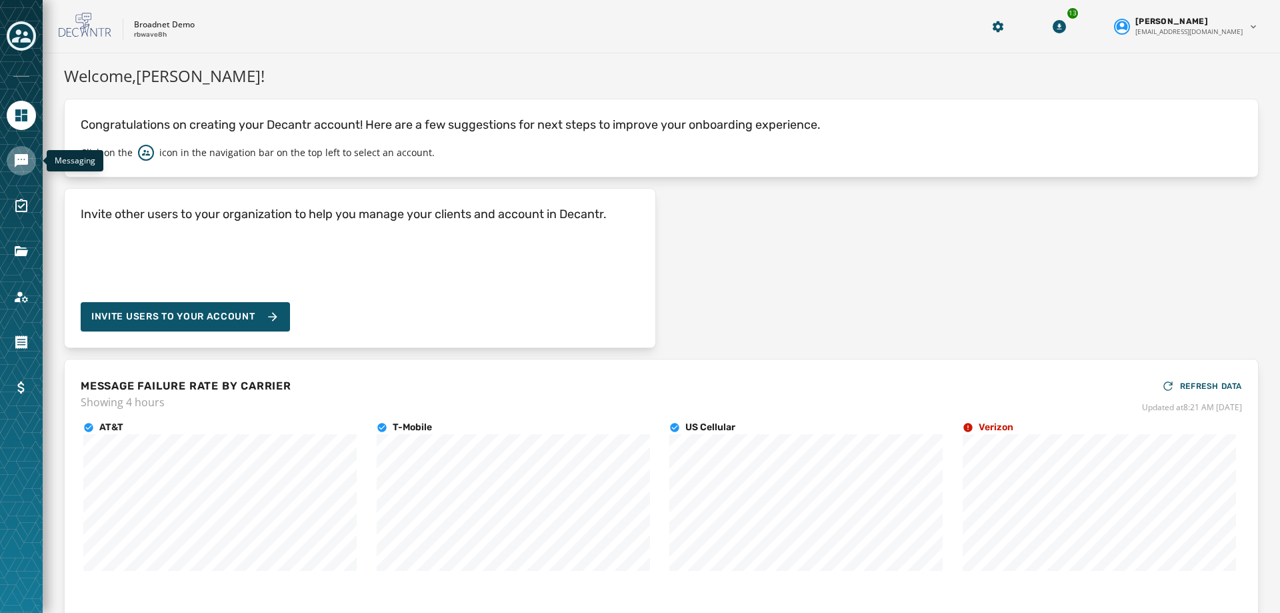
click at [23, 169] on link "Navigate to Messaging" at bounding box center [21, 160] width 29 height 29
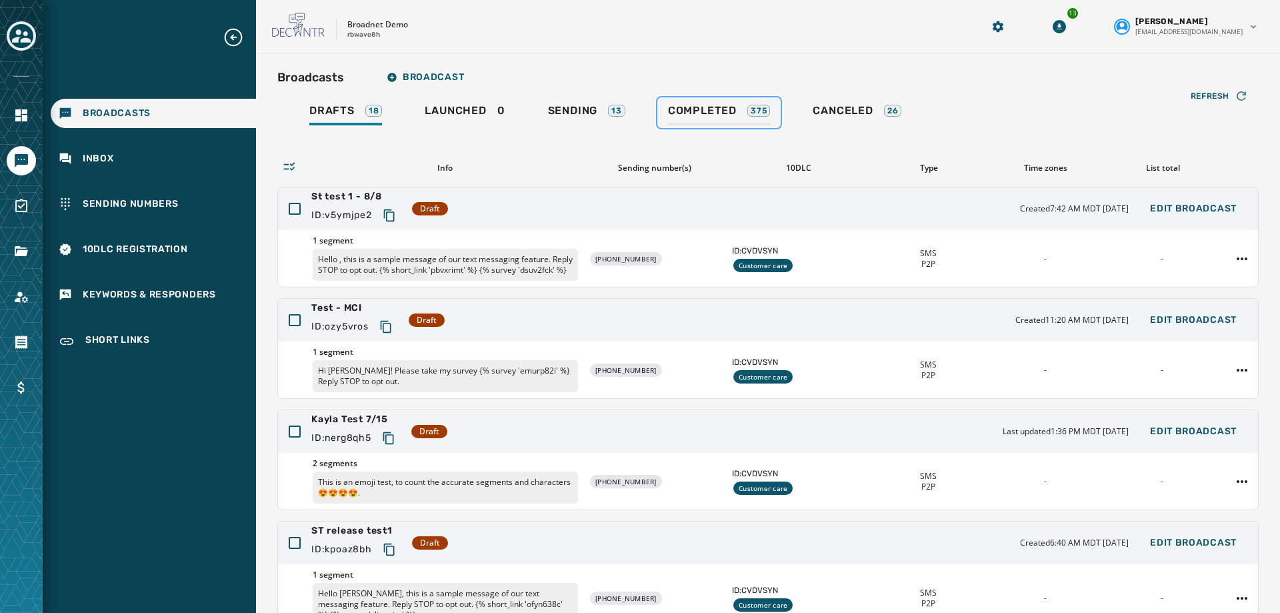
click at [689, 113] on span "Completed" at bounding box center [702, 110] width 69 height 13
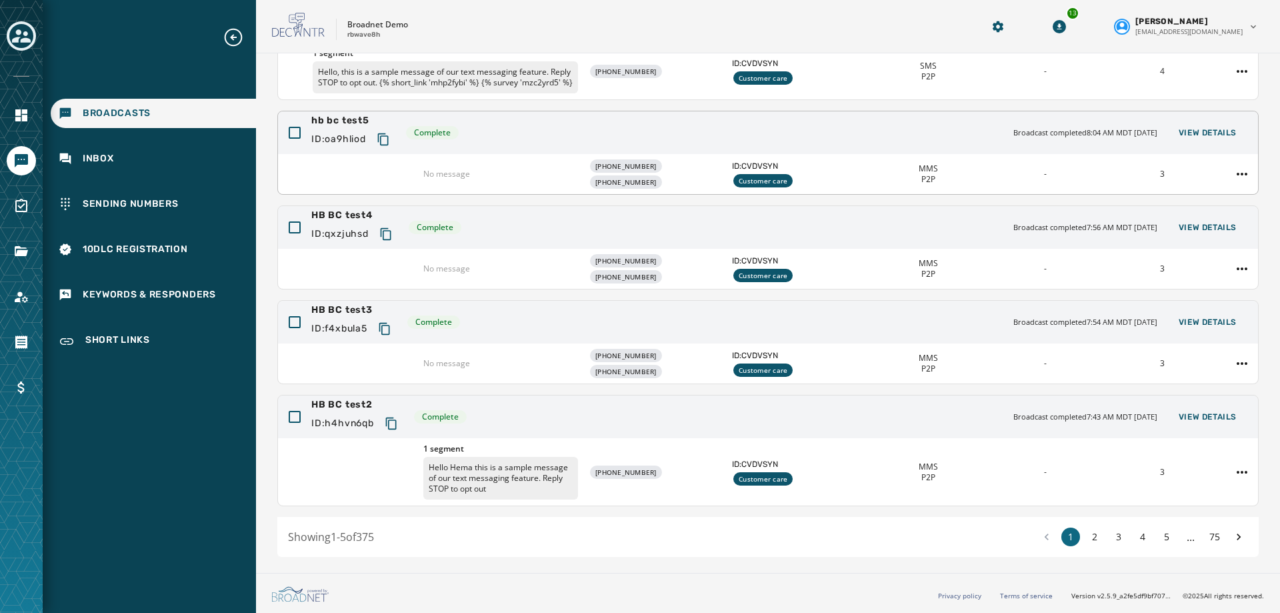
scroll to position [198, 0]
click at [1085, 535] on button "2" at bounding box center [1094, 536] width 19 height 19
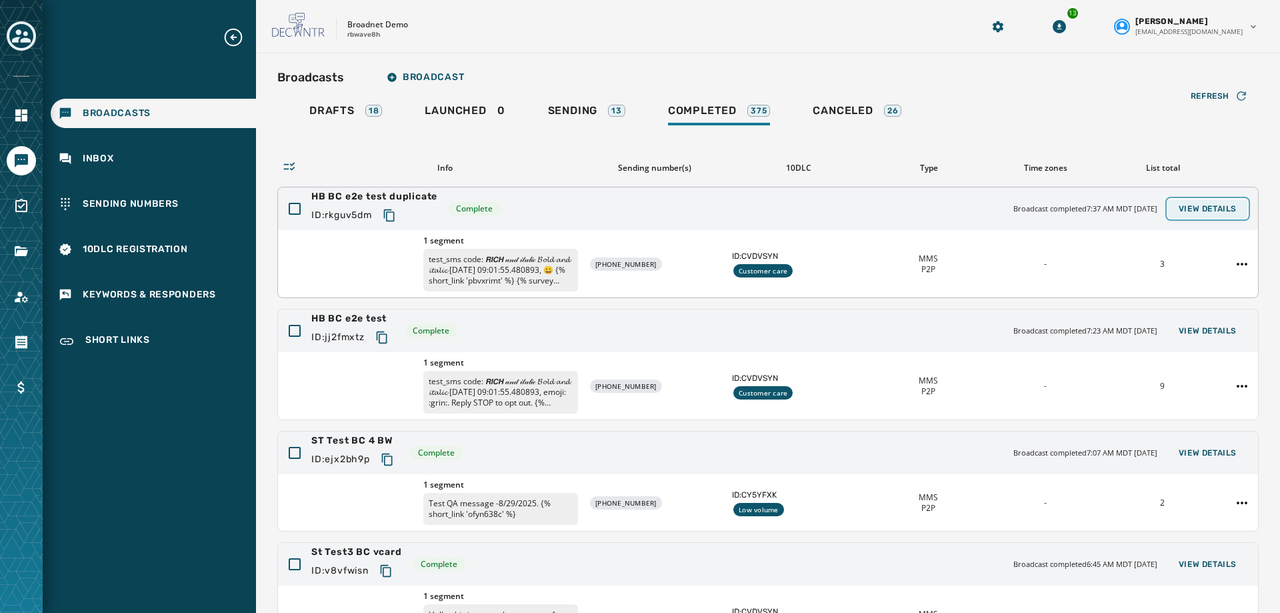
click at [1195, 207] on span "View Details" at bounding box center [1207, 208] width 58 height 11
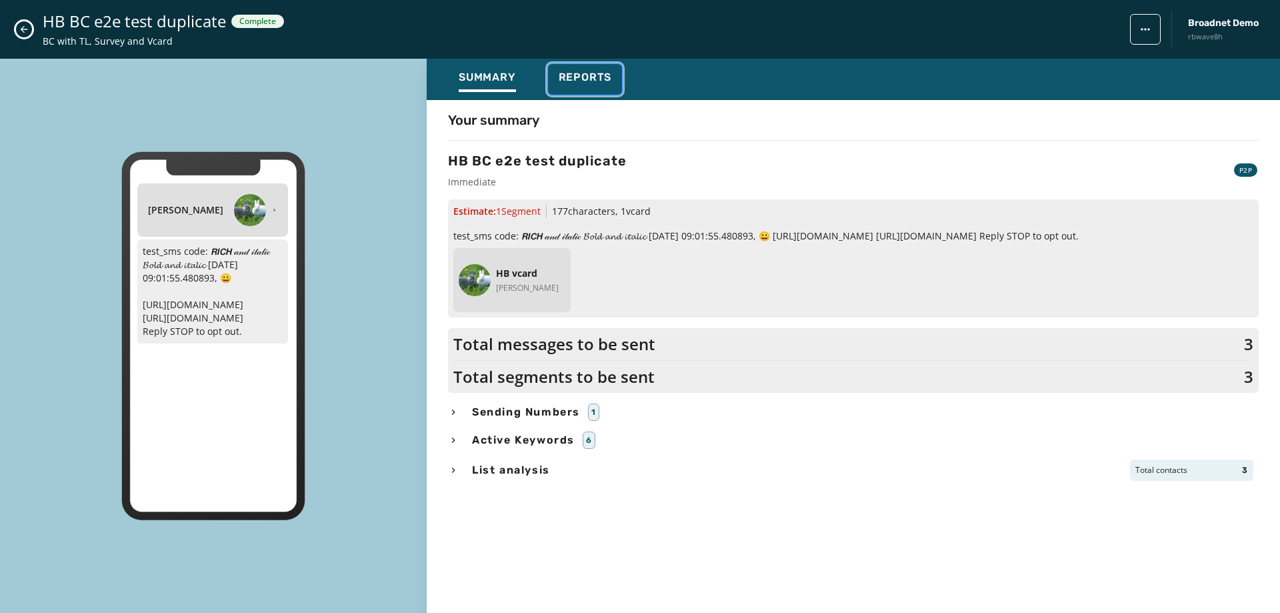
click at [574, 85] on div "Reports" at bounding box center [585, 81] width 53 height 21
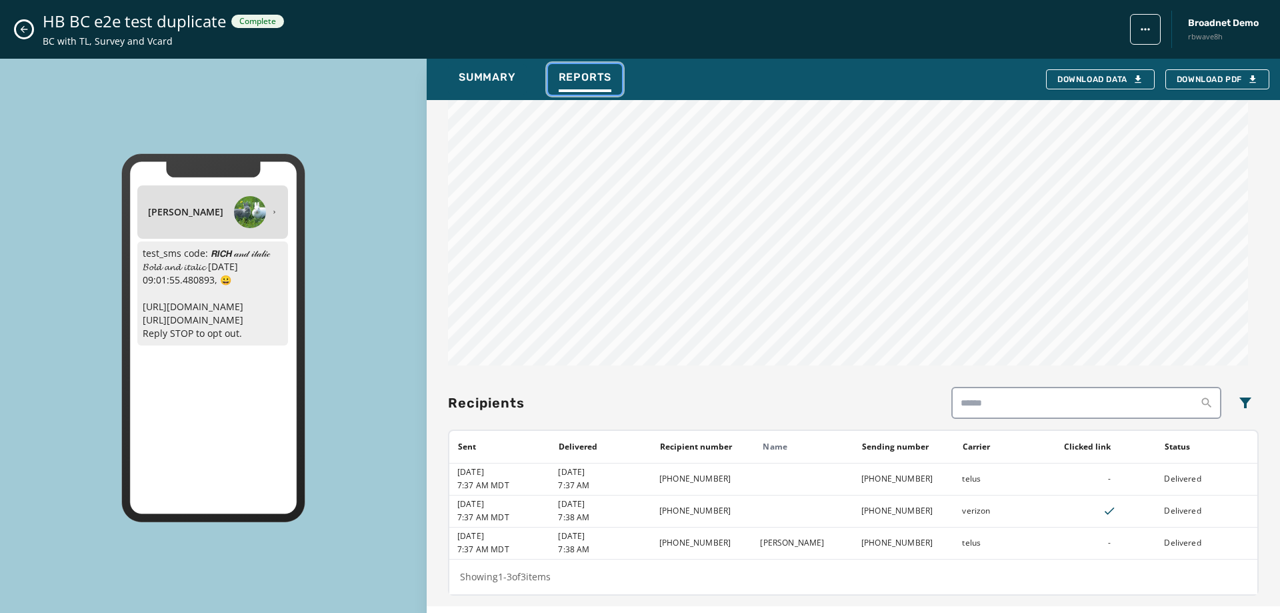
scroll to position [252, 0]
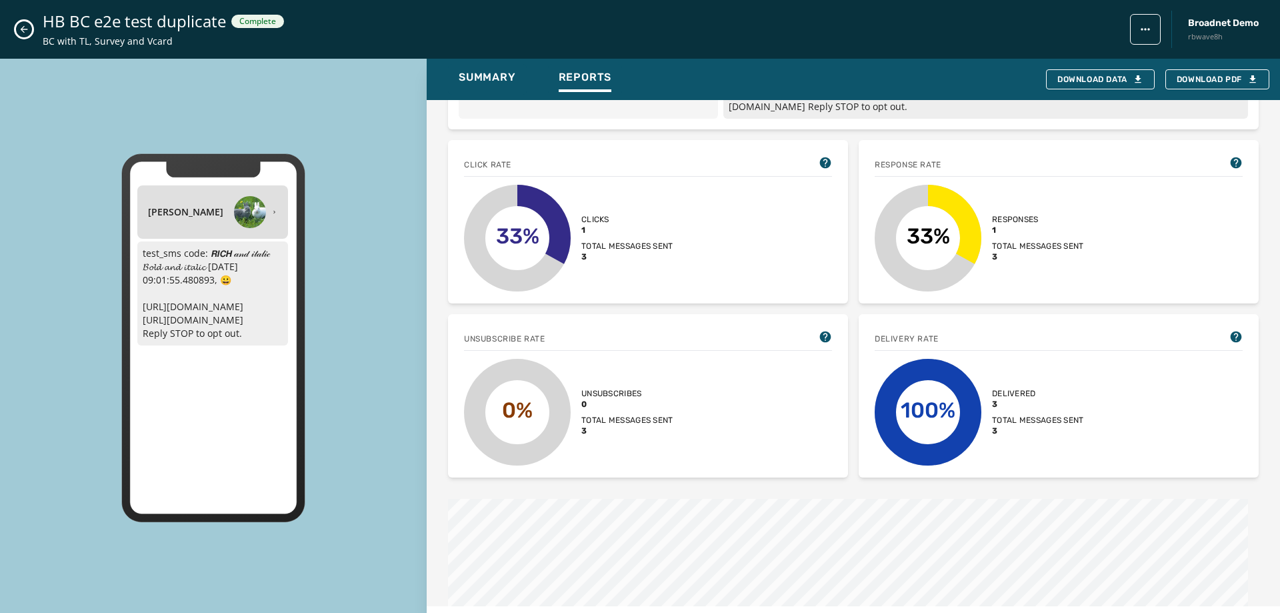
click at [20, 27] on icon "Close admin drawer" at bounding box center [24, 29] width 11 height 11
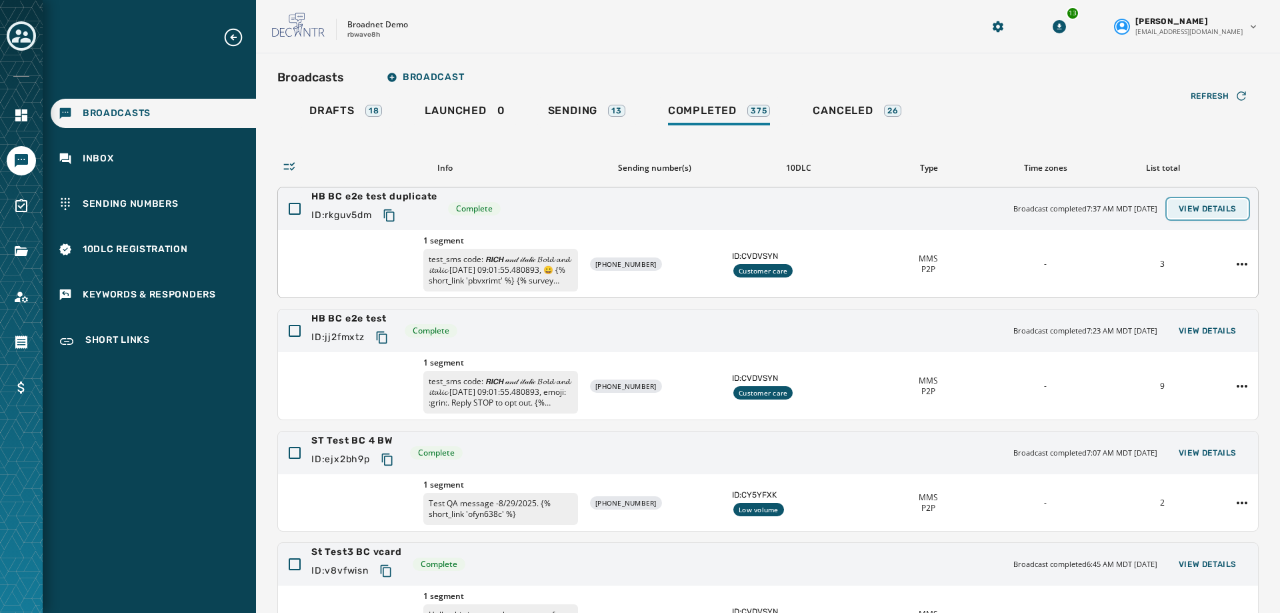
click at [1207, 205] on span "View Details" at bounding box center [1207, 208] width 58 height 11
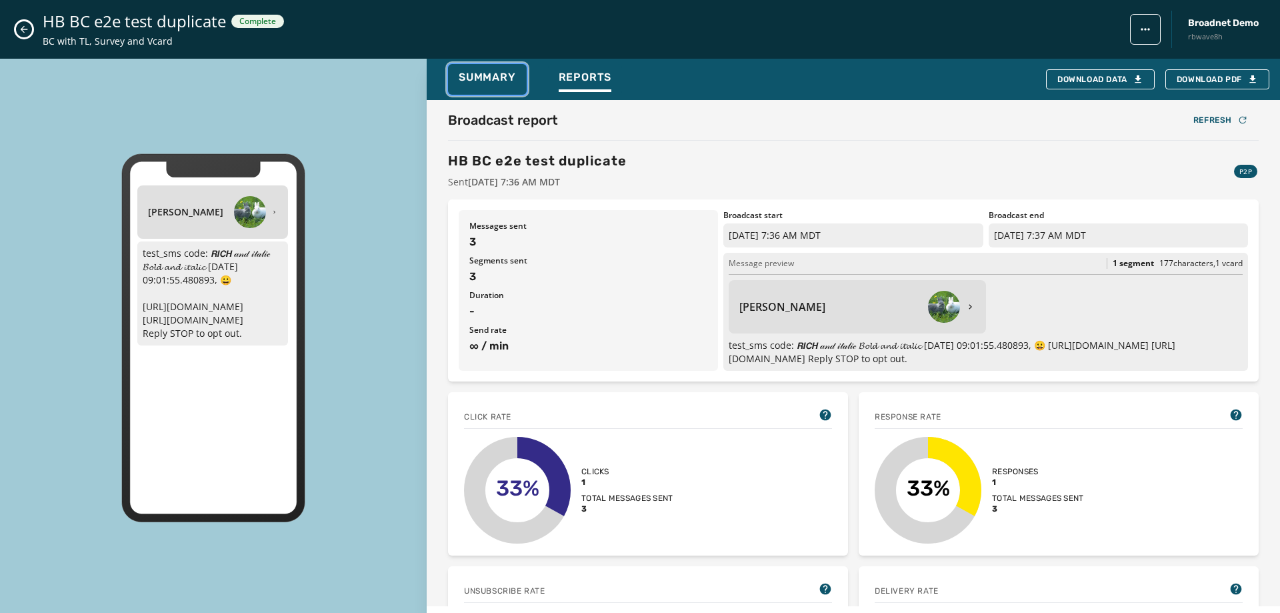
click at [470, 79] on span "Summary" at bounding box center [487, 77] width 57 height 13
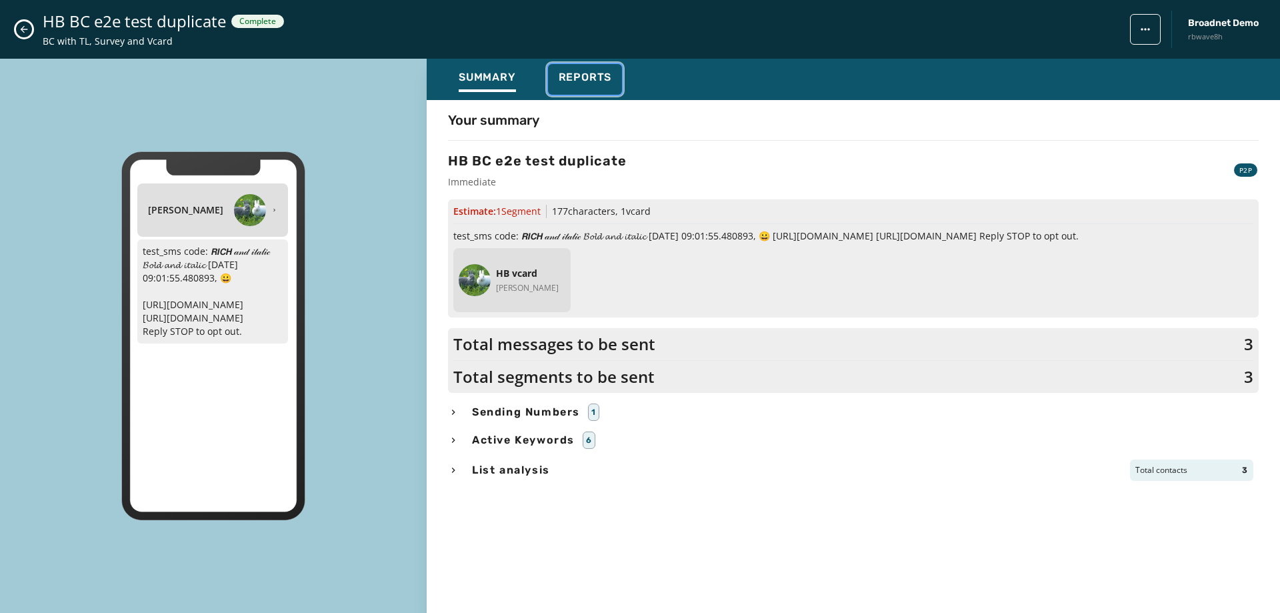
click at [613, 79] on button "Reports" at bounding box center [585, 79] width 75 height 31
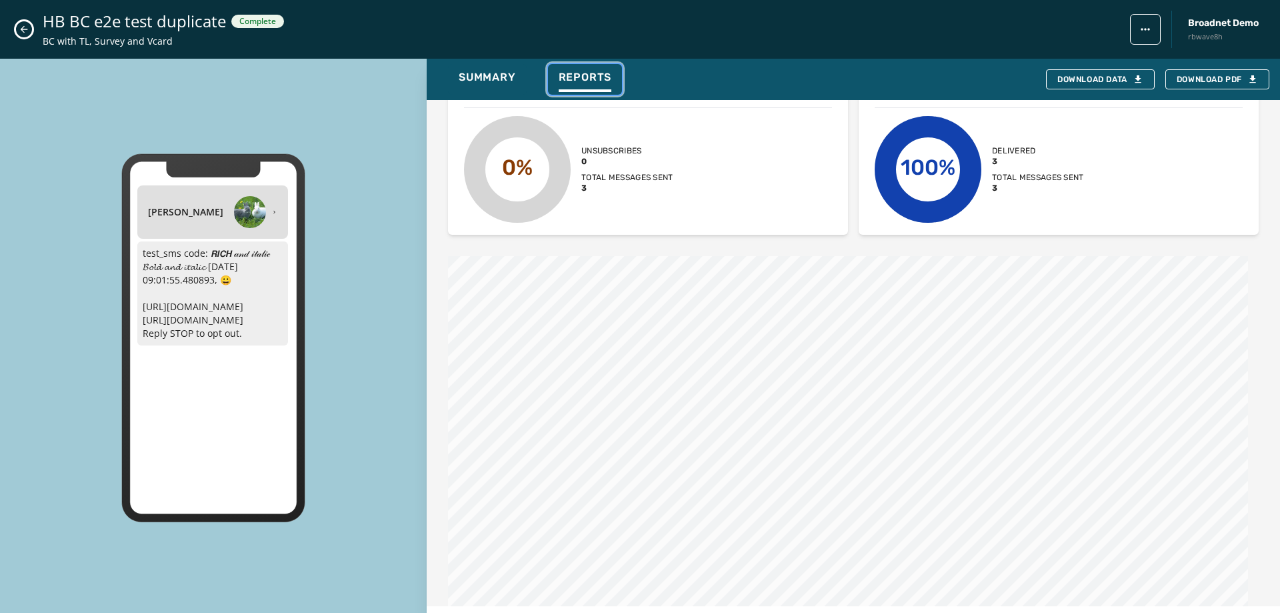
scroll to position [319, 0]
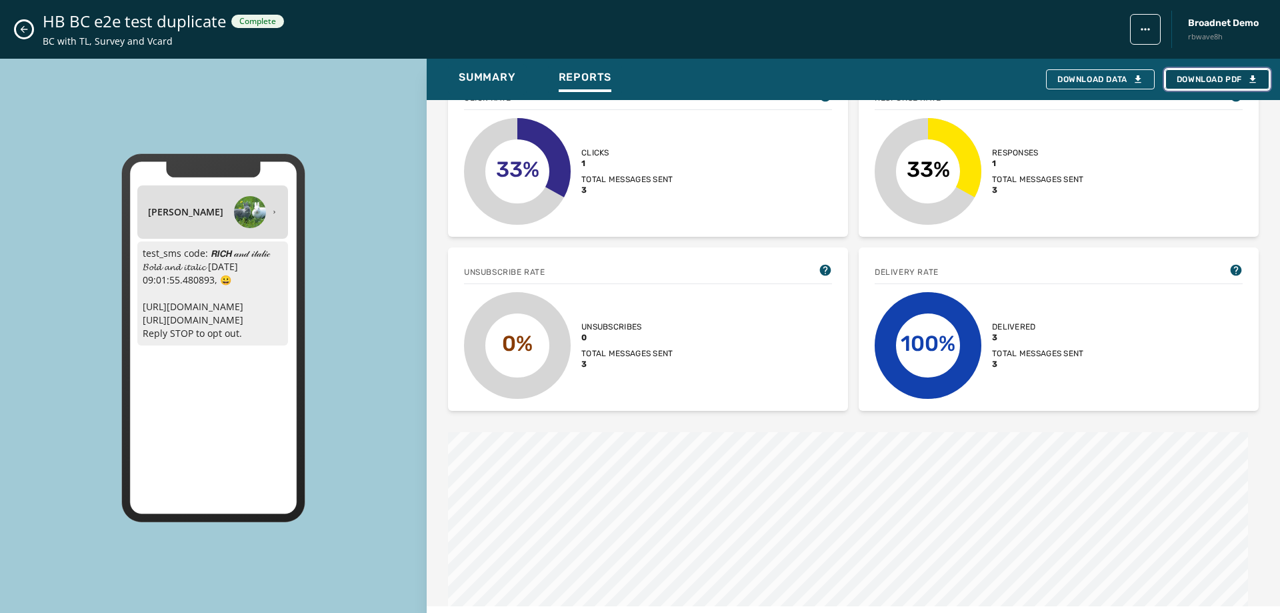
click at [1192, 79] on span "Download PDF" at bounding box center [1216, 79] width 81 height 11
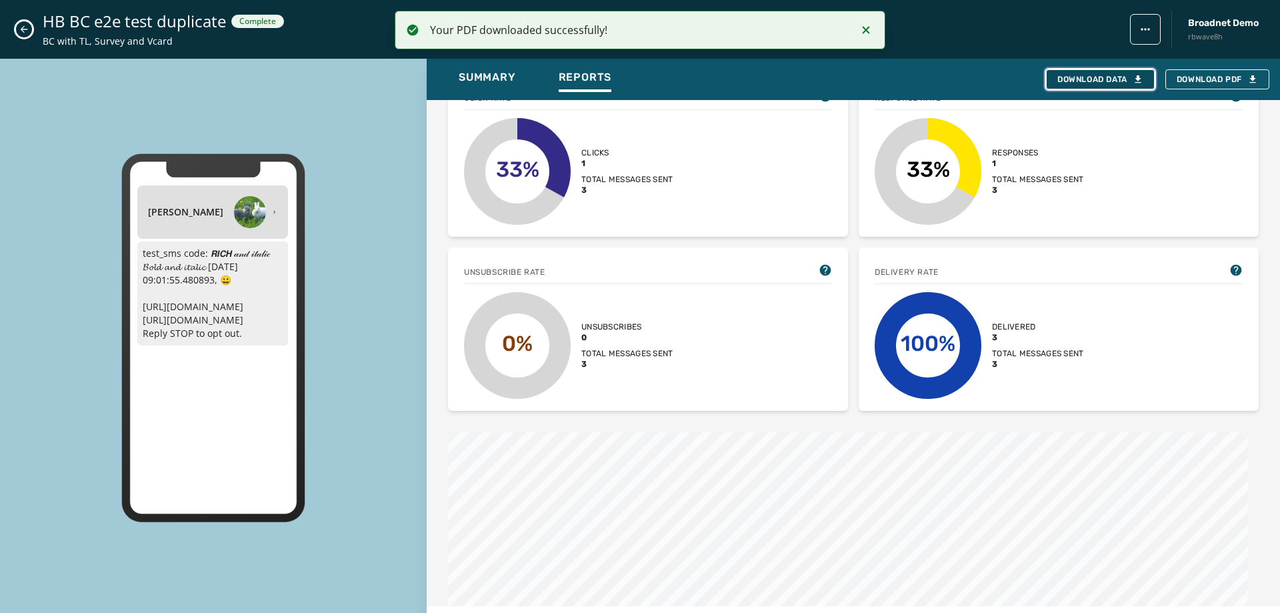
click at [1089, 81] on div "Download Data" at bounding box center [1100, 79] width 86 height 11
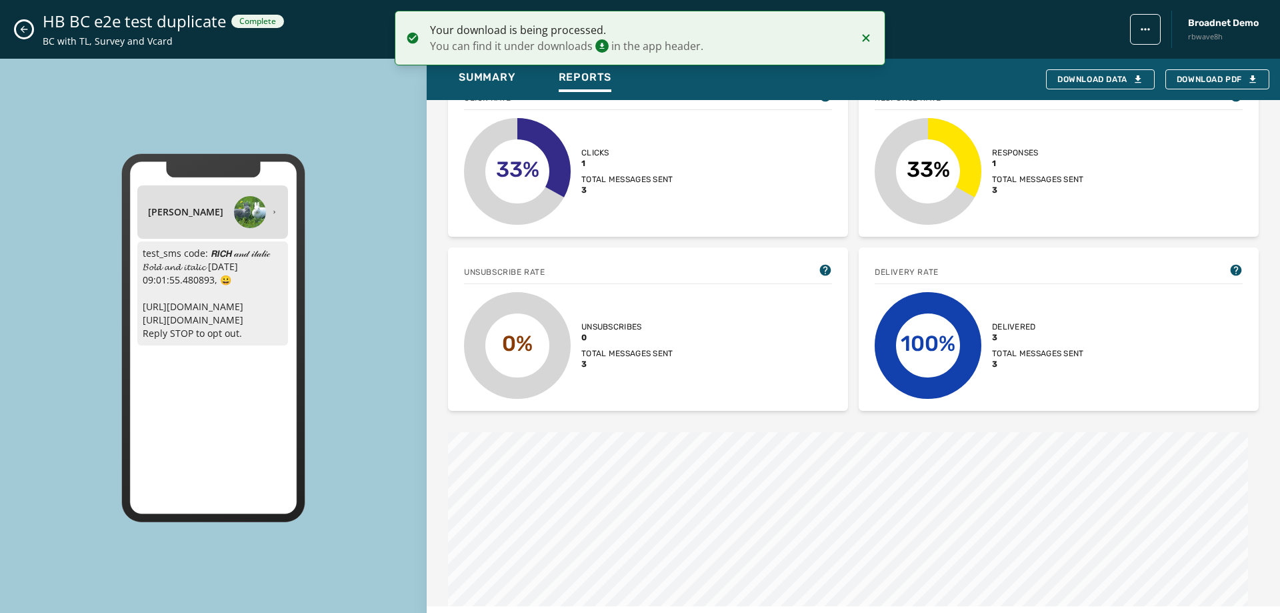
click at [29, 31] on icon "Close admin drawer" at bounding box center [24, 29] width 11 height 11
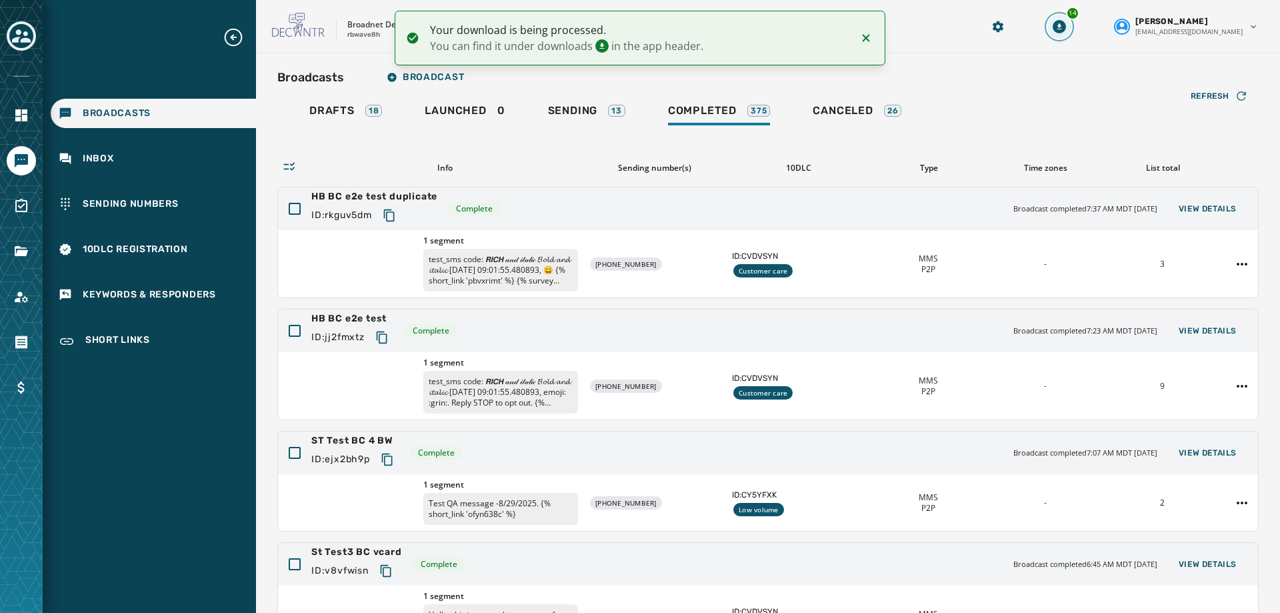
click at [1071, 17] on button "14" at bounding box center [1059, 27] width 24 height 24
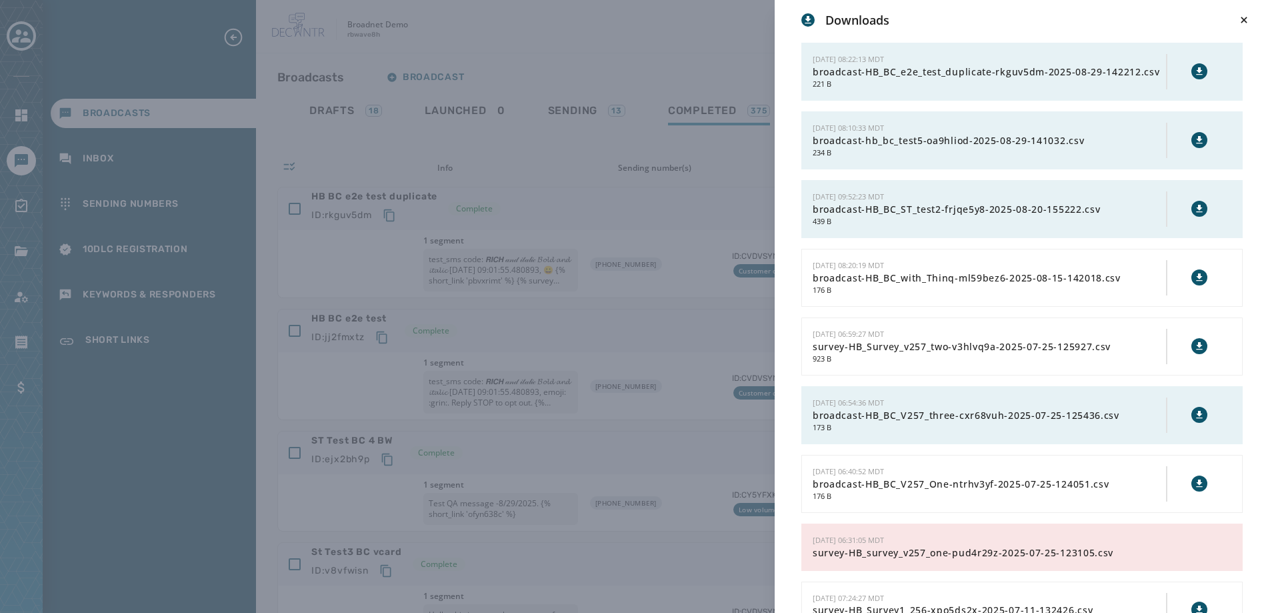
click at [1195, 71] on button at bounding box center [1199, 71] width 16 height 16
click at [645, 55] on div "Downloads 8/29/2025 - 08:22:13 MDT broadcast-HB_BC_e2e_test_duplicate-rkguv5dm-…" at bounding box center [640, 306] width 1280 height 613
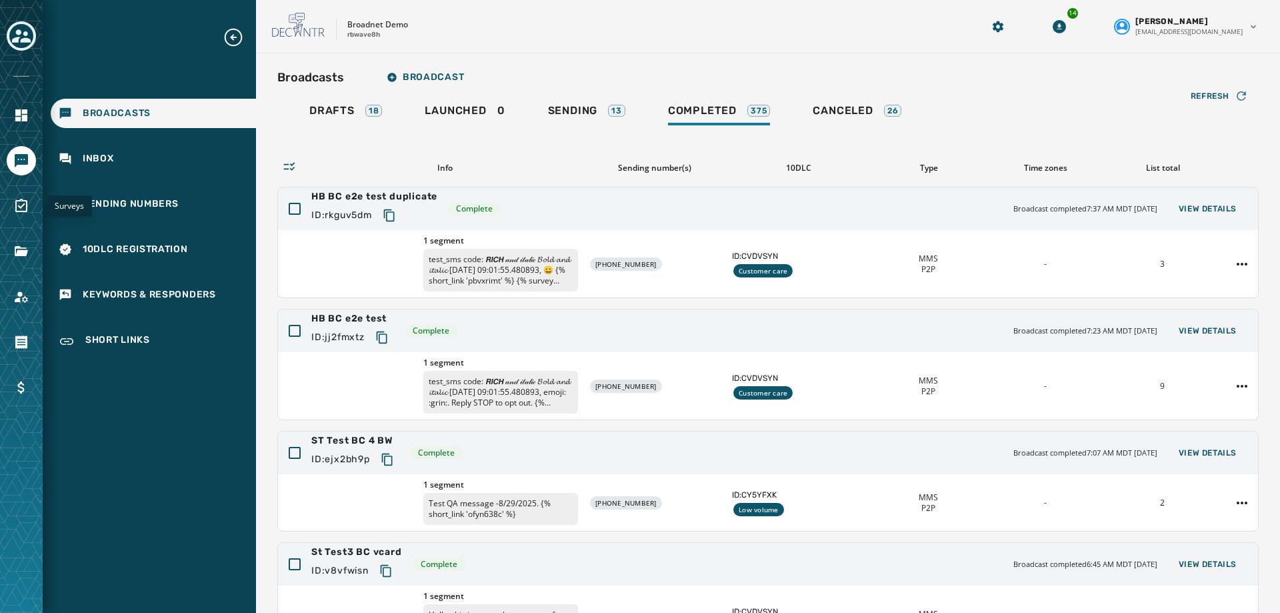
click at [24, 207] on icon "Navigate to Surveys" at bounding box center [21, 206] width 16 height 16
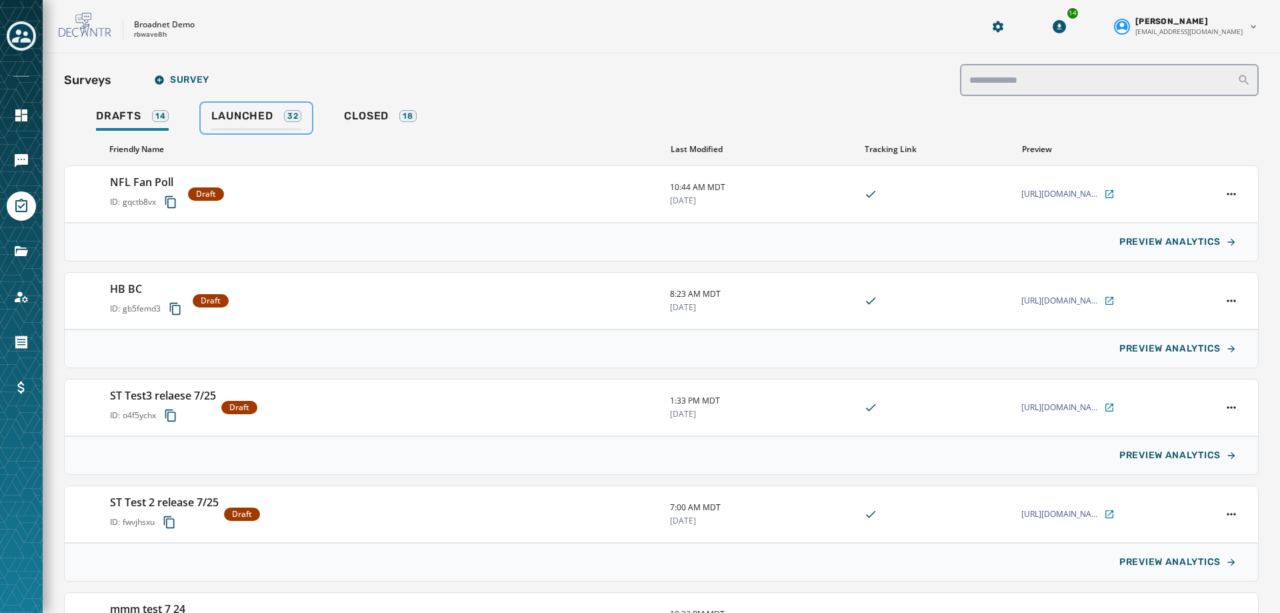
click at [247, 123] on div "Launched 32" at bounding box center [256, 119] width 90 height 21
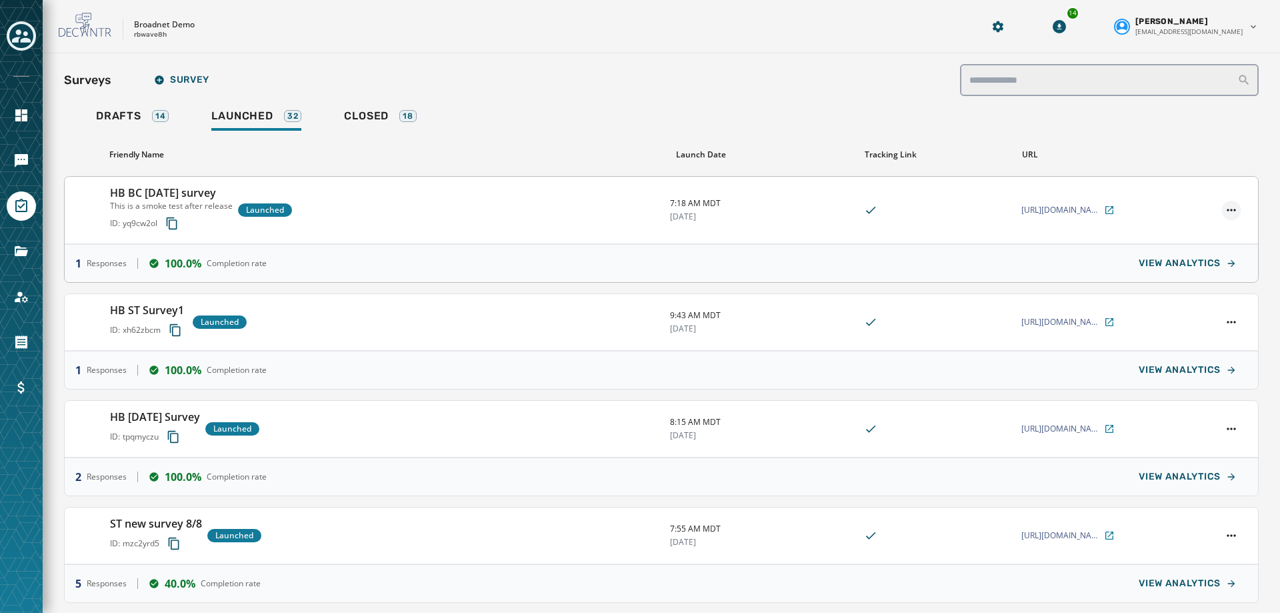
click at [1220, 211] on html "Skip To Main Content Broadnet Demo rbwave8h 14 Hemalatha Bojji hbojji@broadnet.…" at bounding box center [640, 306] width 1280 height 613
click at [206, 194] on html "Skip To Main Content Broadnet Demo rbwave8h 14 Hemalatha Bojji hbojji@broadnet.…" at bounding box center [640, 306] width 1280 height 613
click at [206, 194] on h3 "HB BC [DATE] survey" at bounding box center [171, 193] width 123 height 16
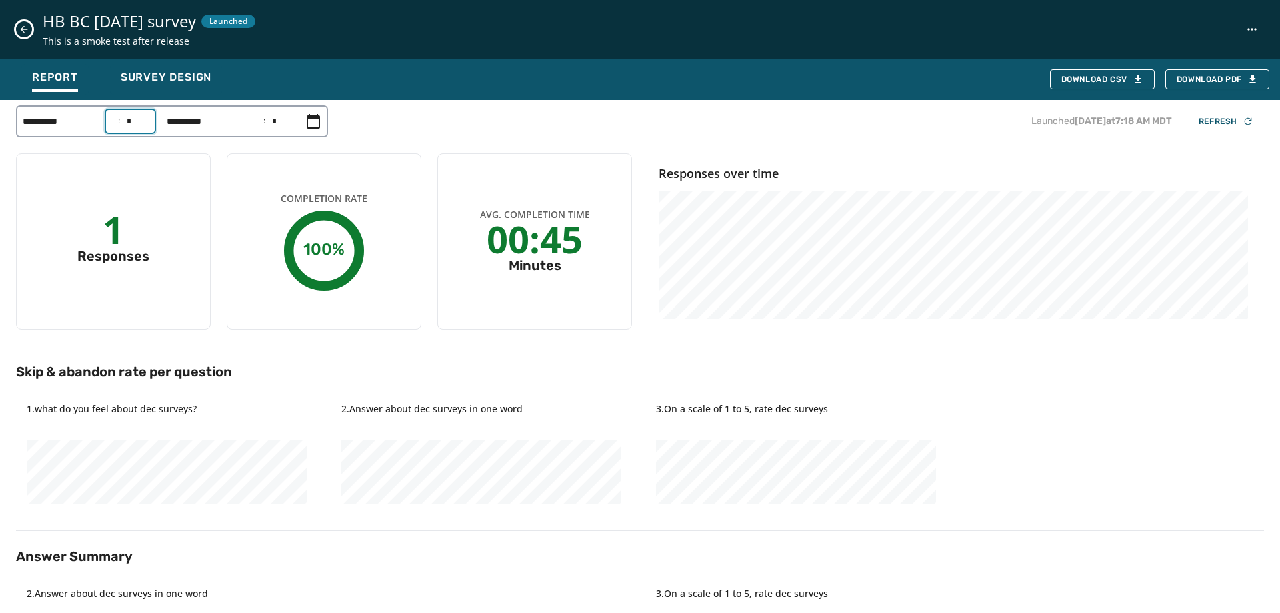
click at [128, 123] on input "*****" at bounding box center [130, 121] width 51 height 25
click at [459, 140] on div "**********" at bounding box center [640, 517] width 1248 height 825
click at [1190, 83] on span "Download PDF" at bounding box center [1216, 79] width 81 height 11
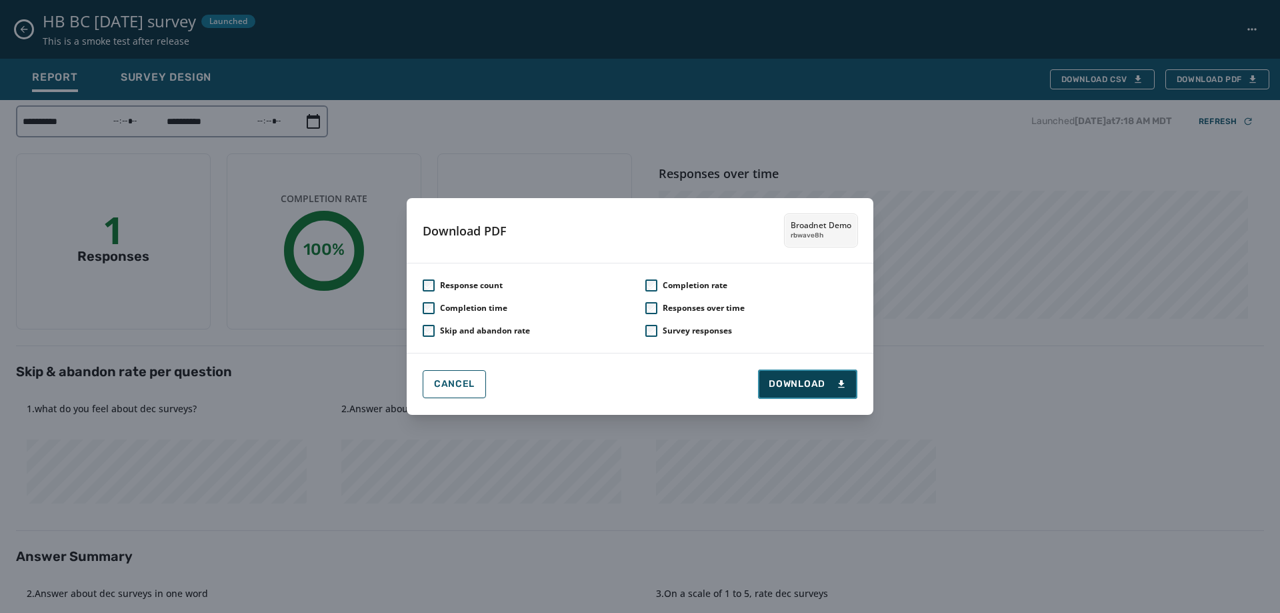
click at [775, 371] on button "Download" at bounding box center [807, 383] width 99 height 29
click at [459, 384] on span "Cancel" at bounding box center [454, 384] width 41 height 11
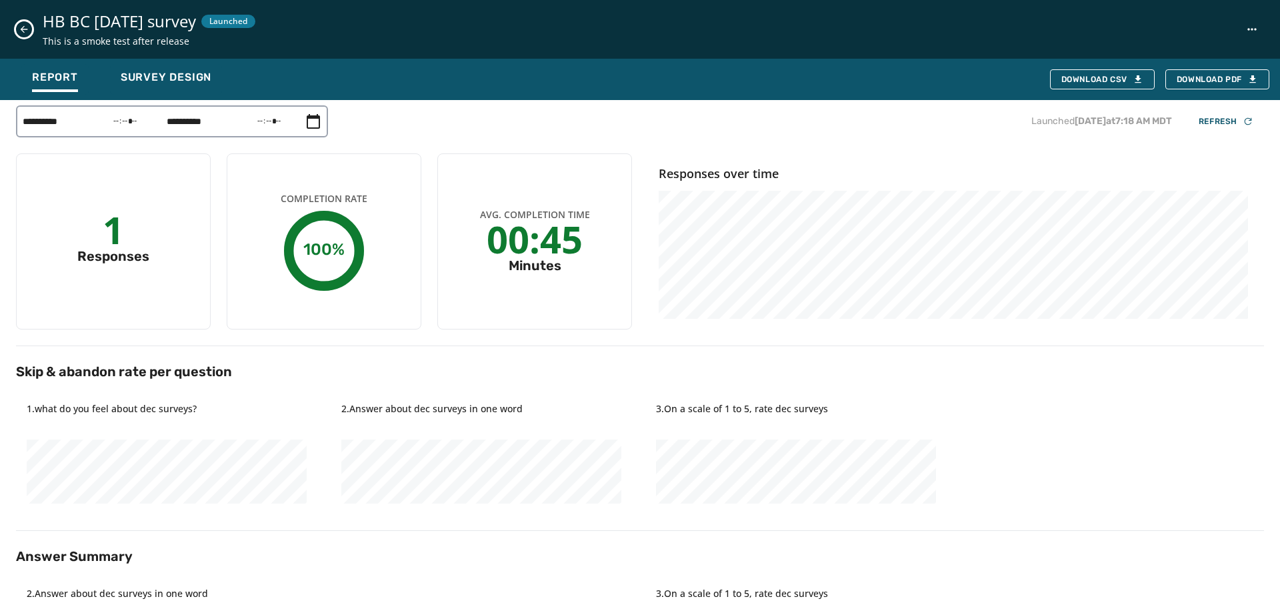
click at [532, 154] on div "Avg. Completion Time 00:45 Minutes" at bounding box center [534, 241] width 195 height 176
click at [16, 31] on button "Close survey details drawer" at bounding box center [24, 29] width 16 height 16
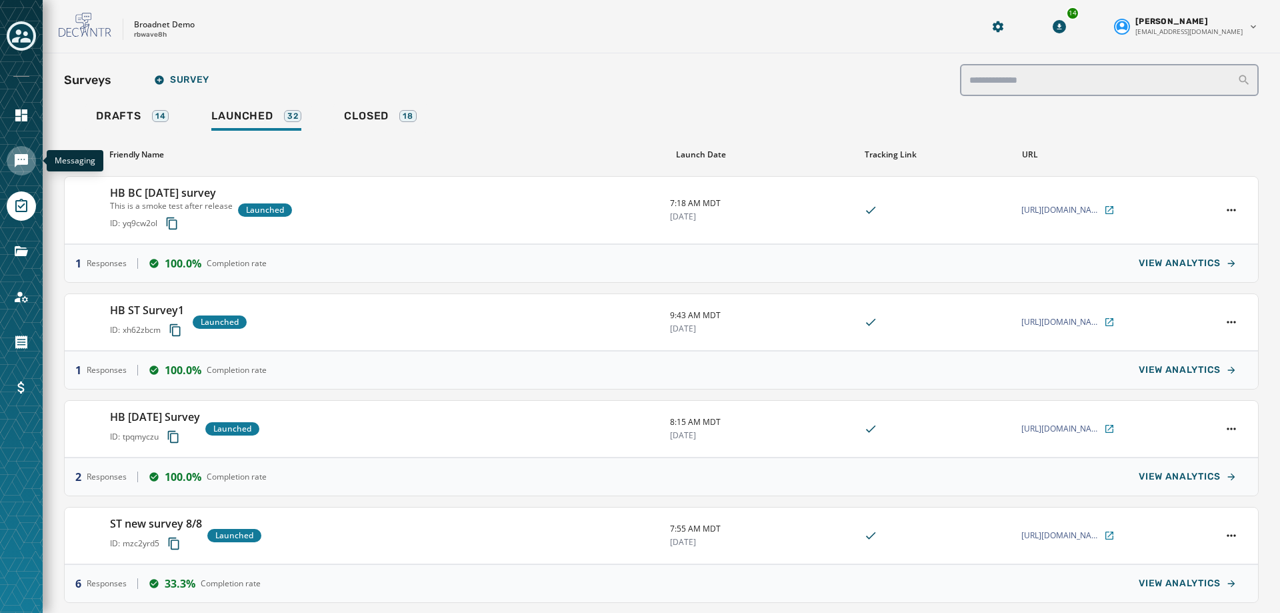
click at [26, 168] on icon "Navigate to Messaging" at bounding box center [21, 161] width 16 height 16
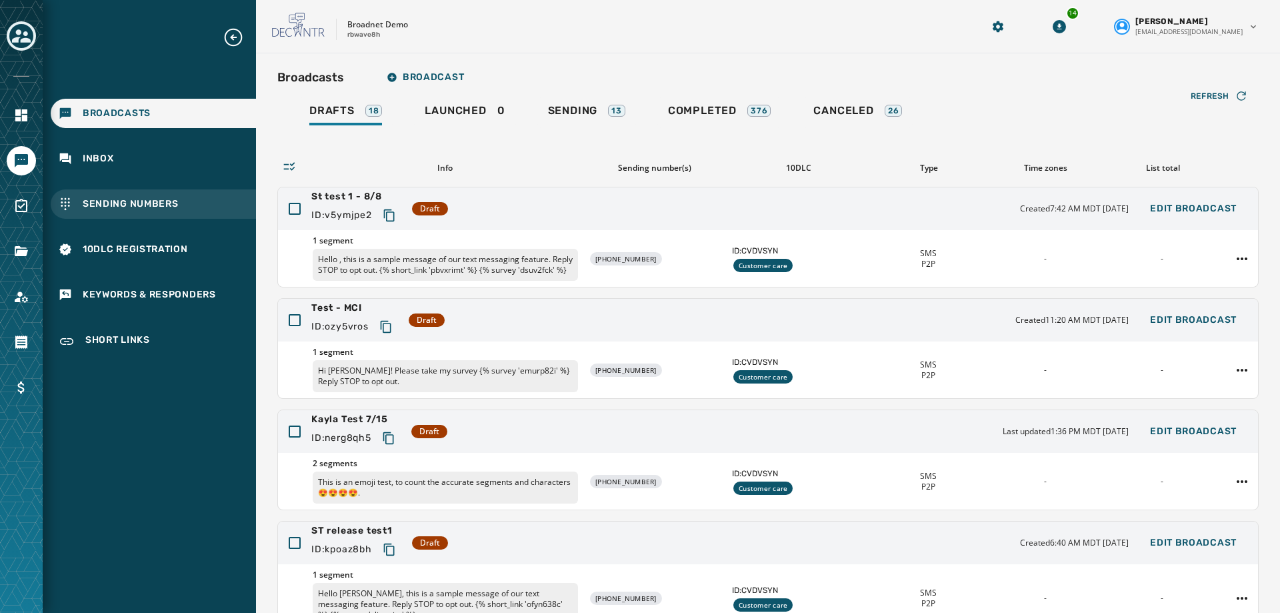
click at [145, 205] on span "Sending Numbers" at bounding box center [131, 203] width 96 height 13
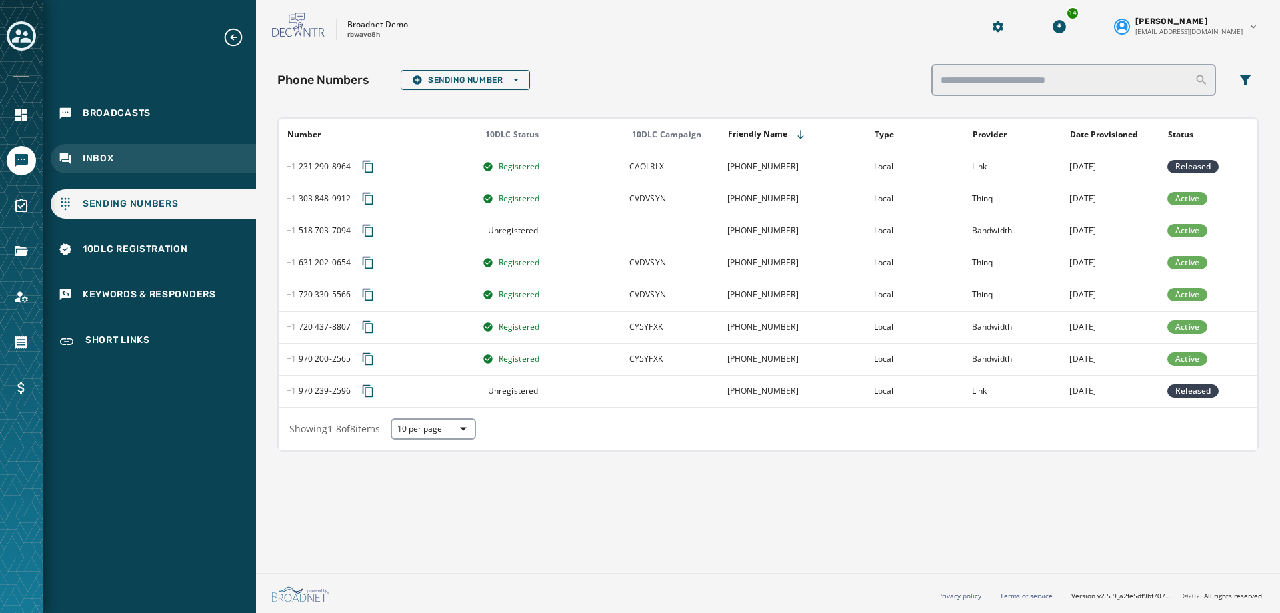
click at [90, 158] on span "Inbox" at bounding box center [98, 158] width 31 height 13
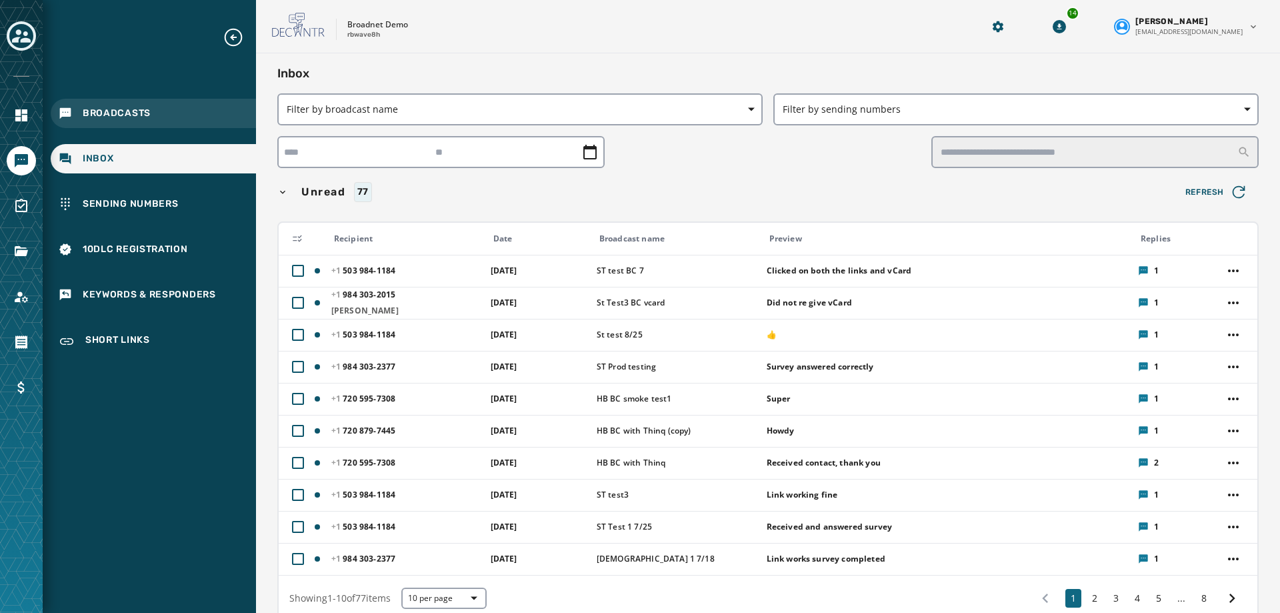
click at [103, 118] on span "Broadcasts" at bounding box center [117, 113] width 68 height 13
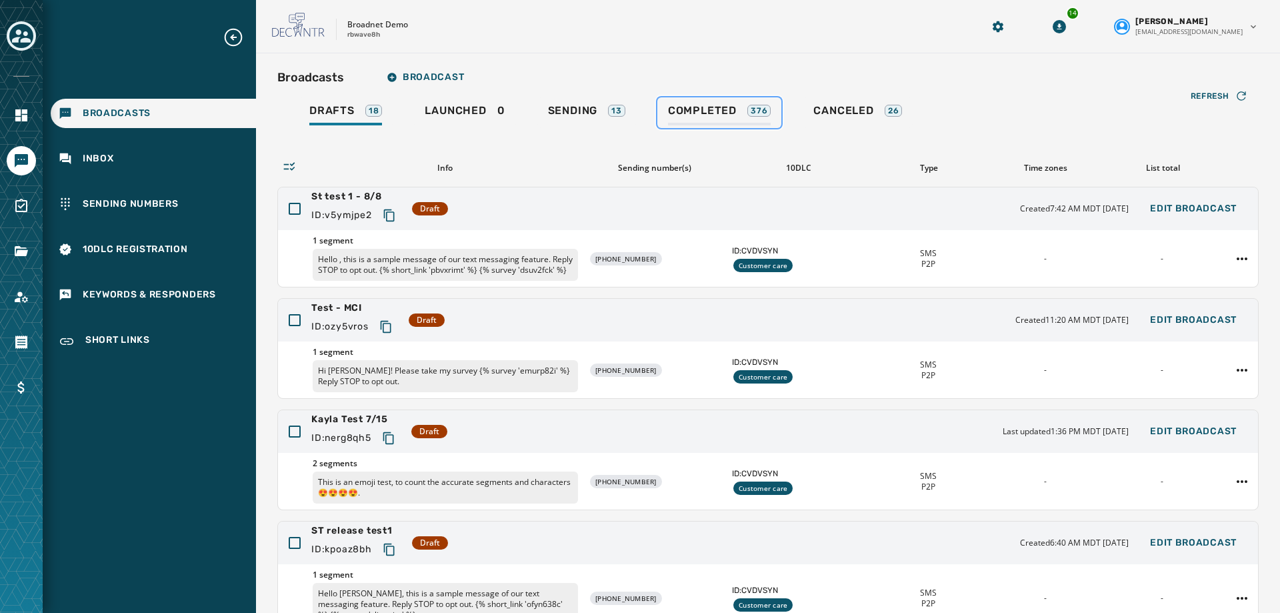
click at [686, 111] on span "Completed" at bounding box center [702, 110] width 69 height 13
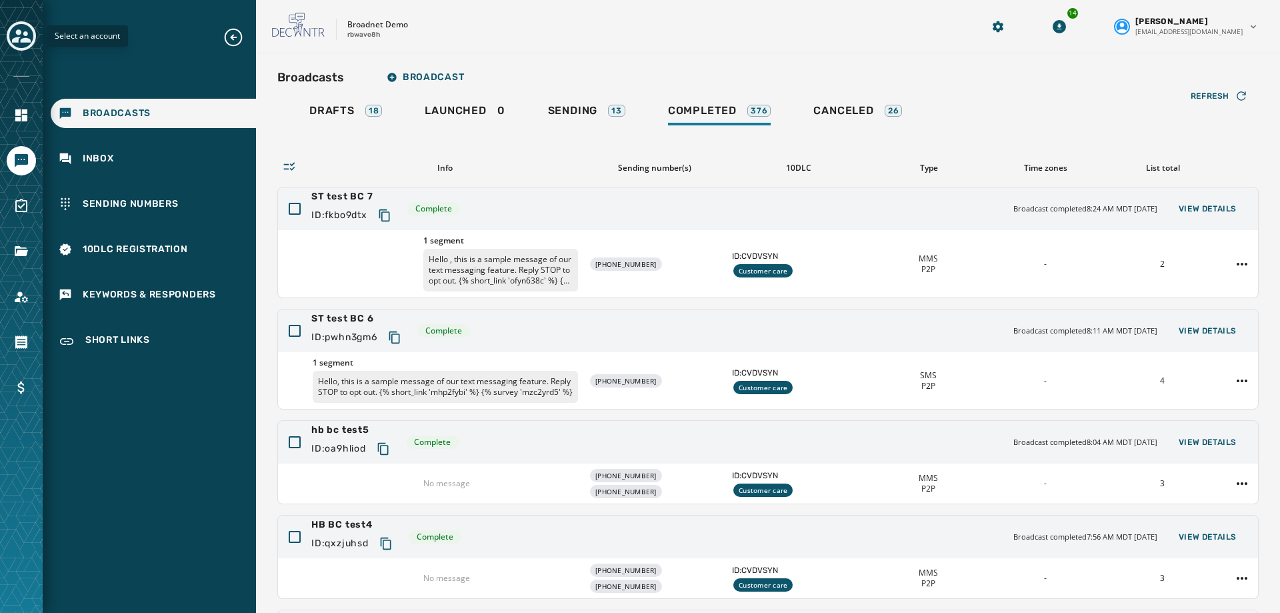
click at [29, 39] on icon "Toggle account select drawer" at bounding box center [21, 35] width 19 height 13
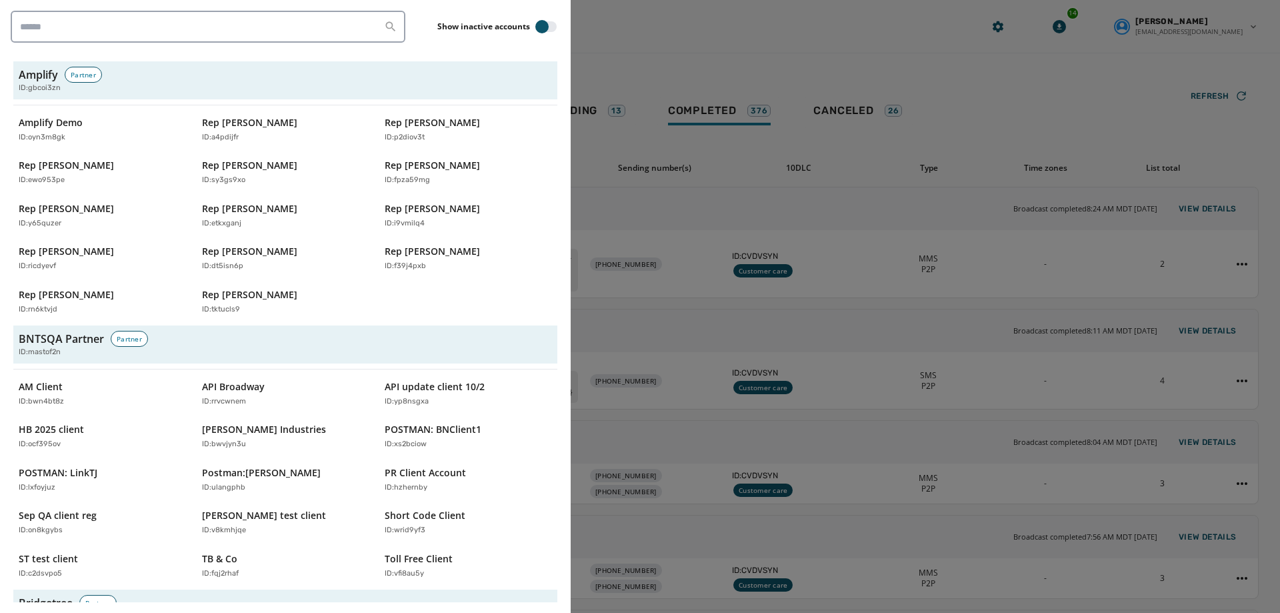
click at [616, 60] on div at bounding box center [640, 306] width 1280 height 613
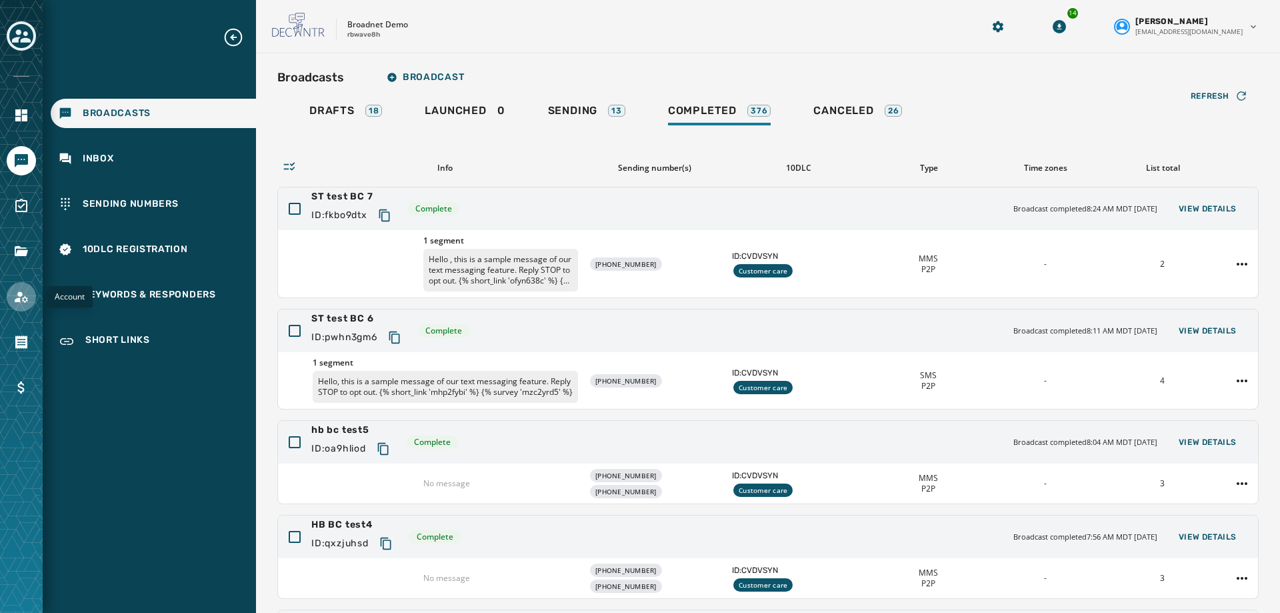
click at [25, 296] on icon "Navigate to Account" at bounding box center [21, 296] width 13 height 11
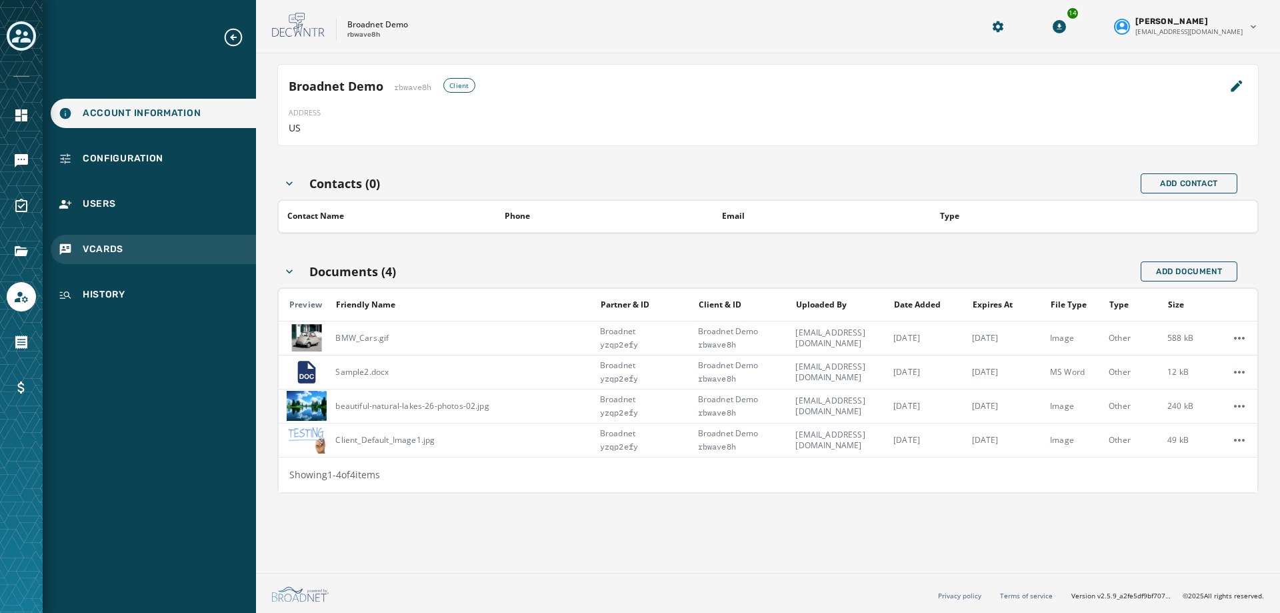
click at [110, 251] on span "vCards" at bounding box center [103, 249] width 41 height 13
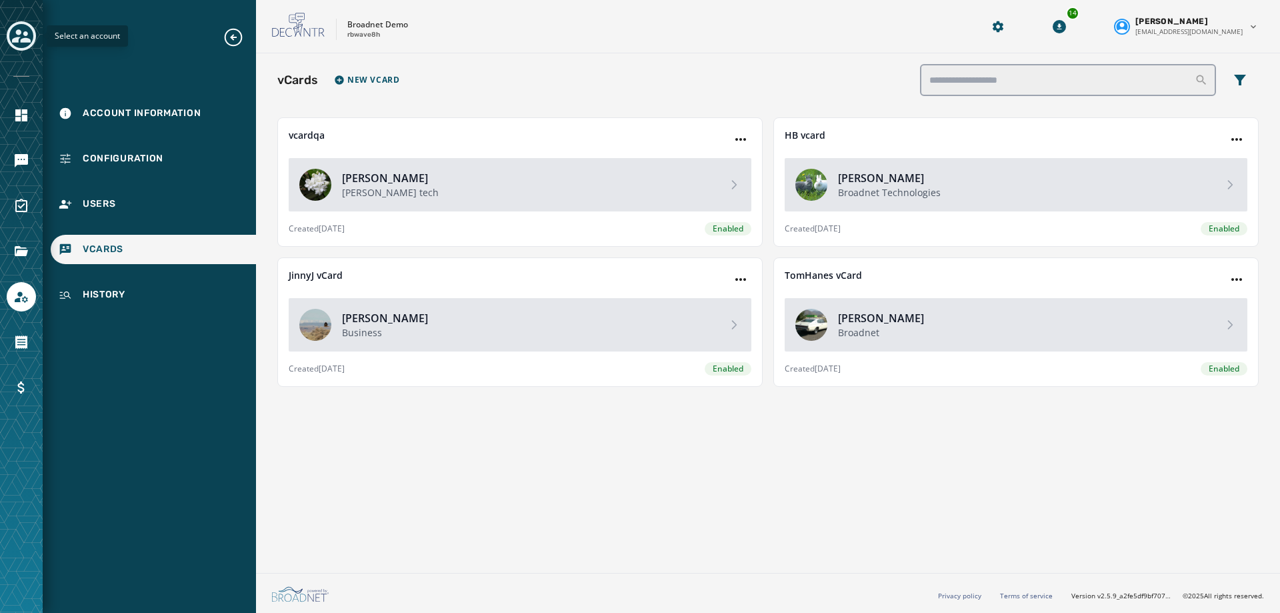
click at [26, 35] on icon "Toggle account select drawer" at bounding box center [21, 35] width 19 height 13
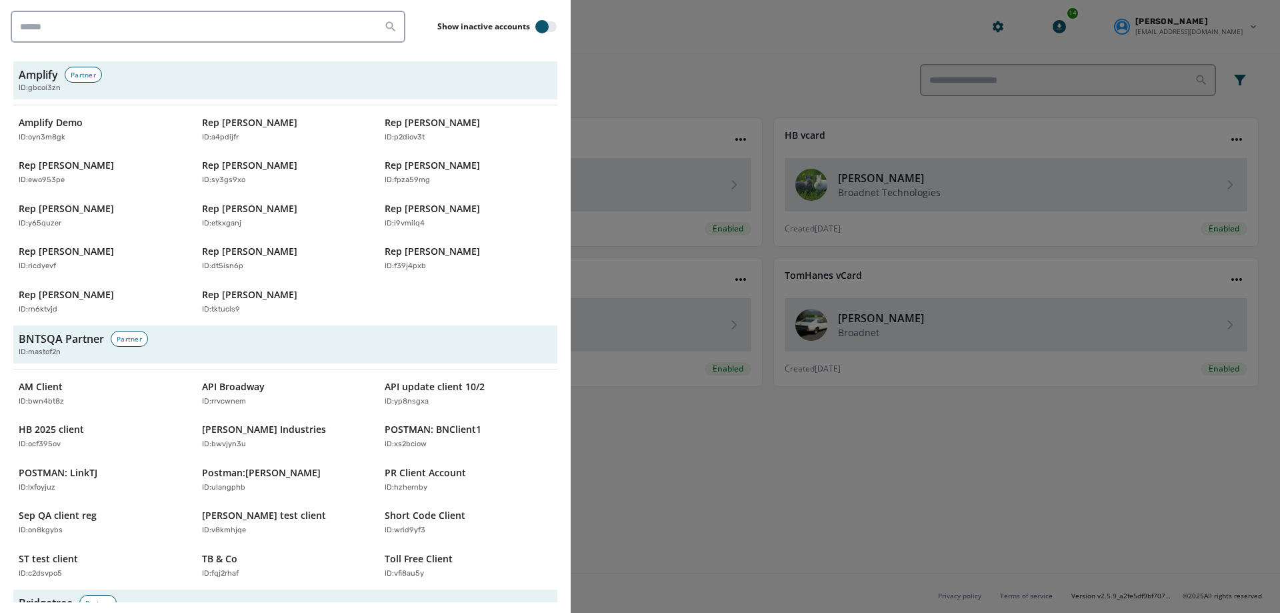
click at [728, 470] on div at bounding box center [640, 306] width 1280 height 613
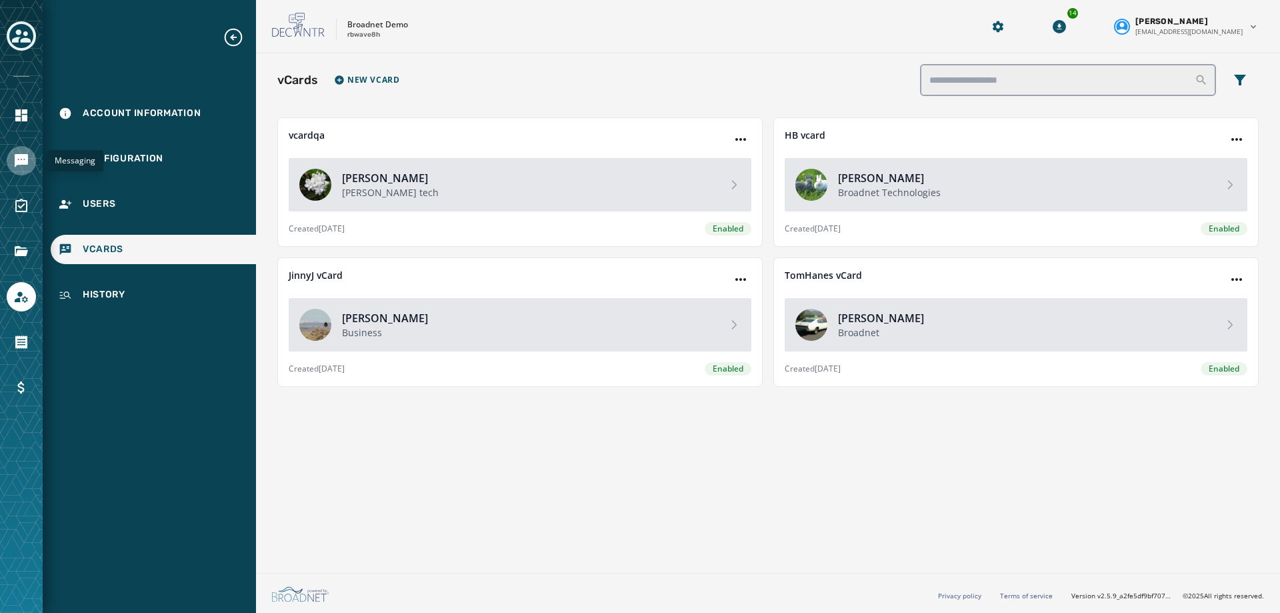
click at [23, 168] on icon "Navigate to Messaging" at bounding box center [21, 161] width 16 height 16
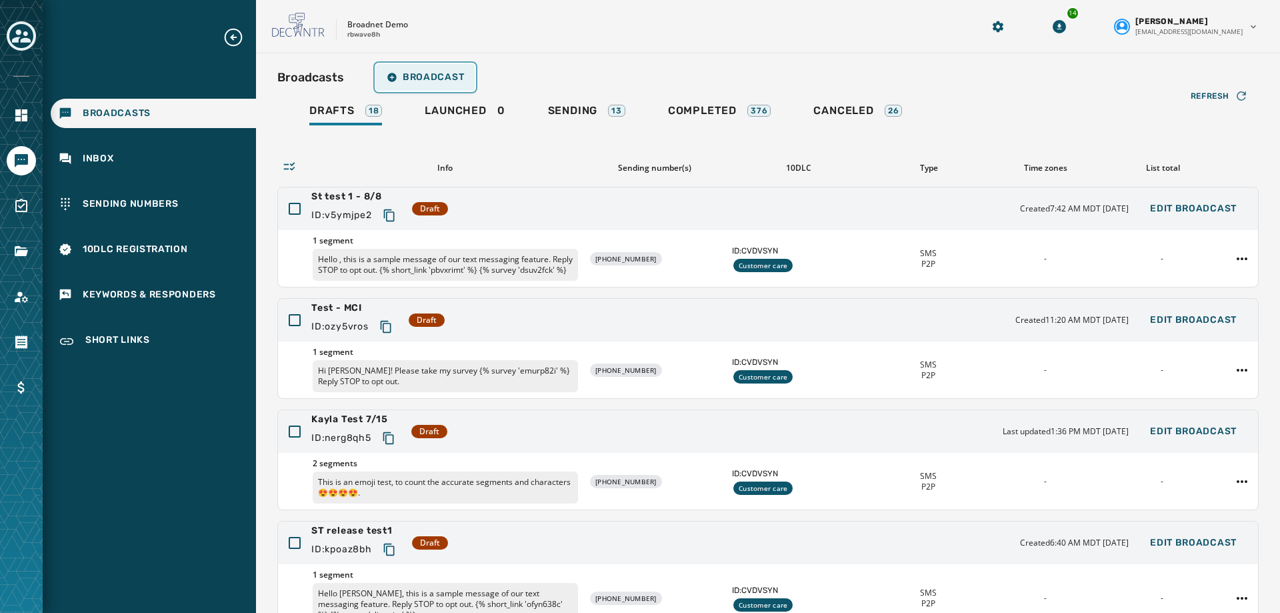
click at [433, 76] on span "Broadcast" at bounding box center [425, 77] width 77 height 11
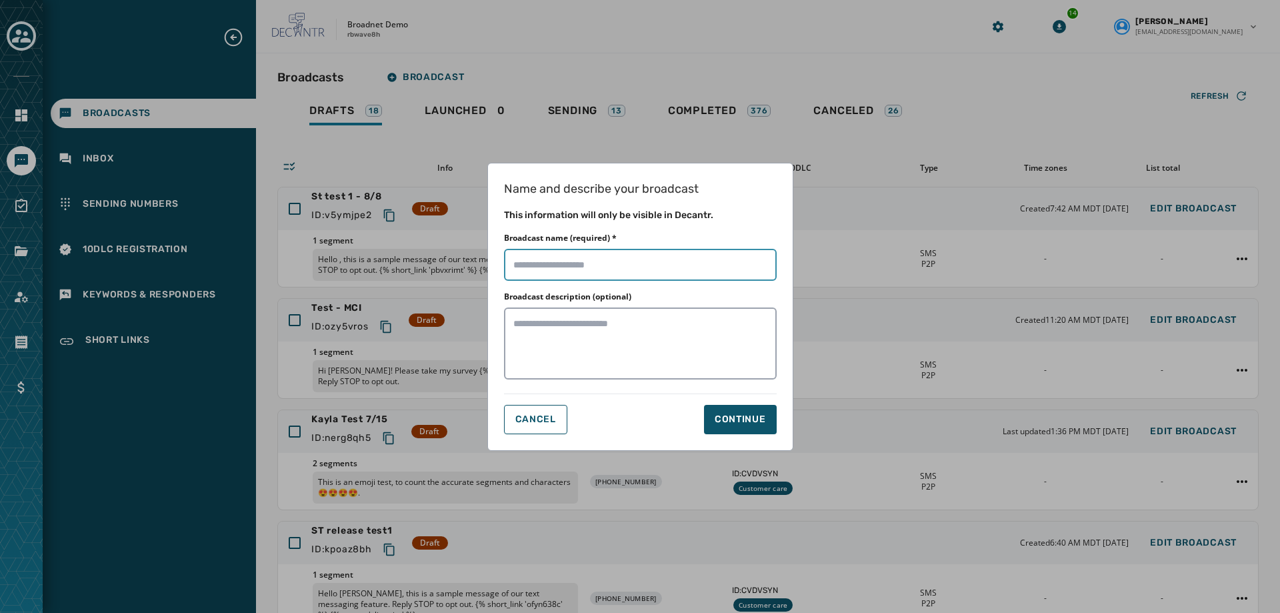
click at [550, 259] on input "Broadcast name (required) *" at bounding box center [640, 265] width 273 height 32
type input "**********"
click at [739, 424] on div "Continue" at bounding box center [740, 419] width 51 height 13
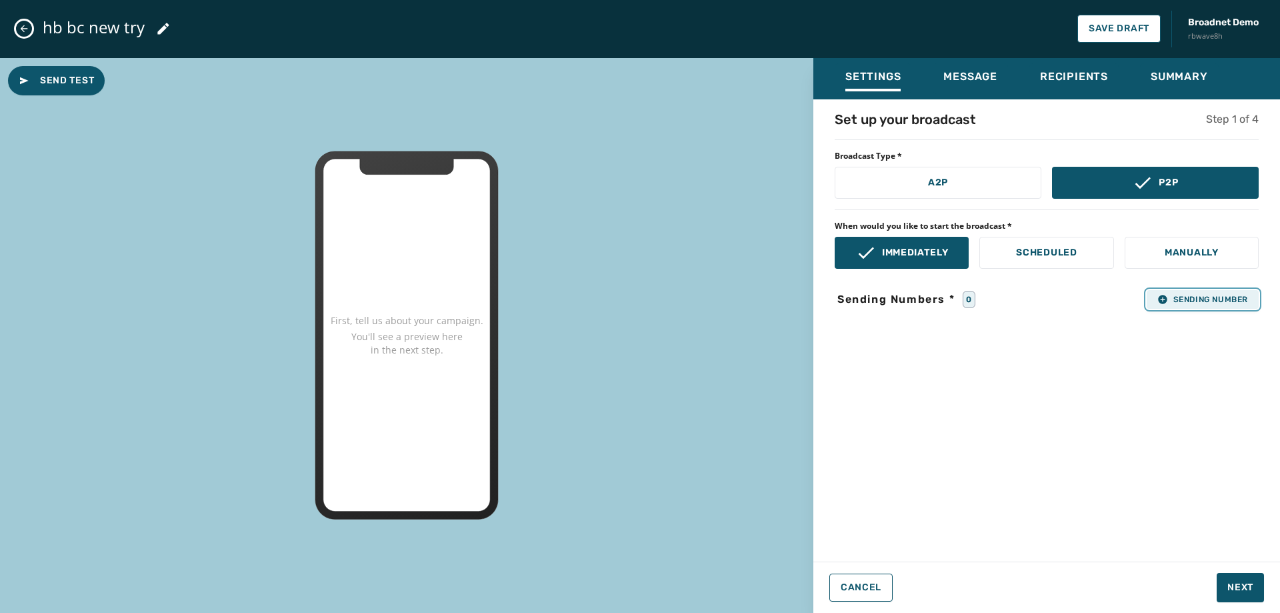
click at [1160, 302] on icon "button" at bounding box center [1162, 299] width 9 height 9
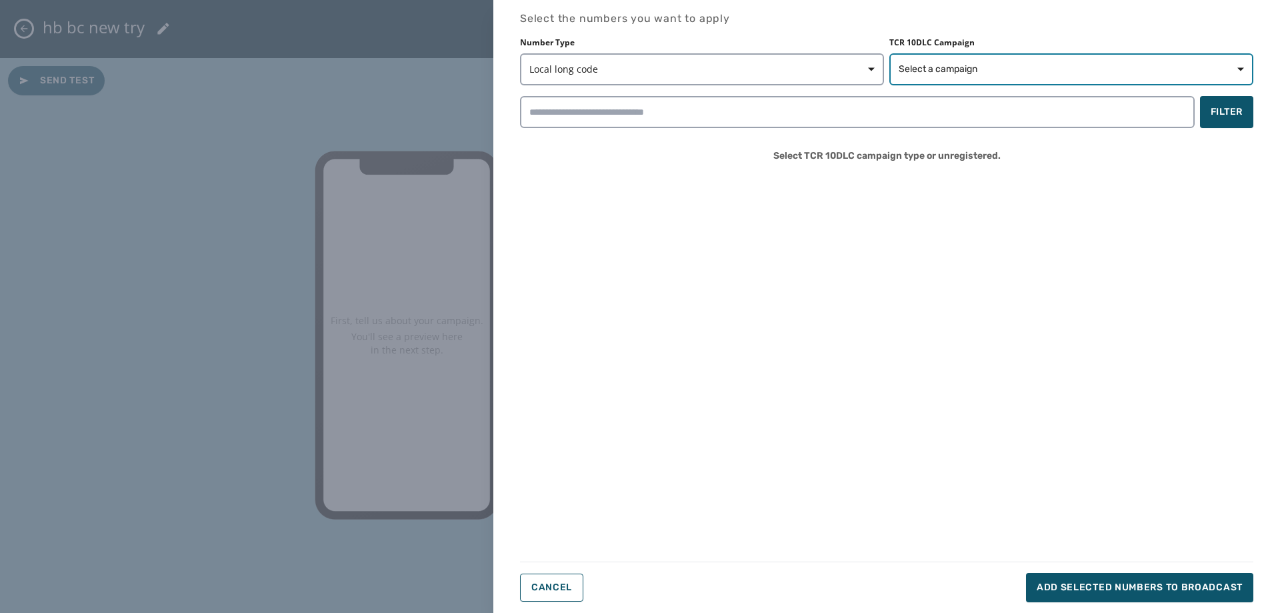
click at [1041, 62] on button "Select a campaign" at bounding box center [1071, 69] width 364 height 32
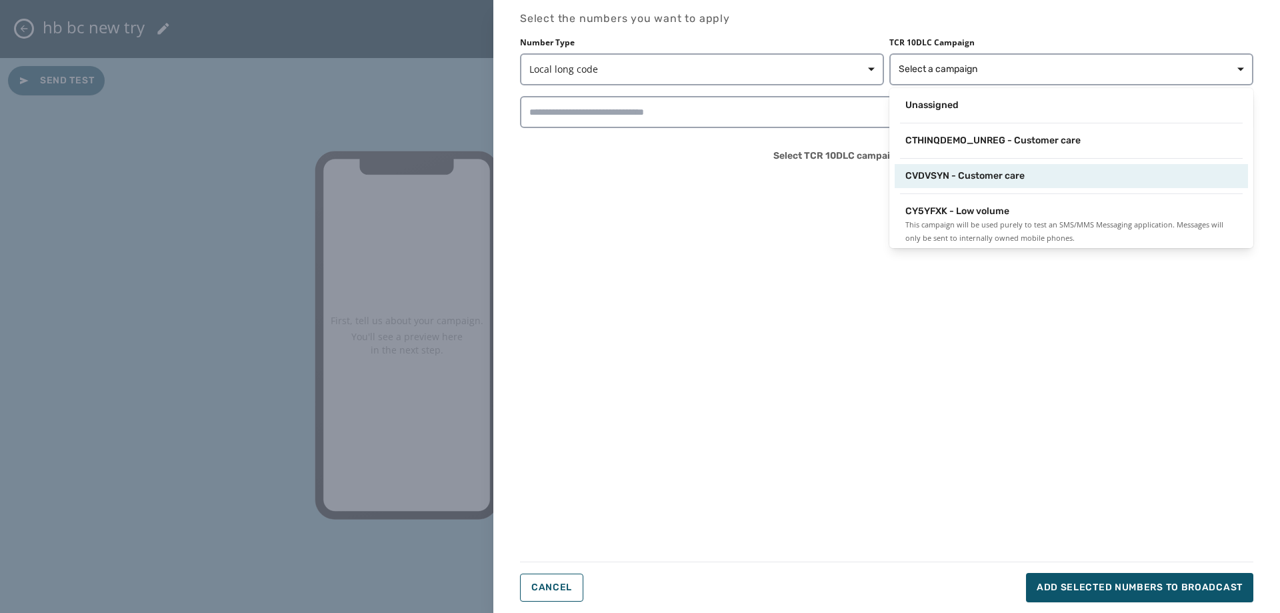
click at [1005, 173] on span "CVDVSYN - Customer care" at bounding box center [964, 175] width 119 height 13
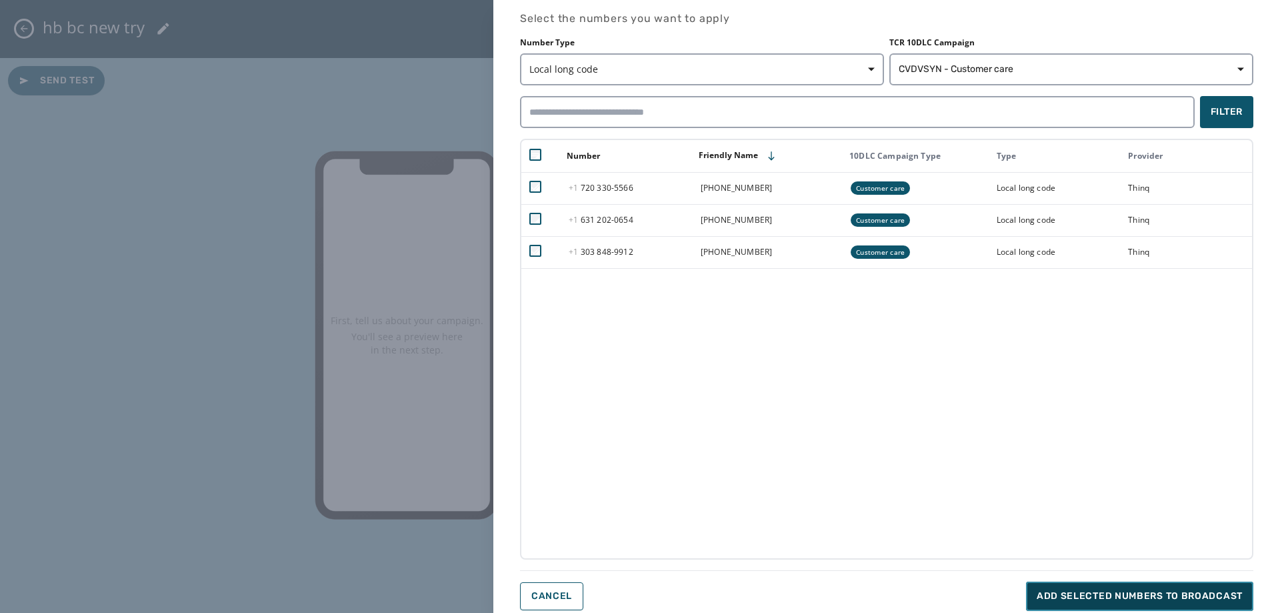
click at [1107, 589] on span "Add selected numbers to broadcast" at bounding box center [1140, 595] width 206 height 13
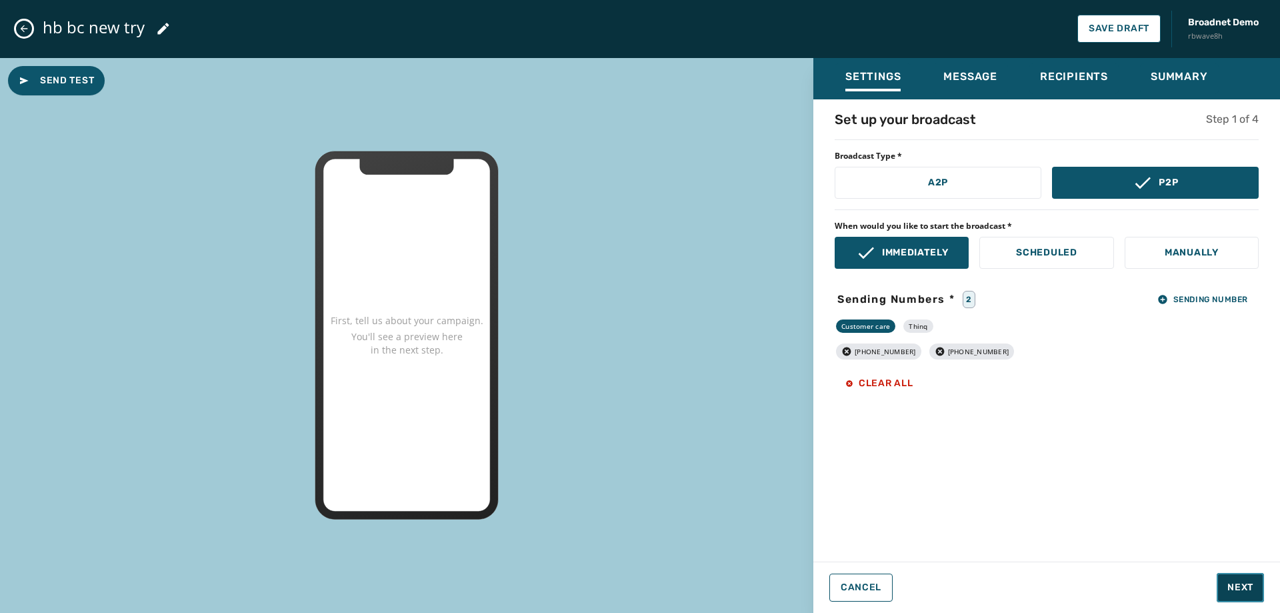
click at [1231, 590] on span "Next" at bounding box center [1240, 587] width 26 height 13
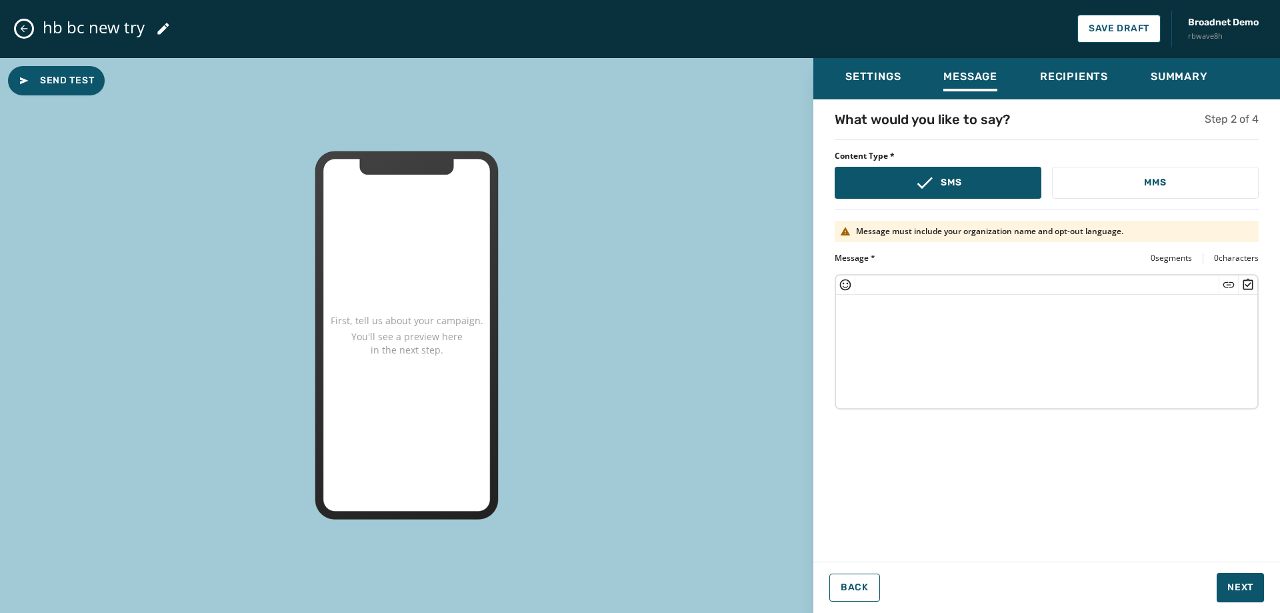
drag, startPoint x: 1153, startPoint y: 187, endPoint x: 1153, endPoint y: 207, distance: 20.0
click at [1154, 187] on p "MMS" at bounding box center [1155, 182] width 22 height 13
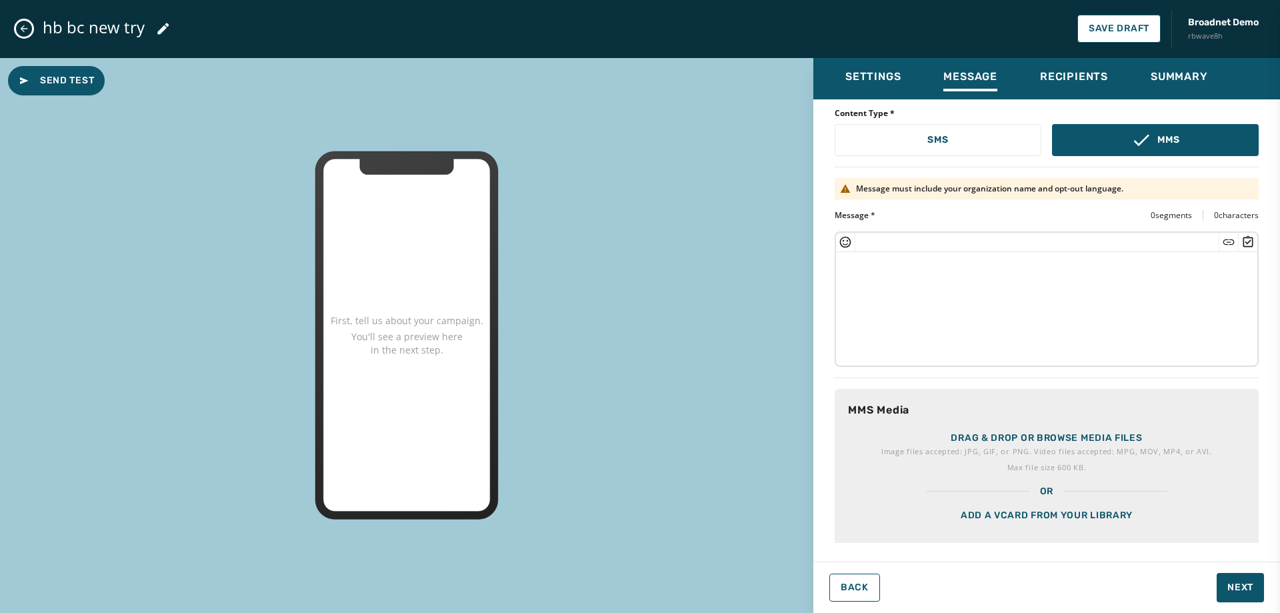
scroll to position [65, 0]
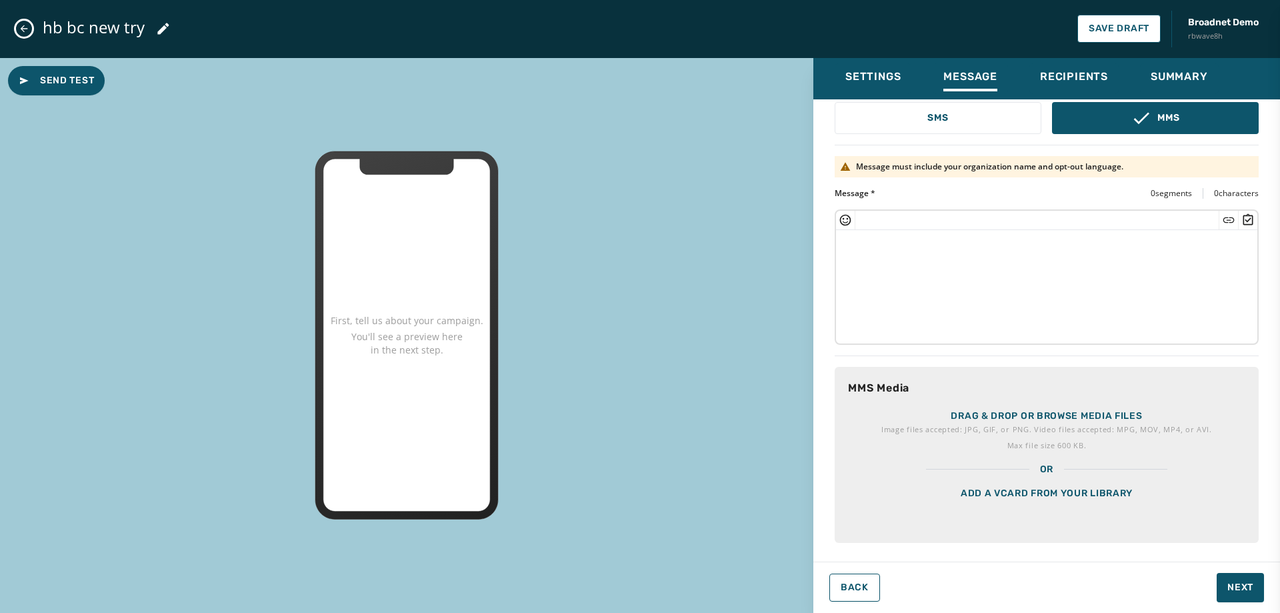
click at [1062, 487] on div "Add a vCard from your library" at bounding box center [1047, 509] width 424 height 67
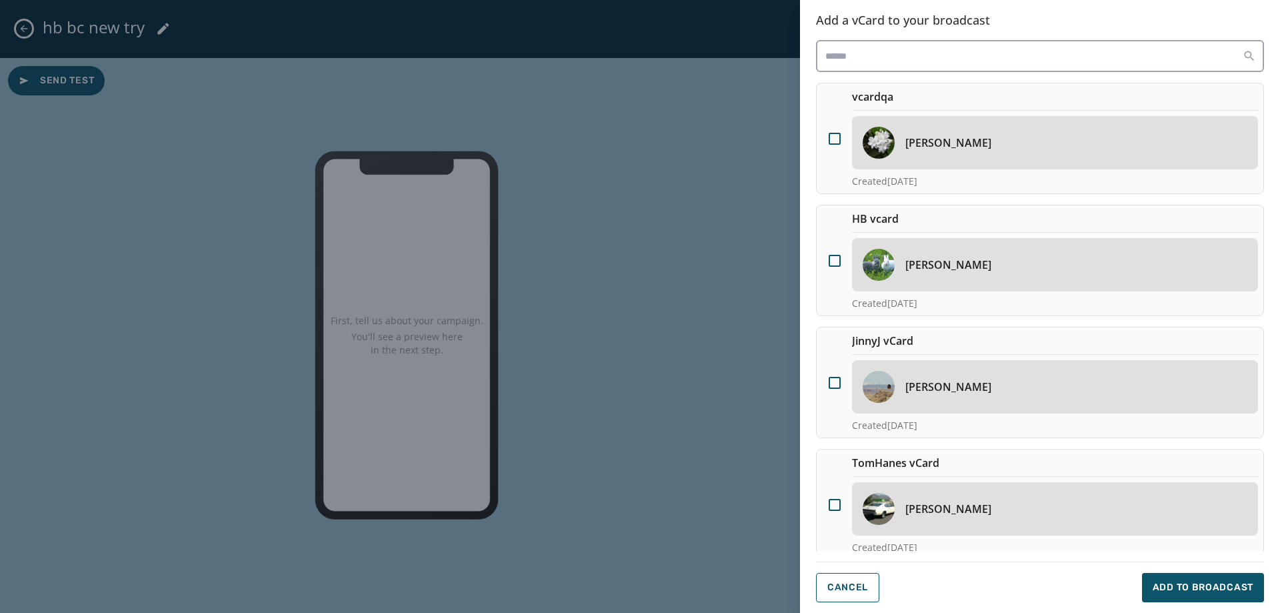
click at [993, 266] on div "[PERSON_NAME]" at bounding box center [1055, 264] width 406 height 53
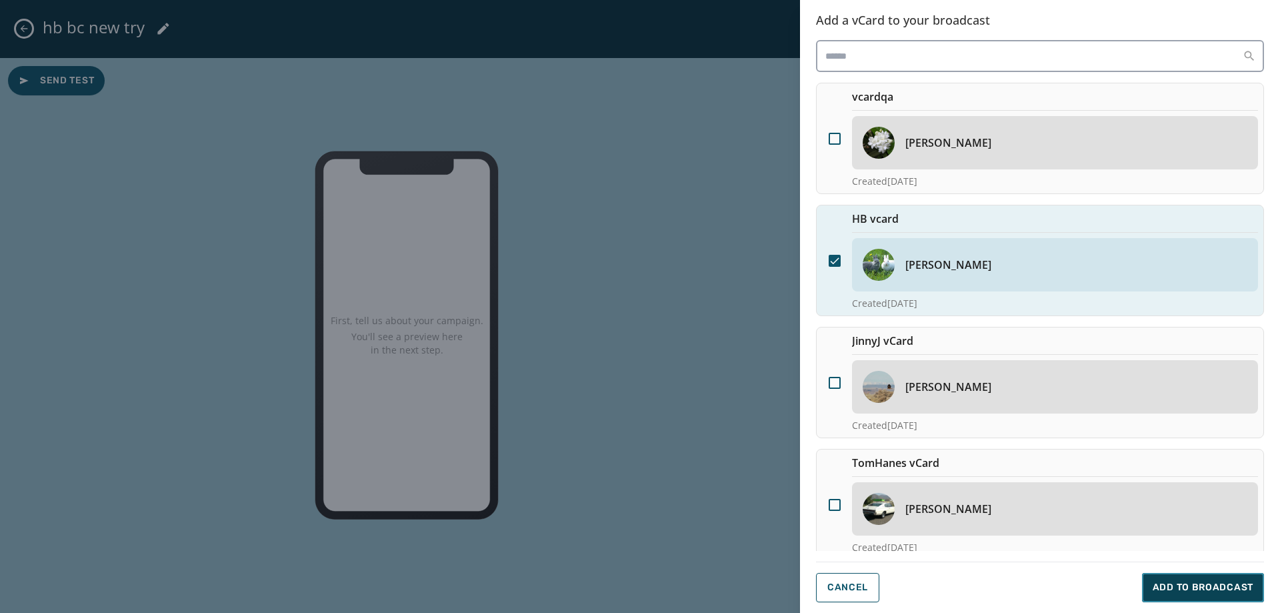
click at [1174, 574] on button "Add to Broadcast" at bounding box center [1203, 587] width 122 height 29
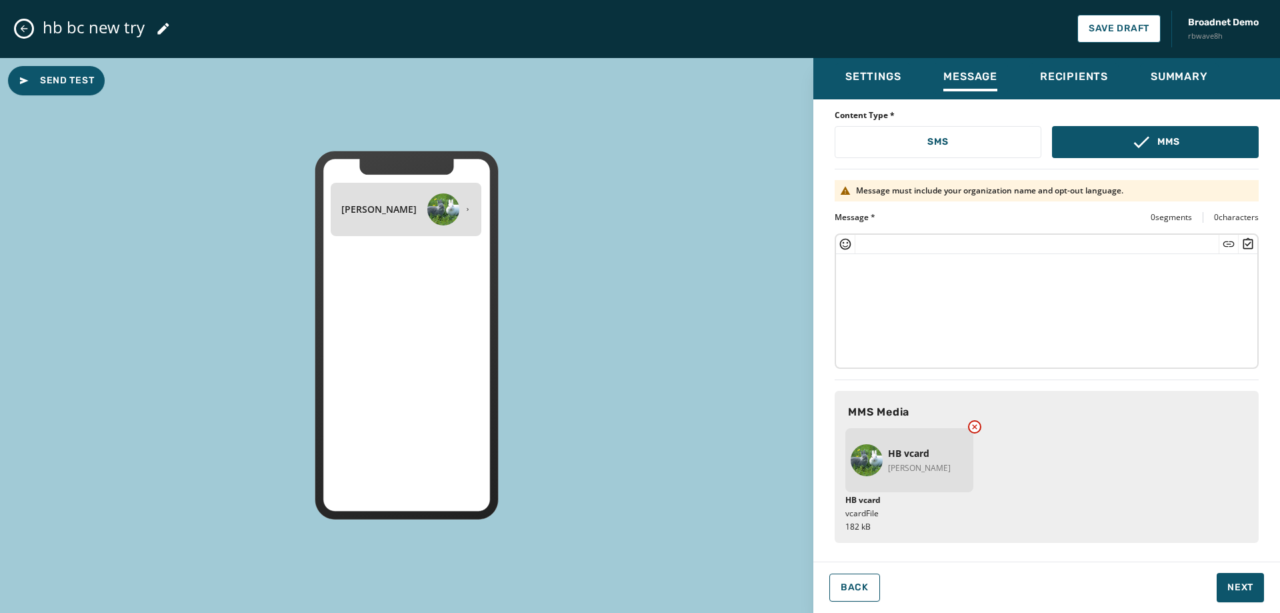
scroll to position [41, 0]
click at [1234, 585] on span "Next" at bounding box center [1240, 587] width 26 height 13
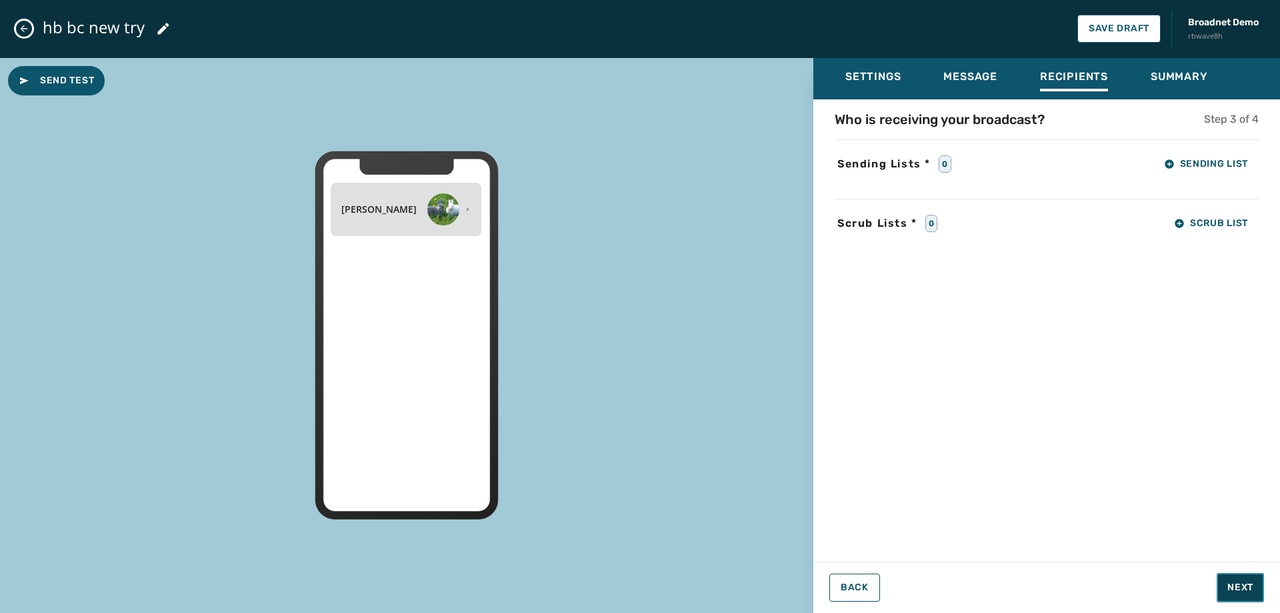
scroll to position [0, 0]
click at [1178, 171] on button "Sending List" at bounding box center [1205, 164] width 105 height 27
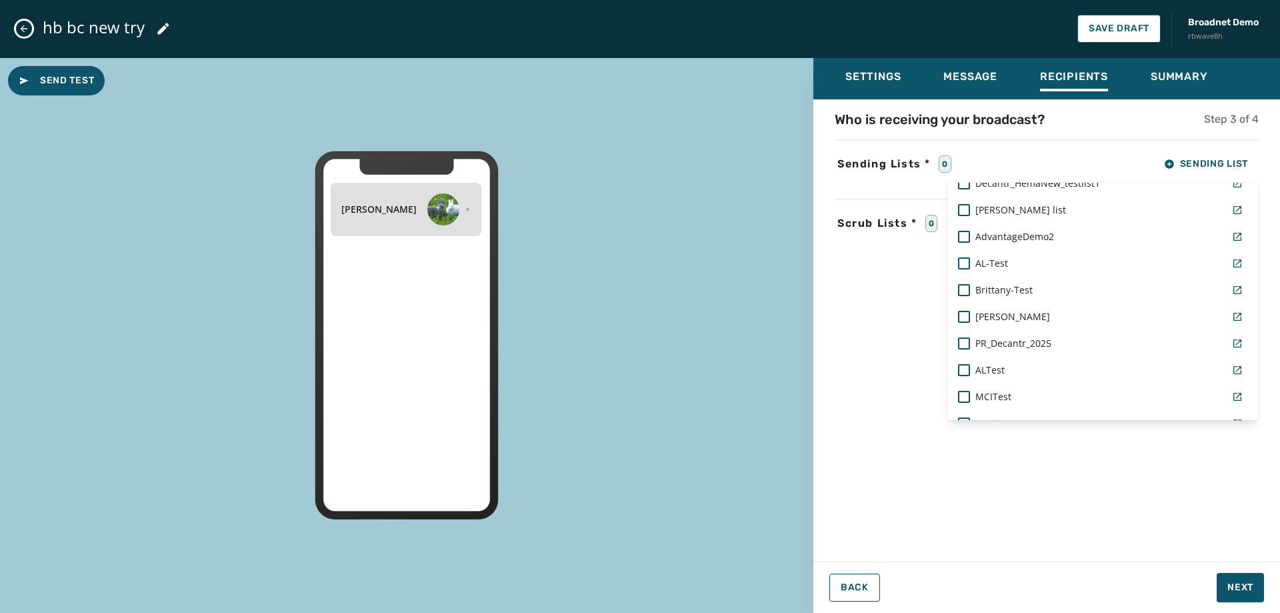
scroll to position [931, 0]
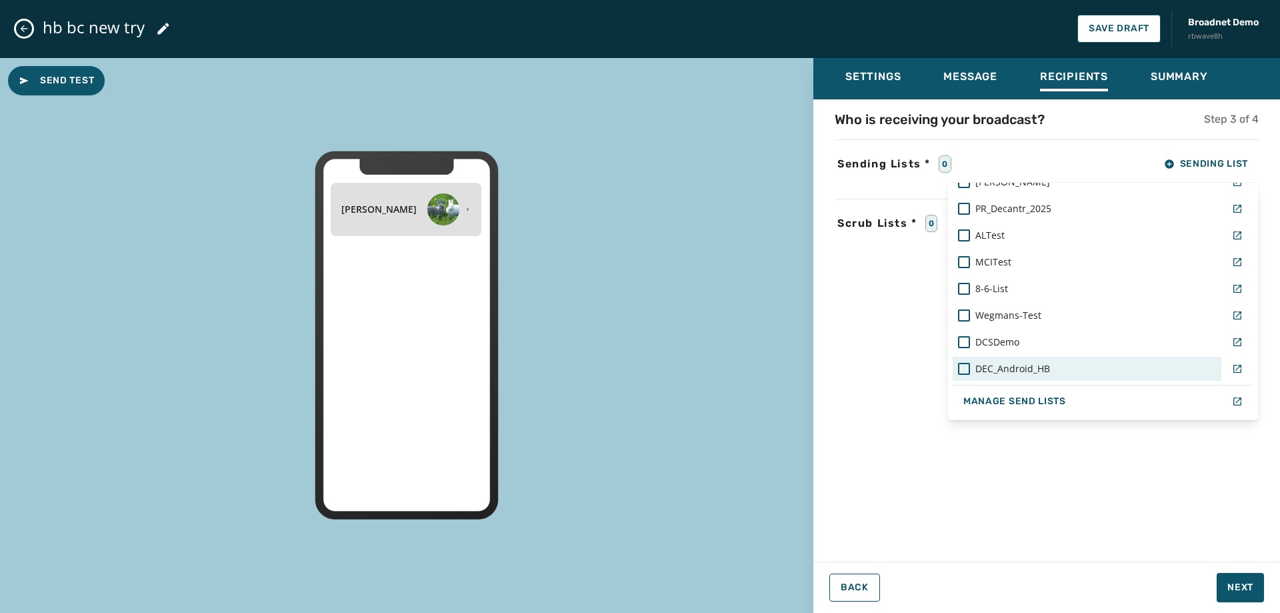
click at [1052, 377] on div "DEC_Android_HB" at bounding box center [1087, 369] width 269 height 24
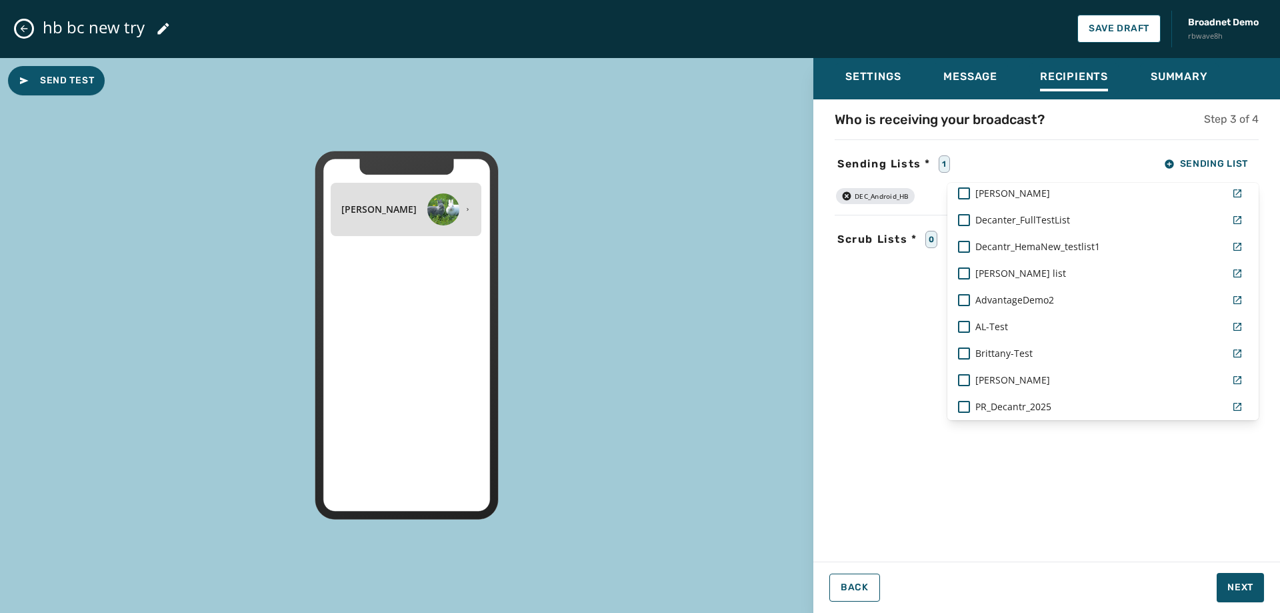
scroll to position [665, 0]
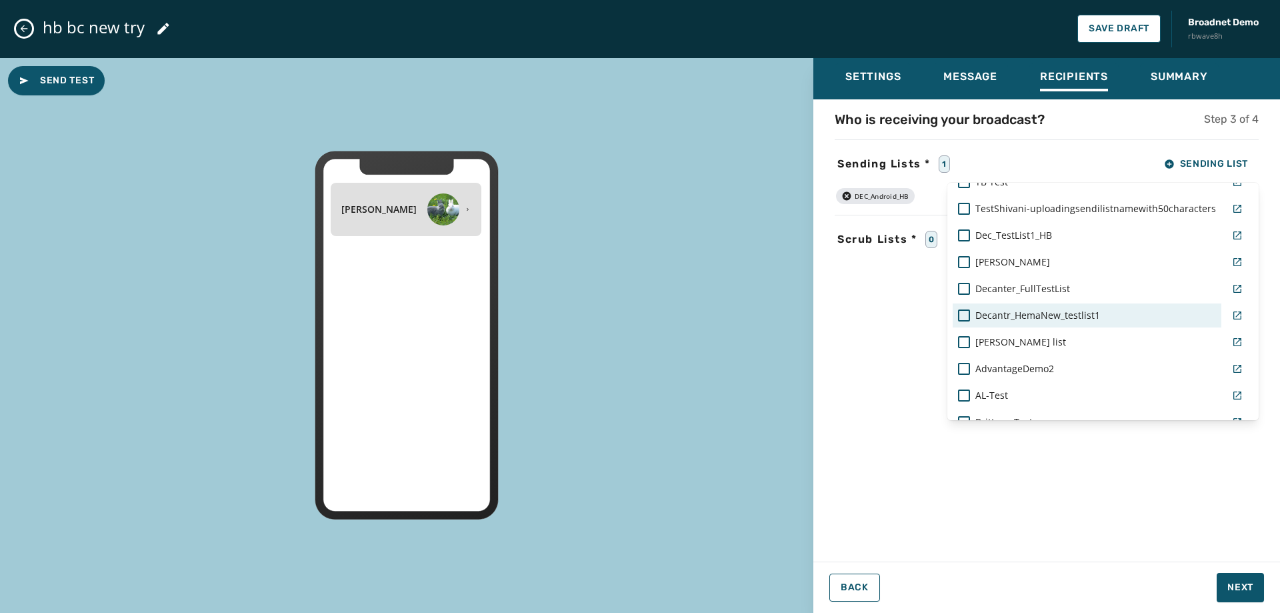
click at [1019, 321] on span "Decantr_HemaNew_testlist1" at bounding box center [1037, 315] width 125 height 13
click at [1245, 584] on div "Settings Message Recipients Summary Who is receiving your broadcast? Step 3 of …" at bounding box center [1046, 330] width 467 height 545
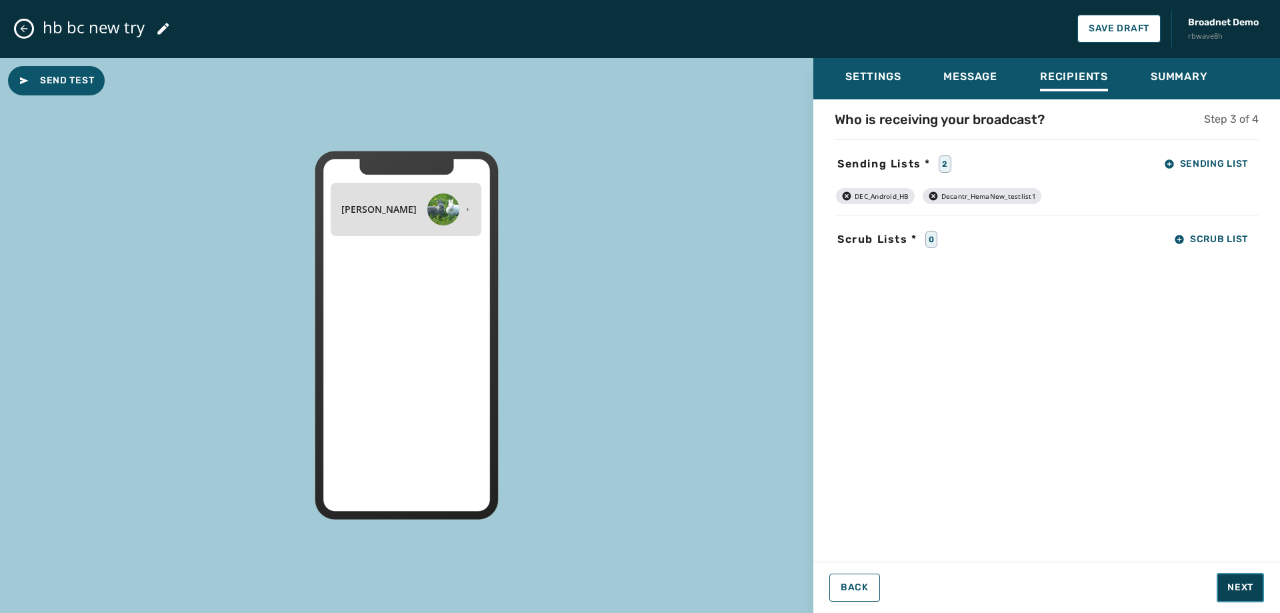
click at [1245, 584] on span "Next" at bounding box center [1240, 587] width 26 height 13
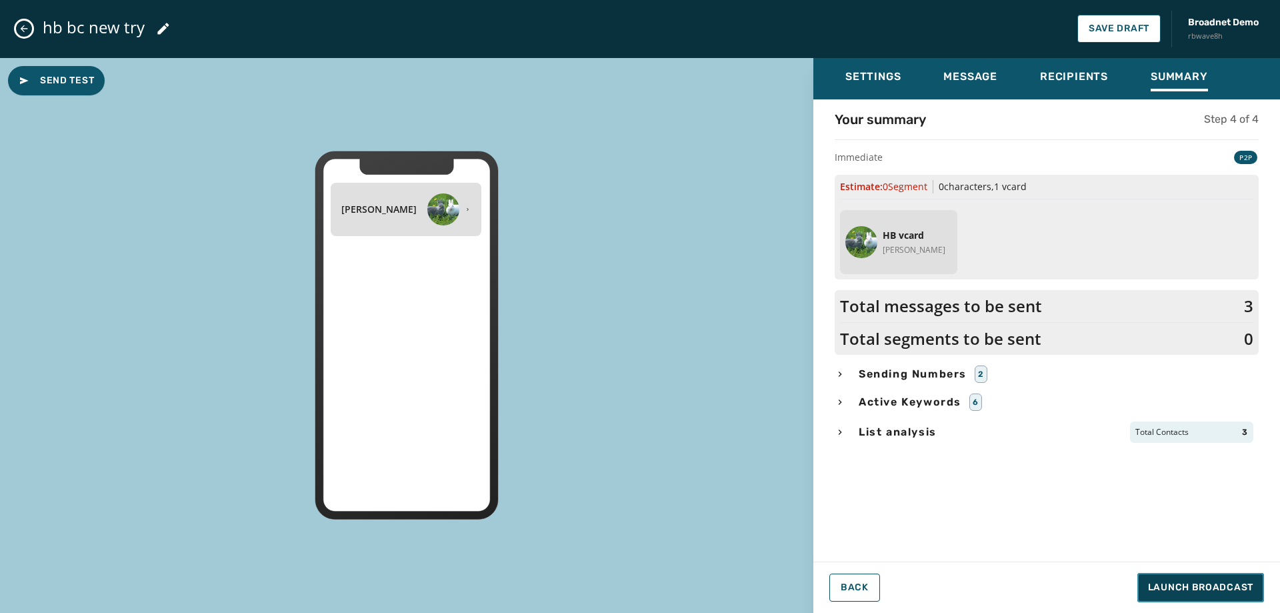
click at [1245, 584] on span "Launch Broadcast" at bounding box center [1200, 587] width 105 height 13
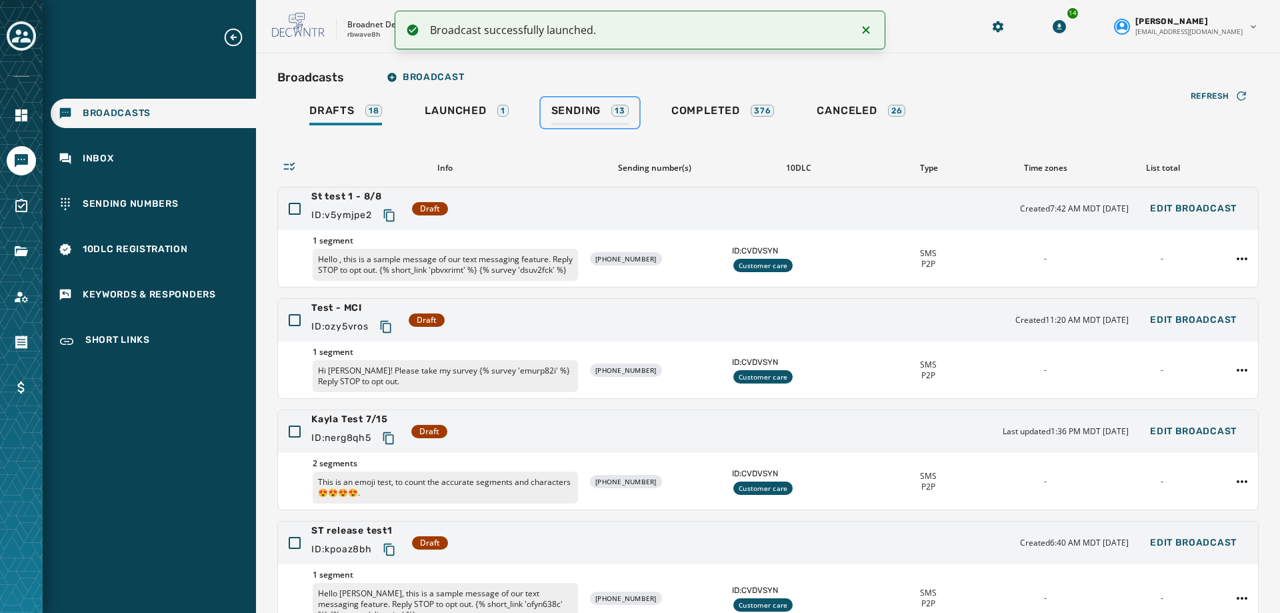
click at [558, 115] on span "Sending" at bounding box center [576, 110] width 50 height 13
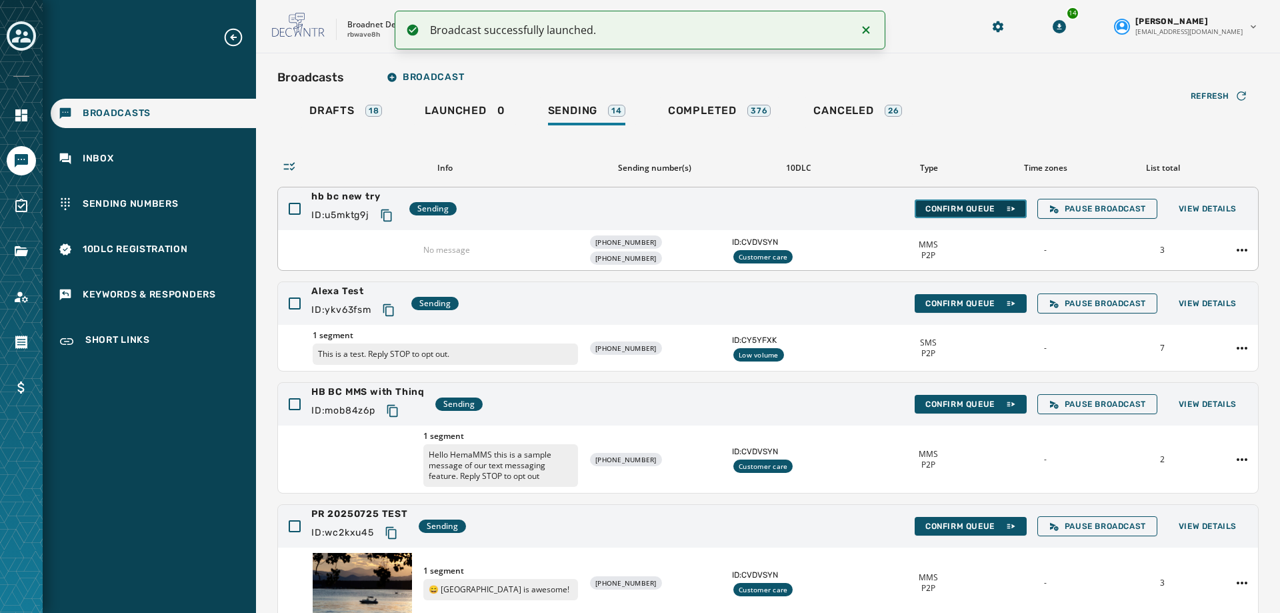
click at [938, 207] on span "Confirm Queue" at bounding box center [970, 208] width 91 height 11
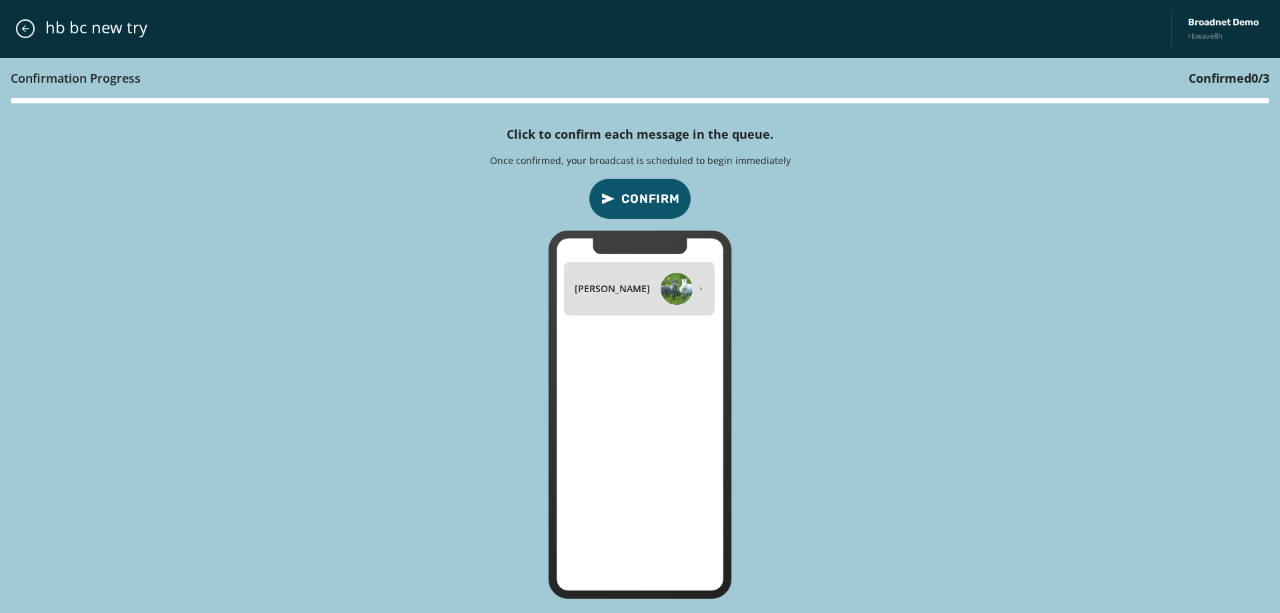
click at [649, 204] on span "Confirm" at bounding box center [650, 198] width 59 height 19
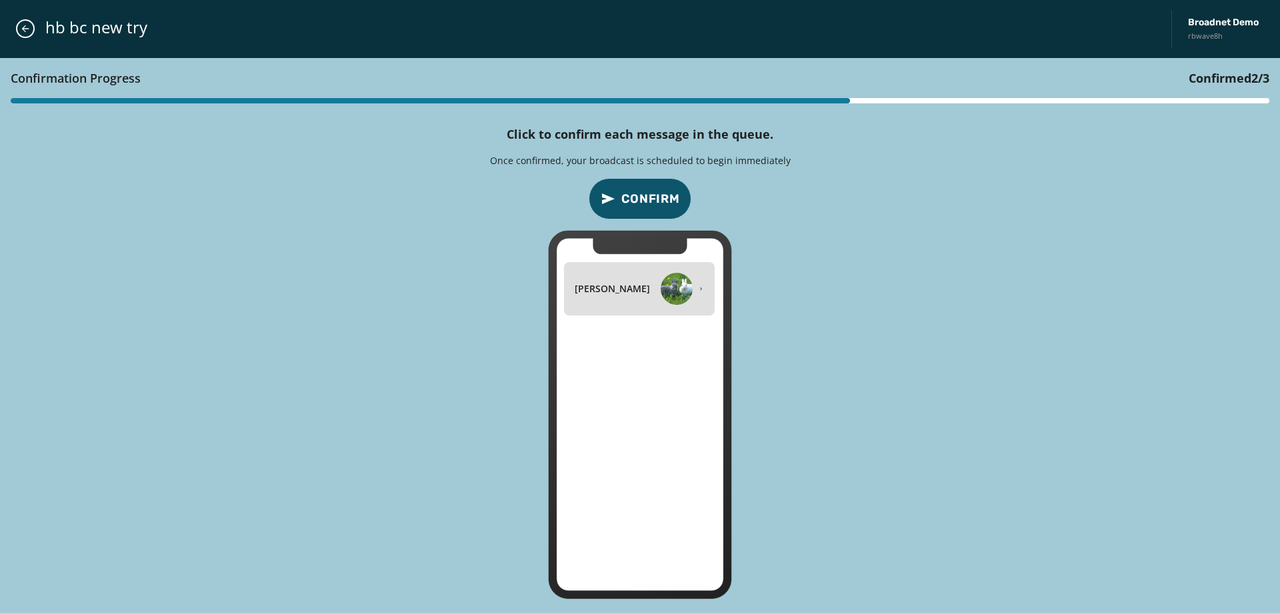
click at [649, 204] on span "Confirm" at bounding box center [650, 198] width 59 height 19
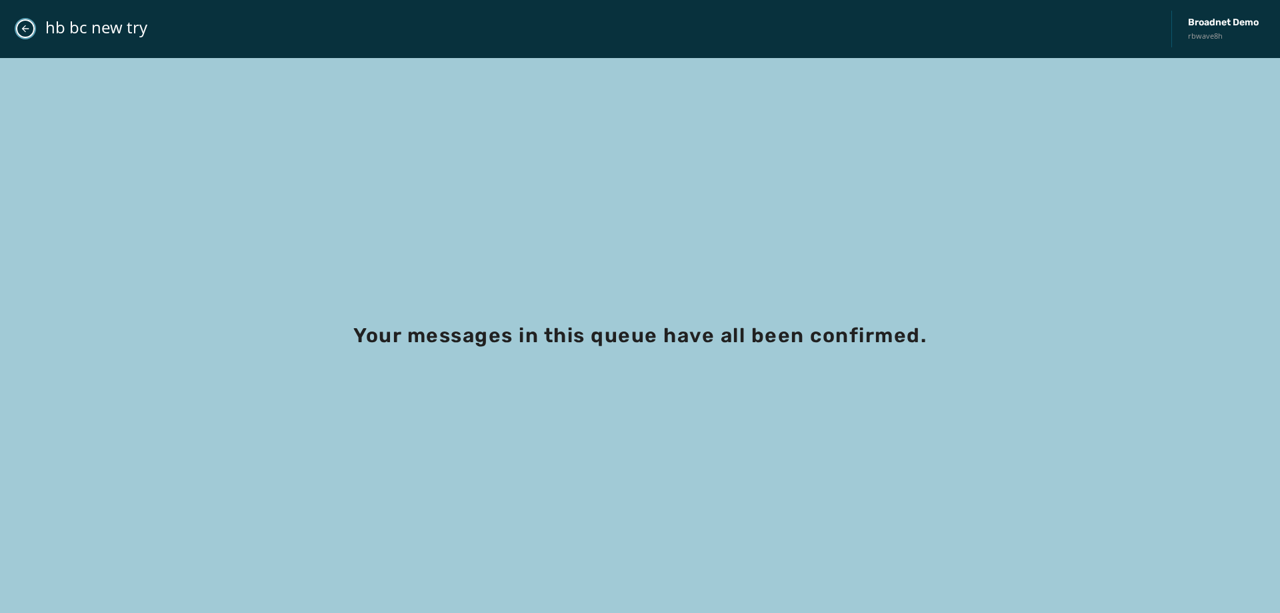
click at [25, 31] on icon "Close admin drawer" at bounding box center [25, 28] width 7 height 7
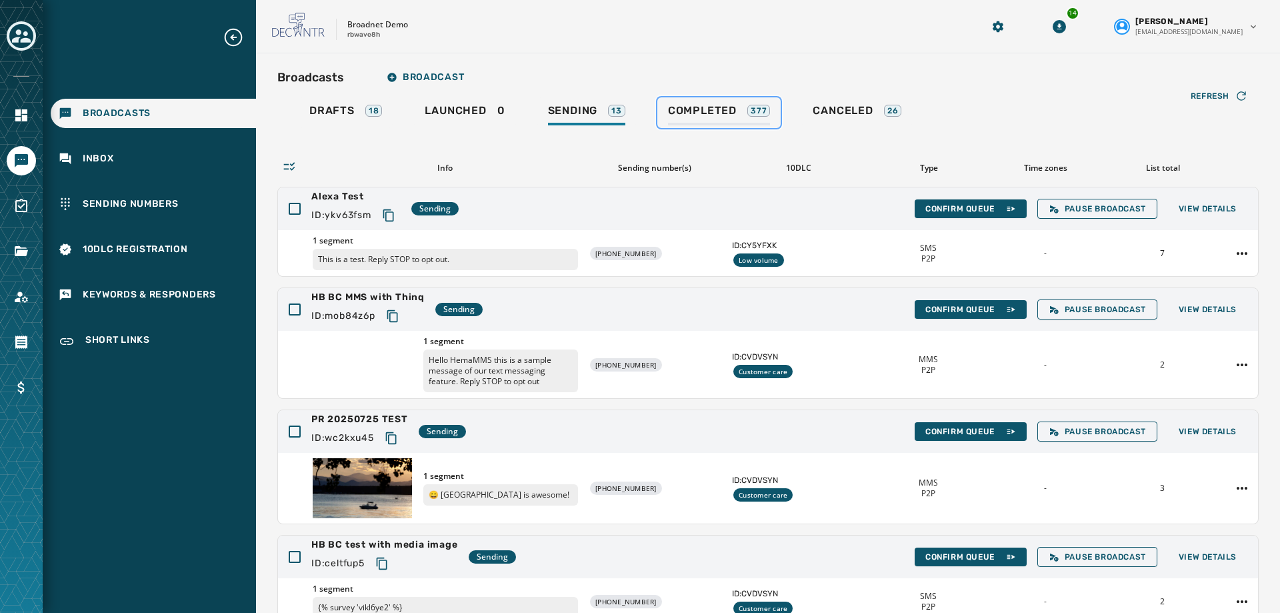
click at [693, 119] on div "Completed 377" at bounding box center [719, 114] width 103 height 21
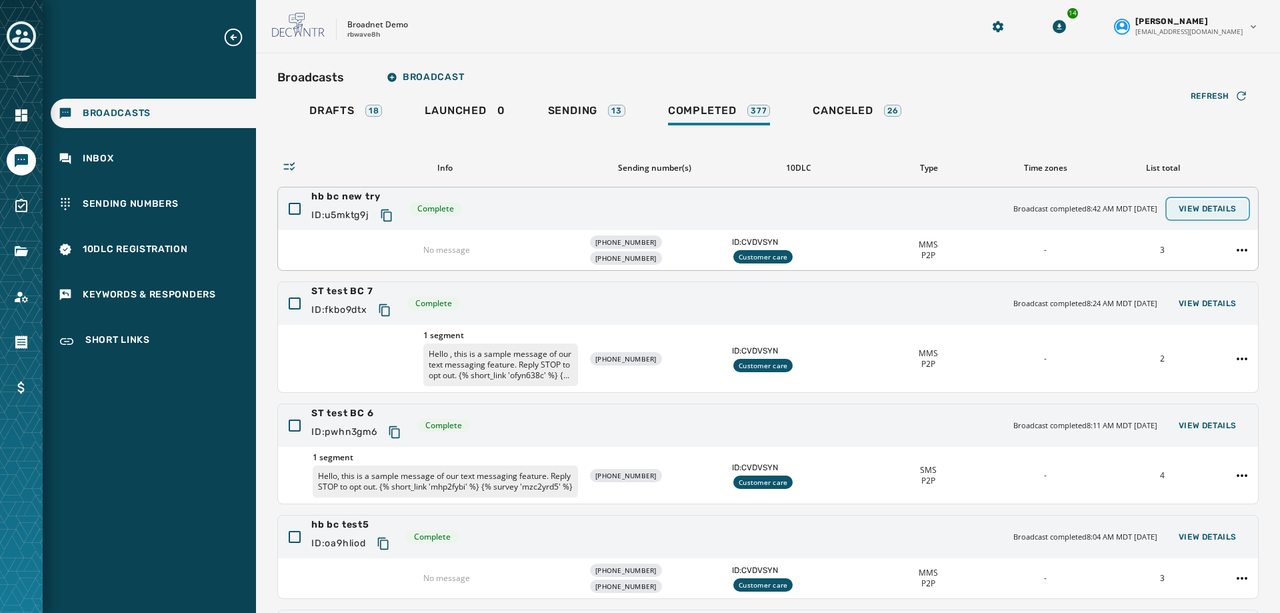
click at [1197, 207] on span "View Details" at bounding box center [1207, 208] width 58 height 11
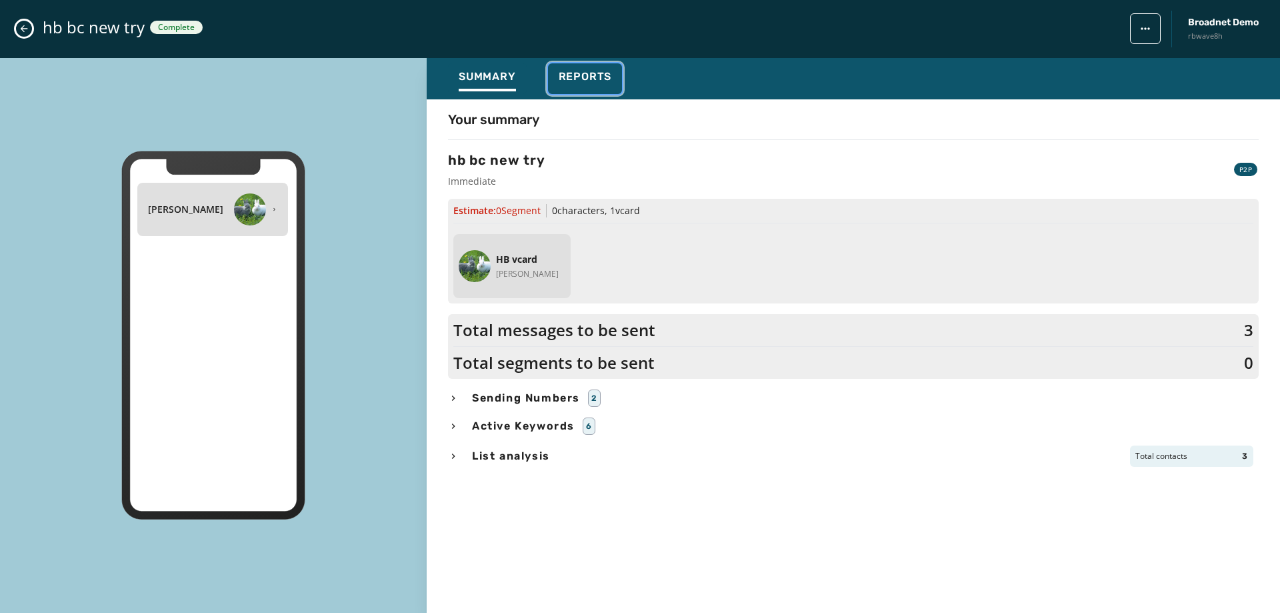
click at [583, 77] on span "Reports" at bounding box center [585, 76] width 53 height 13
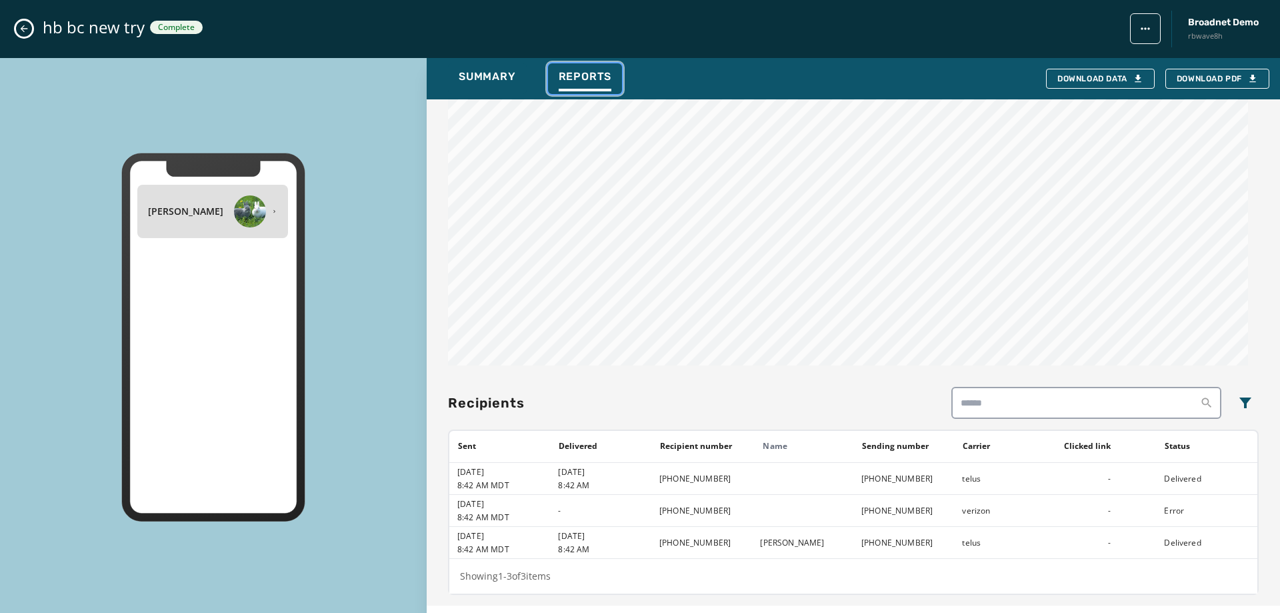
scroll to position [138, 0]
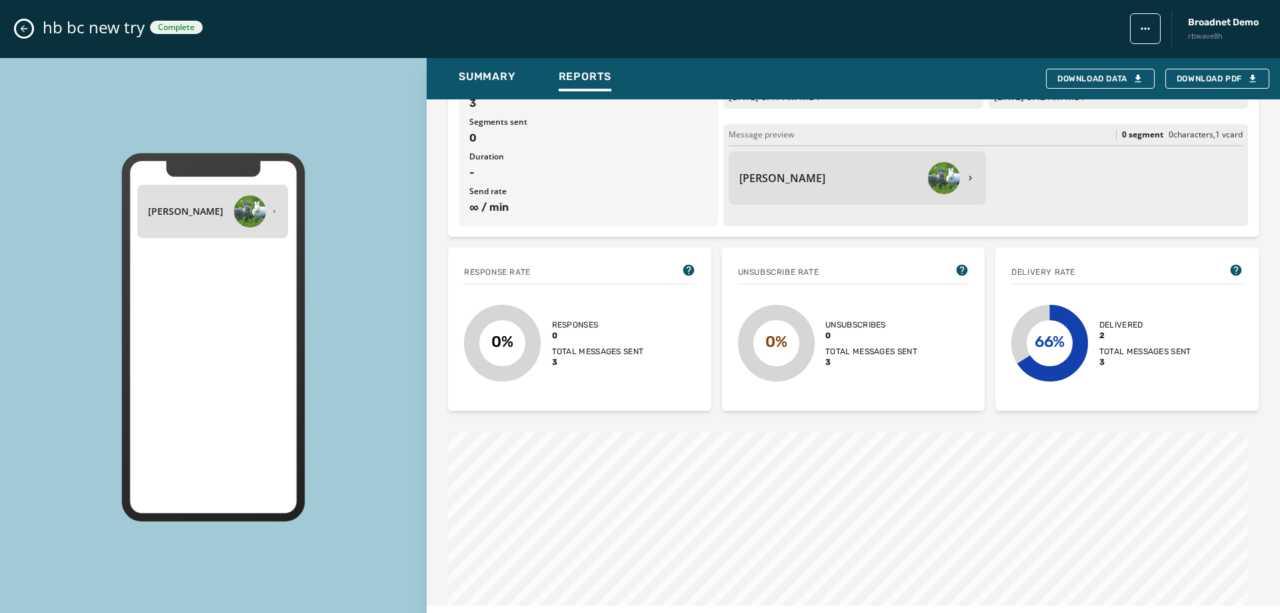
click at [21, 35] on button "Close admin drawer" at bounding box center [24, 29] width 16 height 16
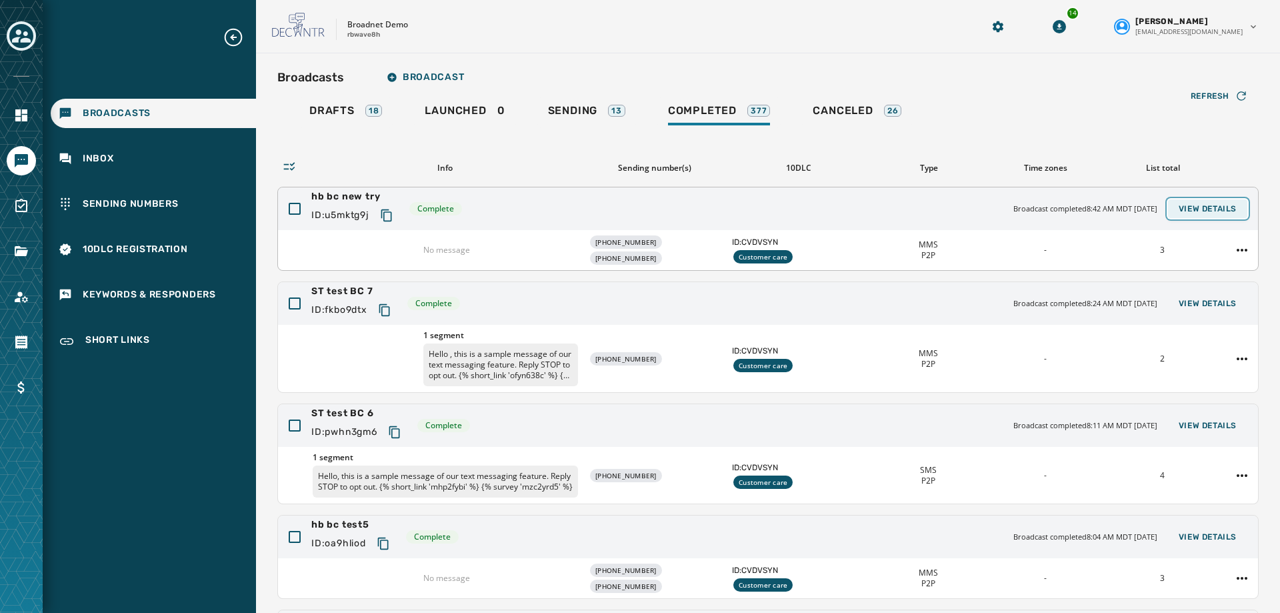
click at [1201, 208] on span "View Details" at bounding box center [1207, 208] width 58 height 11
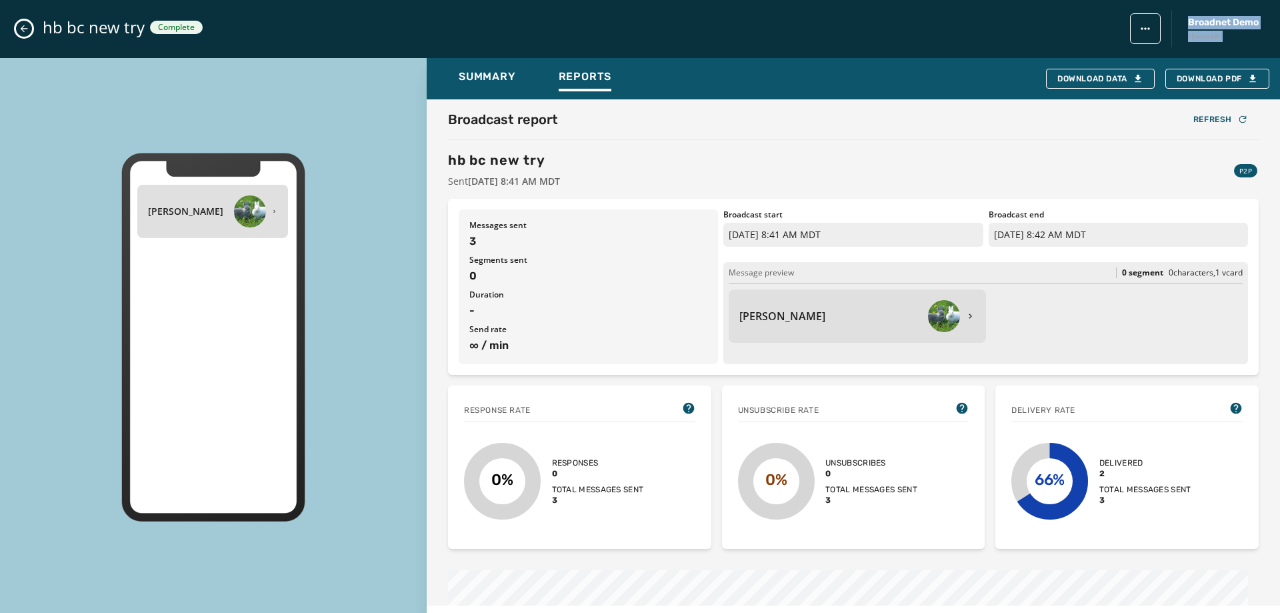
drag, startPoint x: 1232, startPoint y: 39, endPoint x: 1187, endPoint y: 24, distance: 47.6
click at [1187, 24] on div "Broadnet Demo rbwave8h" at bounding box center [1222, 29] width 81 height 37
copy div "Broadnet Demo rbwave8h"
click at [25, 35] on button "Close admin drawer" at bounding box center [24, 29] width 16 height 16
